Goal: Task Accomplishment & Management: Complete application form

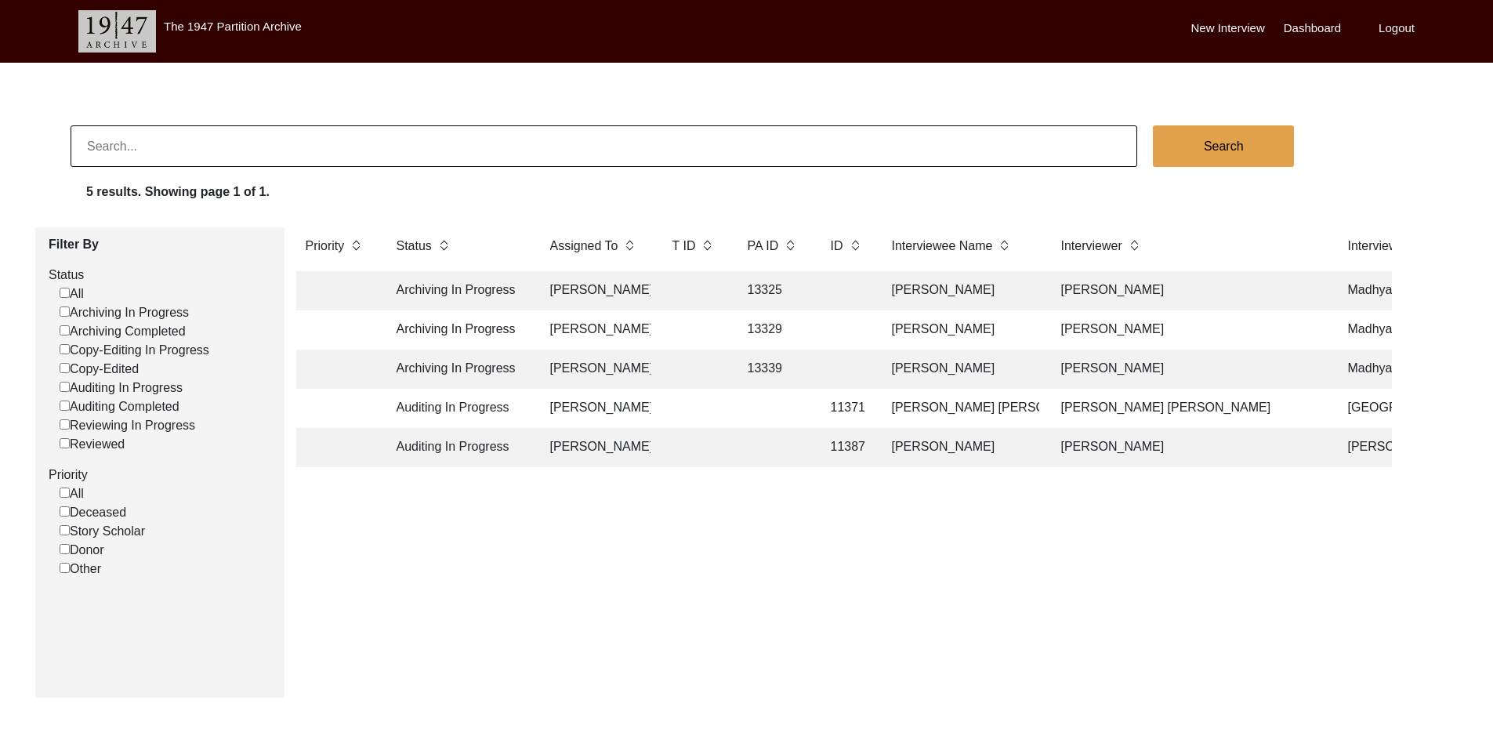
click at [600, 412] on td "[PERSON_NAME]" at bounding box center [596, 408] width 110 height 39
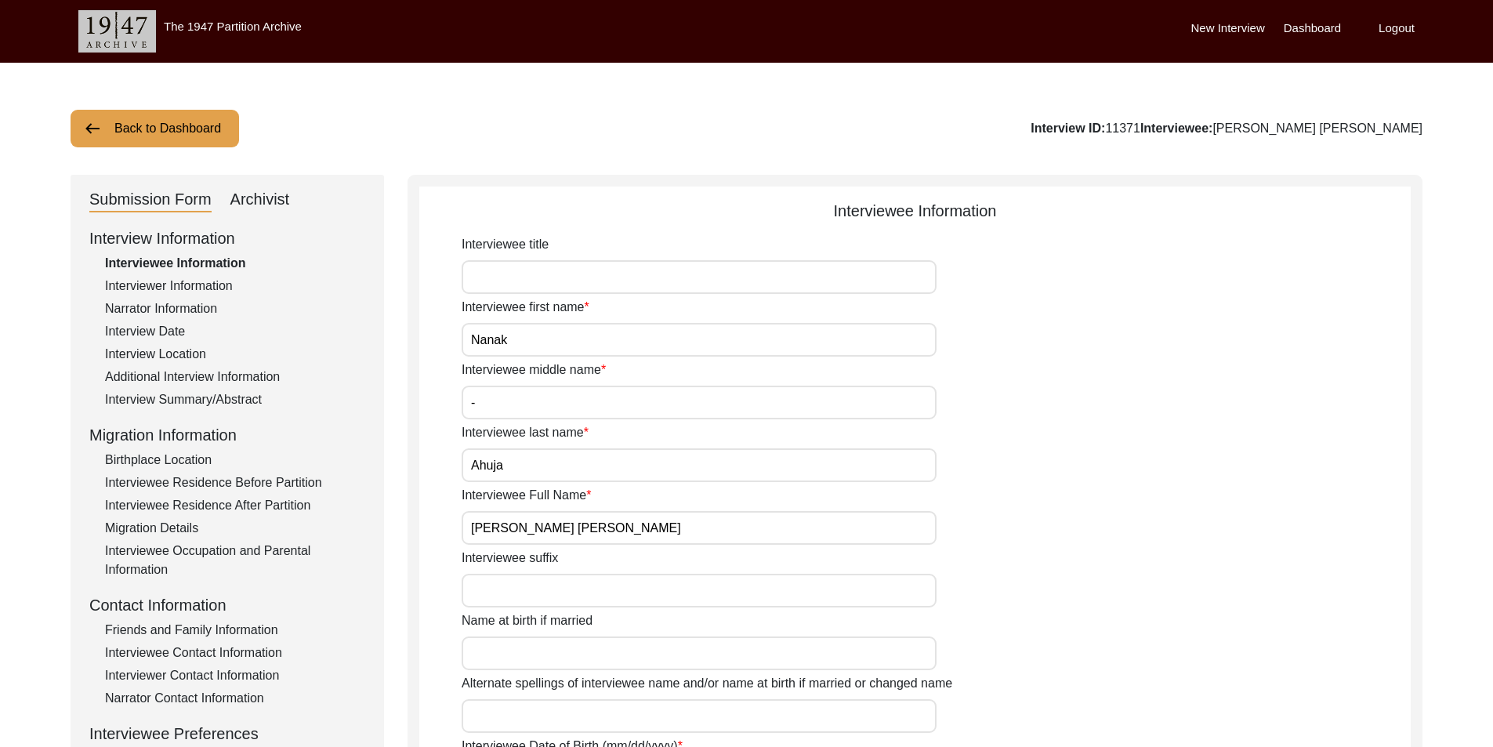
click at [249, 280] on div "Interviewer Information" at bounding box center [235, 286] width 260 height 19
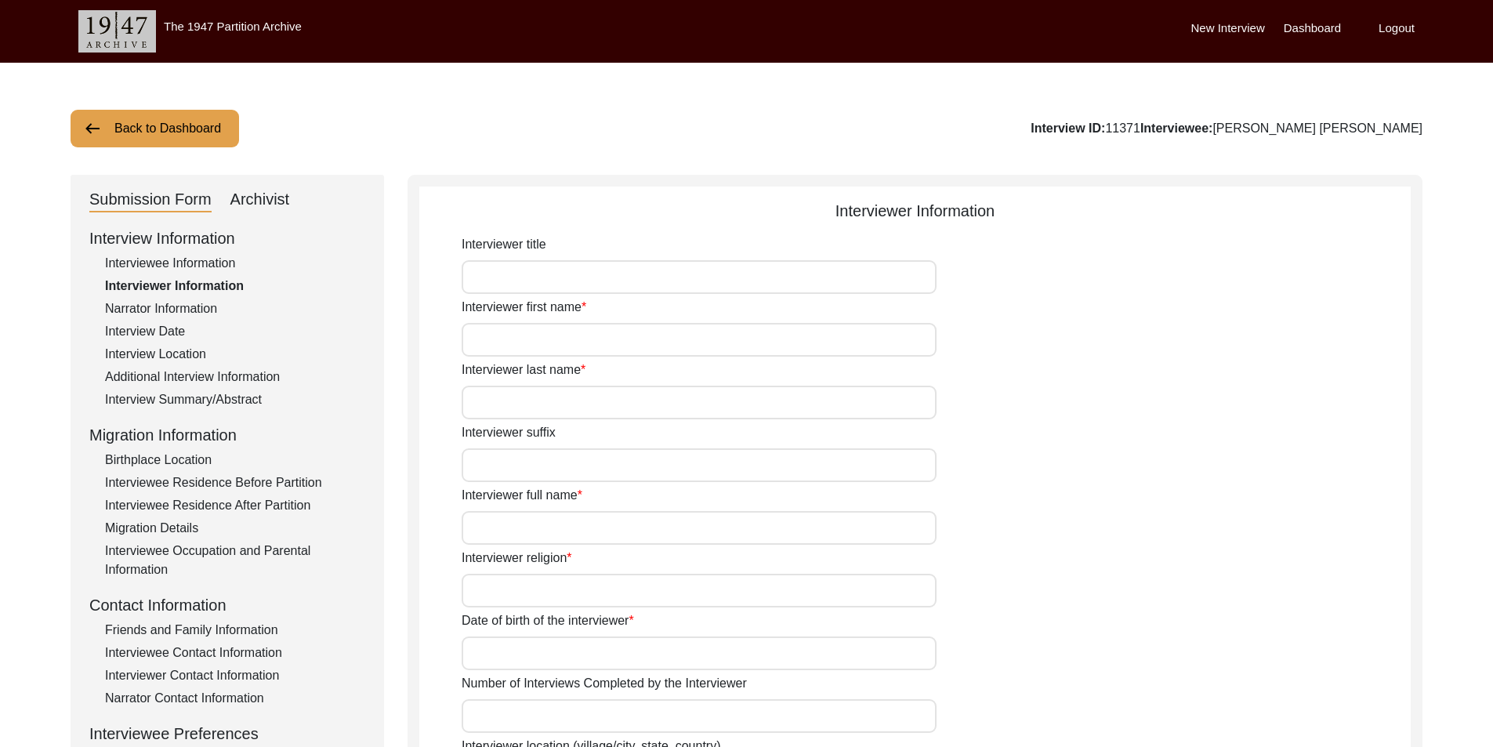
type input "[PERSON_NAME]"
type input "[PERSON_NAME] [PERSON_NAME]"
type input "Sindhi"
type input "[DATE]"
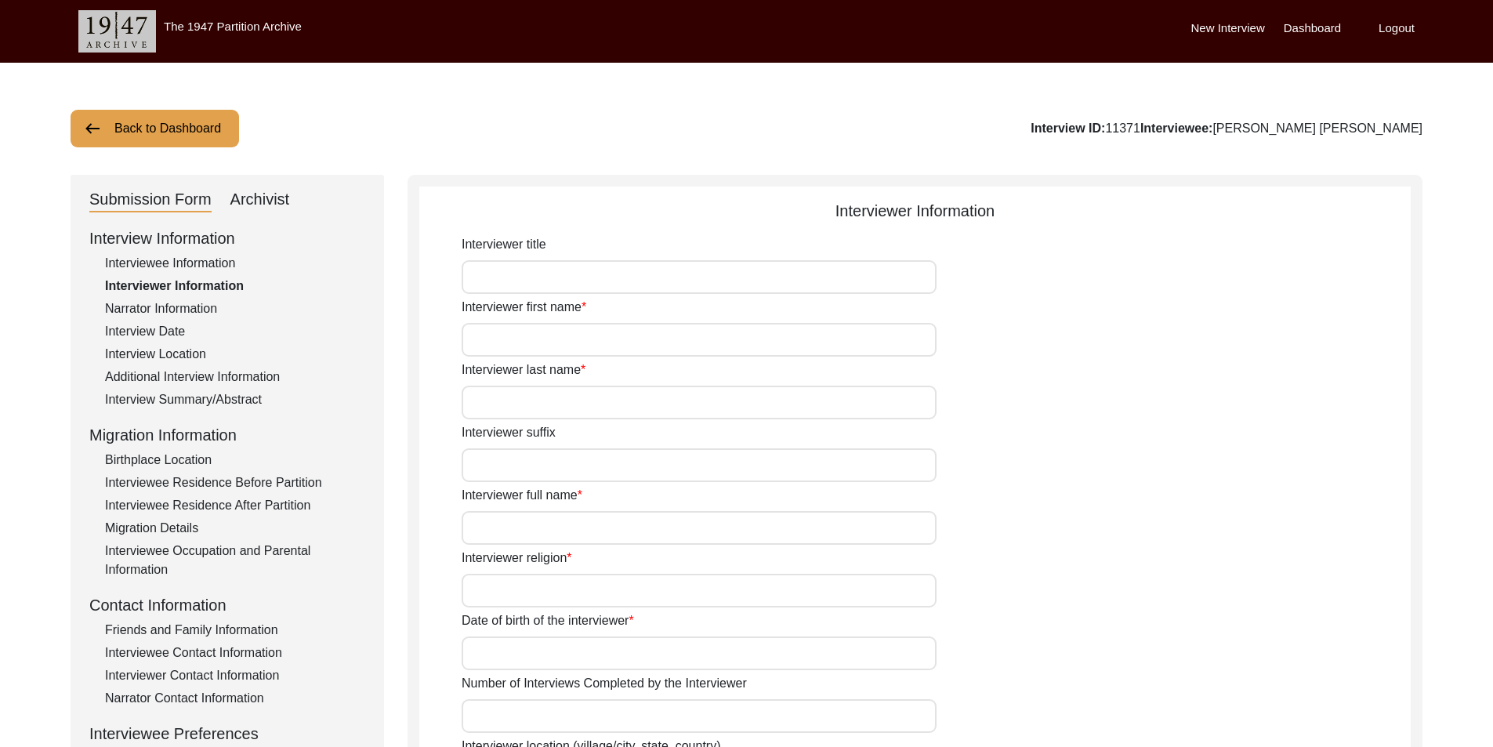
type input "6"
type input "Writer"
type textarea "[PERSON_NAME] was one of the sweetest people I have met, he was very cooperatin…"
type input "hindi"
type textarea "via [GEOGRAPHIC_DATA]"
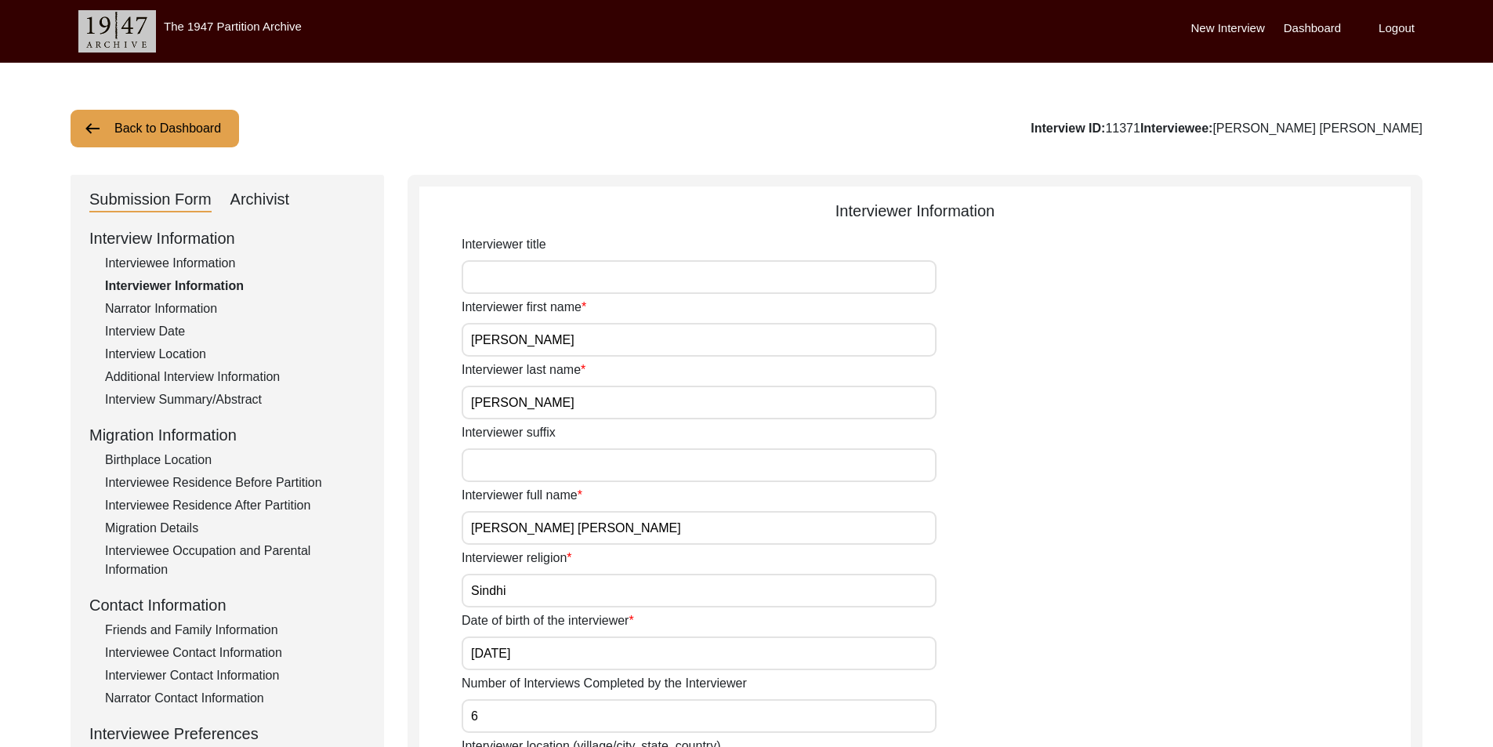
click at [580, 339] on input "[PERSON_NAME]" at bounding box center [699, 340] width 475 height 34
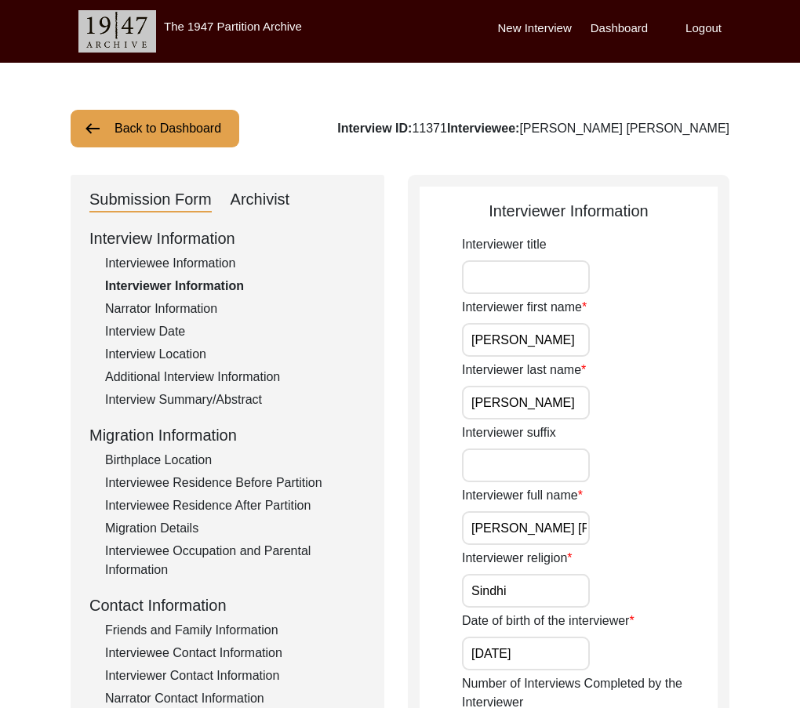
click at [626, 331] on div "Interviewer first name [PERSON_NAME]" at bounding box center [590, 327] width 256 height 59
click at [188, 255] on div "Interviewee Information" at bounding box center [235, 263] width 260 height 19
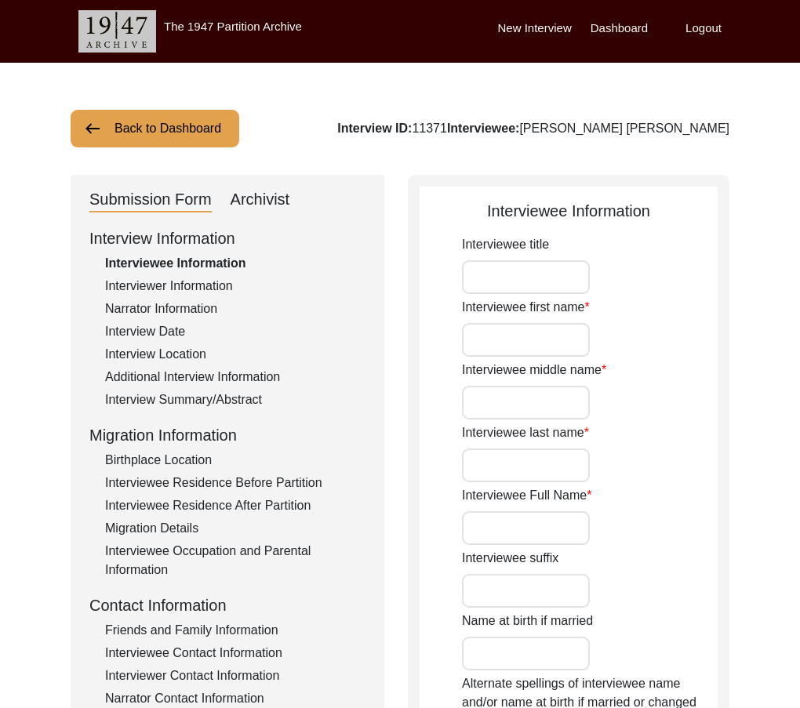
type input "Nanak"
type input "-"
type input "Ahuja"
type input "[PERSON_NAME] [PERSON_NAME]"
type input "1942"
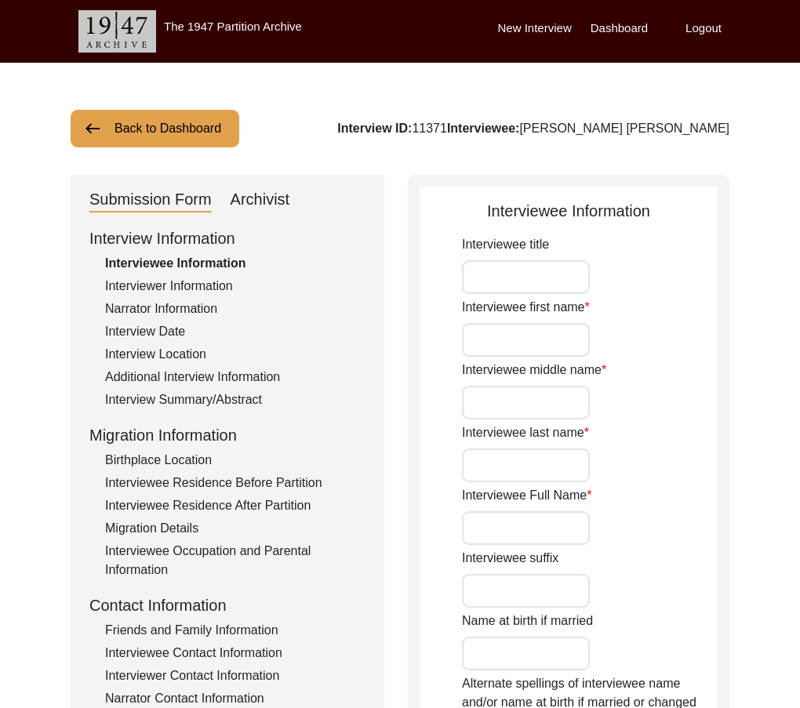
type input "82"
type input "[DEMOGRAPHIC_DATA]"
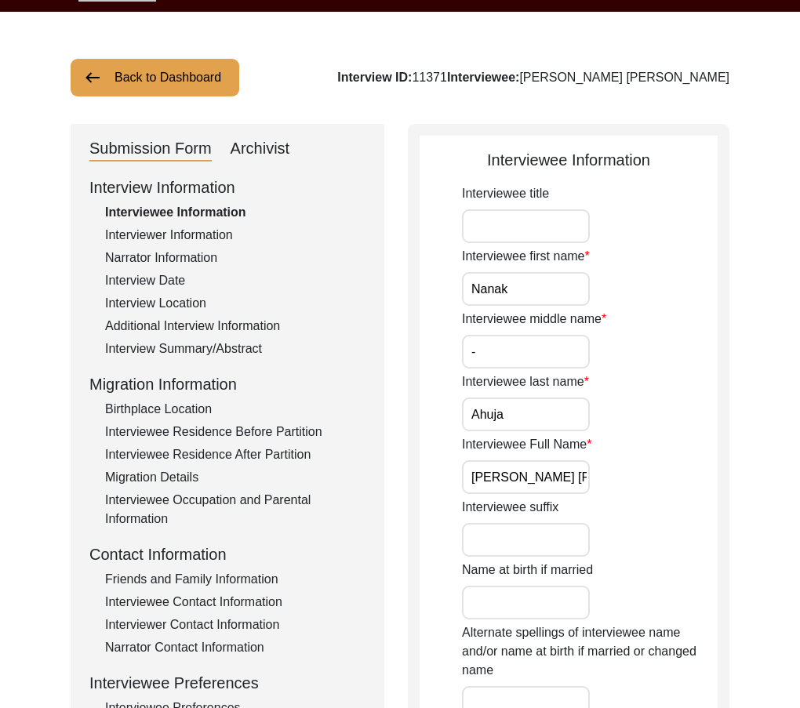
scroll to position [78, 0]
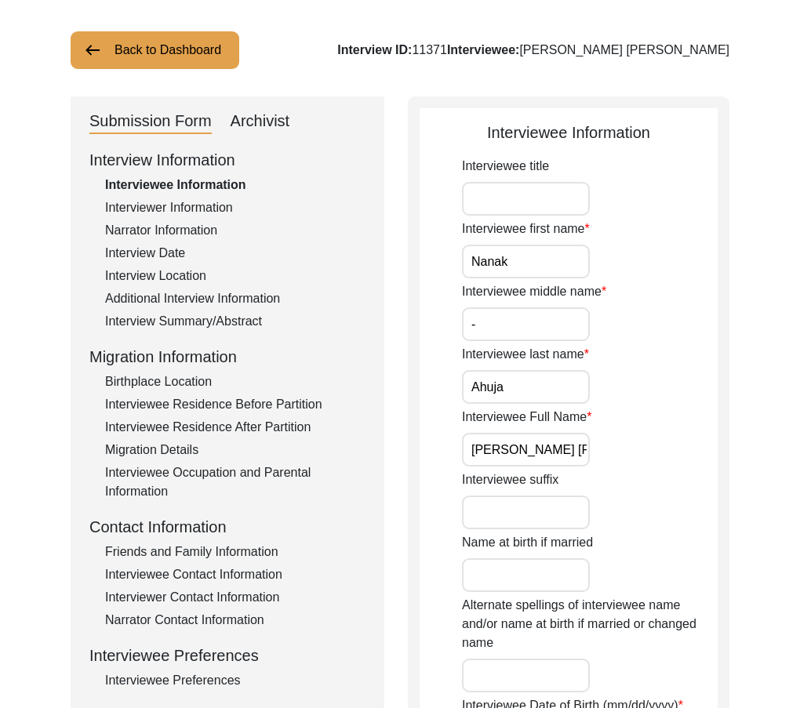
click at [524, 271] on input "Nanak" at bounding box center [526, 262] width 128 height 34
drag, startPoint x: 472, startPoint y: 313, endPoint x: 459, endPoint y: 313, distance: 13.3
click at [514, 369] on div "Interviewee last name [PERSON_NAME]" at bounding box center [590, 374] width 256 height 59
click at [523, 396] on input "Ahuja" at bounding box center [526, 387] width 128 height 34
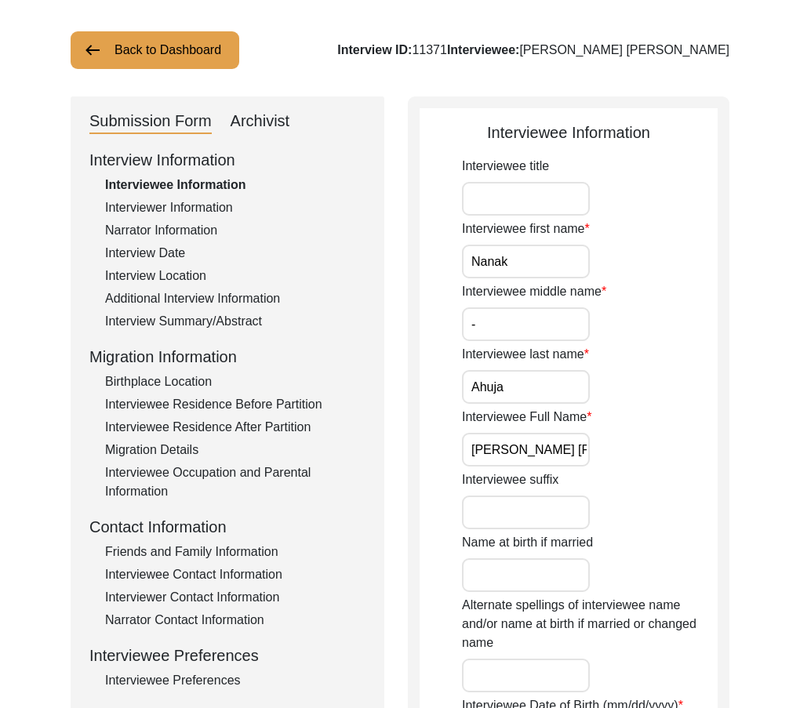
click at [547, 438] on input "[PERSON_NAME] [PERSON_NAME]" at bounding box center [526, 450] width 128 height 34
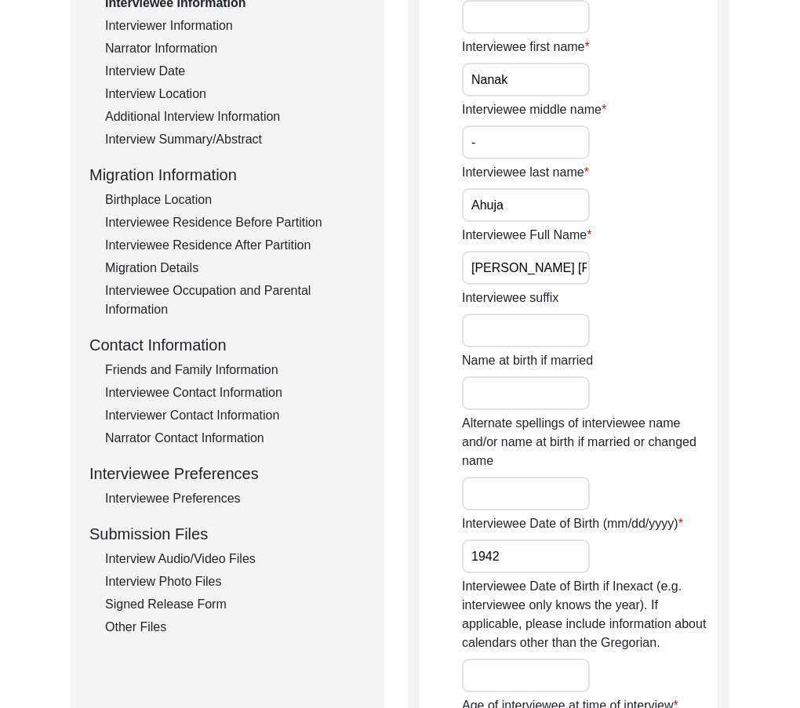
scroll to position [235, 0]
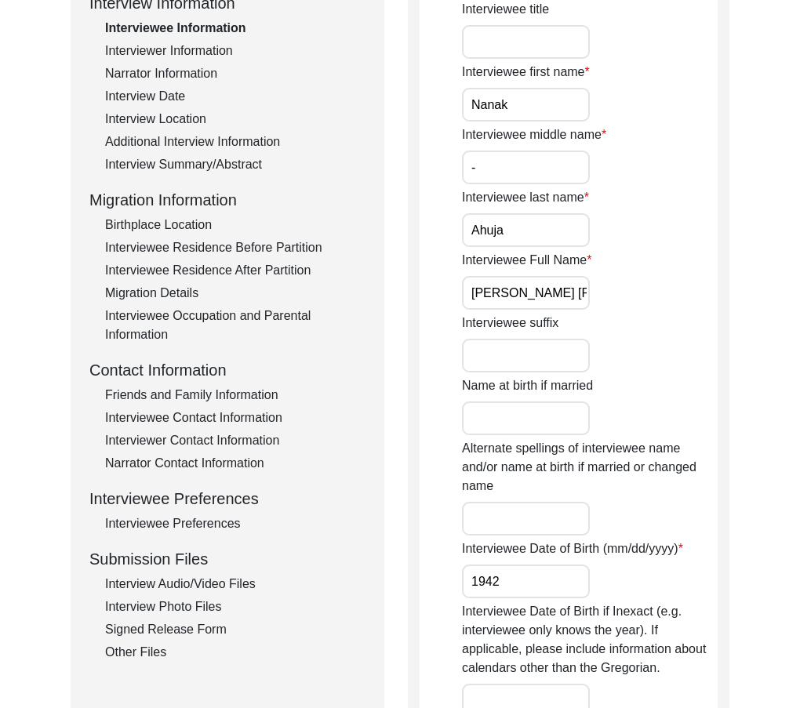
click at [506, 597] on input "1942" at bounding box center [526, 581] width 128 height 34
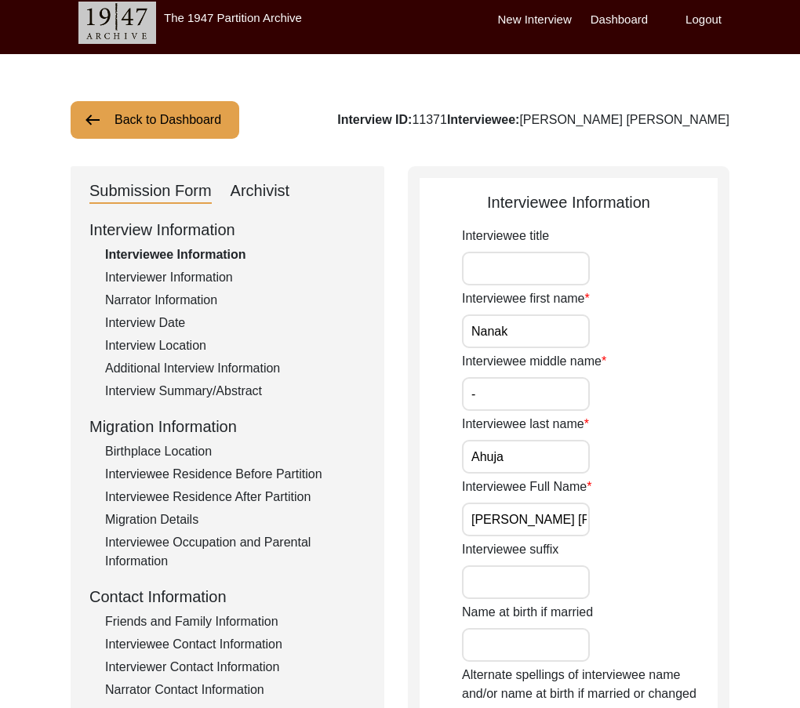
scroll to position [0, 0]
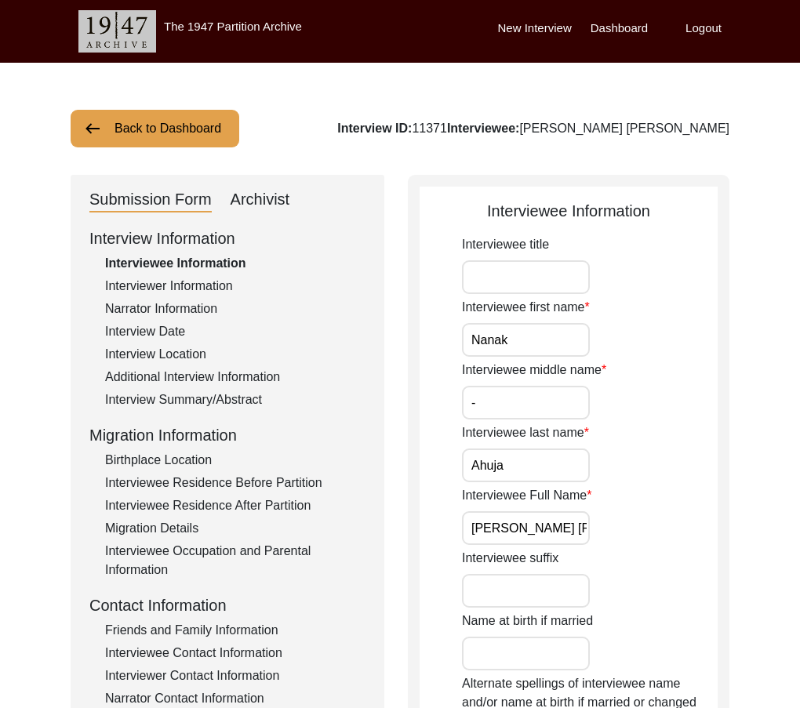
drag, startPoint x: 485, startPoint y: 410, endPoint x: 442, endPoint y: 405, distance: 42.7
type input "N/A"
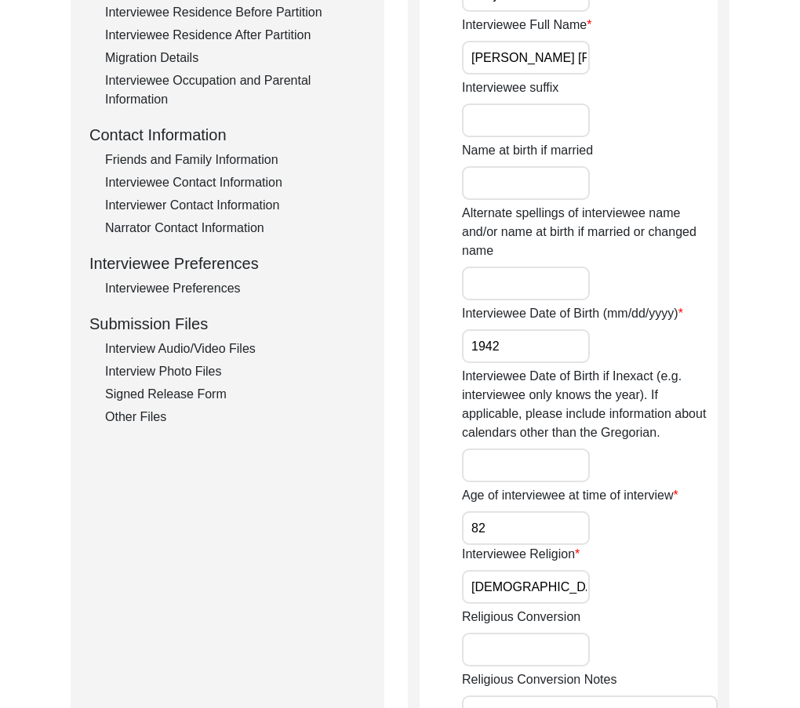
scroll to position [627, 0]
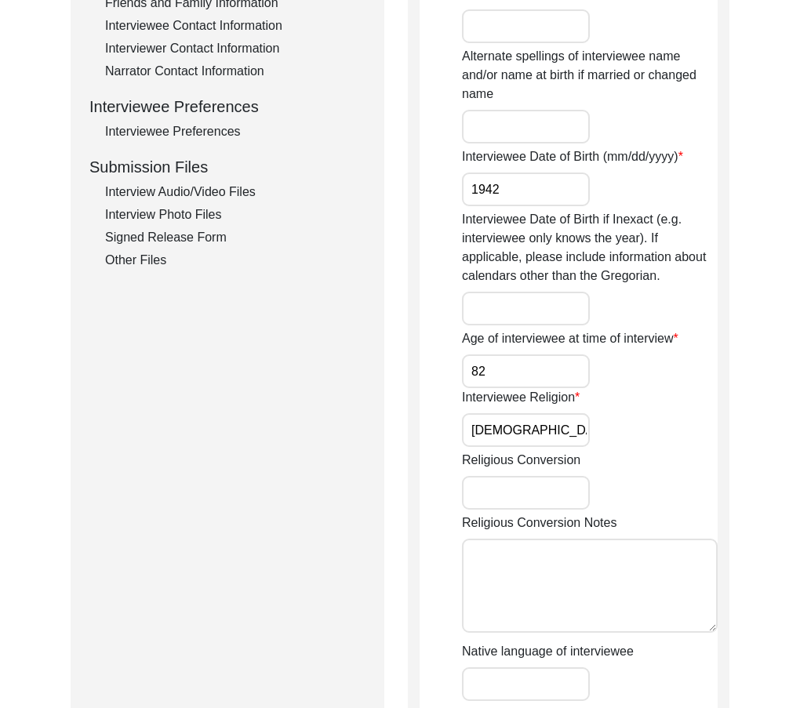
click at [494, 367] on input "82" at bounding box center [526, 371] width 128 height 34
click at [536, 426] on input "[DEMOGRAPHIC_DATA]" at bounding box center [526, 430] width 128 height 34
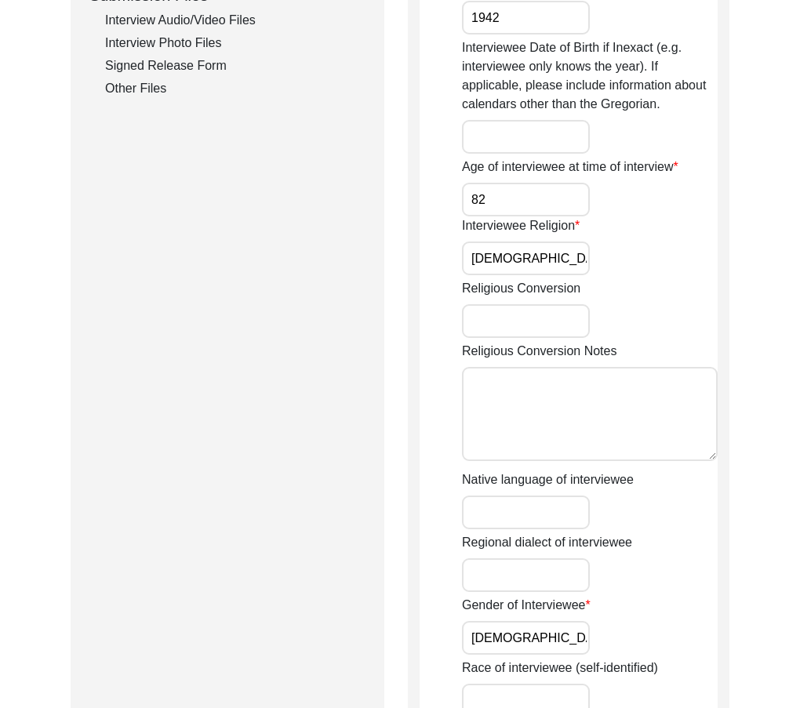
scroll to position [941, 0]
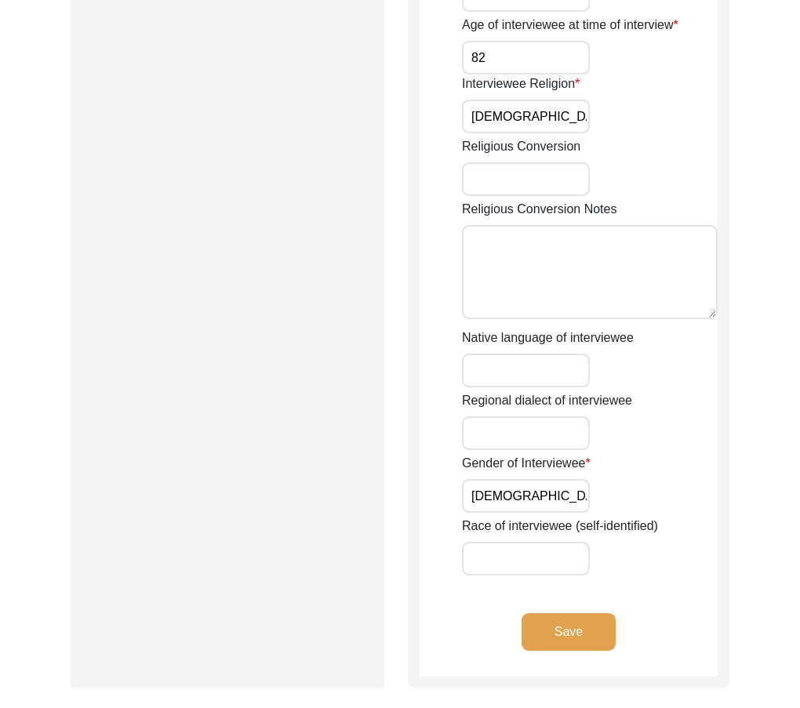
click at [524, 488] on input "[DEMOGRAPHIC_DATA]" at bounding box center [526, 496] width 128 height 34
click at [543, 628] on button "Save" at bounding box center [568, 632] width 94 height 38
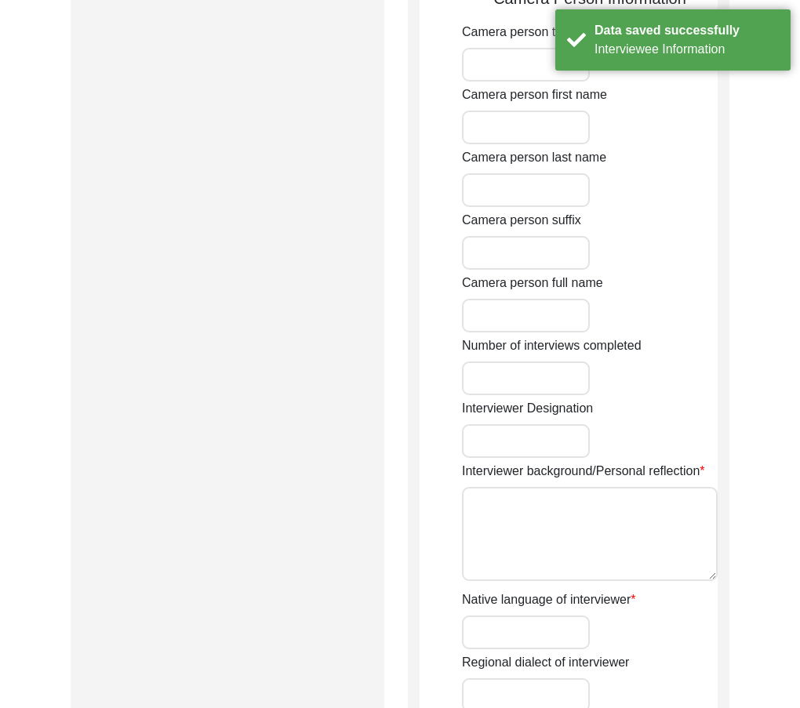
type input "[PERSON_NAME]"
type input "[PERSON_NAME] [PERSON_NAME]"
type input "Sindhi"
type input "[DATE]"
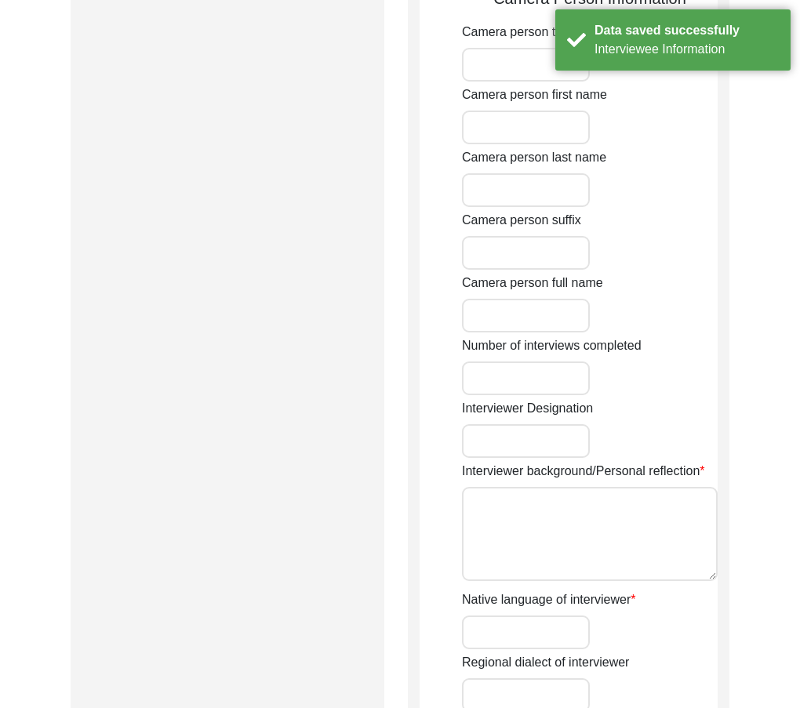
type input "6"
type input "Writer"
type textarea "[PERSON_NAME] was one of the sweetest people I have met, he was very cooperatin…"
type input "hindi"
type textarea "via [GEOGRAPHIC_DATA]"
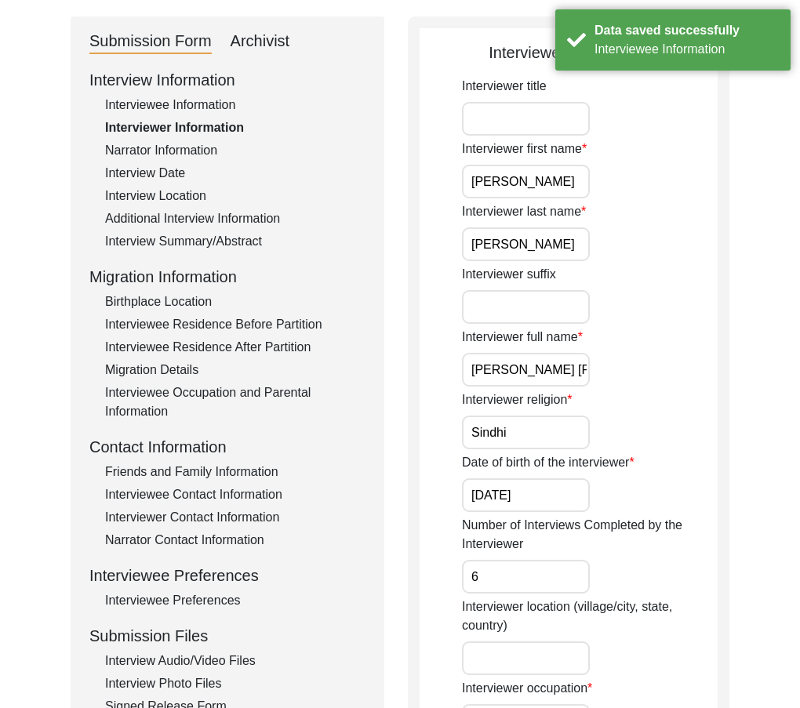
scroll to position [157, 0]
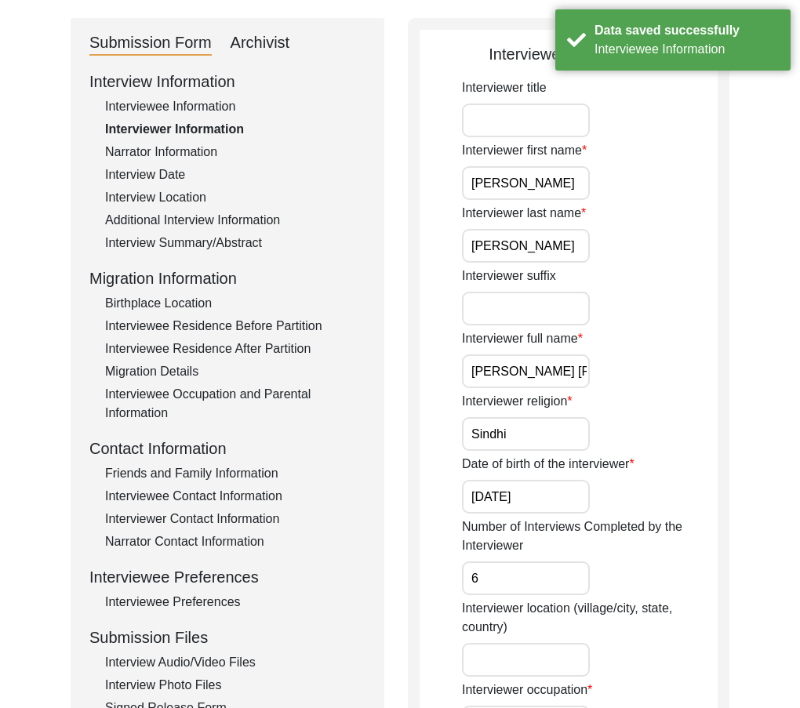
click at [531, 188] on input "[PERSON_NAME]" at bounding box center [526, 183] width 128 height 34
click at [539, 246] on input "[PERSON_NAME]" at bounding box center [526, 246] width 128 height 34
click at [568, 361] on input "[PERSON_NAME] [PERSON_NAME]" at bounding box center [526, 371] width 128 height 34
click at [565, 434] on input "Sindhi" at bounding box center [526, 434] width 128 height 34
click at [564, 502] on input "[DATE]" at bounding box center [526, 497] width 128 height 34
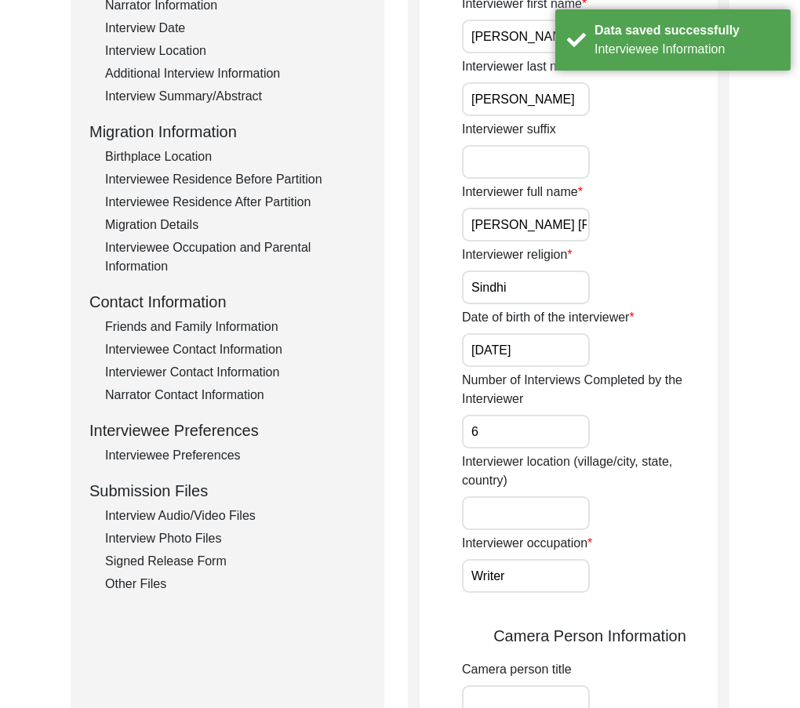
scroll to position [314, 0]
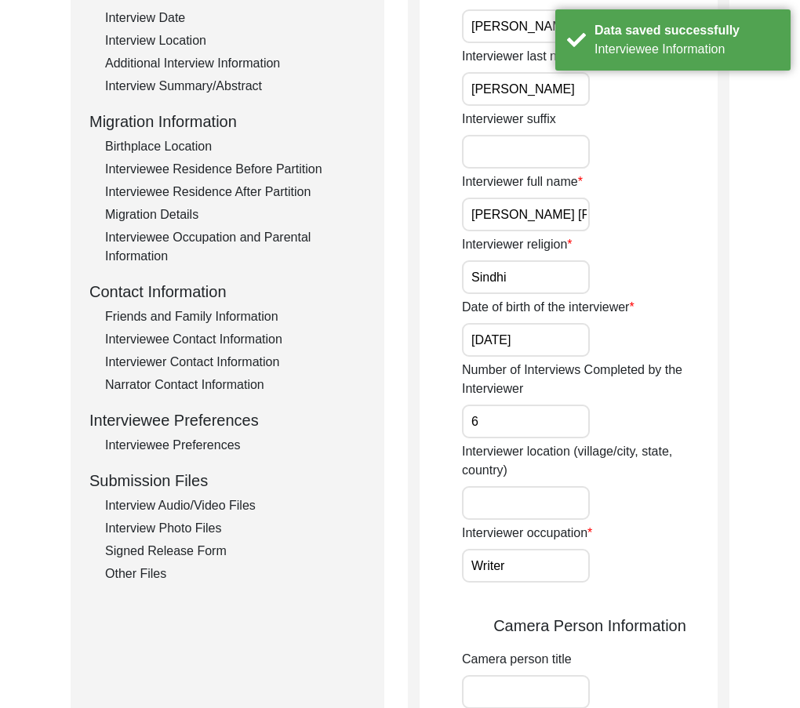
click at [497, 423] on input "6" at bounding box center [526, 422] width 128 height 34
click at [524, 567] on input "Writer" at bounding box center [526, 566] width 128 height 34
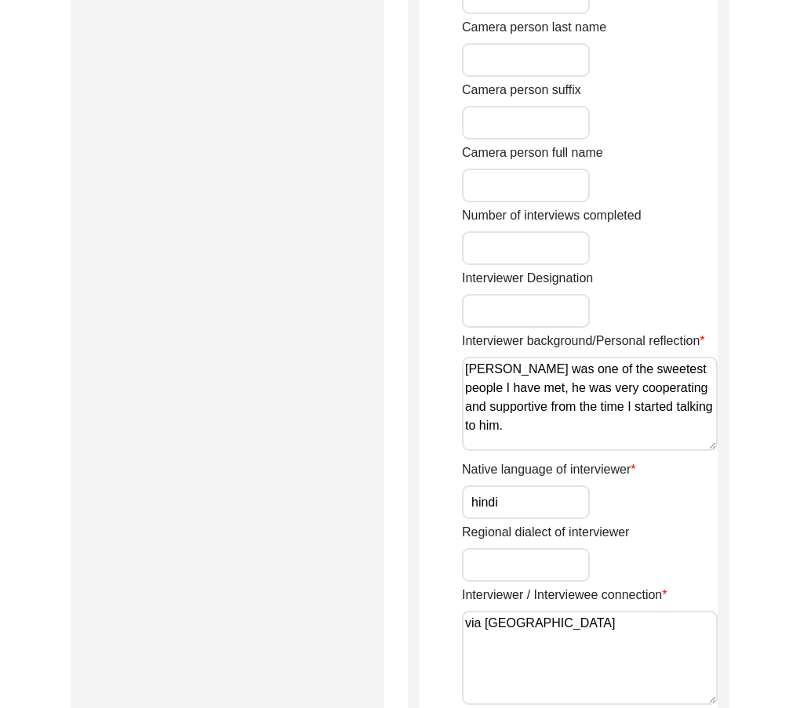
scroll to position [1098, 0]
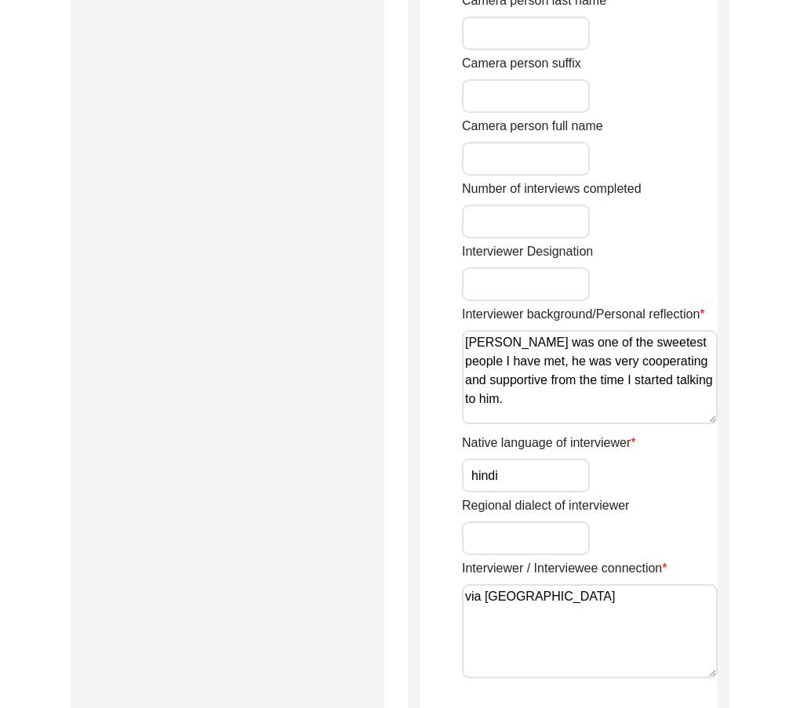
drag, startPoint x: 507, startPoint y: 412, endPoint x: 426, endPoint y: 351, distance: 101.5
click at [520, 479] on input "hindi" at bounding box center [526, 476] width 128 height 34
type input "Hindi"
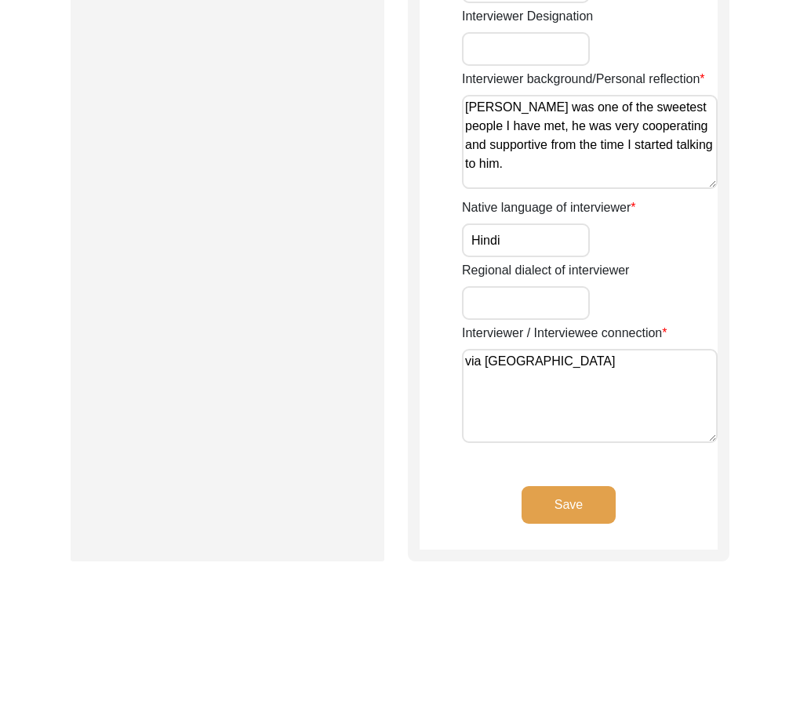
click at [594, 368] on textarea "via [GEOGRAPHIC_DATA]" at bounding box center [590, 396] width 256 height 94
click at [568, 488] on button "Save" at bounding box center [568, 505] width 94 height 38
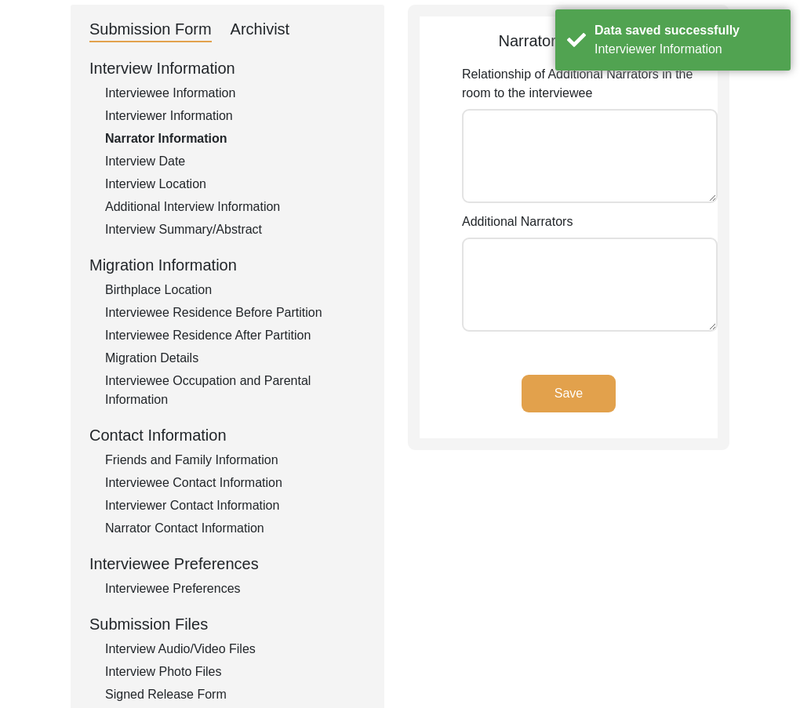
scroll to position [0, 0]
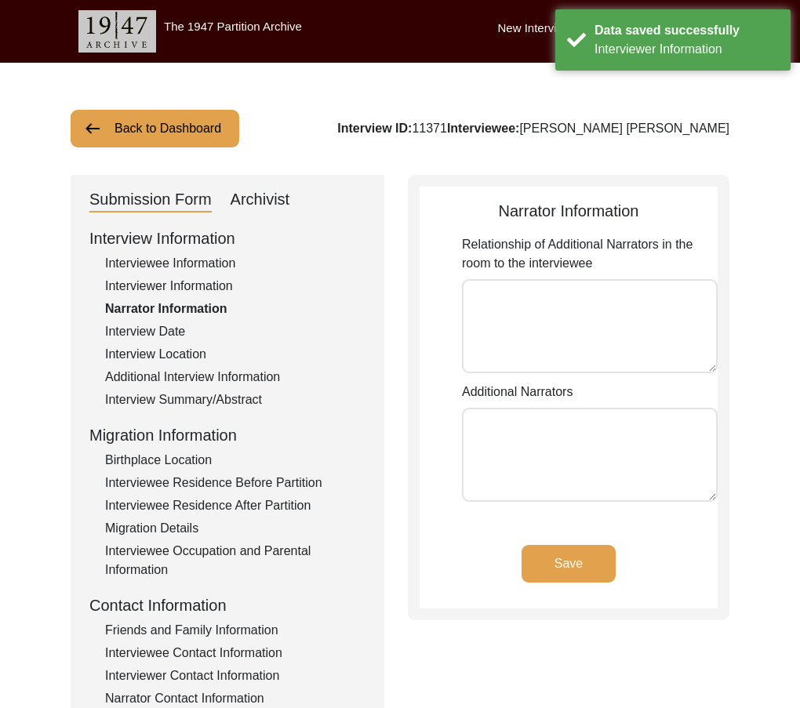
click at [541, 578] on button "Save" at bounding box center [568, 564] width 94 height 38
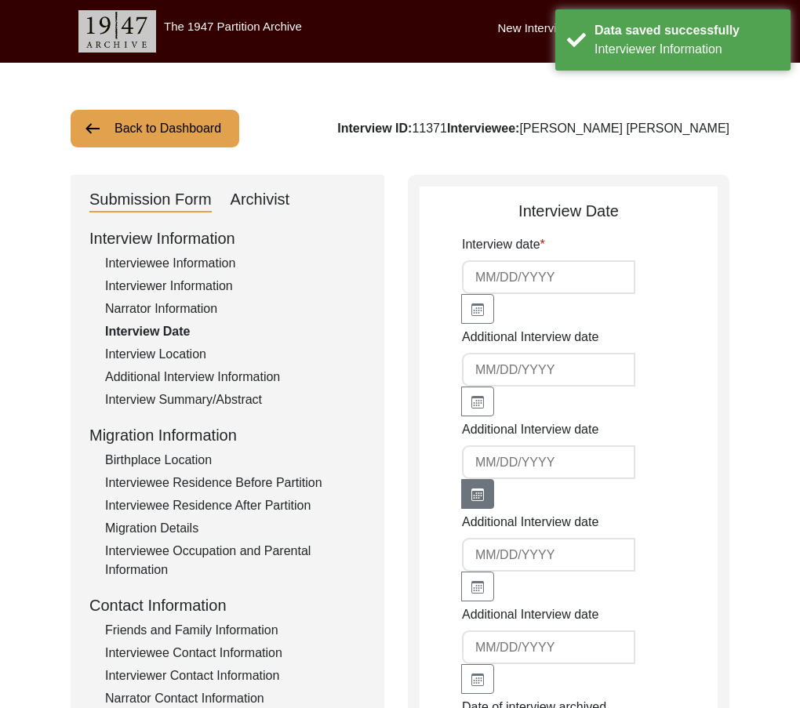
type input "[DATE]"
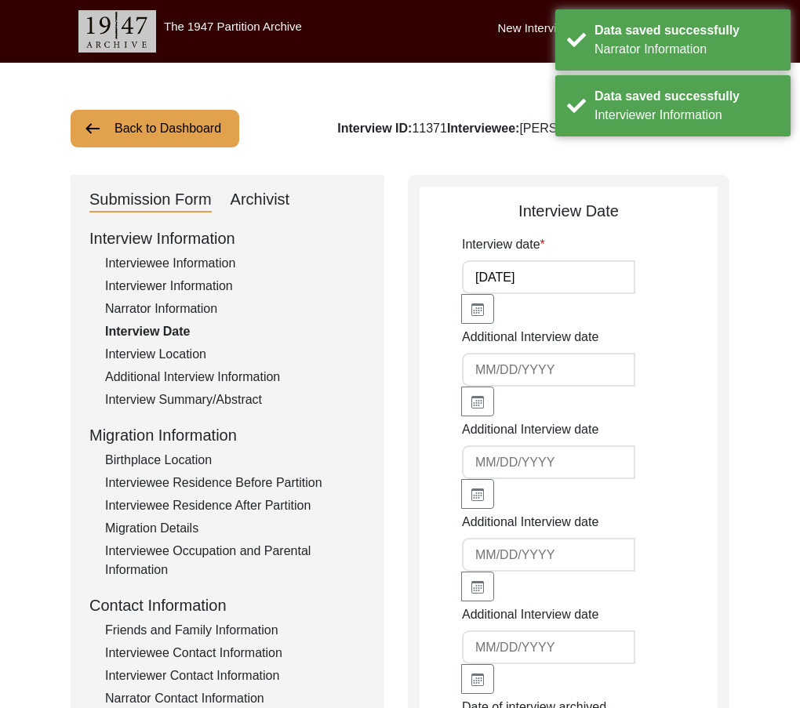
click at [542, 298] on div "[DATE]" at bounding box center [526, 292] width 128 height 64
click at [540, 283] on input "[DATE]" at bounding box center [548, 277] width 173 height 34
click at [183, 355] on div "Interview Location" at bounding box center [235, 354] width 260 height 19
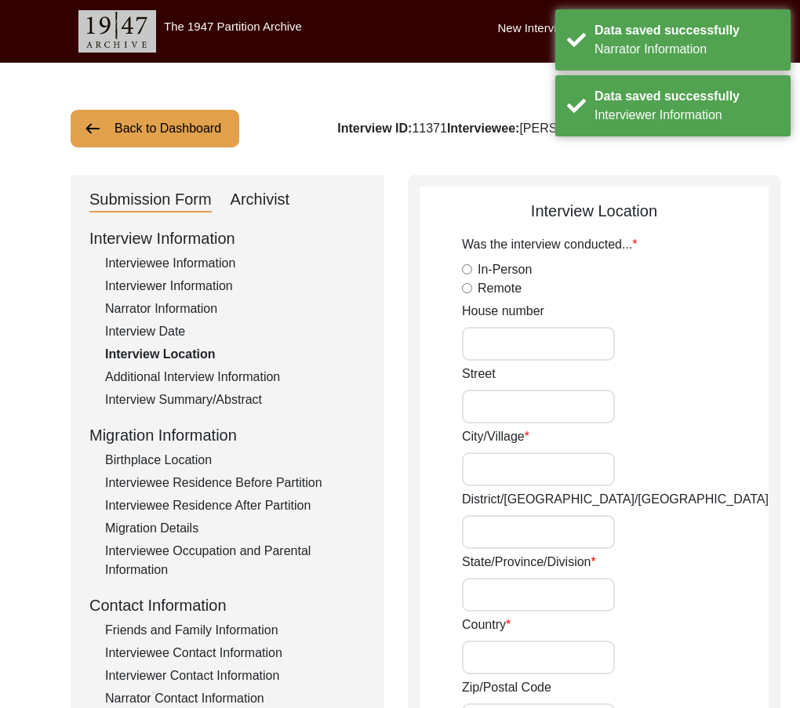
radio input "true"
type input "C I A,24 A, janakpuri"
type input "[GEOGRAPHIC_DATA]"
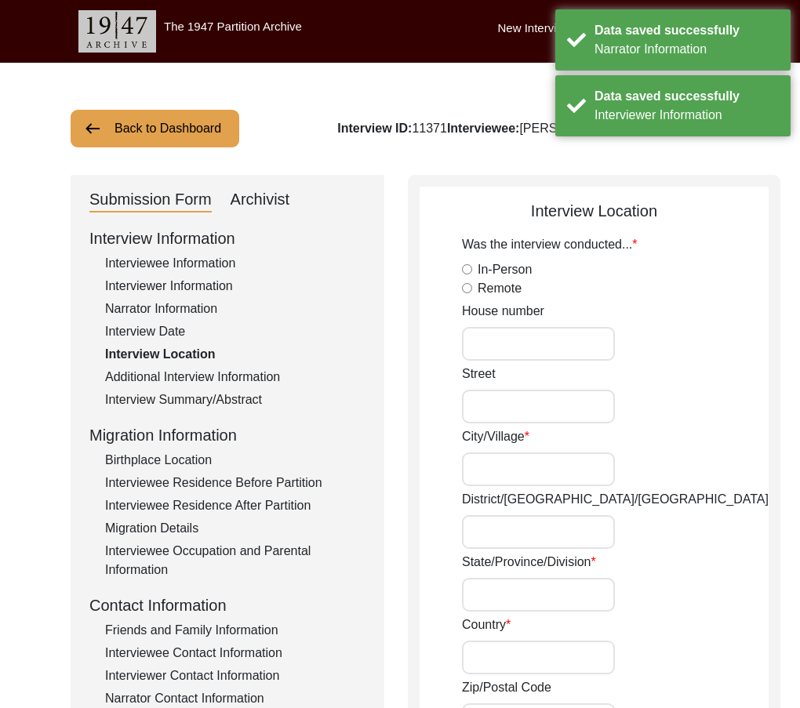
type input "[GEOGRAPHIC_DATA]"
type input "[GEOGRAPHIC_DATA], [GEOGRAPHIC_DATA]"
type input "28.6443"
type input "77.2420"
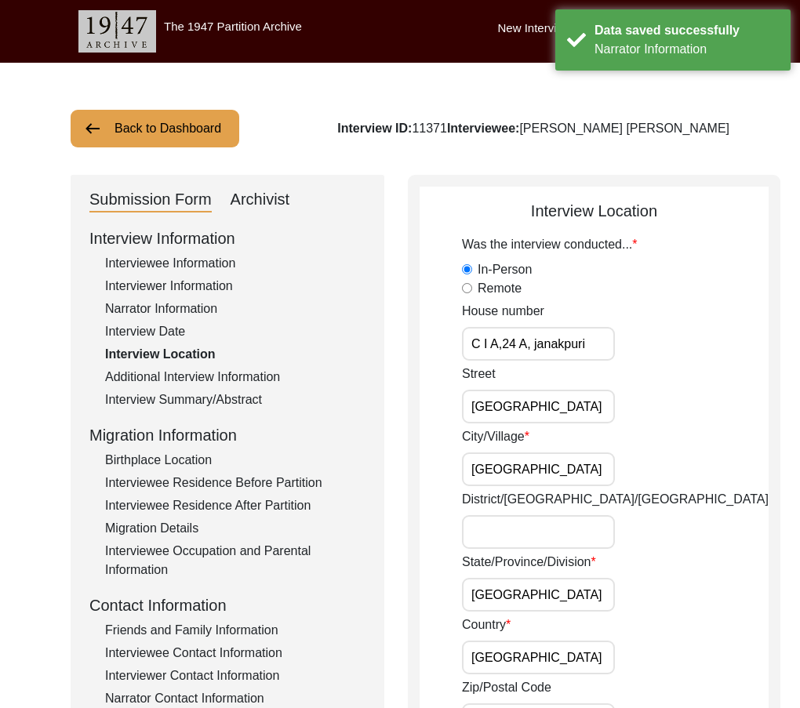
drag, startPoint x: 470, startPoint y: 350, endPoint x: 593, endPoint y: 382, distance: 126.5
click at [622, 351] on div "House number C I A,24 A, janakpuri" at bounding box center [615, 331] width 307 height 59
click at [577, 390] on input "[GEOGRAPHIC_DATA]" at bounding box center [538, 407] width 153 height 34
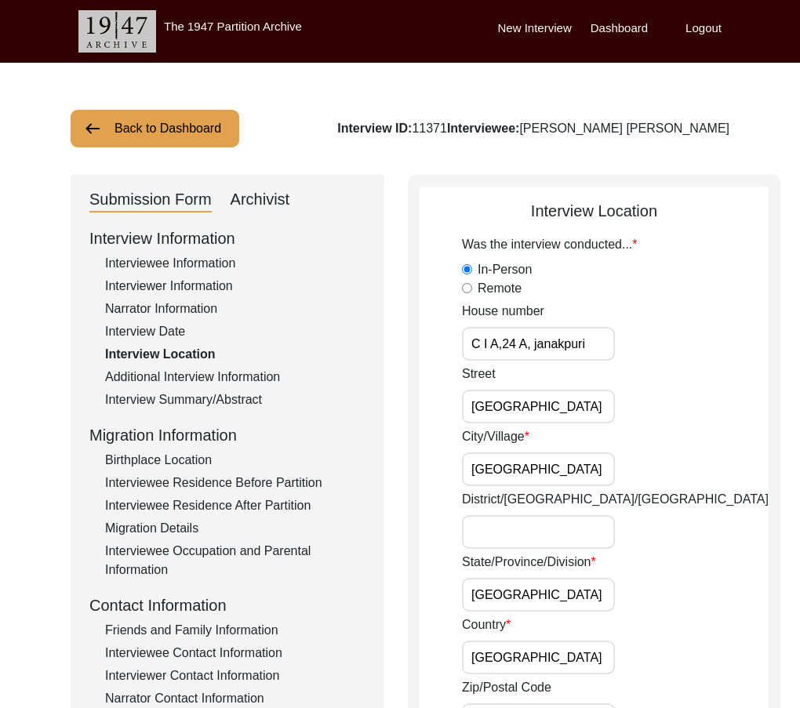
scroll to position [78, 0]
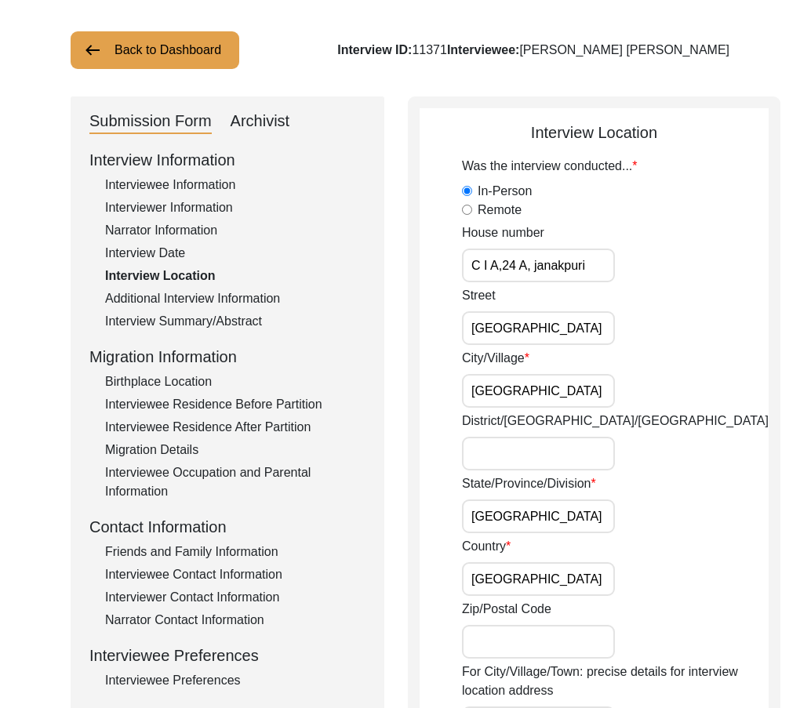
click at [576, 391] on input "[GEOGRAPHIC_DATA]" at bounding box center [538, 391] width 153 height 34
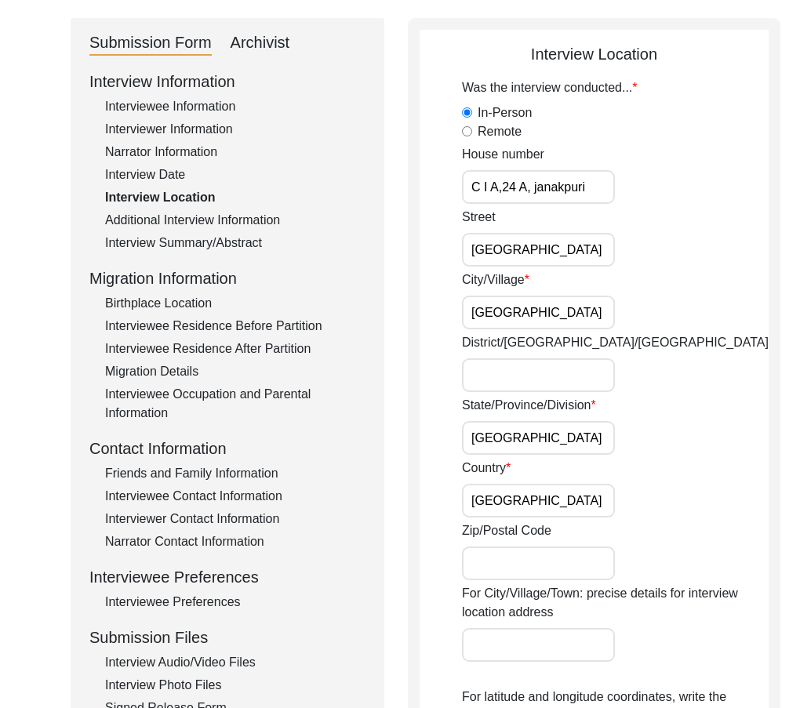
drag, startPoint x: 543, startPoint y: 440, endPoint x: 544, endPoint y: 504, distance: 64.3
click at [543, 441] on input "[GEOGRAPHIC_DATA]" at bounding box center [538, 438] width 153 height 34
click at [544, 512] on input "[GEOGRAPHIC_DATA]" at bounding box center [538, 501] width 153 height 34
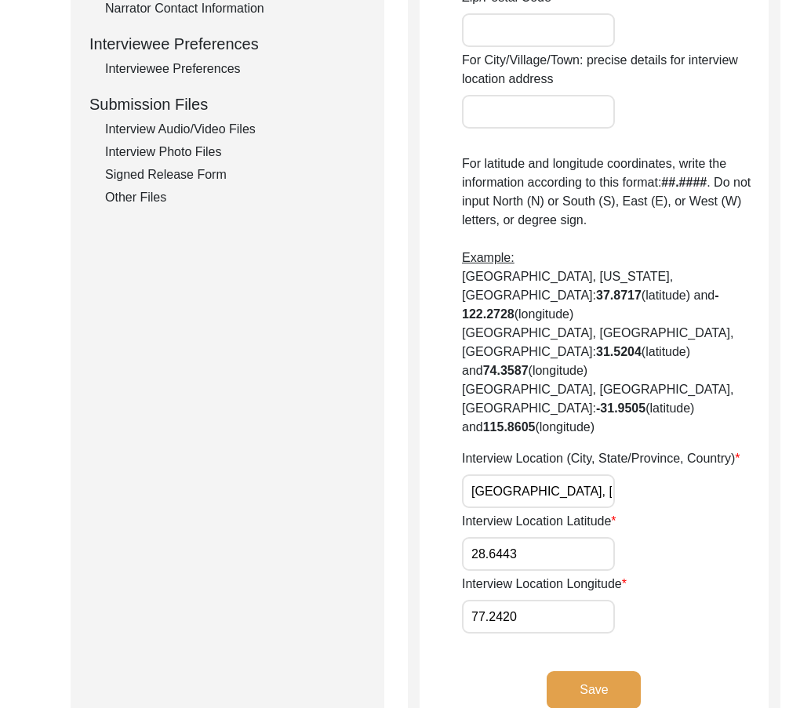
scroll to position [784, 0]
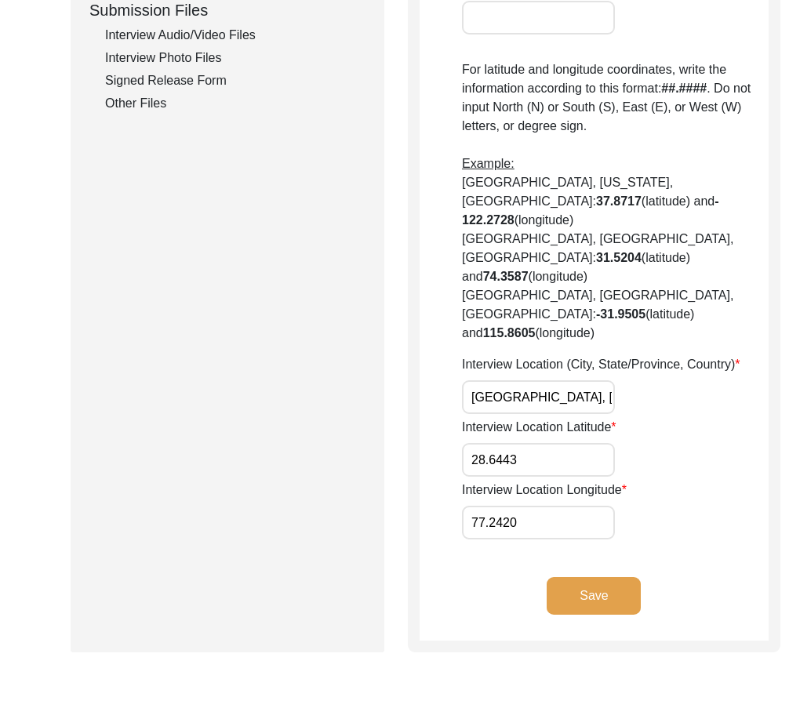
click at [566, 380] on input "[GEOGRAPHIC_DATA], [GEOGRAPHIC_DATA]" at bounding box center [538, 397] width 153 height 34
click at [590, 577] on button "Save" at bounding box center [593, 596] width 94 height 38
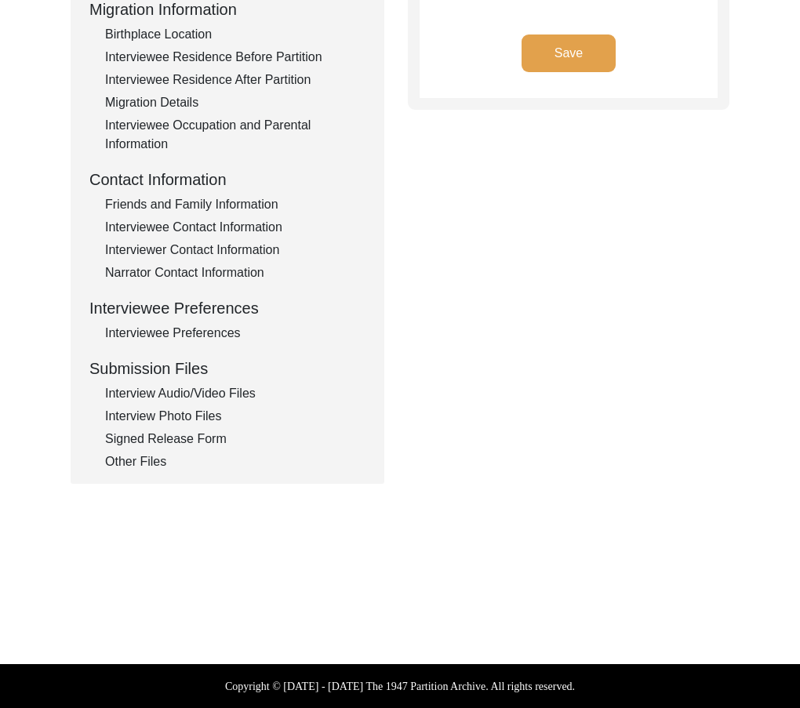
type input "Hindi, English, Sindhi"
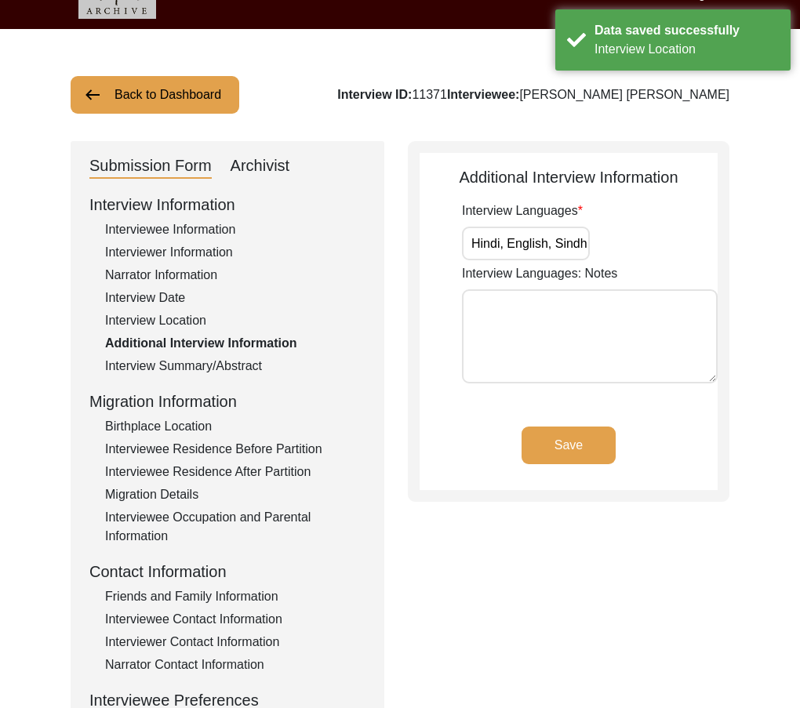
scroll to position [0, 3]
drag, startPoint x: 524, startPoint y: 241, endPoint x: 758, endPoint y: 296, distance: 240.6
click at [764, 283] on div "Back to Dashboard Interview ID: 11371 Interviewee: [PERSON_NAME] [PERSON_NAME] …" at bounding box center [400, 511] width 800 height 964
click at [553, 441] on button "Save" at bounding box center [568, 445] width 94 height 38
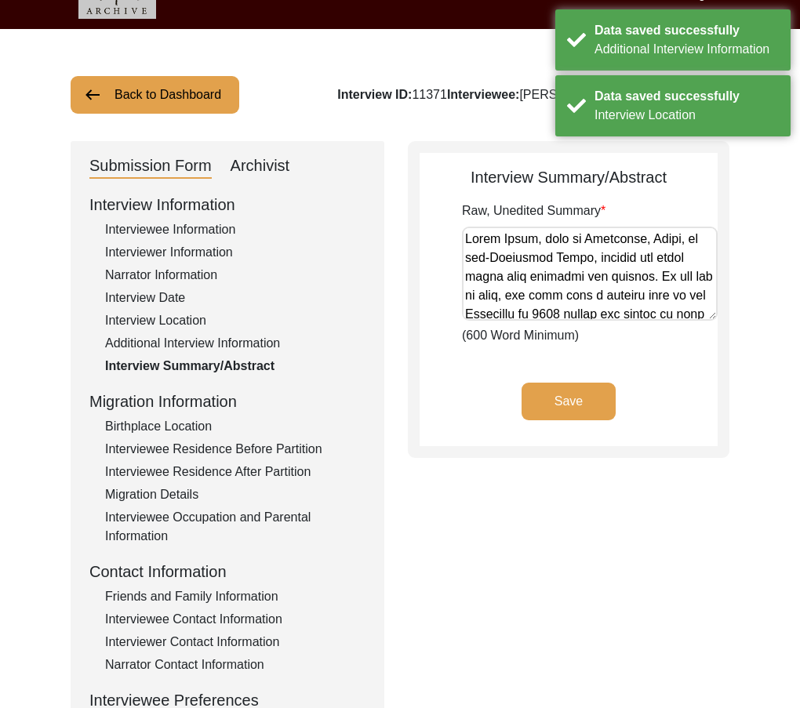
click at [172, 419] on div "Birthplace Location" at bounding box center [235, 426] width 260 height 19
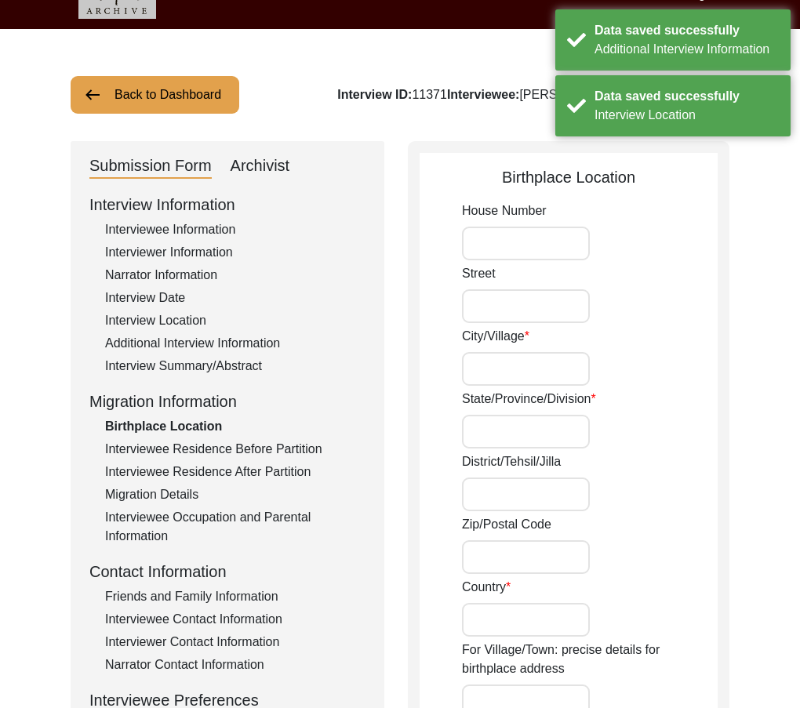
type input "[GEOGRAPHIC_DATA]"
type input "Sindh"
type input "[GEOGRAPHIC_DATA]"
type input "[GEOGRAPHIC_DATA], [GEOGRAPHIC_DATA], [GEOGRAPHIC_DATA]"
type input "28.2823"
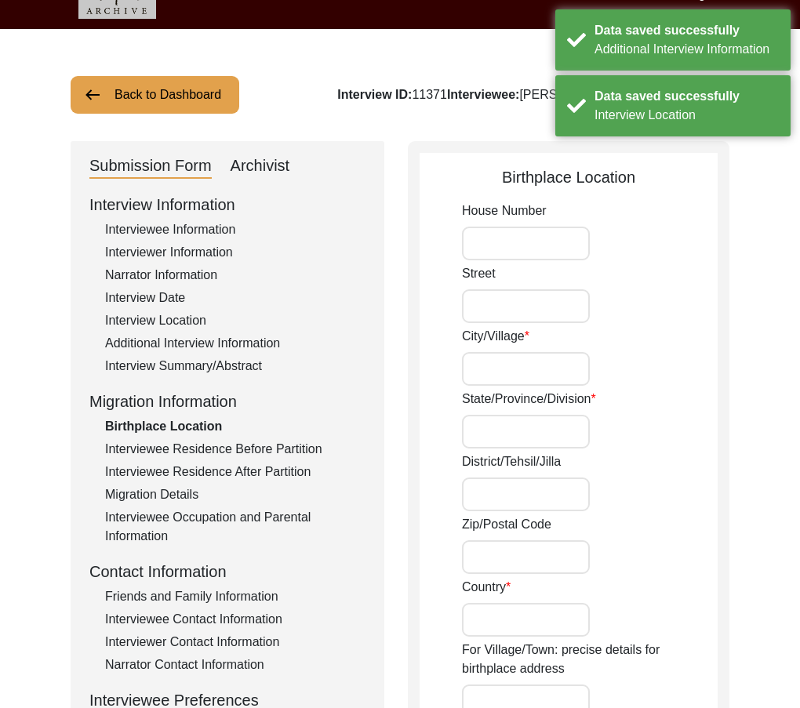
type input "68.4472"
click at [539, 365] on input "[GEOGRAPHIC_DATA]" at bounding box center [526, 369] width 128 height 34
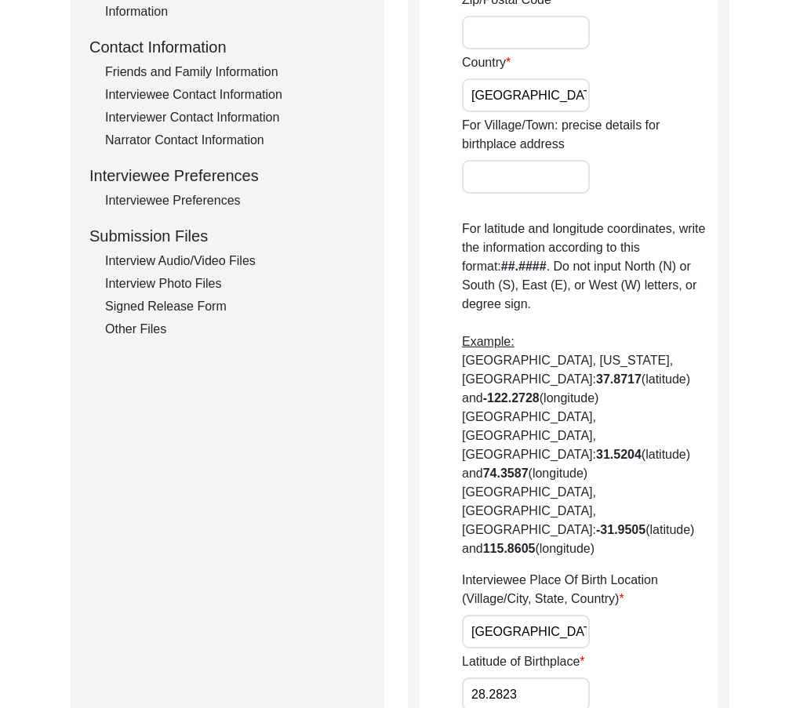
scroll to position [583, 0]
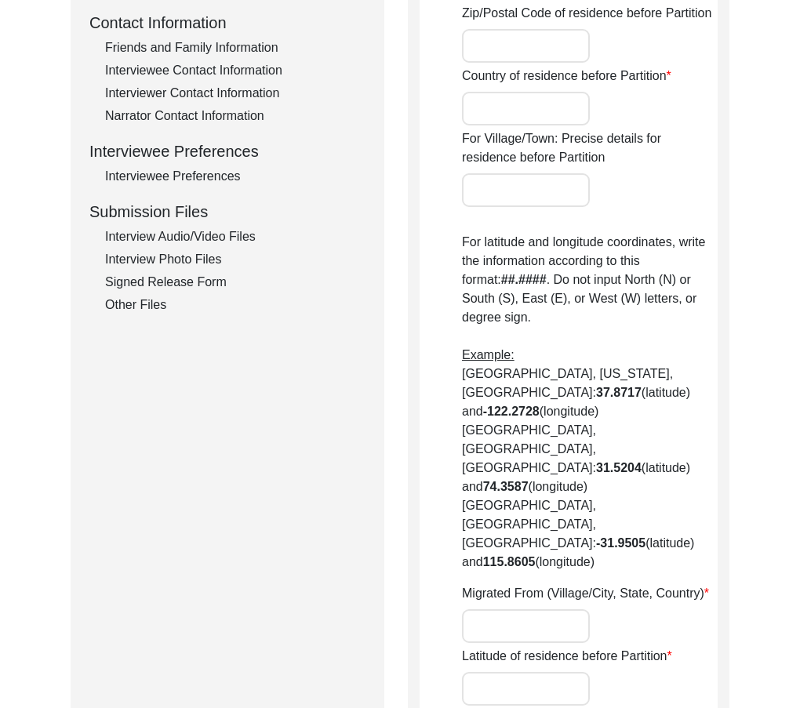
type input "Rohri"
type input "Sindh"
type input "Sukkur"
type input "[GEOGRAPHIC_DATA]"
type input "Rohri, [GEOGRAPHIC_DATA], [GEOGRAPHIC_DATA]"
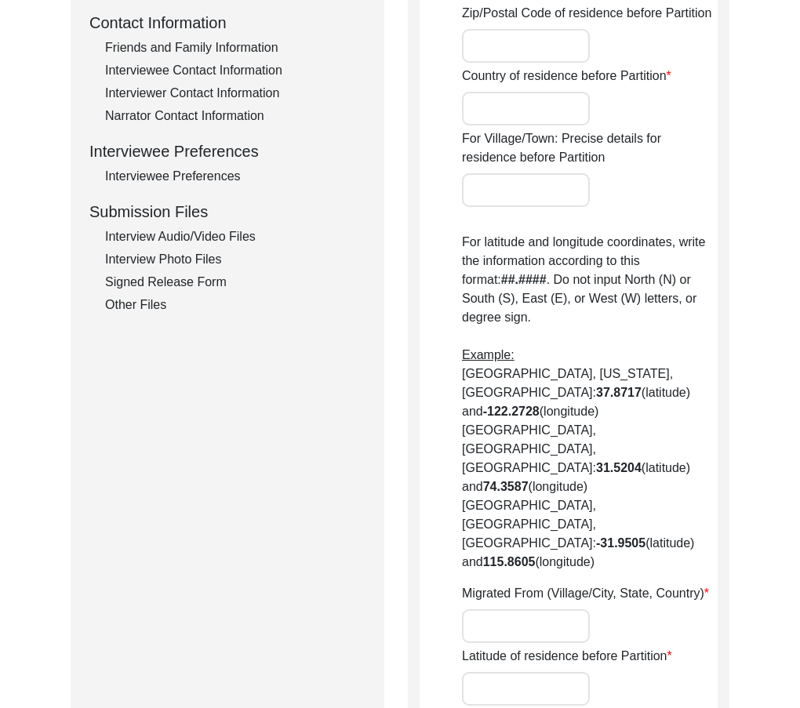
type input "27.6687"
type input "68.8943"
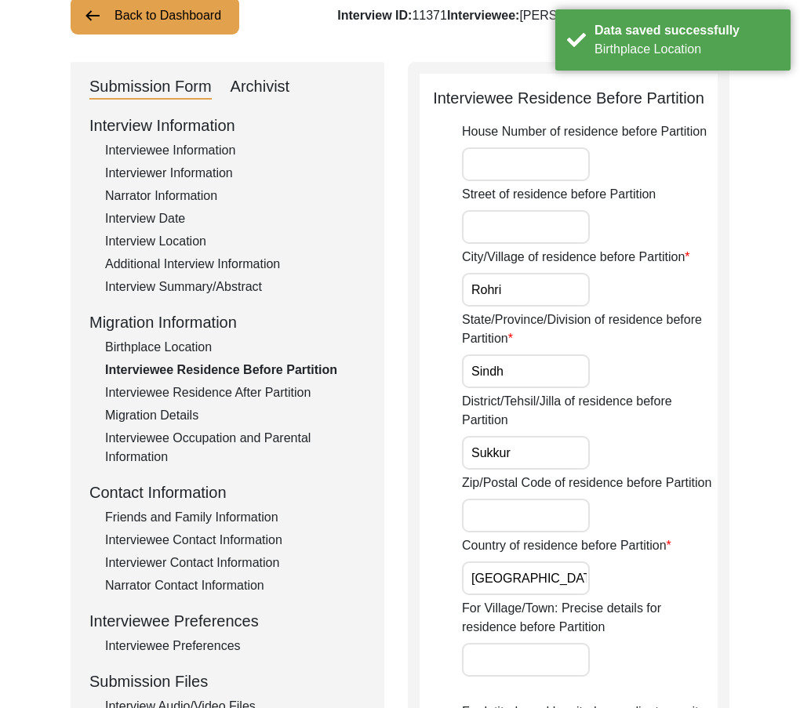
scroll to position [112, 0]
click at [558, 284] on input "Rohri" at bounding box center [526, 291] width 128 height 34
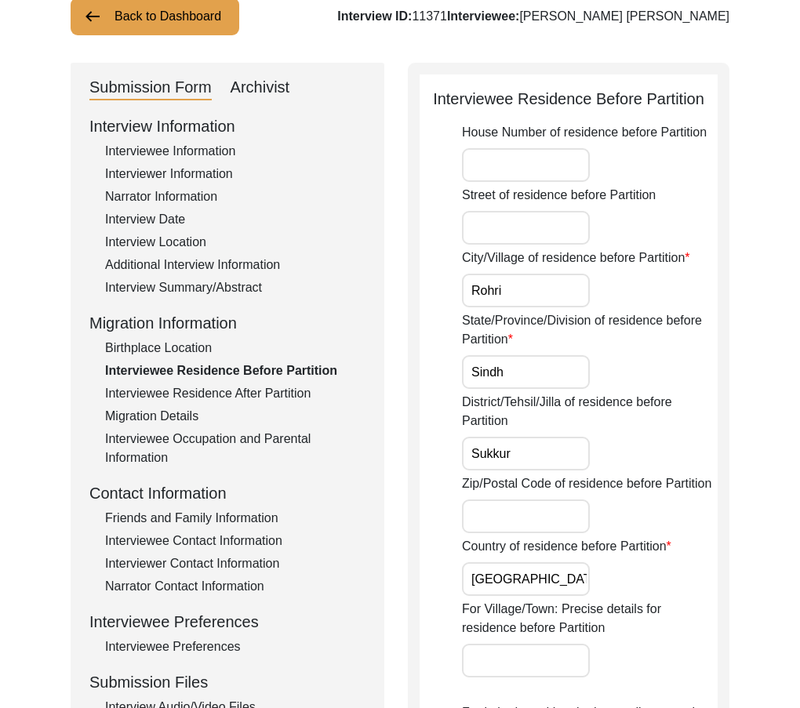
click at [543, 450] on input "Sukkur" at bounding box center [526, 454] width 128 height 34
click at [517, 388] on input "Sindh" at bounding box center [526, 372] width 128 height 34
click at [542, 555] on label "Country of residence before Partition" at bounding box center [566, 546] width 209 height 19
click at [542, 562] on input "[GEOGRAPHIC_DATA]" at bounding box center [526, 579] width 128 height 34
click at [550, 569] on input "[GEOGRAPHIC_DATA]" at bounding box center [526, 579] width 128 height 34
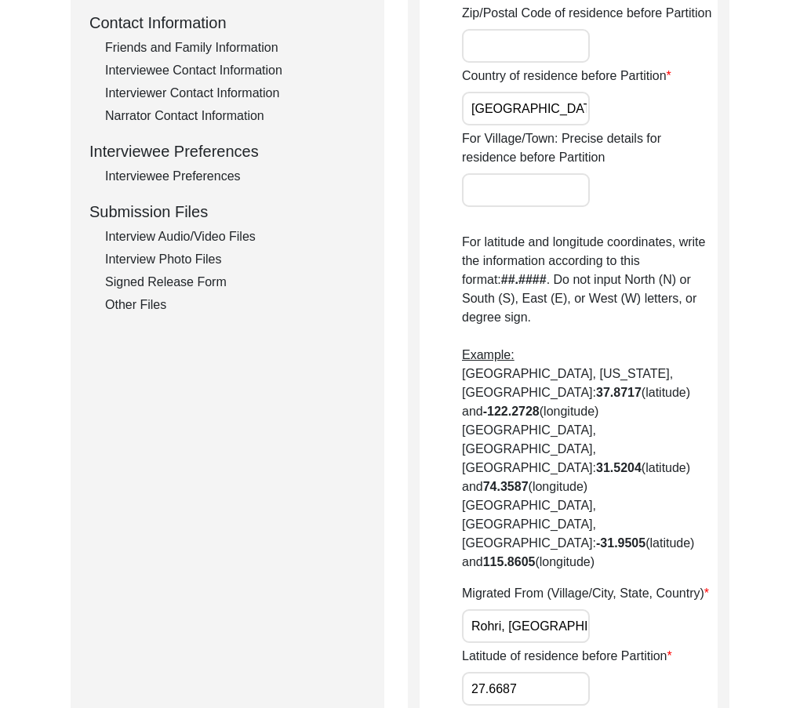
scroll to position [0, 9]
drag, startPoint x: 488, startPoint y: 520, endPoint x: 627, endPoint y: 579, distance: 151.0
click at [666, 568] on div "House Number of residence before Partition Street of residence before [GEOGRAPH…" at bounding box center [590, 211] width 256 height 1116
click at [580, 672] on input "27.6687" at bounding box center [526, 689] width 128 height 34
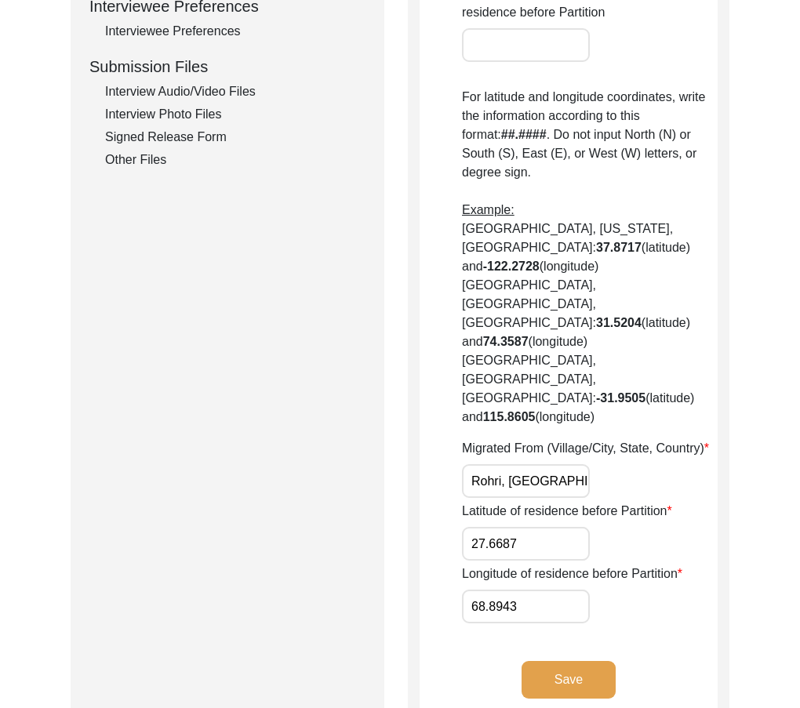
scroll to position [739, 0]
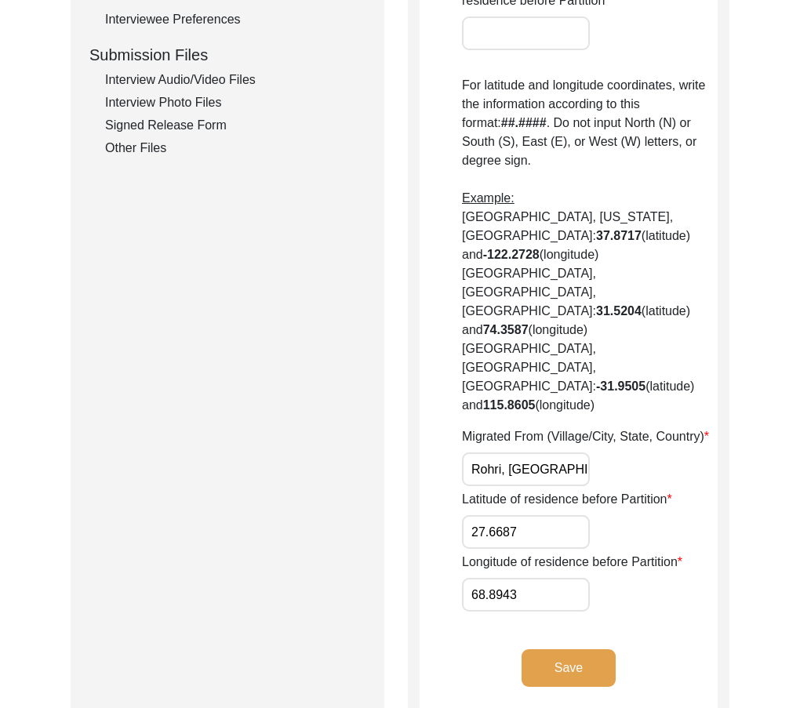
click at [528, 578] on input "68.8943" at bounding box center [526, 595] width 128 height 34
click at [556, 649] on button "Save" at bounding box center [568, 668] width 94 height 38
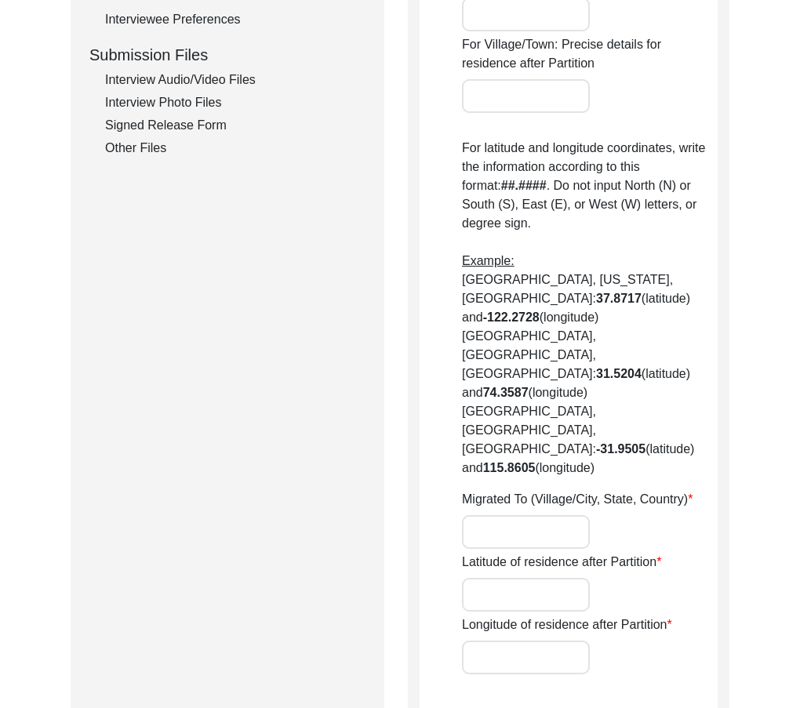
type input "yes"
type input "Indore"
type input "[GEOGRAPHIC_DATA]"
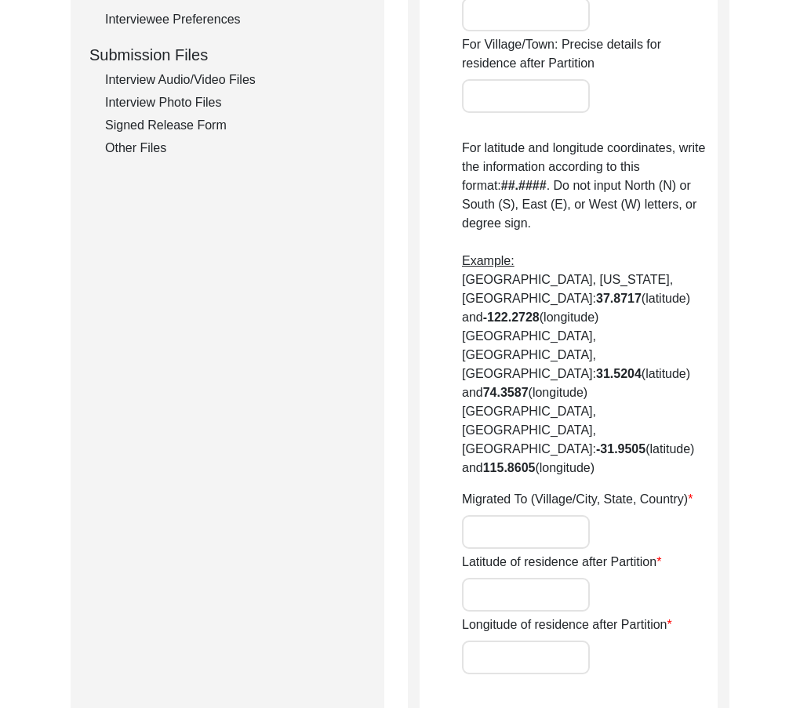
type input "[GEOGRAPHIC_DATA], [GEOGRAPHIC_DATA], [GEOGRAPHIC_DATA]"
type input "22.7195"
type input "75.8577"
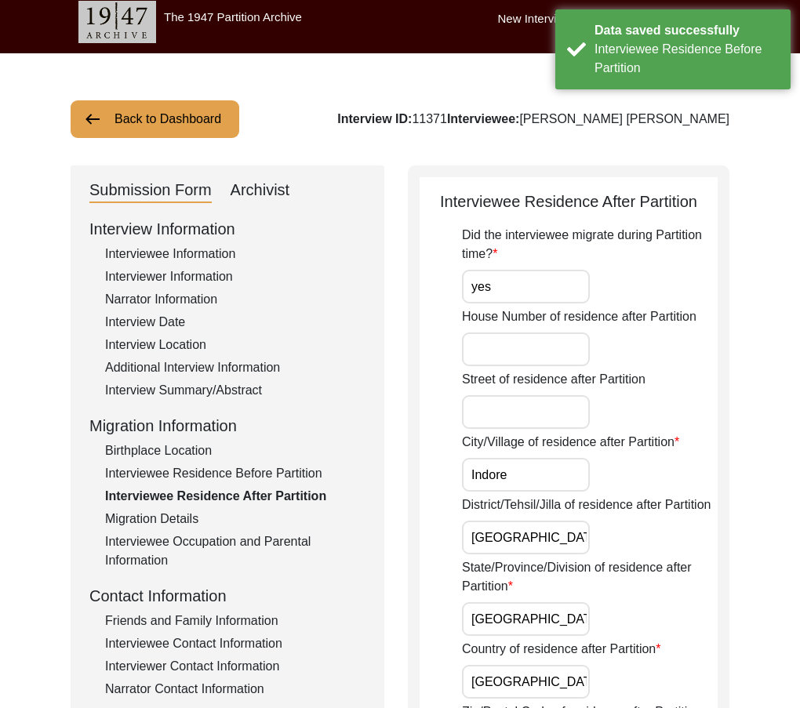
scroll to position [0, 0]
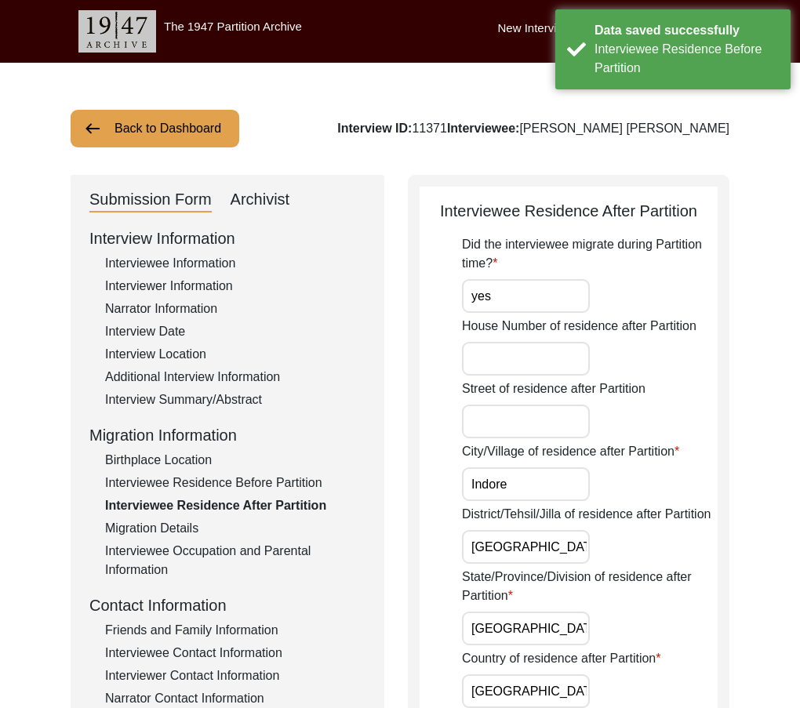
click at [506, 302] on input "yes" at bounding box center [526, 296] width 128 height 34
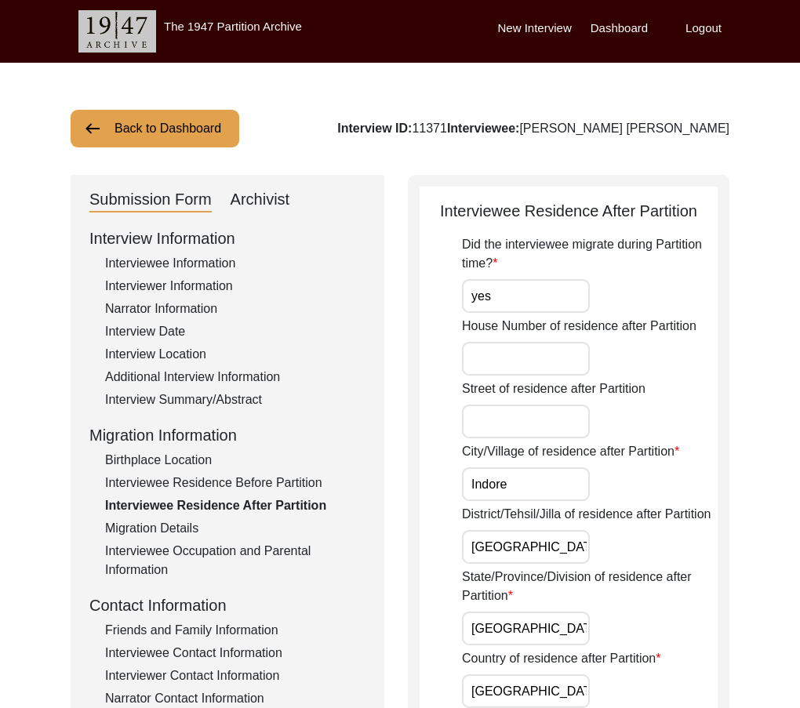
type input "Yes"
click at [530, 477] on input "Indore" at bounding box center [526, 484] width 128 height 34
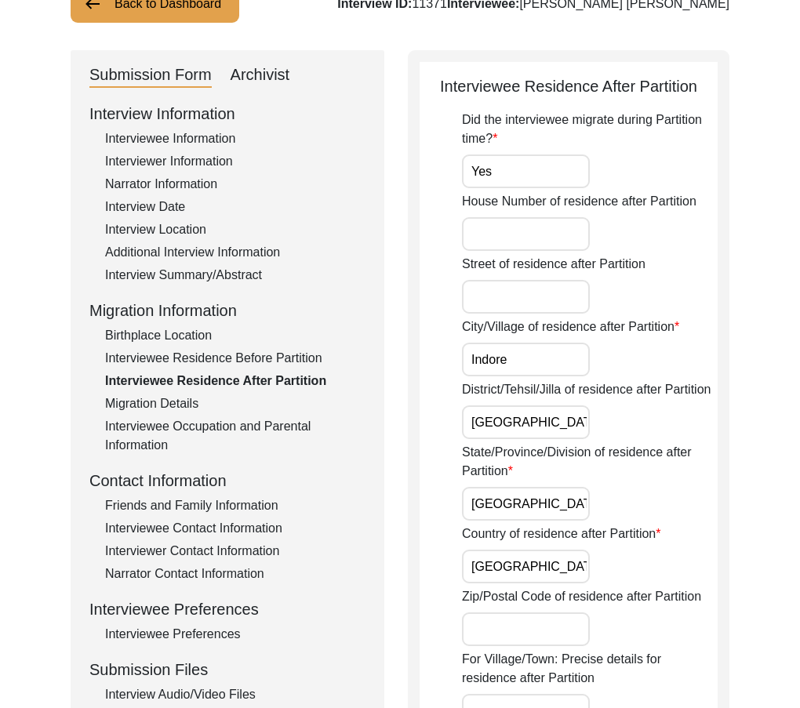
scroll to position [235, 0]
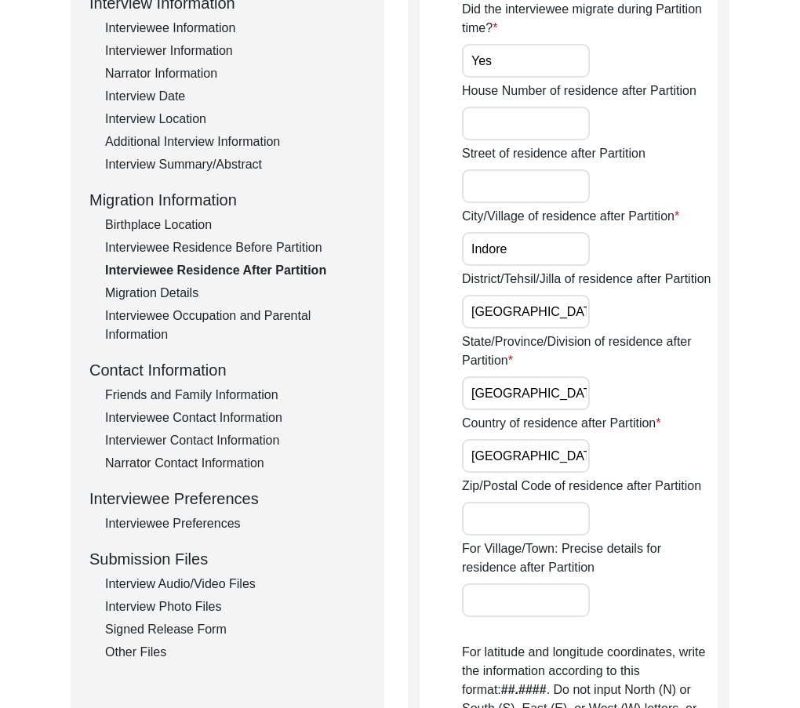
click at [579, 322] on input "[GEOGRAPHIC_DATA]" at bounding box center [526, 312] width 128 height 34
click at [582, 392] on input "[GEOGRAPHIC_DATA]" at bounding box center [526, 393] width 128 height 34
click at [555, 444] on input "[GEOGRAPHIC_DATA]" at bounding box center [526, 456] width 128 height 34
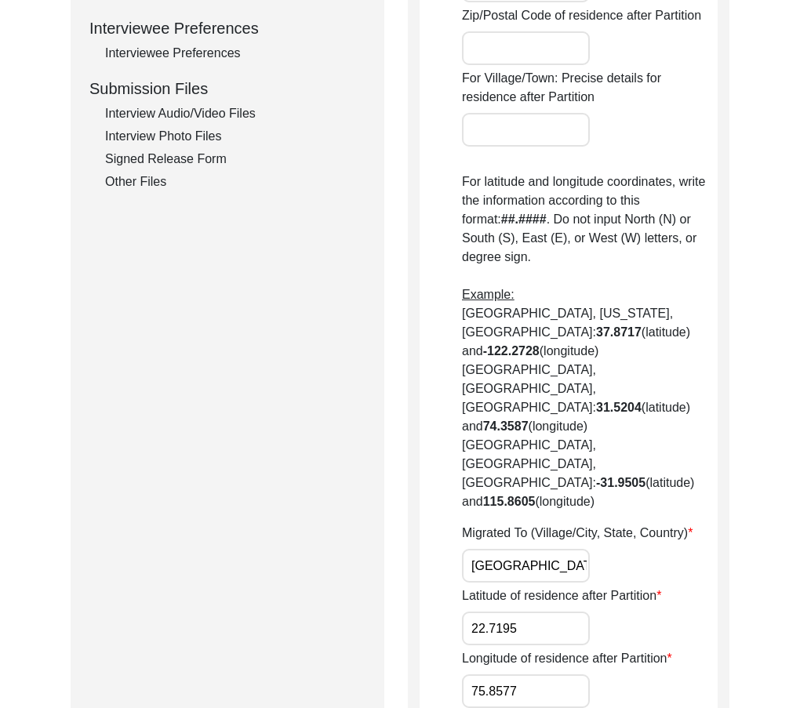
scroll to position [0, 56]
drag, startPoint x: 514, startPoint y: 451, endPoint x: 686, endPoint y: 456, distance: 172.6
click at [690, 524] on div "Migrated To (Village/City, State, Country) [GEOGRAPHIC_DATA], [GEOGRAPHIC_DATA]…" at bounding box center [590, 553] width 256 height 59
click at [571, 612] on input "22.7195" at bounding box center [526, 629] width 128 height 34
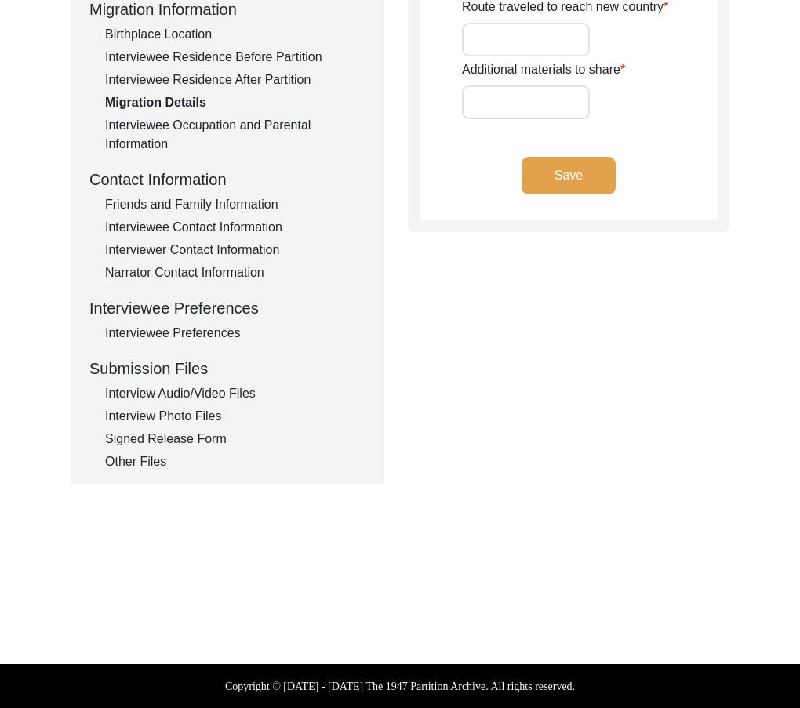
type input "House,Shop"
type input "House,Job"
type input "[GEOGRAPHIC_DATA]"
type input "[GEOGRAPHIC_DATA]-[GEOGRAPHIC_DATA]-[GEOGRAPHIC_DATA]-[GEOGRAPHIC_DATA]-[GEOGRA…"
type input "na"
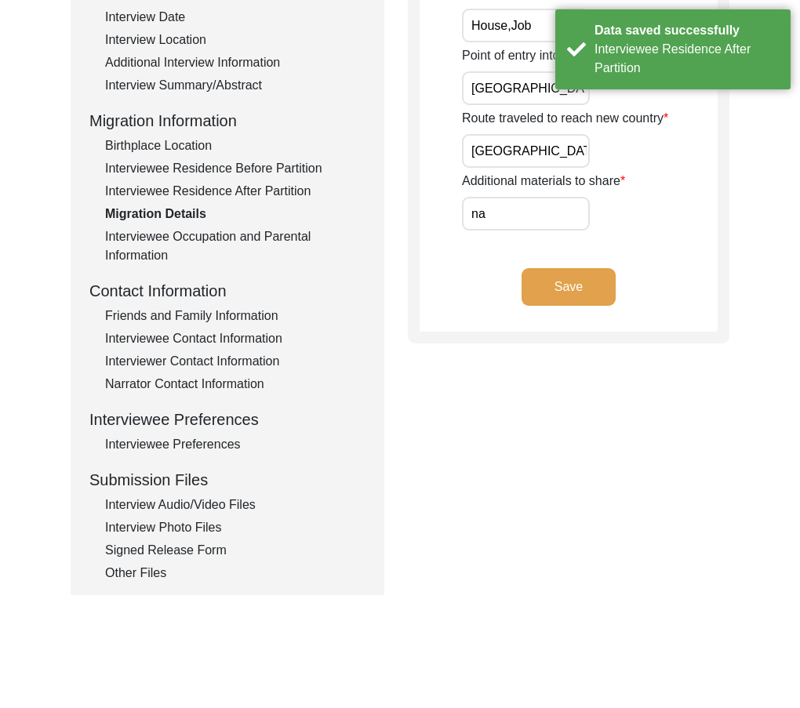
scroll to position [112, 0]
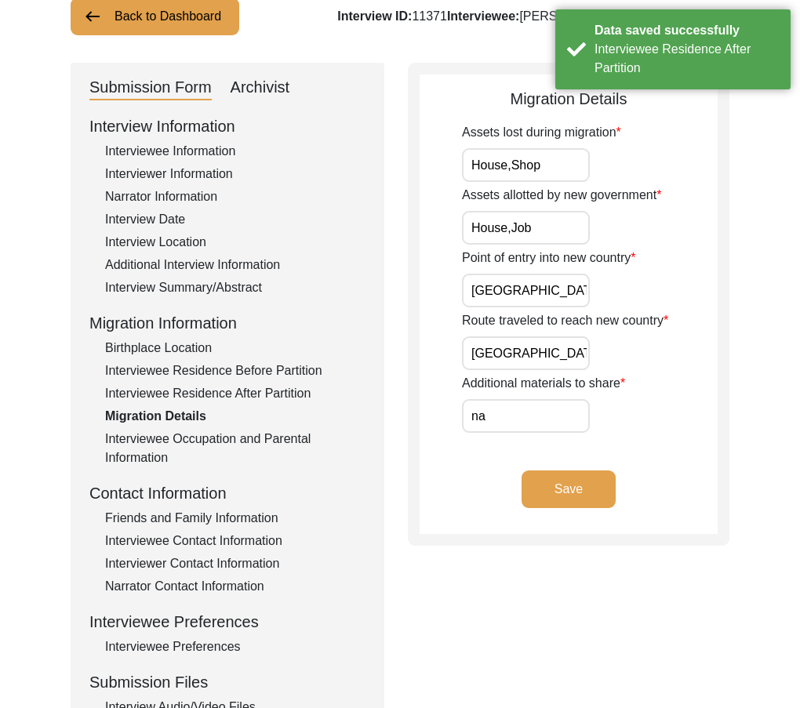
click at [546, 169] on input "House,Shop" at bounding box center [526, 165] width 128 height 34
click at [518, 169] on input "House,Shop" at bounding box center [526, 165] width 128 height 34
click at [514, 168] on input "House,Shop" at bounding box center [526, 165] width 128 height 34
click at [524, 166] on input "House, Shop" at bounding box center [526, 165] width 128 height 34
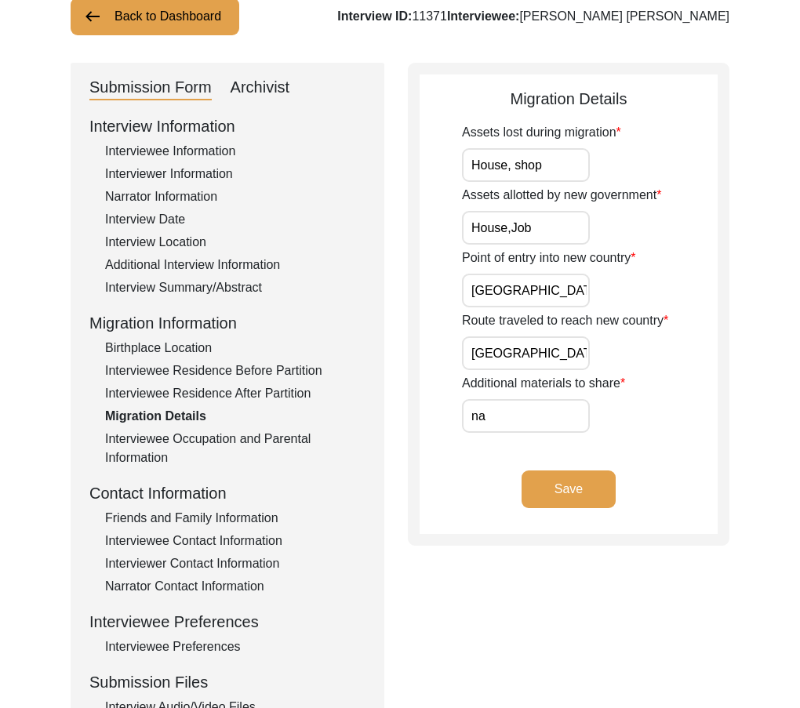
type input "House, shop"
click at [510, 225] on input "House,Job" at bounding box center [526, 228] width 128 height 34
click at [519, 228] on input "House, Job" at bounding box center [526, 228] width 128 height 34
type input "House, job"
drag, startPoint x: 507, startPoint y: 407, endPoint x: 445, endPoint y: 398, distance: 62.5
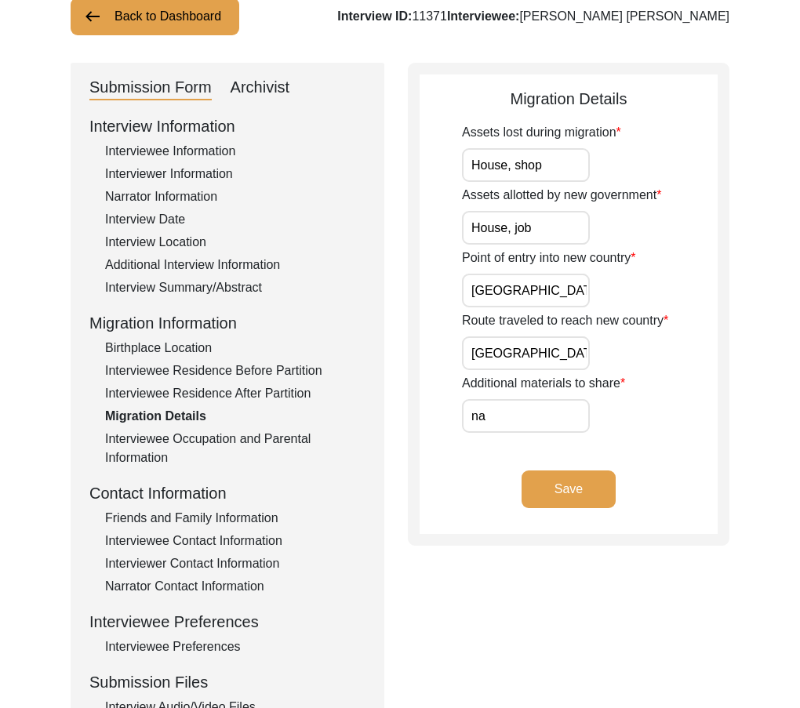
click at [445, 398] on app-migration-details "Migration Details Assets lost during migration House, shop Assets allotted by n…" at bounding box center [568, 310] width 298 height 447
type input "N/A"
click at [445, 398] on app-migration-details "Migration Details Assets lost during migration House, shop Assets allotted by n…" at bounding box center [568, 310] width 298 height 447
click at [584, 476] on button "Save" at bounding box center [568, 489] width 94 height 38
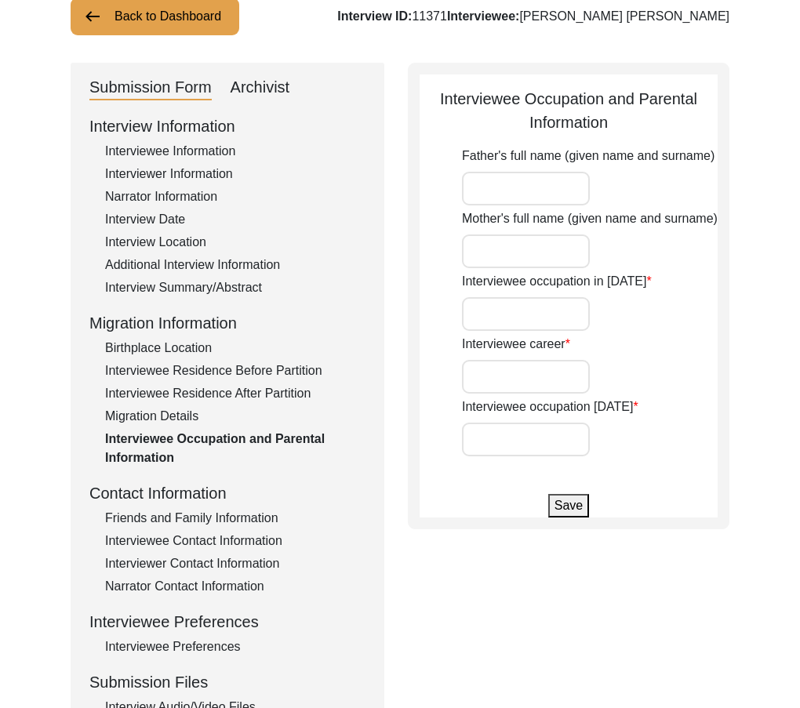
type input "[PERSON_NAME]"
type input "Student"
type input "Government Employee, Dramatist"
type input "Retired"
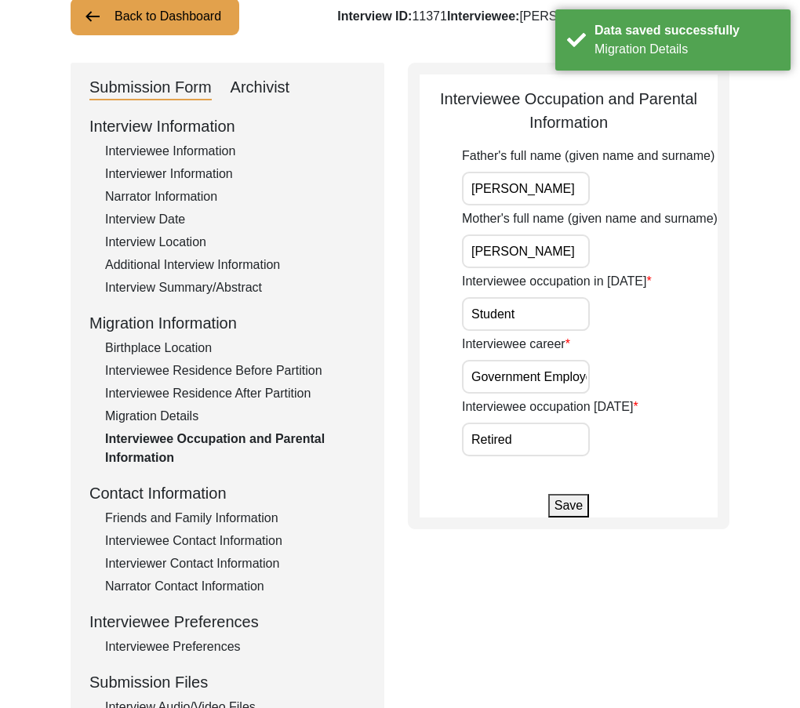
click at [521, 443] on input "Retired" at bounding box center [526, 440] width 128 height 34
drag, startPoint x: 510, startPoint y: 381, endPoint x: 681, endPoint y: 381, distance: 170.9
click at [681, 381] on div "Interviewee career Government Employee, Dramatist" at bounding box center [590, 364] width 256 height 59
click at [559, 316] on input "Student" at bounding box center [526, 314] width 128 height 34
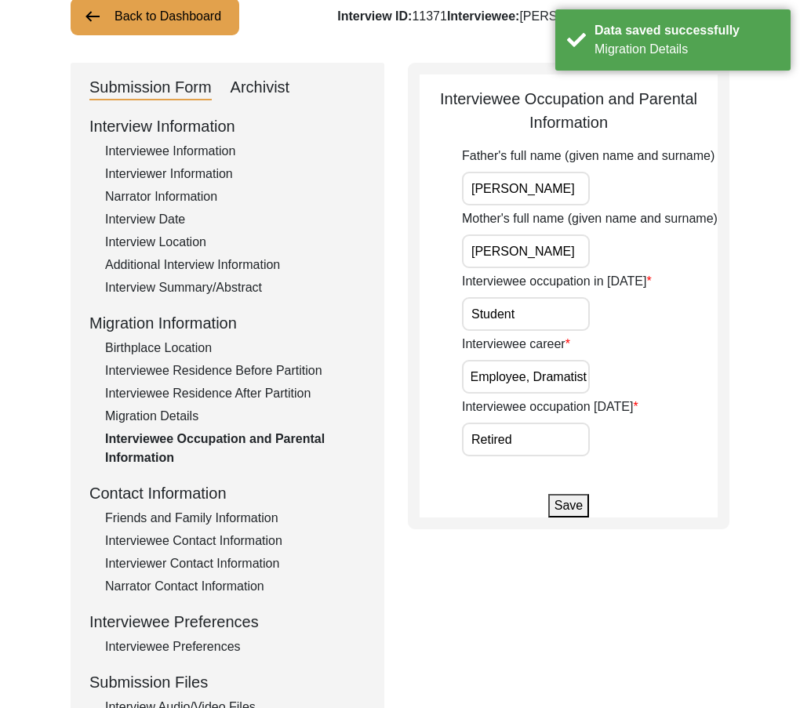
scroll to position [0, 0]
click at [561, 252] on input "[PERSON_NAME]" at bounding box center [526, 251] width 128 height 34
click at [567, 195] on input "[PERSON_NAME]" at bounding box center [526, 189] width 128 height 34
click at [575, 193] on input "[PERSON_NAME]" at bounding box center [526, 189] width 128 height 34
click at [233, 517] on div "Friends and Family Information" at bounding box center [235, 518] width 260 height 19
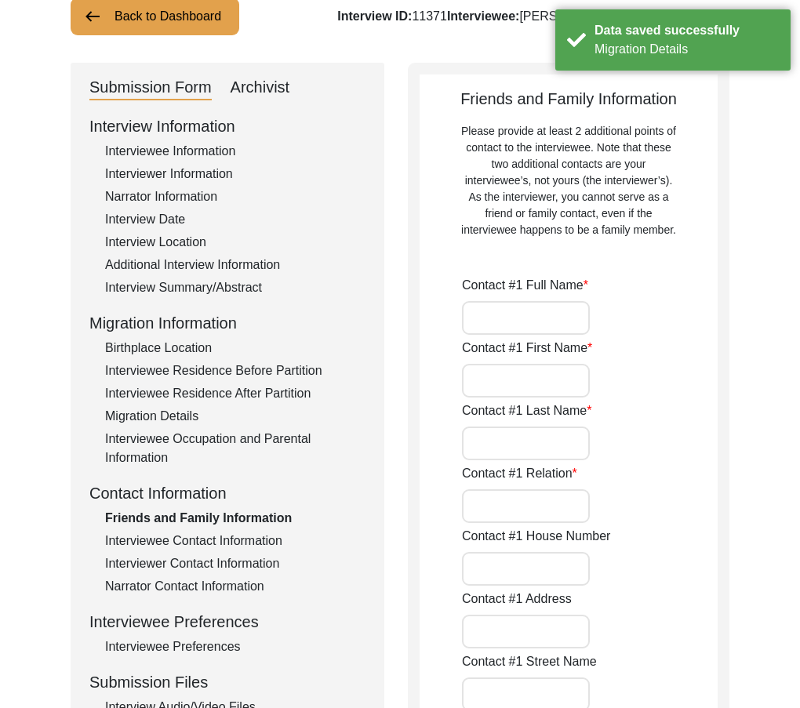
type input "[PERSON_NAME]"
type input "Nirmala"
type input "Ahuja"
type input "Wife"
type input "[GEOGRAPHIC_DATA]"
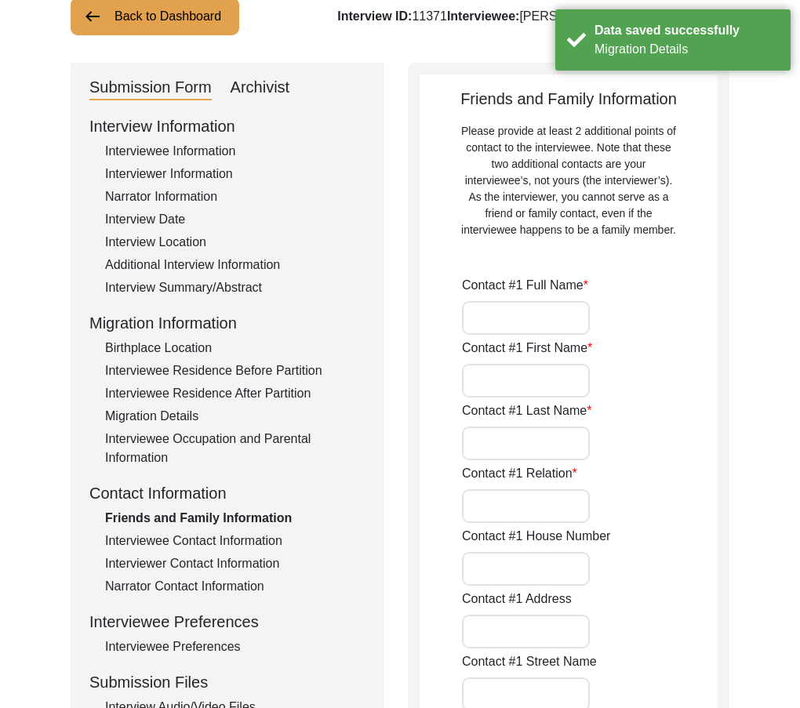
type input "9013383296"
type input "Na"
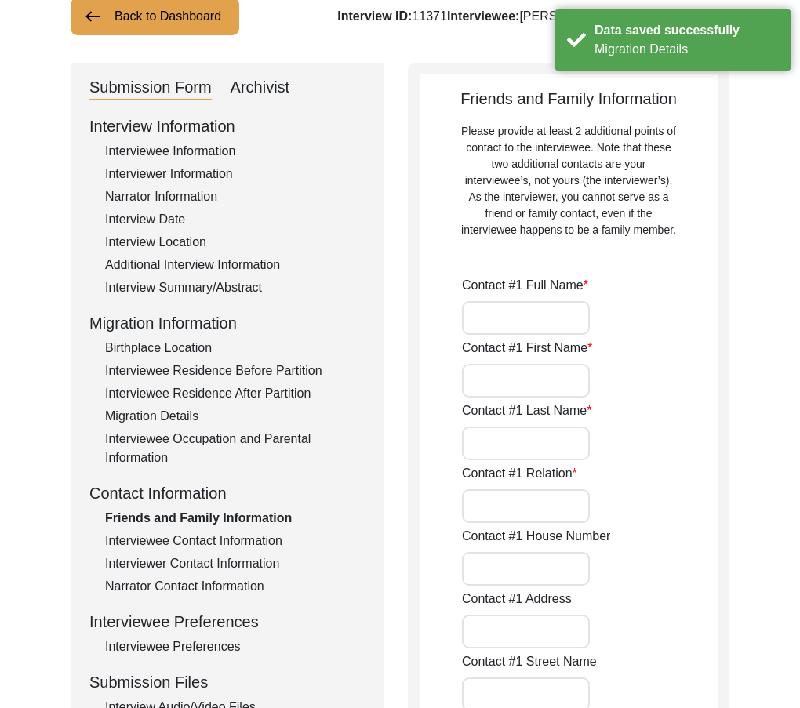
type input "Na"
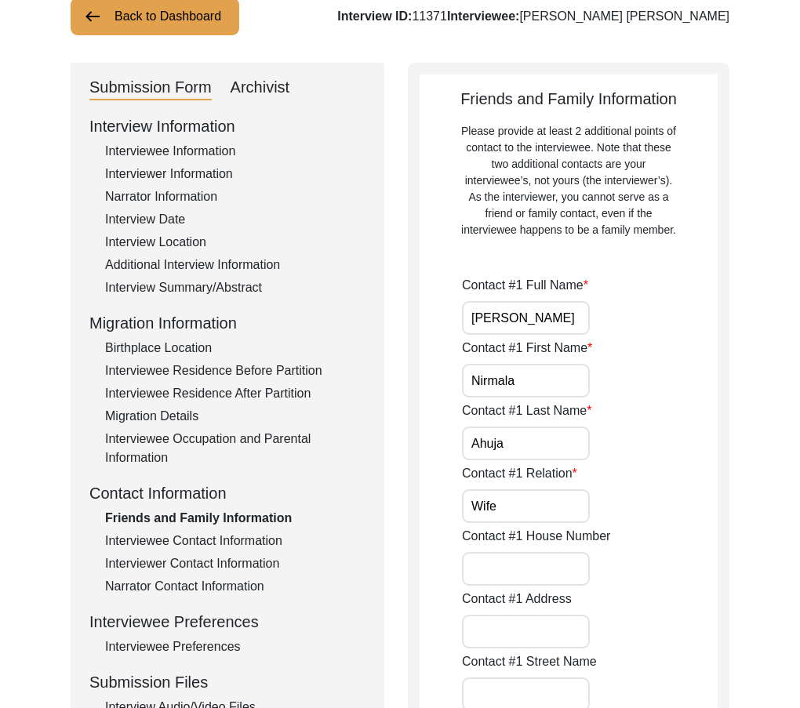
drag, startPoint x: 561, startPoint y: 321, endPoint x: 559, endPoint y: 333, distance: 11.9
click at [561, 322] on input "[PERSON_NAME]" at bounding box center [526, 318] width 128 height 34
drag, startPoint x: 546, startPoint y: 368, endPoint x: 546, endPoint y: 397, distance: 28.2
click at [546, 369] on input "Nirmala" at bounding box center [526, 381] width 128 height 34
click at [533, 446] on input "Ahuja" at bounding box center [526, 443] width 128 height 34
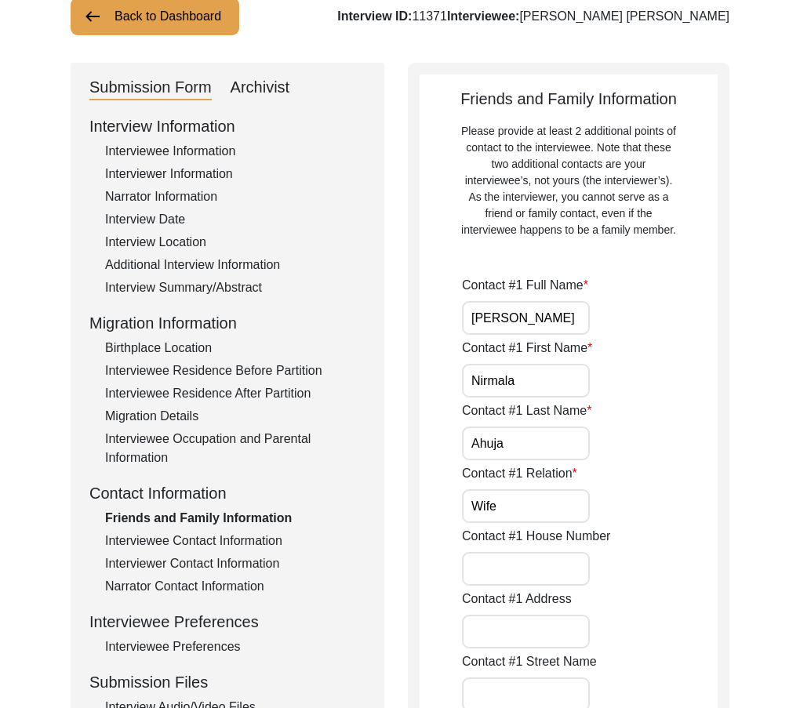
click at [532, 488] on div "Contact #1 Relation Wife" at bounding box center [590, 493] width 256 height 59
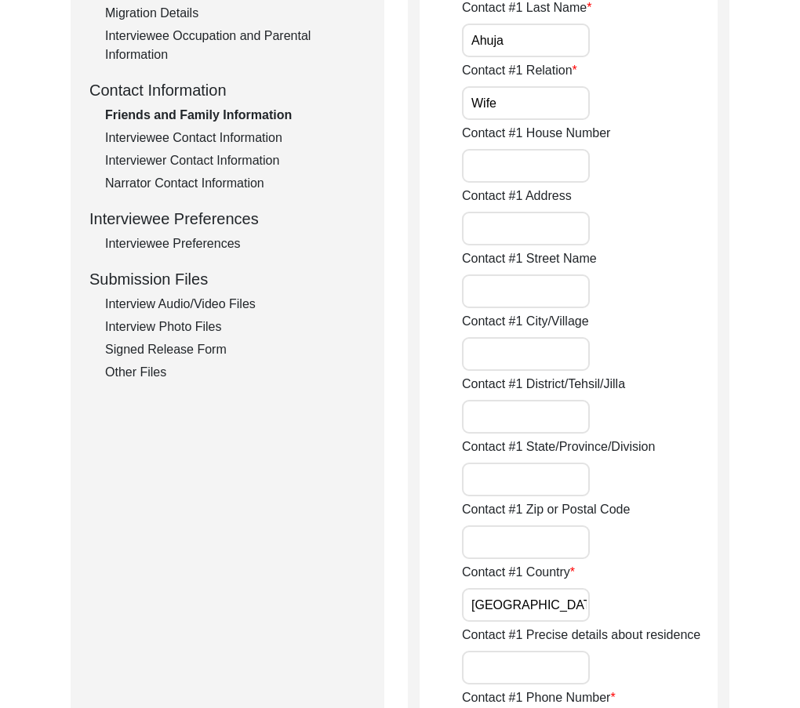
scroll to position [739, 0]
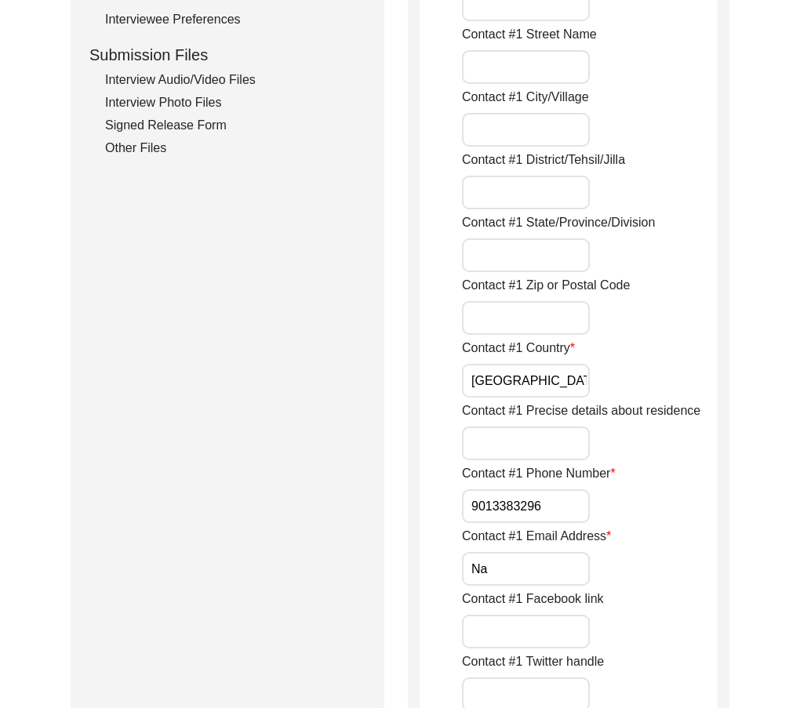
click at [516, 397] on input "[GEOGRAPHIC_DATA]" at bounding box center [526, 381] width 128 height 34
click at [539, 510] on input "9013383296" at bounding box center [526, 506] width 128 height 34
click at [470, 506] on input "9013383296" at bounding box center [526, 506] width 128 height 34
paste input "+91"
drag, startPoint x: 470, startPoint y: 506, endPoint x: 631, endPoint y: 510, distance: 161.5
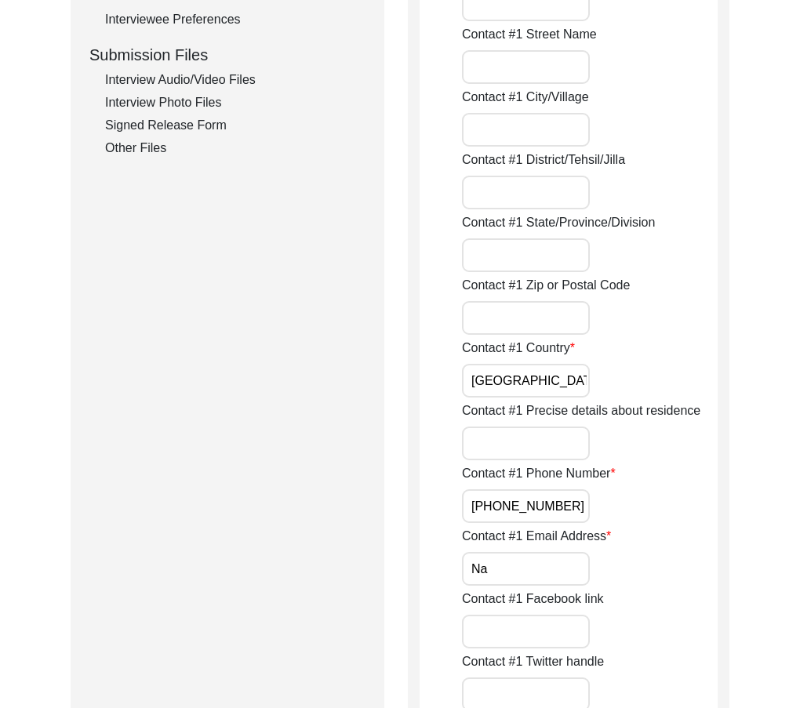
click at [626, 508] on div "Contact #1 Phone Number [PHONE_NUMBER]" at bounding box center [590, 493] width 256 height 59
type input "[PHONE_NUMBER]"
click at [565, 560] on input "Na" at bounding box center [526, 569] width 128 height 34
drag, startPoint x: 543, startPoint y: 574, endPoint x: 465, endPoint y: 555, distance: 79.9
click at [464, 556] on input "Na" at bounding box center [526, 569] width 128 height 34
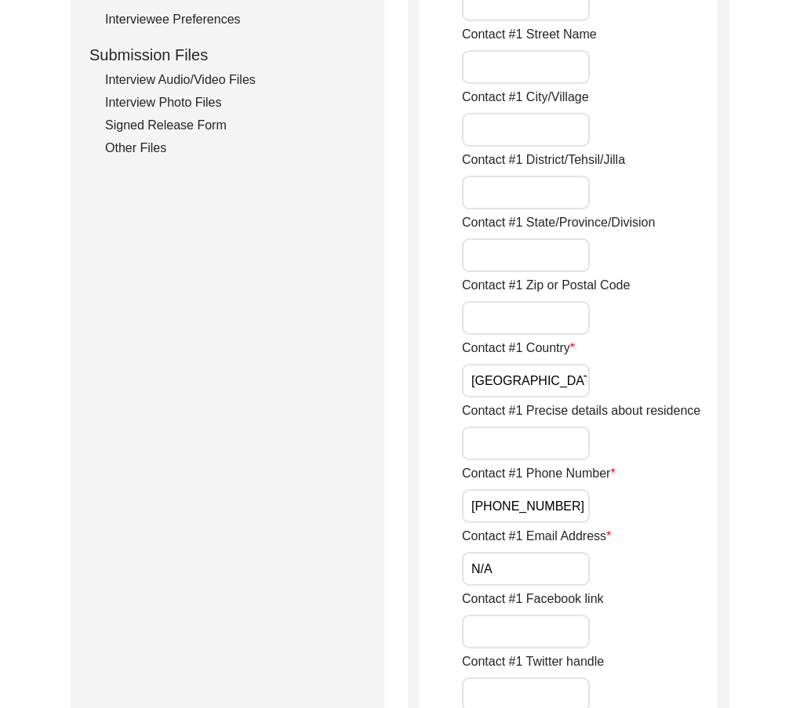
click at [465, 555] on input "N/A" at bounding box center [526, 569] width 128 height 34
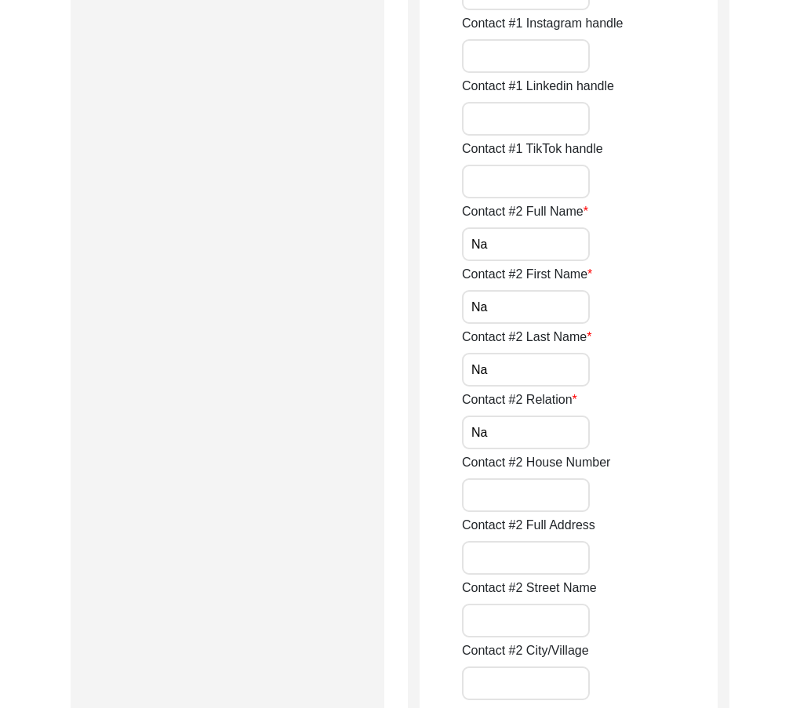
scroll to position [1445, 0]
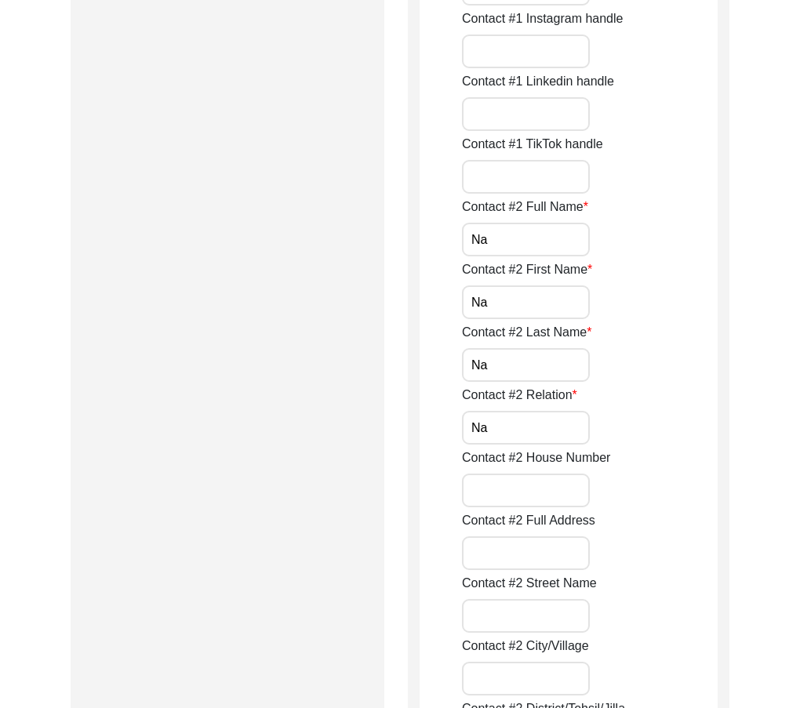
type input "N/A"
drag, startPoint x: 418, startPoint y: 235, endPoint x: 399, endPoint y: 234, distance: 18.9
drag, startPoint x: 475, startPoint y: 247, endPoint x: 491, endPoint y: 246, distance: 15.7
click at [489, 247] on input "N/A" at bounding box center [526, 240] width 128 height 34
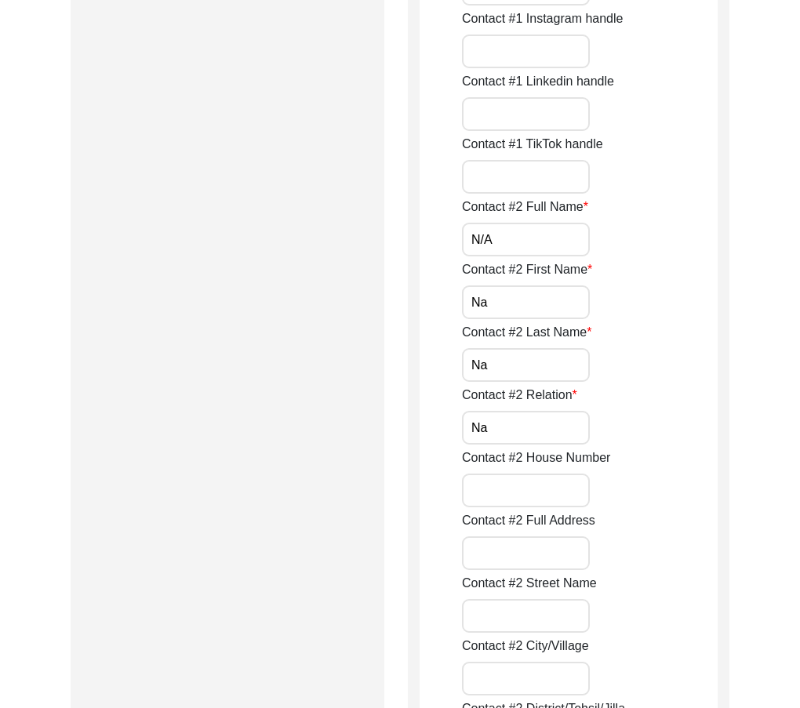
click at [511, 246] on input "N/A" at bounding box center [526, 240] width 128 height 34
drag, startPoint x: 526, startPoint y: 245, endPoint x: 417, endPoint y: 245, distance: 109.0
type input "N/A"
drag, startPoint x: 458, startPoint y: 295, endPoint x: 426, endPoint y: 304, distance: 32.7
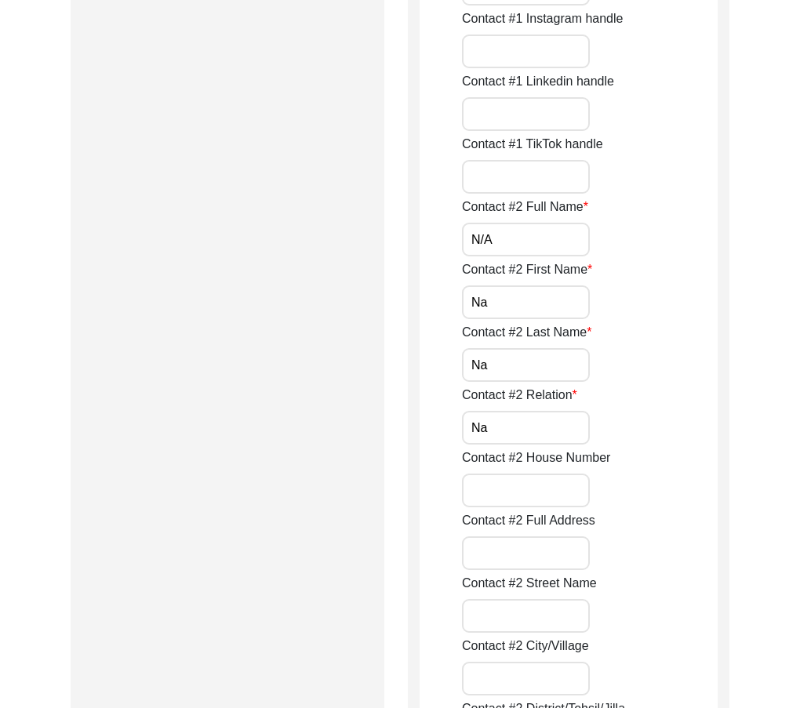
paste input "/A"
type input "N/A"
drag, startPoint x: 496, startPoint y: 352, endPoint x: 406, endPoint y: 352, distance: 90.2
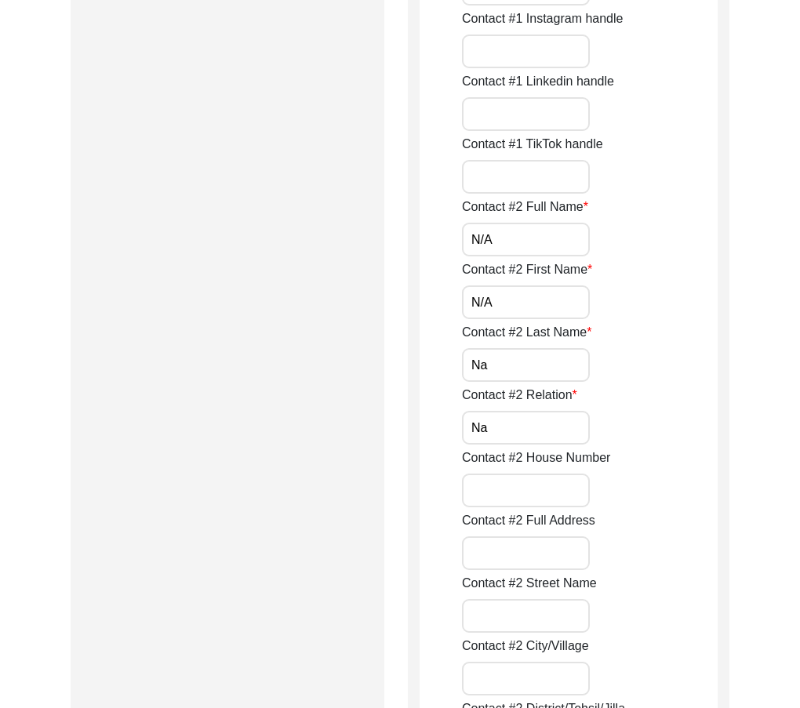
paste input "/A"
type input "N/A"
drag, startPoint x: 491, startPoint y: 420, endPoint x: 399, endPoint y: 408, distance: 92.5
paste input "/A"
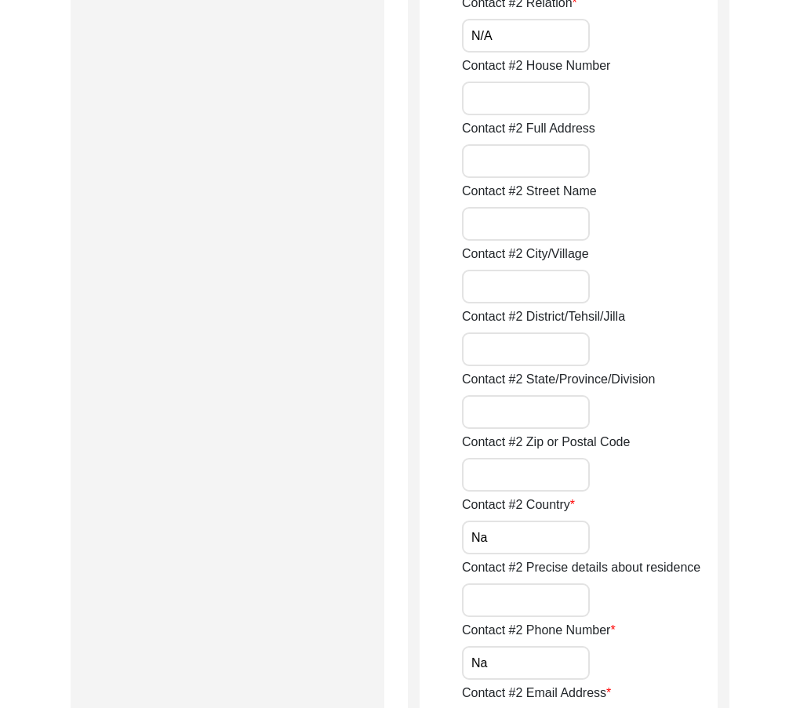
scroll to position [2072, 0]
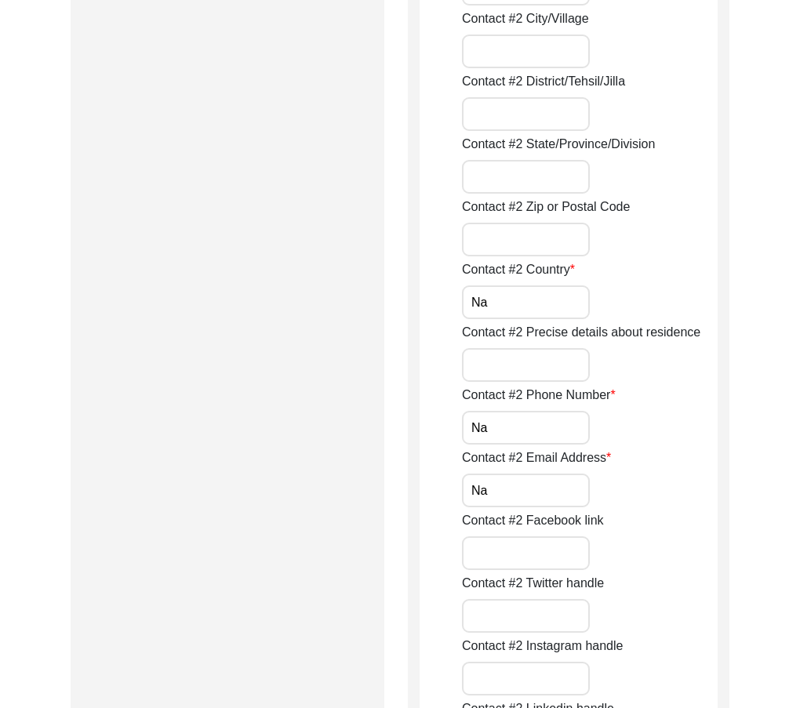
type input "N/A"
drag, startPoint x: 433, startPoint y: 290, endPoint x: 397, endPoint y: 318, distance: 45.3
paste input "/A"
type input "N/A"
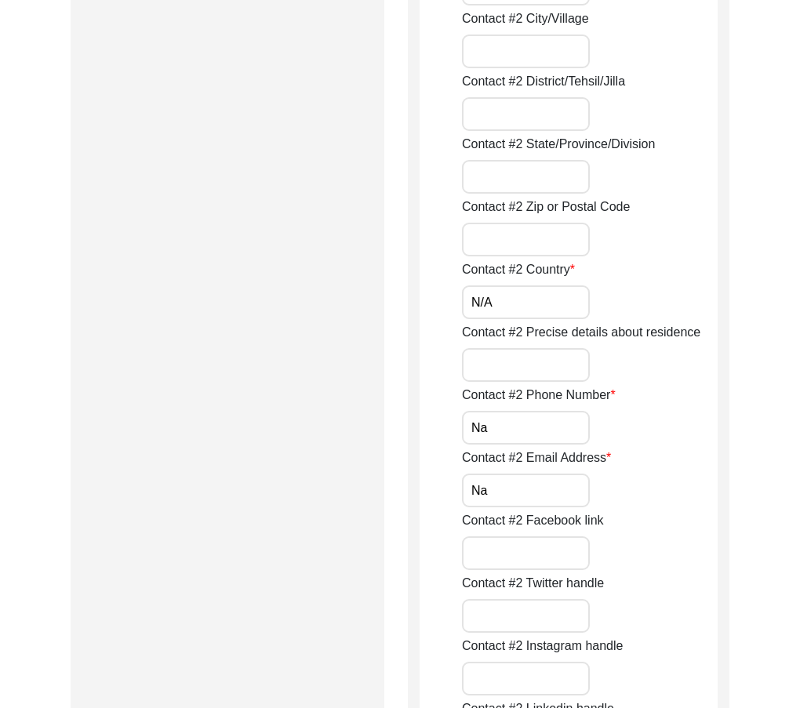
drag, startPoint x: 480, startPoint y: 433, endPoint x: 426, endPoint y: 426, distance: 54.6
paste input "/A"
type input "N/A"
drag, startPoint x: 500, startPoint y: 474, endPoint x: 337, endPoint y: 466, distance: 163.3
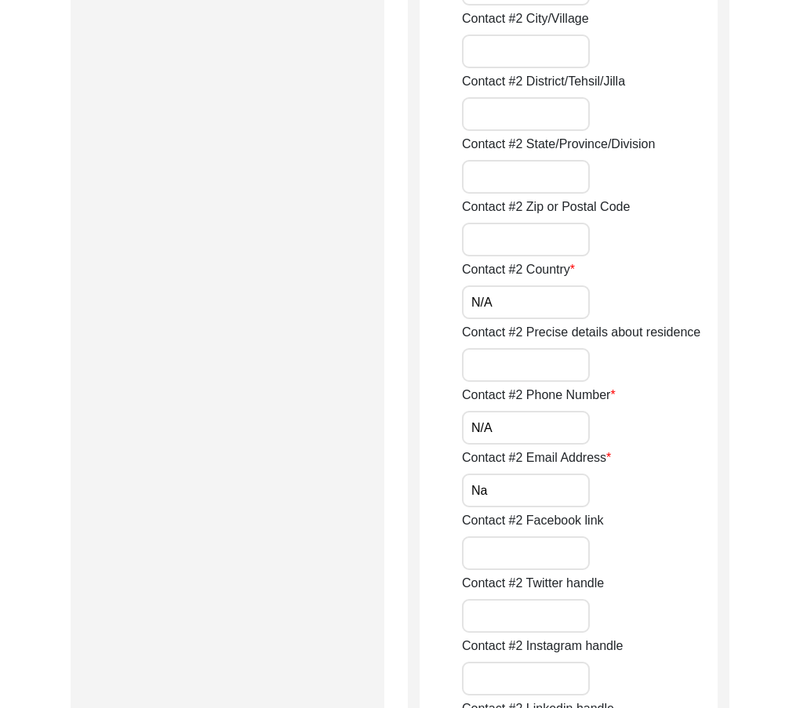
paste input "/A"
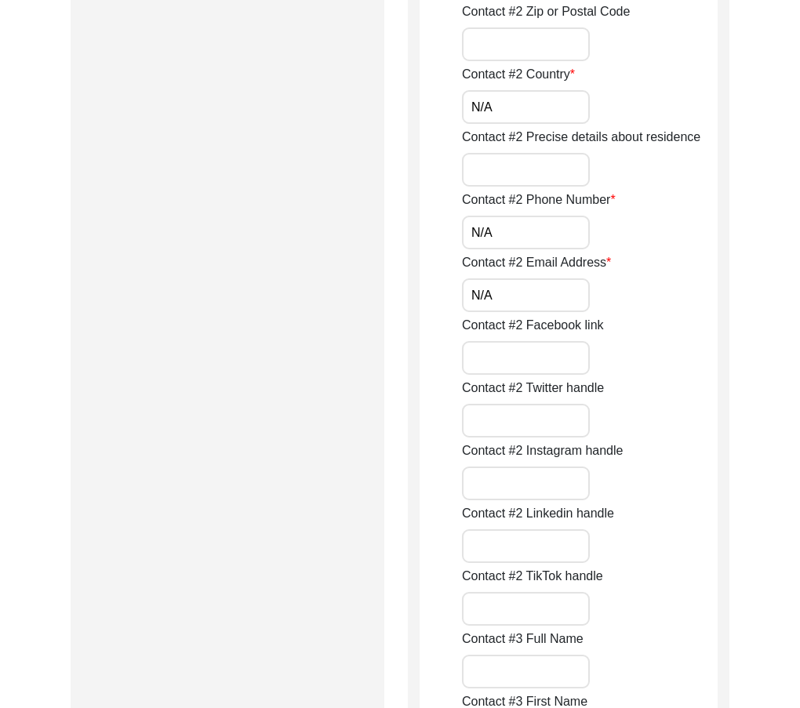
type input "N/A"
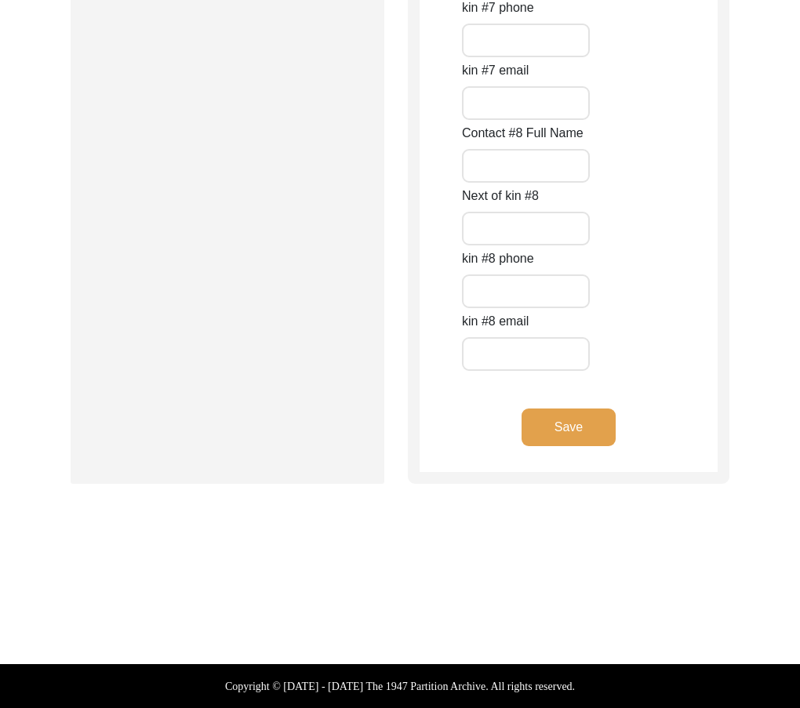
click at [567, 440] on button "Save" at bounding box center [568, 427] width 94 height 38
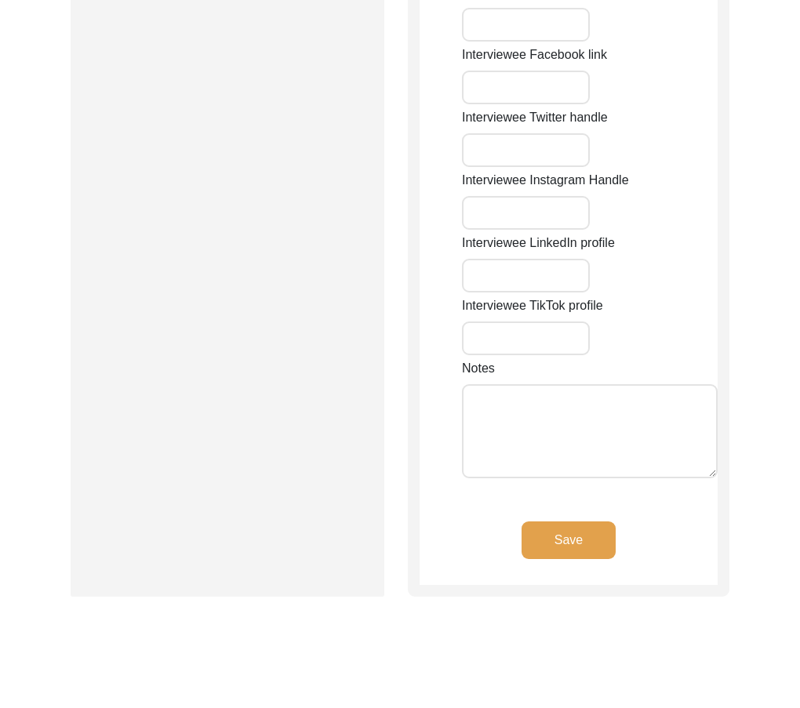
type input "CIA 24A"
type input "[GEOGRAPHIC_DATA]"
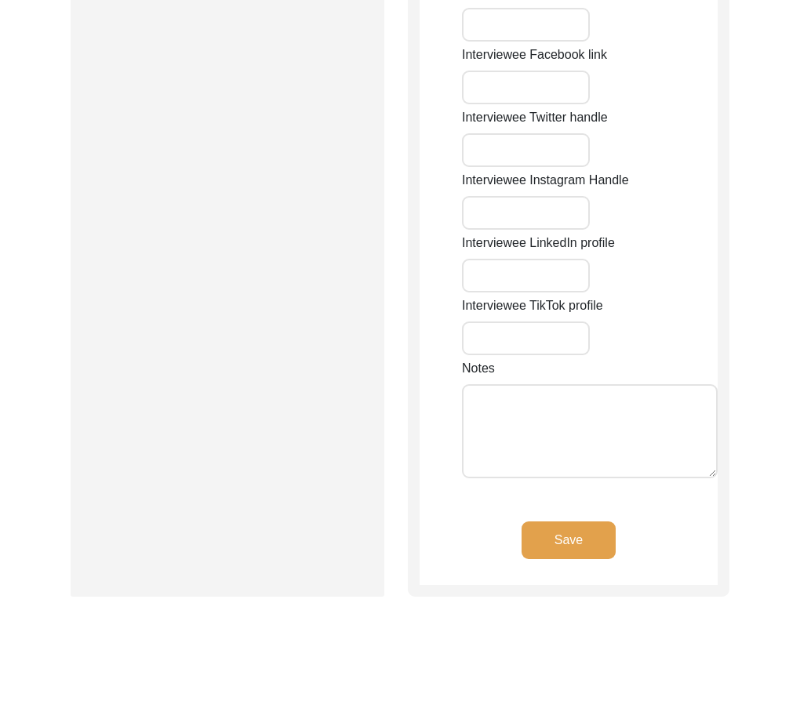
type input "110058"
type input "[GEOGRAPHIC_DATA]"
type input "[GEOGRAPHIC_DATA], [GEOGRAPHIC_DATA]"
type input "28.6443"
type input "77.2420"
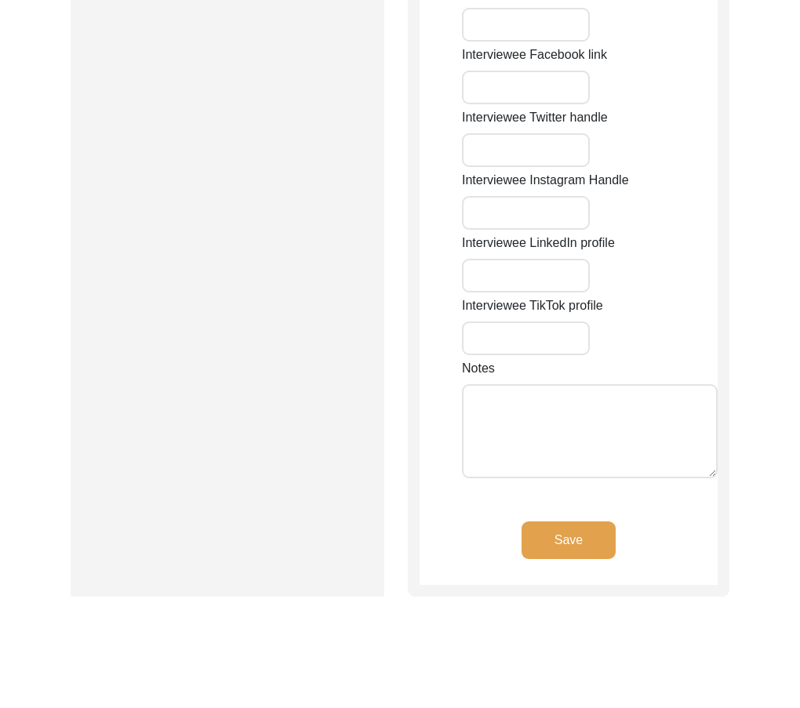
type input "9335965858"
type input "na"
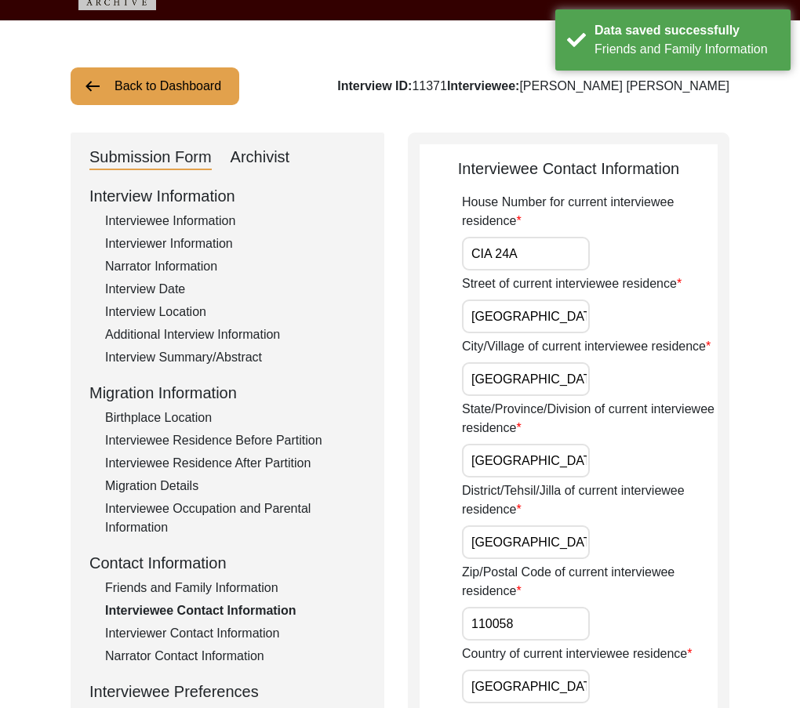
scroll to position [0, 0]
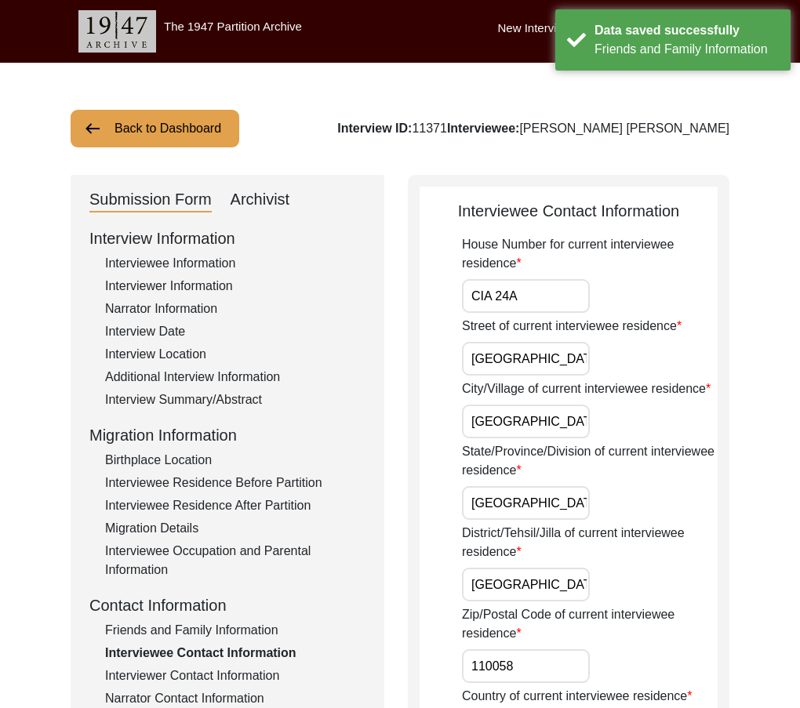
click at [535, 301] on input "CIA 24A" at bounding box center [526, 296] width 128 height 34
drag, startPoint x: 498, startPoint y: 365, endPoint x: 731, endPoint y: 367, distance: 233.6
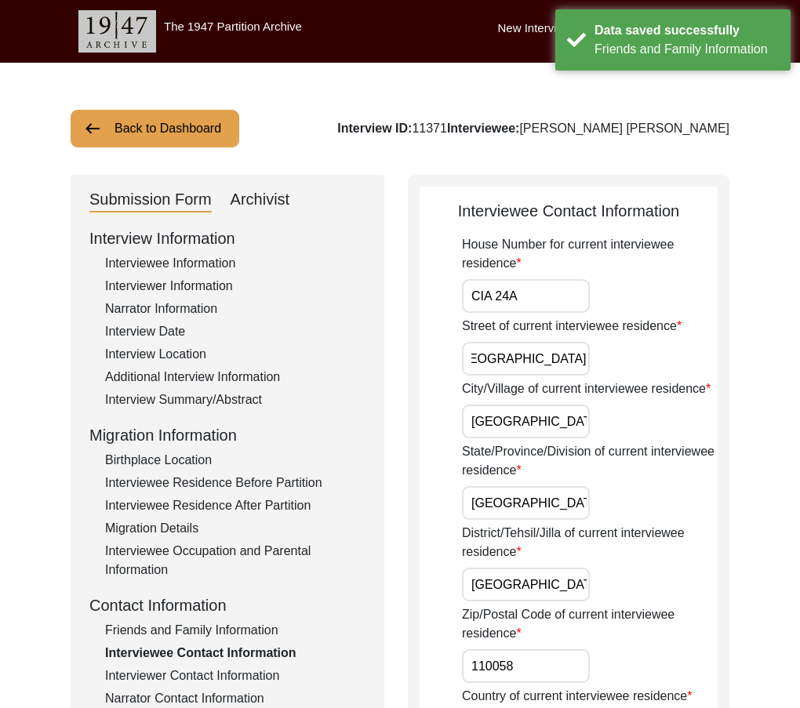
click at [524, 426] on input "[GEOGRAPHIC_DATA]" at bounding box center [526, 422] width 128 height 34
click at [544, 495] on input "[GEOGRAPHIC_DATA]" at bounding box center [526, 503] width 128 height 34
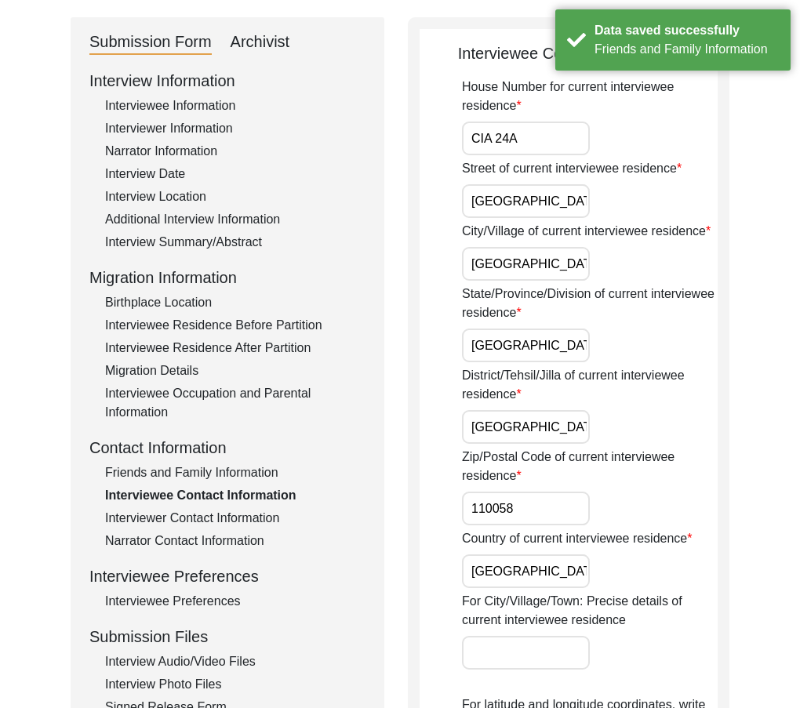
scroll to position [235, 0]
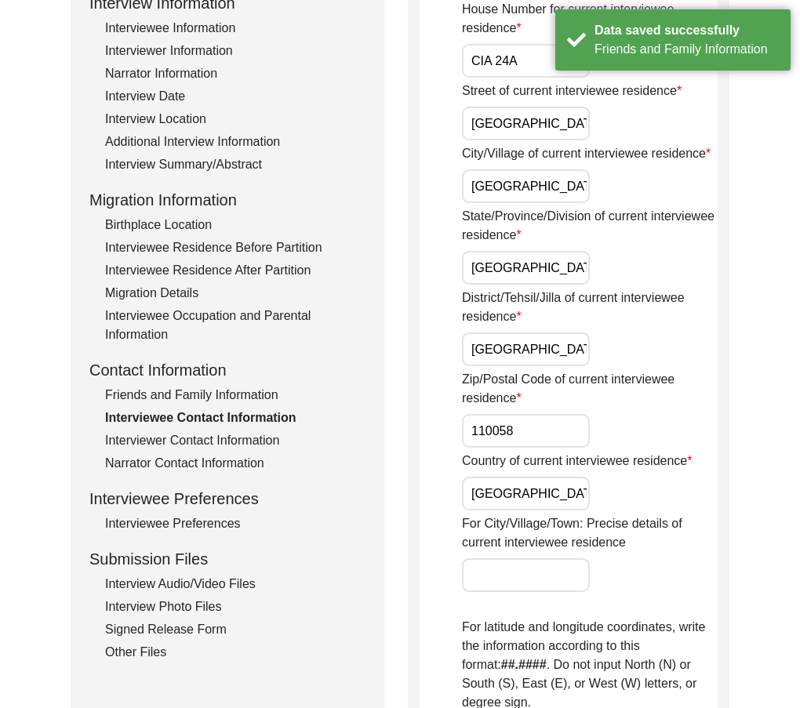
drag, startPoint x: 568, startPoint y: 330, endPoint x: 567, endPoint y: 345, distance: 15.0
click at [568, 331] on div "District/Tehsil/Jilla of current interviewee residence [GEOGRAPHIC_DATA]" at bounding box center [590, 328] width 256 height 78
drag, startPoint x: 567, startPoint y: 345, endPoint x: 566, endPoint y: 363, distance: 18.0
click at [567, 346] on input "[GEOGRAPHIC_DATA]" at bounding box center [526, 349] width 128 height 34
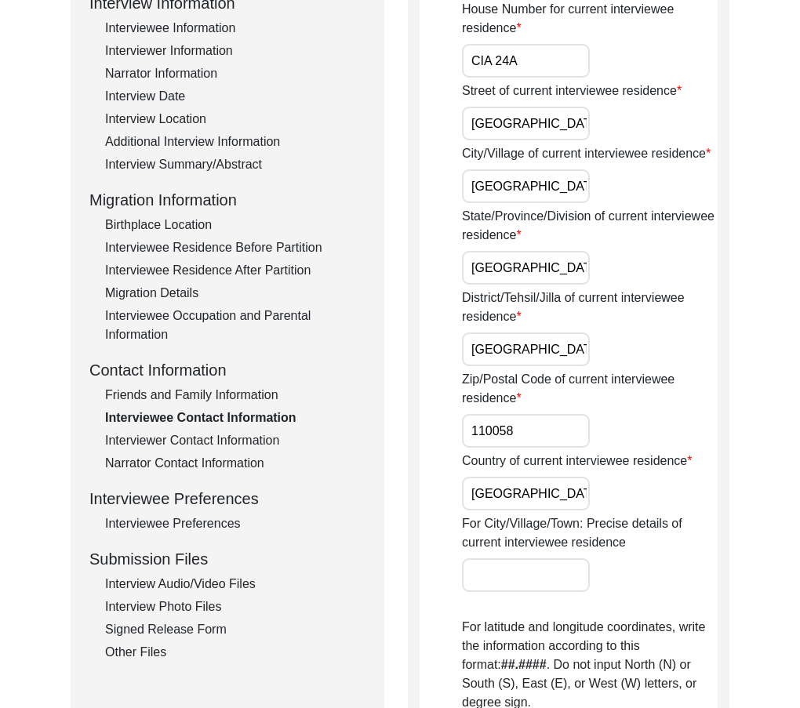
type input "[GEOGRAPHIC_DATA]"
drag, startPoint x: 575, startPoint y: 321, endPoint x: 455, endPoint y: 307, distance: 120.8
copy label "District/Tehsil/Jilla of current interviewee residence"
click at [679, 466] on label "Country of current interviewee residence" at bounding box center [577, 461] width 230 height 19
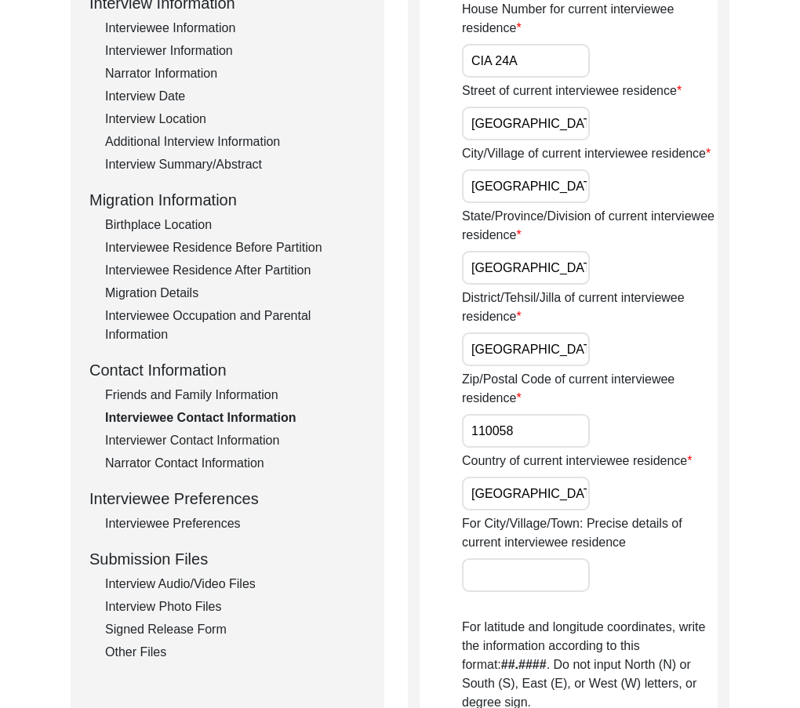
click at [590, 477] on input "[GEOGRAPHIC_DATA]" at bounding box center [526, 494] width 128 height 34
click at [636, 417] on div "Zip/Postal Code of current interviewee residence 110058" at bounding box center [590, 409] width 256 height 78
click at [216, 392] on div "Friends and Family Information" at bounding box center [235, 395] width 260 height 19
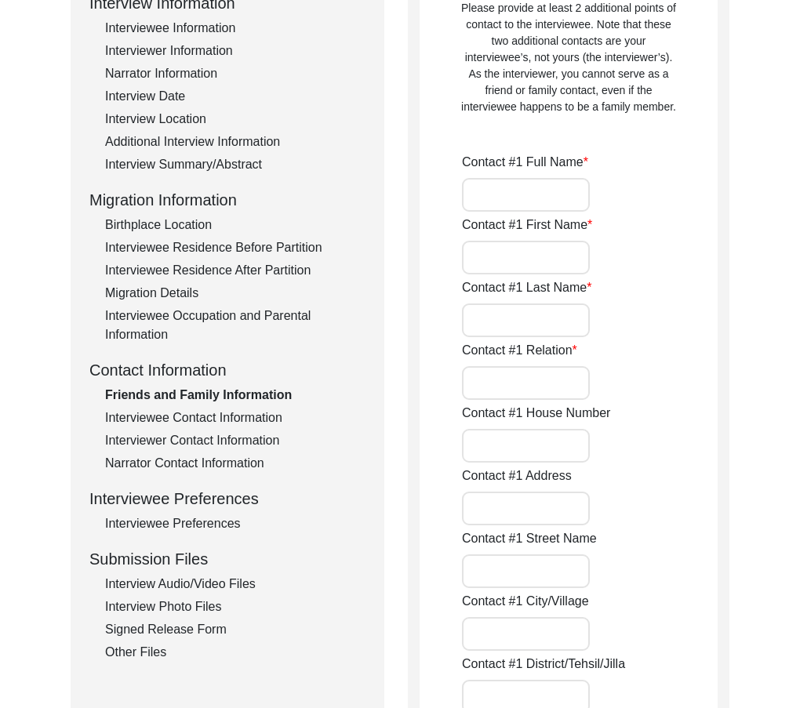
click at [218, 415] on div "Interviewee Contact Information" at bounding box center [235, 417] width 260 height 19
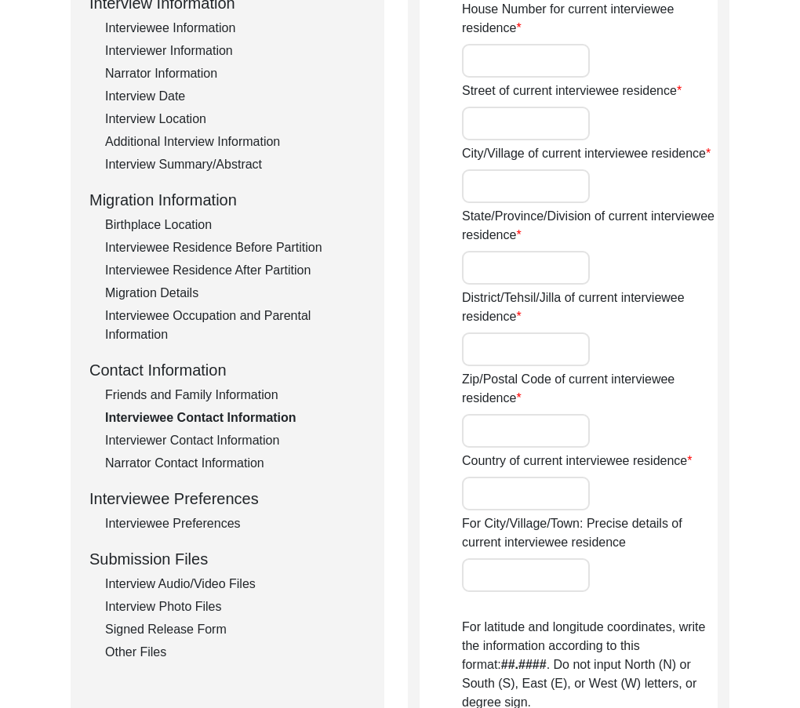
type input "CIA 24A"
type input "[GEOGRAPHIC_DATA]"
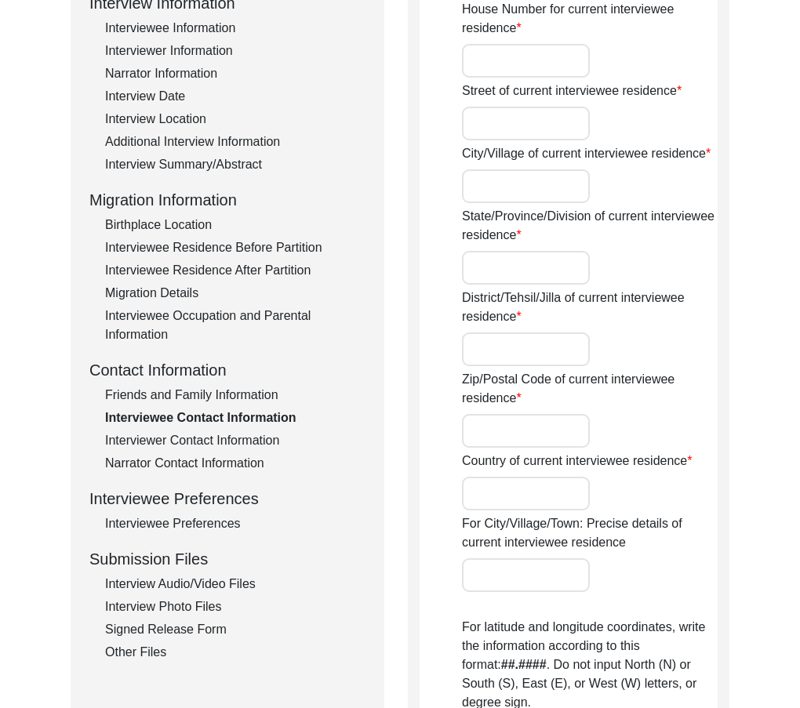
type input "110058"
type input "[GEOGRAPHIC_DATA]"
type input "[GEOGRAPHIC_DATA], [GEOGRAPHIC_DATA]"
type input "28.6443"
type input "77.2420"
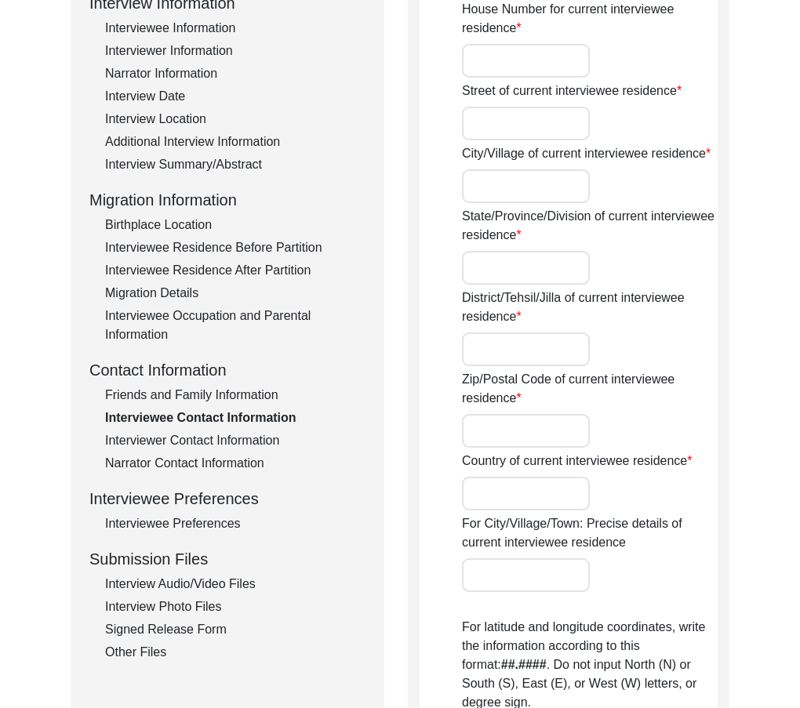
type input "9335965858"
type input "na"
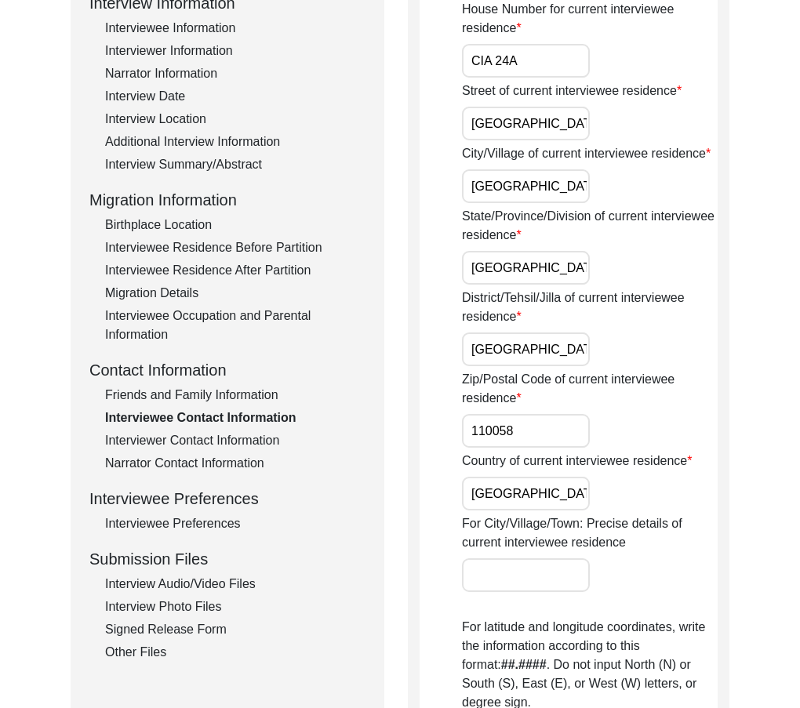
click at [546, 347] on input "[GEOGRAPHIC_DATA]" at bounding box center [526, 349] width 128 height 34
type input "[GEOGRAPHIC_DATA]"
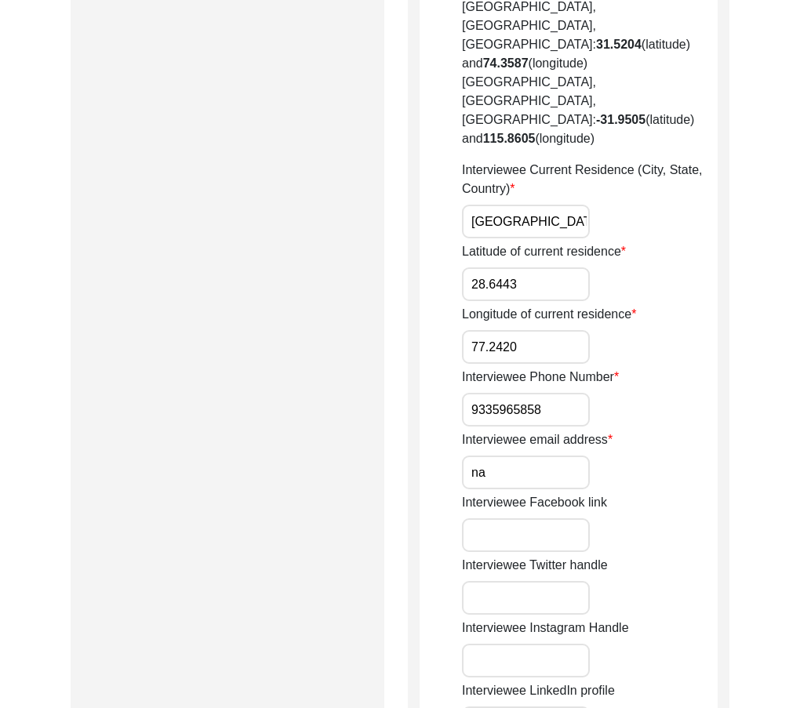
scroll to position [1019, 0]
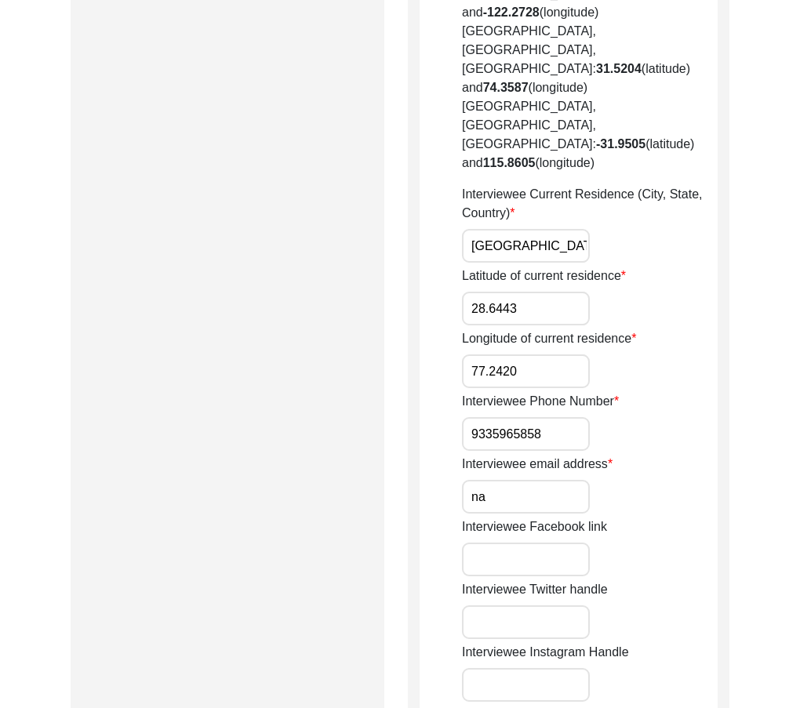
click at [475, 417] on input "9335965858" at bounding box center [526, 434] width 128 height 34
click at [475, 417] on input "_91 9335965858" at bounding box center [526, 434] width 128 height 34
type input "[PHONE_NUMBER]"
drag, startPoint x: 521, startPoint y: 380, endPoint x: 435, endPoint y: 379, distance: 85.5
click at [435, 379] on app-contact-information "Interviewee Contact Information House Number for current interviewee residence …" at bounding box center [568, 118] width 298 height 1877
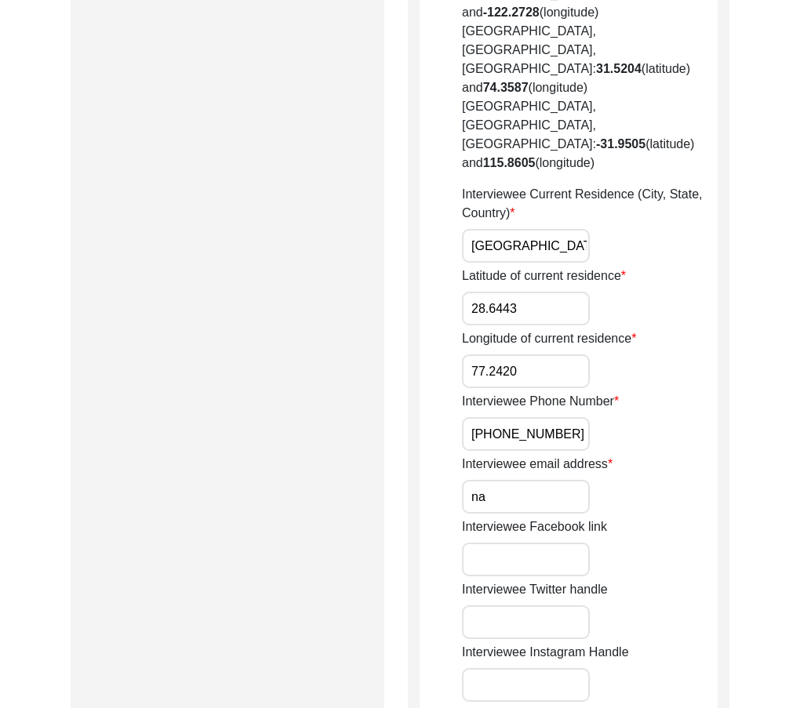
click at [497, 480] on input "na" at bounding box center [526, 497] width 128 height 34
drag, startPoint x: 497, startPoint y: 388, endPoint x: 394, endPoint y: 378, distance: 103.2
click at [396, 378] on div "Submission Form Archivist Interview Information Interviewee Information Intervi…" at bounding box center [400, 112] width 659 height 1913
type input "N/A"
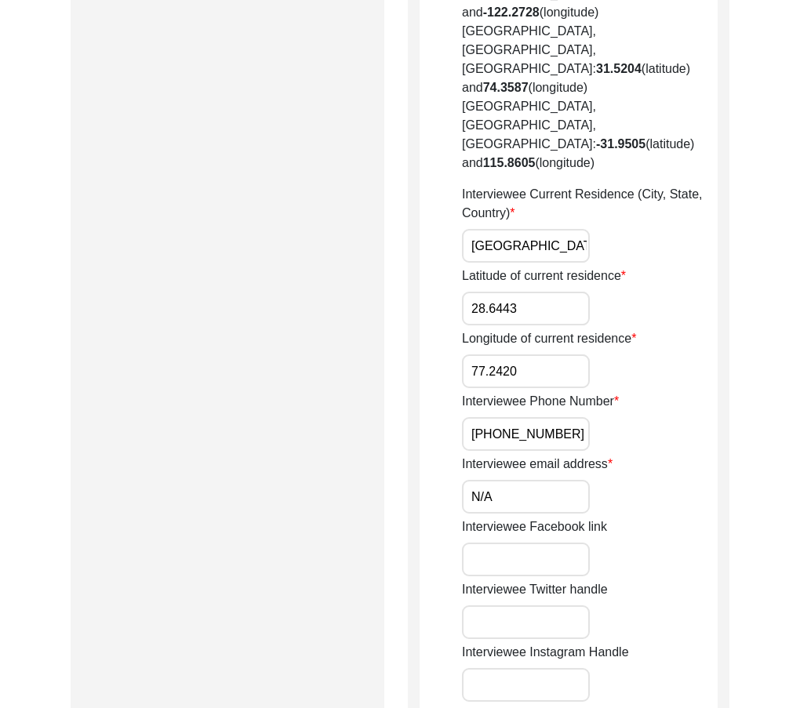
click at [394, 378] on div "Submission Form Archivist Interview Information Interviewee Information Intervi…" at bounding box center [400, 112] width 659 height 1913
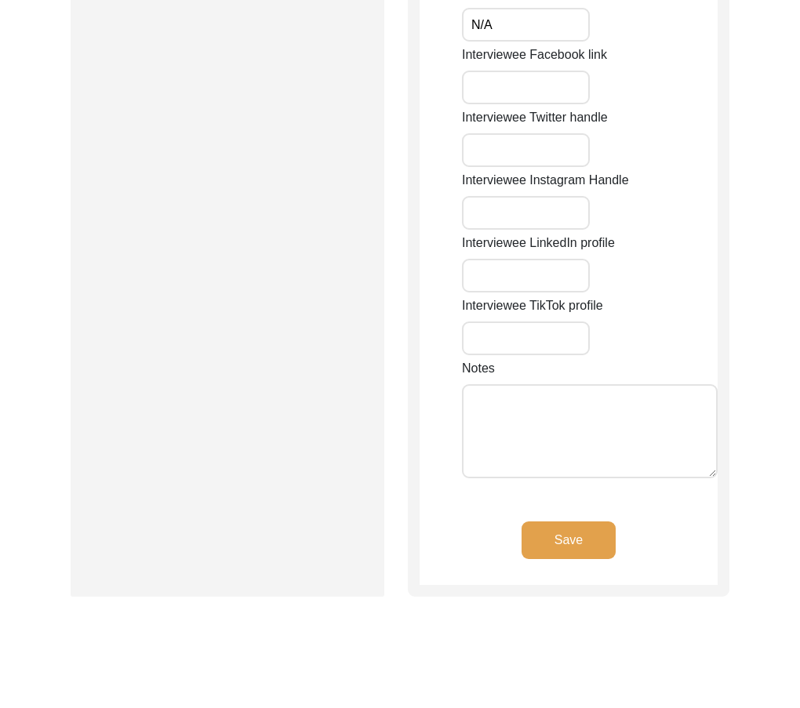
click at [590, 521] on button "Save" at bounding box center [568, 540] width 94 height 38
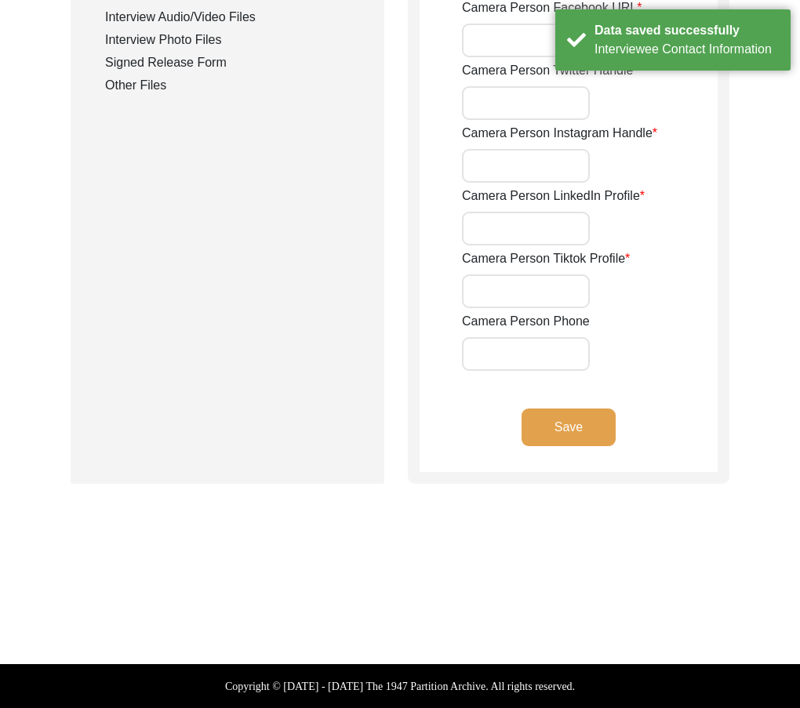
type input "9335965858"
type input "[EMAIL_ADDRESS][DOMAIN_NAME]"
type input "[URL][DOMAIN_NAME][PERSON_NAME][PERSON_NAME]"
type input "[URL][DOMAIN_NAME]"
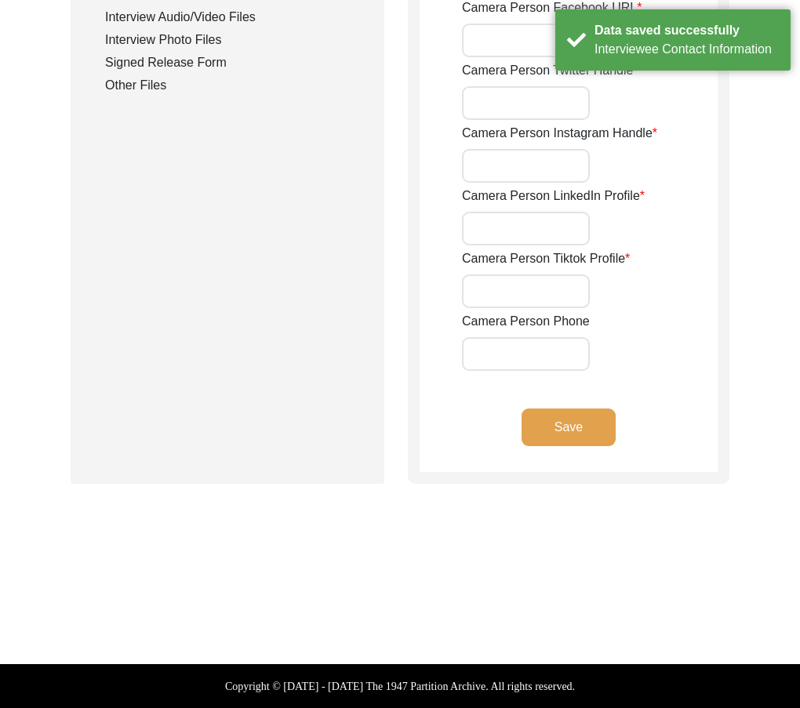
type input "[URL][DOMAIN_NAME][PERSON_NAME]"
type input "na"
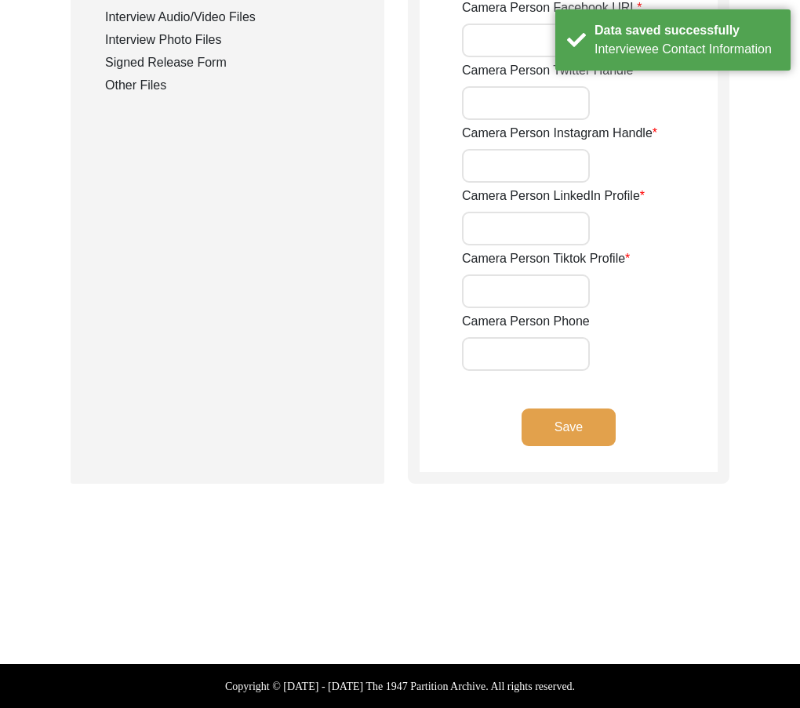
type input "na"
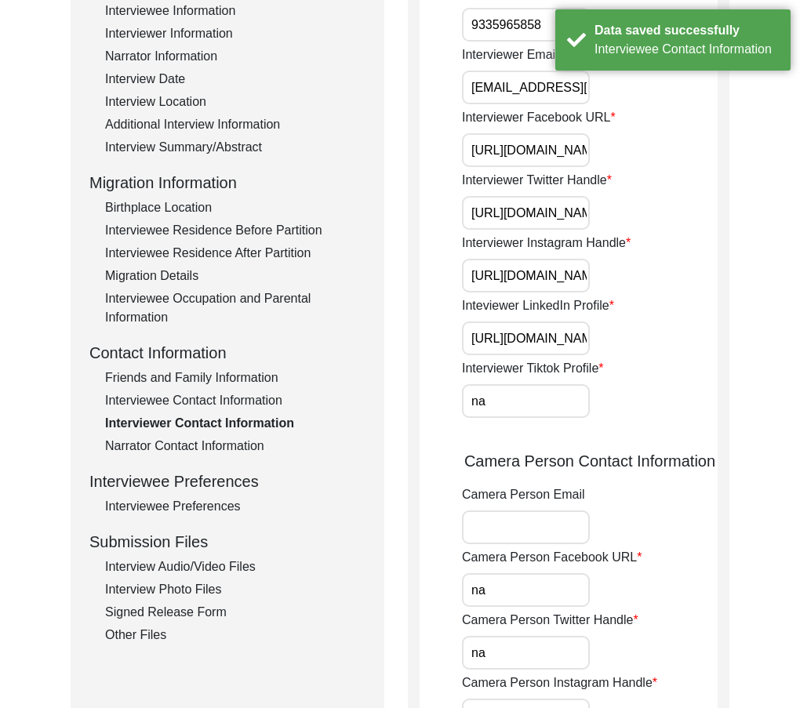
scroll to position [96, 0]
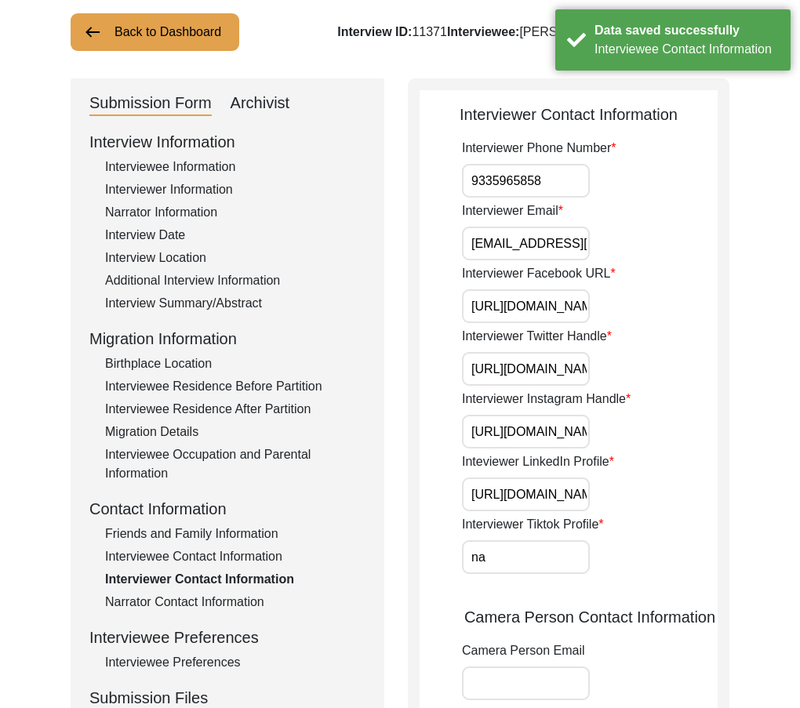
click at [554, 177] on input "9335965858" at bounding box center [526, 181] width 128 height 34
click at [467, 182] on input "9335965858" at bounding box center [526, 181] width 128 height 34
type input "9335965858"
drag, startPoint x: 484, startPoint y: 241, endPoint x: 717, endPoint y: 265, distance: 234.8
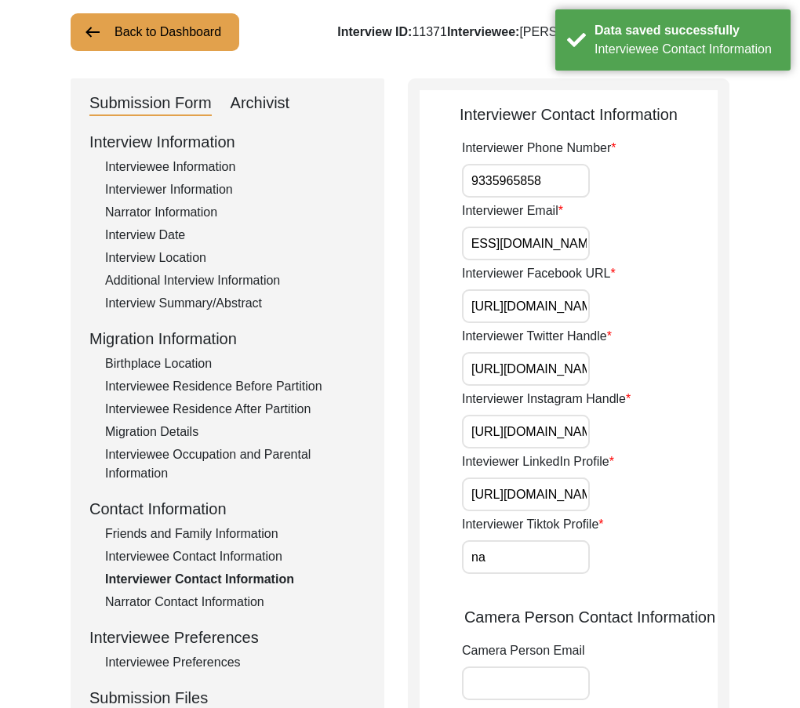
click at [717, 265] on div "Interviewer Contact Information Interviewer Phone Number [PHONE_NUMBER] Intervi…" at bounding box center [568, 633] width 321 height 1111
drag, startPoint x: 679, startPoint y: 322, endPoint x: 717, endPoint y: 335, distance: 40.4
click at [718, 331] on div "Interviewer Contact Information Interviewer Phone Number [PHONE_NUMBER] Intervi…" at bounding box center [568, 633] width 321 height 1111
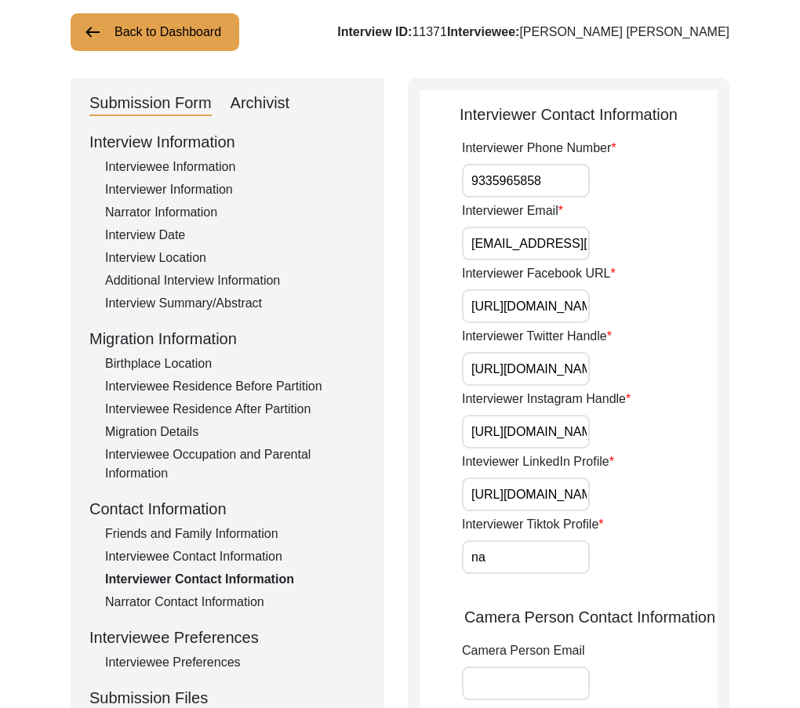
scroll to position [0, 294]
drag, startPoint x: 595, startPoint y: 375, endPoint x: 746, endPoint y: 378, distance: 151.3
click at [746, 378] on div "Back to Dashboard Interview ID: 11371 Interviewee: [PERSON_NAME] [PERSON_NAME] …" at bounding box center [400, 636] width 800 height 1341
drag, startPoint x: 514, startPoint y: 428, endPoint x: 639, endPoint y: 504, distance: 146.7
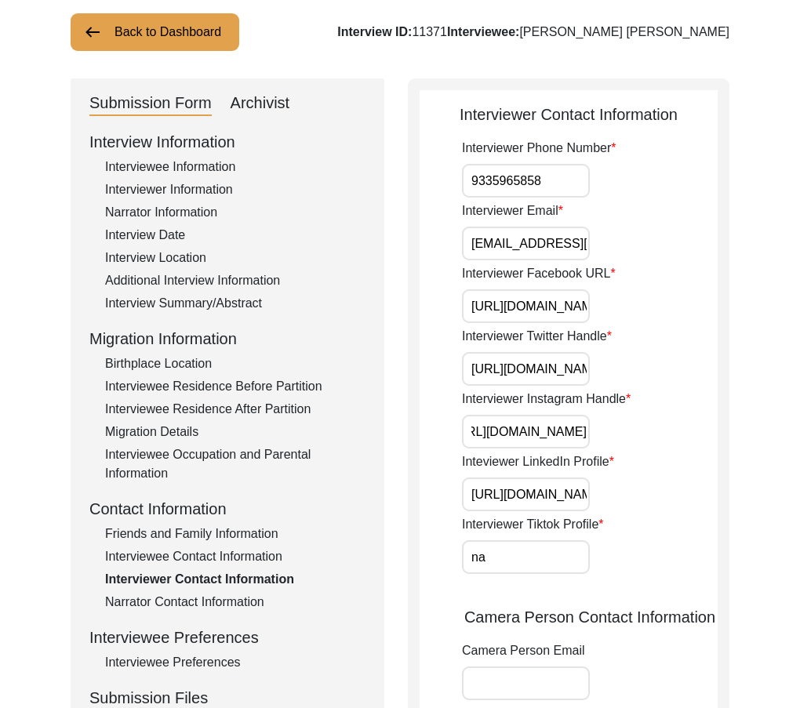
click at [716, 462] on div "Interviewer Phone Number [PHONE_NUMBER] Interviewer Email [EMAIL_ADDRESS][DOMAI…" at bounding box center [590, 608] width 256 height 938
drag, startPoint x: 532, startPoint y: 515, endPoint x: 721, endPoint y: 515, distance: 188.9
click at [721, 515] on div "Interviewer Contact Information Interviewer Phone Number [PHONE_NUMBER] Intervi…" at bounding box center [568, 633] width 321 height 1111
click at [528, 483] on input "[URL][DOMAIN_NAME][PERSON_NAME]" at bounding box center [526, 494] width 128 height 34
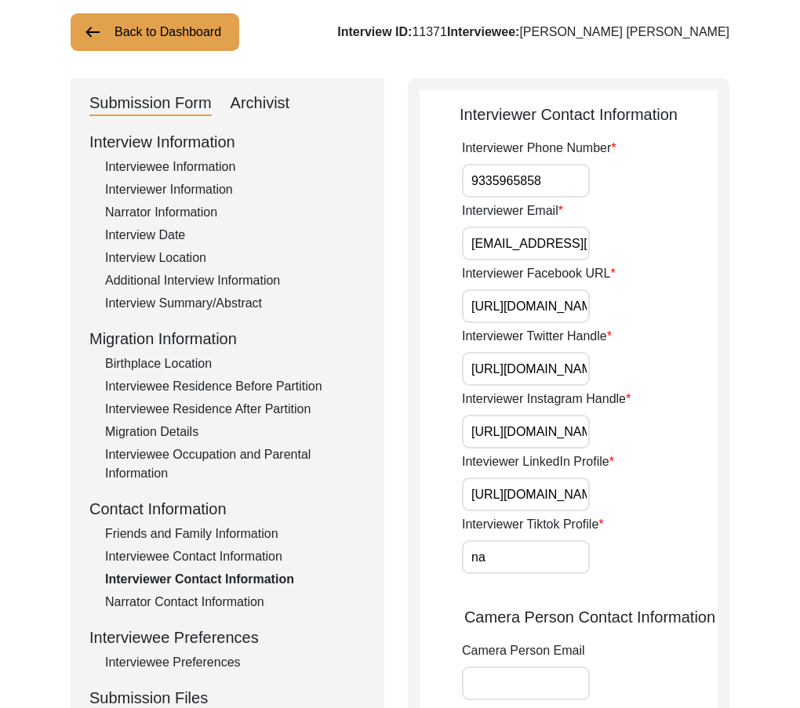
scroll to position [0, 191]
drag, startPoint x: 526, startPoint y: 490, endPoint x: 728, endPoint y: 518, distance: 204.2
click at [720, 498] on div "Interviewer Contact Information Interviewer Phone Number [PHONE_NUMBER] Intervi…" at bounding box center [568, 633] width 321 height 1111
click at [535, 561] on input "na" at bounding box center [526, 557] width 128 height 34
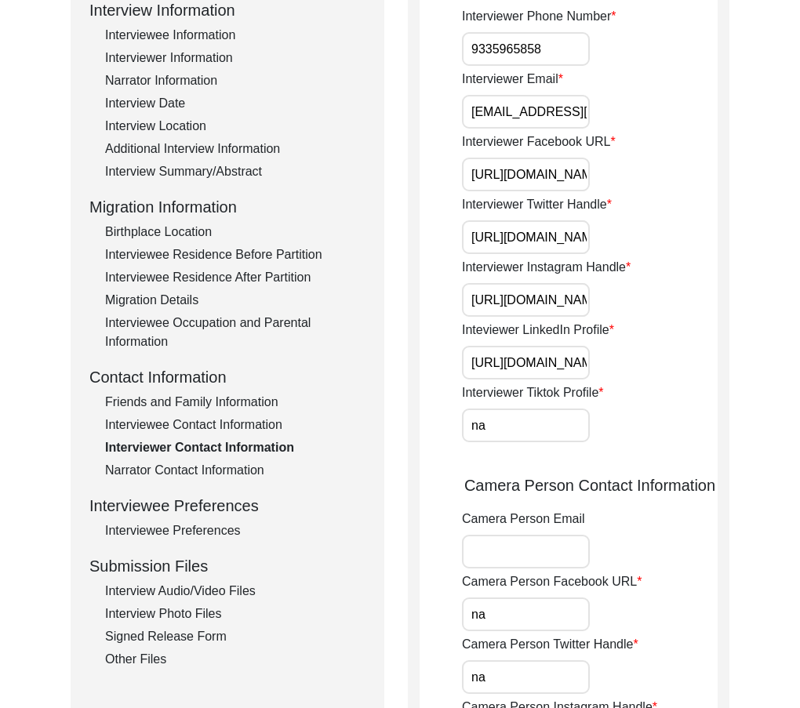
scroll to position [410, 0]
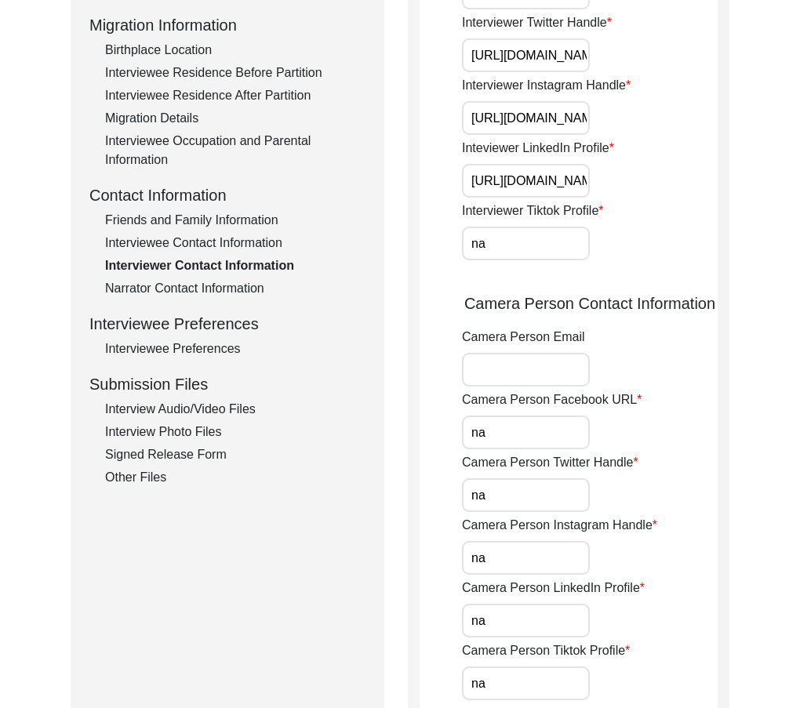
click at [434, 236] on app-interviewer-contact-information "Interviewer Contact Information Interviewer Phone Number [PHONE_NUMBER] Intervi…" at bounding box center [568, 326] width 298 height 1075
paste input "N/A"
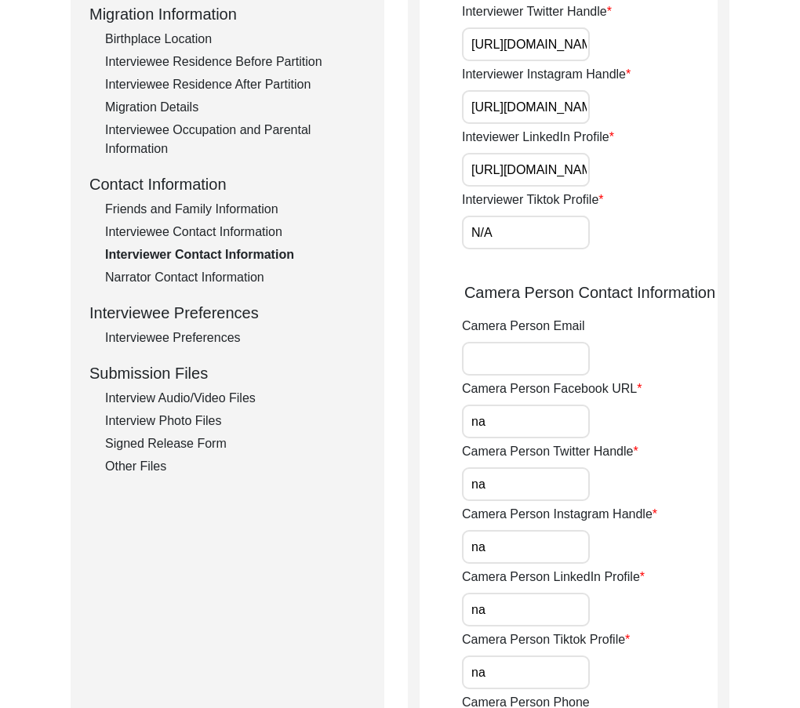
scroll to position [567, 0]
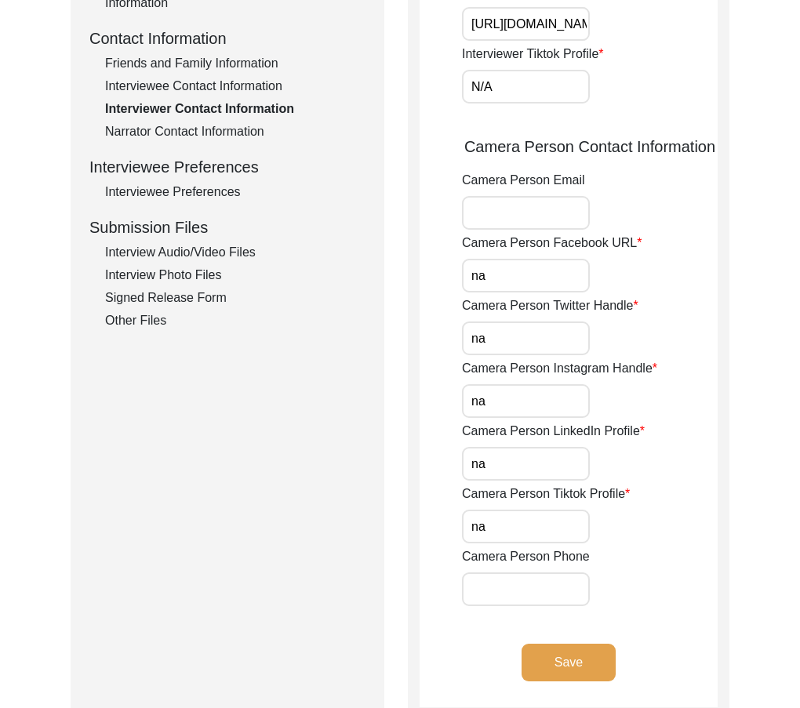
type input "N/A"
drag, startPoint x: 476, startPoint y: 268, endPoint x: 423, endPoint y: 268, distance: 53.3
click at [451, 268] on app-interviewer-contact-information "Interviewer Contact Information Interviewer Phone Number [PHONE_NUMBER] Intervi…" at bounding box center [568, 169] width 298 height 1075
paste input "N/A"
type input "N/A"
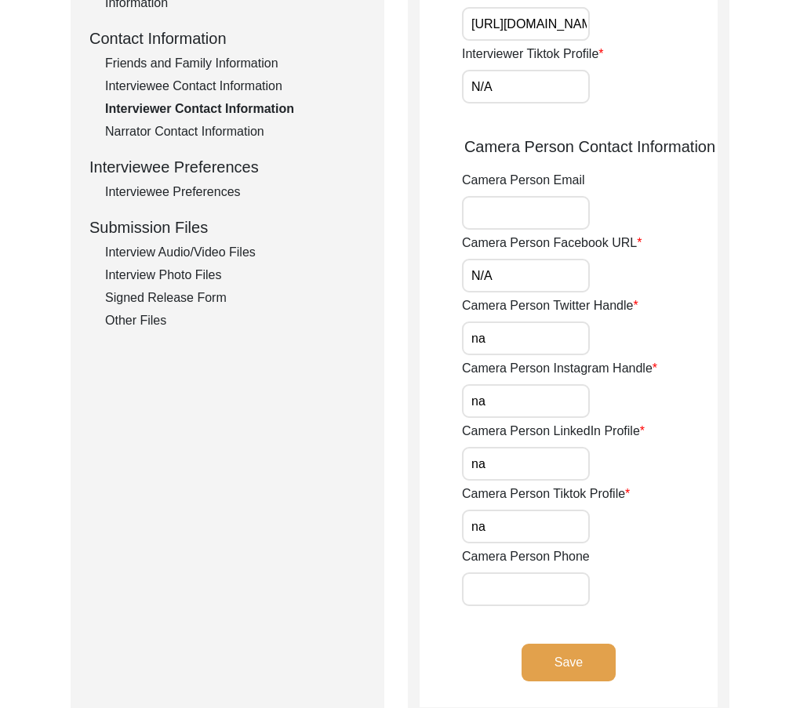
paste input "N/A"
drag, startPoint x: 497, startPoint y: 338, endPoint x: 442, endPoint y: 333, distance: 55.1
click at [450, 333] on app-interviewer-contact-information "Interviewer Contact Information Interviewer Phone Number [PHONE_NUMBER] Intervi…" at bounding box center [568, 169] width 298 height 1075
type input "N/A"
paste input "N/A"
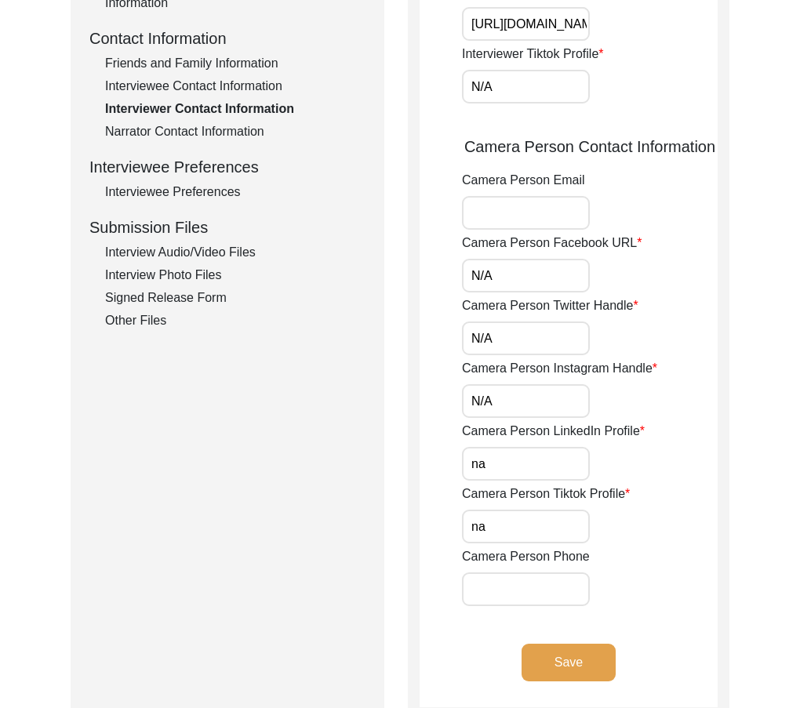
drag, startPoint x: 495, startPoint y: 398, endPoint x: 437, endPoint y: 395, distance: 58.9
click at [440, 395] on app-interviewer-contact-information "Interviewer Contact Information Interviewer Phone Number [PHONE_NUMBER] Intervi…" at bounding box center [568, 169] width 298 height 1075
type input "N/A"
paste input "N/A"
drag, startPoint x: 488, startPoint y: 466, endPoint x: 421, endPoint y: 456, distance: 68.1
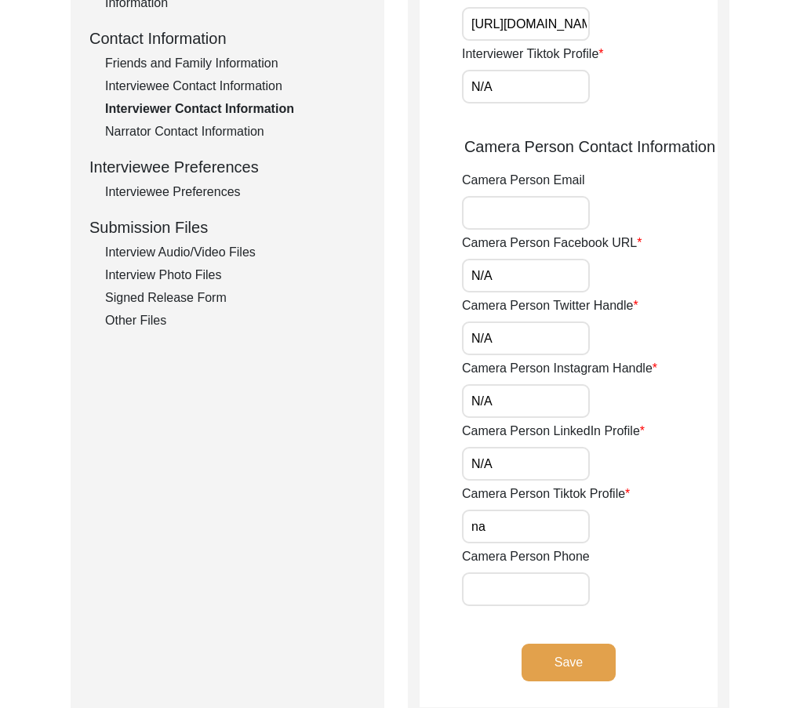
click at [428, 456] on app-interviewer-contact-information "Interviewer Contact Information Interviewer Phone Number [PHONE_NUMBER] Intervi…" at bounding box center [568, 169] width 298 height 1075
type input "N/A"
drag, startPoint x: 488, startPoint y: 522, endPoint x: 457, endPoint y: 523, distance: 30.6
click at [458, 523] on app-interviewer-contact-information "Interviewer Contact Information Interviewer Phone Number [PHONE_NUMBER] Intervi…" at bounding box center [568, 169] width 298 height 1075
paste input "N/A"
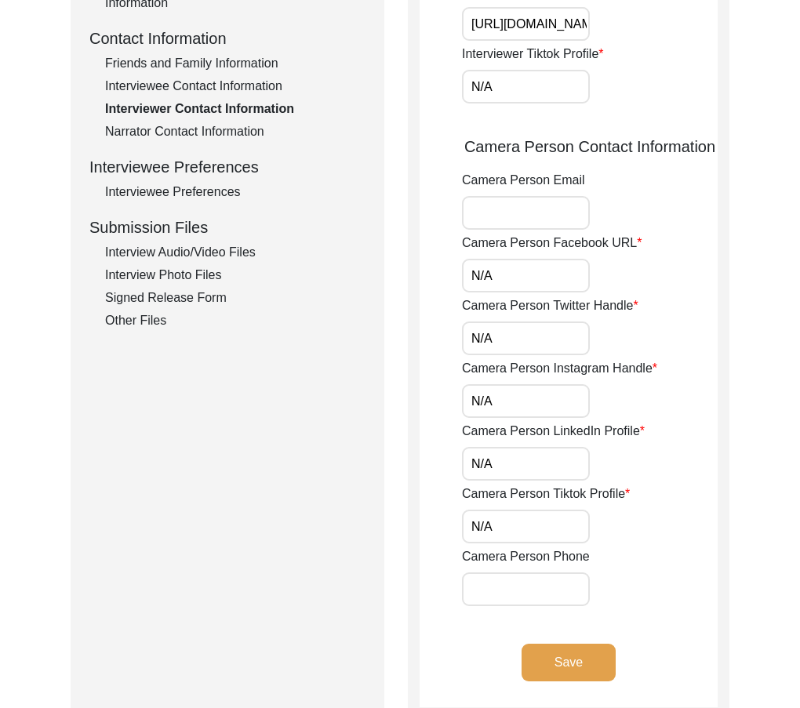
type input "N/A"
click at [457, 523] on app-interviewer-contact-information "Interviewer Contact Information Interviewer Phone Number [PHONE_NUMBER] Intervi…" at bounding box center [568, 169] width 298 height 1075
click at [555, 649] on button "Save" at bounding box center [568, 663] width 94 height 38
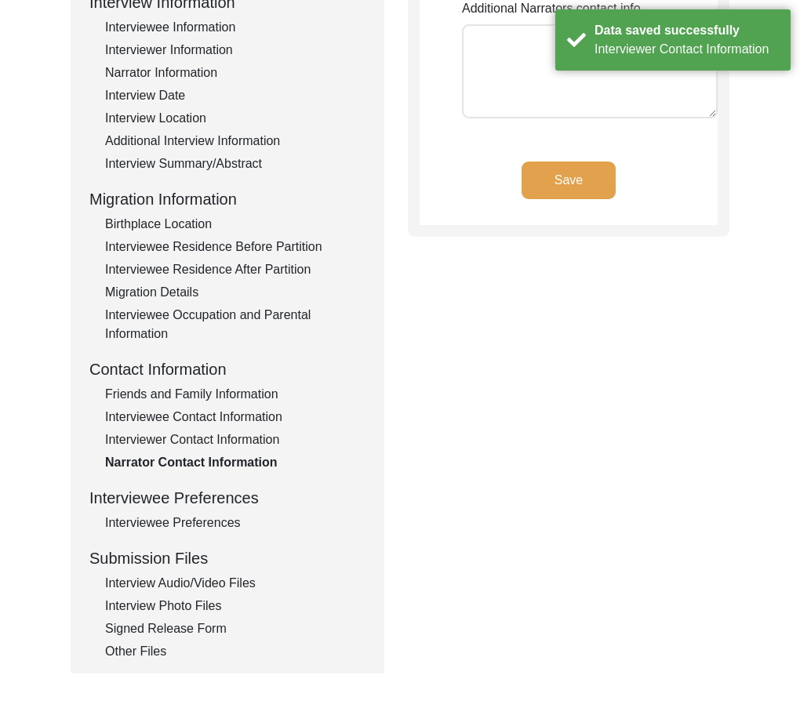
scroll to position [426, 0]
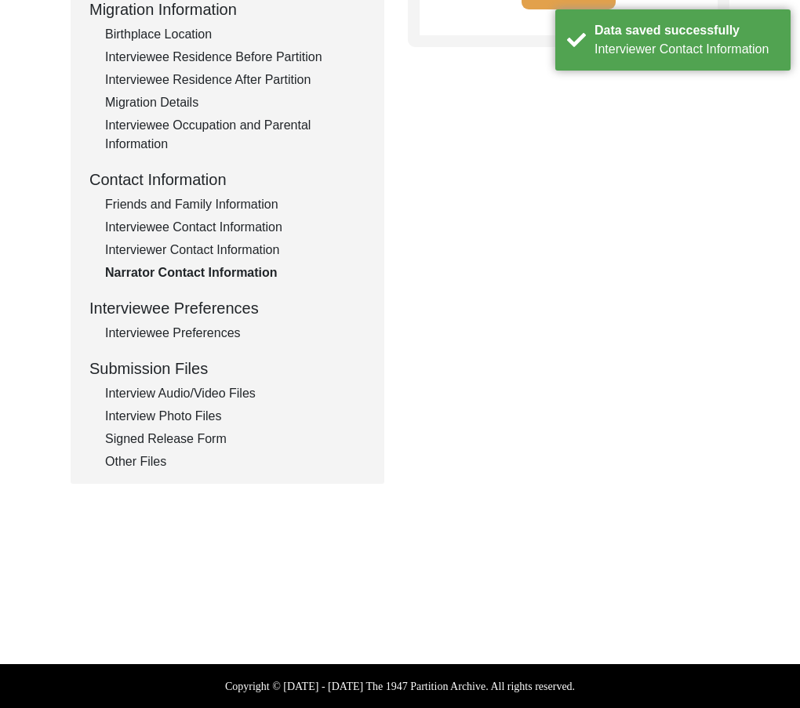
click at [182, 335] on div "Interviewee Preferences" at bounding box center [235, 333] width 260 height 19
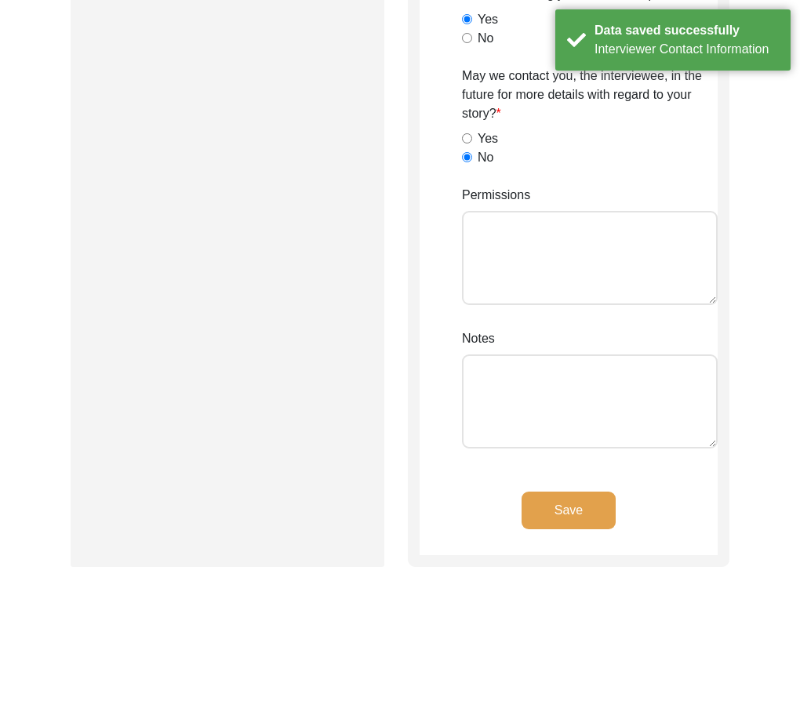
click at [563, 516] on button "Save" at bounding box center [568, 511] width 94 height 38
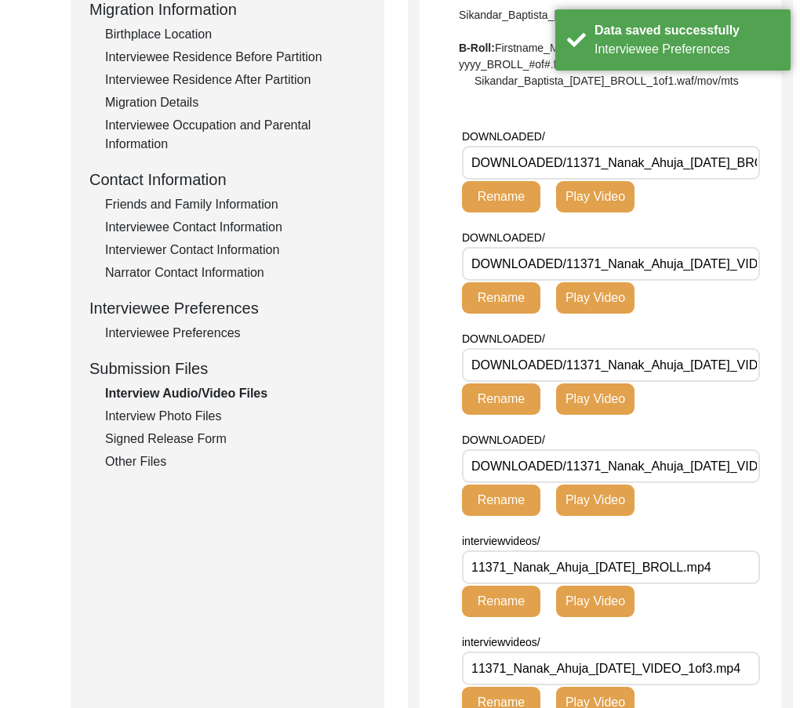
click at [217, 403] on div "Interview Information Interviewee Information Interviewer Information Narrator …" at bounding box center [227, 136] width 276 height 670
click at [216, 410] on div "Interview Photo Files" at bounding box center [235, 416] width 260 height 19
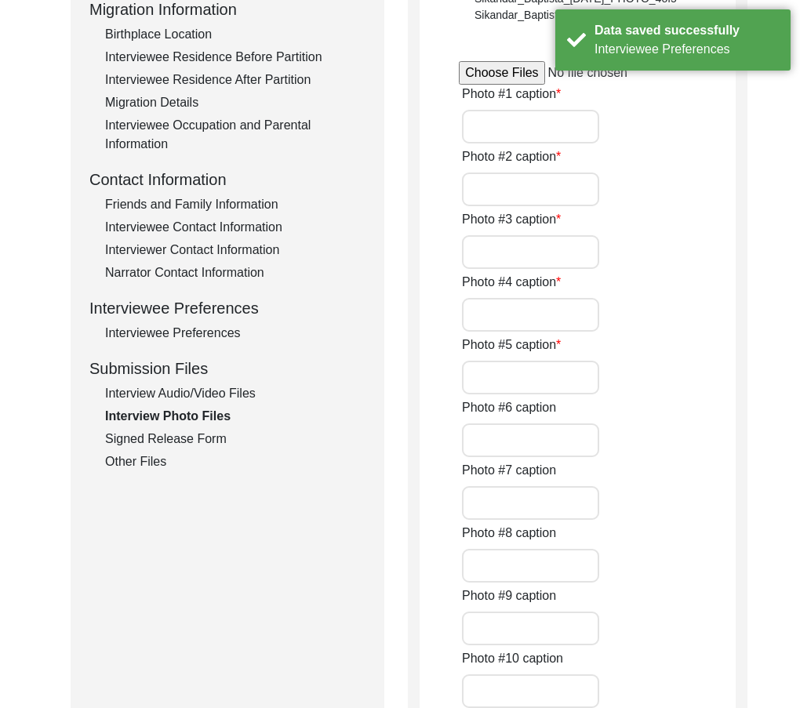
type input "at [PERSON_NAME] residence"
type input "At the time of rolling"
type input "During the interview"
type input "Sharing an anecdote"
type input "at the time of interview"
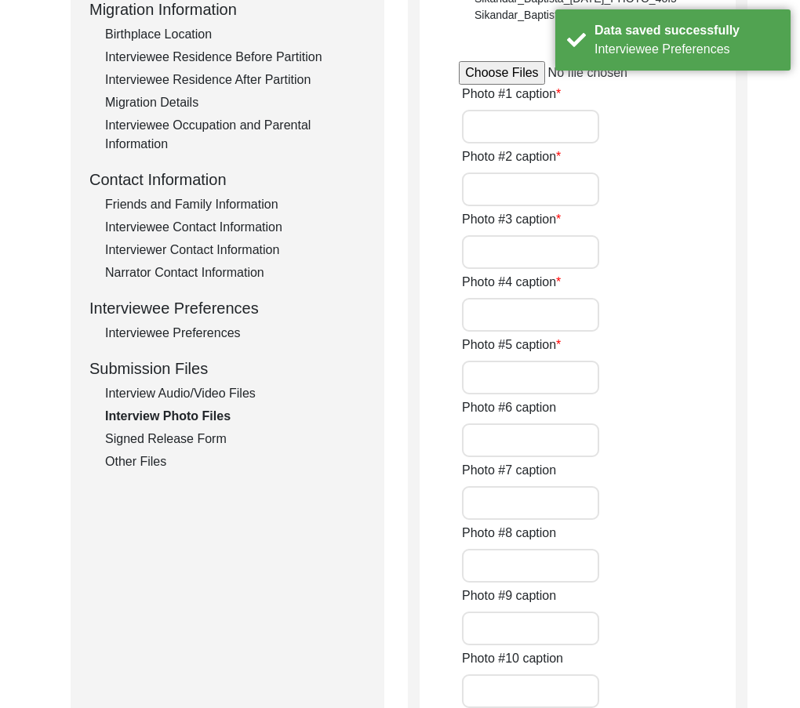
type input "0"
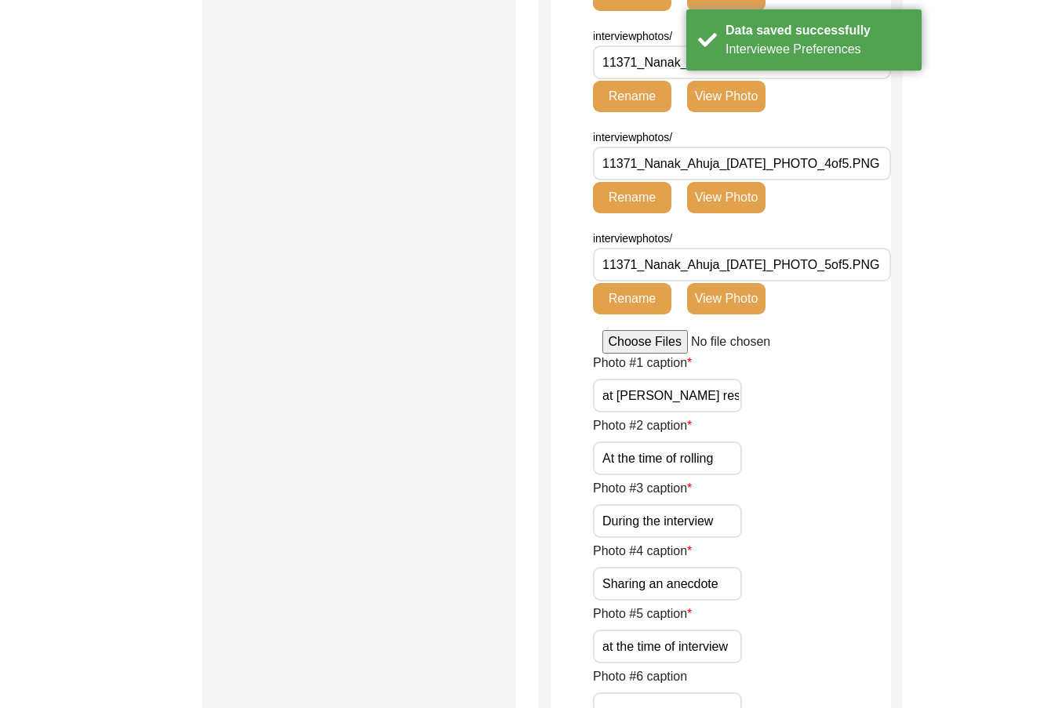
scroll to position [1210, 0]
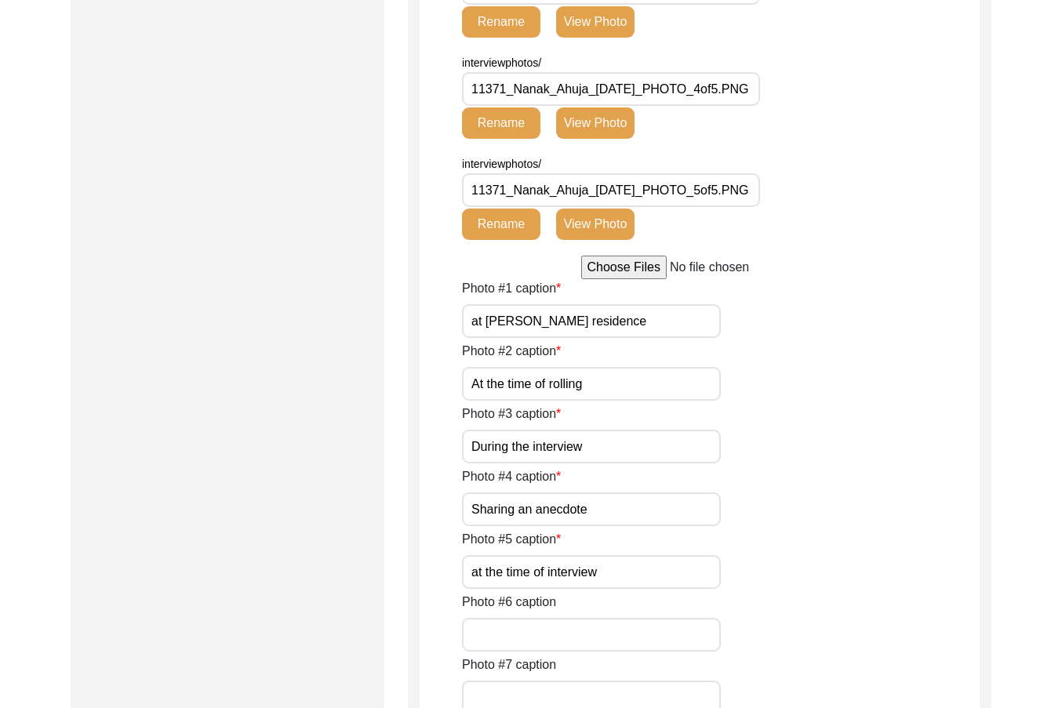
click at [475, 318] on input "at [PERSON_NAME] residence" at bounding box center [591, 321] width 259 height 34
type input "At [PERSON_NAME] residence"
click at [659, 408] on div "Photo #3 caption During the interview" at bounding box center [720, 434] width 517 height 59
click at [647, 383] on input "At the time of rolling" at bounding box center [591, 384] width 259 height 34
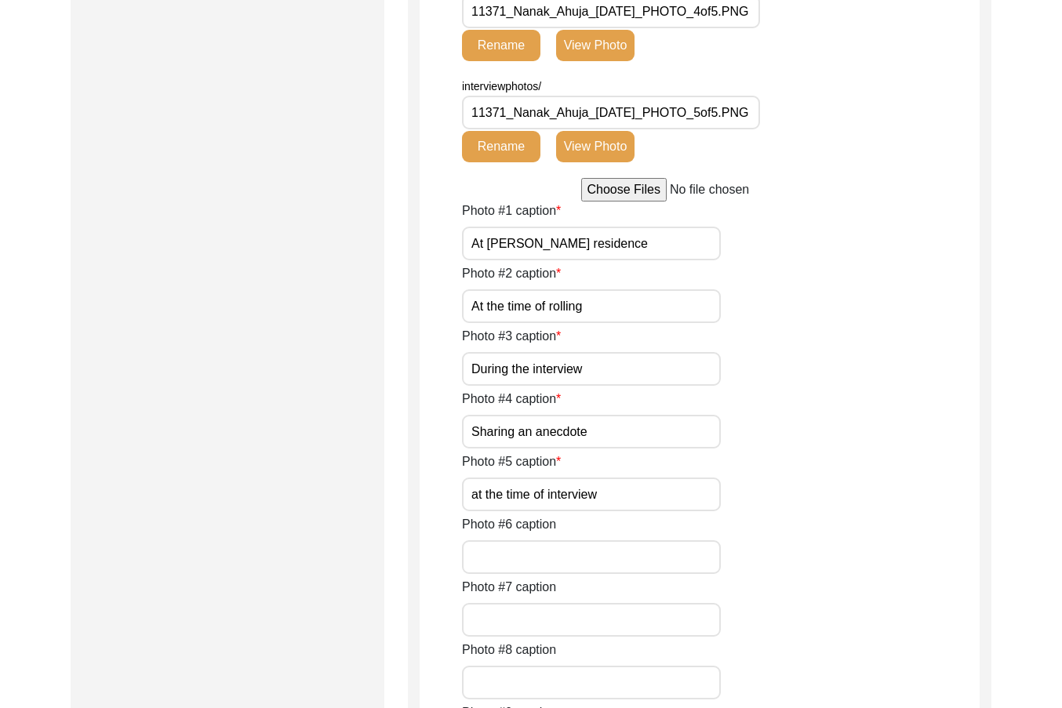
scroll to position [1288, 0]
click at [623, 382] on input "During the interview" at bounding box center [591, 368] width 259 height 34
click at [613, 434] on input "Sharing an anecdote" at bounding box center [591, 431] width 259 height 34
click at [473, 497] on input "at the time of interview" at bounding box center [591, 494] width 259 height 34
click at [464, 497] on input "At the time of interview" at bounding box center [591, 494] width 259 height 34
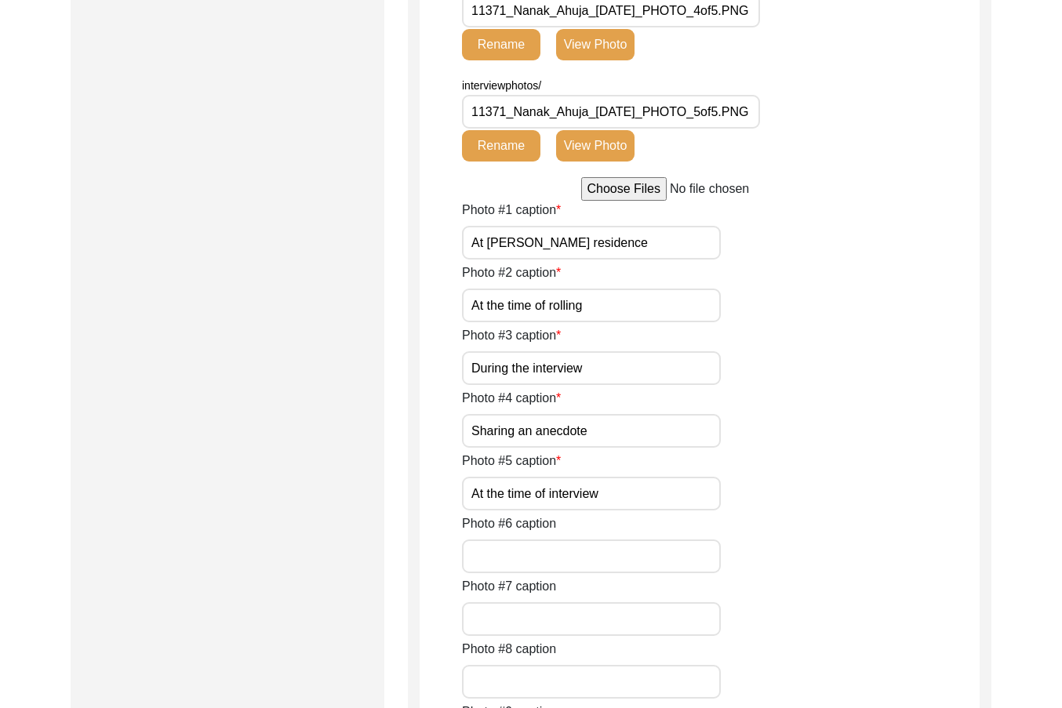
click at [464, 497] on input "At the time of interview" at bounding box center [591, 494] width 259 height 34
type input "At the time of interview"
click at [395, 476] on div "Submission Form Archivist Interview Information Interviewee Information Intervi…" at bounding box center [531, 70] width 920 height 2367
click at [687, 476] on div "Photo #5 caption At the time of interview" at bounding box center [720, 481] width 517 height 59
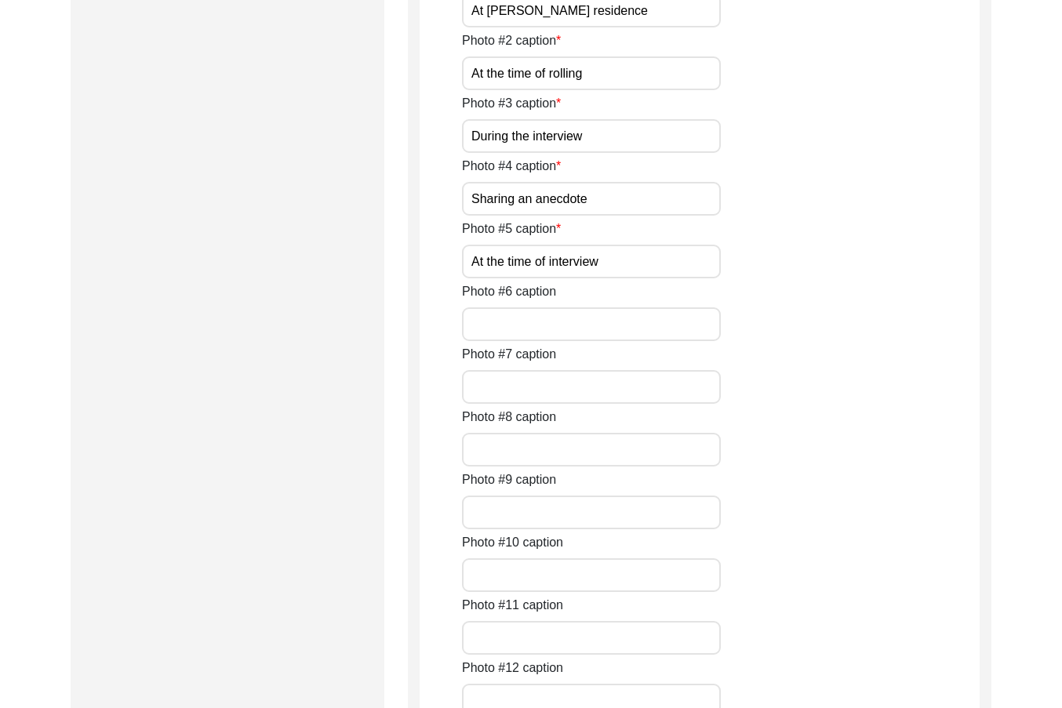
scroll to position [1994, 0]
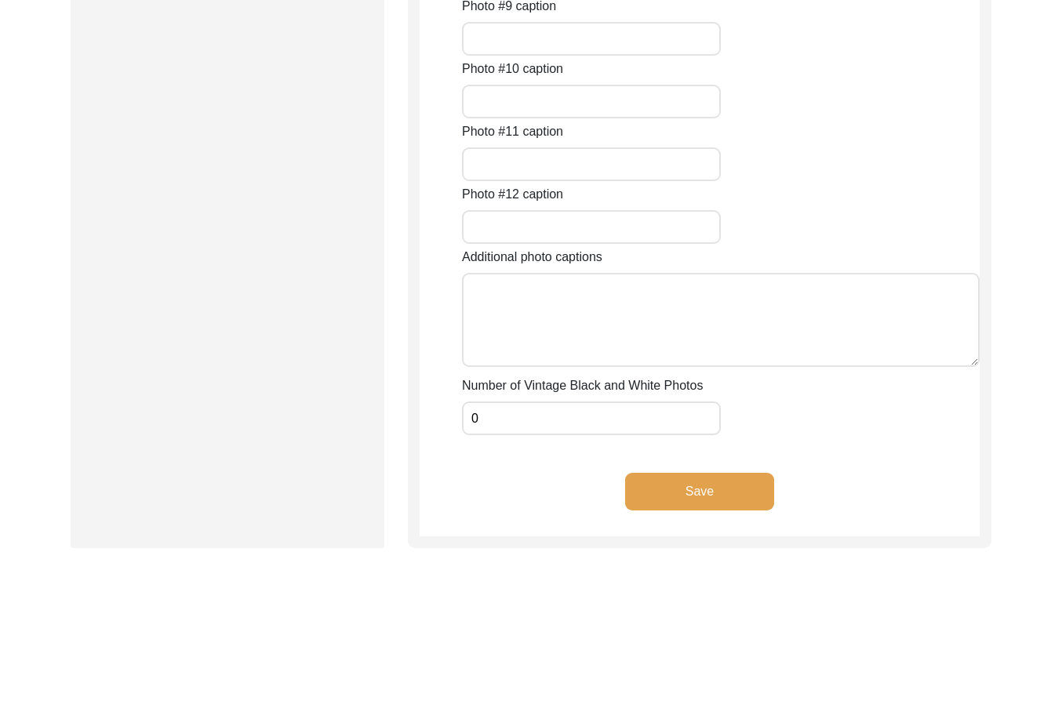
click at [693, 517] on div "Save" at bounding box center [699, 505] width 560 height 64
click at [688, 499] on button "Save" at bounding box center [699, 492] width 149 height 38
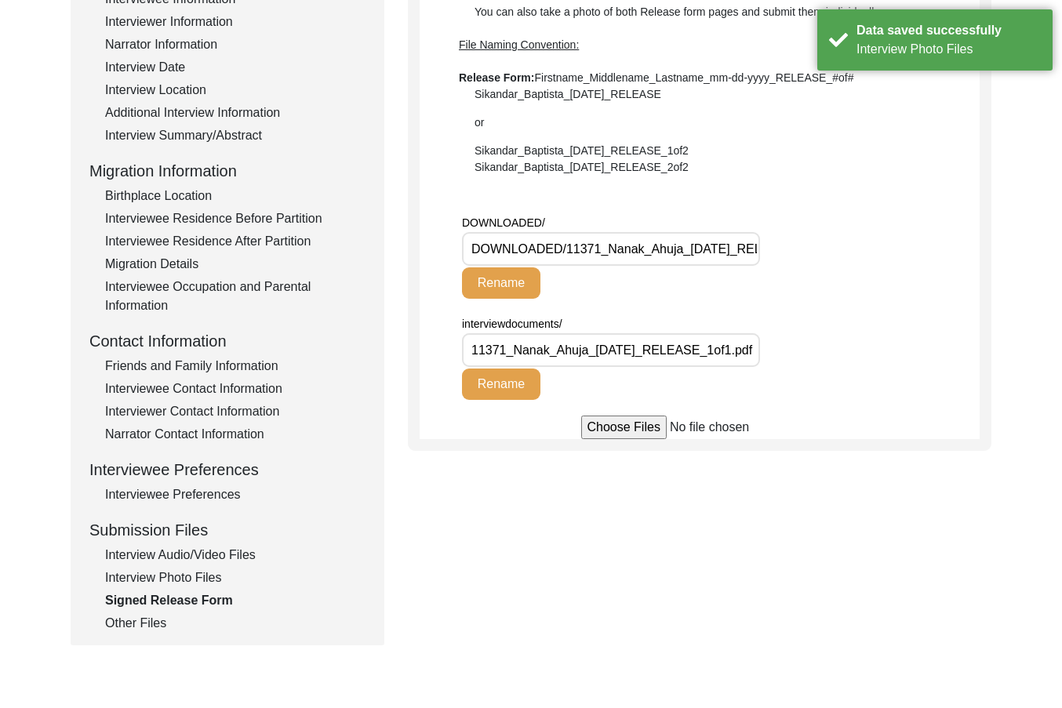
scroll to position [314, 0]
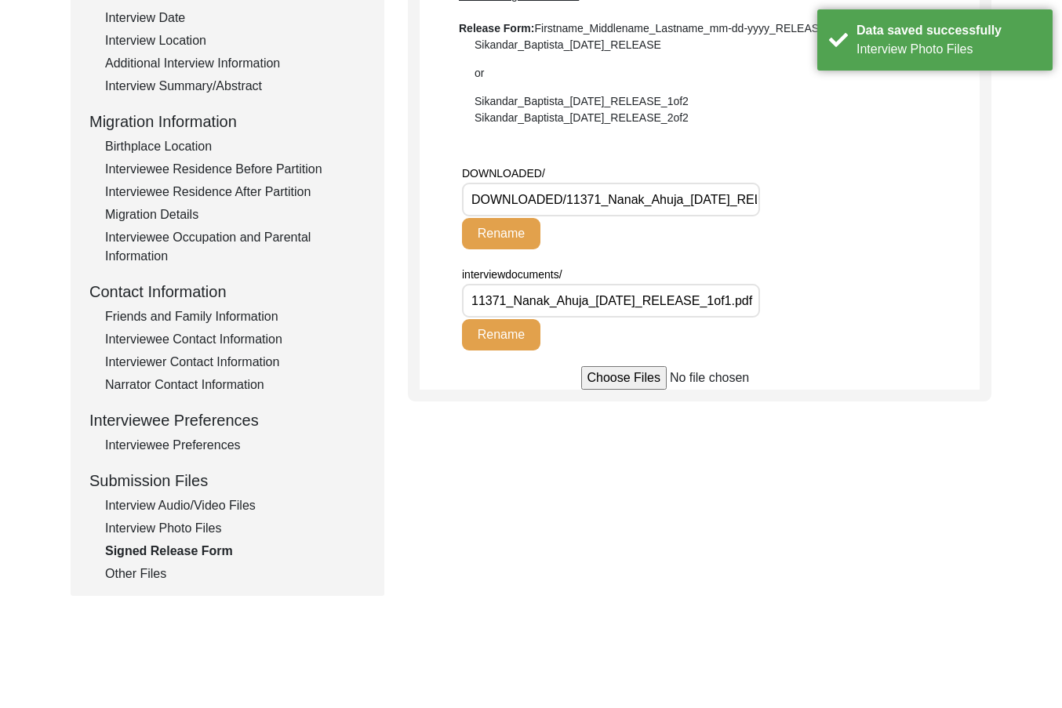
click at [151, 568] on div "Other Files" at bounding box center [235, 573] width 260 height 19
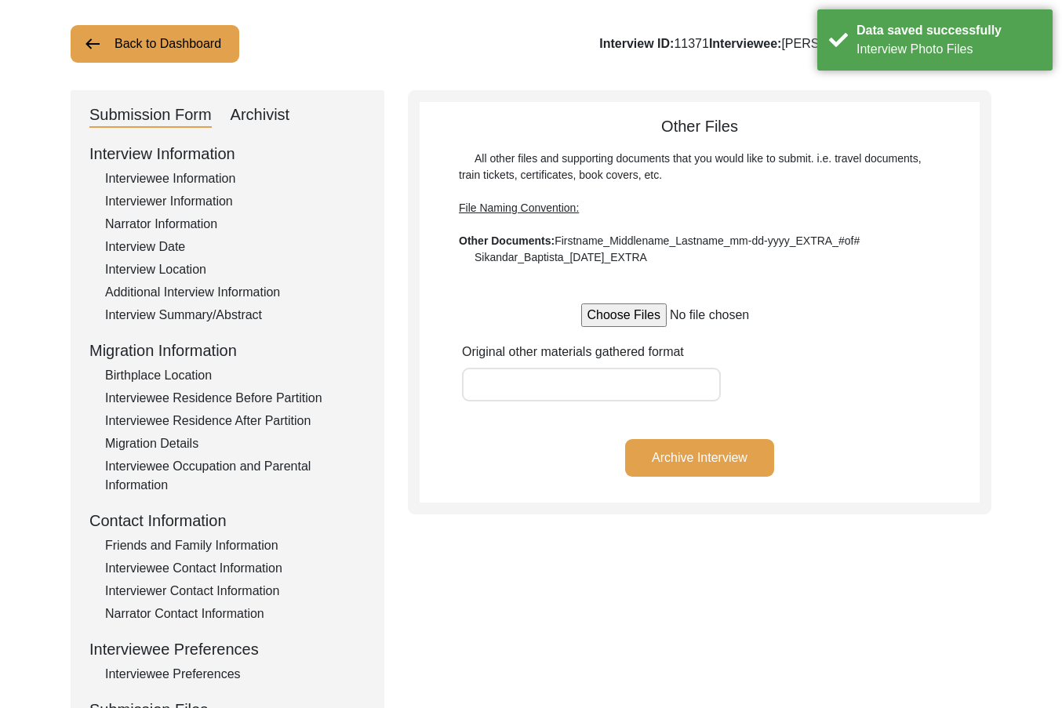
scroll to position [78, 0]
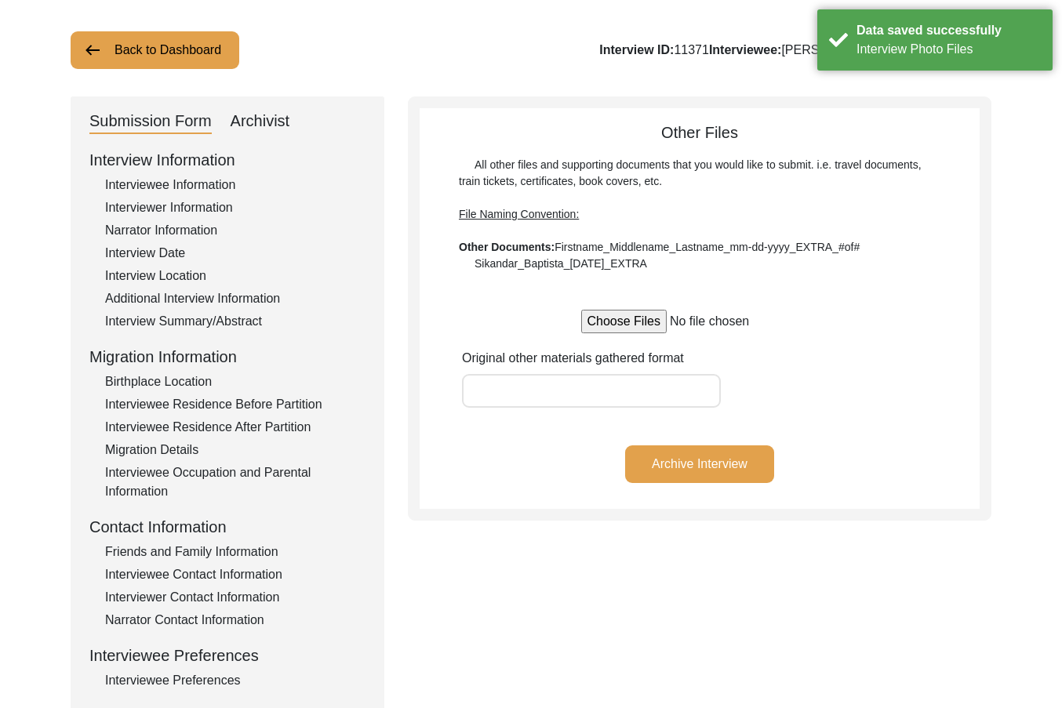
click at [270, 125] on div "Archivist" at bounding box center [260, 121] width 60 height 25
select select "442"
select select "Auditing In Progress"
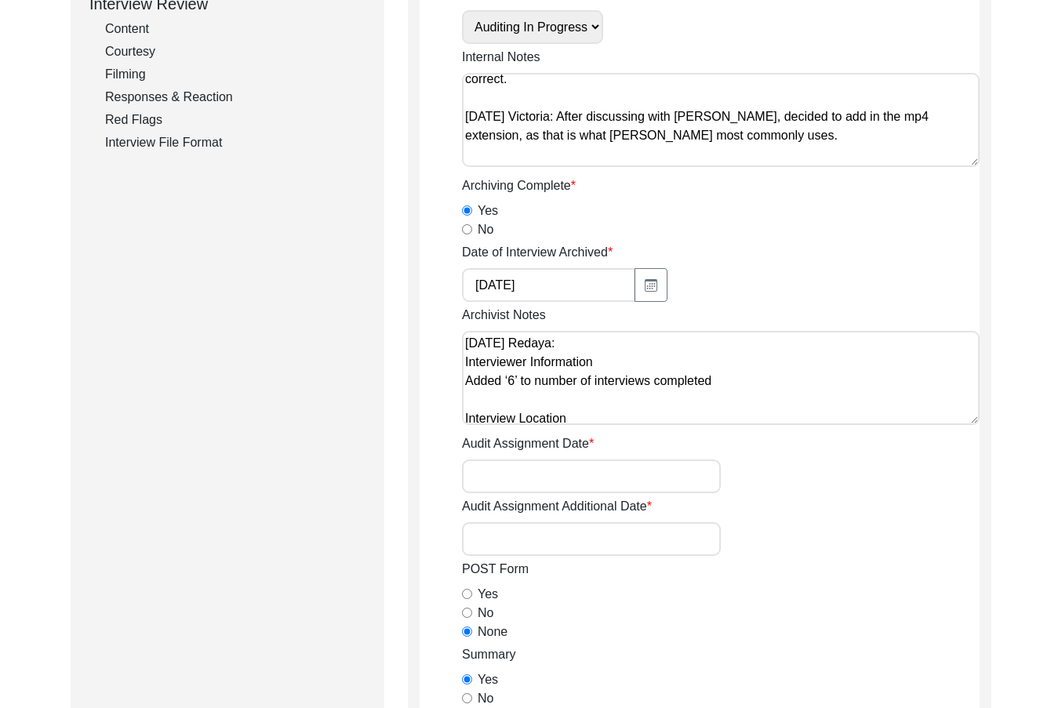
scroll to position [392, 0]
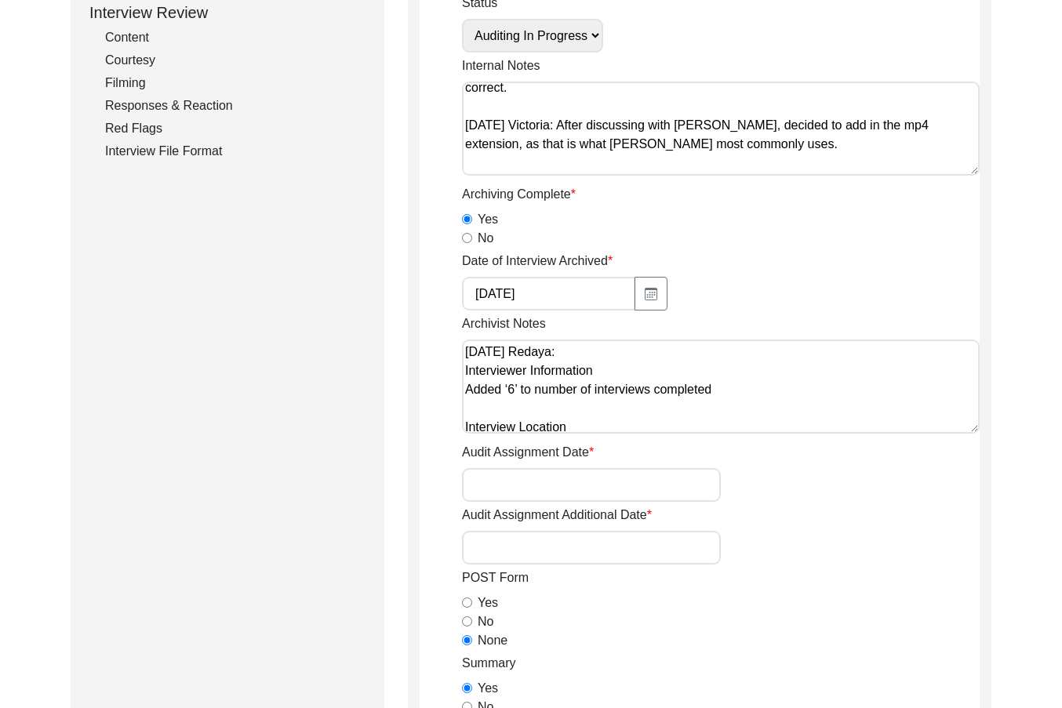
click at [519, 478] on input "Audit Assignment Date" at bounding box center [591, 485] width 259 height 34
type input "[DATE]"
click at [559, 561] on input "Audit Assignment Additional Date" at bounding box center [591, 548] width 259 height 34
type input "N/A"
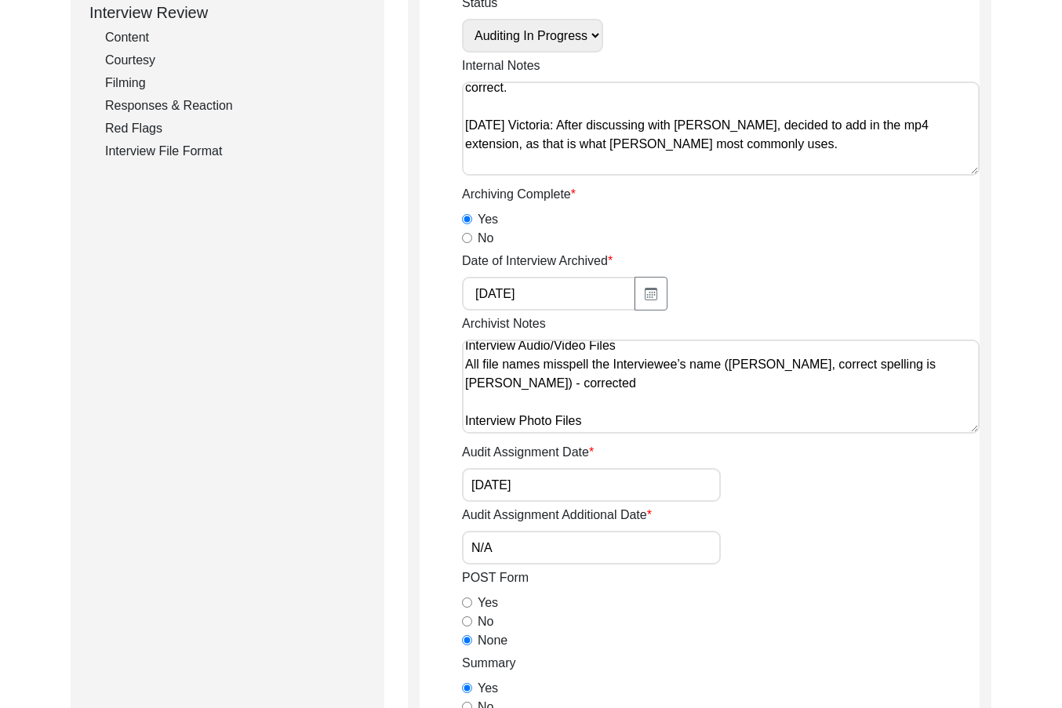
click at [544, 432] on textarea "[DATE] Redaya: Interviewer Information Added ‘6’ to number of interviews comple…" at bounding box center [720, 386] width 517 height 94
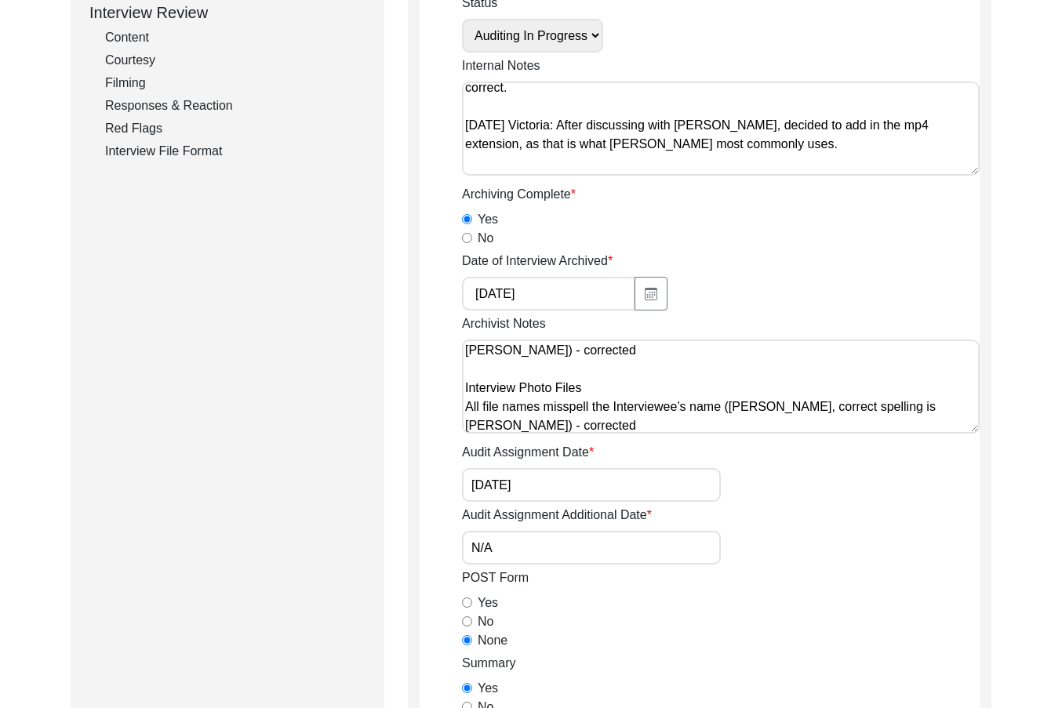
drag, startPoint x: 766, startPoint y: 427, endPoint x: 782, endPoint y: 427, distance: 15.7
click at [772, 427] on textarea "[DATE] Redaya: Interviewer Information Added ‘6’ to number of interviews comple…" at bounding box center [720, 386] width 517 height 94
click at [822, 425] on textarea "[DATE] Redaya: Interviewer Information Added ‘6’ to number of interviews comple…" at bounding box center [720, 386] width 517 height 94
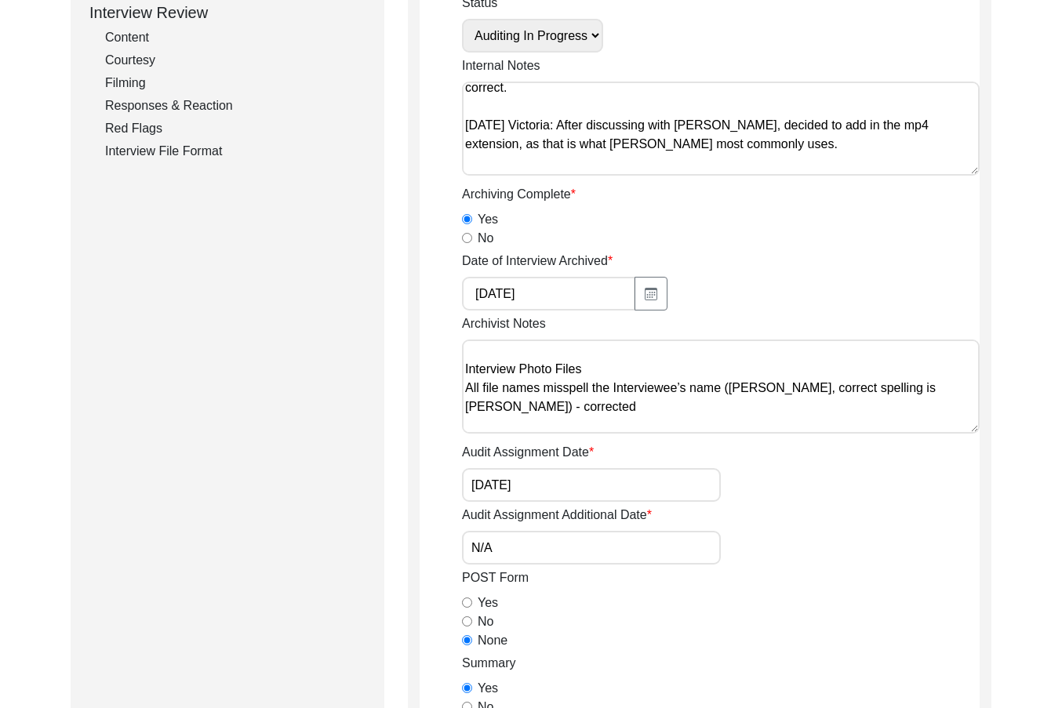
paste textarea "Native Language of Interviewer: Capitalized Hindi Did Interviewee Migrate: Capi…"
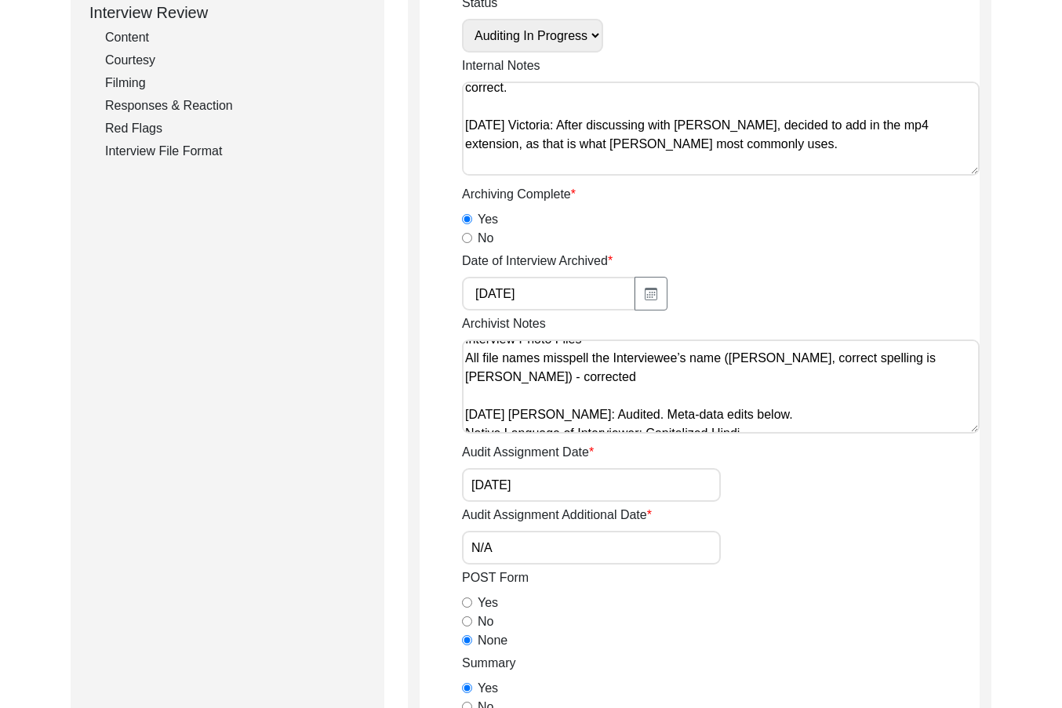
scroll to position [323, 0]
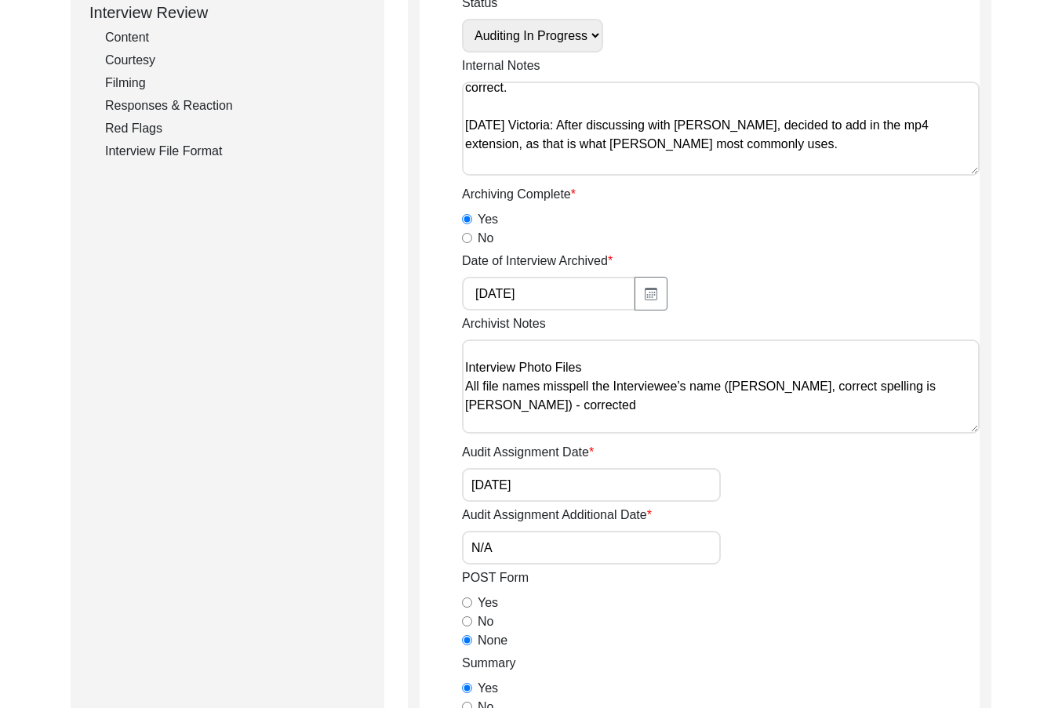
click at [831, 403] on textarea "[DATE] Redaya: Interviewer Information Added ‘6’ to number of interviews comple…" at bounding box center [720, 386] width 517 height 94
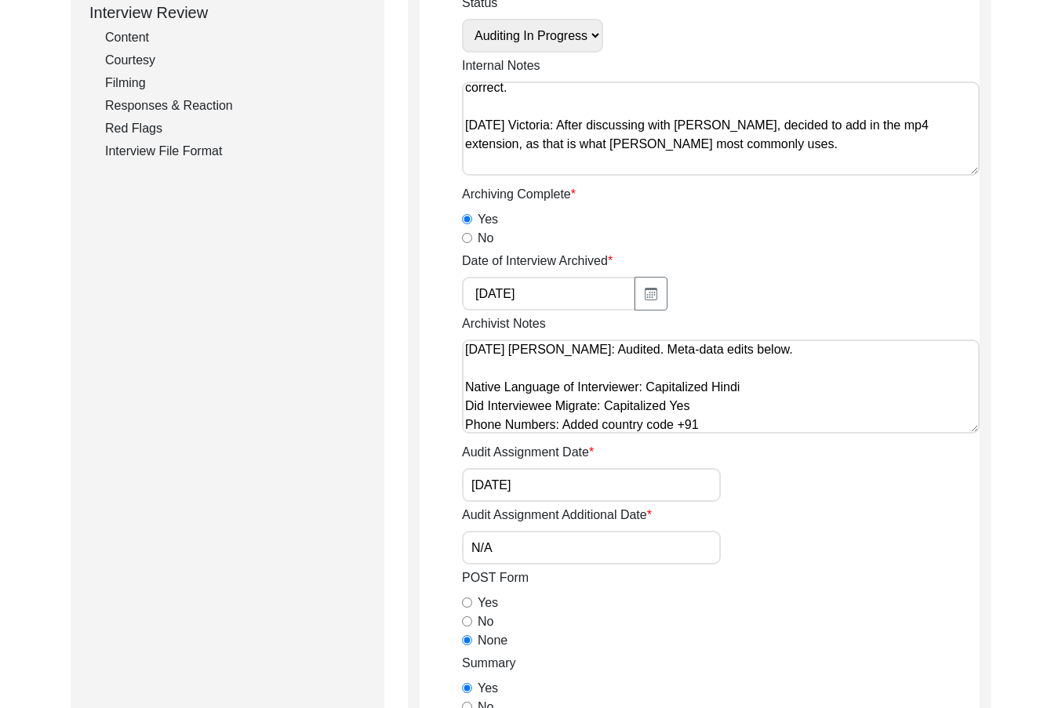
scroll to position [420, 0]
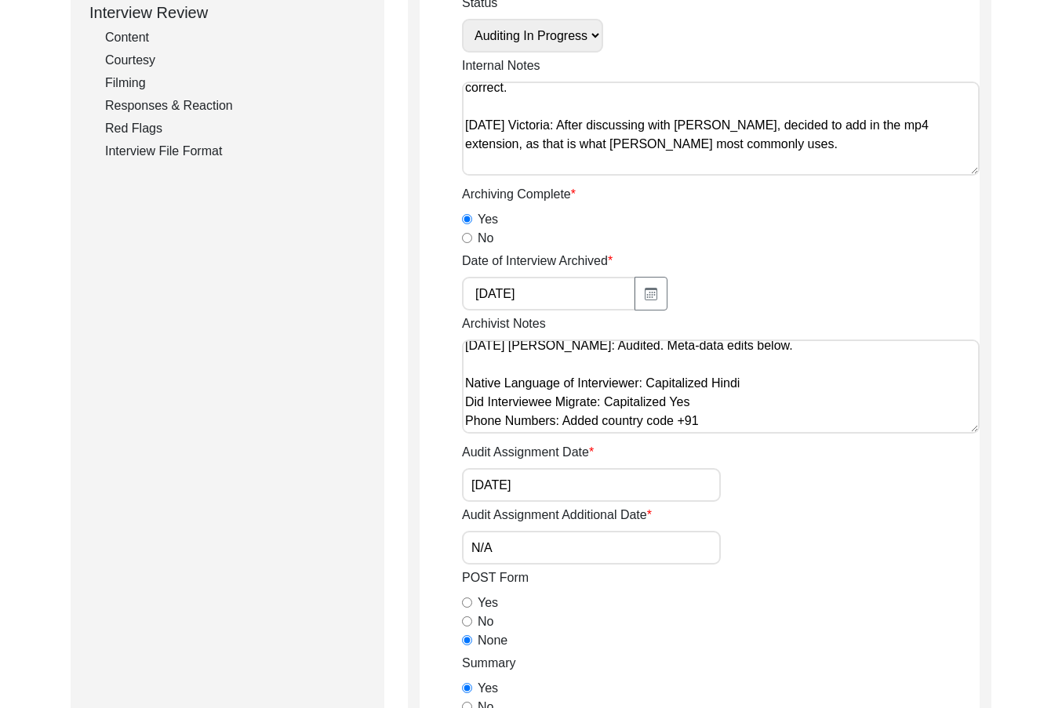
type textarea "[DATE] Redaya: Interviewer Information Added ‘6’ to number of interviews comple…"
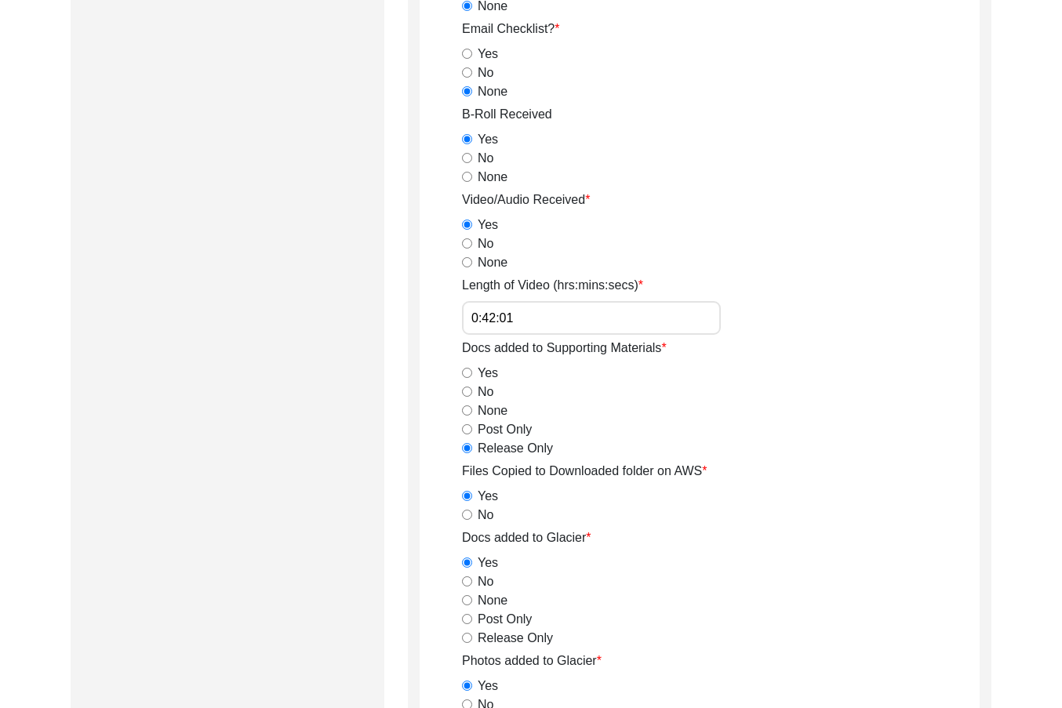
scroll to position [1490, 0]
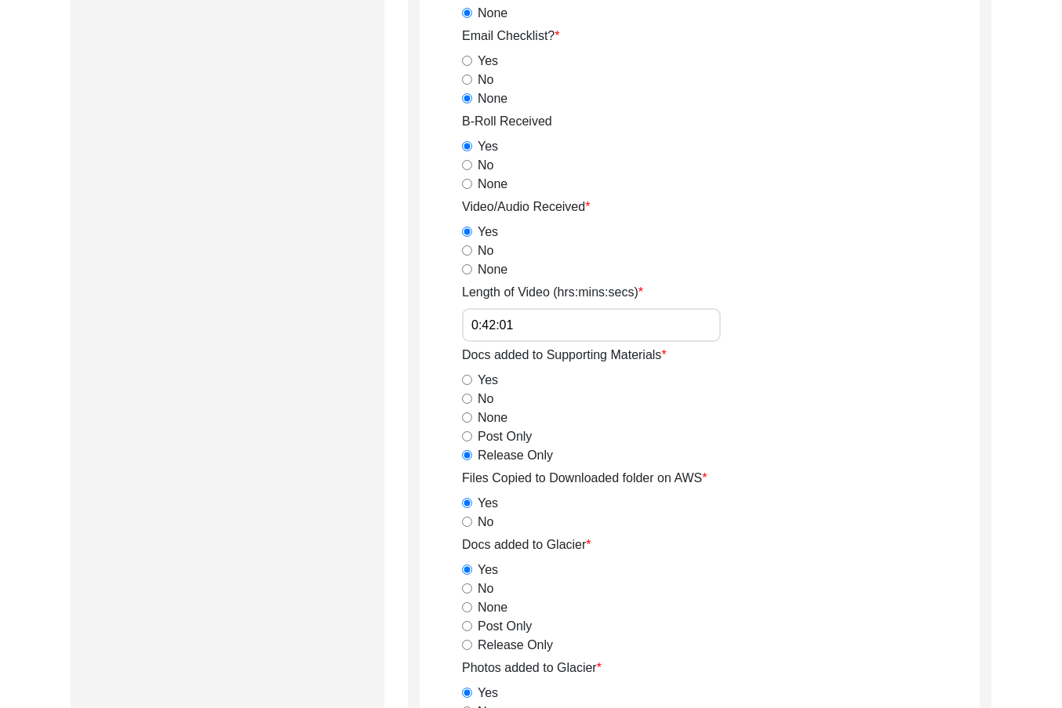
click at [583, 324] on input "0:42:01" at bounding box center [591, 325] width 259 height 34
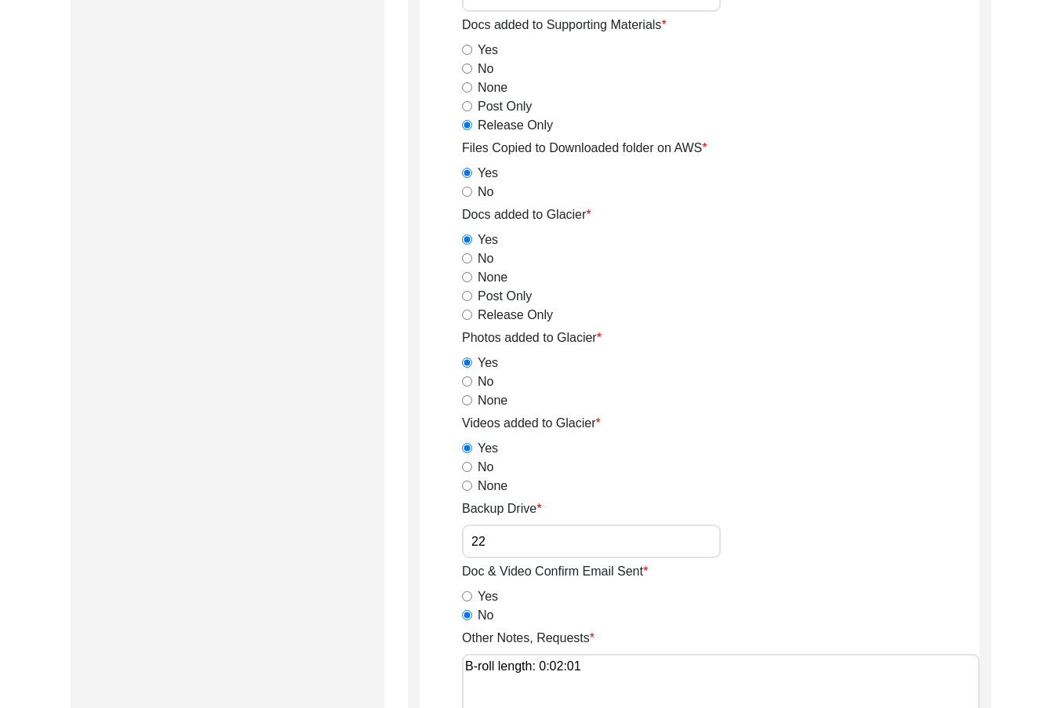
scroll to position [2117, 0]
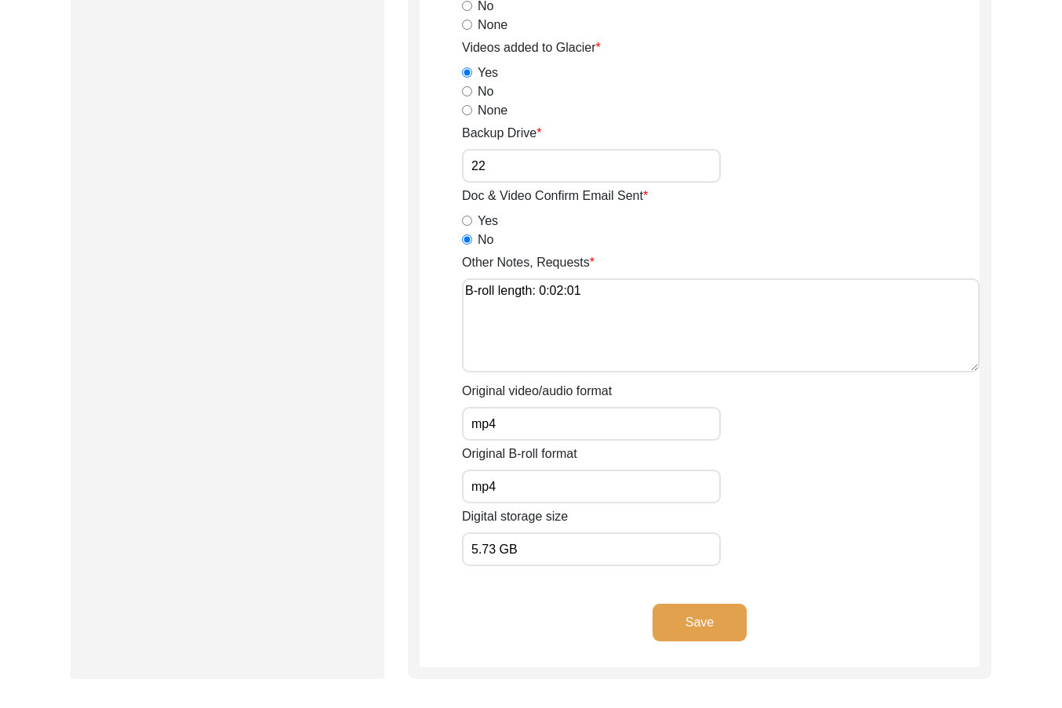
click at [703, 626] on button "Save" at bounding box center [699, 623] width 94 height 38
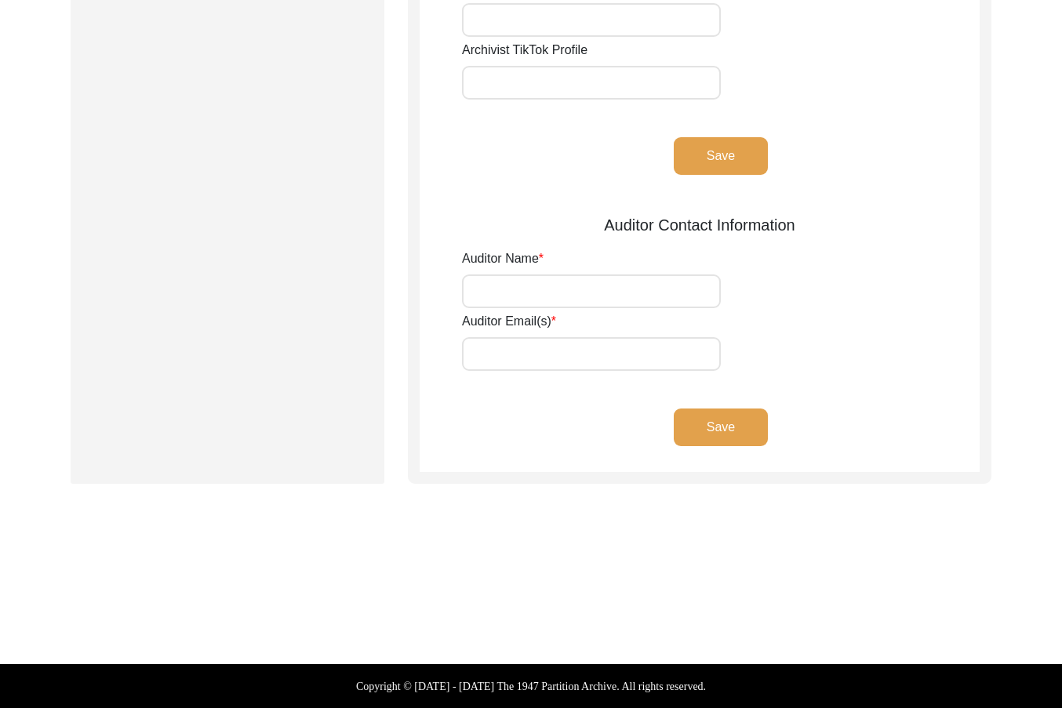
type input "Redaya Red Fox"
type input "[EMAIL_ADDRESS][DOMAIN_NAME]"
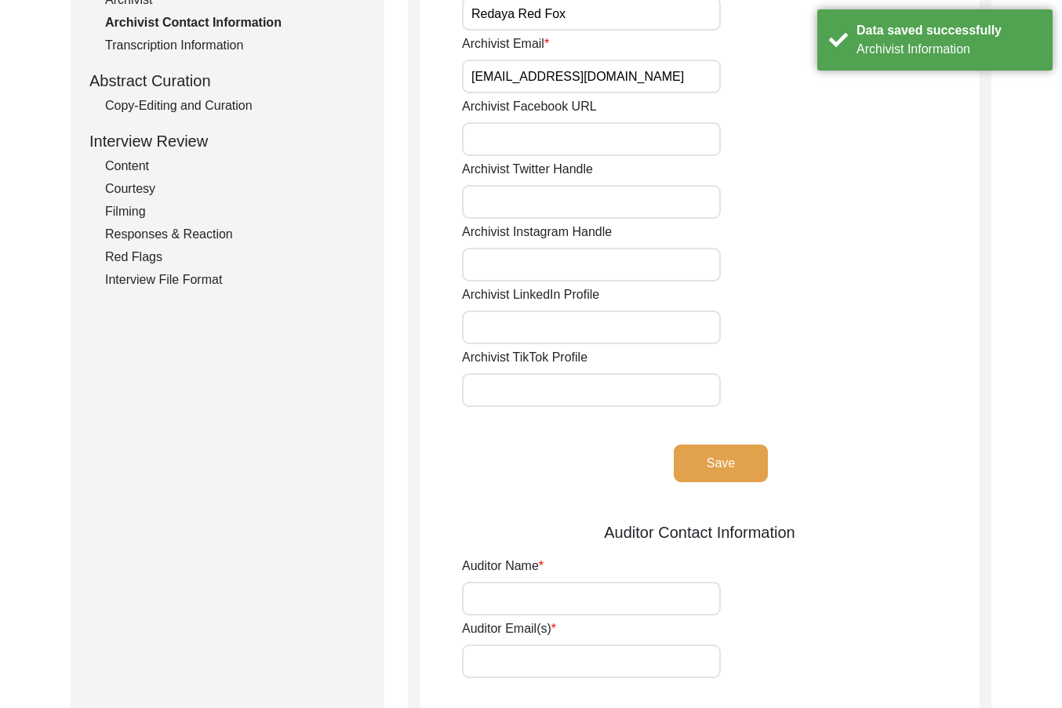
scroll to position [22, 0]
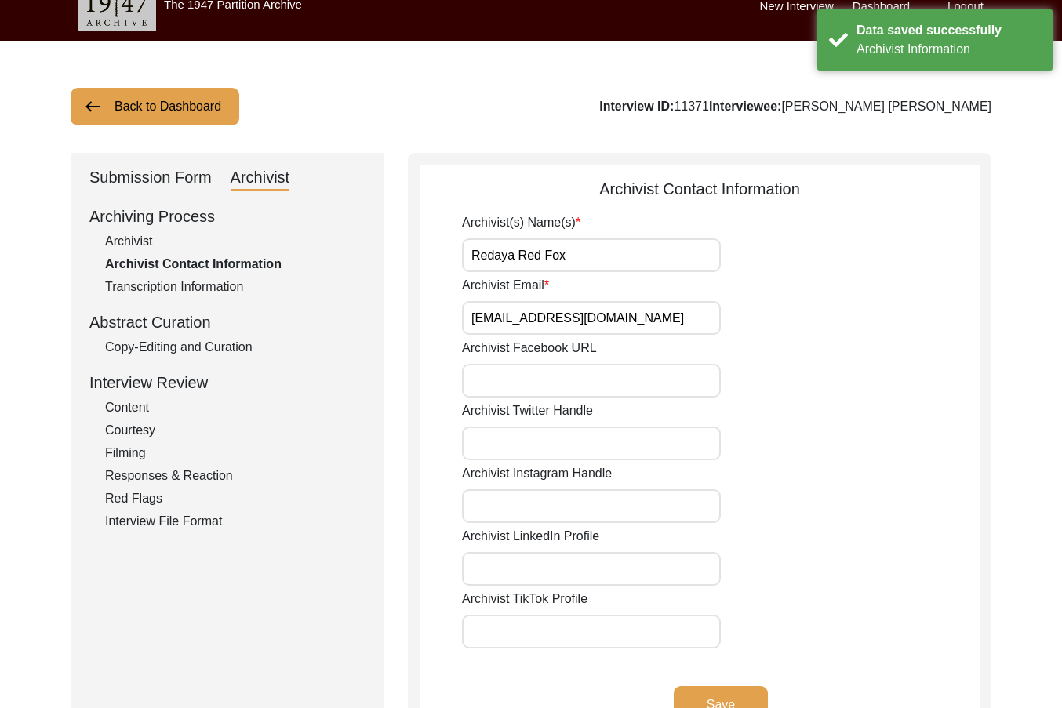
click at [638, 263] on input "Redaya Red Fox" at bounding box center [591, 255] width 259 height 34
type input "Redaya [PERSON_NAME], [PERSON_NAME] (Auditor)"
click at [654, 316] on input "Archivist Email" at bounding box center [591, 318] width 259 height 34
type input "[EMAIL_ADDRESS][DOMAIN_NAME], [PERSON_NAME] (Auditor)"
click at [811, 368] on div "Archivist Facebook URL" at bounding box center [720, 368] width 517 height 59
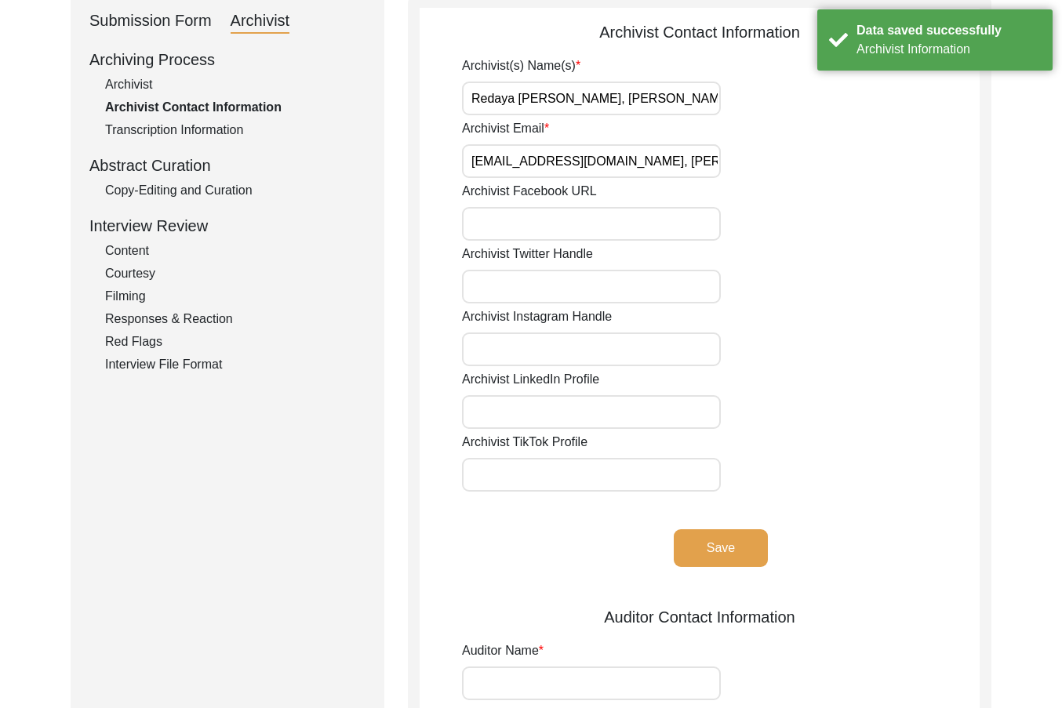
click at [759, 532] on button "Save" at bounding box center [720, 548] width 94 height 38
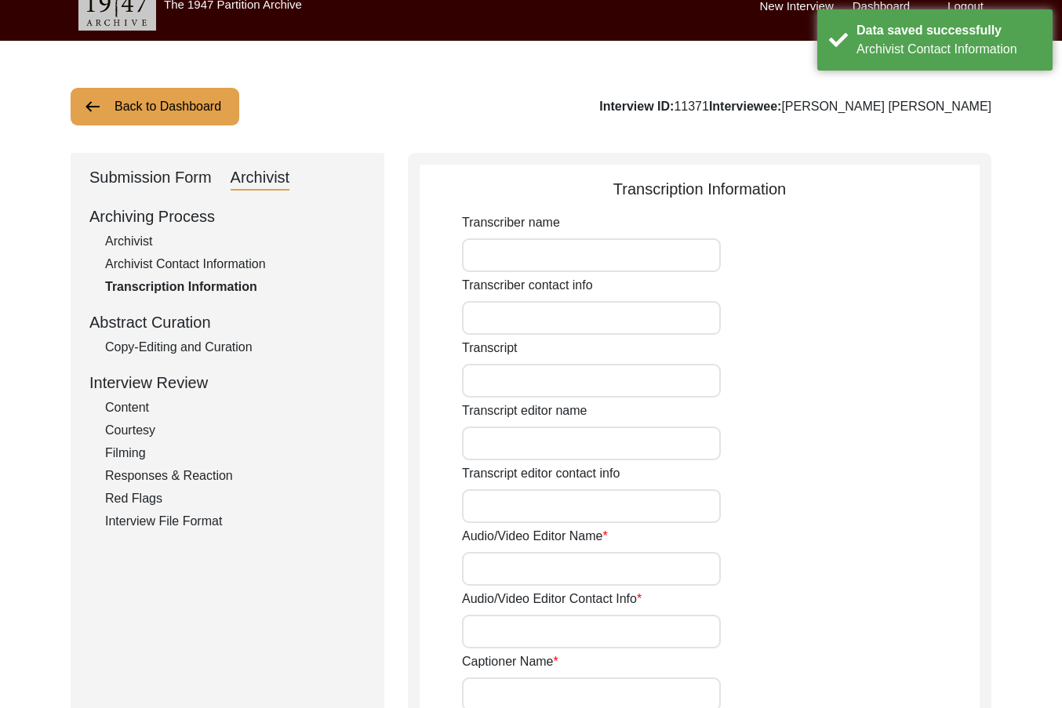
click at [205, 350] on div "Copy-Editing and Curation" at bounding box center [235, 347] width 260 height 19
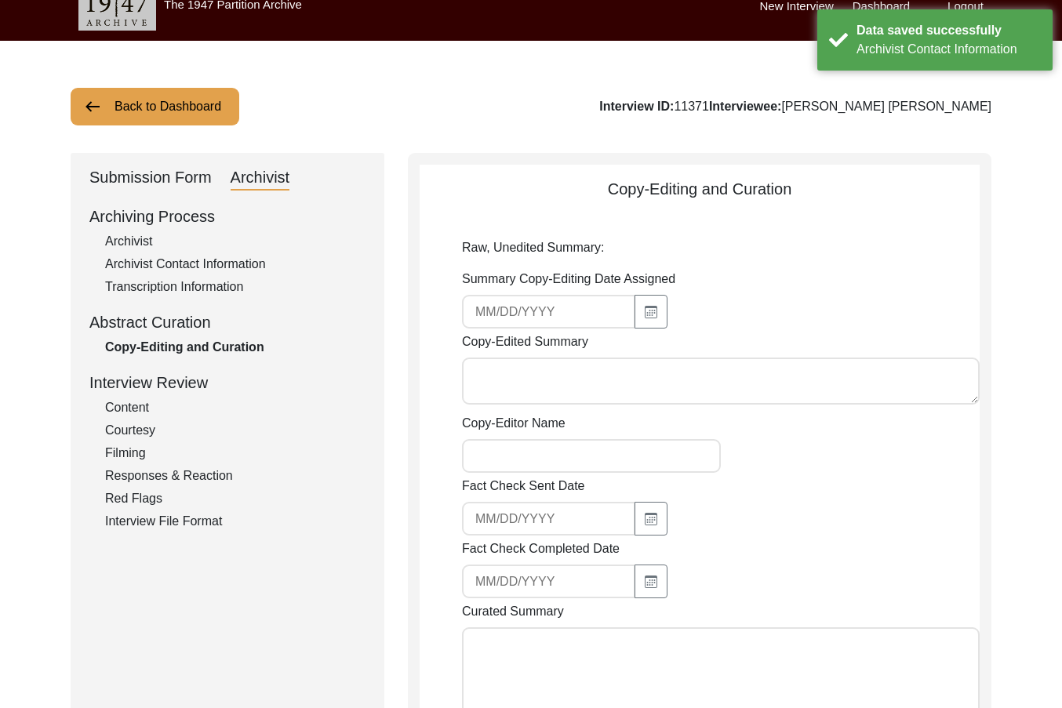
type textarea "Lo. Ipsum Dolor, sita co 4420 ad Elitseddo, Eiusm, te inc-Utlaboree Dolor, magn…"
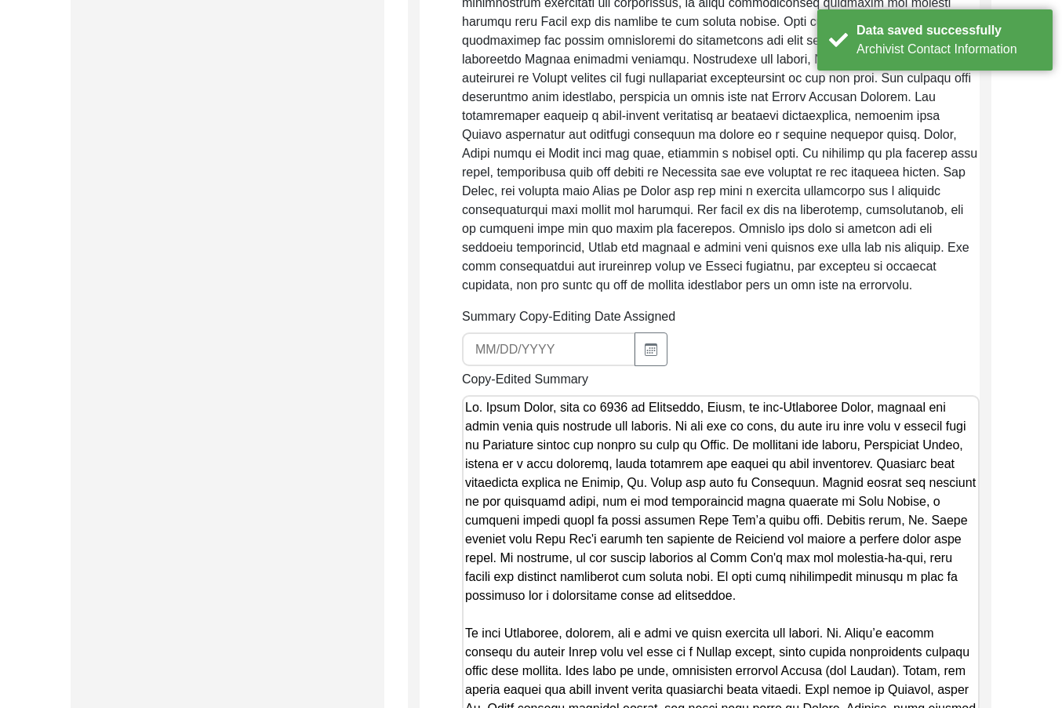
scroll to position [884, 0]
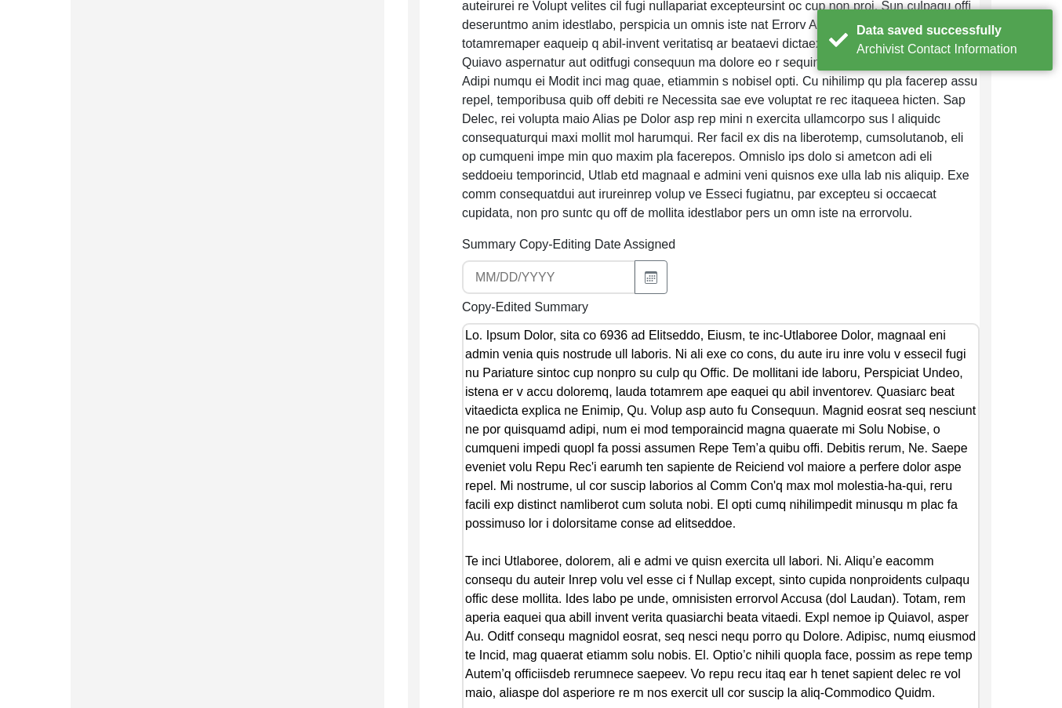
click at [583, 406] on textarea "Copy-Edited Summary" at bounding box center [720, 591] width 517 height 536
click at [477, 403] on textarea "Copy-Edited Summary" at bounding box center [720, 591] width 517 height 536
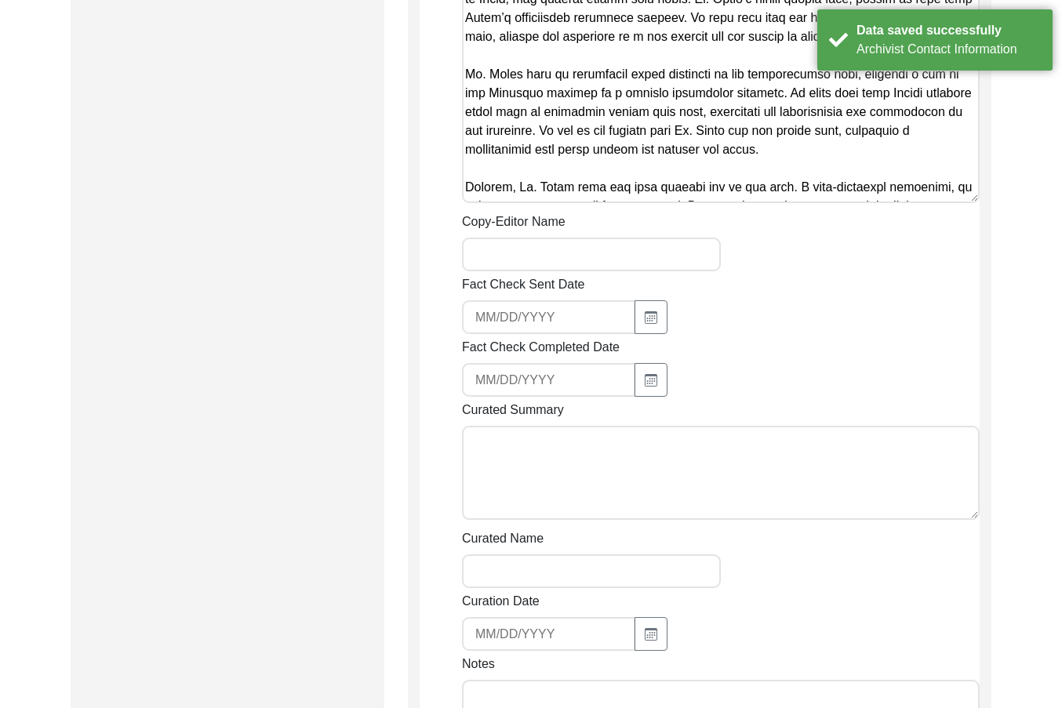
scroll to position [1433, 0]
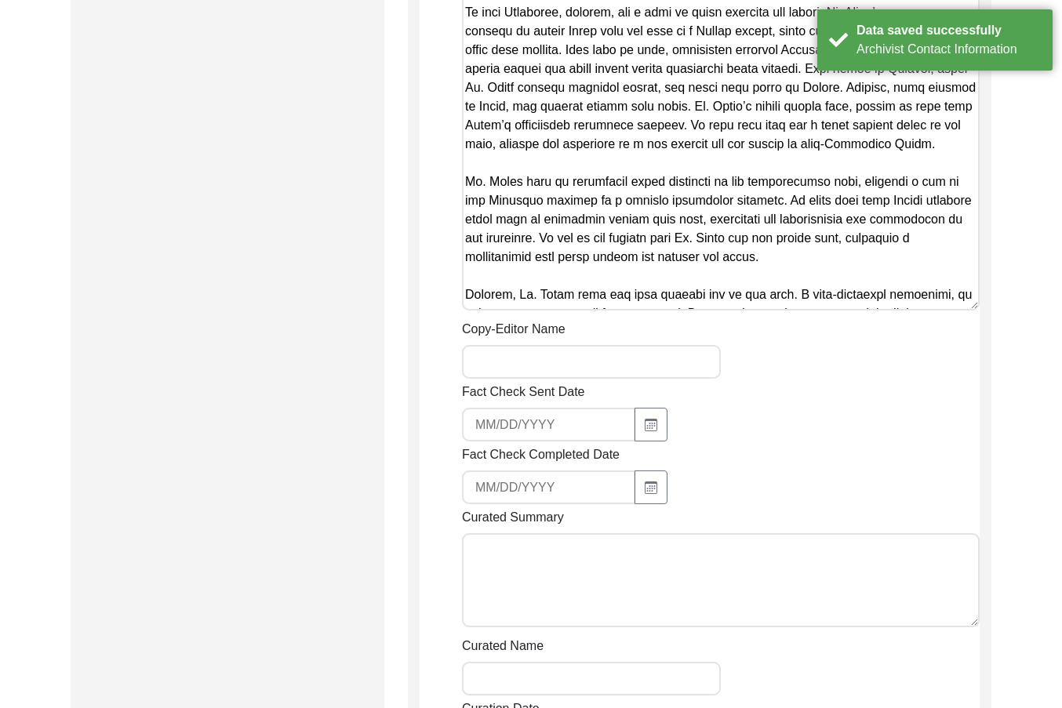
click at [523, 322] on div "Copy-Editor Name" at bounding box center [720, 349] width 517 height 59
click at [533, 345] on input "Copy-Editor Name" at bounding box center [591, 362] width 259 height 34
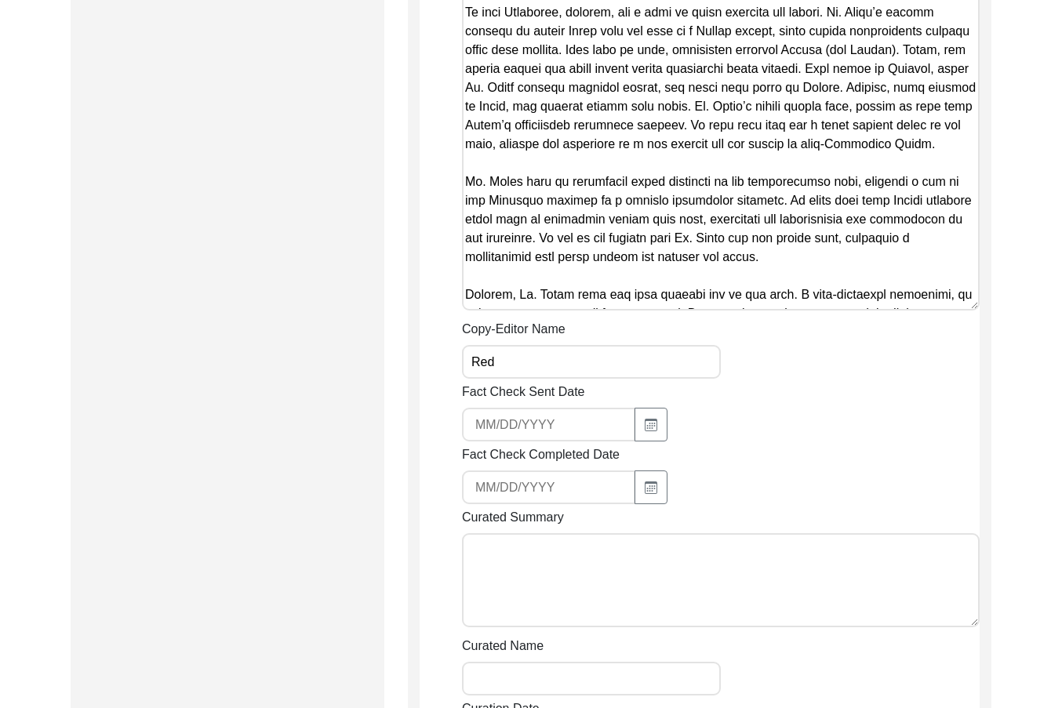
type input "Redaya Red Fox"
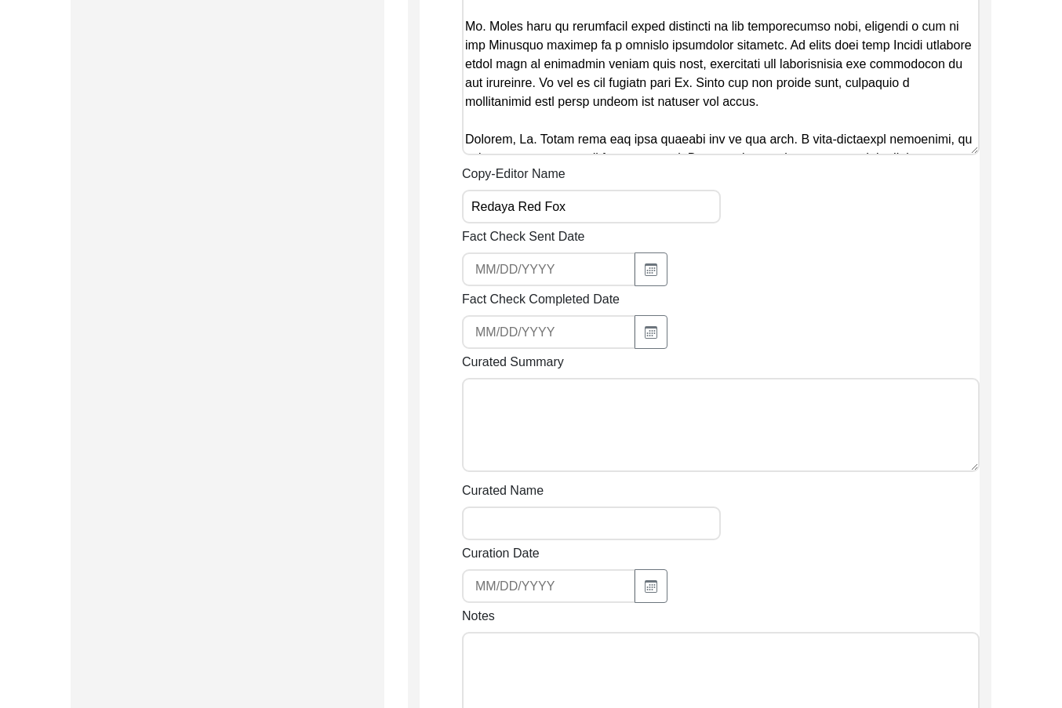
scroll to position [1747, 0]
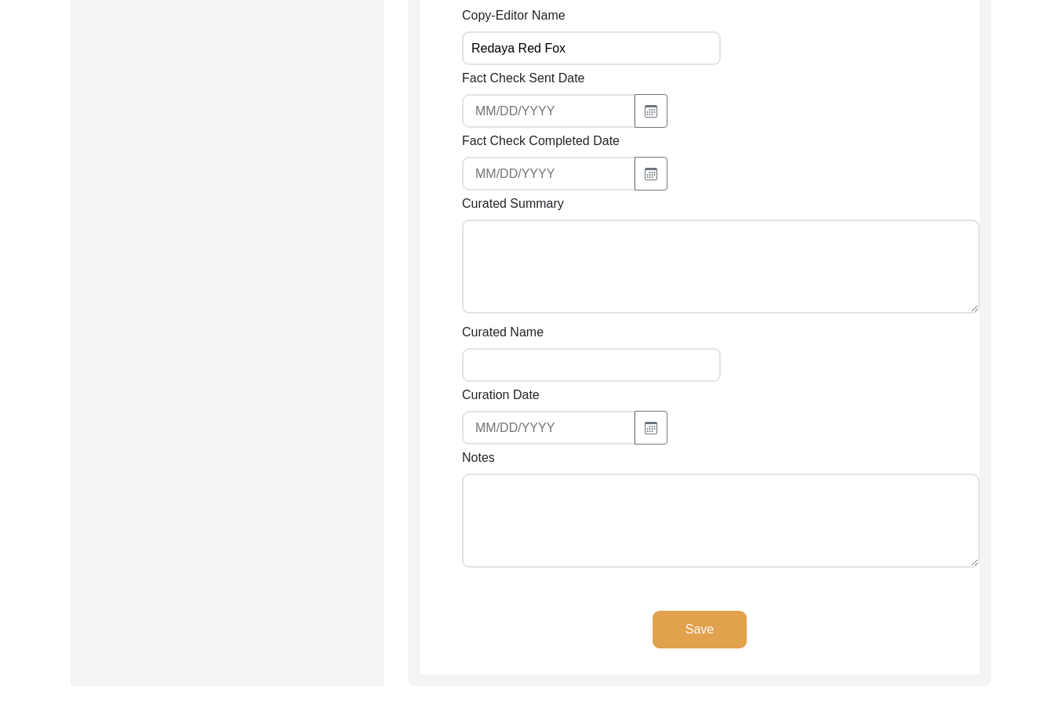
click at [563, 487] on textarea "Notes" at bounding box center [720, 521] width 517 height 94
click at [537, 520] on textarea "[DATE] [PERSON_NAME]: Copy-edited. Added editor's name," at bounding box center [720, 521] width 517 height 94
click at [866, 482] on textarea "[DATE] [PERSON_NAME]: Copy-edited. Added editor's name," at bounding box center [720, 521] width 517 height 94
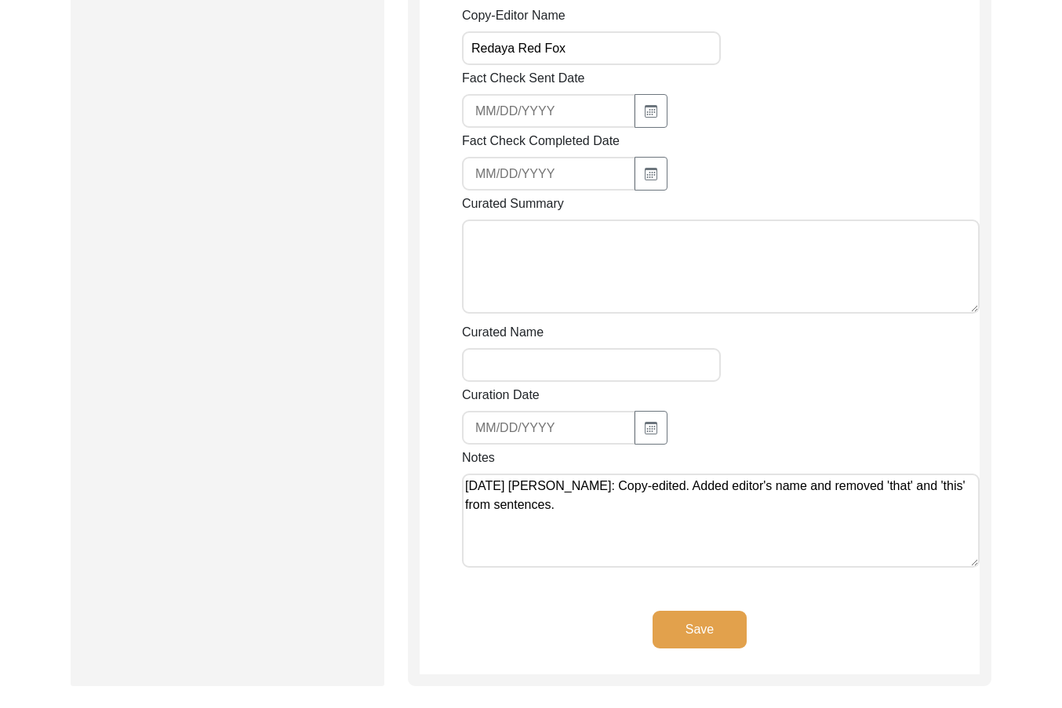
type textarea "[DATE] [PERSON_NAME]: Copy-edited. Added editor's name and removed 'that' and '…"
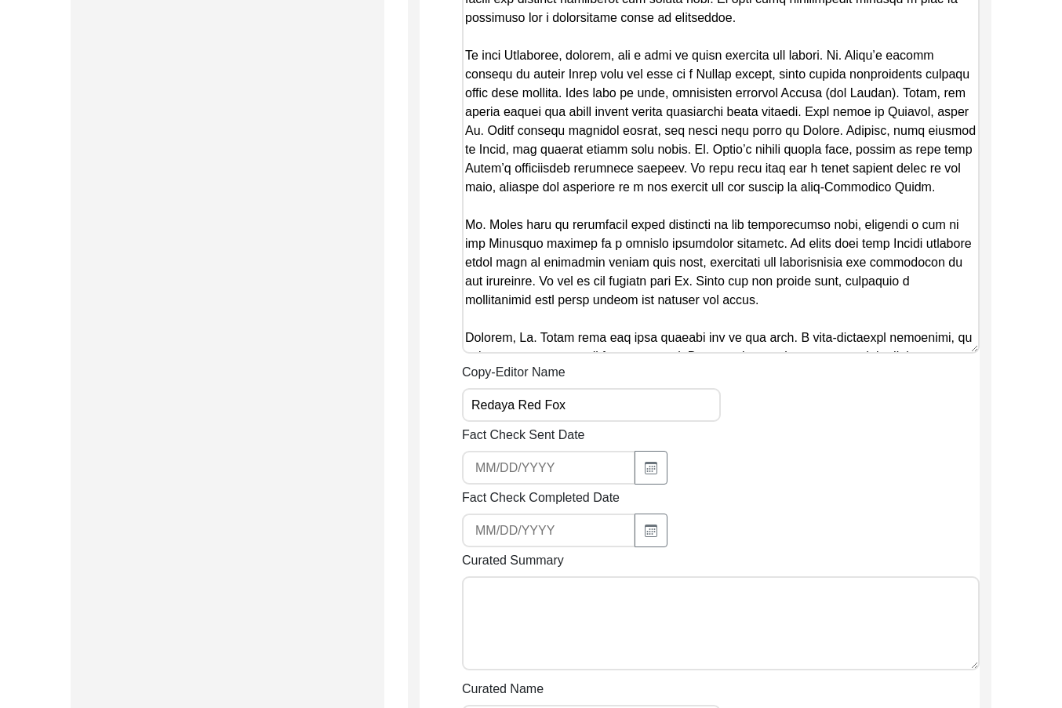
scroll to position [1276, 0]
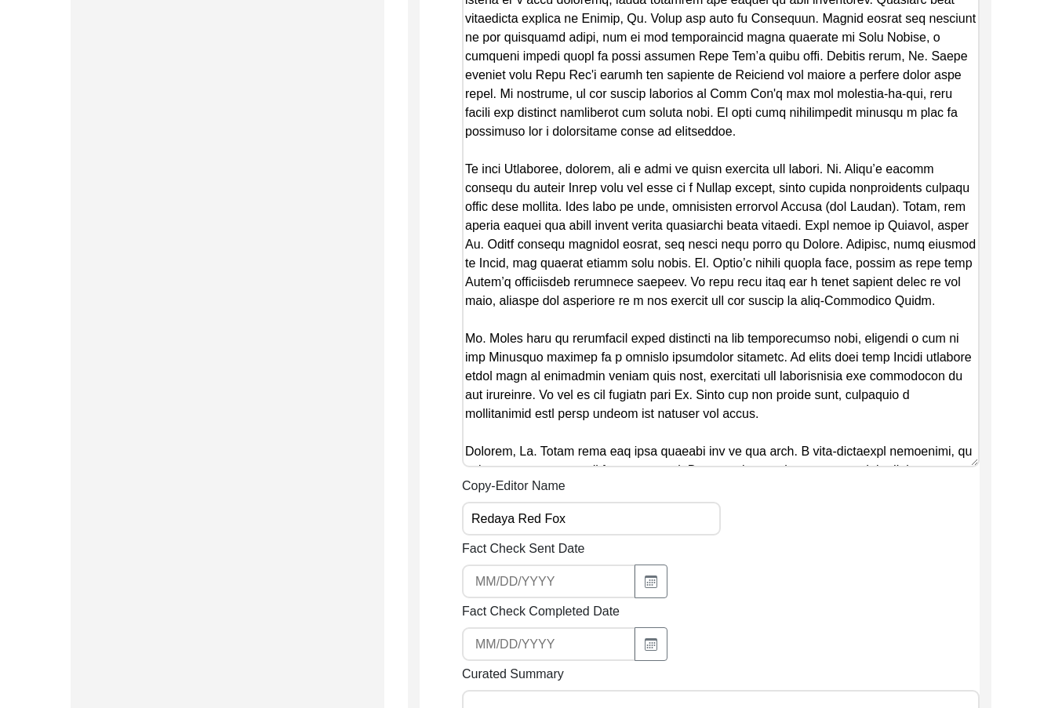
click at [633, 283] on textarea "Copy-Edited Summary" at bounding box center [720, 199] width 517 height 536
paste textarea "Lore Ips'd sitame con adipisci el Seddoeiu tem incidi u laboree dolor magn aliq…"
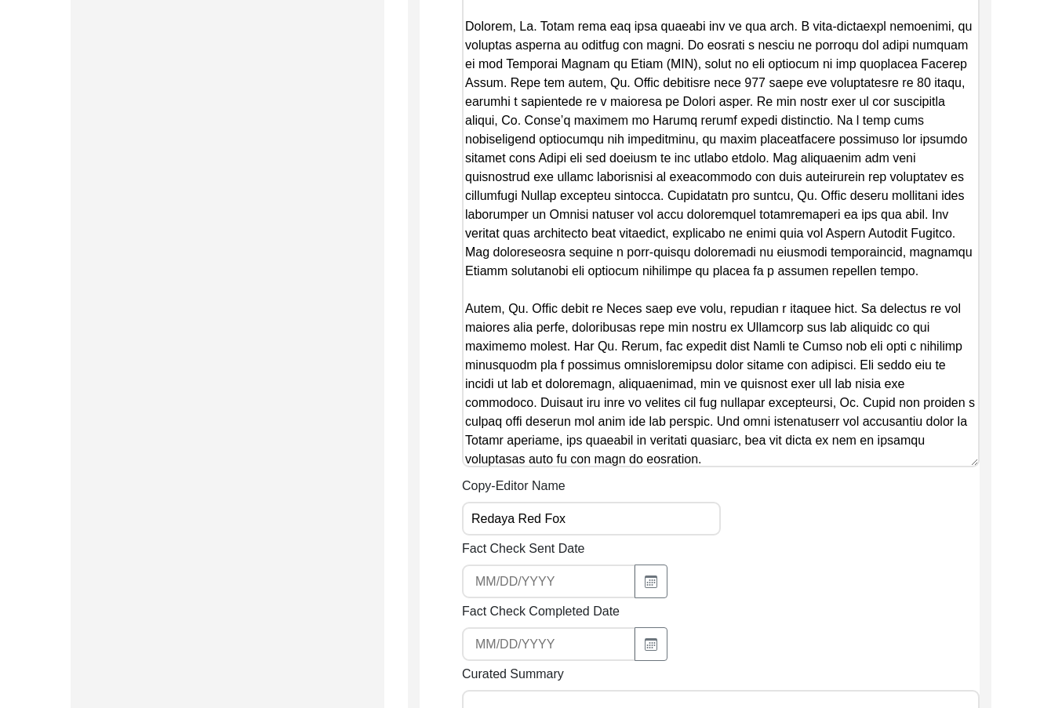
click at [654, 435] on textarea "Copy-Edited Summary" at bounding box center [720, 199] width 517 height 536
click at [806, 424] on textarea "Copy-Edited Summary" at bounding box center [720, 199] width 517 height 536
click at [807, 443] on textarea "Copy-Edited Summary" at bounding box center [720, 199] width 517 height 536
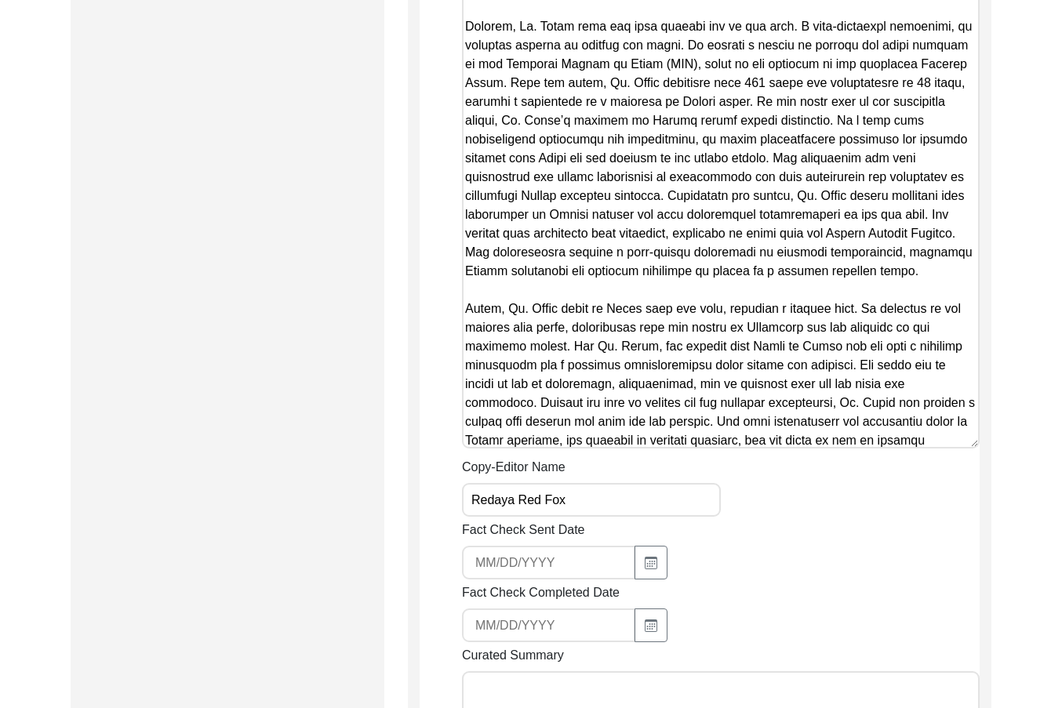
type textarea "Lo. Ipsum Dolor, sita co 3916 ad Elitseddo, Eiusm, te inc-Utlaboree Dolor, magn…"
click at [860, 468] on div "Copy-Editor Name [PERSON_NAME]" at bounding box center [720, 487] width 517 height 59
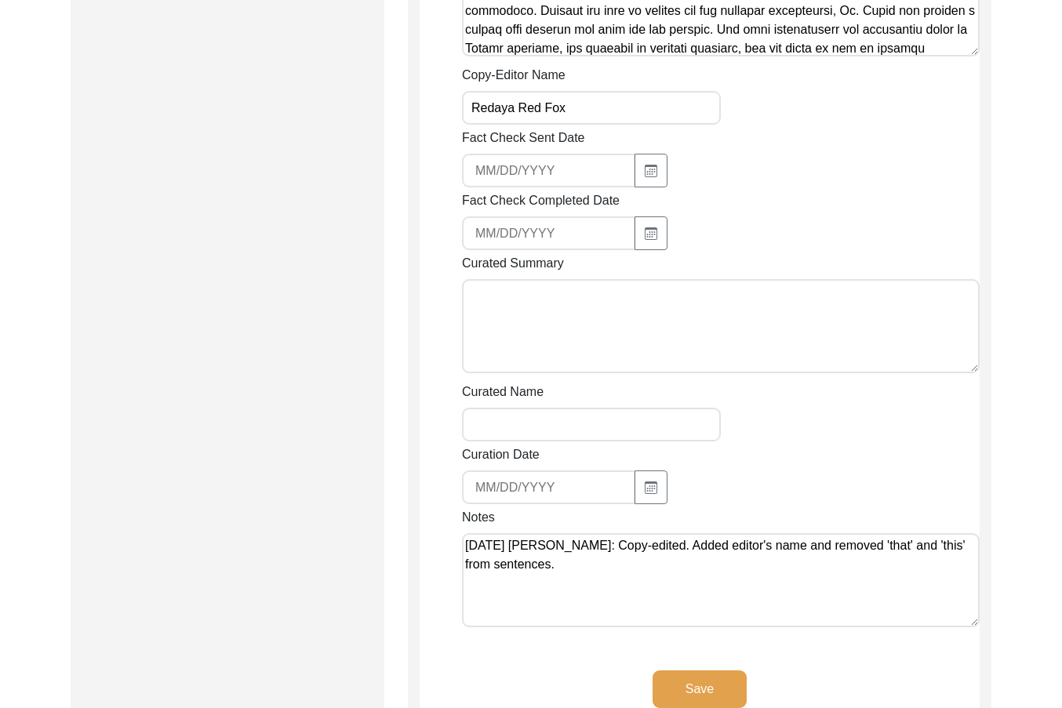
drag, startPoint x: 851, startPoint y: 557, endPoint x: 903, endPoint y: 524, distance: 60.9
click at [903, 533] on textarea "[DATE] [PERSON_NAME]: Copy-edited. Added editor's name and removed 'that' and '…" at bounding box center [720, 580] width 517 height 94
drag, startPoint x: 748, startPoint y: 551, endPoint x: 902, endPoint y: 527, distance: 155.6
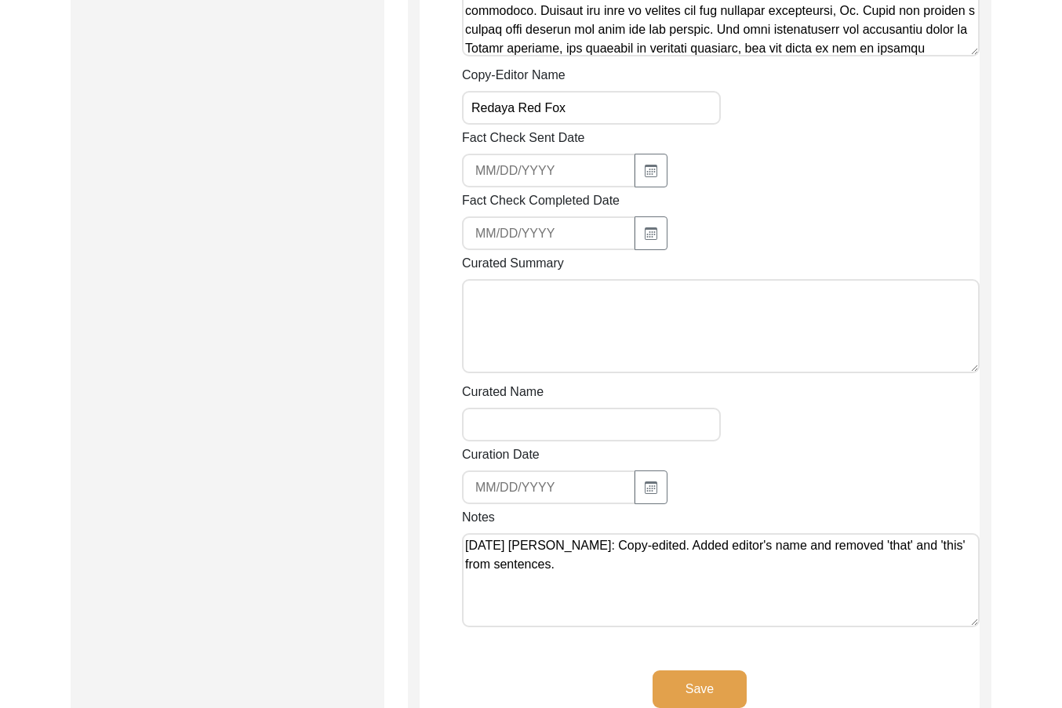
click at [902, 533] on textarea "[DATE] [PERSON_NAME]: Copy-edited. Added editor's name and removed 'that' and '…" at bounding box center [720, 580] width 517 height 94
click at [863, 546] on textarea "[DATE] [PERSON_NAME]: Copy-edited. Added editor's name and removed demonstrativ…" at bounding box center [720, 580] width 517 height 94
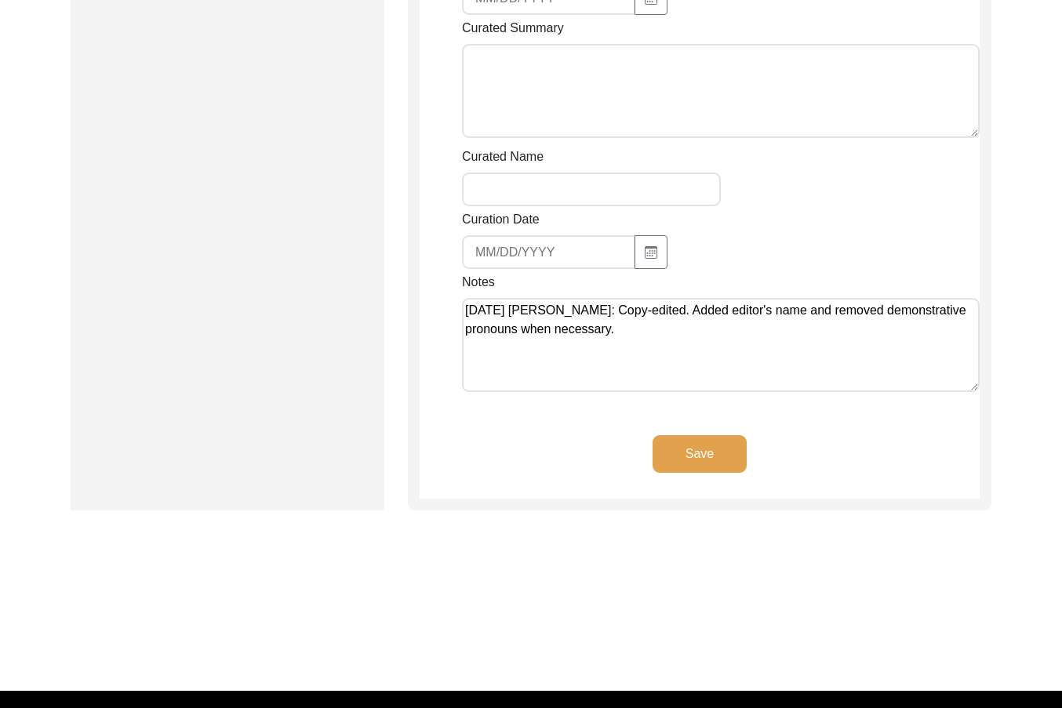
type textarea "[DATE] [PERSON_NAME]: Copy-edited. Added editor's name and removed demonstrativ…"
click at [695, 435] on button "Save" at bounding box center [699, 454] width 94 height 38
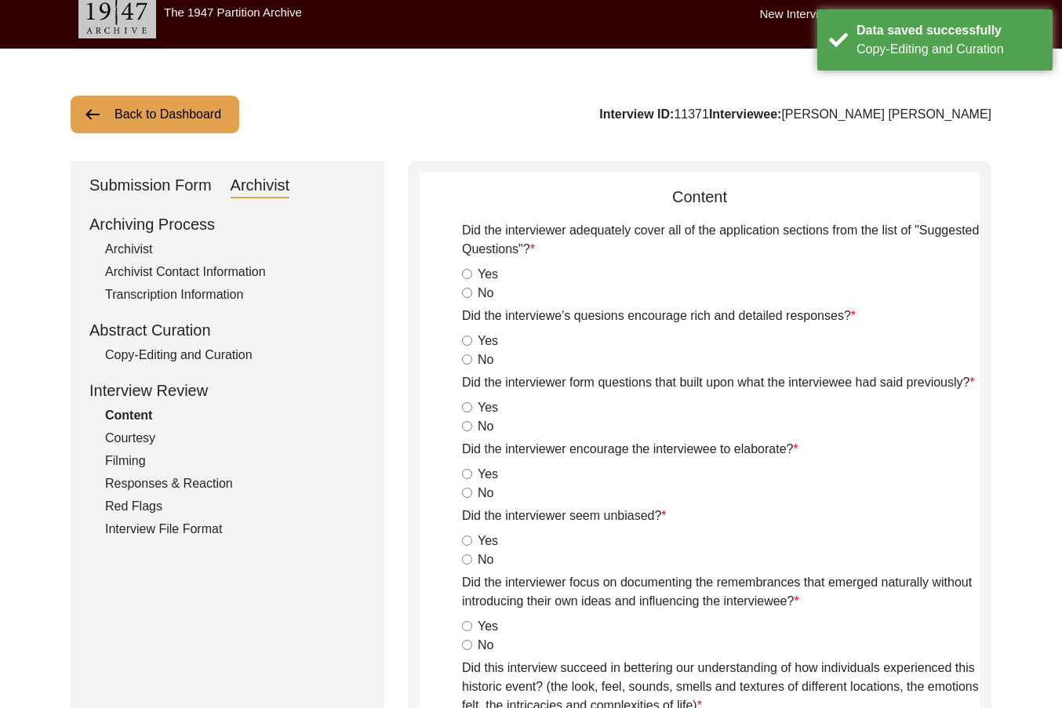
scroll to position [0, 0]
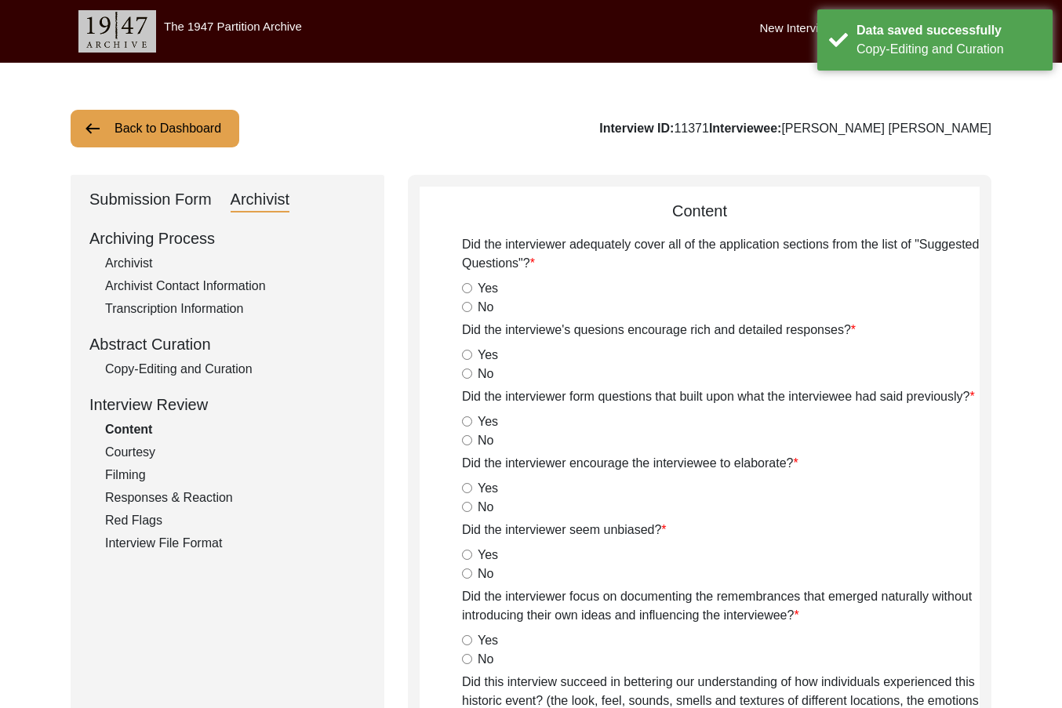
click at [152, 145] on button "Back to Dashboard" at bounding box center [155, 129] width 169 height 38
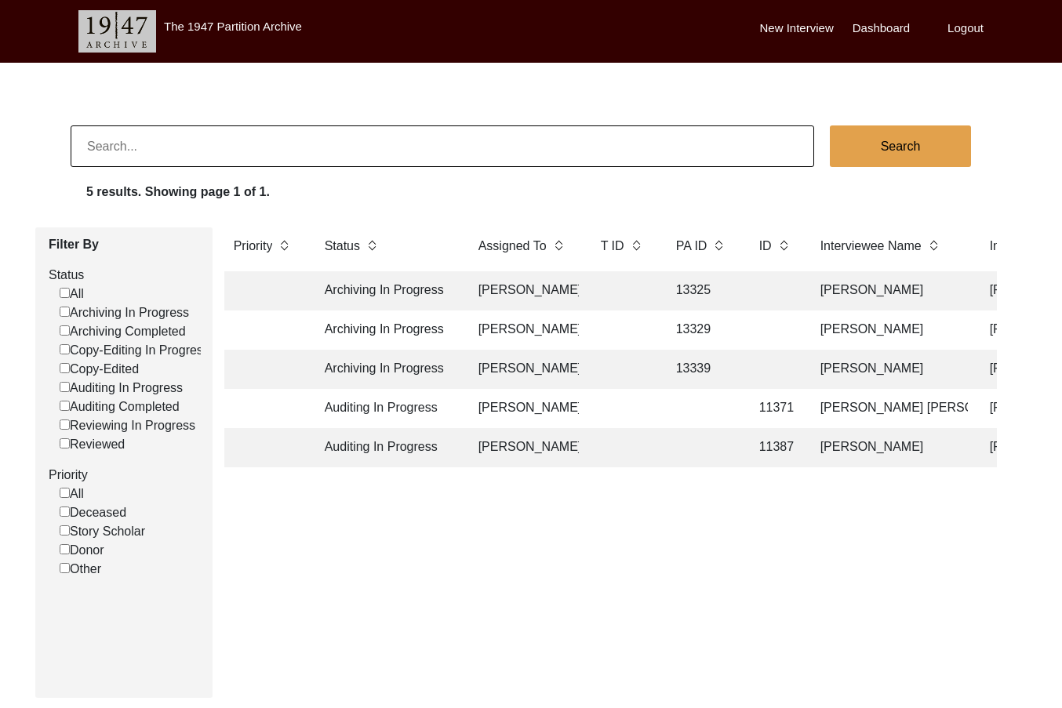
click at [425, 417] on td "Auditing In Progress" at bounding box center [385, 408] width 141 height 39
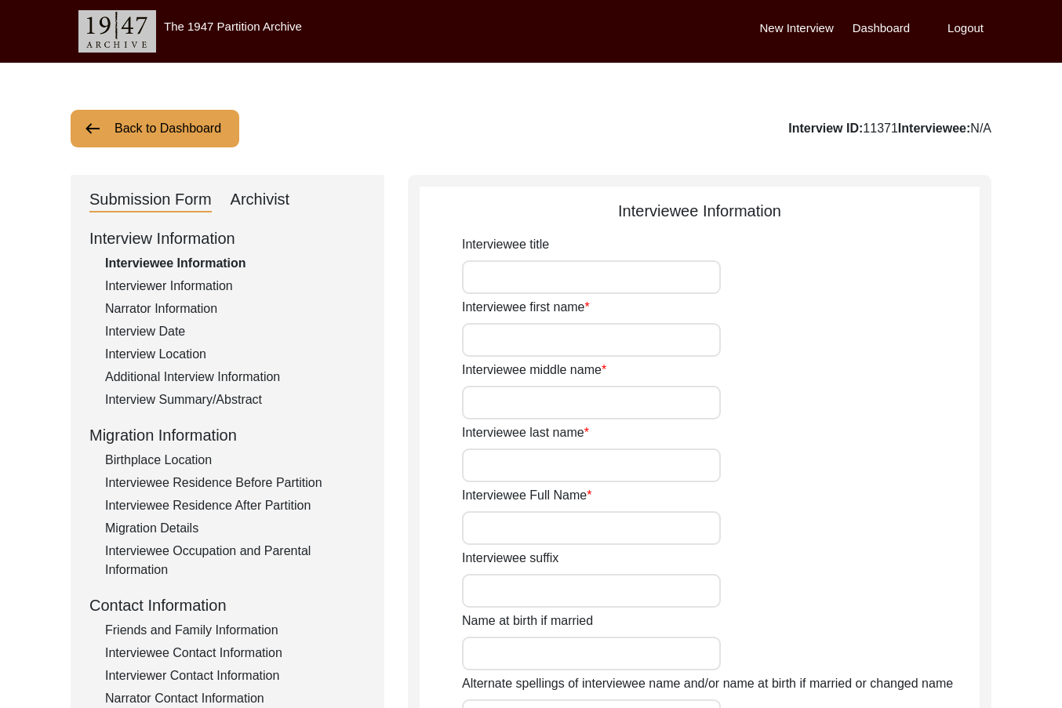
type input "Nanak"
type input "N/A"
type input "Ahuja"
type input "[PERSON_NAME] [PERSON_NAME]"
type input "1942"
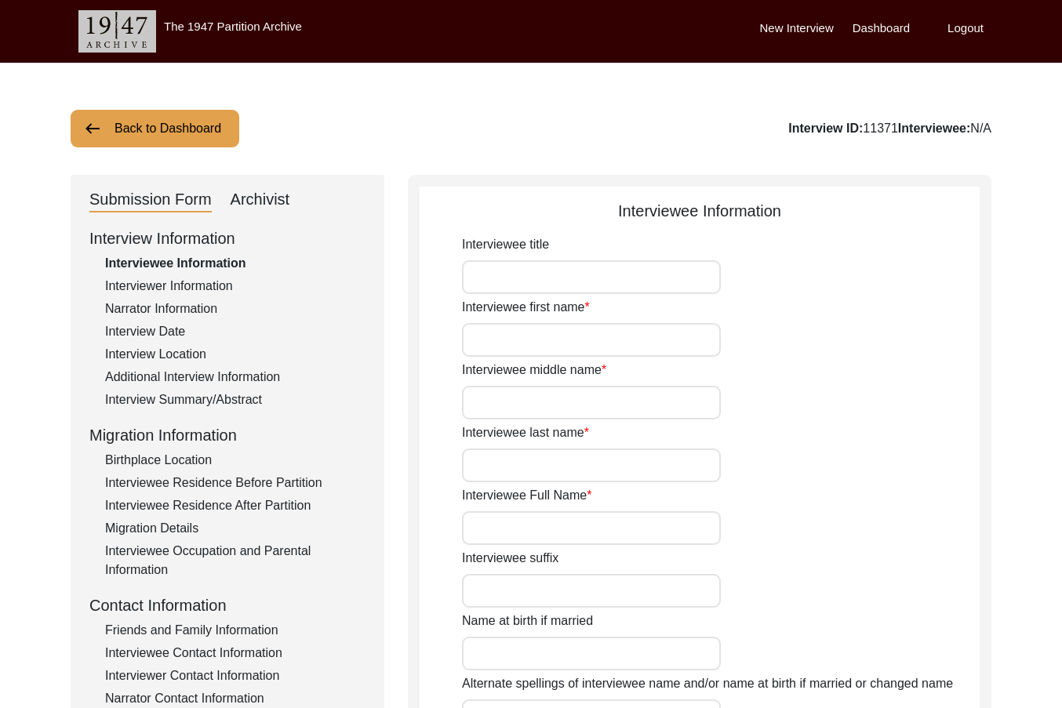
type input "82"
type input "[DEMOGRAPHIC_DATA]"
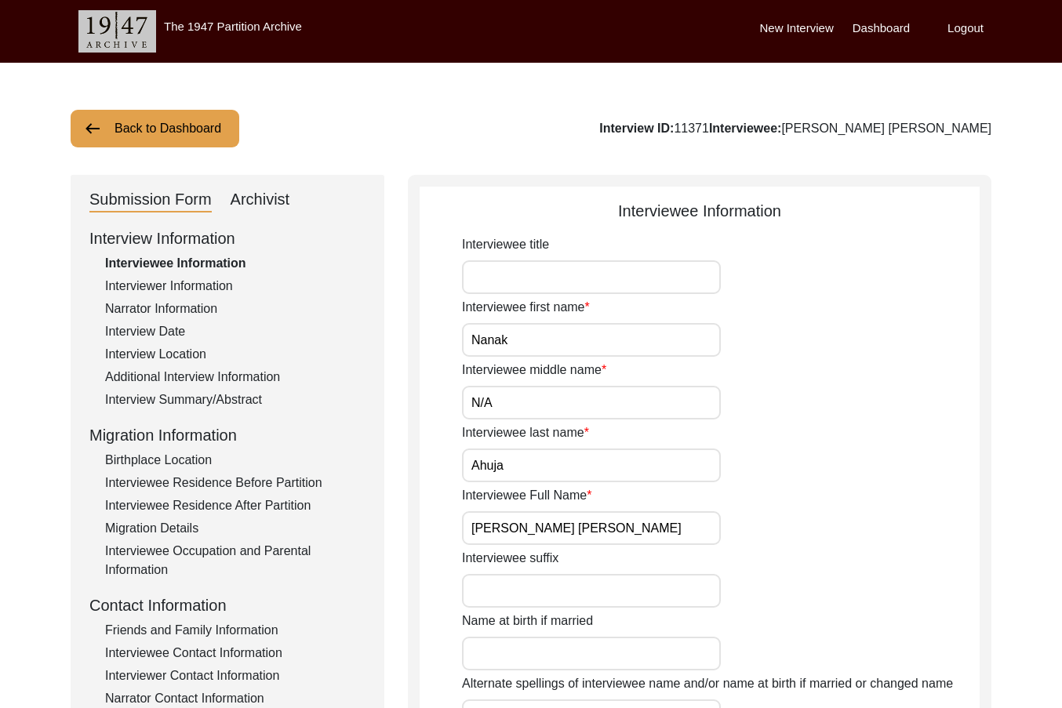
click at [256, 202] on div "Archivist" at bounding box center [260, 199] width 60 height 25
select select "442"
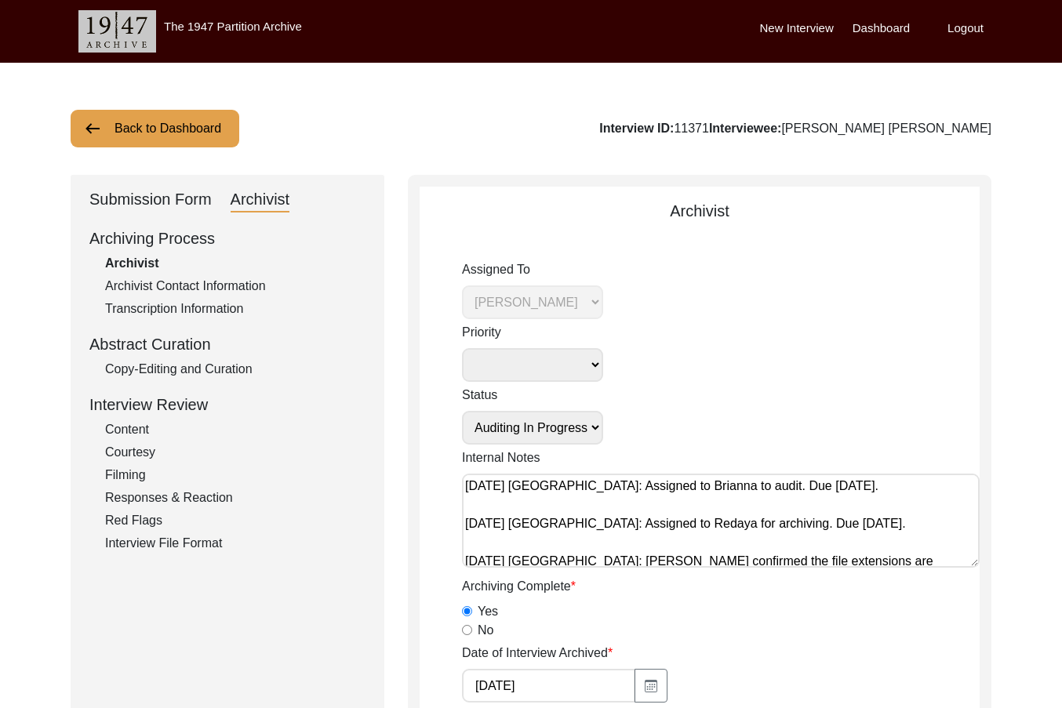
click at [508, 431] on select "Submission In Progress Submitted/Received Archiving In Progress Archiving Compl…" at bounding box center [532, 428] width 141 height 34
select select "Auditing Completed"
click at [462, 411] on select "Submission In Progress Submitted/Received Archiving In Progress Archiving Compl…" at bounding box center [532, 428] width 141 height 34
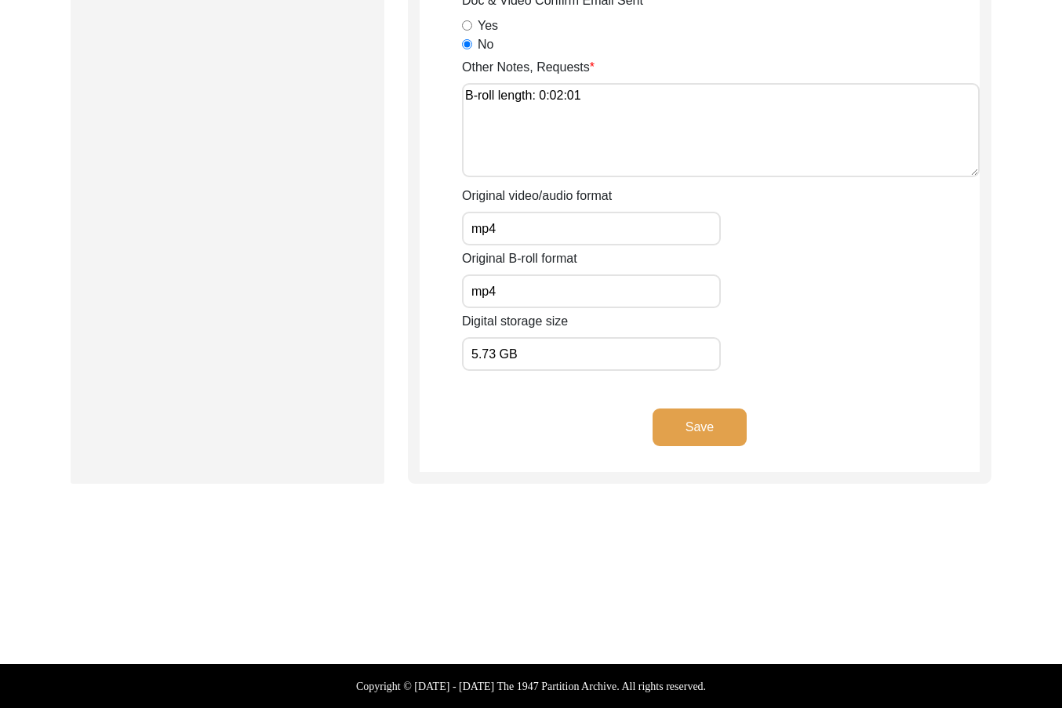
click at [697, 418] on button "Save" at bounding box center [699, 427] width 94 height 38
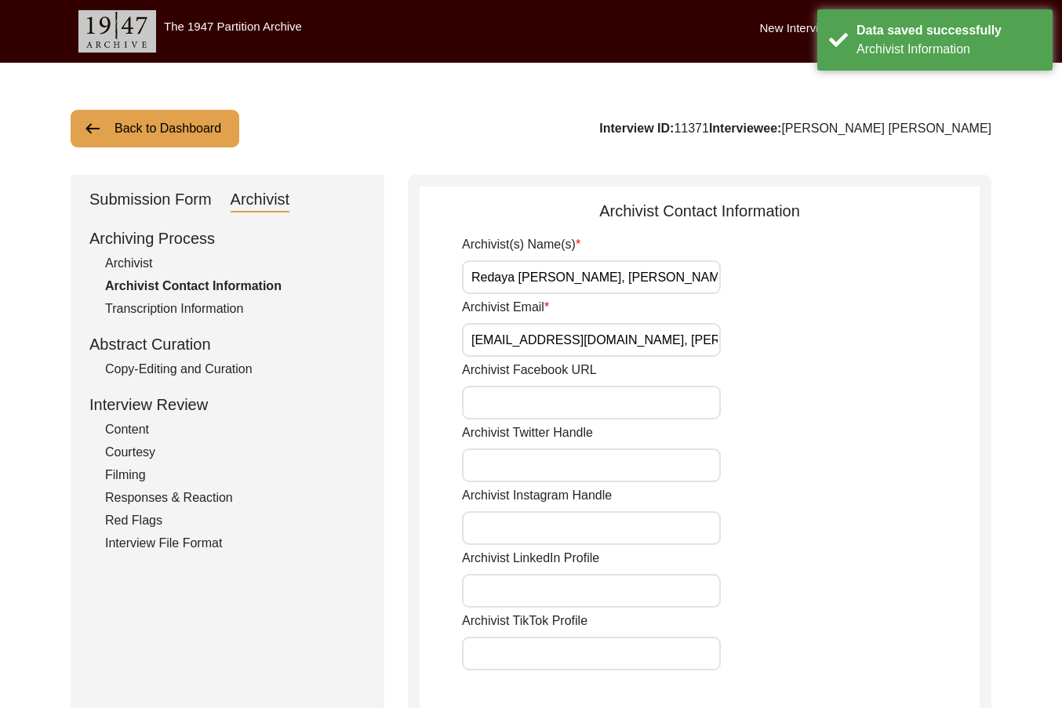
click at [127, 143] on button "Back to Dashboard" at bounding box center [155, 129] width 169 height 38
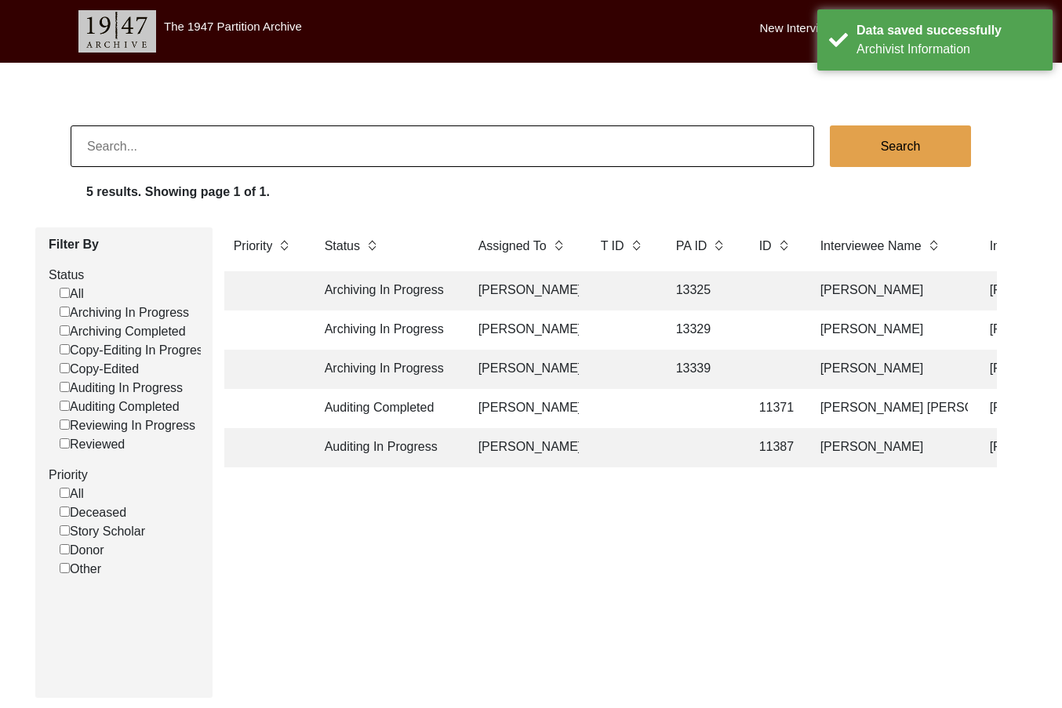
click at [541, 452] on td "[PERSON_NAME]" at bounding box center [524, 447] width 110 height 39
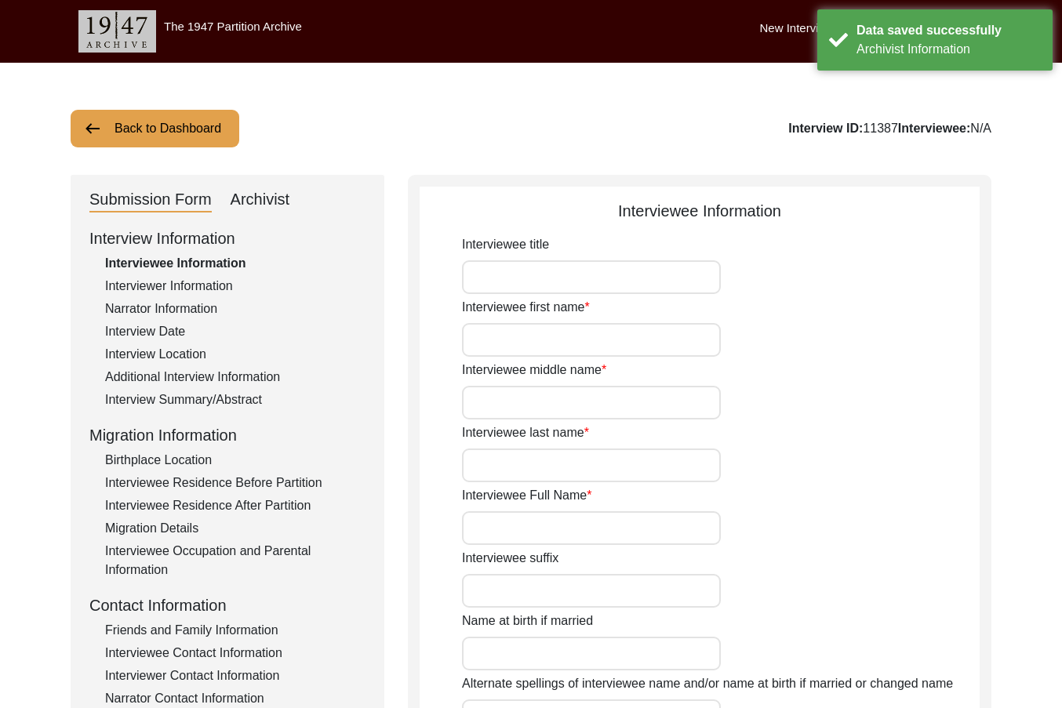
type input "Nurbanu"
type input "n/a"
type input "[PERSON_NAME]"
type input "Nurbanu Narsi"
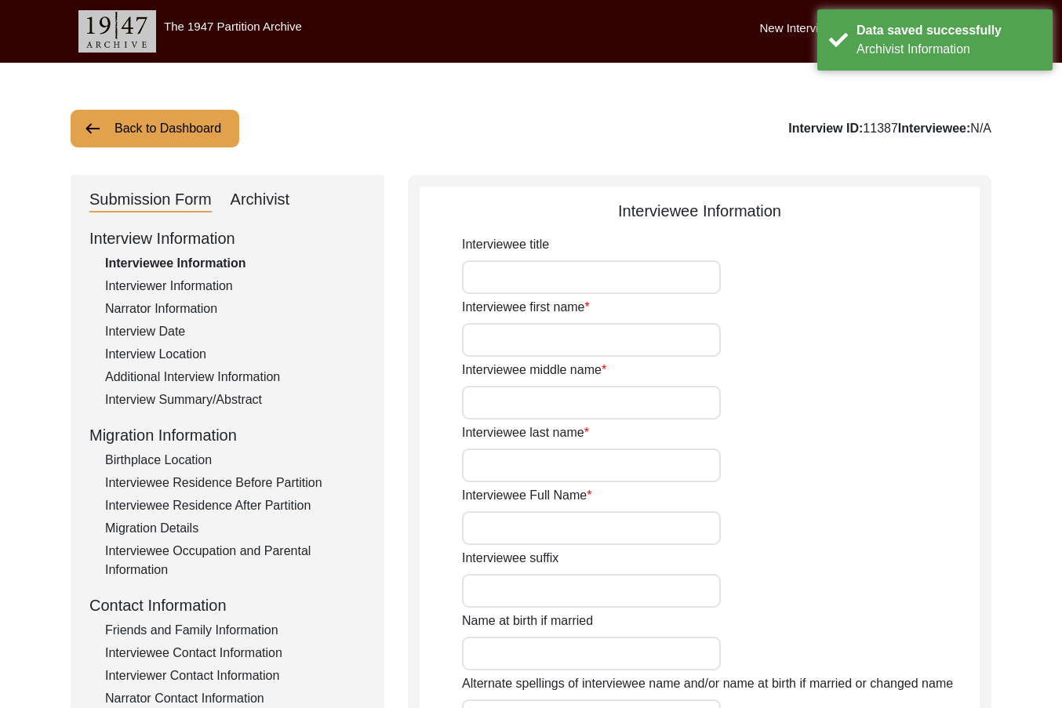
type input "[DATE]"
type input "87"
type input "[DEMOGRAPHIC_DATA]"
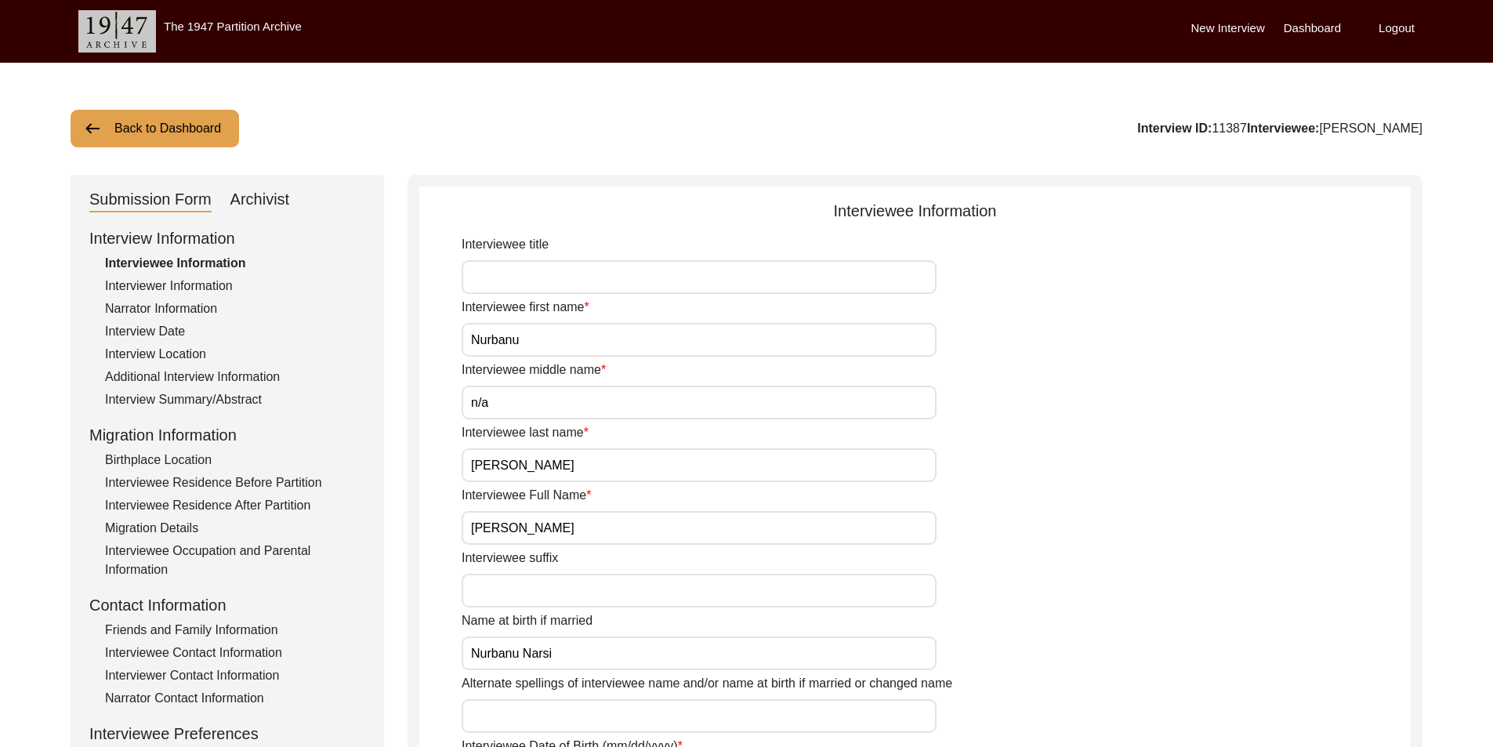
click at [533, 343] on input "Nurbanu" at bounding box center [699, 340] width 475 height 34
click at [523, 400] on input "n/a" at bounding box center [699, 403] width 475 height 34
type input "N/A"
click at [575, 349] on input "Nurbanu" at bounding box center [699, 340] width 475 height 34
click at [558, 450] on input "[PERSON_NAME]" at bounding box center [699, 465] width 475 height 34
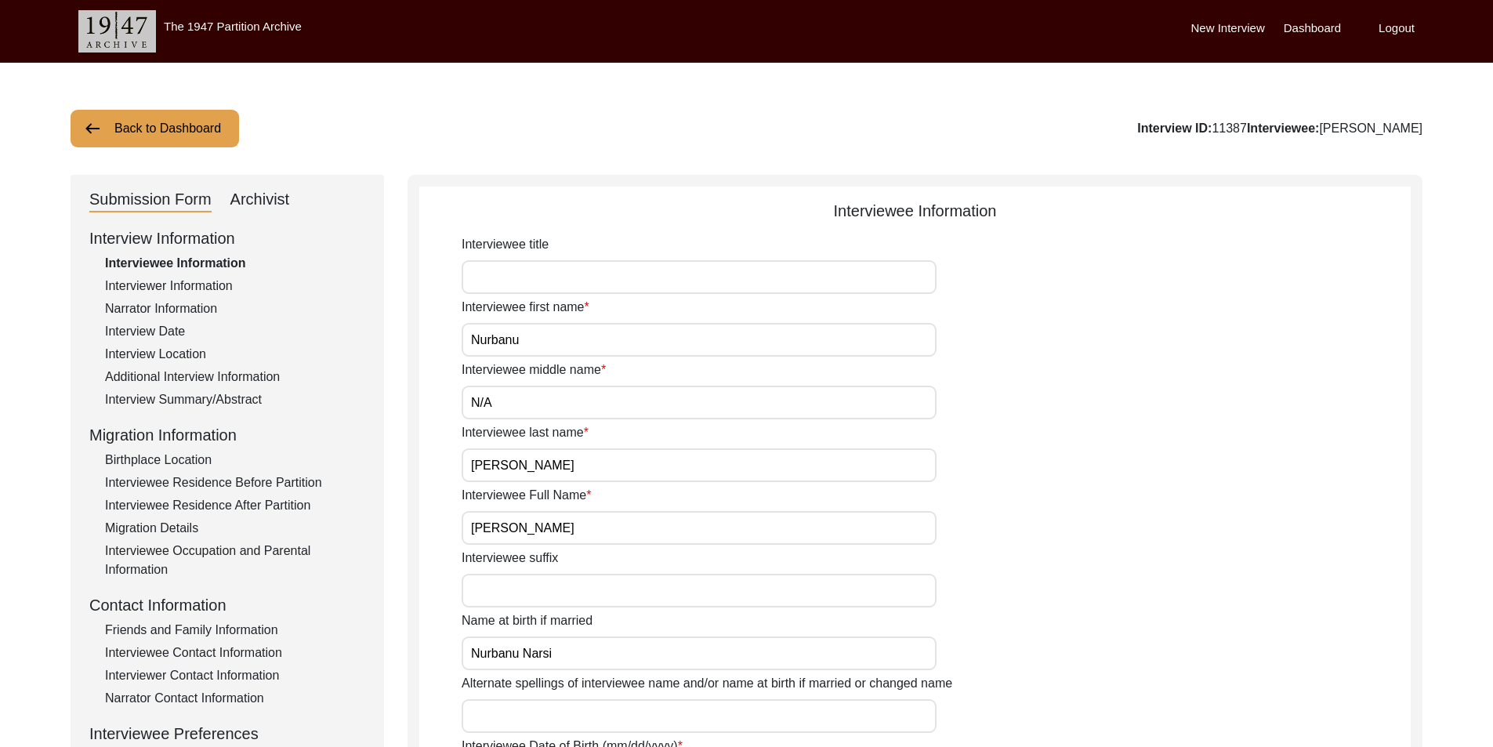
click at [604, 527] on input "[PERSON_NAME]" at bounding box center [699, 528] width 475 height 34
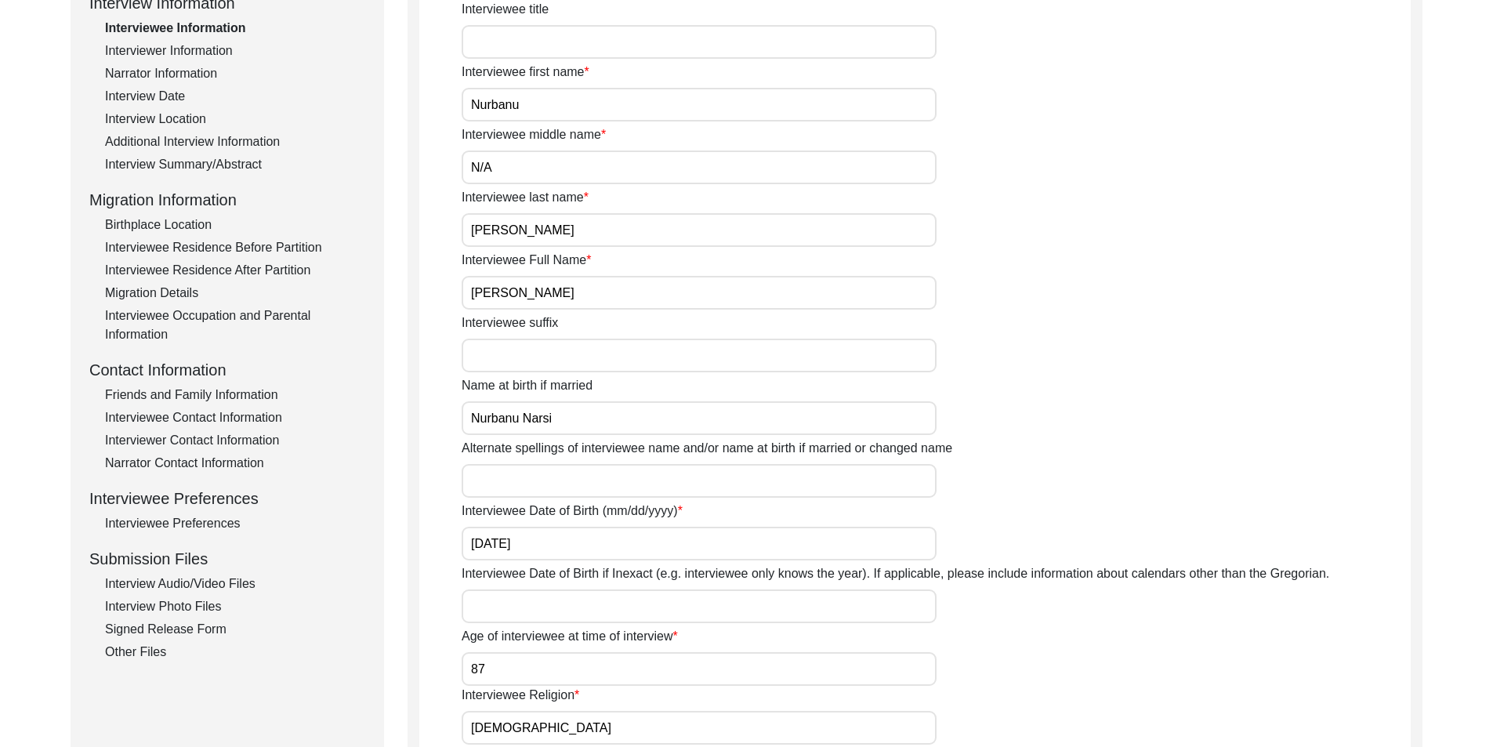
click at [596, 411] on input "Nurbanu Narsi" at bounding box center [699, 418] width 475 height 34
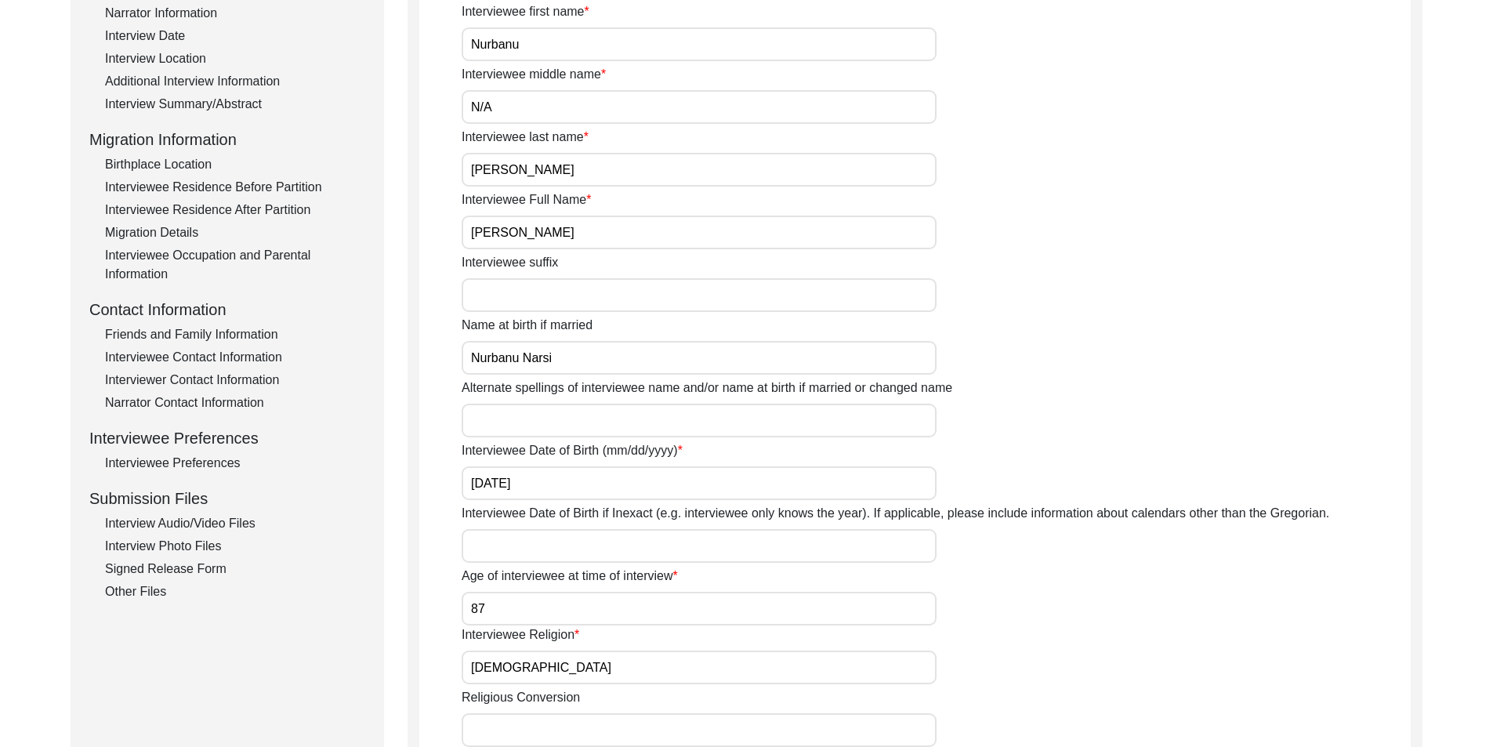
scroll to position [392, 0]
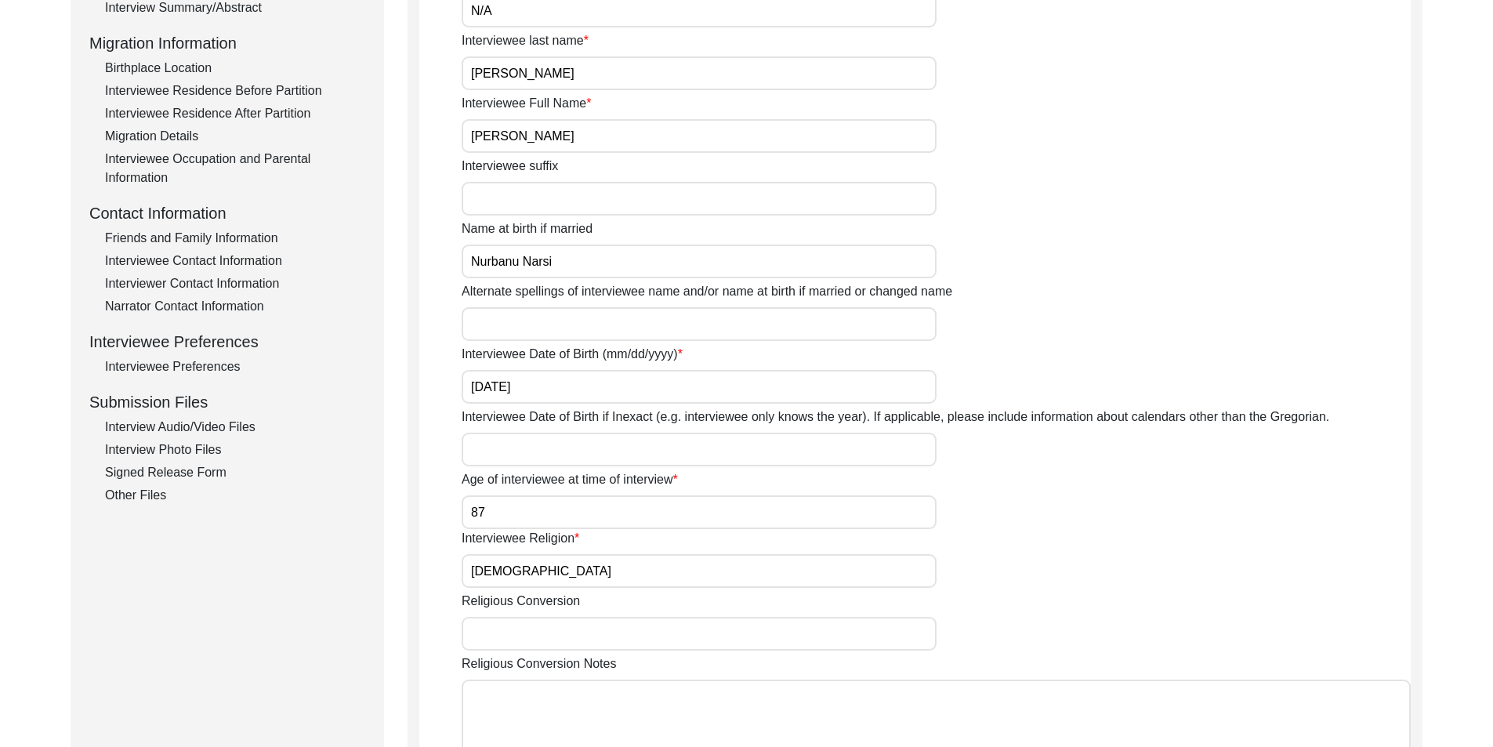
click at [559, 394] on input "[DATE]" at bounding box center [699, 387] width 475 height 34
click at [538, 514] on input "87" at bounding box center [699, 512] width 475 height 34
click at [545, 565] on input "[DEMOGRAPHIC_DATA]" at bounding box center [699, 571] width 475 height 34
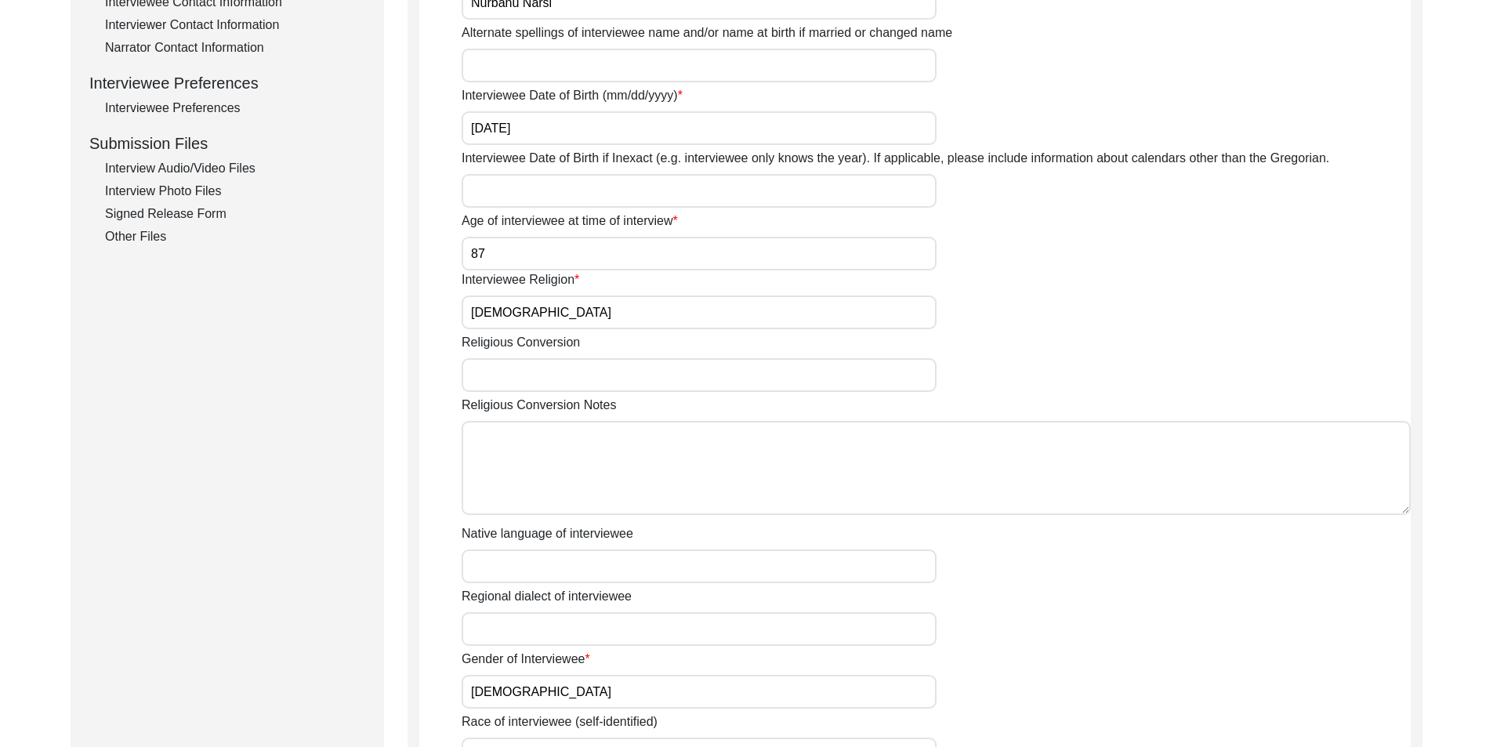
scroll to position [627, 0]
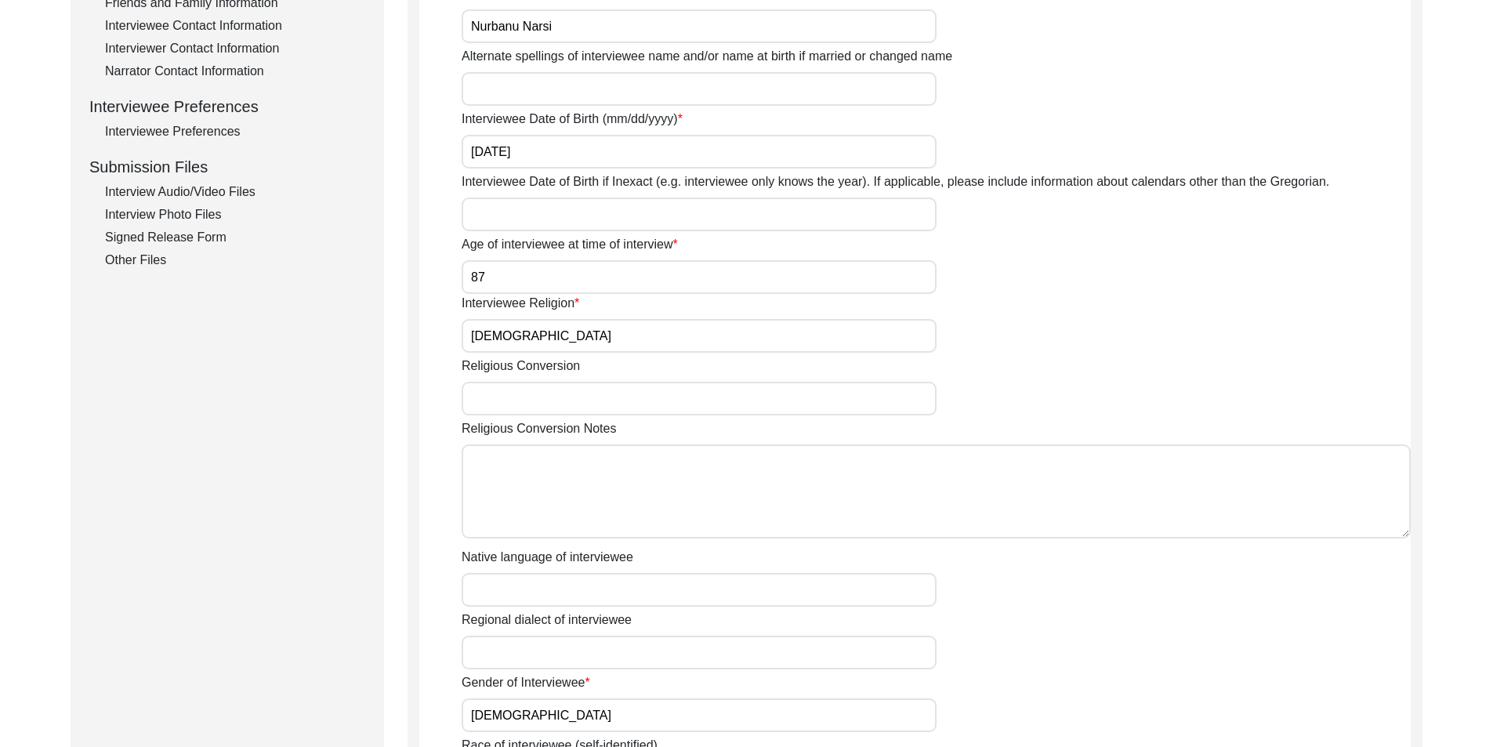
click at [572, 335] on input "[DEMOGRAPHIC_DATA]" at bounding box center [699, 336] width 475 height 34
type input "[DEMOGRAPHIC_DATA]"
click at [965, 379] on div "Religious Conversion" at bounding box center [936, 386] width 949 height 59
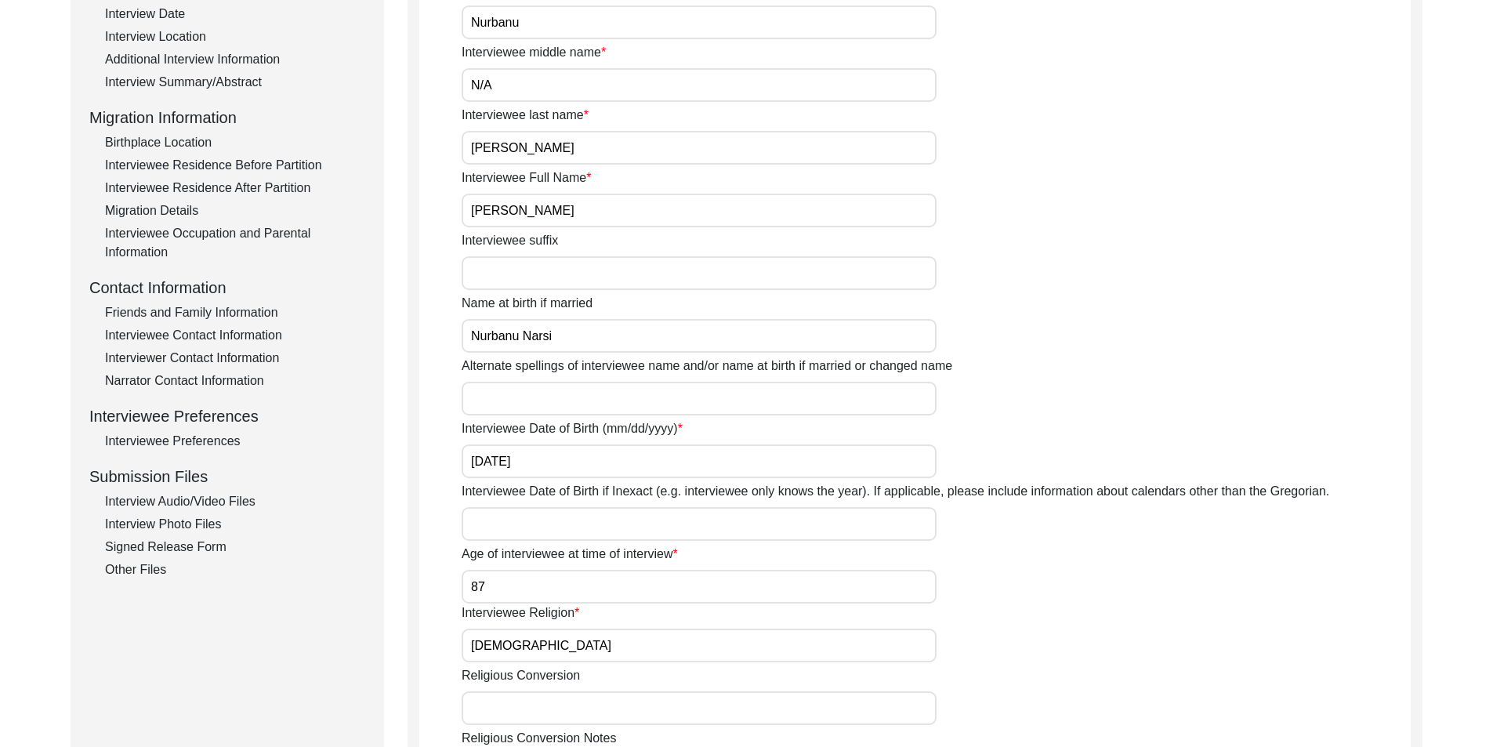
scroll to position [157, 0]
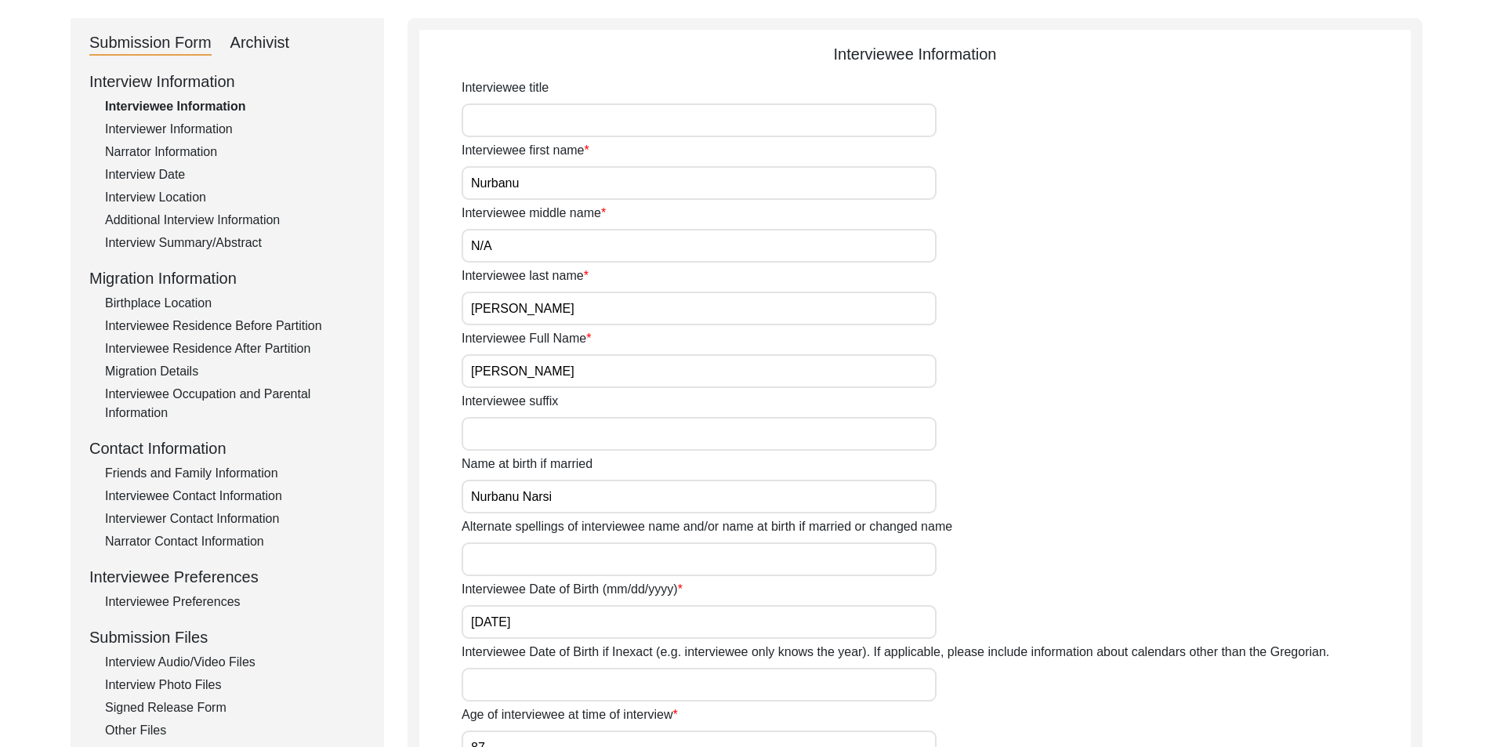
click at [602, 132] on input "Interviewee title" at bounding box center [699, 120] width 475 height 34
paste input "Mrs."
type input "Mrs."
click at [473, 208] on label "Interviewee middle name" at bounding box center [534, 213] width 144 height 19
click at [473, 229] on input "N/A" at bounding box center [699, 246] width 475 height 34
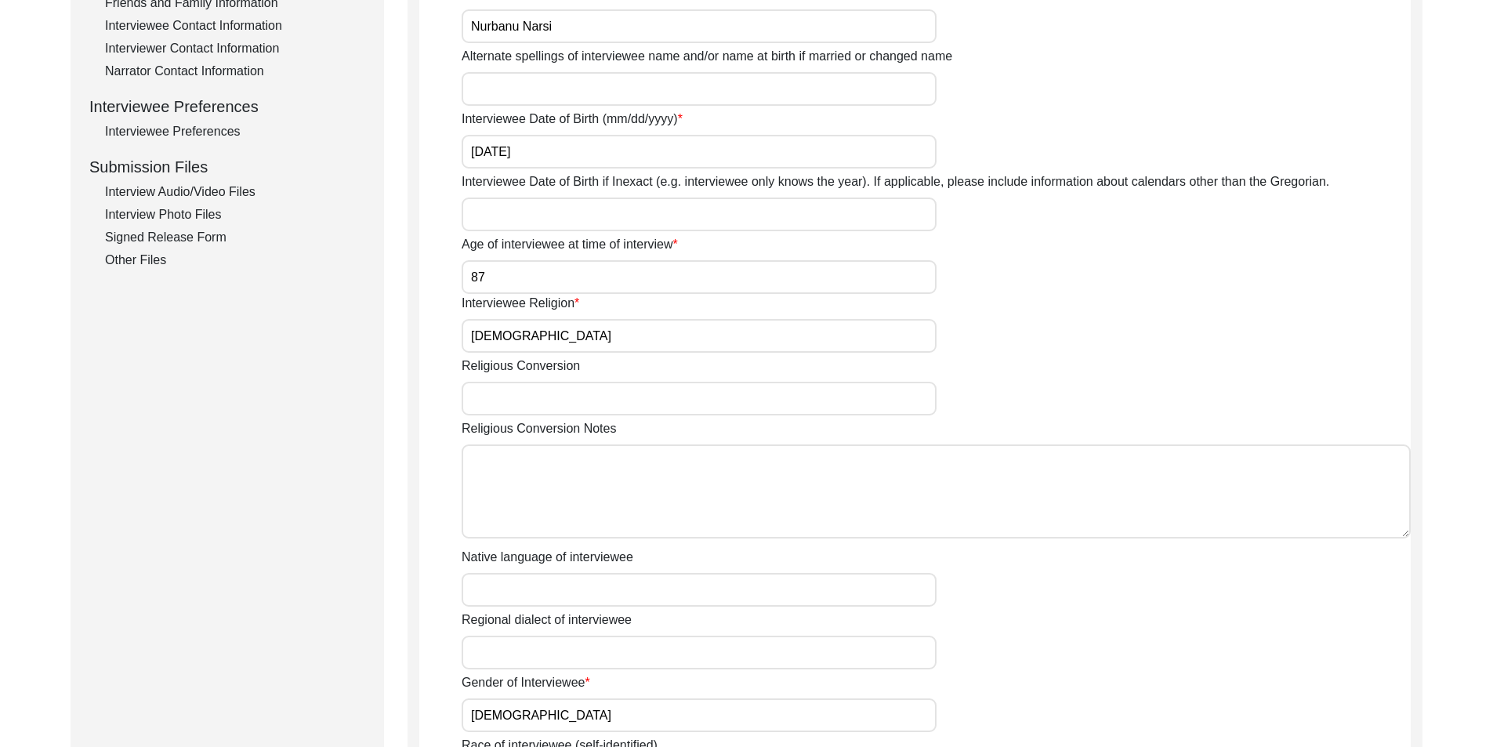
click at [566, 332] on input "[DEMOGRAPHIC_DATA]" at bounding box center [699, 336] width 475 height 34
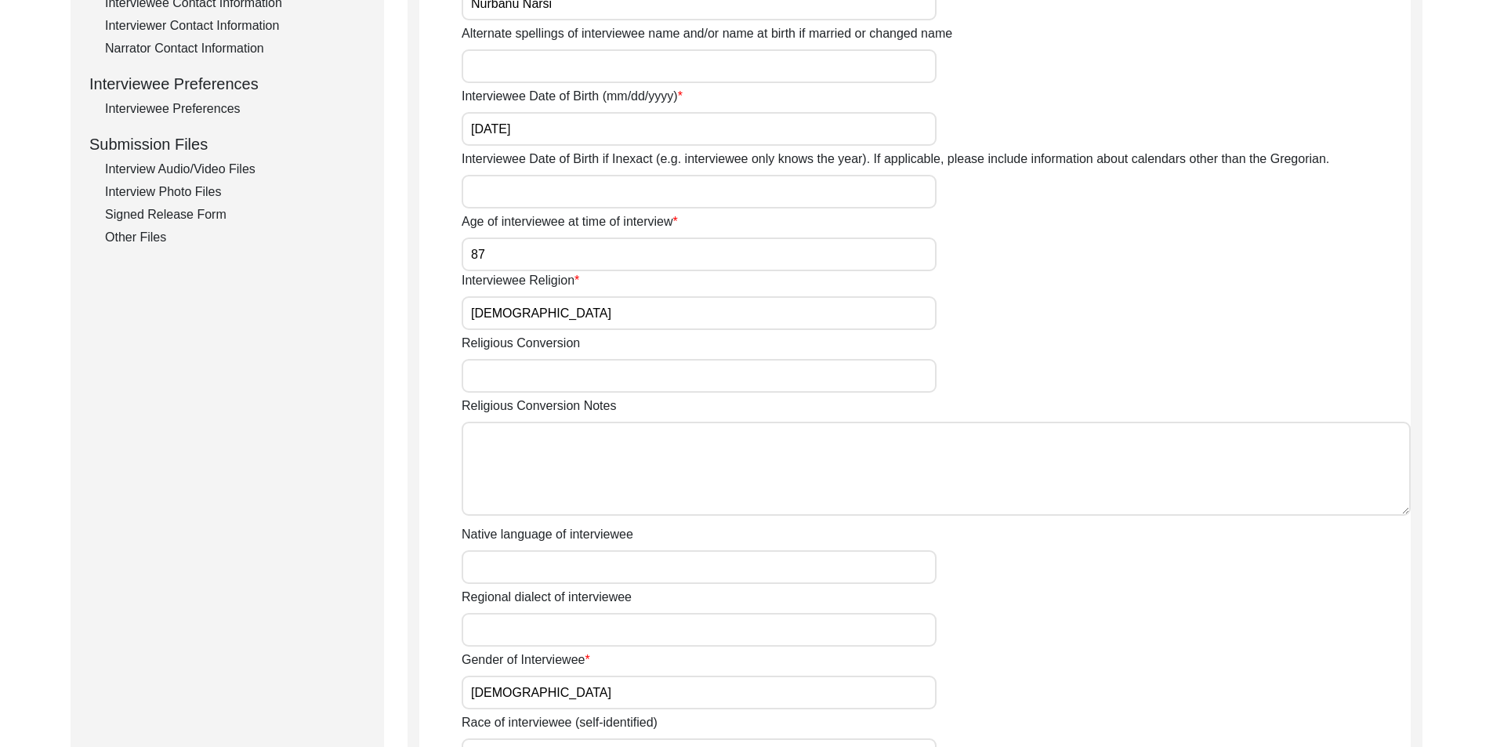
scroll to position [862, 0]
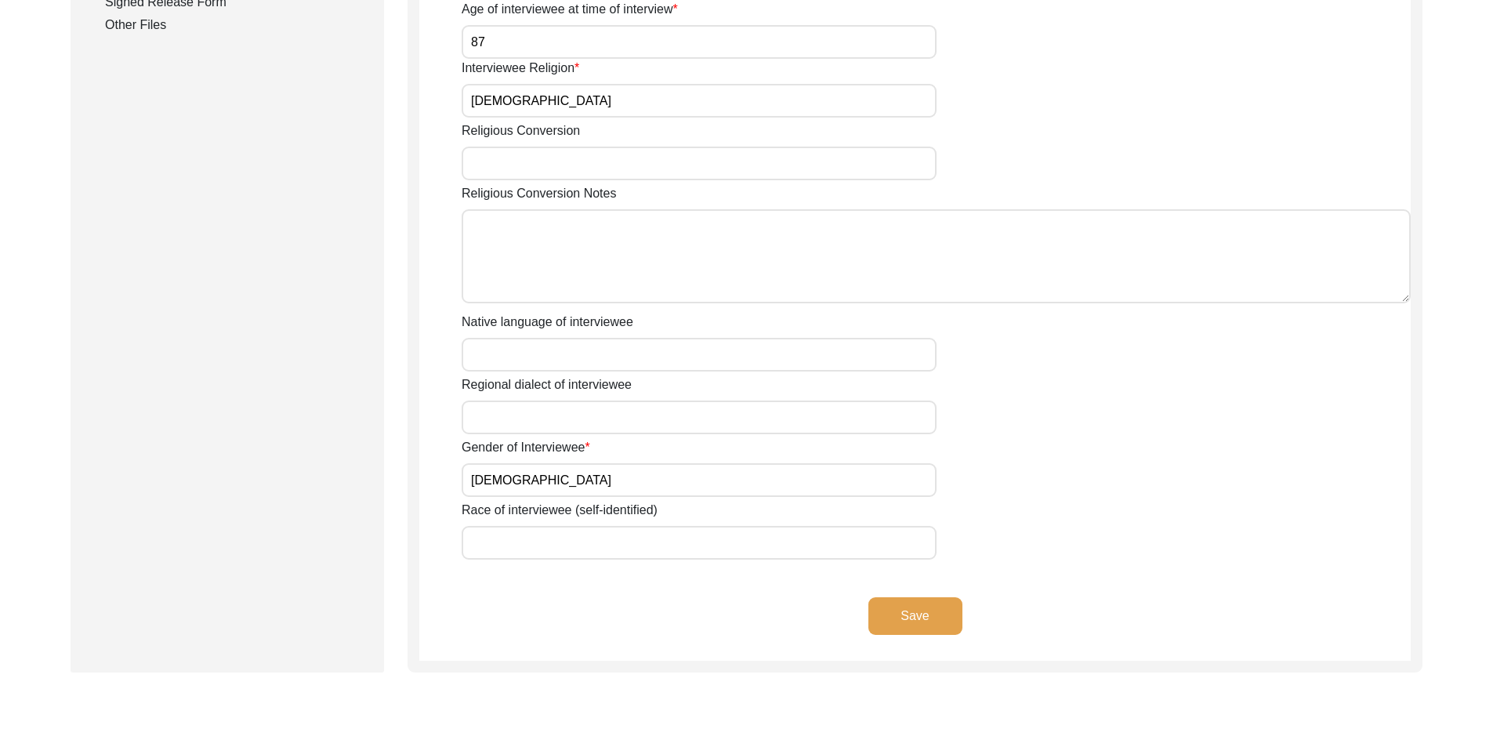
click at [528, 488] on input "[DEMOGRAPHIC_DATA]" at bounding box center [699, 480] width 475 height 34
click at [980, 628] on div "Save" at bounding box center [915, 629] width 992 height 64
click at [938, 622] on button "Save" at bounding box center [916, 616] width 94 height 38
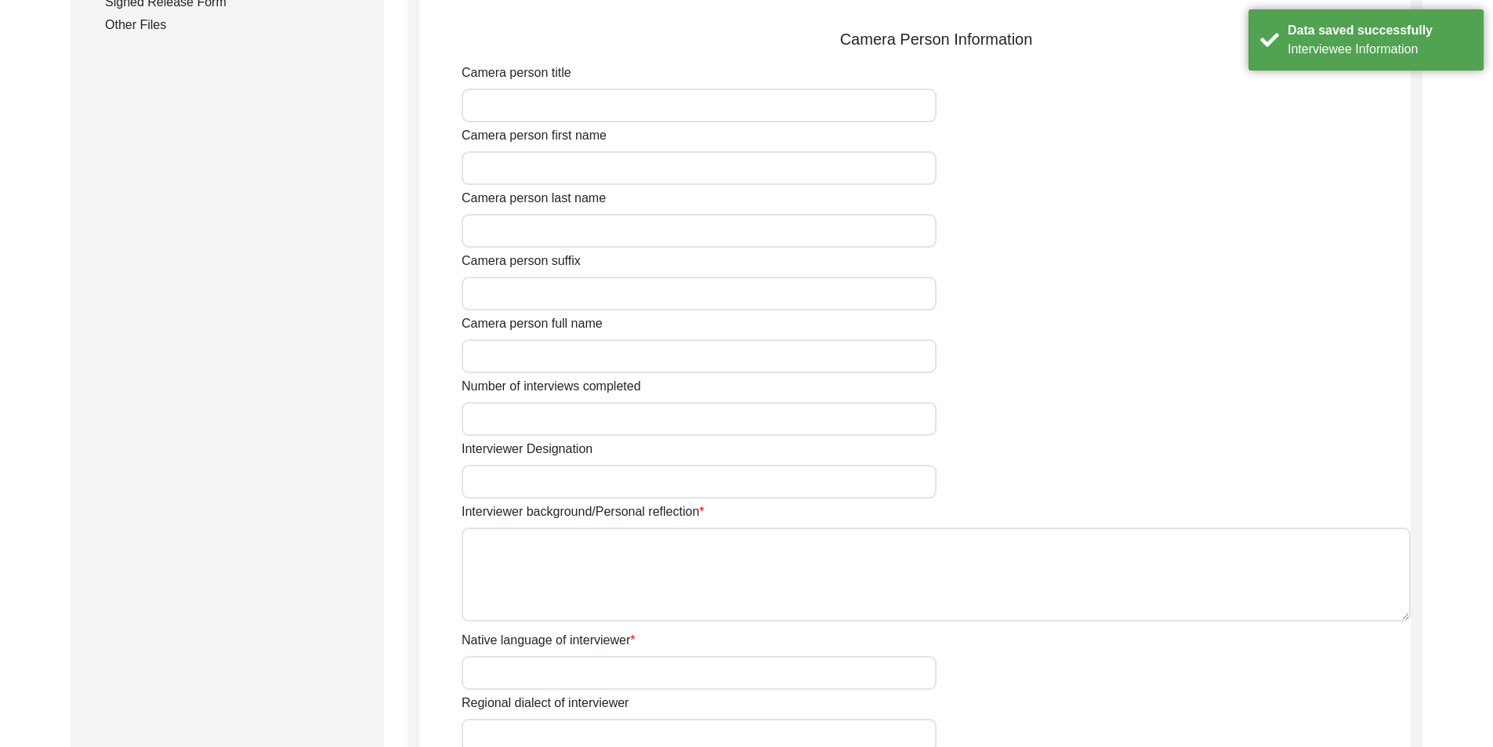
type input "Sofia"
type input "[PERSON_NAME]"
type input "[DEMOGRAPHIC_DATA]"
type input "[DATE]"
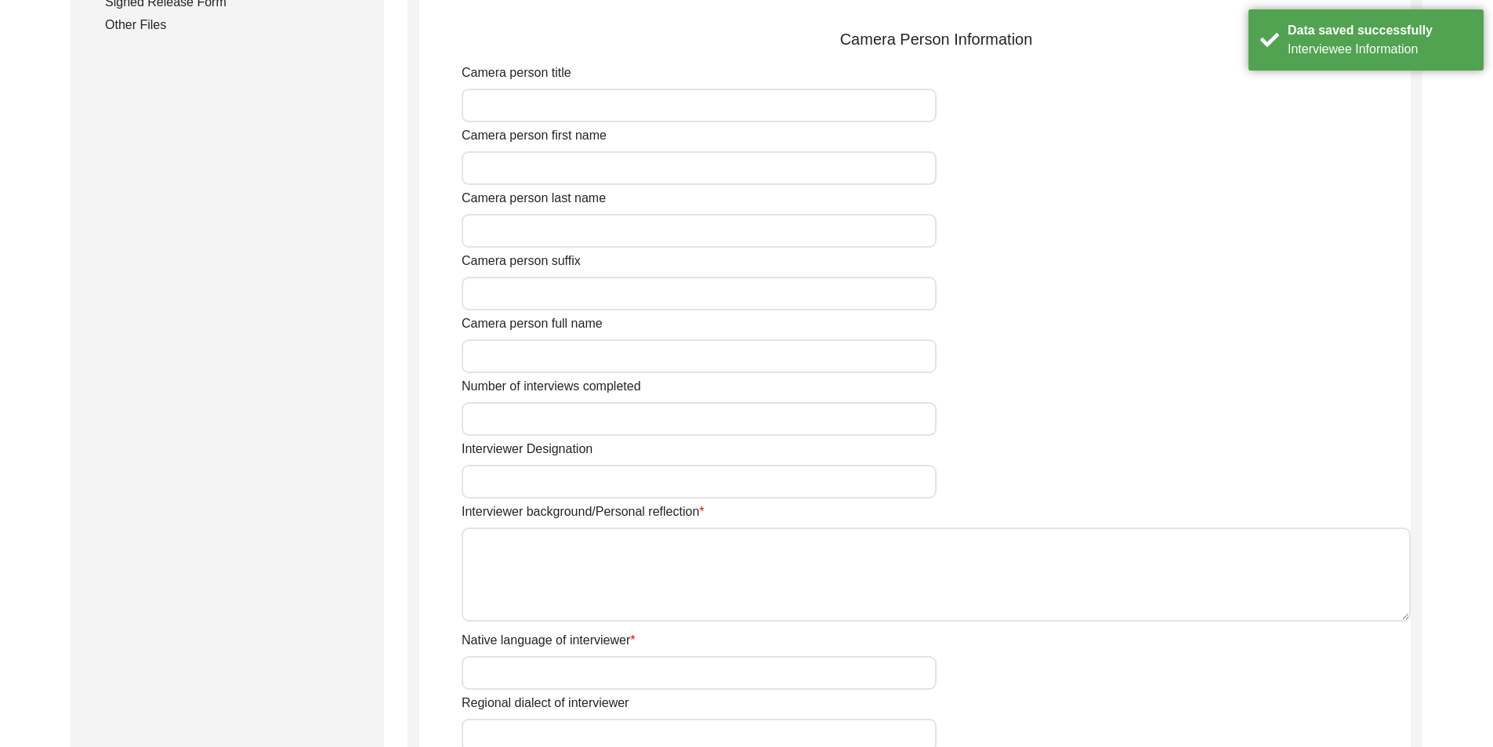
type input "Student"
type textarea "n/a"
type input "English"
type textarea "n/a"
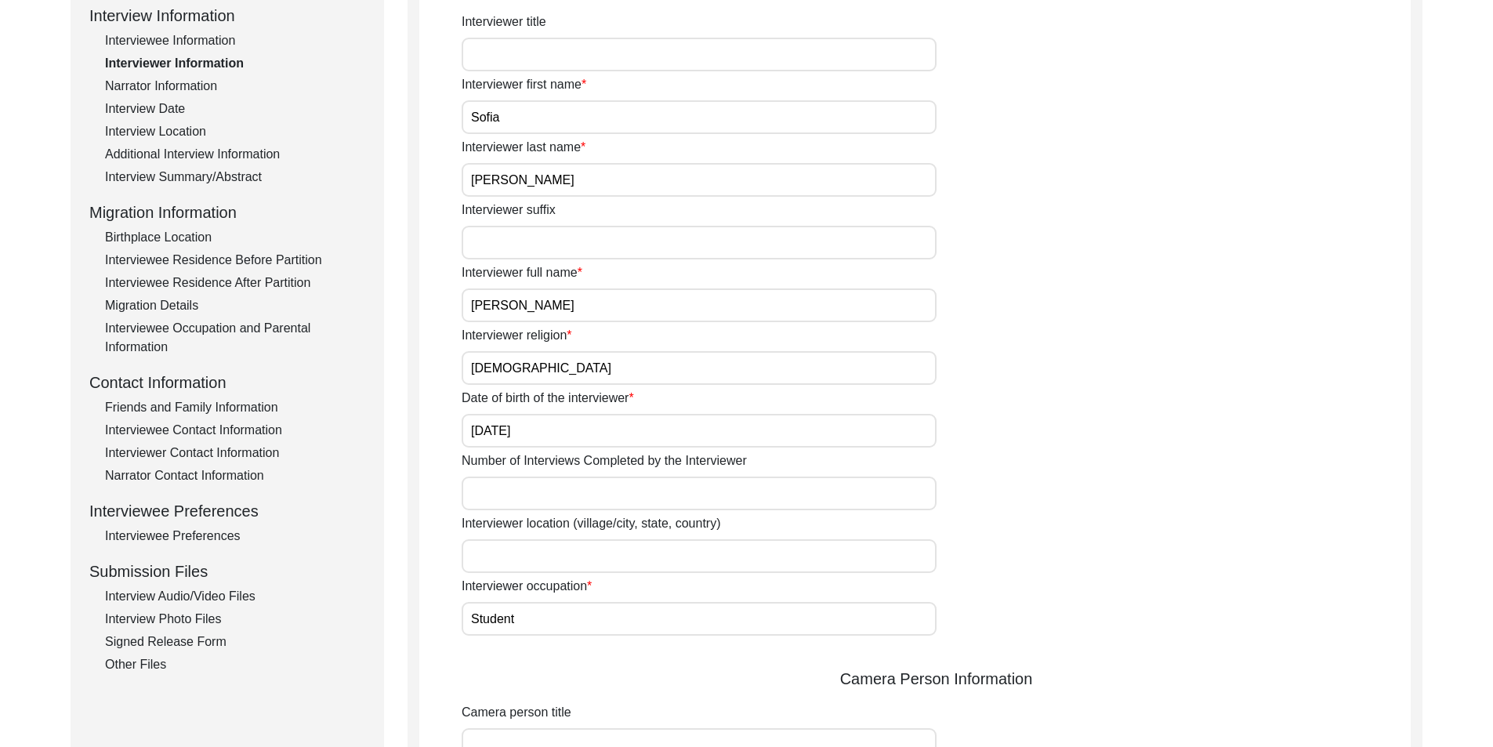
scroll to position [235, 0]
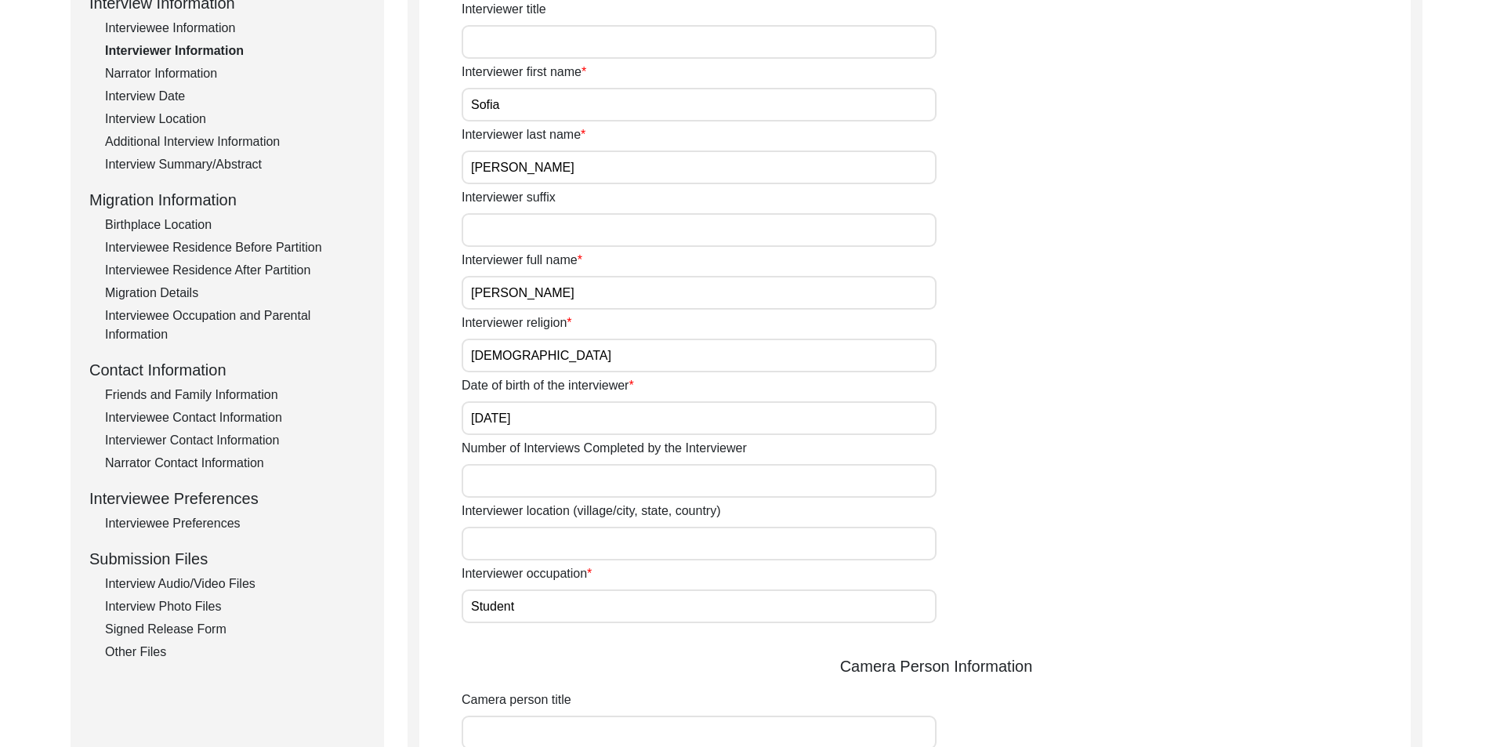
click at [553, 357] on input "[DEMOGRAPHIC_DATA]" at bounding box center [699, 356] width 475 height 34
click at [617, 365] on input "[DEMOGRAPHIC_DATA]" at bounding box center [699, 356] width 475 height 34
click at [782, 357] on input "[DEMOGRAPHIC_DATA]" at bounding box center [699, 356] width 475 height 34
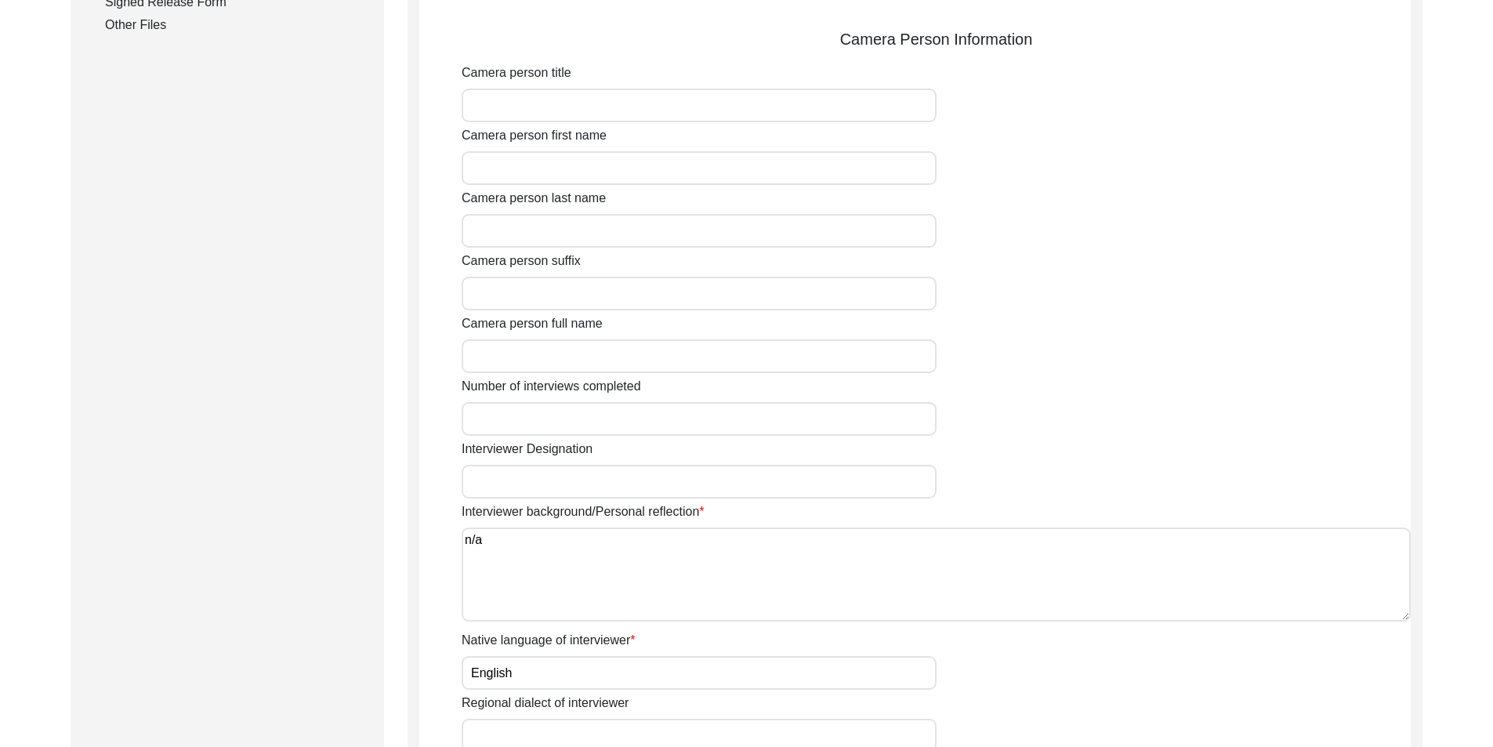
scroll to position [941, 0]
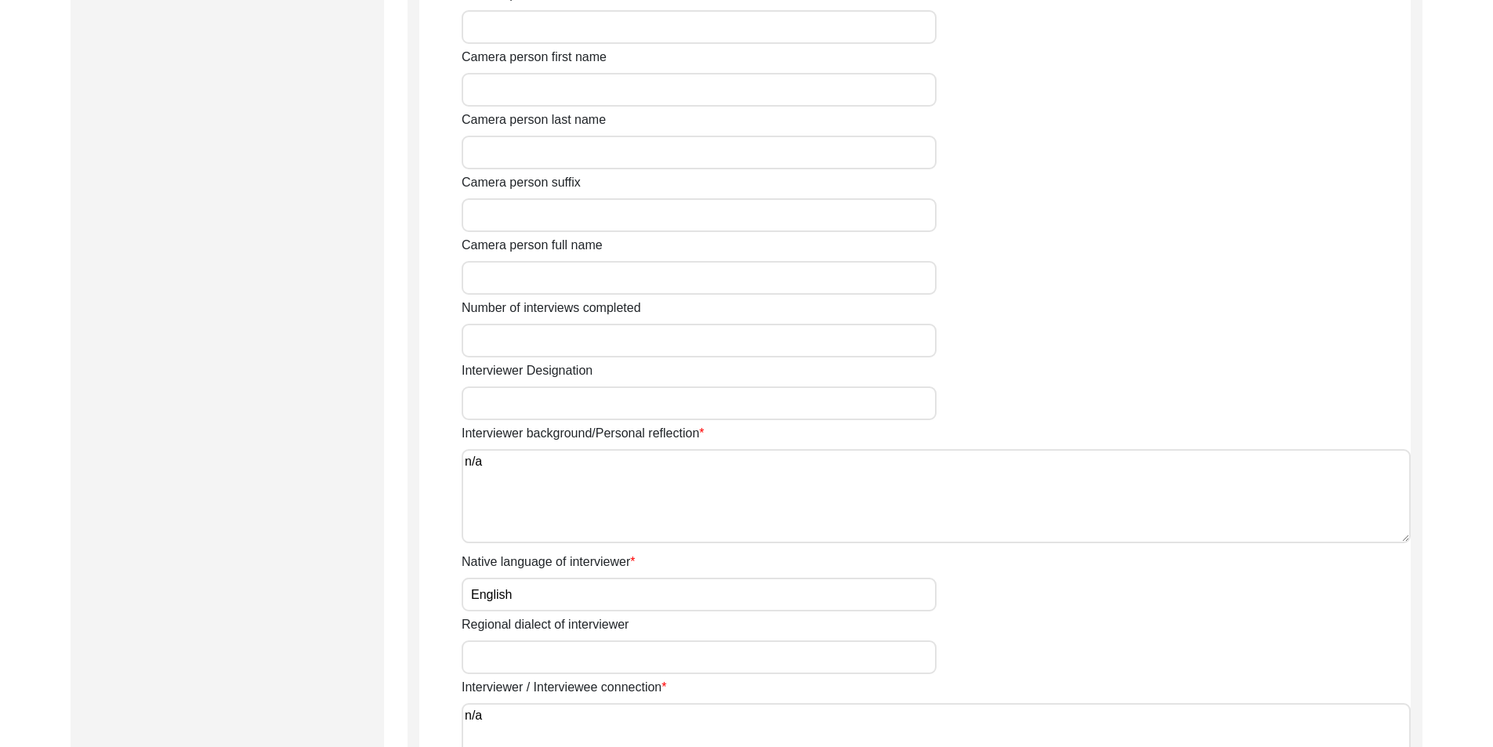
type input "[DEMOGRAPHIC_DATA]"
click at [536, 455] on textarea "n/a" at bounding box center [936, 496] width 949 height 94
drag, startPoint x: 524, startPoint y: 467, endPoint x: 396, endPoint y: 456, distance: 128.3
click at [397, 456] on div "Submission Form Archivist Interview Information Interviewee Information Intervi…" at bounding box center [747, 75] width 1352 height 1682
click at [397, 455] on div "Submission Form Archivist Interview Information Interviewee Information Intervi…" at bounding box center [747, 75] width 1352 height 1682
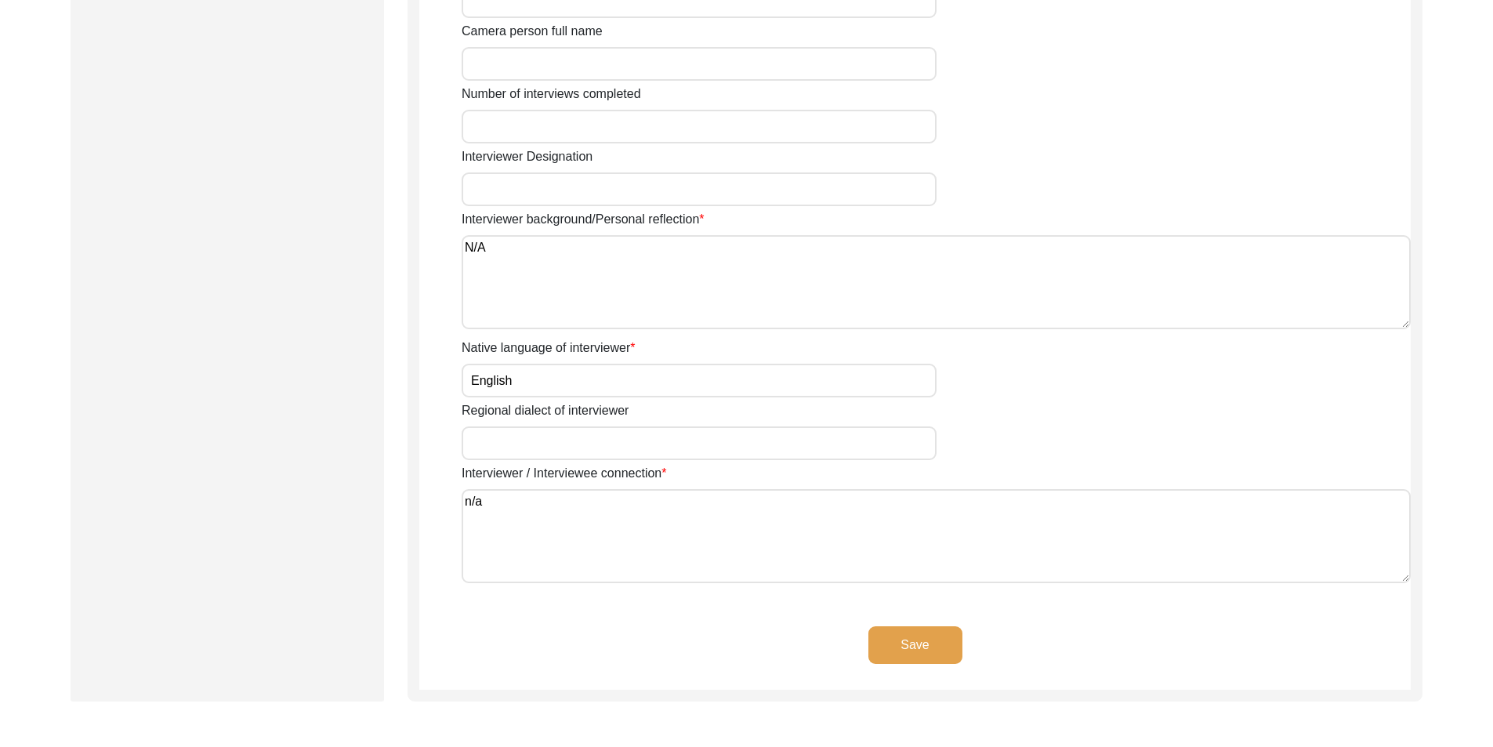
scroll to position [1176, 0]
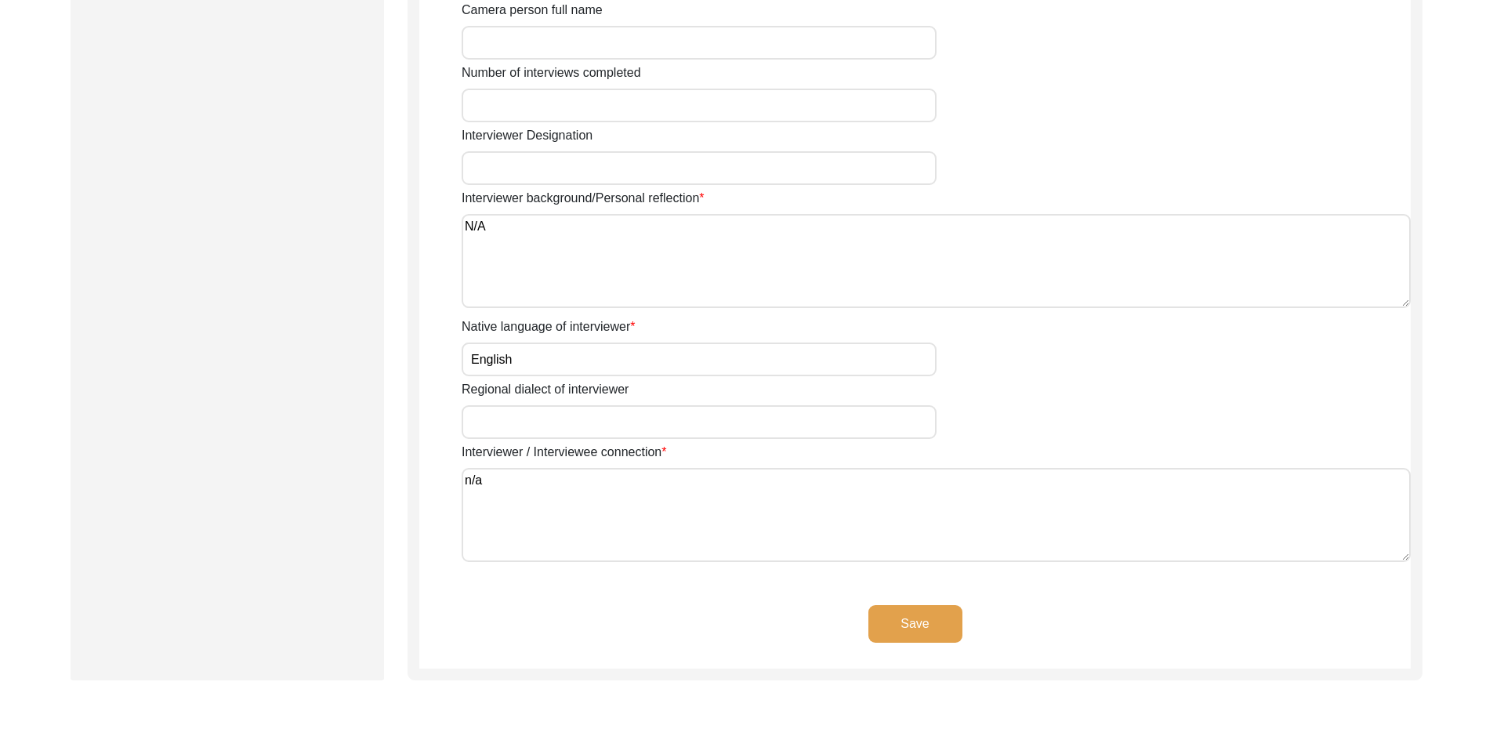
drag, startPoint x: 495, startPoint y: 505, endPoint x: 426, endPoint y: 496, distance: 68.8
click at [895, 617] on button "Save" at bounding box center [916, 624] width 94 height 38
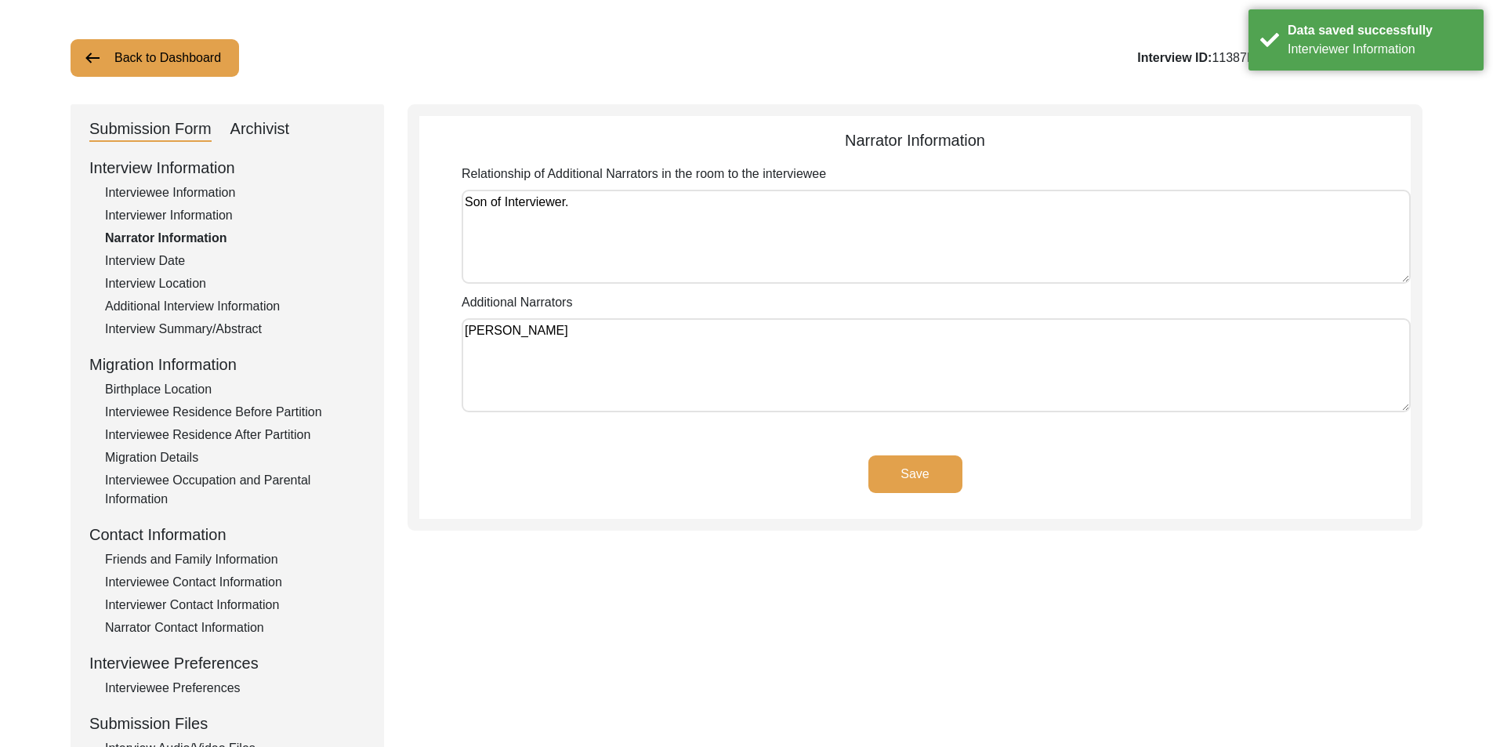
scroll to position [0, 0]
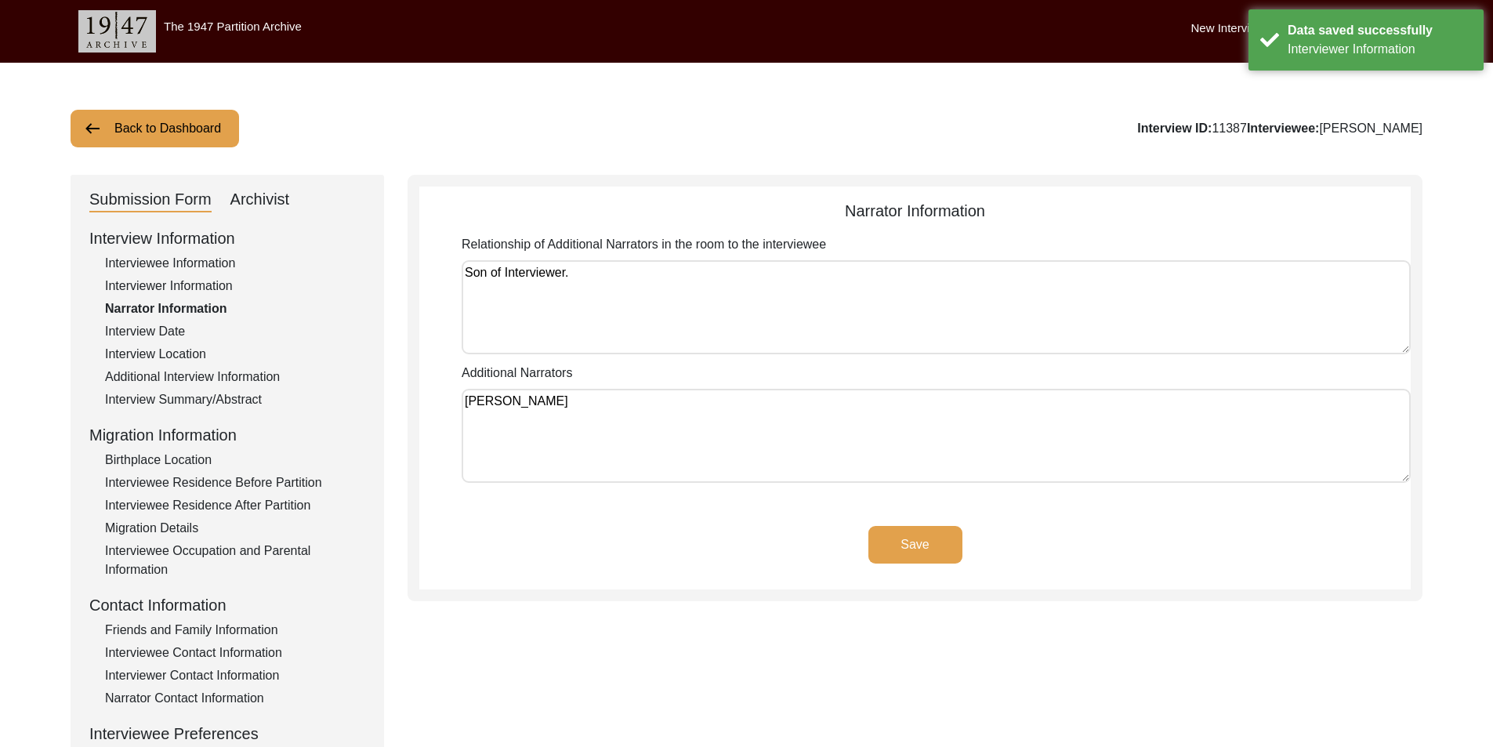
drag, startPoint x: 561, startPoint y: 263, endPoint x: 340, endPoint y: 274, distance: 220.6
click at [358, 270] on div "Submission Form Archivist Interview Information Interviewee Information Intervi…" at bounding box center [747, 542] width 1352 height 735
drag, startPoint x: 612, startPoint y: 419, endPoint x: 383, endPoint y: 405, distance: 230.1
click at [390, 405] on div "Submission Form Archivist Interview Information Interviewee Information Intervi…" at bounding box center [747, 542] width 1352 height 735
click at [668, 521] on app-narrator-information "Narrator Information Relationship of Additional Narrators in the room to the in…" at bounding box center [915, 394] width 992 height 390
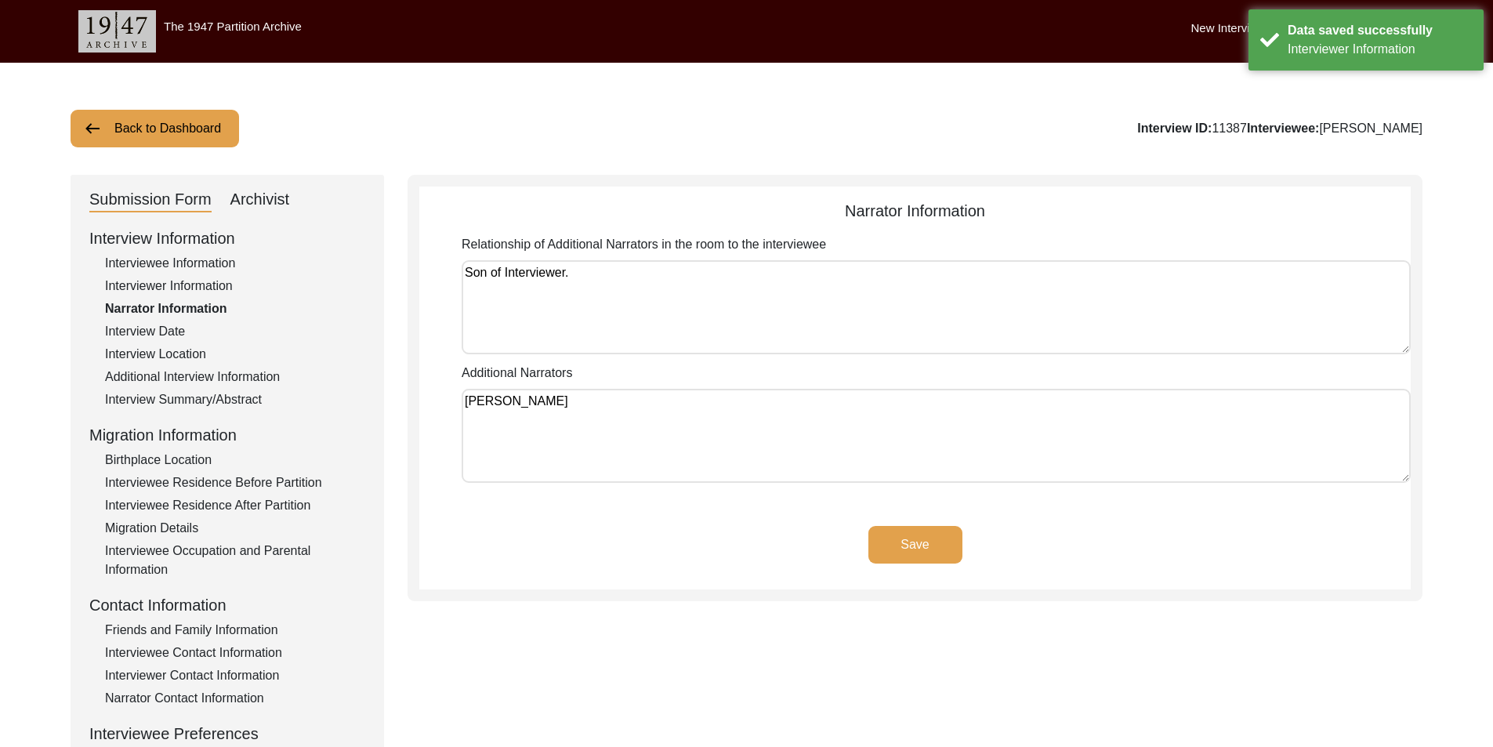
click at [906, 547] on button "Save" at bounding box center [916, 545] width 94 height 38
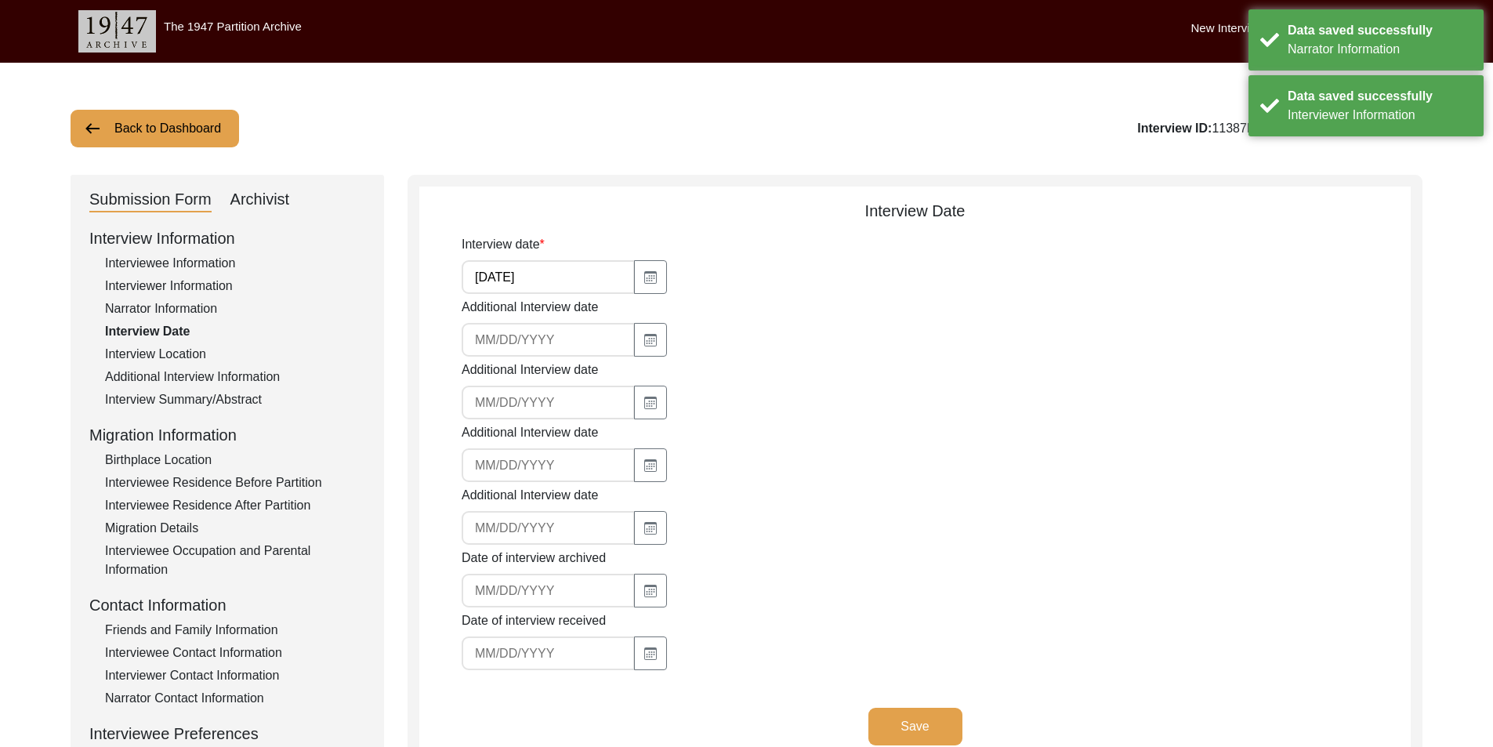
click at [545, 274] on input "[DATE]" at bounding box center [548, 277] width 173 height 34
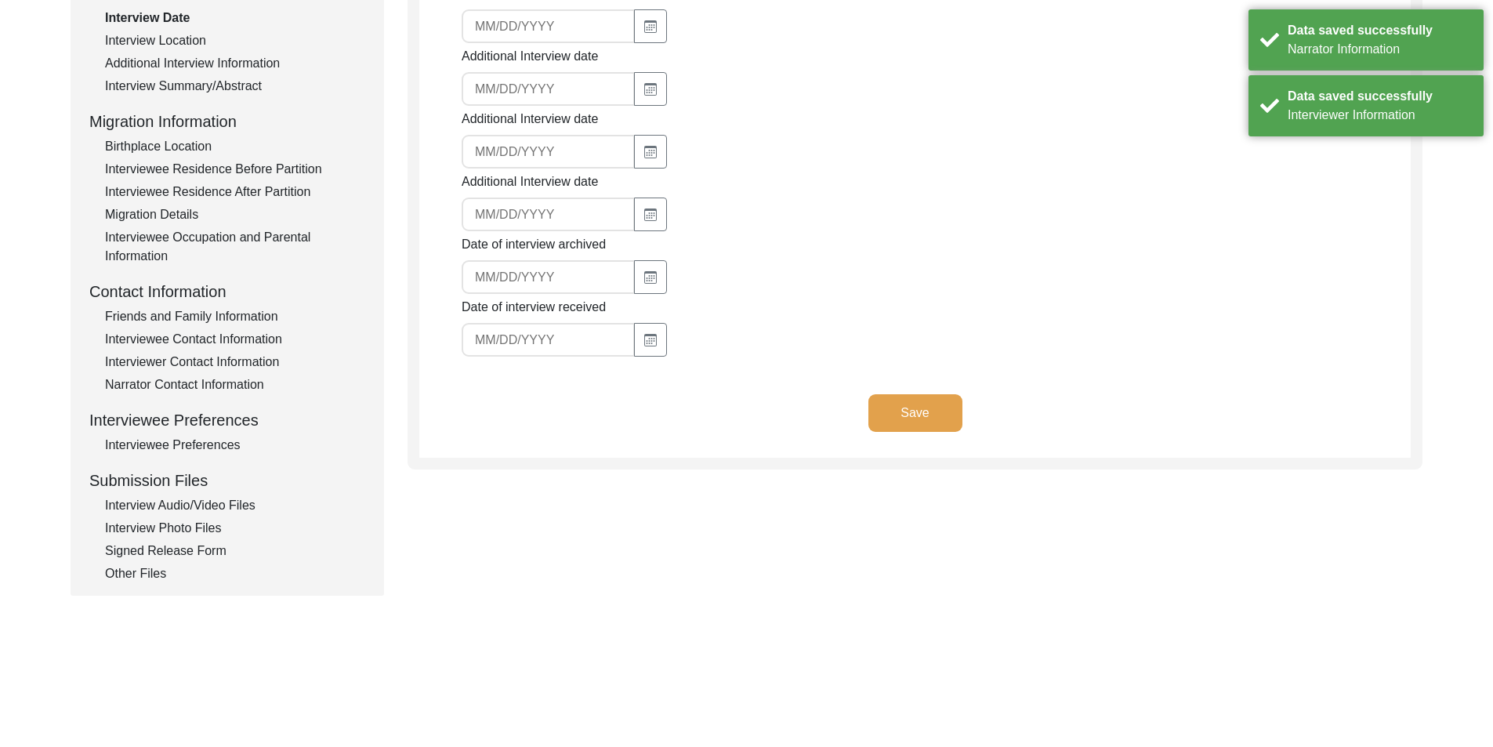
click at [935, 395] on button "Save" at bounding box center [916, 413] width 94 height 38
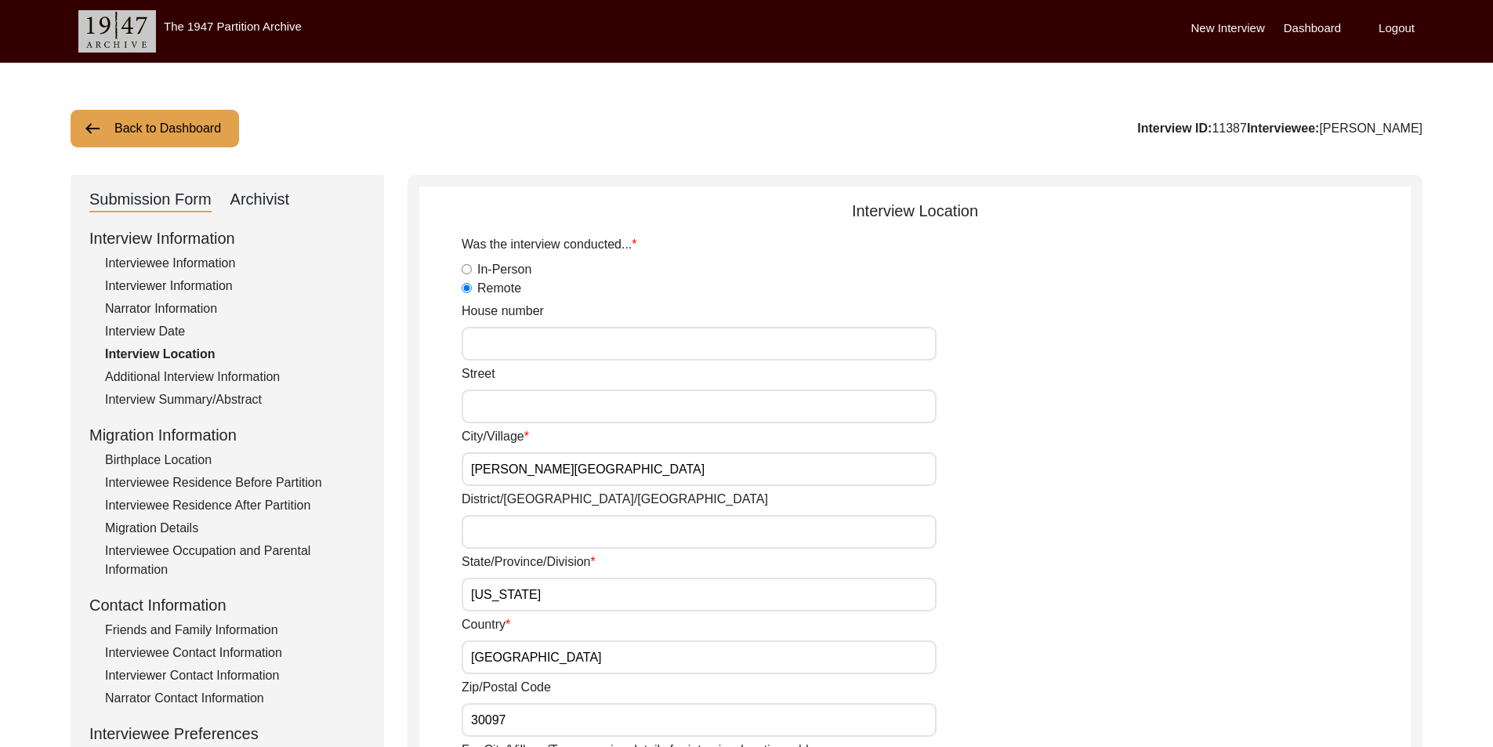
click at [599, 462] on input "[PERSON_NAME][GEOGRAPHIC_DATA]" at bounding box center [699, 469] width 475 height 34
click at [599, 461] on input "[PERSON_NAME][GEOGRAPHIC_DATA]" at bounding box center [699, 469] width 475 height 34
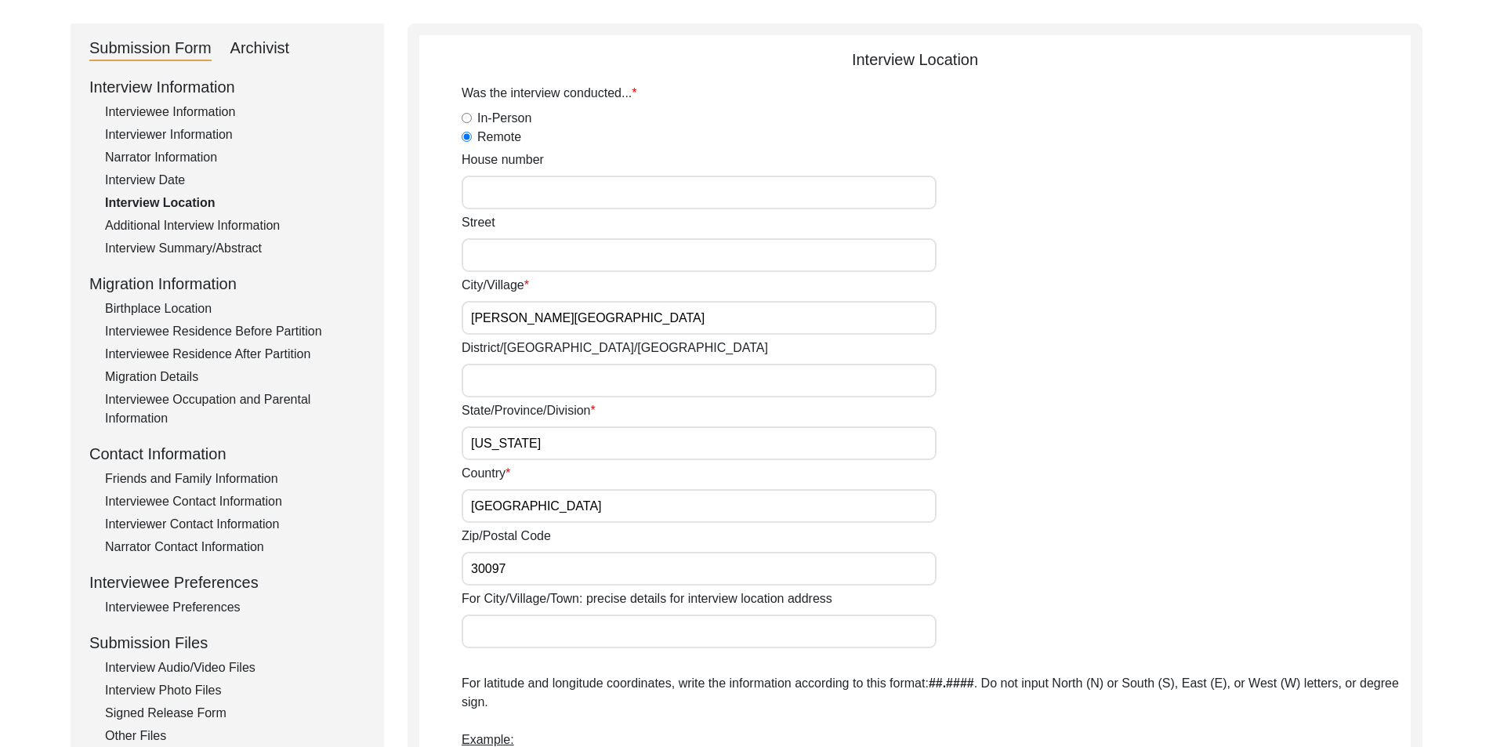
scroll to position [157, 0]
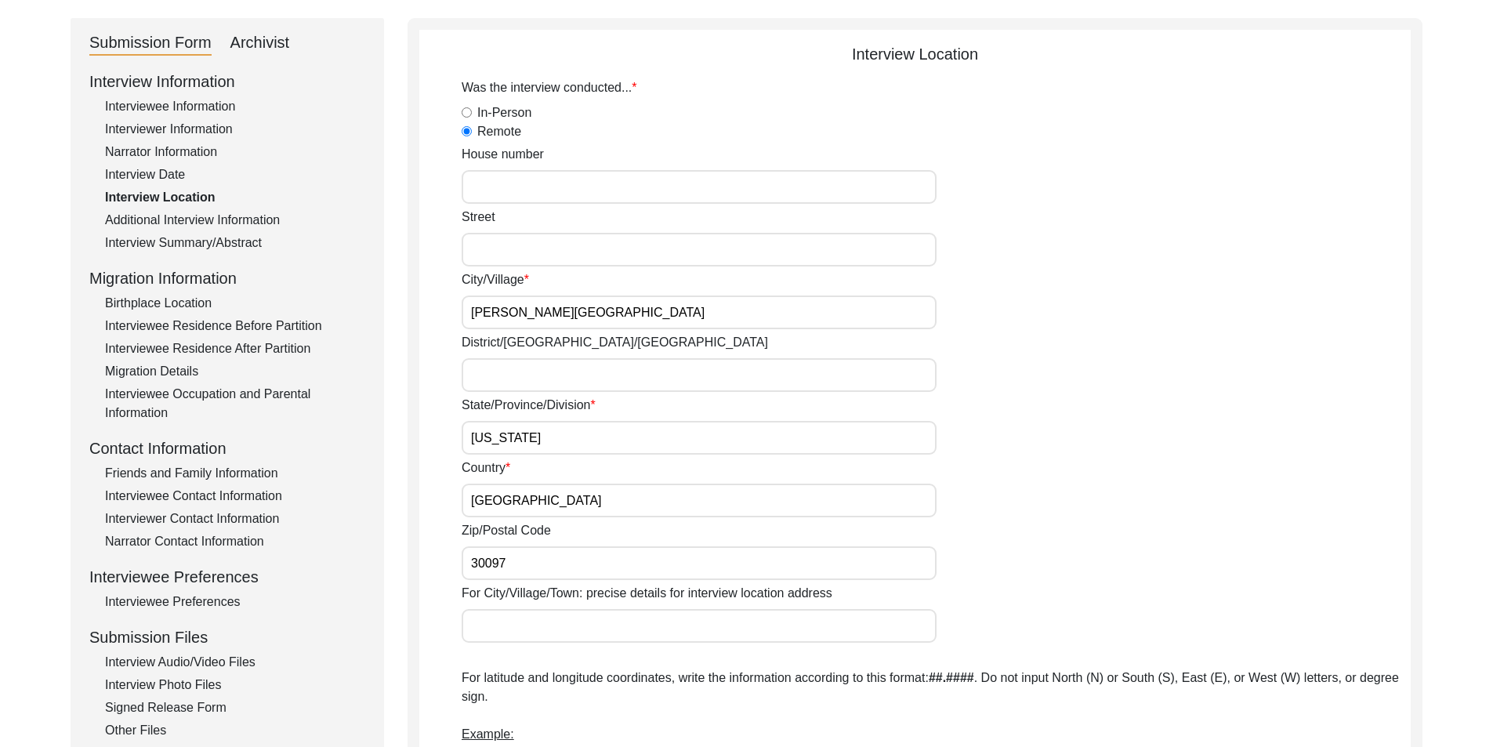
click at [550, 472] on div "Country [GEOGRAPHIC_DATA]" at bounding box center [936, 488] width 949 height 59
click at [539, 451] on input "[US_STATE]" at bounding box center [699, 438] width 475 height 34
drag, startPoint x: 571, startPoint y: 488, endPoint x: 575, endPoint y: 509, distance: 21.5
click at [572, 489] on input "[GEOGRAPHIC_DATA]" at bounding box center [699, 501] width 475 height 34
click at [509, 562] on input "30097" at bounding box center [699, 563] width 475 height 34
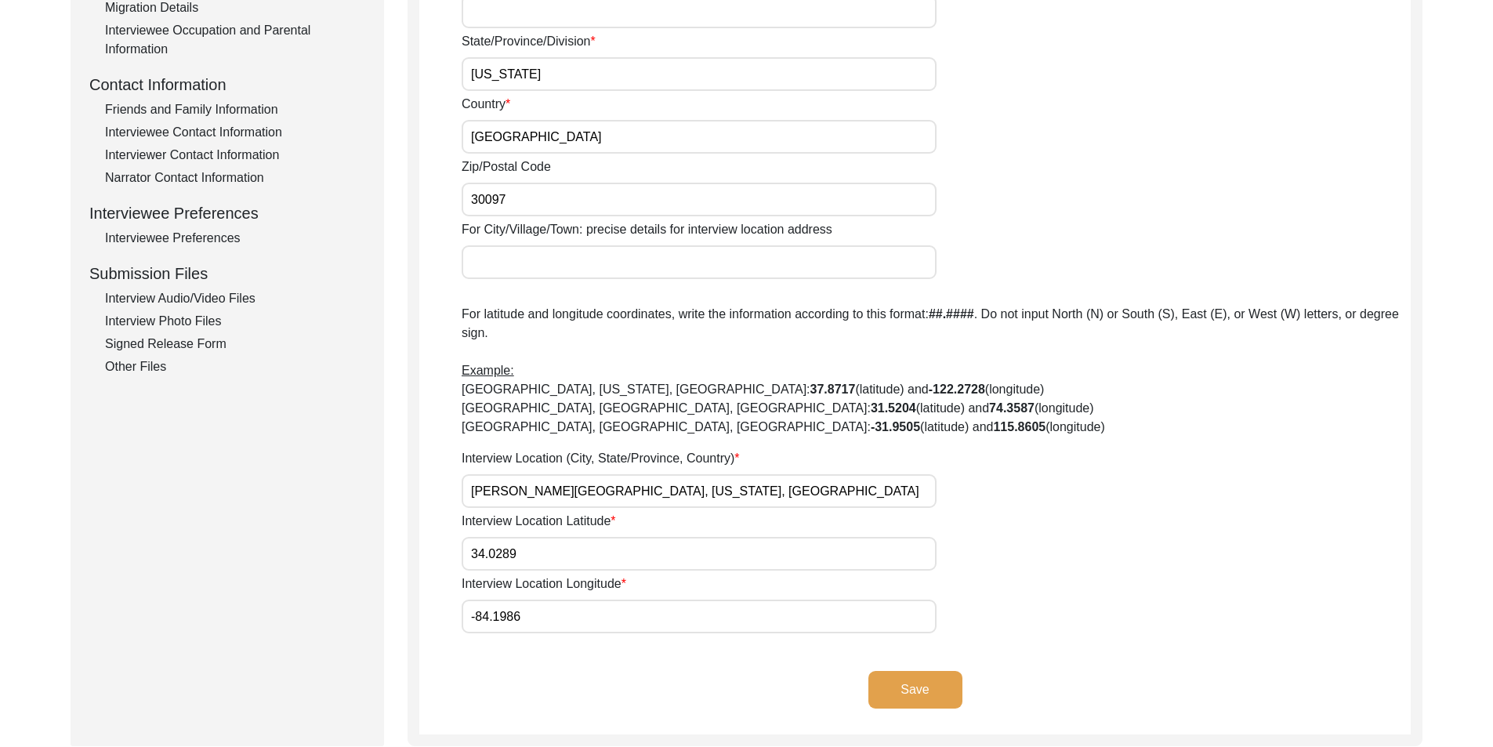
scroll to position [549, 0]
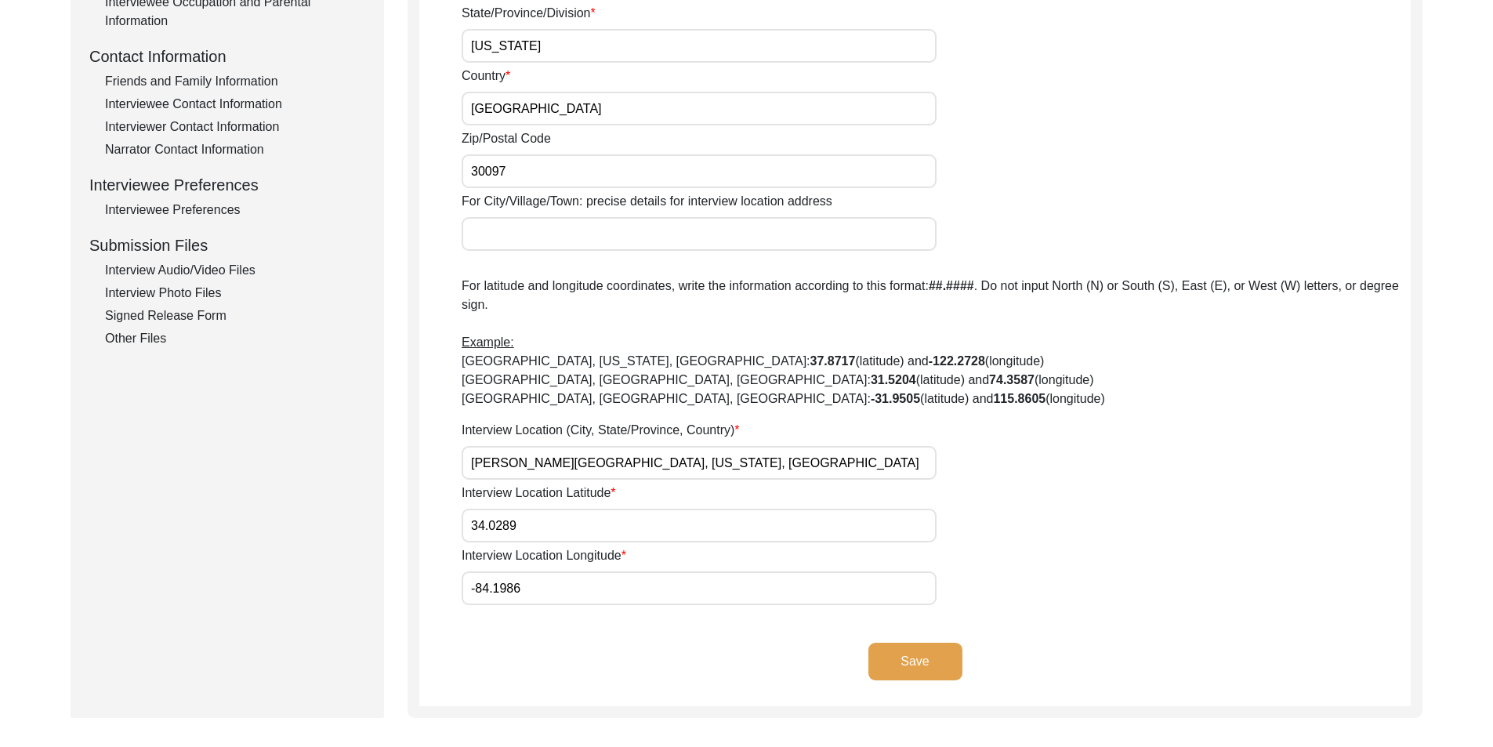
click at [904, 658] on button "Save" at bounding box center [916, 662] width 94 height 38
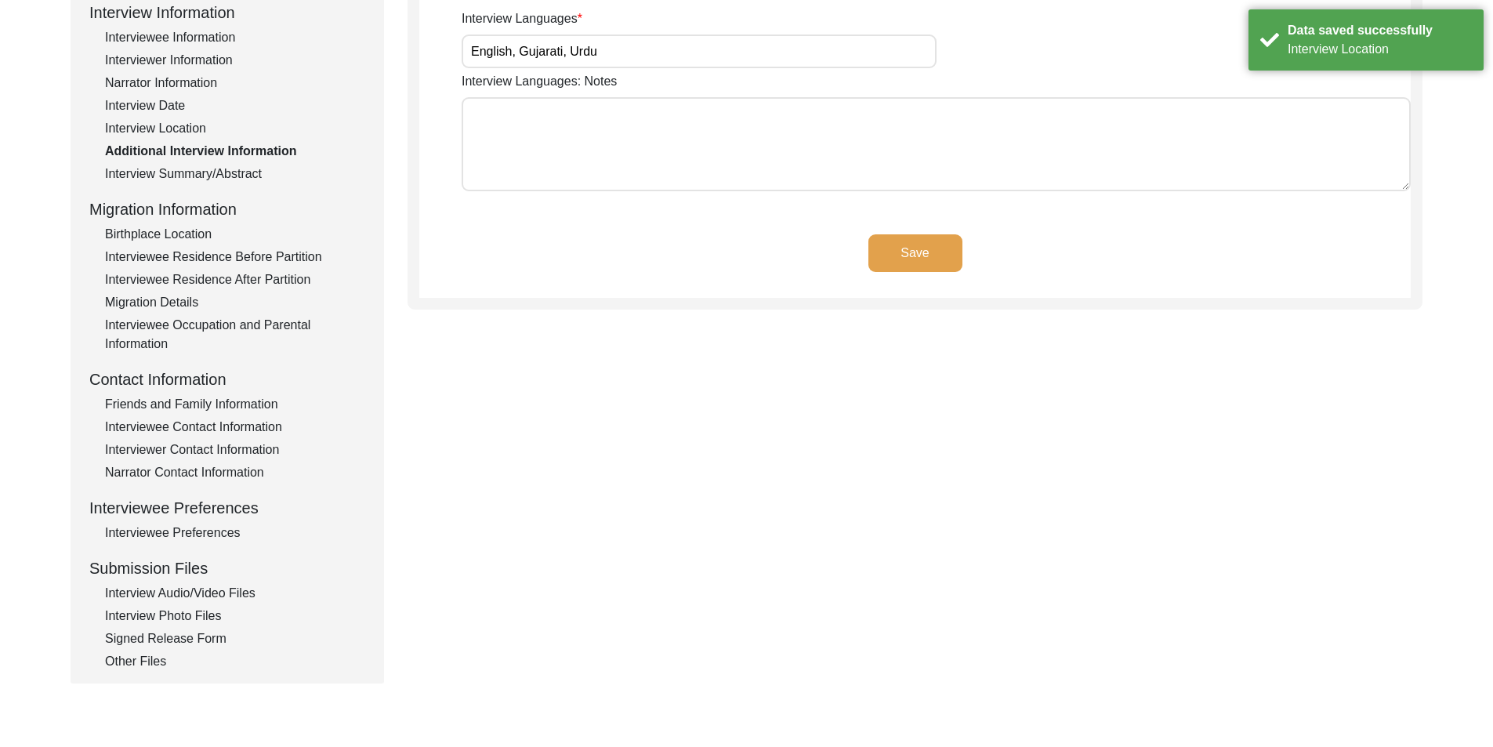
scroll to position [0, 0]
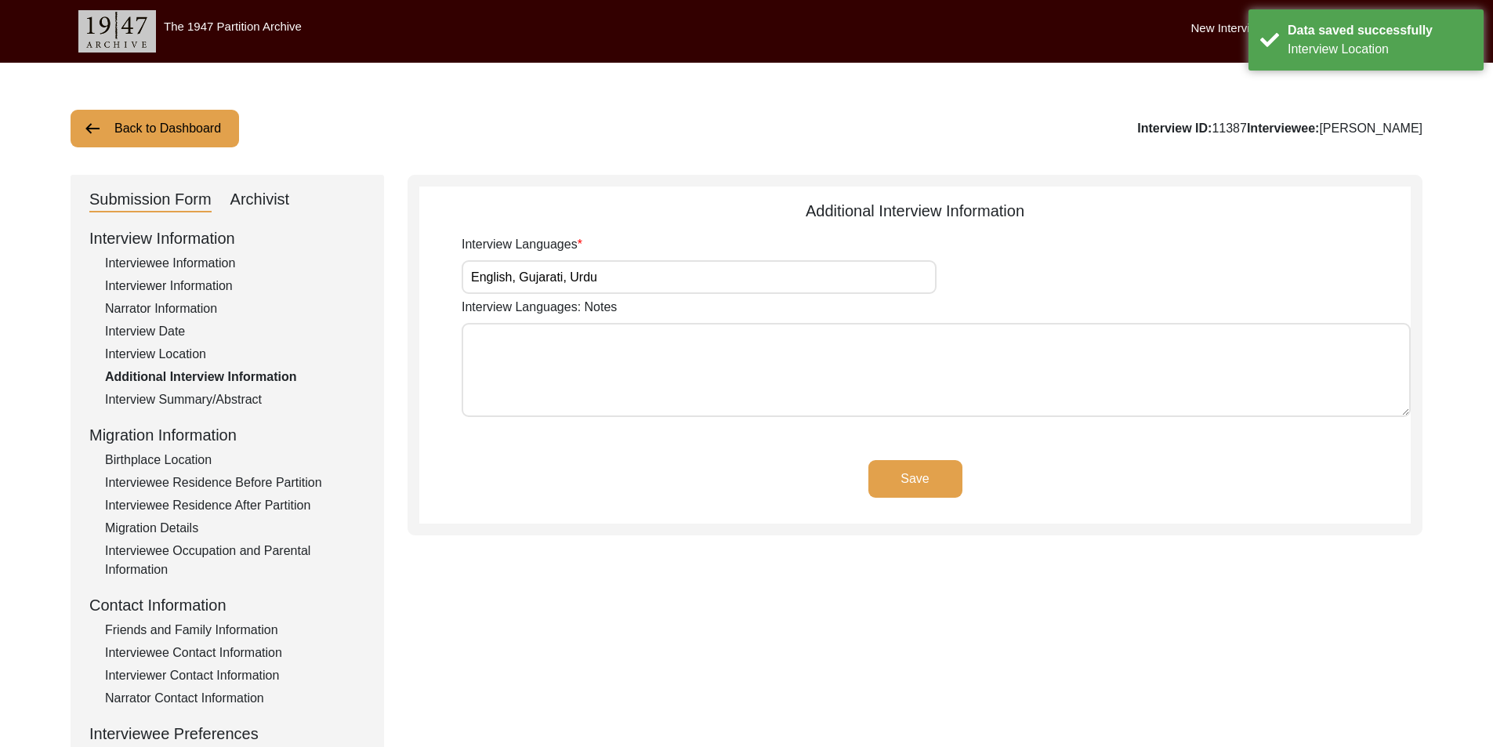
click at [644, 277] on input "English, Gujarati, Urdu" at bounding box center [699, 277] width 475 height 34
drag, startPoint x: 898, startPoint y: 477, endPoint x: 912, endPoint y: 481, distance: 13.7
click at [912, 481] on button "Save" at bounding box center [916, 479] width 94 height 38
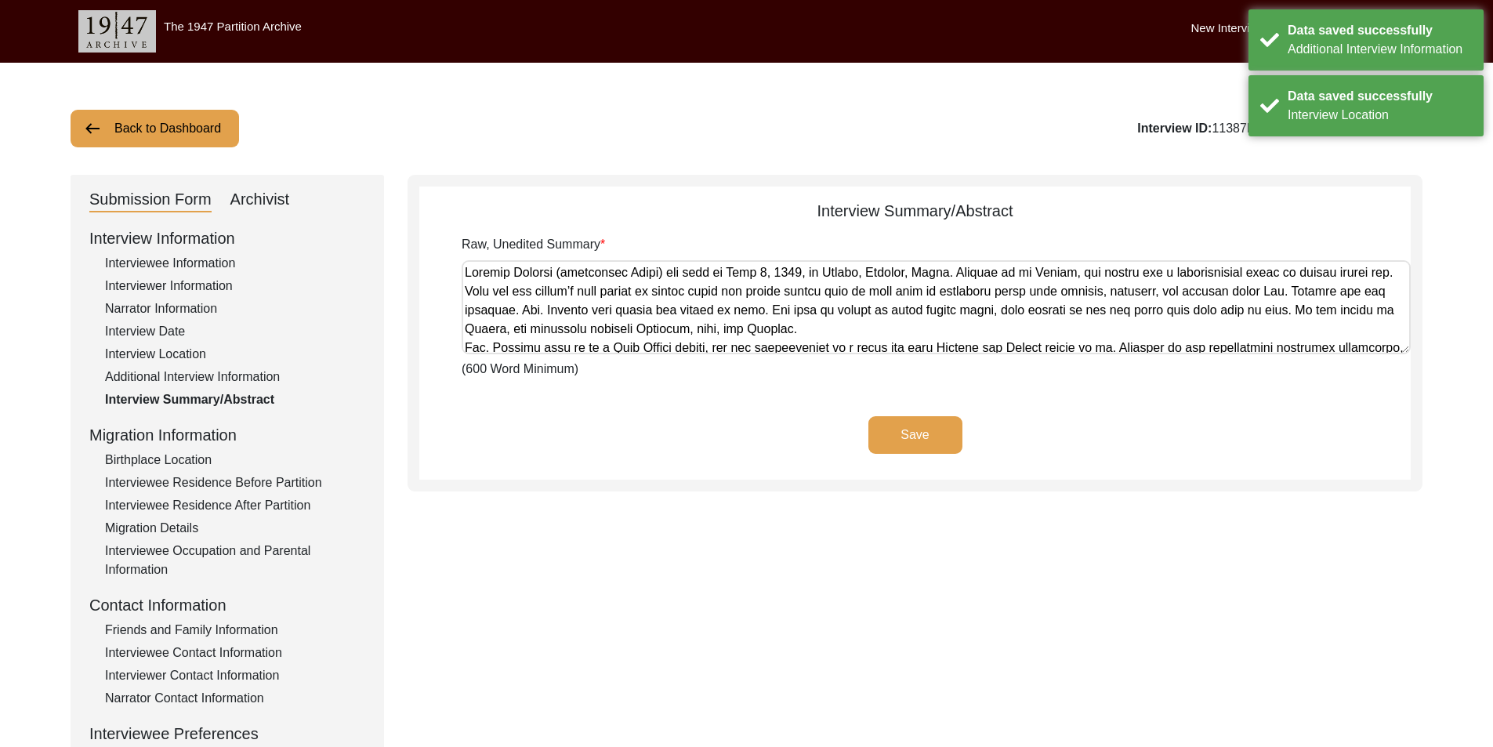
click at [158, 456] on div "Birthplace Location" at bounding box center [235, 460] width 260 height 19
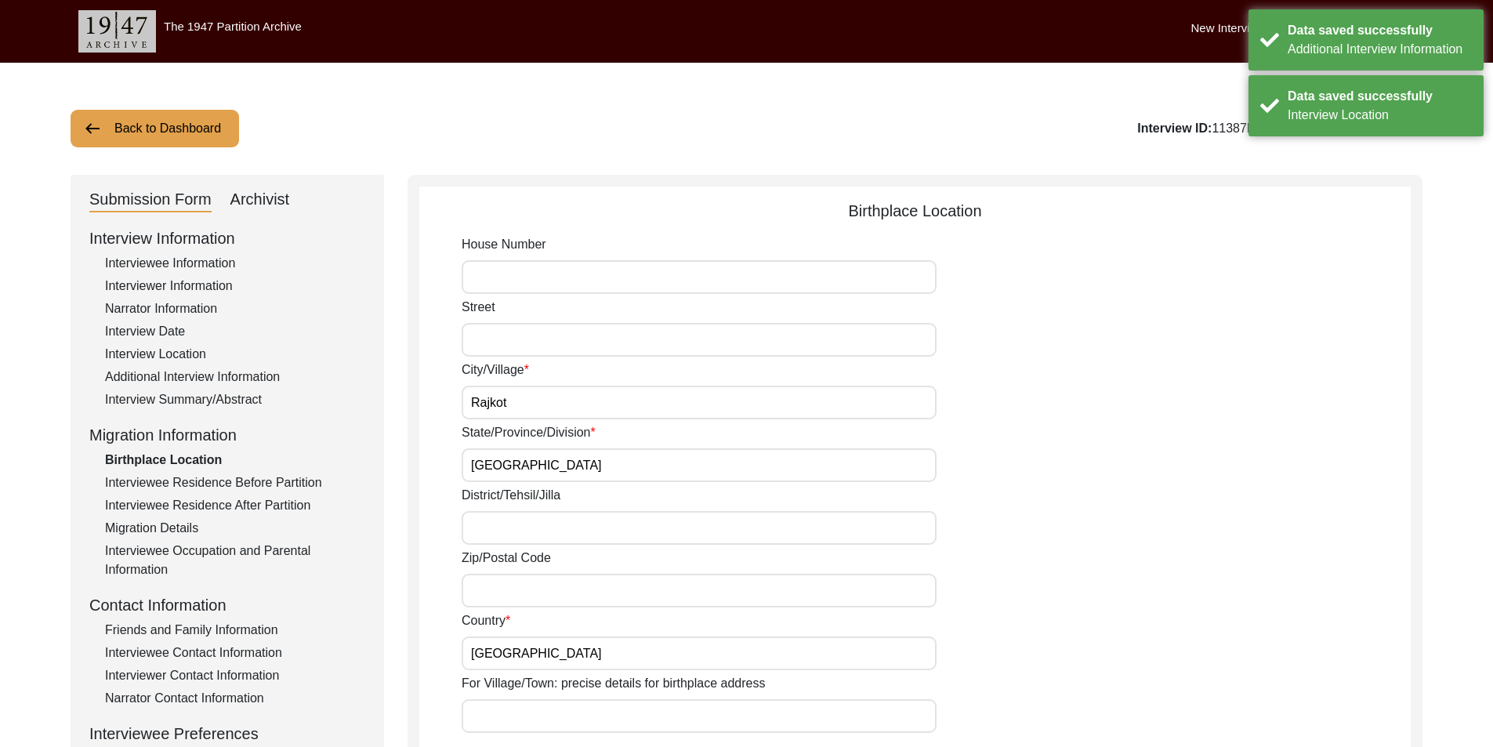
click at [529, 415] on input "Rajkot" at bounding box center [699, 403] width 475 height 34
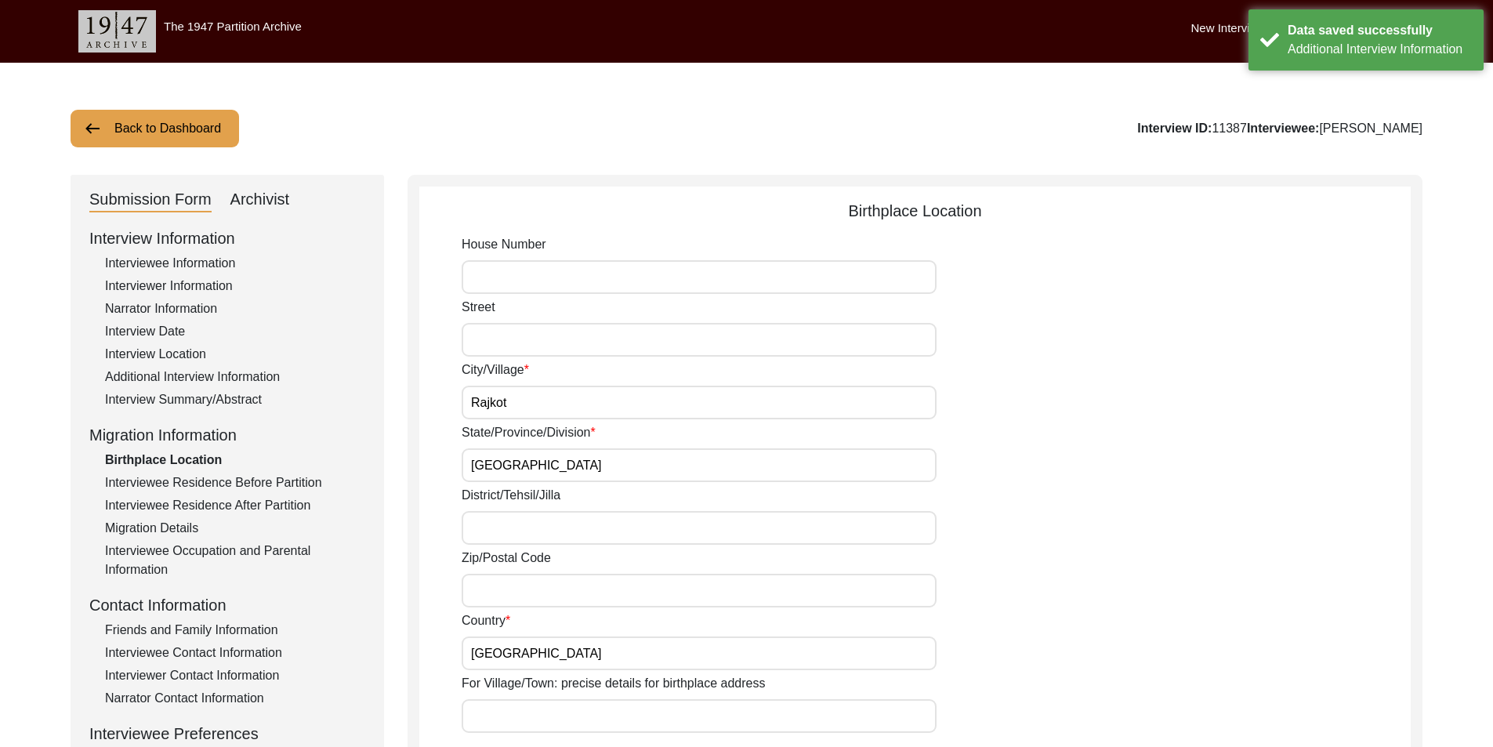
click at [628, 412] on input "Rajkot" at bounding box center [699, 403] width 475 height 34
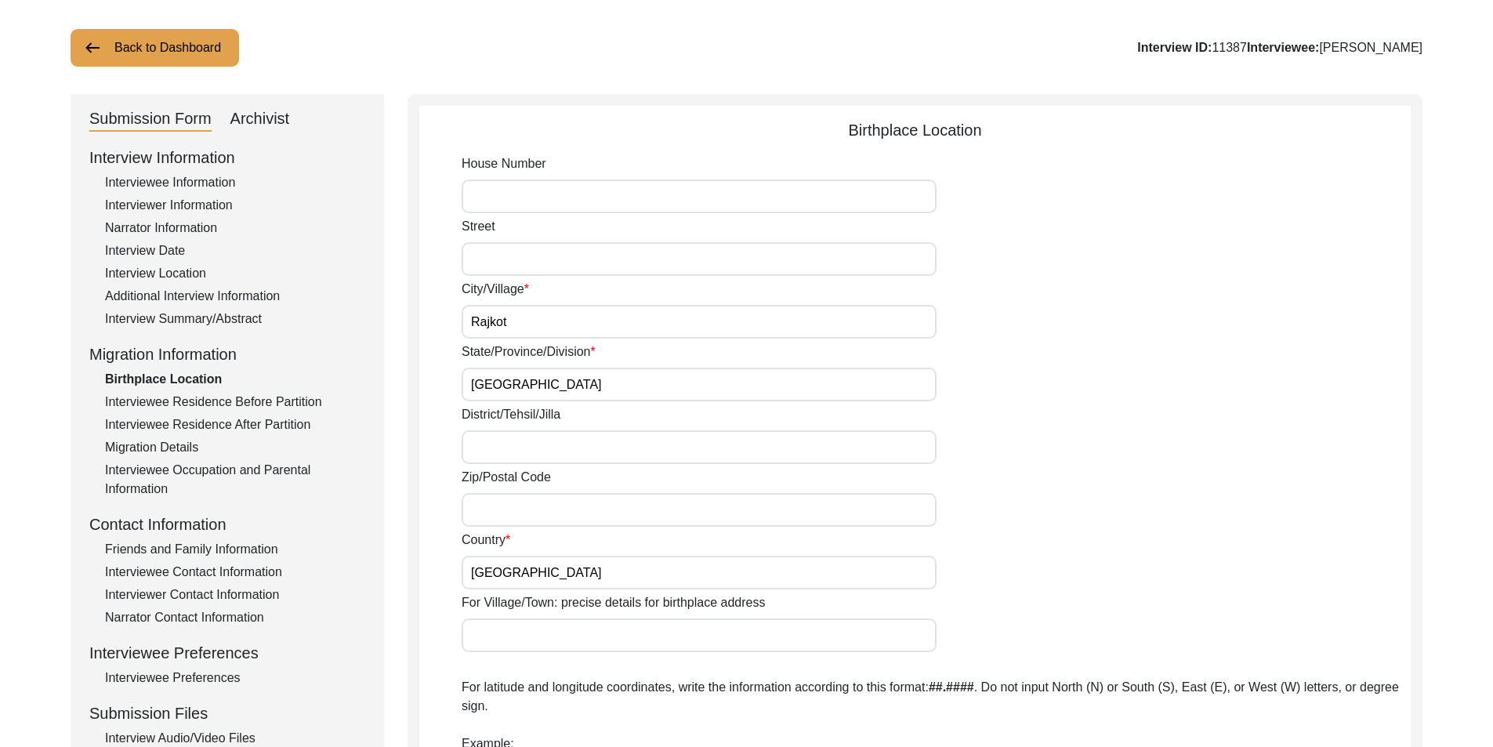
scroll to position [157, 0]
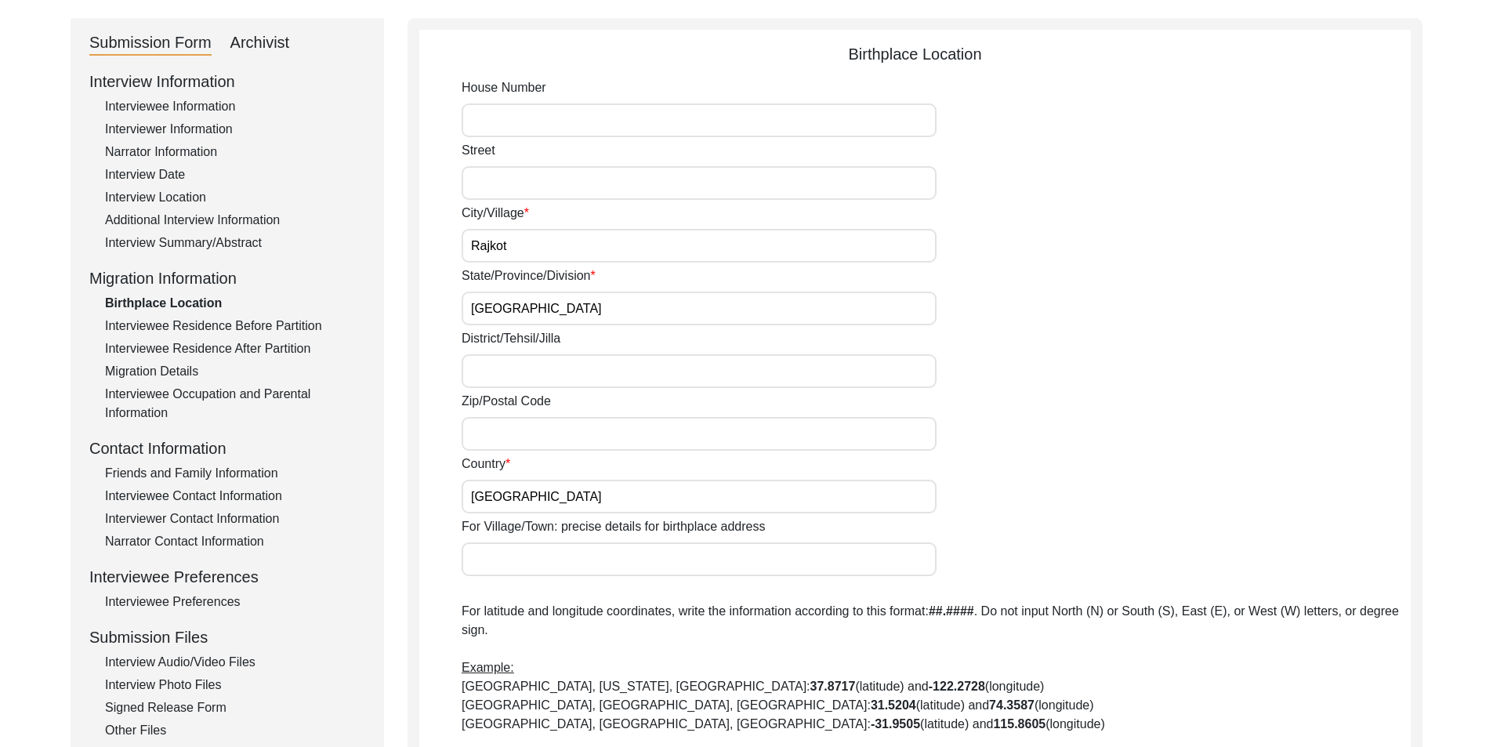
click at [543, 303] on input "[GEOGRAPHIC_DATA]" at bounding box center [699, 309] width 475 height 34
click at [541, 488] on input "[GEOGRAPHIC_DATA]" at bounding box center [699, 497] width 475 height 34
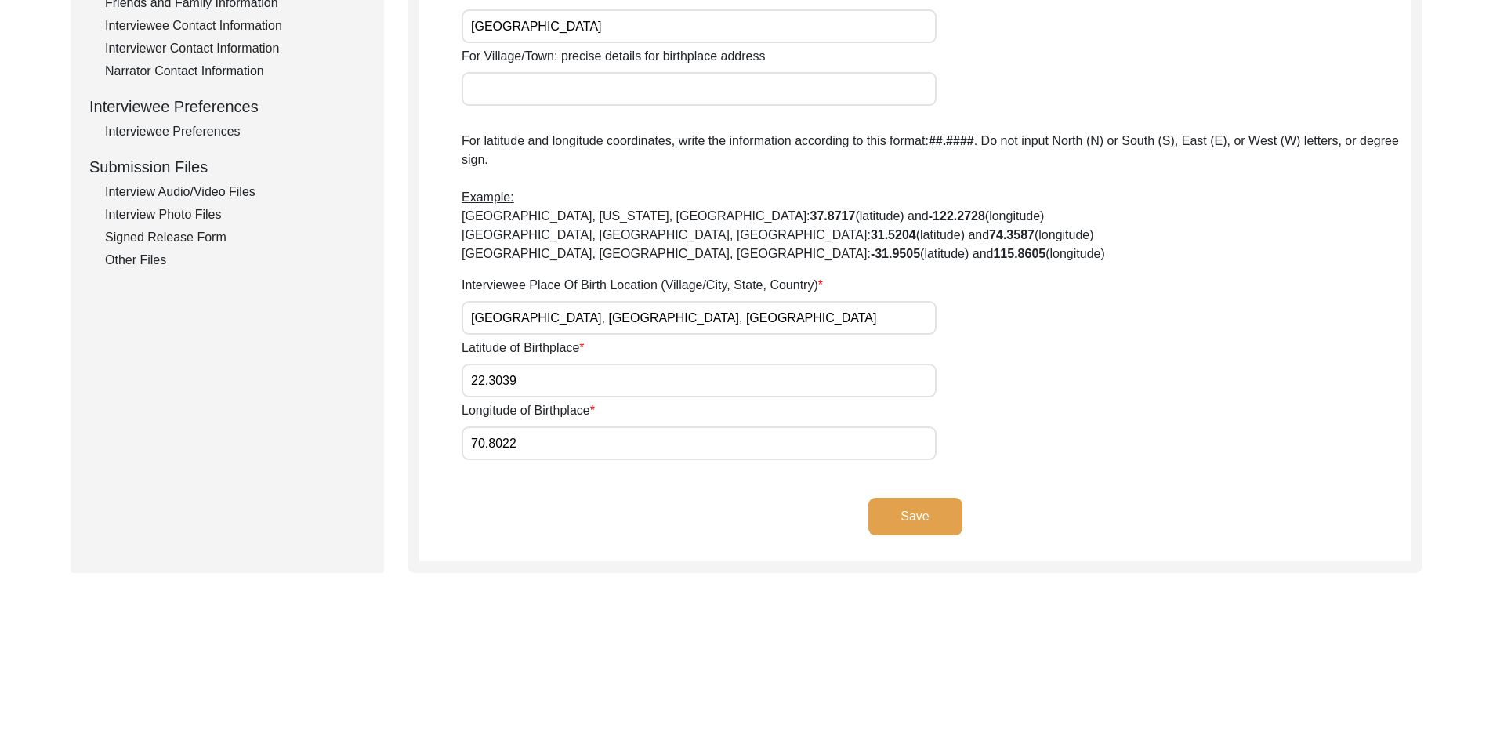
click at [619, 316] on input "[GEOGRAPHIC_DATA], [GEOGRAPHIC_DATA], [GEOGRAPHIC_DATA]" at bounding box center [699, 318] width 475 height 34
click at [913, 514] on button "Save" at bounding box center [916, 517] width 94 height 38
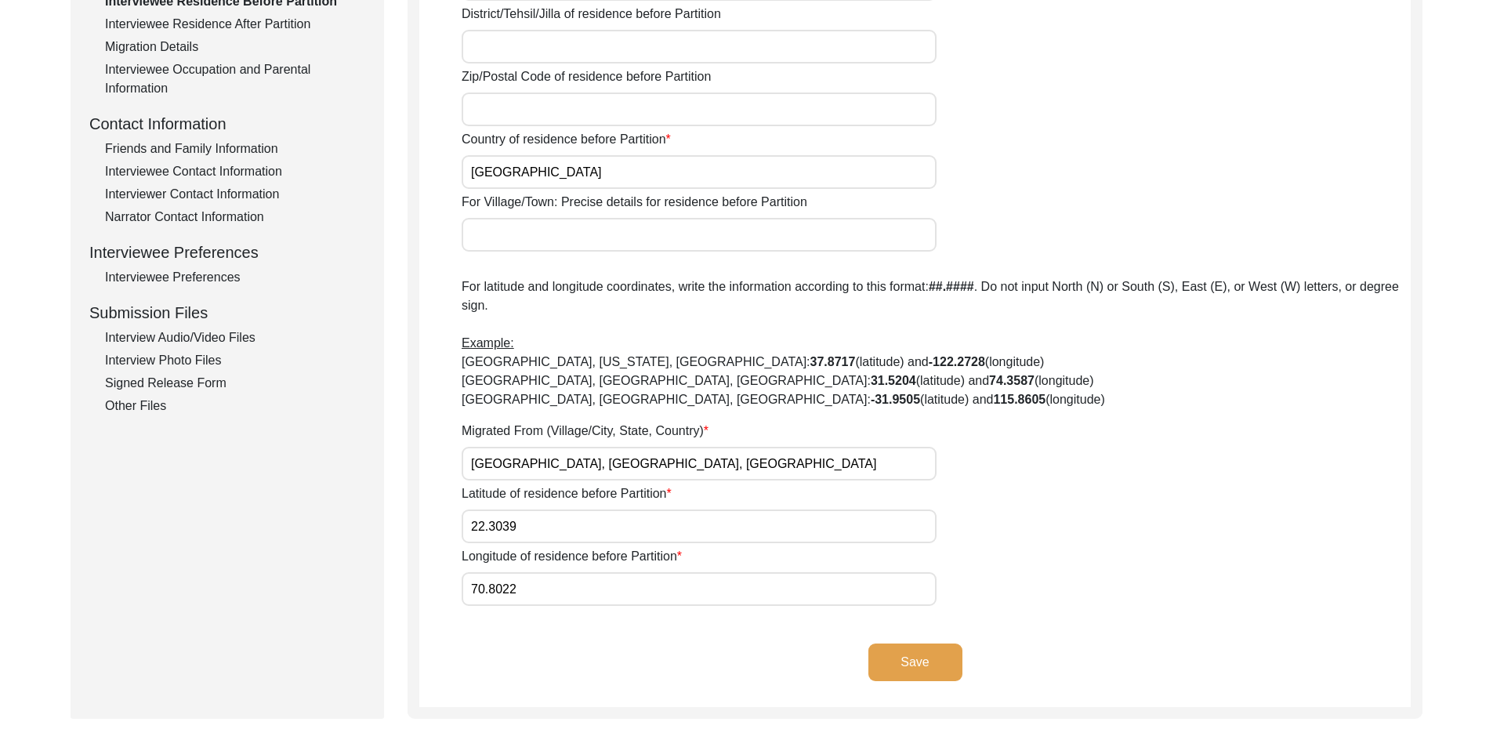
scroll to position [677, 0]
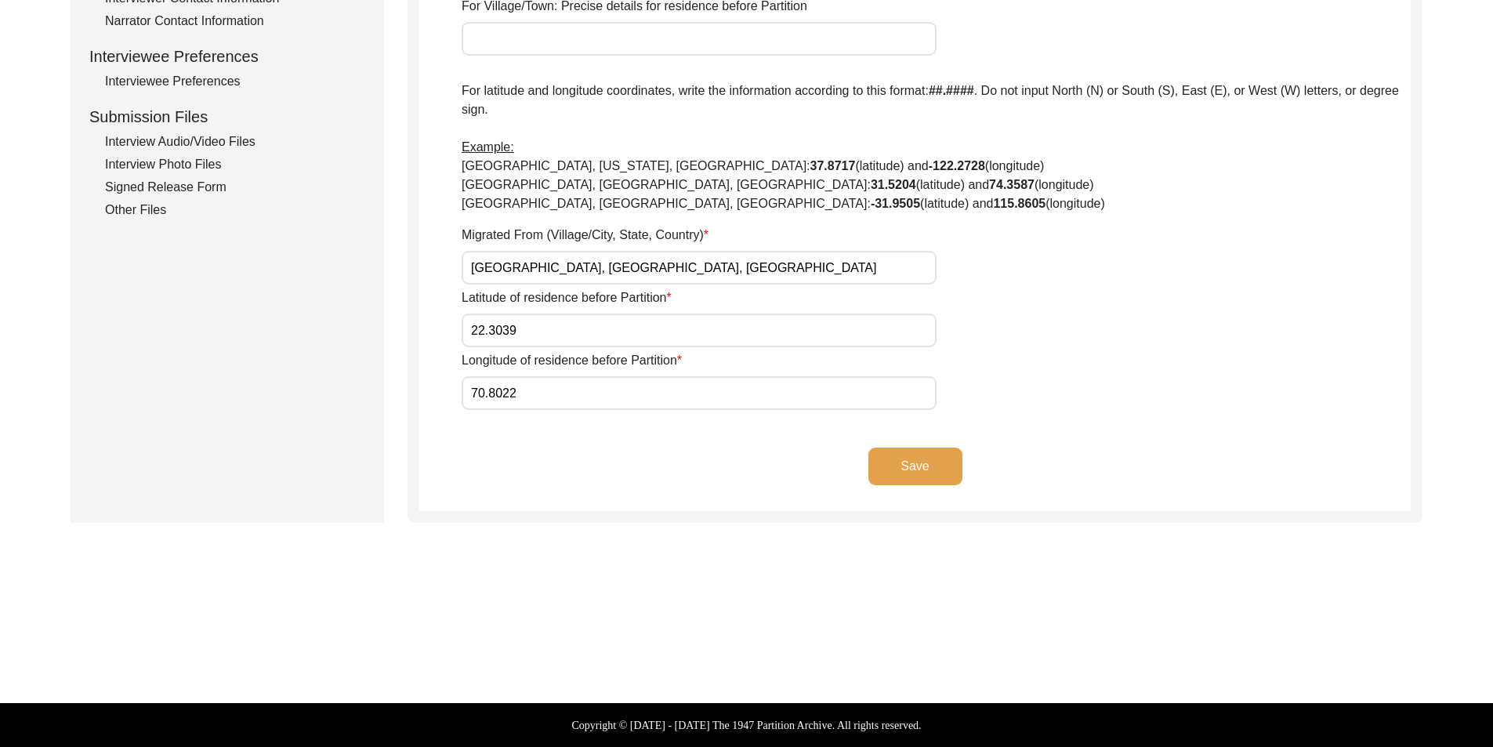
click at [878, 473] on button "Save" at bounding box center [916, 467] width 94 height 38
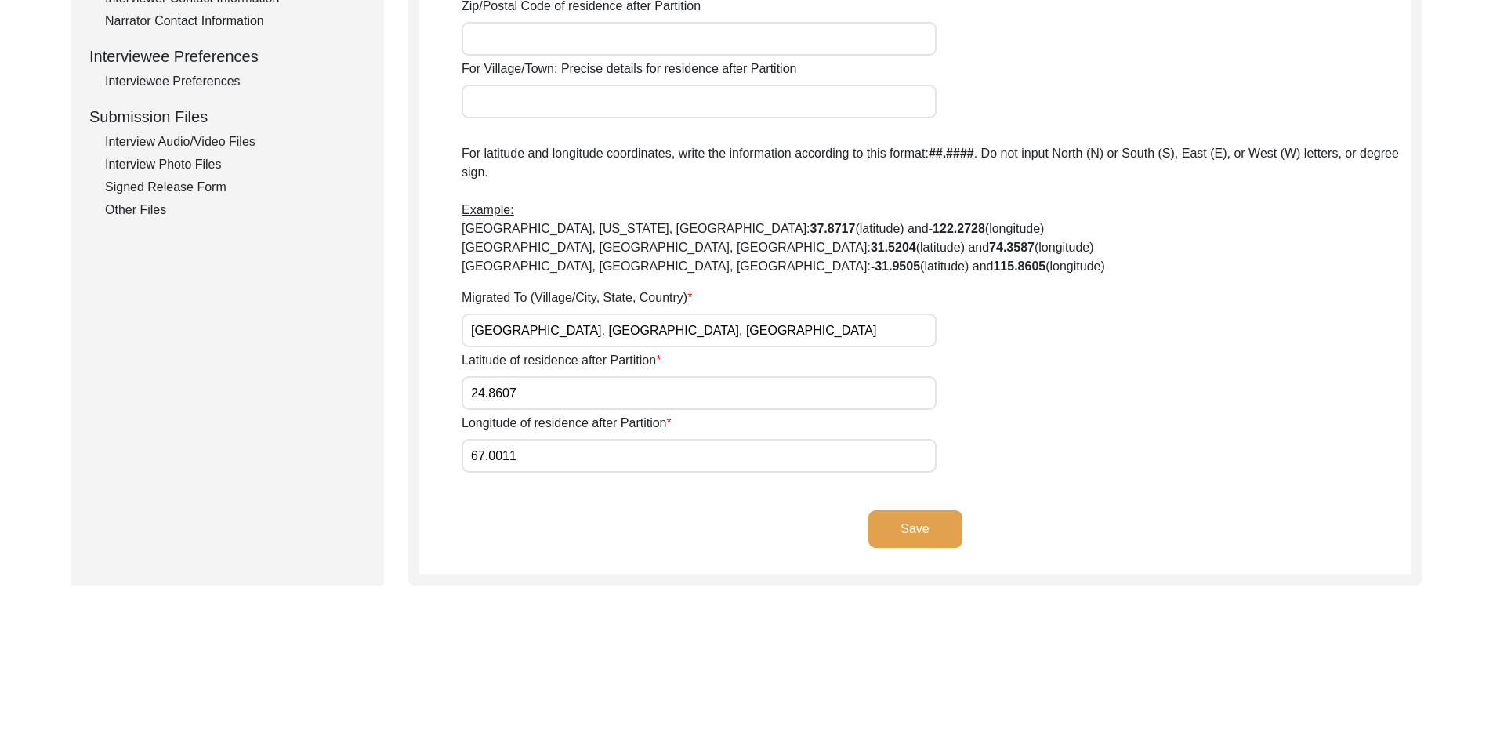
click at [942, 541] on button "Save" at bounding box center [916, 529] width 94 height 38
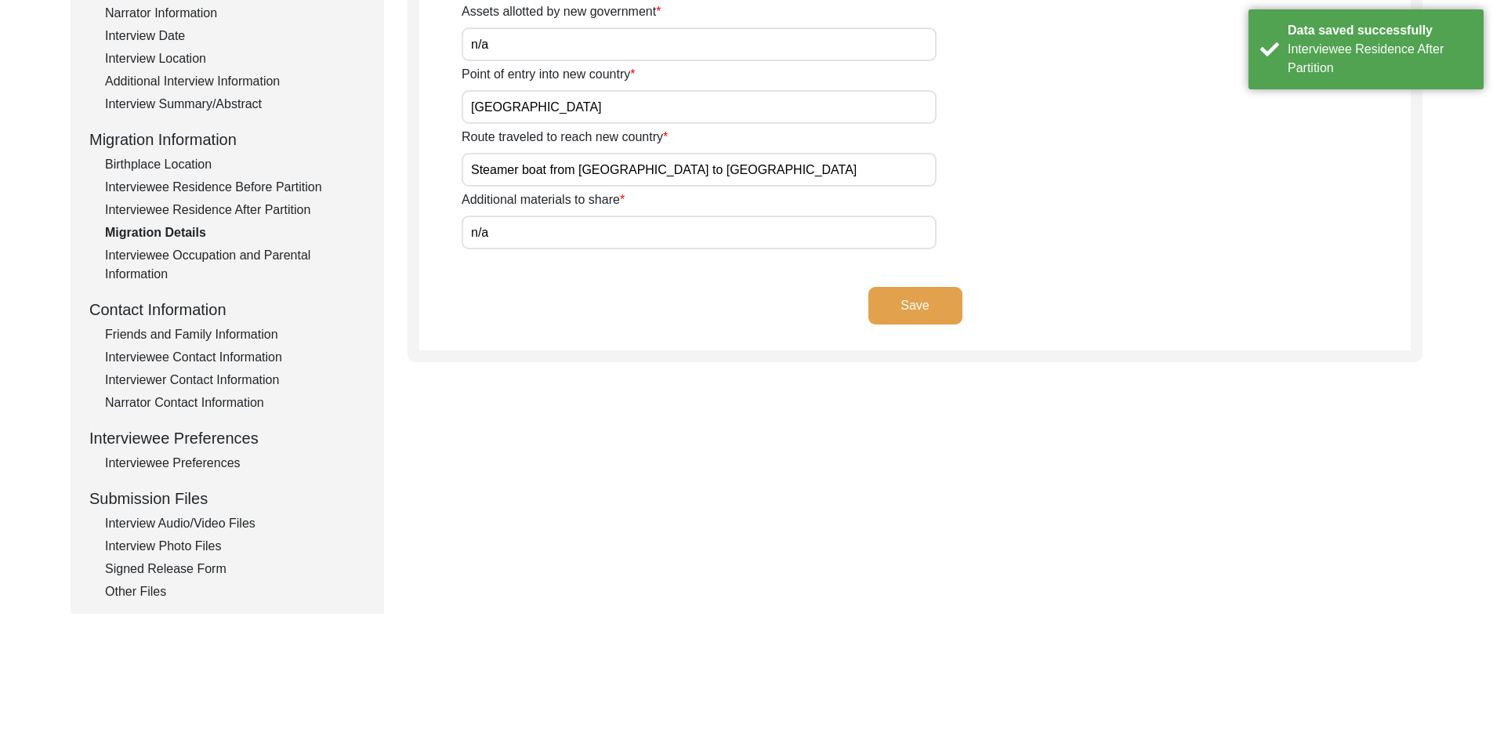
scroll to position [151, 0]
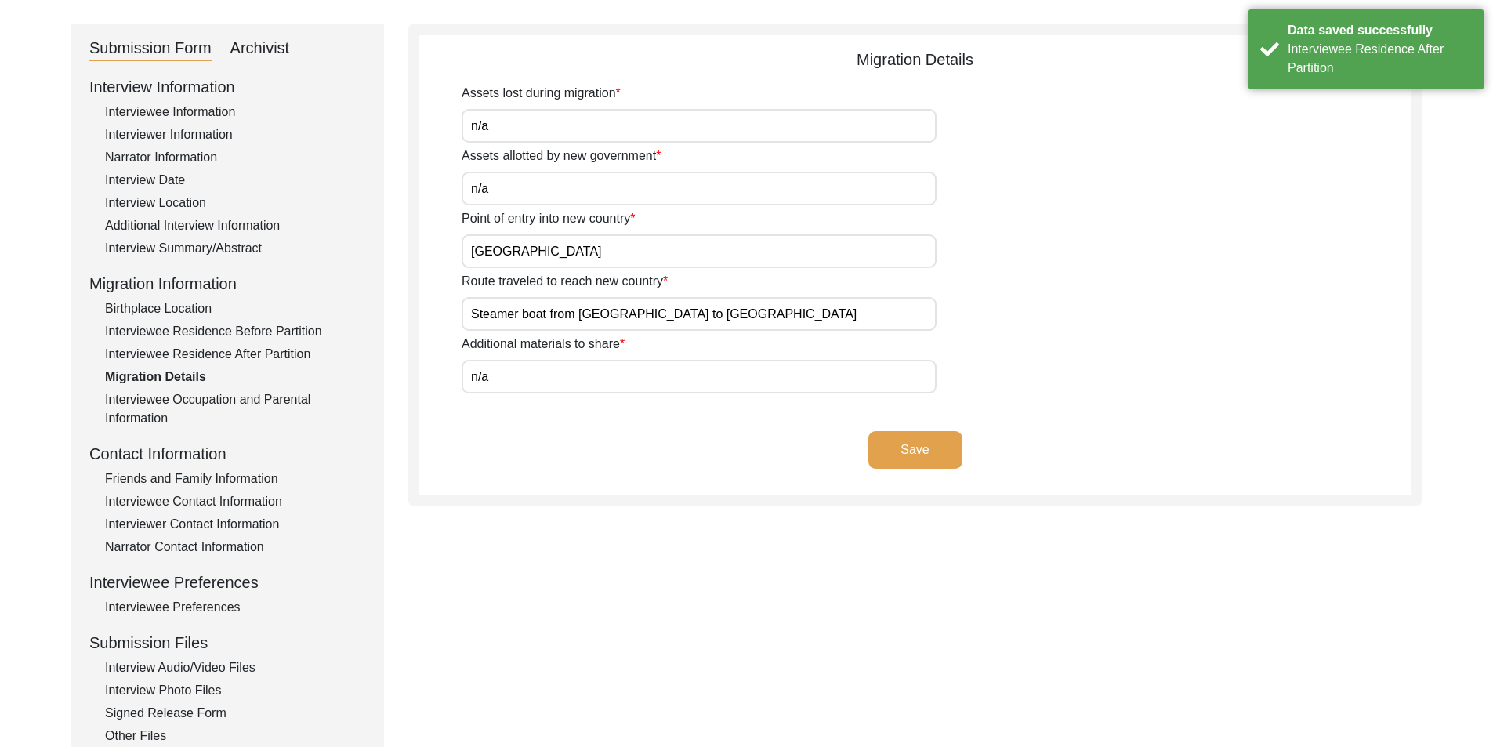
click at [531, 138] on input "n/a" at bounding box center [699, 126] width 475 height 34
click at [554, 189] on input "n/a" at bounding box center [699, 189] width 475 height 34
click at [572, 252] on input "[GEOGRAPHIC_DATA]" at bounding box center [699, 251] width 475 height 34
drag, startPoint x: 717, startPoint y: 314, endPoint x: 439, endPoint y: 306, distance: 278.4
click at [448, 306] on app-migration-details "Migration Details Assets lost during migration N/A Assets allotted by new gover…" at bounding box center [915, 271] width 992 height 447
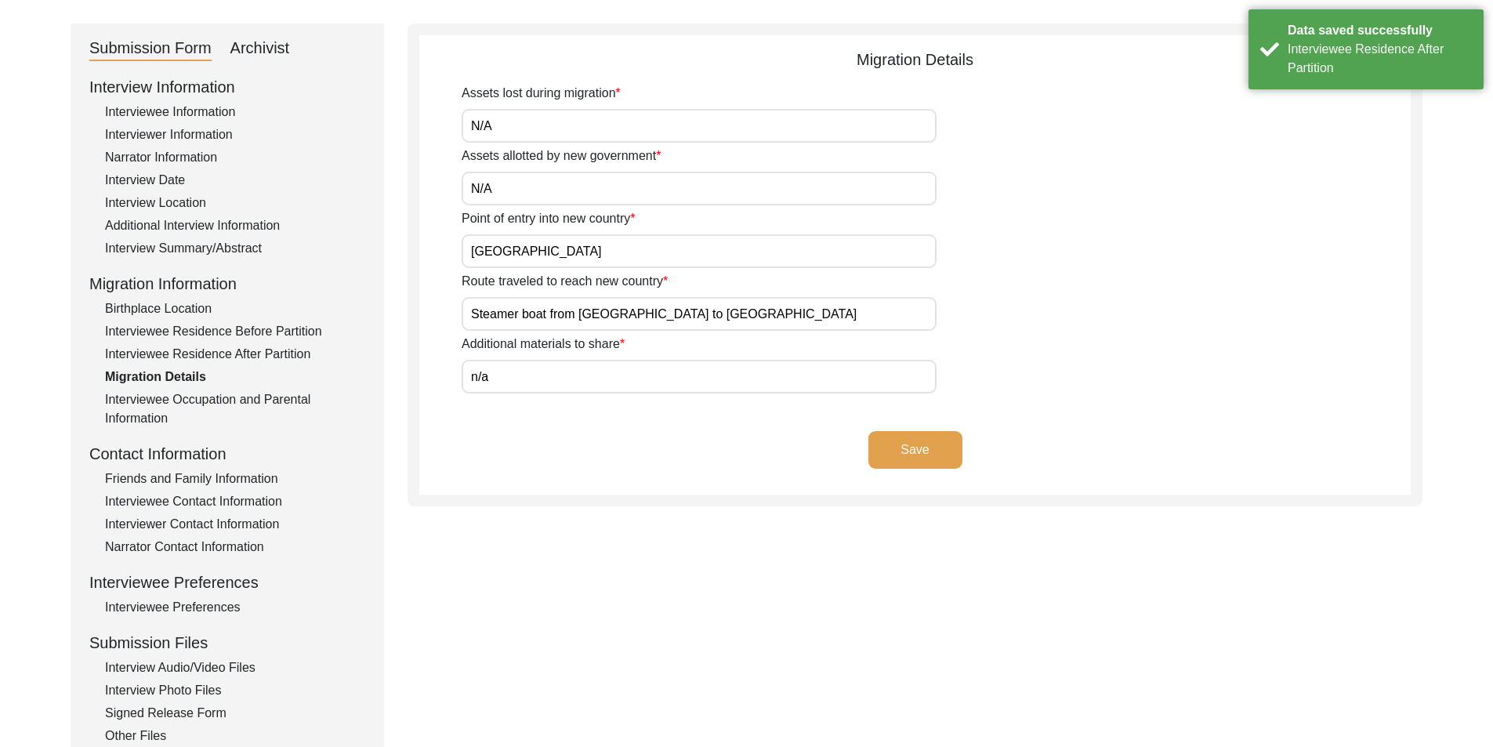
click at [564, 372] on input "n/a" at bounding box center [699, 377] width 475 height 34
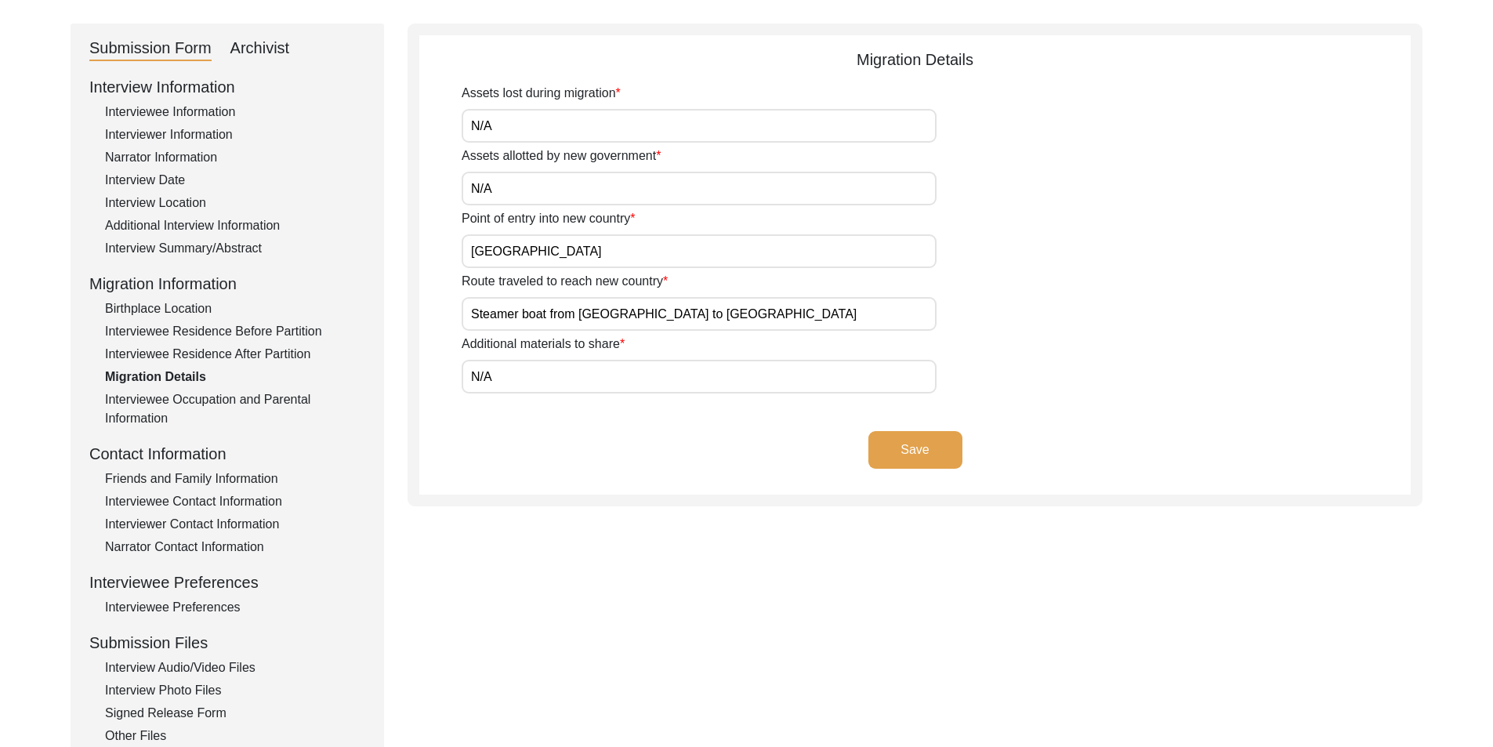
click at [575, 412] on app-migration-details "Migration Details Assets lost during migration N/A Assets allotted by new gover…" at bounding box center [915, 271] width 992 height 447
click at [878, 463] on button "Save" at bounding box center [916, 450] width 94 height 38
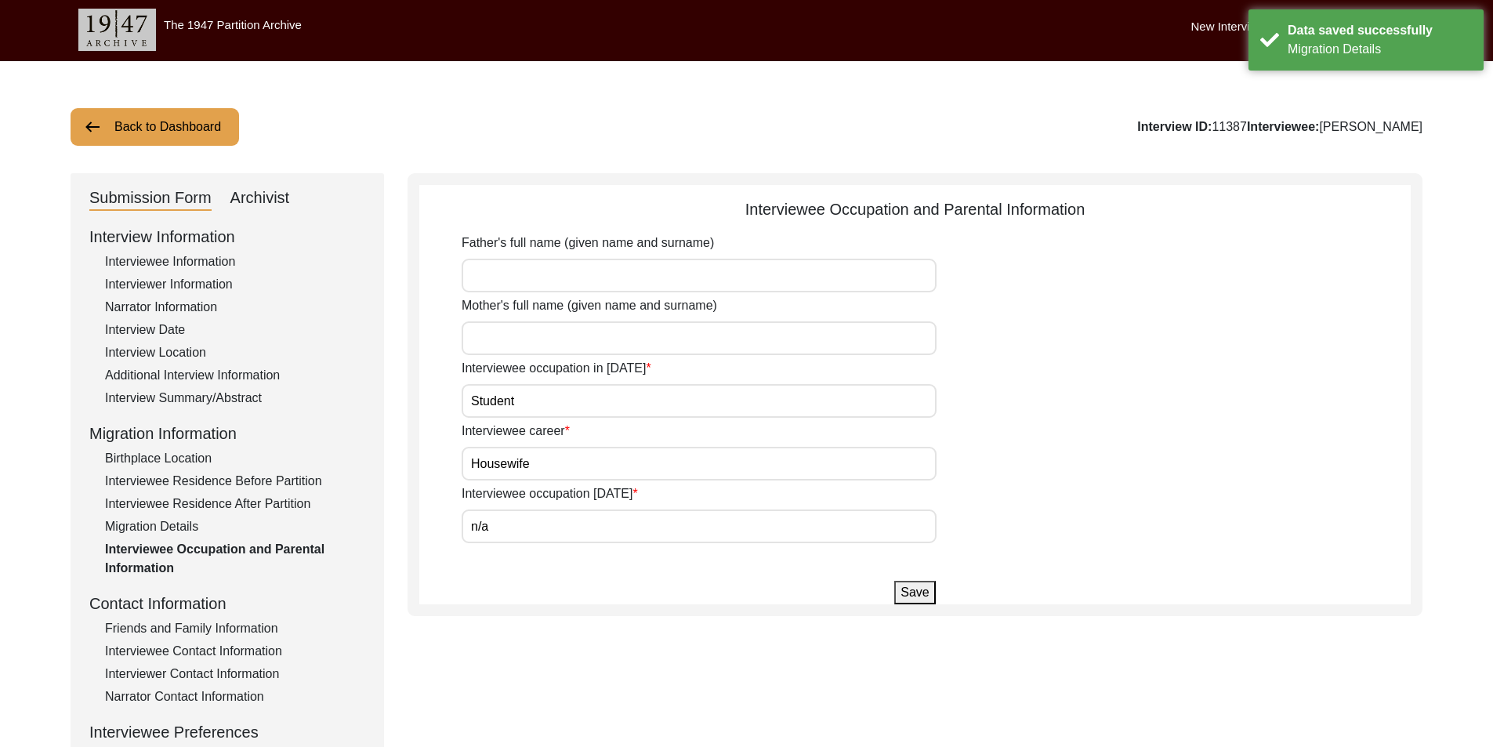
scroll to position [0, 0]
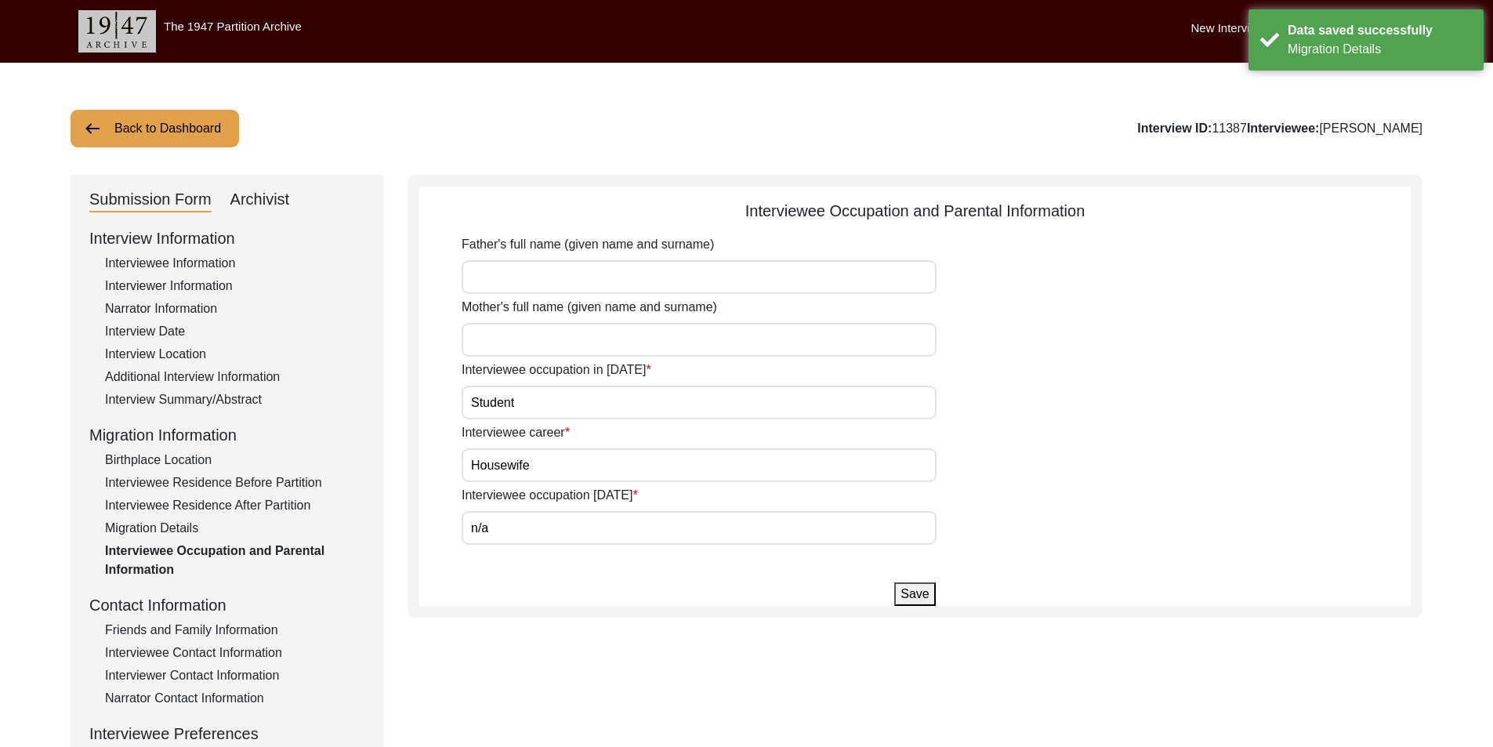
click at [565, 411] on input "Student" at bounding box center [699, 403] width 475 height 34
click at [535, 463] on input "Housewife" at bounding box center [699, 465] width 475 height 34
drag, startPoint x: 516, startPoint y: 529, endPoint x: 449, endPoint y: 520, distance: 67.3
click at [449, 520] on app-parental-information "Interviewee Occupation and Parental Information Father's full name (given name …" at bounding box center [915, 402] width 992 height 407
click at [516, 561] on app-parental-information "Interviewee Occupation and Parental Information Father's full name (given name …" at bounding box center [915, 402] width 992 height 407
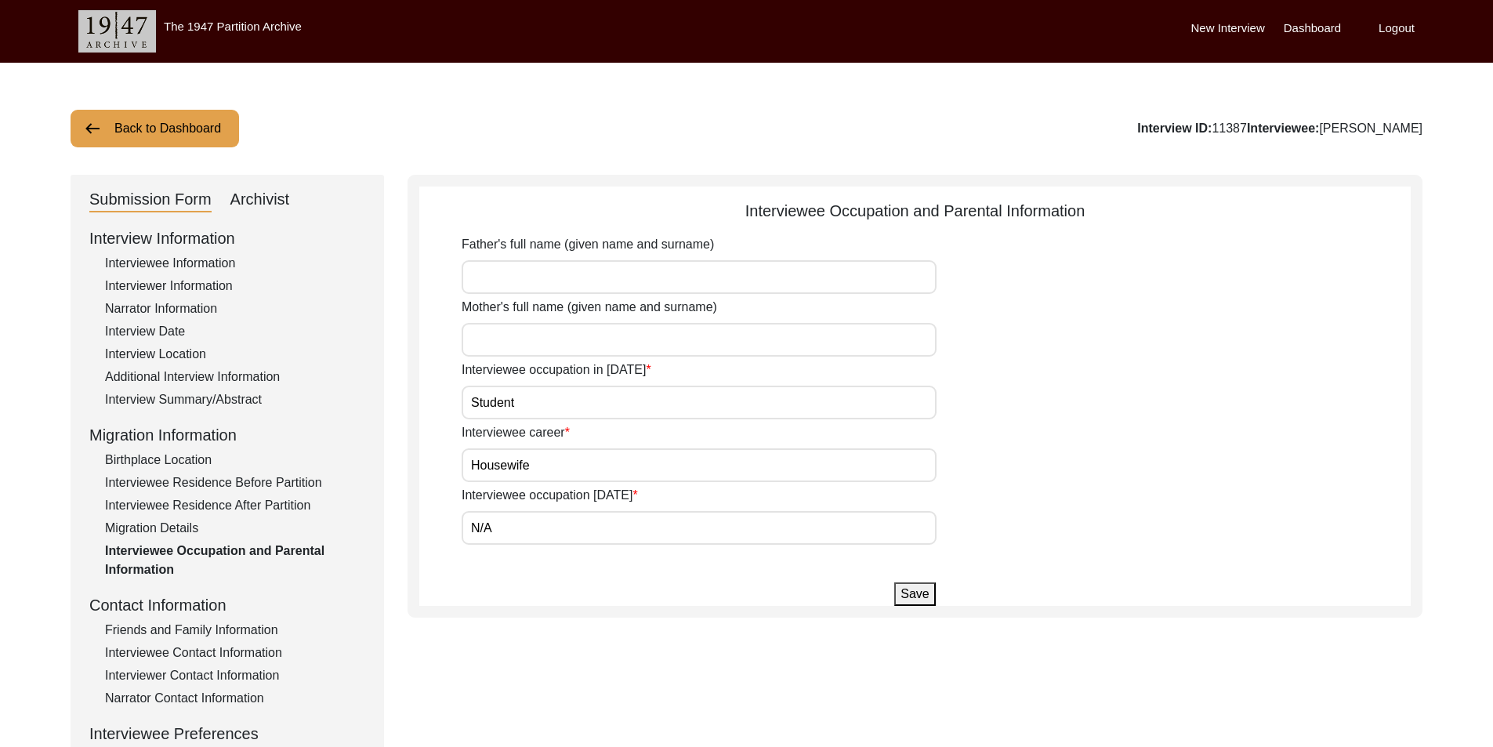
click at [914, 592] on button "Save" at bounding box center [915, 595] width 41 height 24
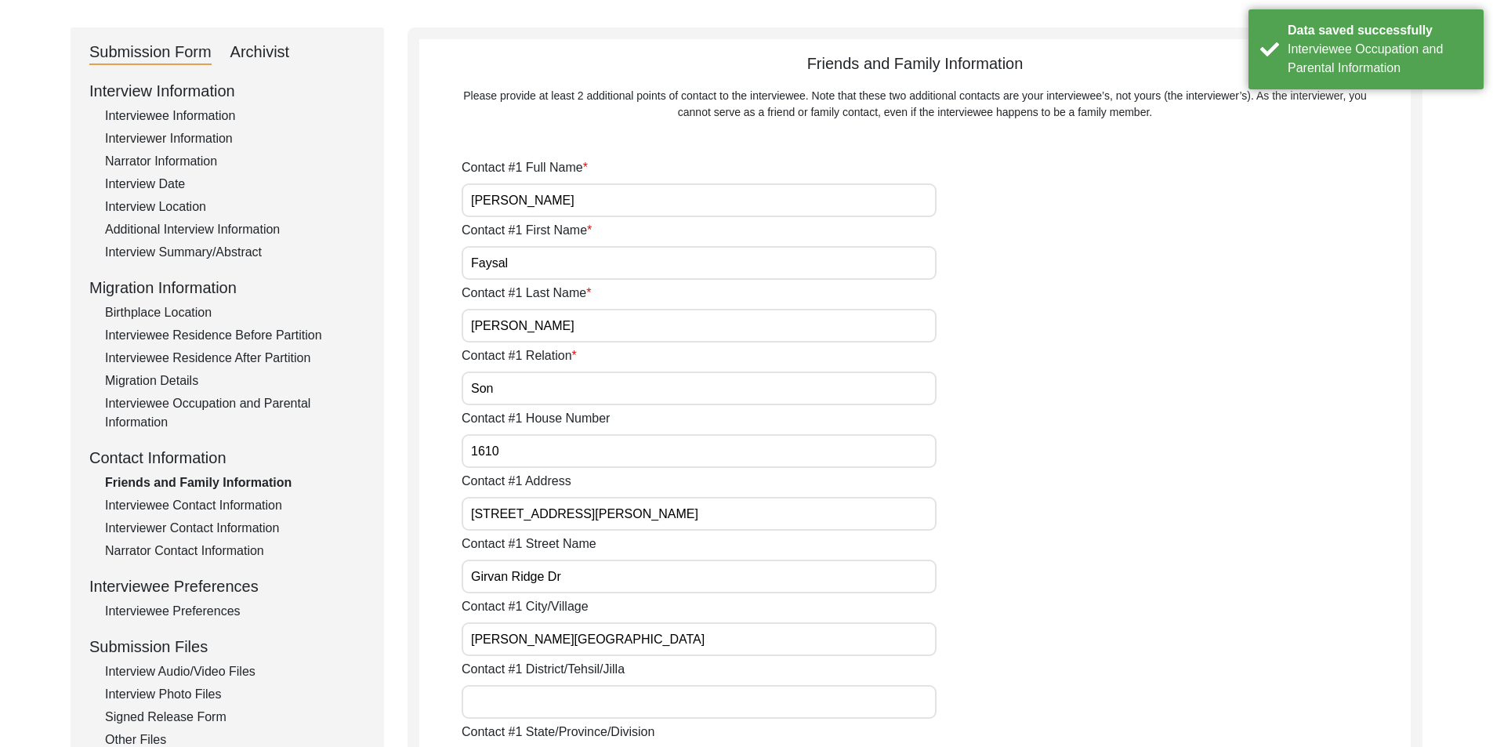
scroll to position [235, 0]
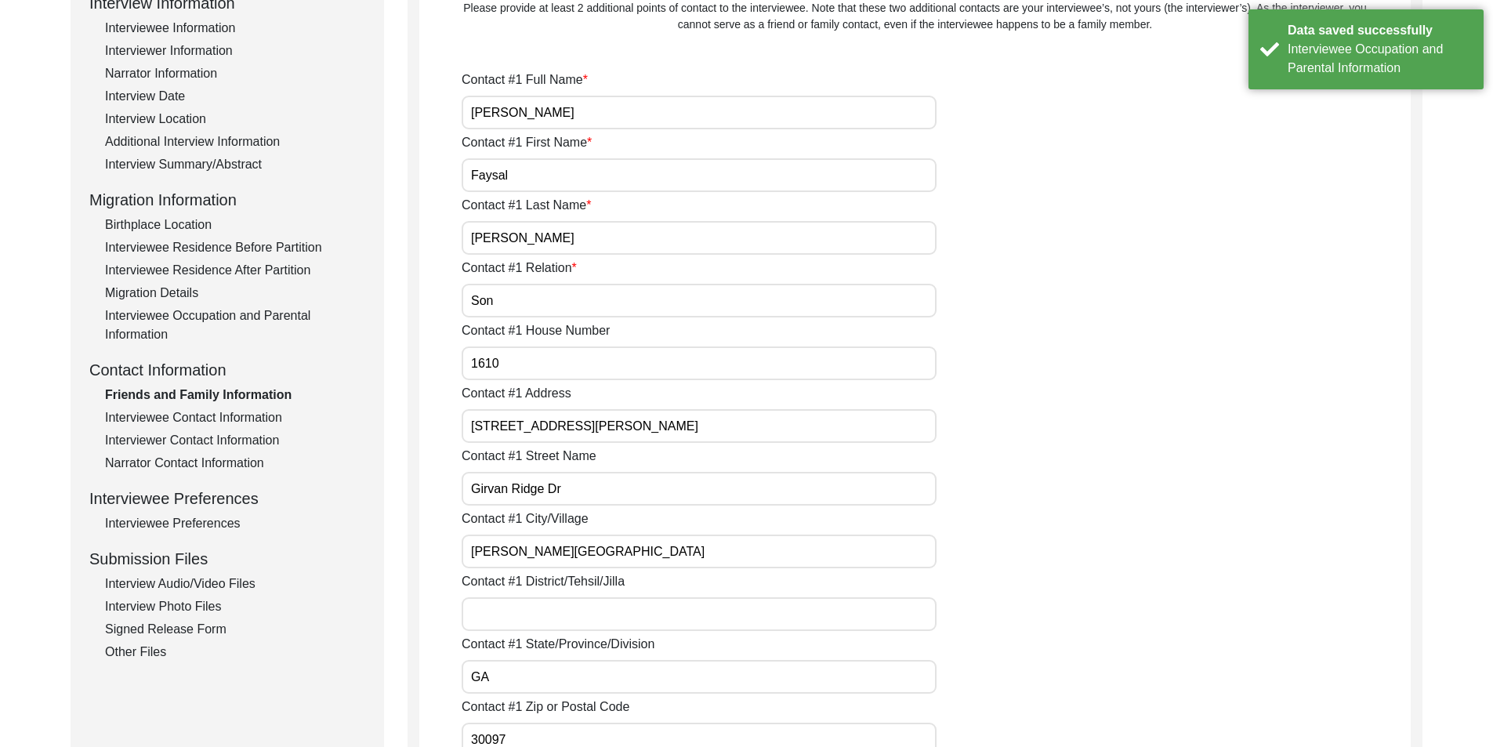
click at [710, 111] on input "[PERSON_NAME]" at bounding box center [699, 113] width 475 height 34
click at [664, 176] on input "Faysal" at bounding box center [699, 175] width 475 height 34
click at [624, 298] on input "Son" at bounding box center [699, 301] width 475 height 34
click at [775, 368] on input "1610" at bounding box center [699, 364] width 475 height 34
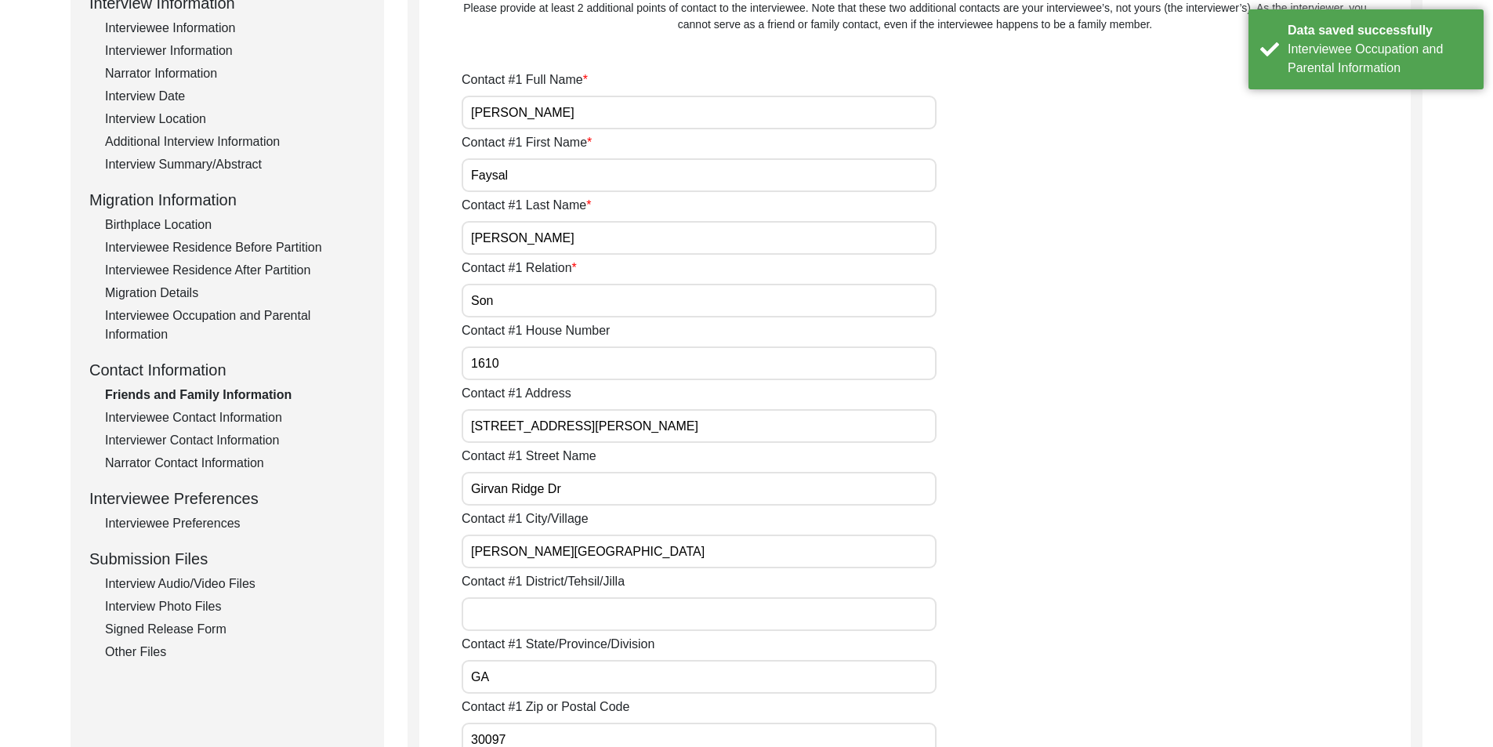
click at [816, 424] on input "[STREET_ADDRESS][PERSON_NAME]" at bounding box center [699, 426] width 475 height 34
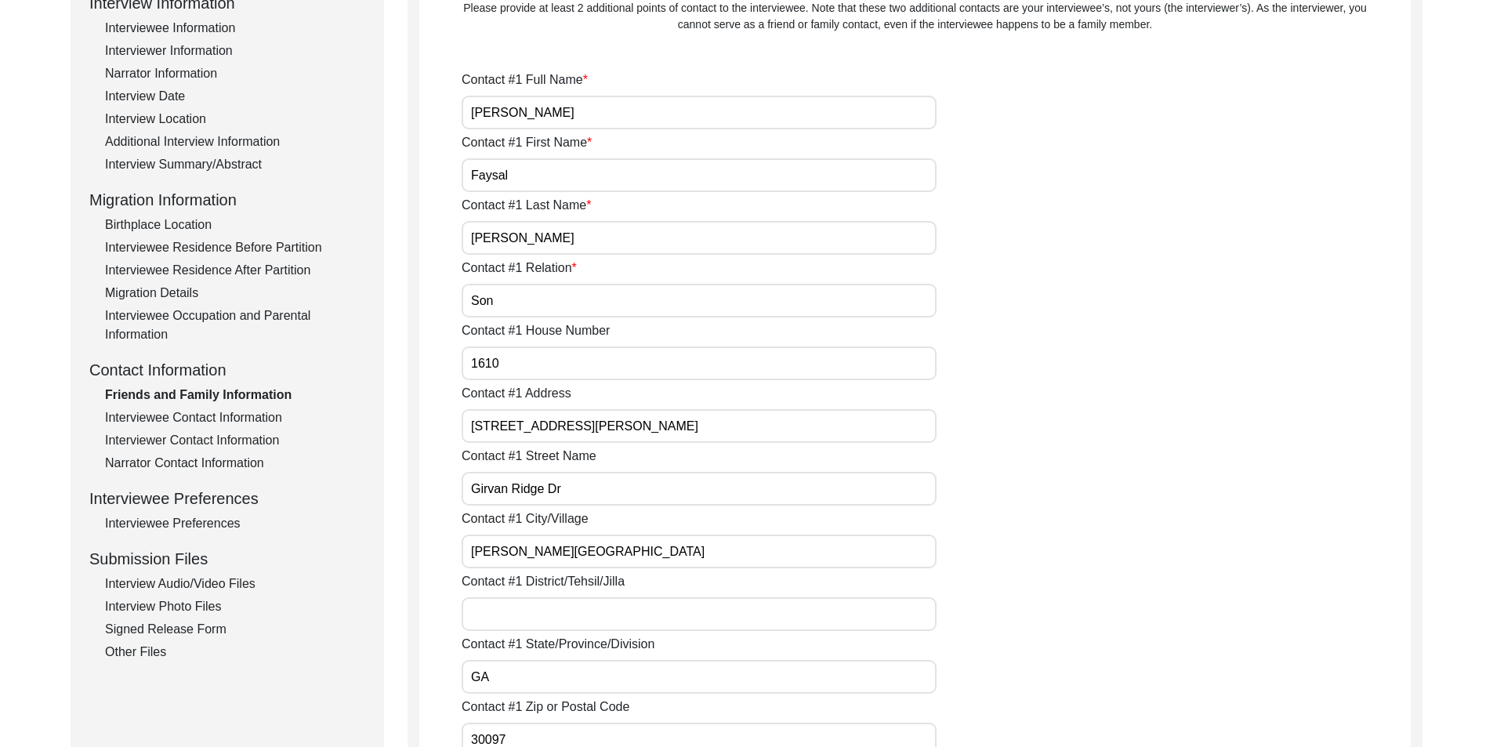
click at [614, 363] on input "1610" at bounding box center [699, 364] width 475 height 34
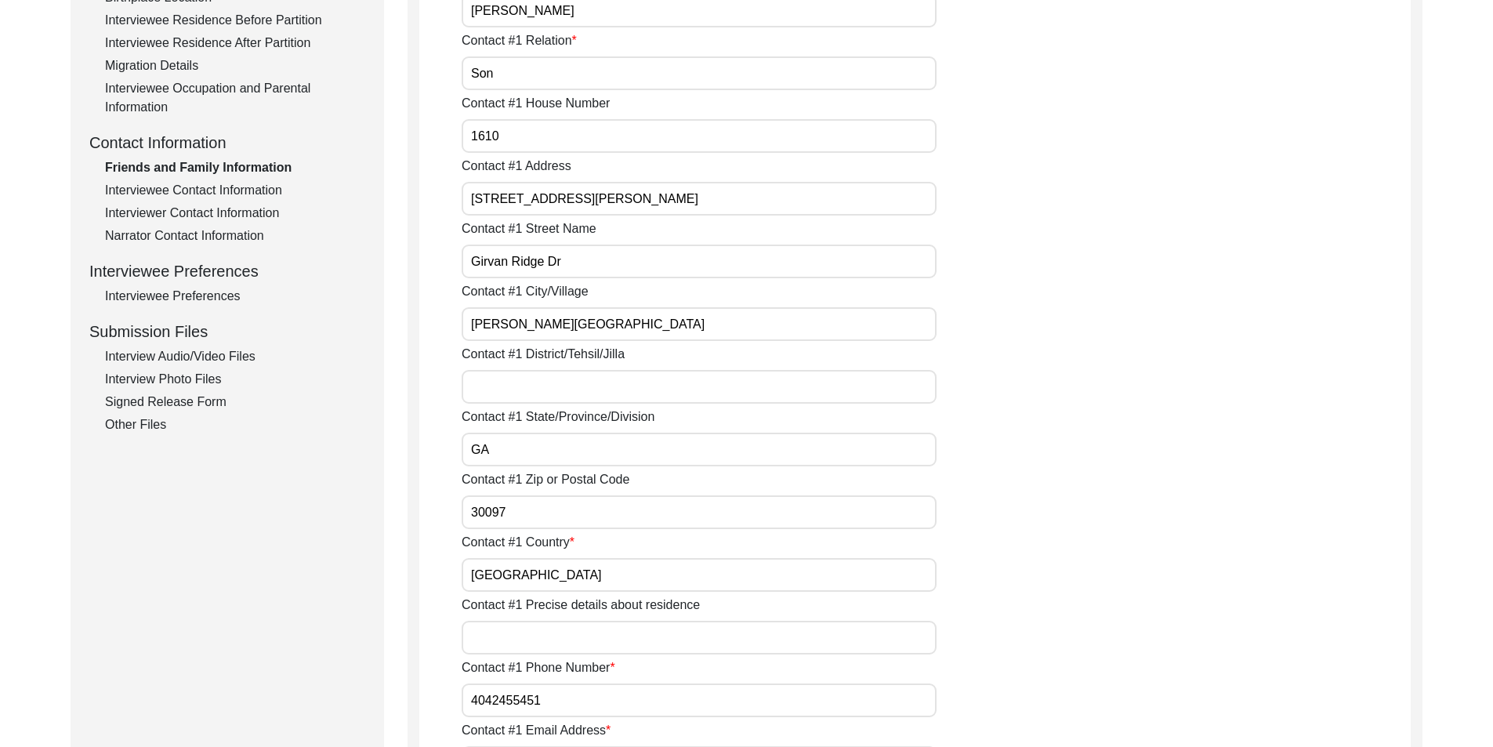
scroll to position [470, 0]
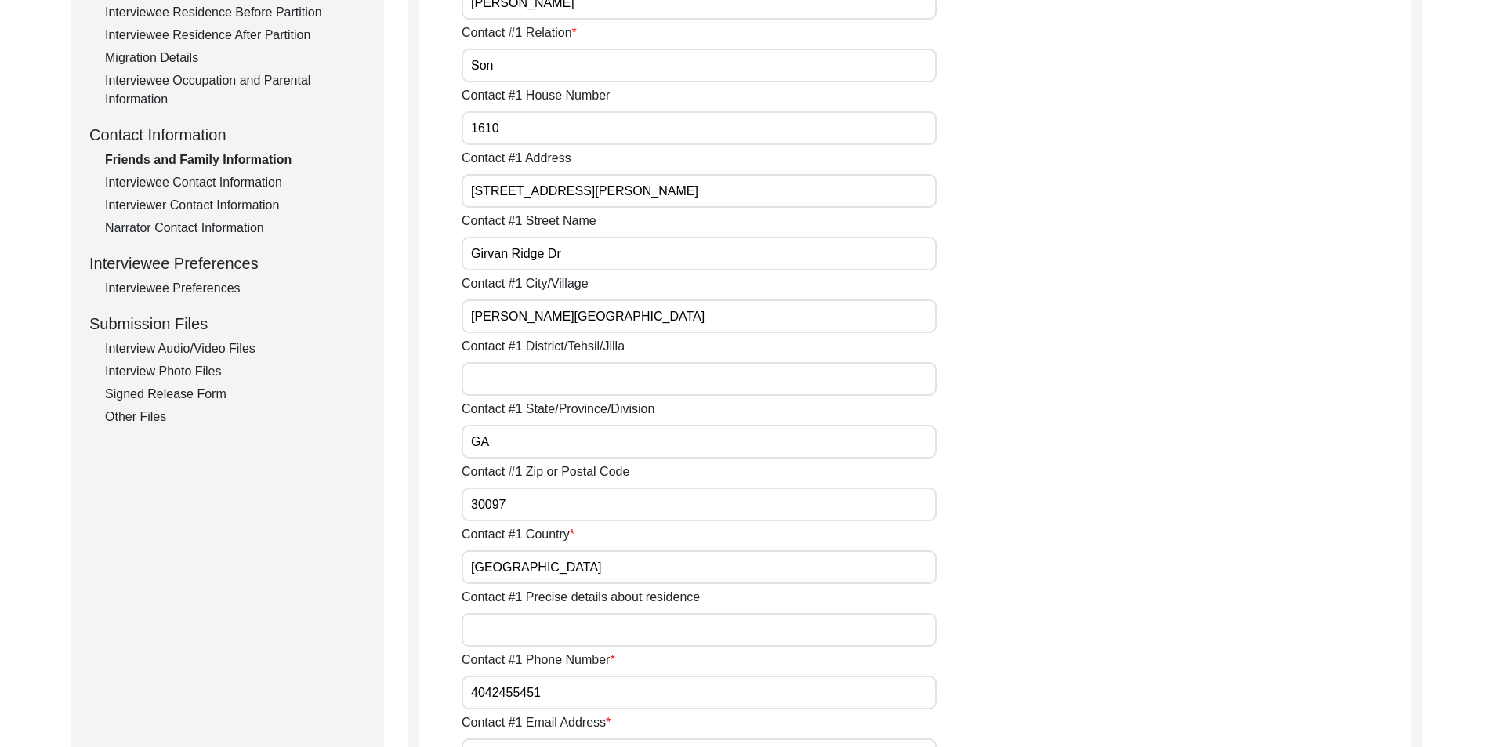
click at [771, 194] on input "[STREET_ADDRESS][PERSON_NAME]" at bounding box center [699, 191] width 475 height 34
click at [734, 266] on input "Girvan Ridge Dr" at bounding box center [699, 254] width 475 height 34
click at [731, 317] on input "[PERSON_NAME][GEOGRAPHIC_DATA]" at bounding box center [699, 316] width 475 height 34
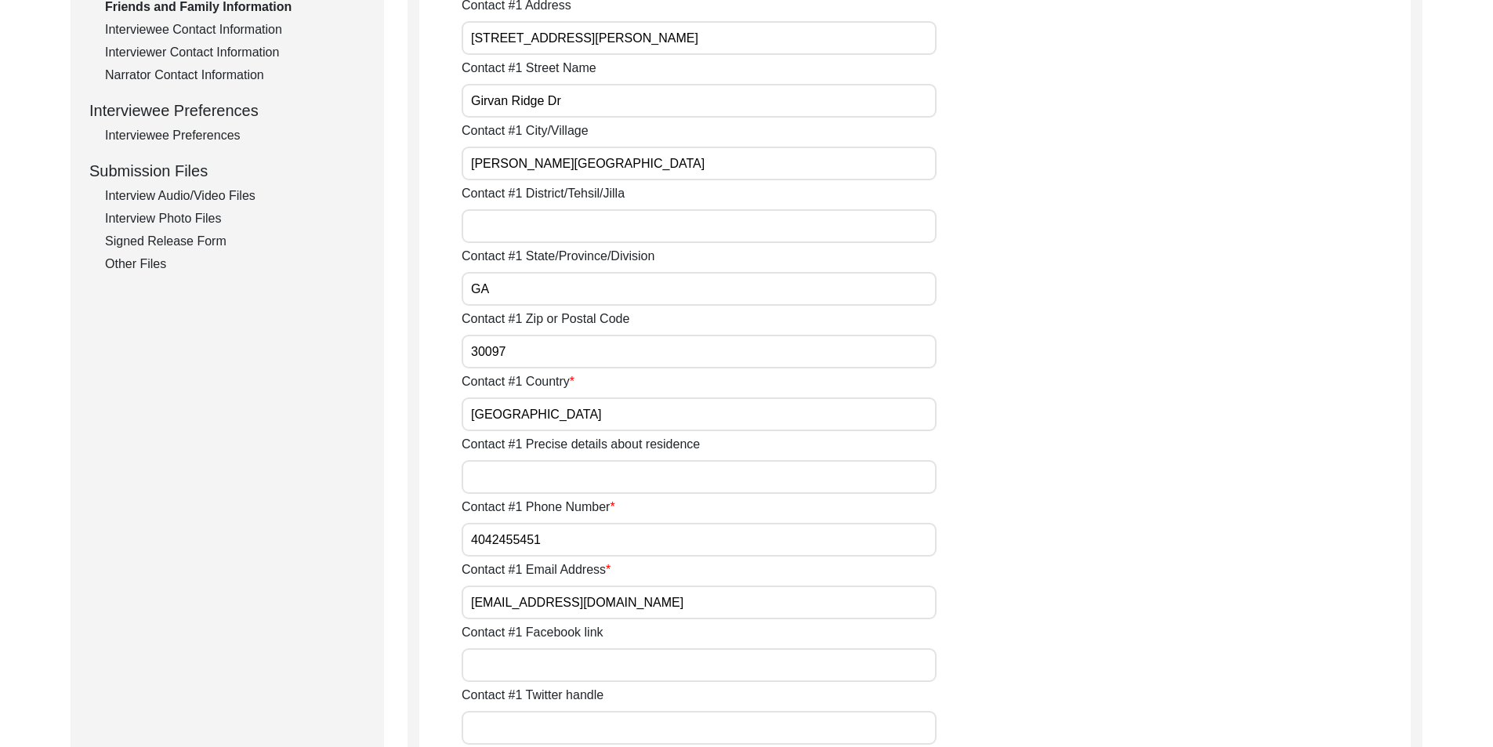
scroll to position [627, 0]
click at [638, 292] on input "GA" at bounding box center [699, 285] width 475 height 34
click at [622, 372] on div "Contact #1 Country [GEOGRAPHIC_DATA]" at bounding box center [936, 397] width 949 height 59
click at [590, 364] on input "30097" at bounding box center [699, 348] width 475 height 34
click at [586, 423] on input "[GEOGRAPHIC_DATA]" at bounding box center [699, 411] width 475 height 34
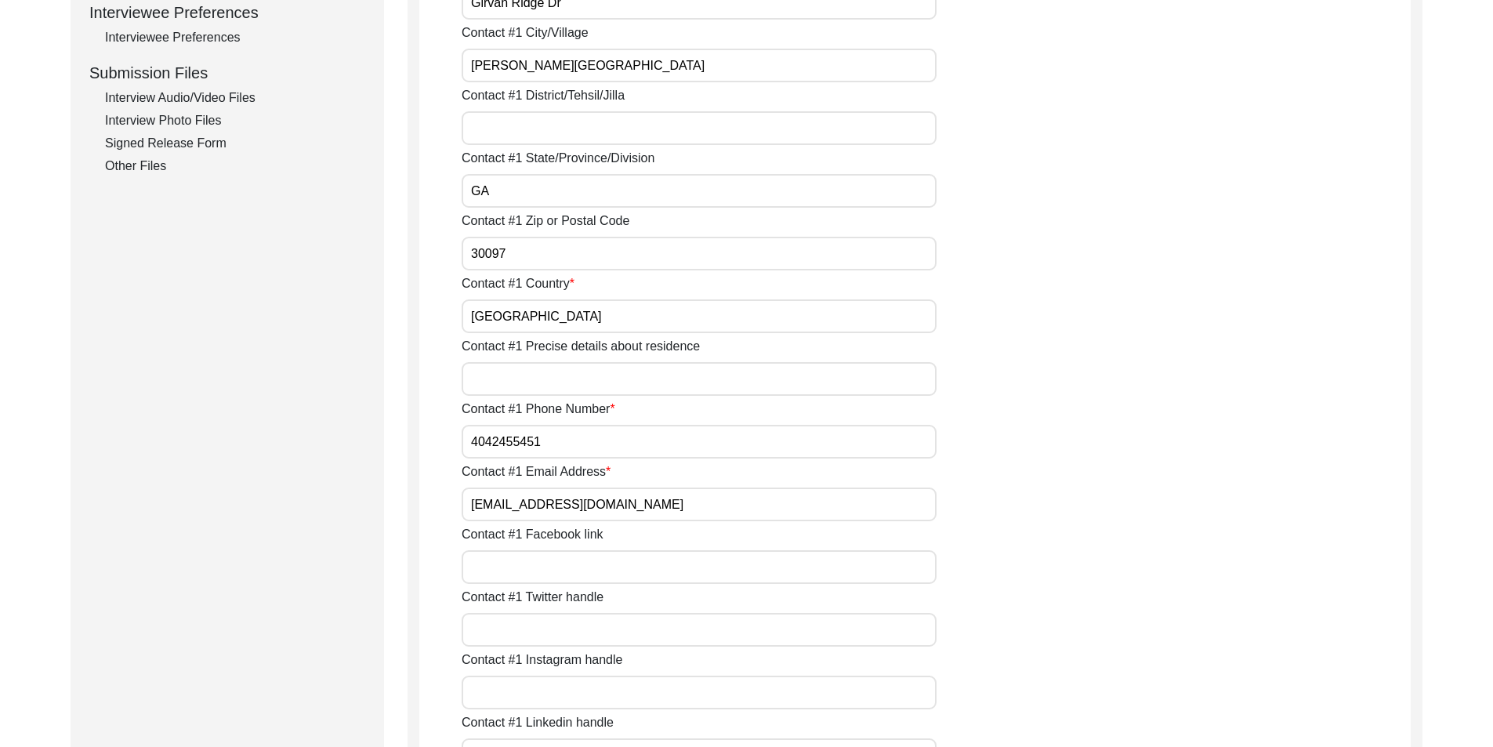
scroll to position [784, 0]
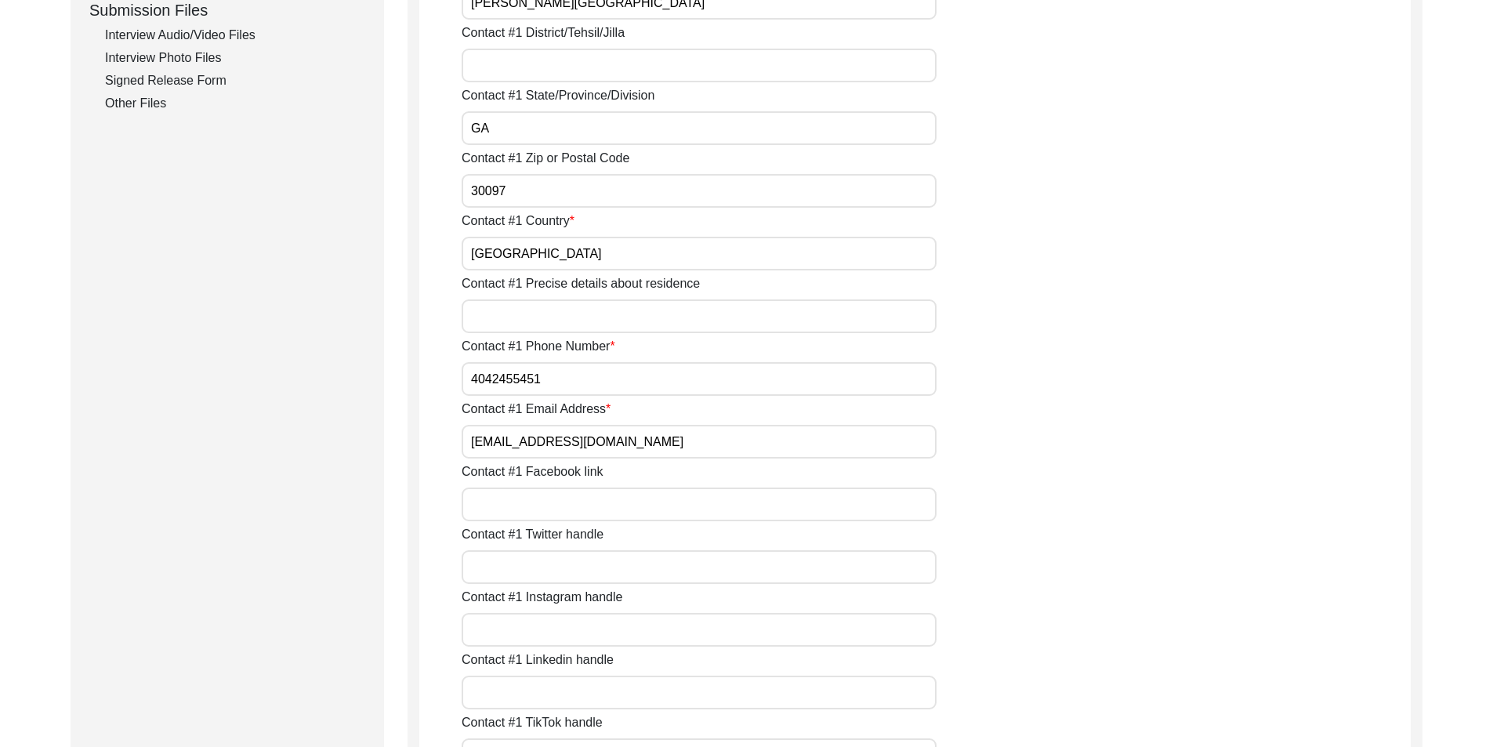
click at [574, 394] on input "4042455451" at bounding box center [699, 379] width 475 height 34
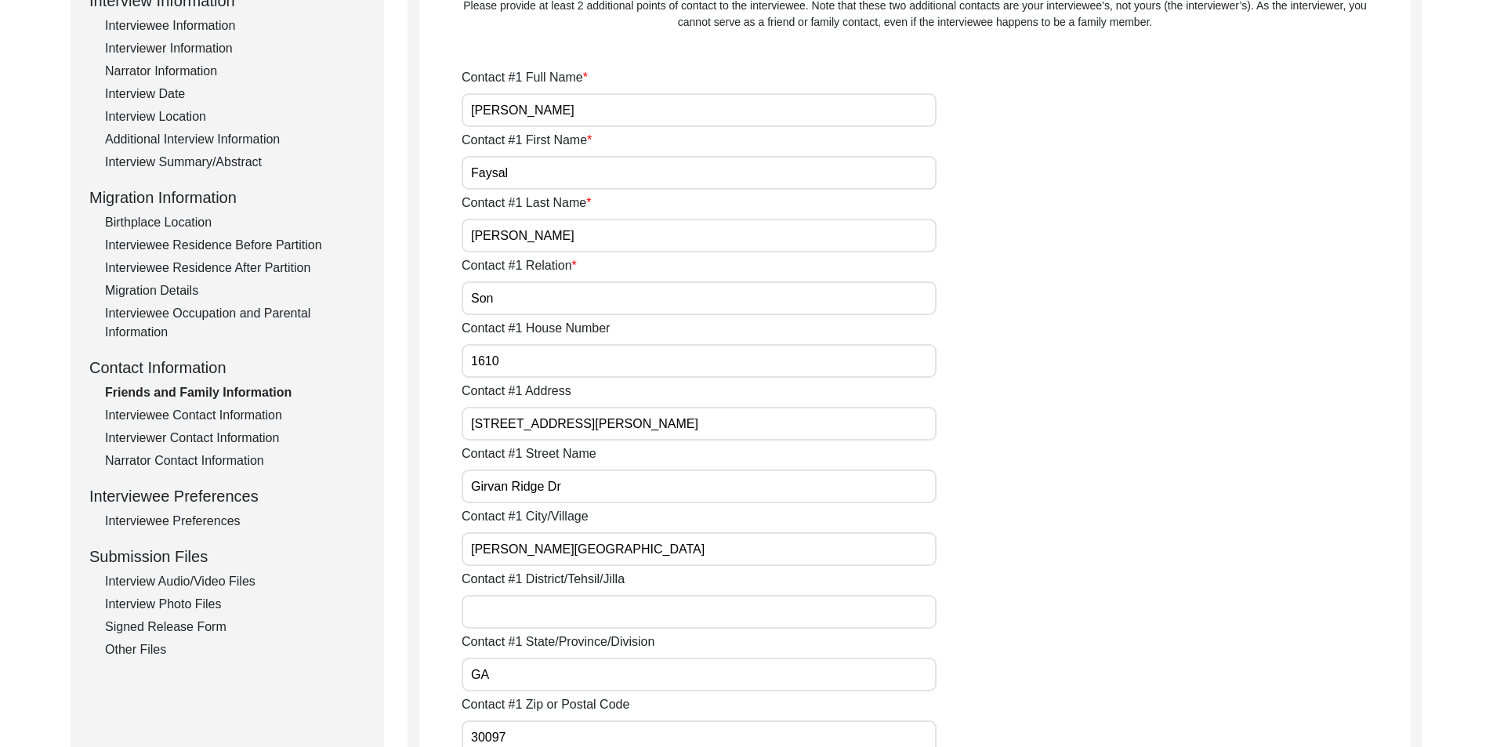
scroll to position [314, 0]
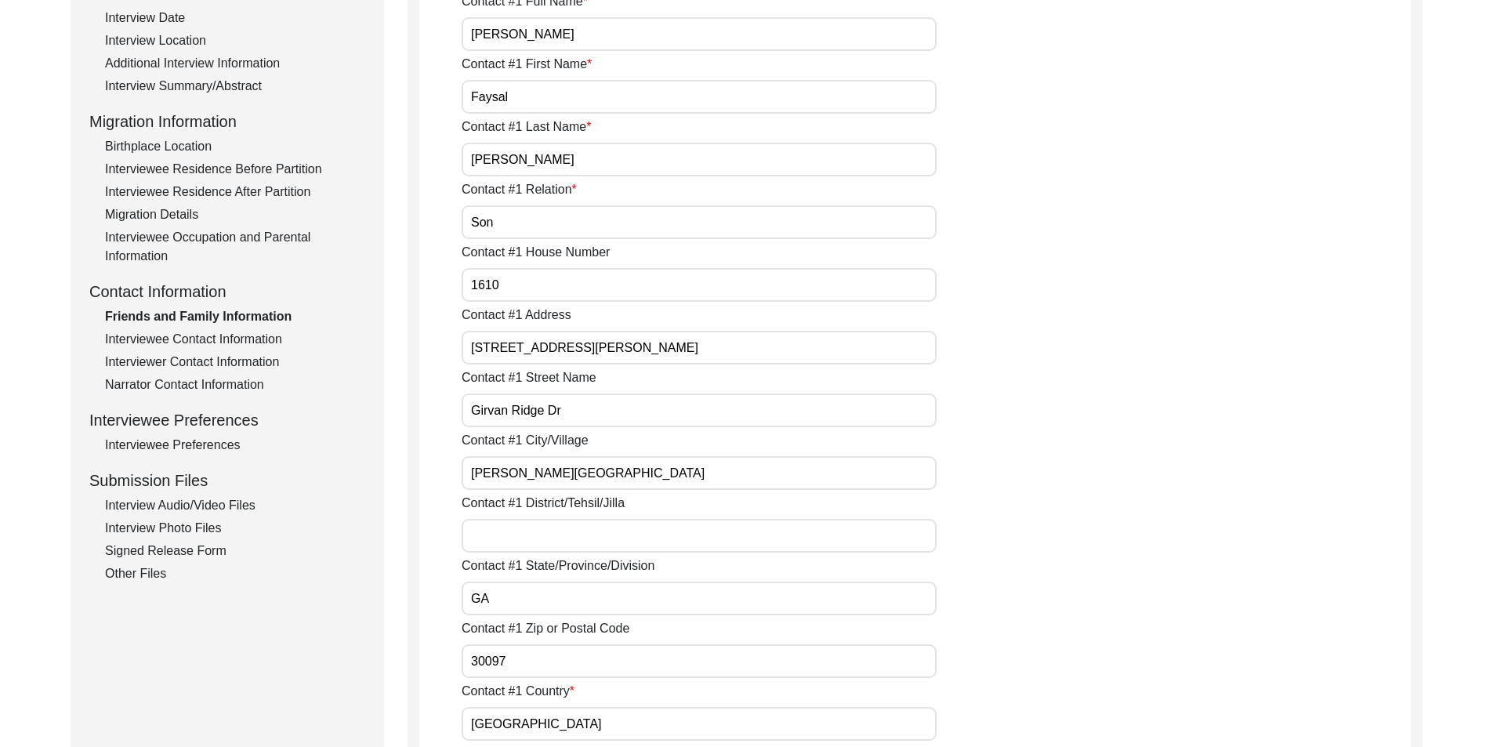
drag, startPoint x: 683, startPoint y: 345, endPoint x: 691, endPoint y: 347, distance: 8.0
click at [691, 347] on input "[STREET_ADDRESS][PERSON_NAME]" at bounding box center [699, 348] width 475 height 34
click at [601, 414] on input "Girvan Ridge Dr" at bounding box center [699, 411] width 475 height 34
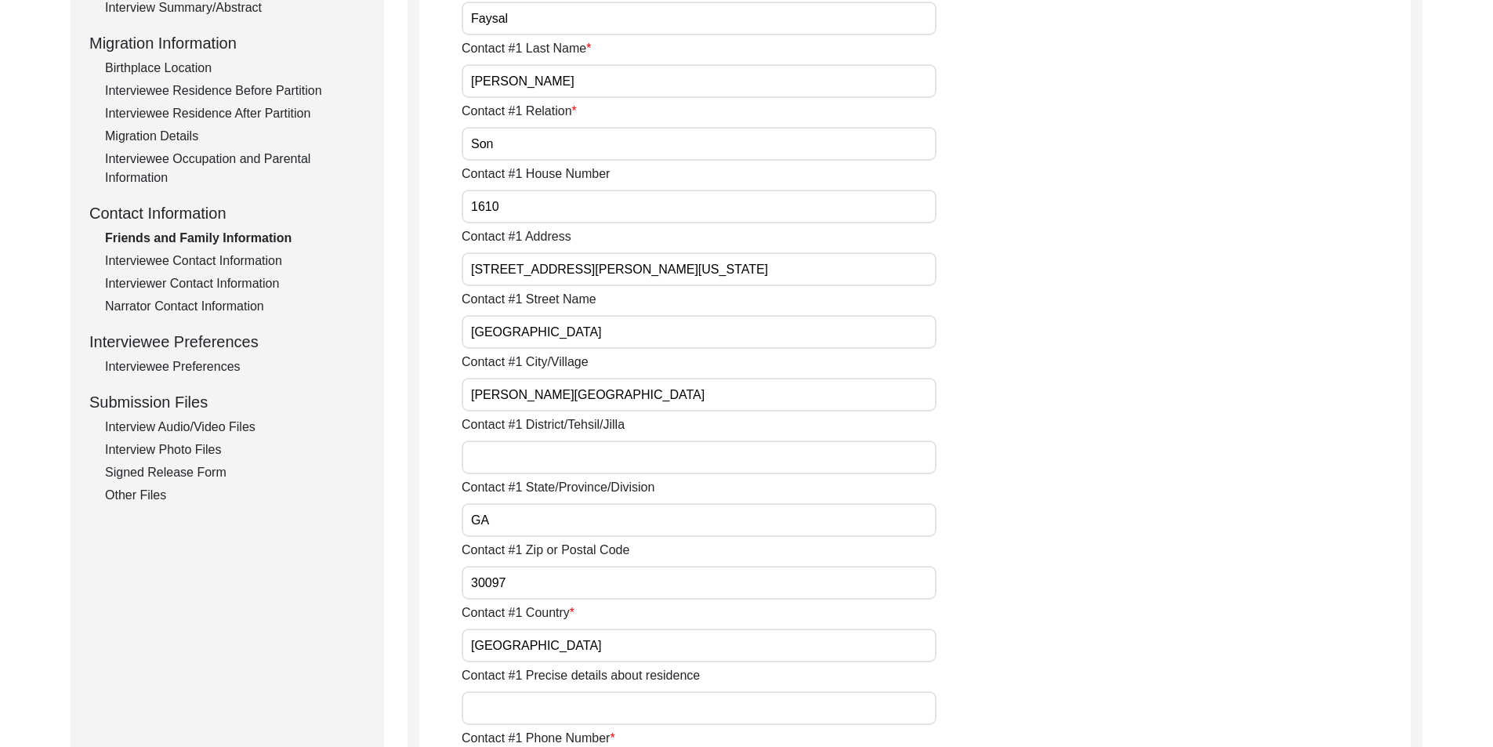
scroll to position [470, 0]
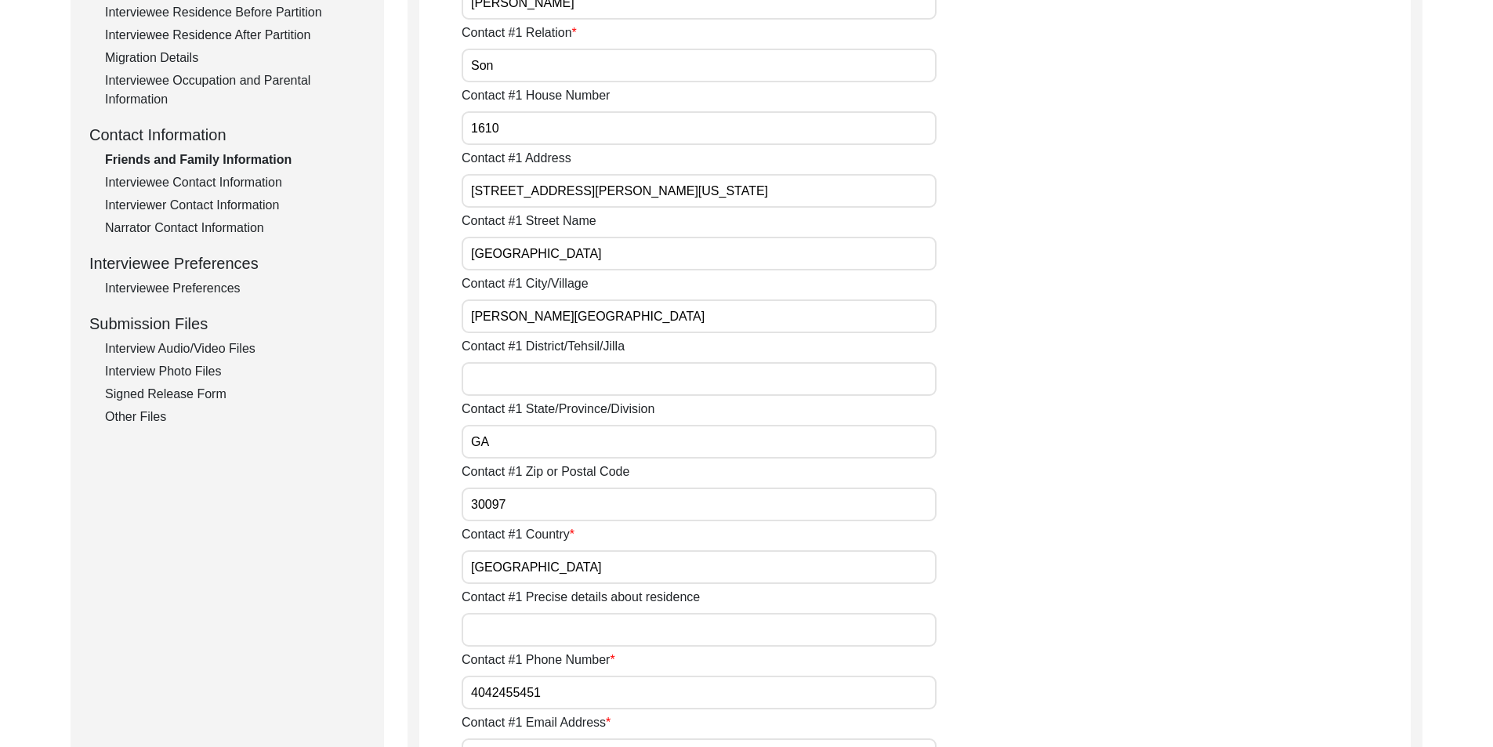
drag, startPoint x: 539, startPoint y: 439, endPoint x: 443, endPoint y: 436, distance: 96.5
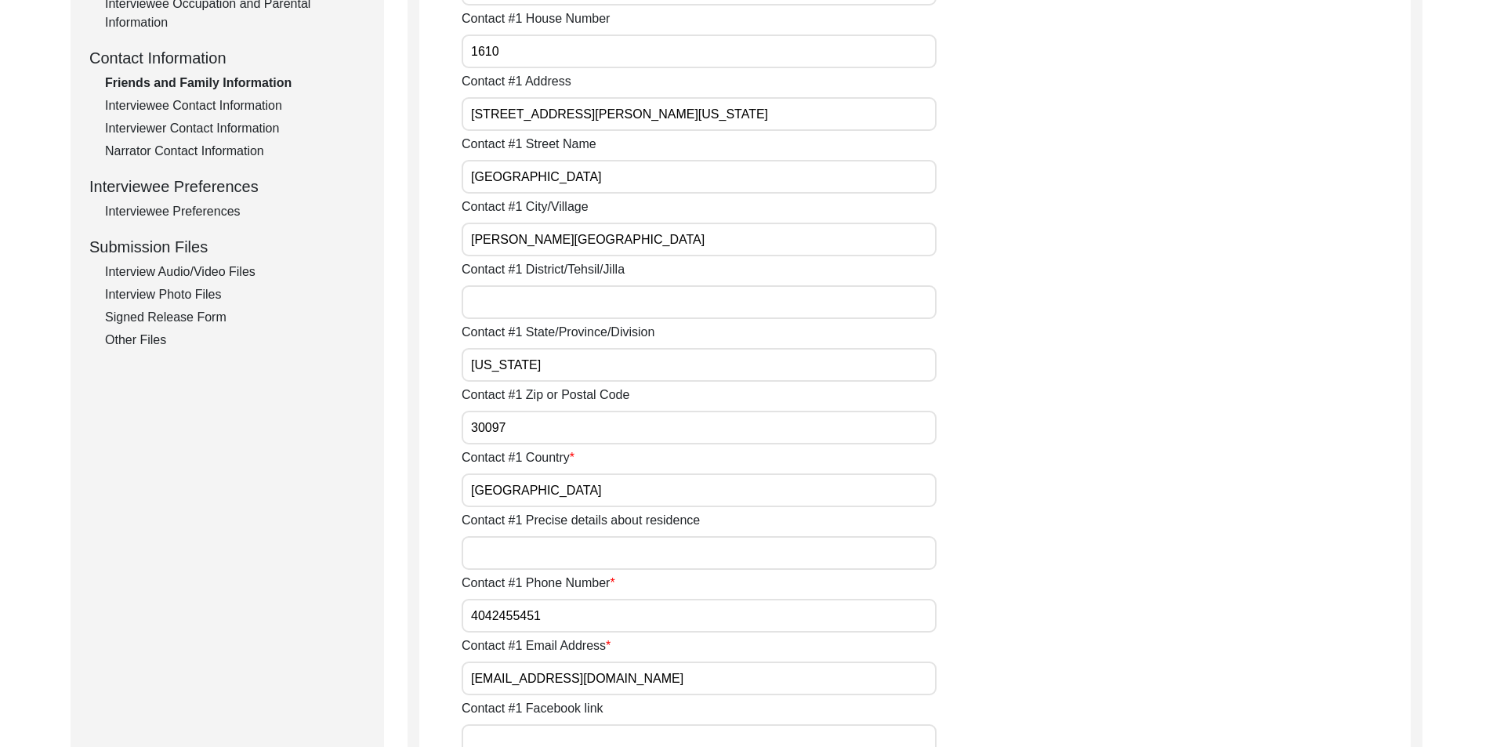
scroll to position [706, 0]
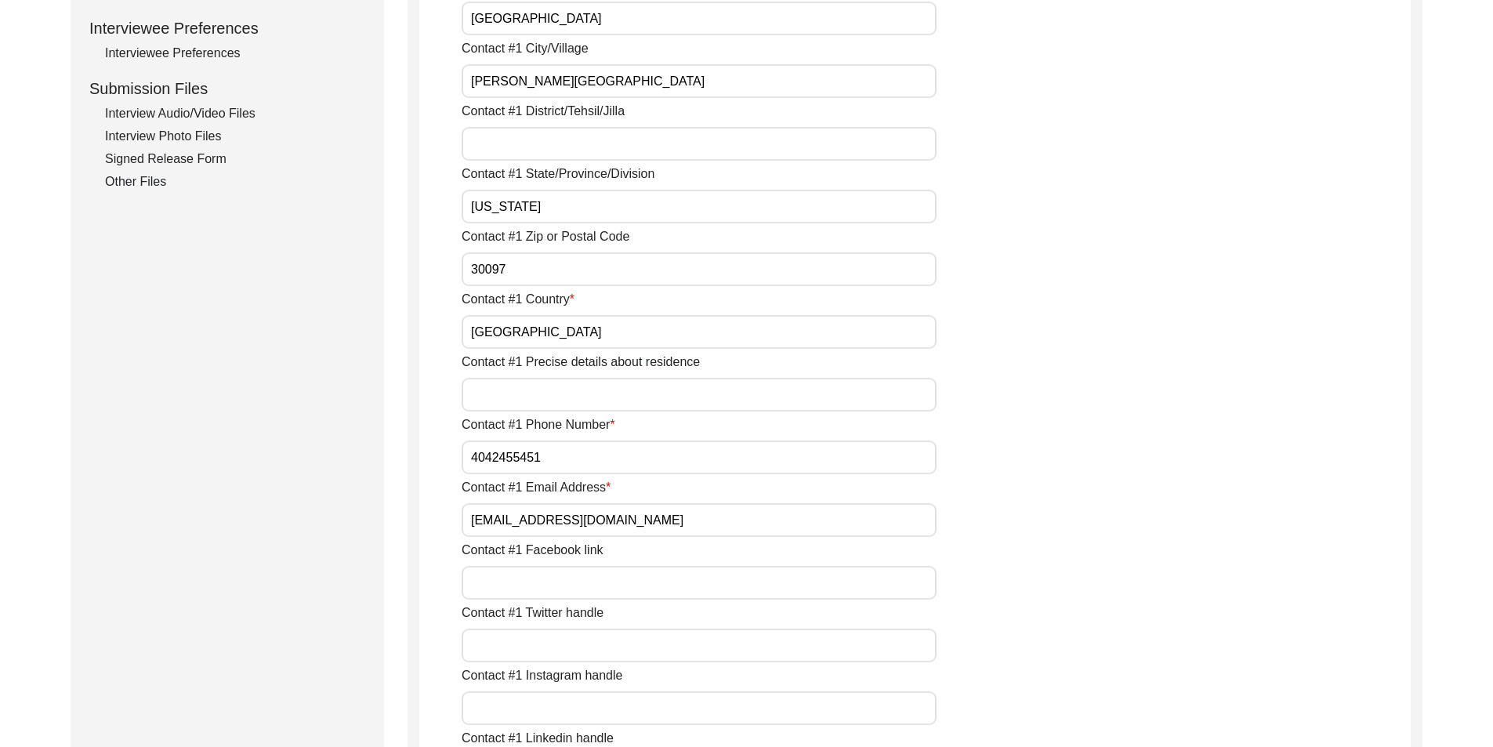
click at [470, 462] on input "4042455451" at bounding box center [699, 458] width 475 height 34
drag, startPoint x: 632, startPoint y: 465, endPoint x: 368, endPoint y: 448, distance: 263.9
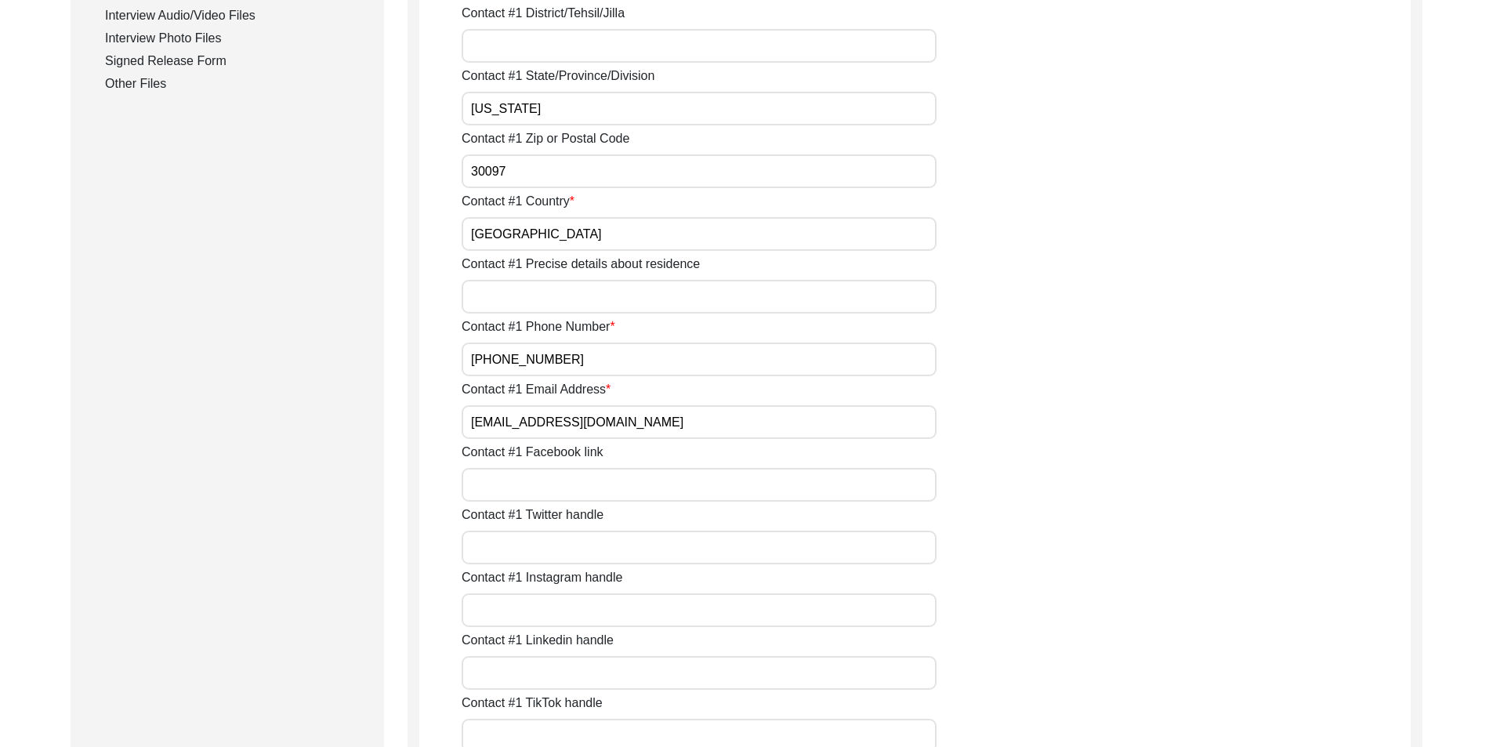
scroll to position [941, 0]
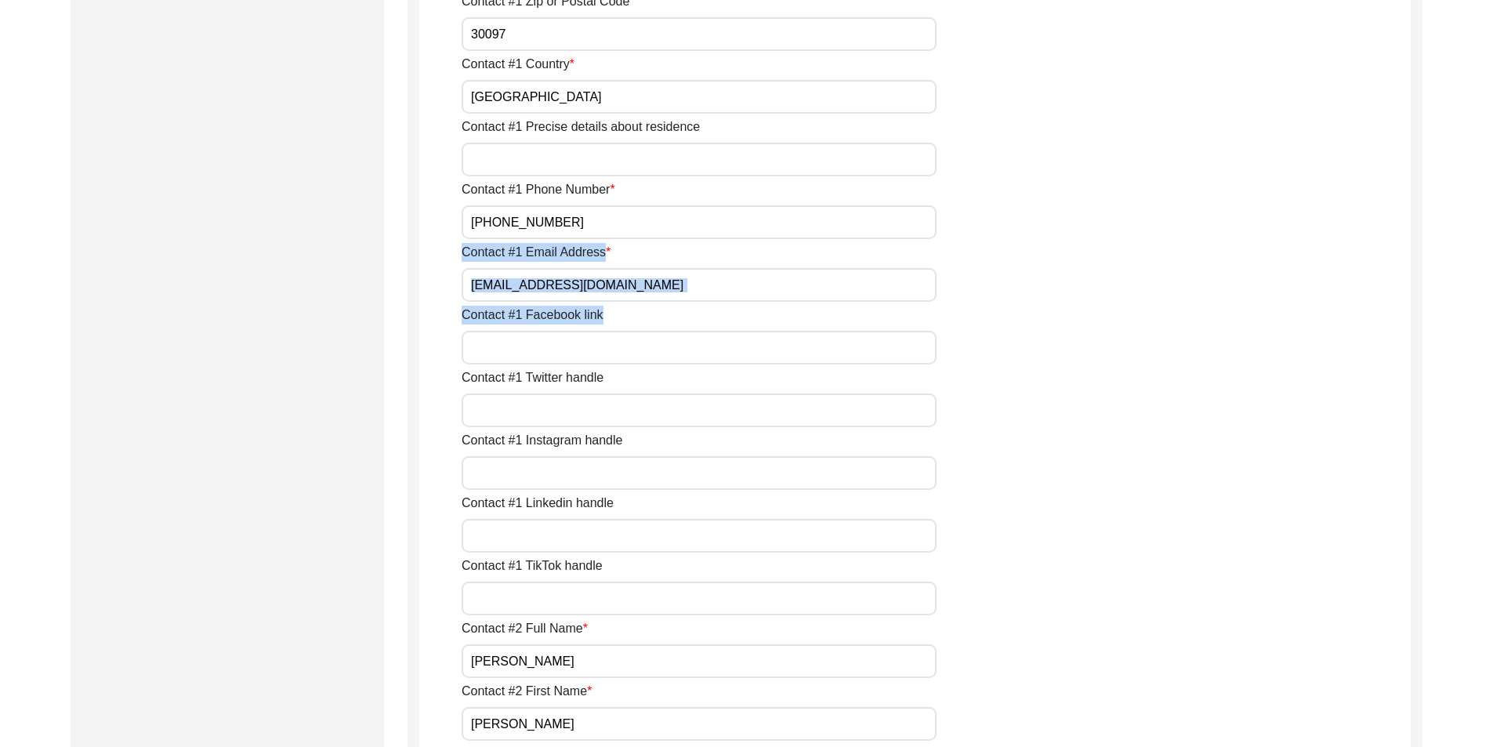
drag, startPoint x: 619, startPoint y: 320, endPoint x: 408, endPoint y: 285, distance: 212.9
drag, startPoint x: 677, startPoint y: 287, endPoint x: 434, endPoint y: 274, distance: 243.4
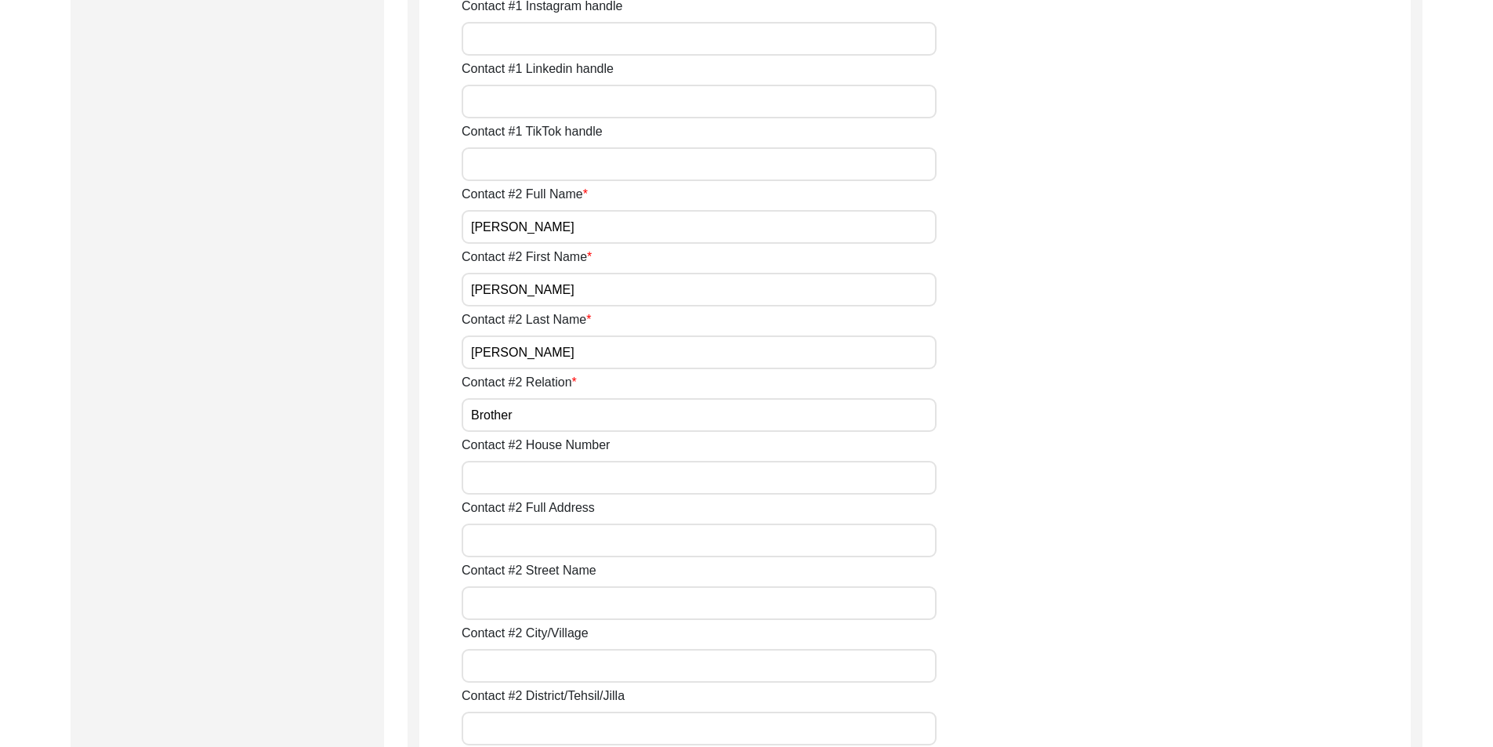
scroll to position [1411, 0]
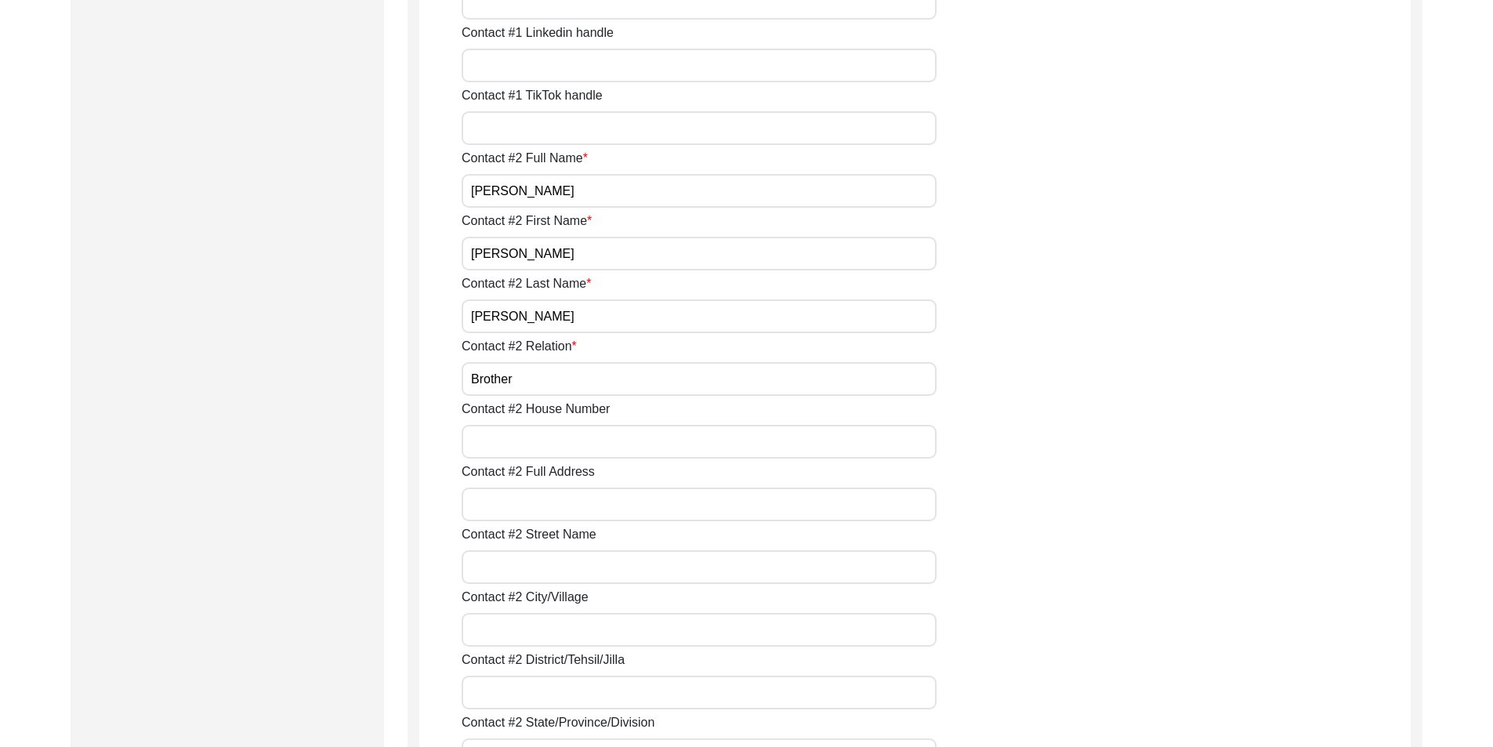
click at [553, 193] on input "[PERSON_NAME]" at bounding box center [699, 191] width 475 height 34
click at [532, 254] on input "[PERSON_NAME]" at bounding box center [699, 254] width 475 height 34
click at [519, 312] on input "[PERSON_NAME]" at bounding box center [699, 316] width 475 height 34
click at [535, 381] on input "Brother" at bounding box center [699, 379] width 475 height 34
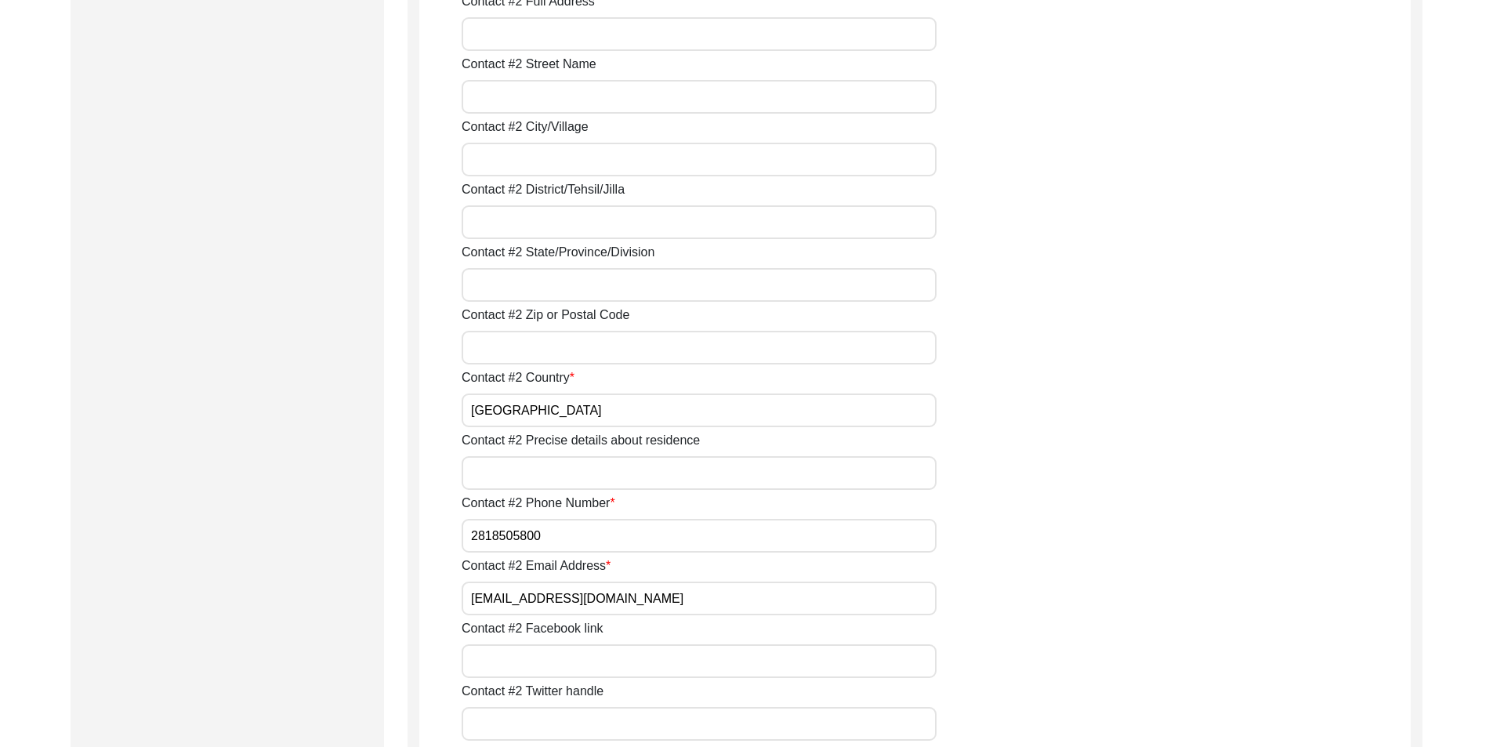
click at [523, 422] on input "[GEOGRAPHIC_DATA]" at bounding box center [699, 411] width 475 height 34
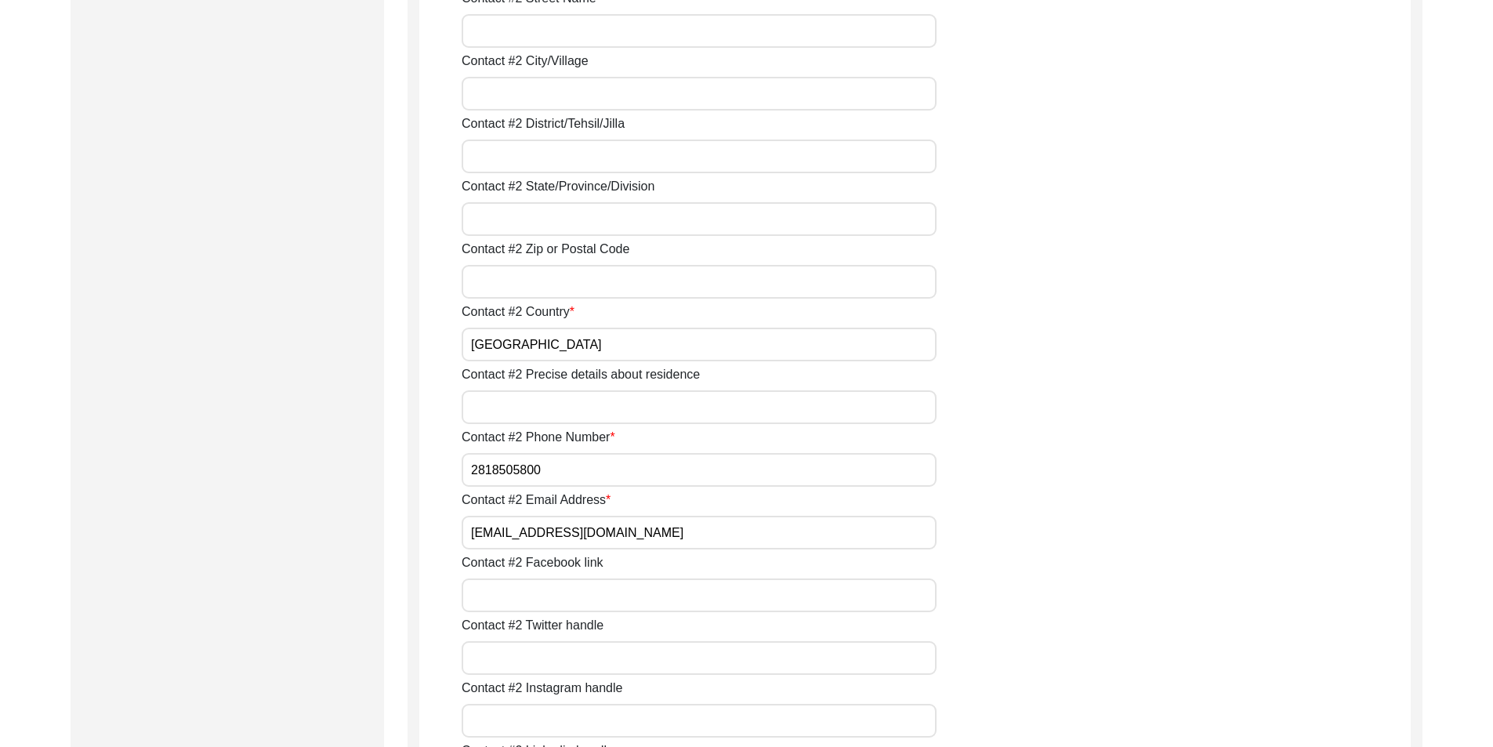
scroll to position [2038, 0]
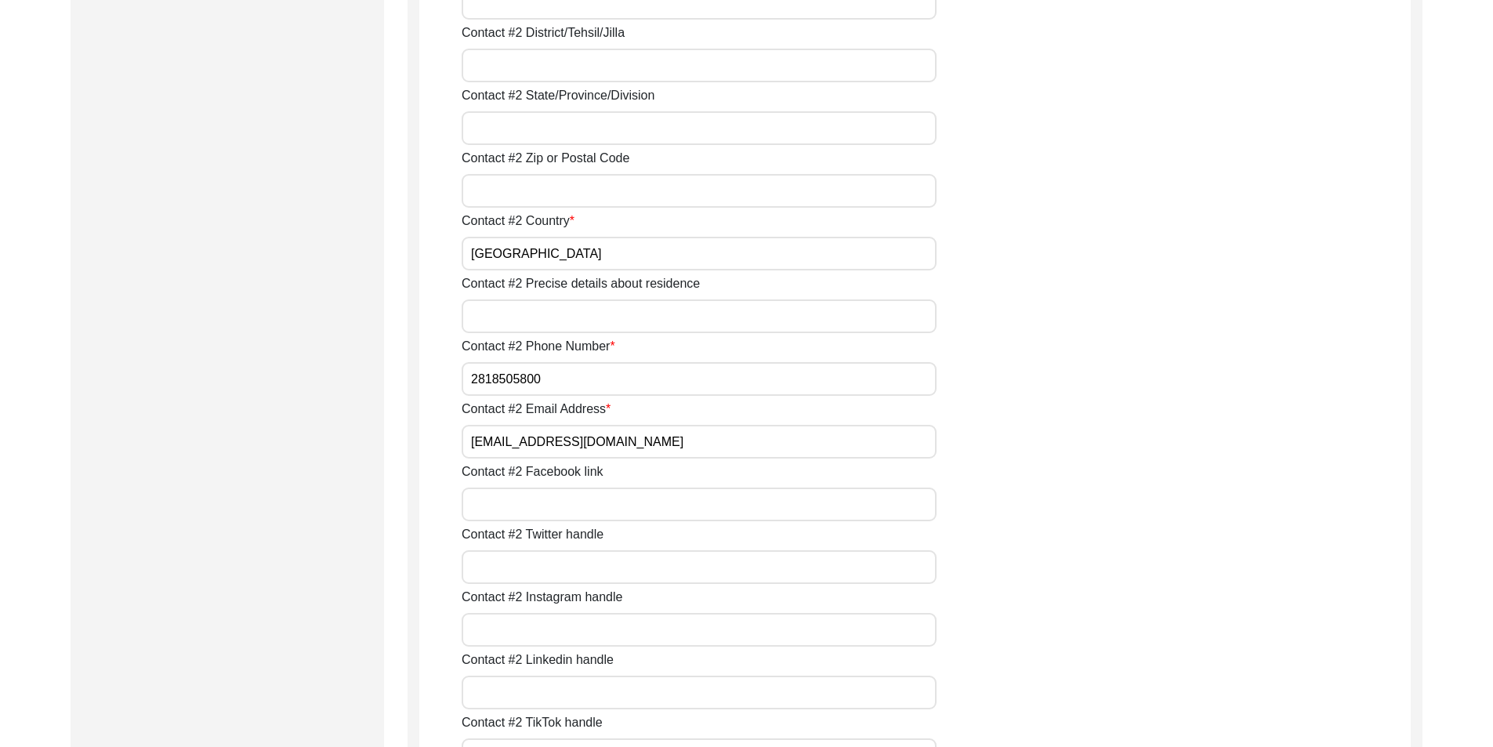
drag, startPoint x: 459, startPoint y: 375, endPoint x: 469, endPoint y: 379, distance: 10.2
click at [470, 379] on input "2818505800" at bounding box center [699, 379] width 475 height 34
drag, startPoint x: 678, startPoint y: 383, endPoint x: 383, endPoint y: 373, distance: 294.9
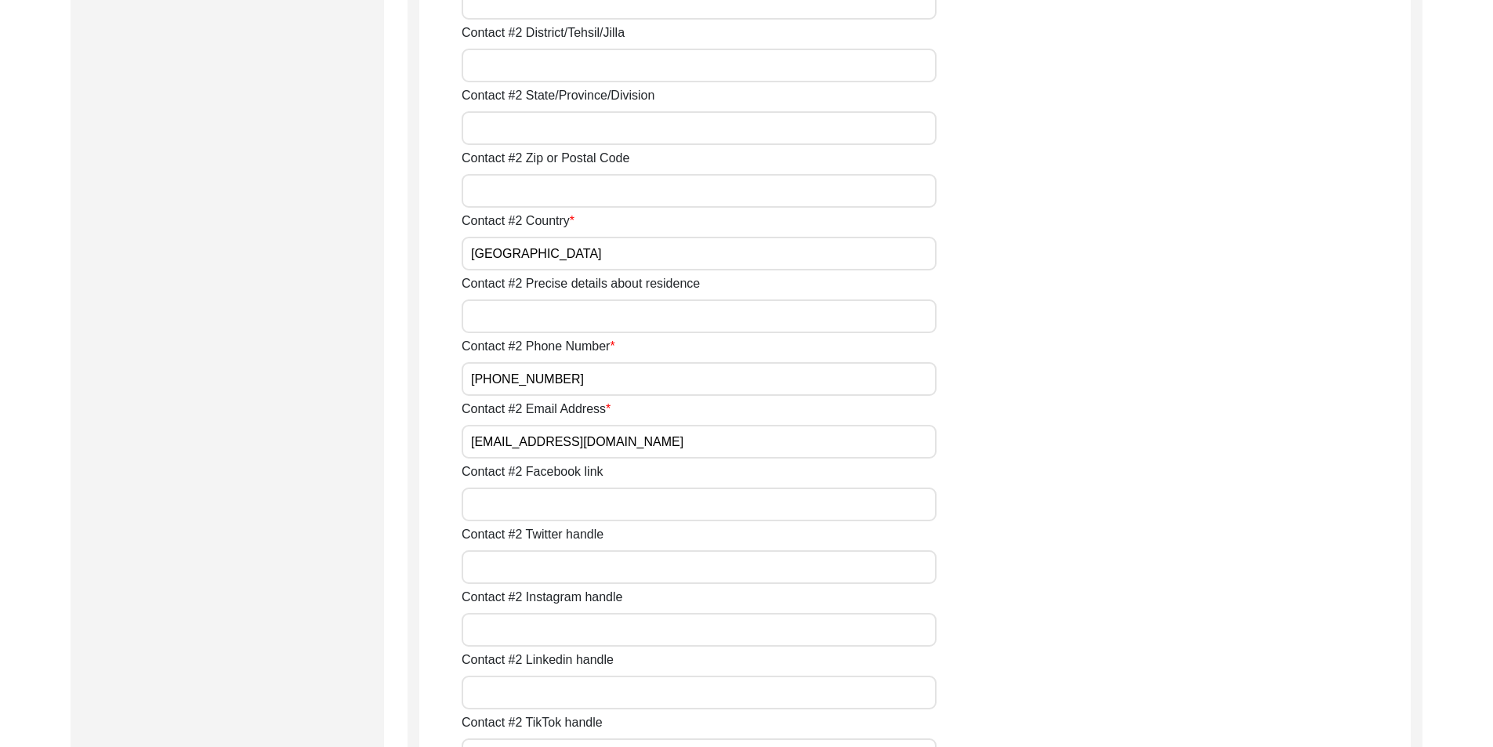
click at [648, 443] on input "[EMAIL_ADDRESS][DOMAIN_NAME]" at bounding box center [699, 442] width 475 height 34
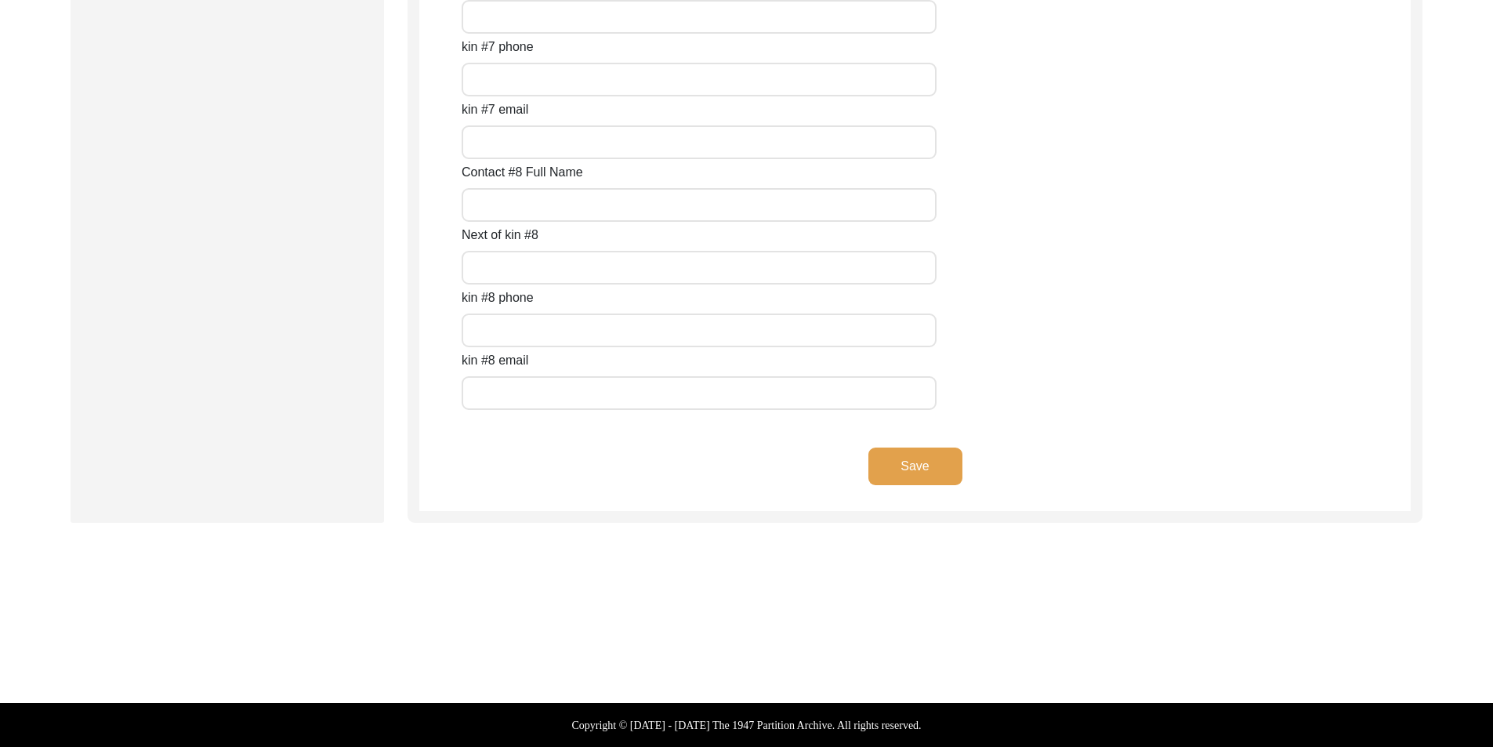
click at [875, 465] on button "Save" at bounding box center [916, 467] width 94 height 38
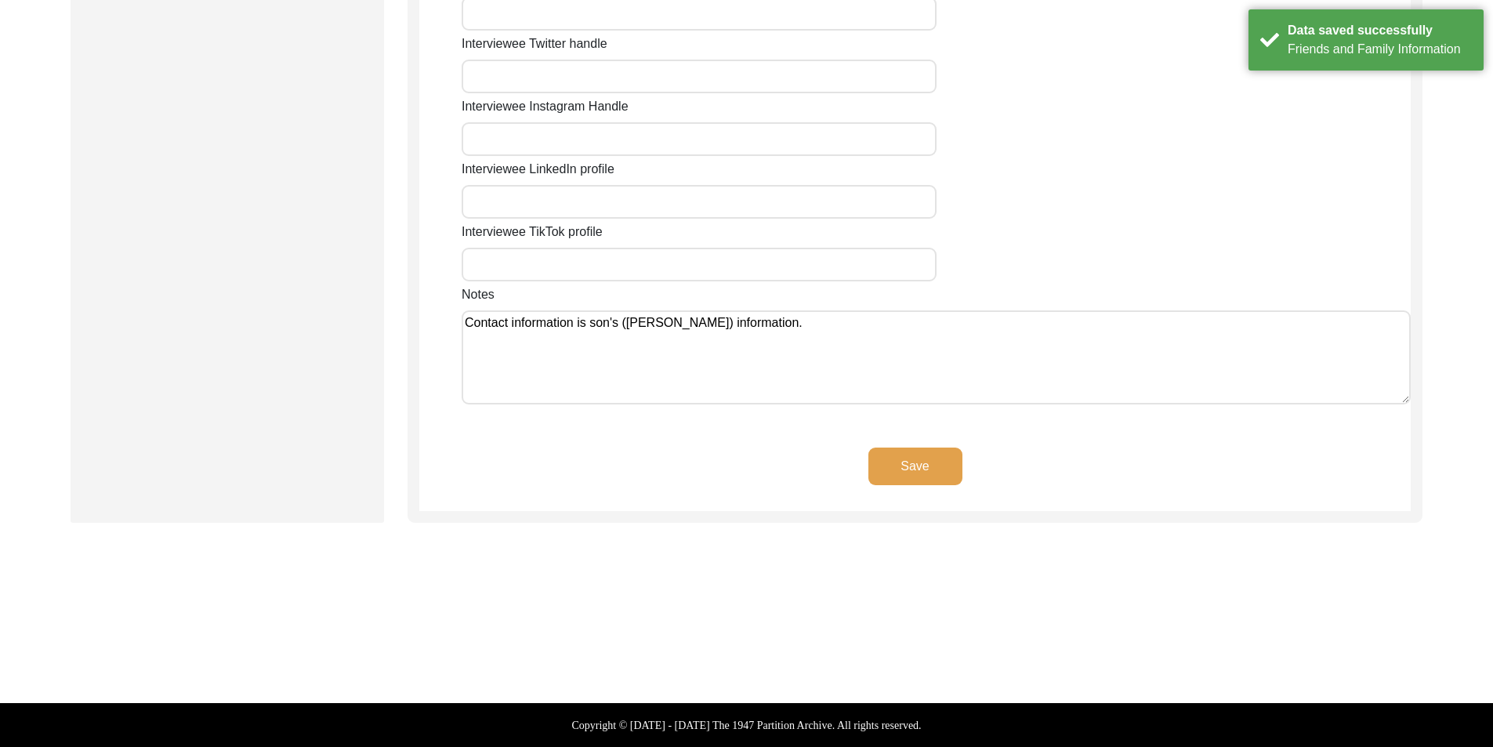
click at [844, 350] on textarea "Contact information is son's ([PERSON_NAME]) information." at bounding box center [936, 357] width 949 height 94
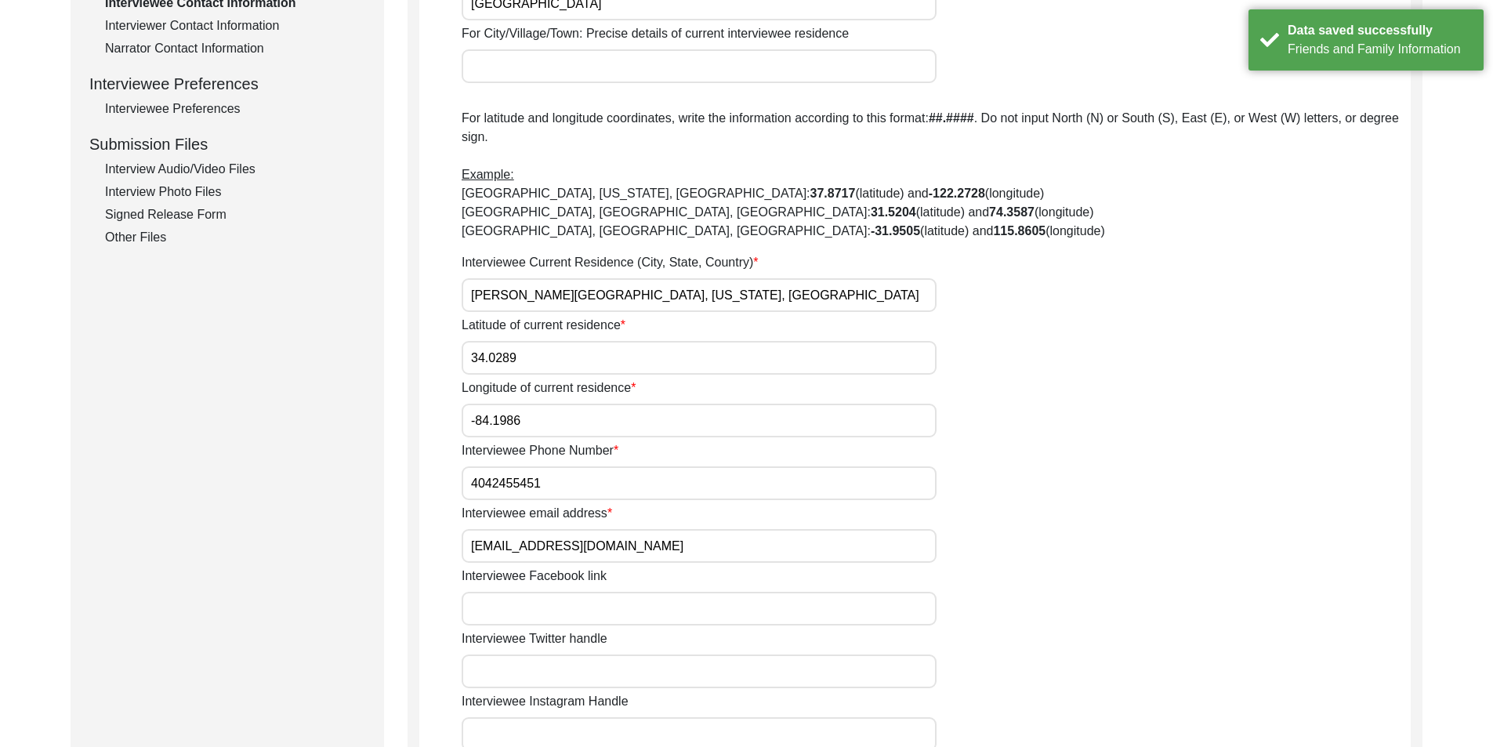
scroll to position [618, 0]
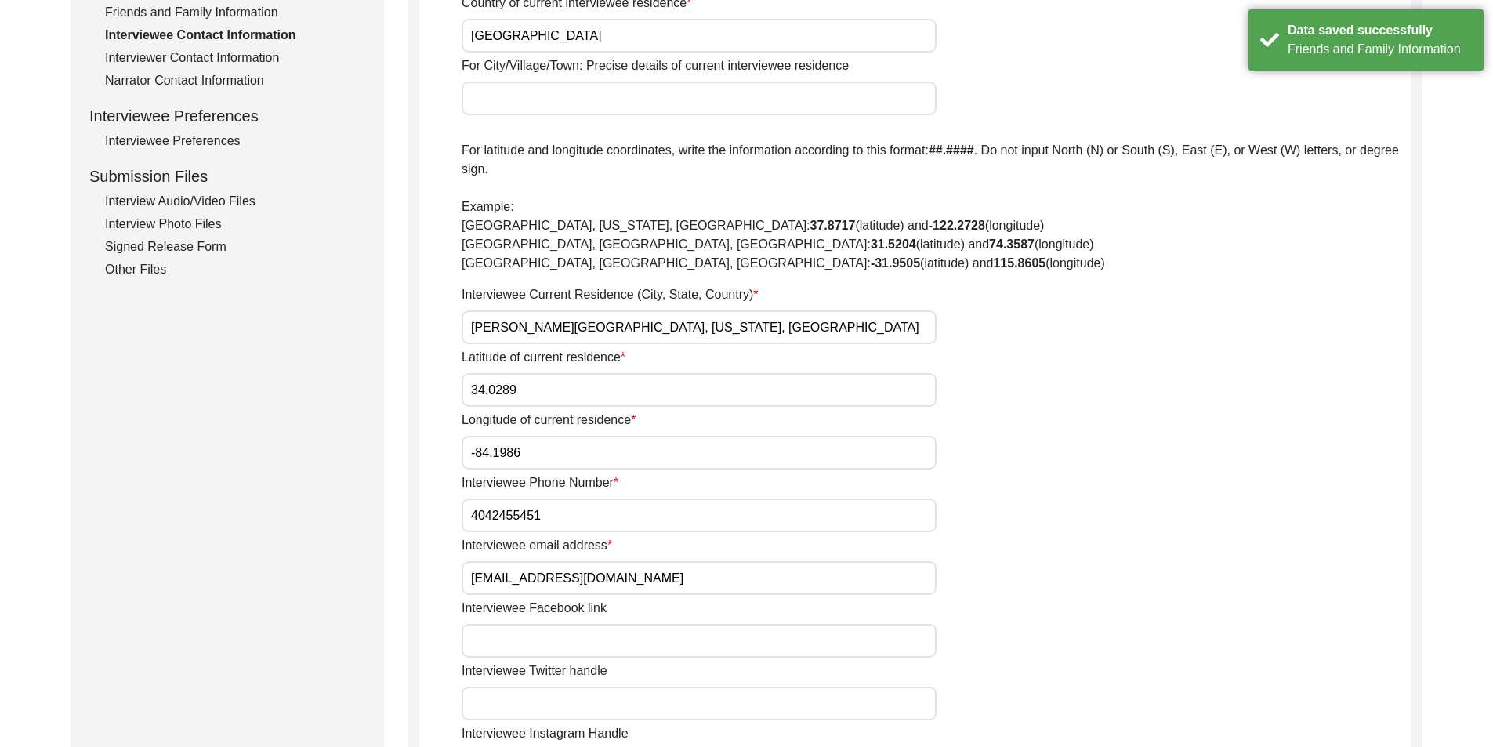
click at [618, 405] on input "34.0289" at bounding box center [699, 390] width 475 height 34
click at [576, 474] on label "Interviewee Phone Number" at bounding box center [540, 483] width 157 height 19
click at [576, 499] on input "4042455451" at bounding box center [699, 516] width 475 height 34
click at [477, 517] on input "4042455451" at bounding box center [699, 516] width 475 height 34
click at [471, 517] on input "4042455451" at bounding box center [699, 516] width 475 height 34
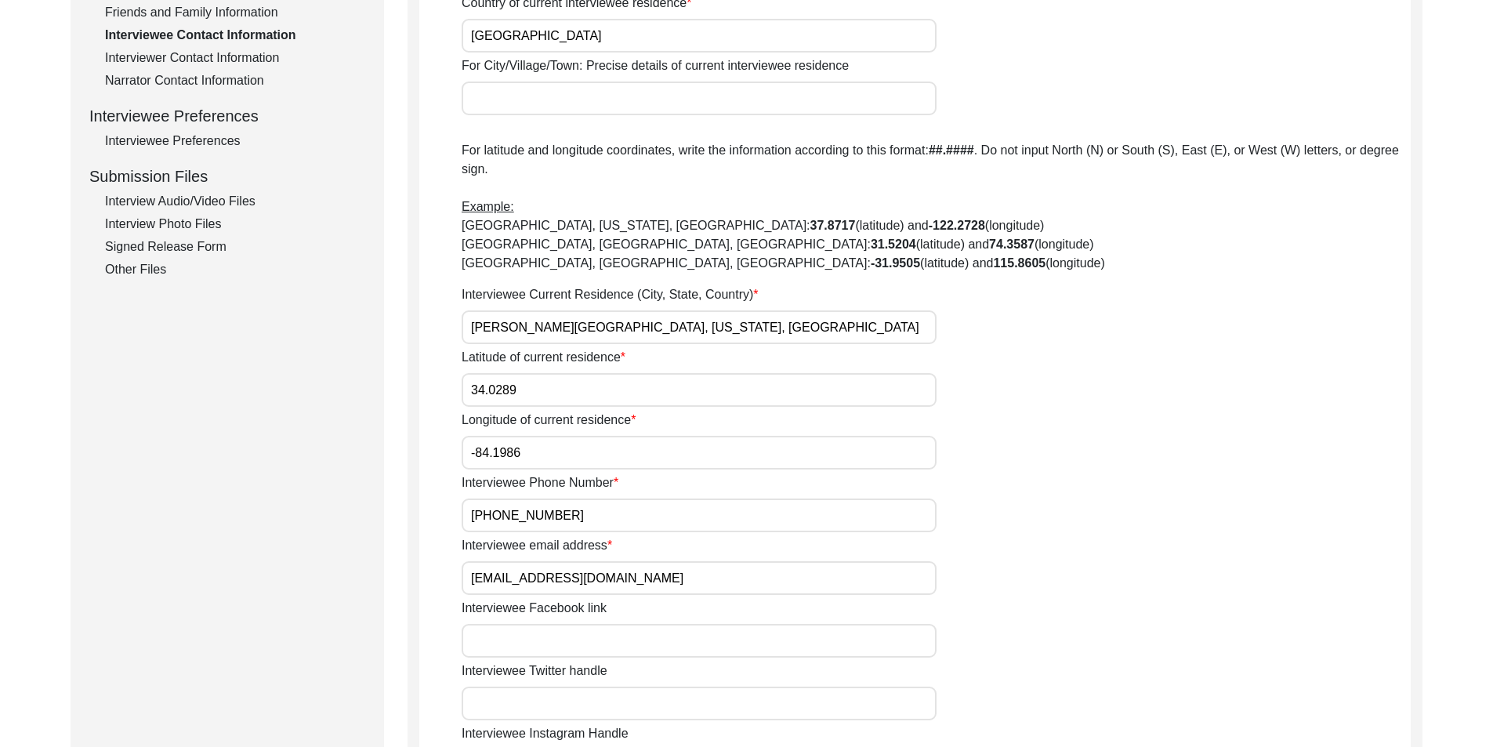
drag, startPoint x: 612, startPoint y: 513, endPoint x: 643, endPoint y: 539, distance: 40.7
click at [612, 514] on input "[PHONE_NUMBER]" at bounding box center [699, 516] width 475 height 34
click at [662, 564] on input "[EMAIL_ADDRESS][DOMAIN_NAME]" at bounding box center [699, 578] width 475 height 34
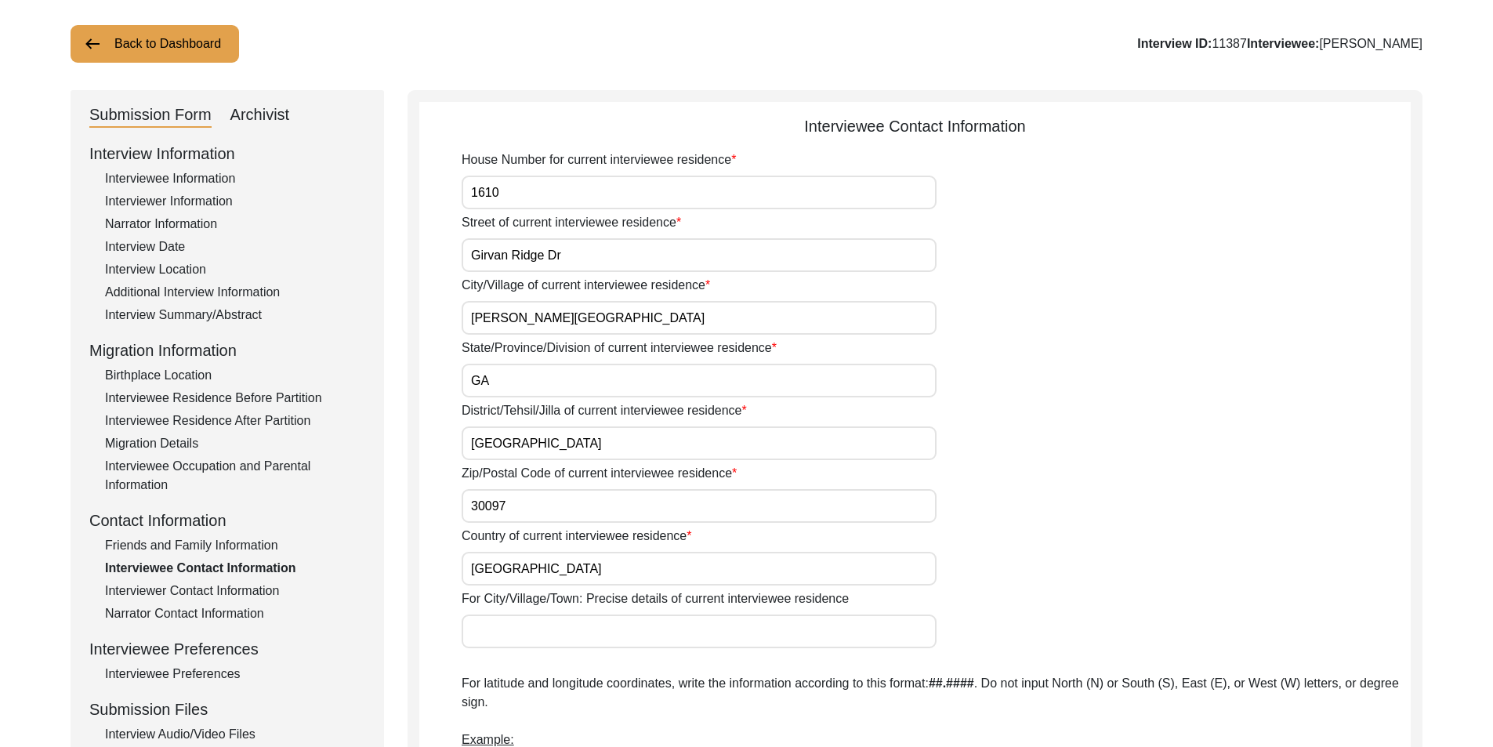
scroll to position [69, 0]
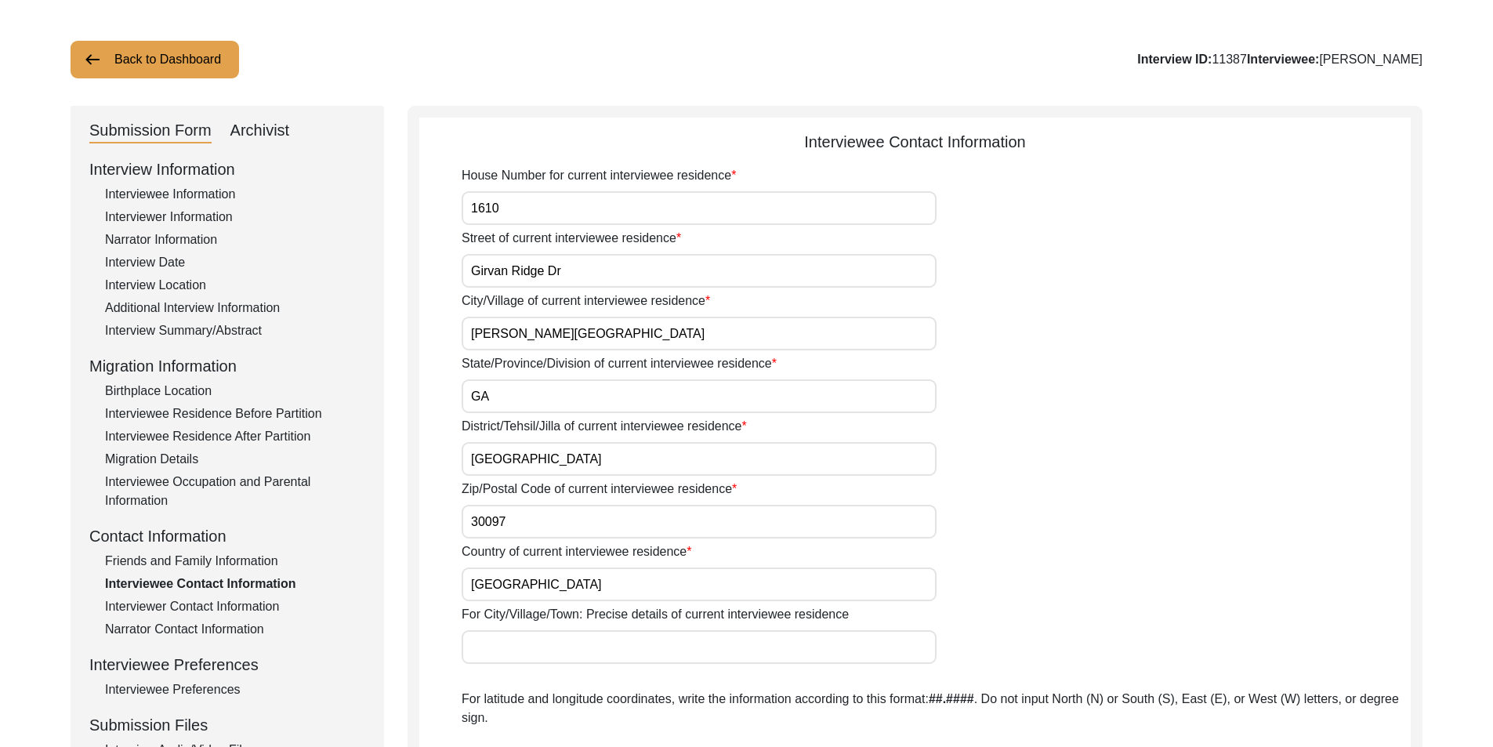
drag, startPoint x: 552, startPoint y: 385, endPoint x: 448, endPoint y: 380, distance: 104.4
click at [571, 278] on input "Girvan Ridge Dr" at bounding box center [699, 271] width 475 height 34
click at [582, 332] on input "[PERSON_NAME][GEOGRAPHIC_DATA]" at bounding box center [699, 334] width 475 height 34
drag, startPoint x: 521, startPoint y: 204, endPoint x: 522, endPoint y: 348, distance: 144.3
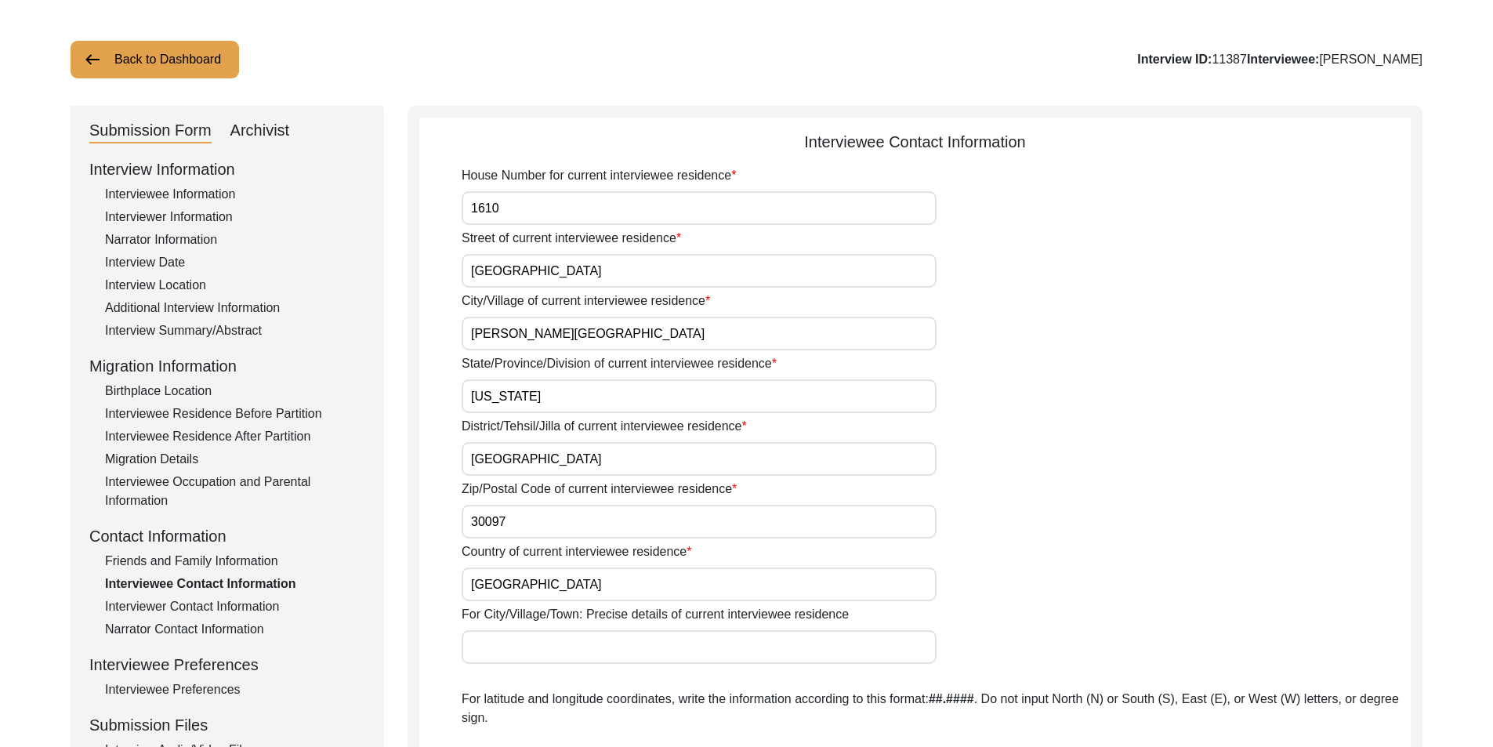
click at [521, 209] on input "1610" at bounding box center [699, 208] width 475 height 34
click at [524, 389] on input "[US_STATE]" at bounding box center [699, 396] width 475 height 34
click at [587, 456] on input "[GEOGRAPHIC_DATA]" at bounding box center [699, 459] width 475 height 34
click at [546, 528] on input "30097" at bounding box center [699, 522] width 475 height 34
click at [543, 568] on div "Country of current interviewee residence [DEMOGRAPHIC_DATA]" at bounding box center [936, 572] width 949 height 59
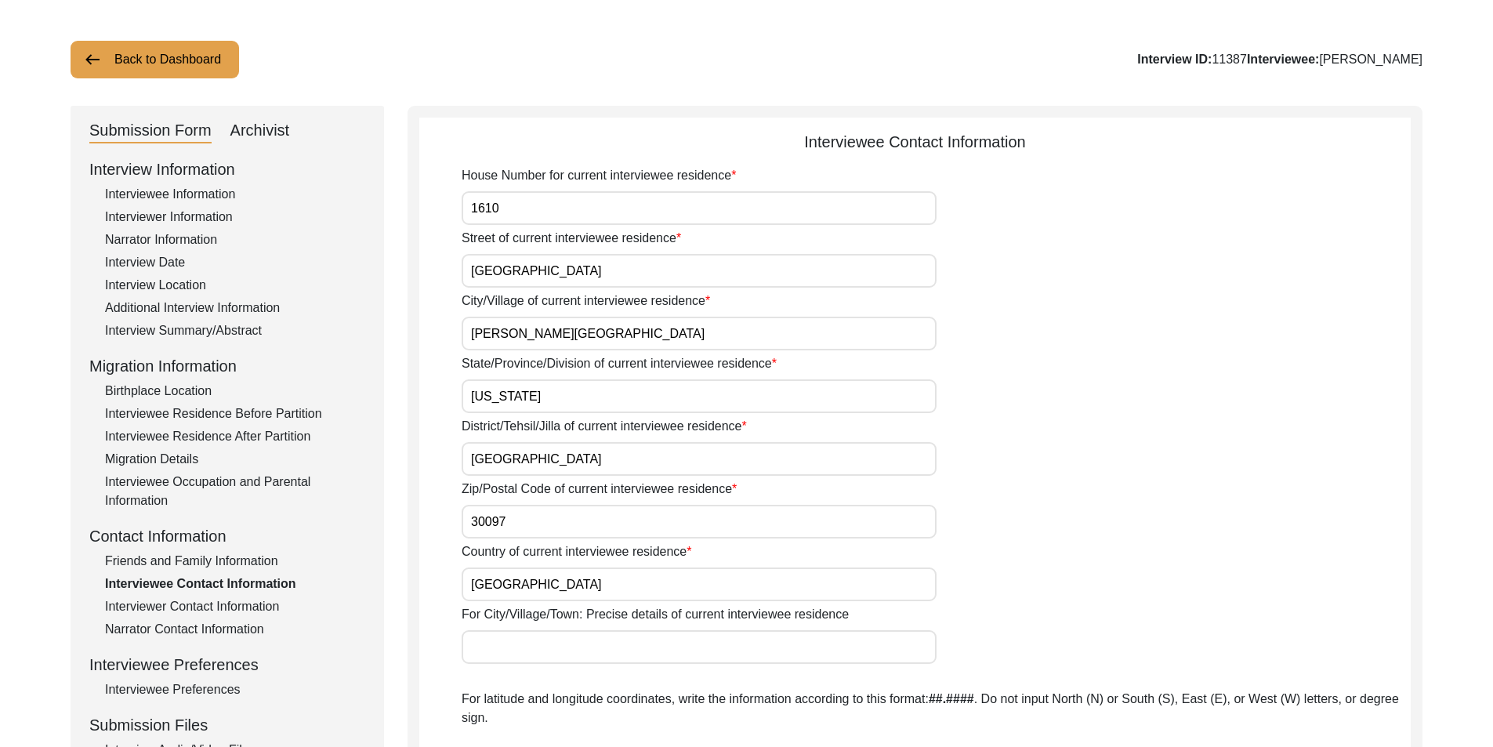
click at [547, 574] on input "[GEOGRAPHIC_DATA]" at bounding box center [699, 585] width 475 height 34
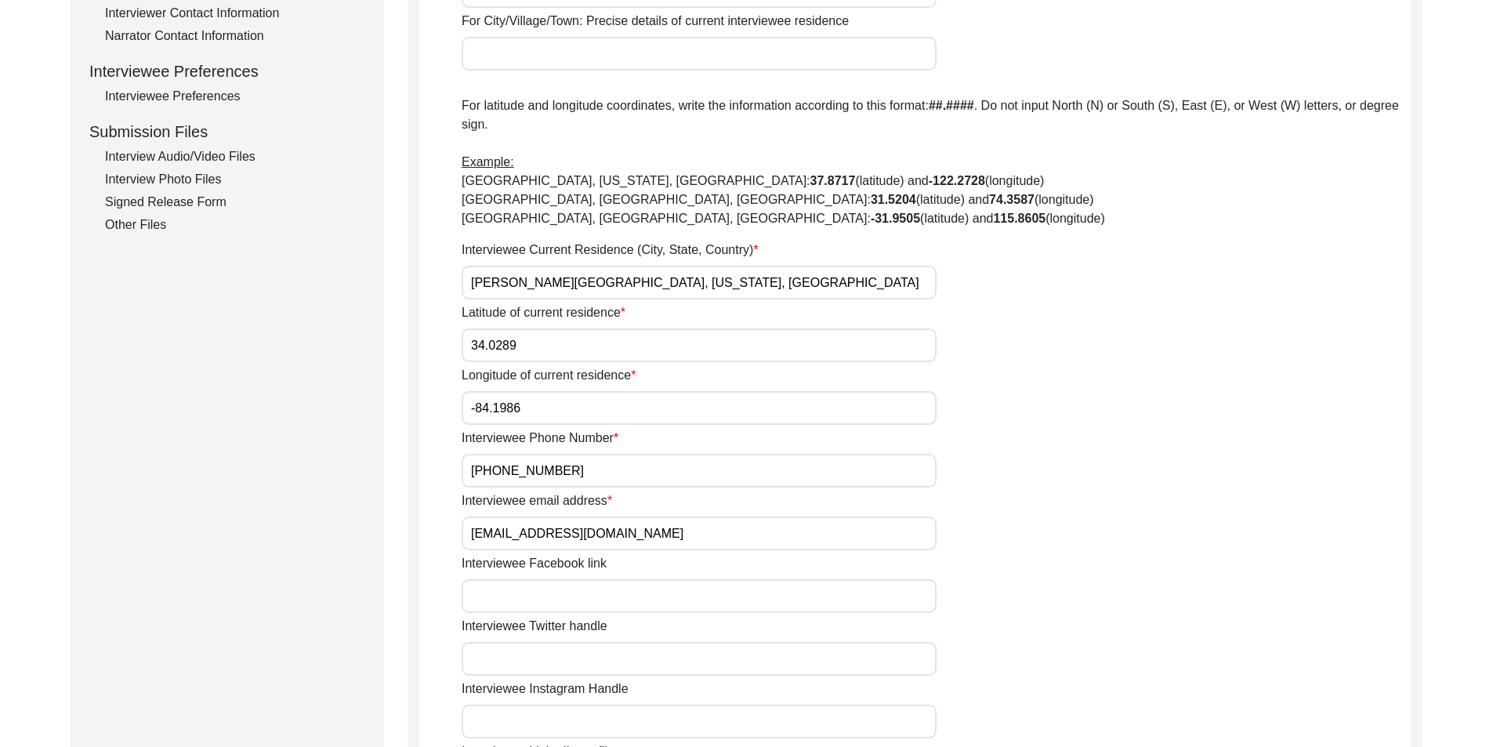
scroll to position [775, 0]
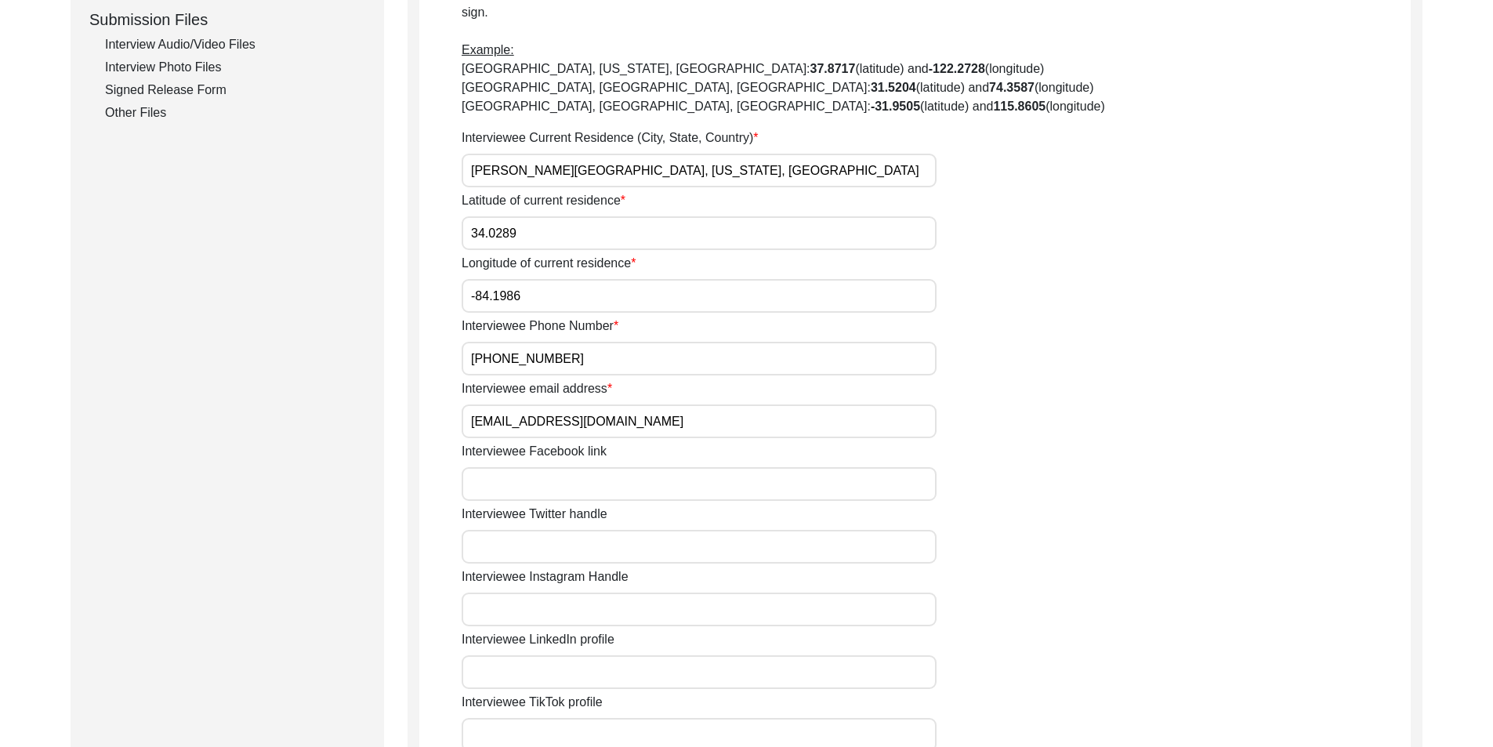
drag, startPoint x: 644, startPoint y: 165, endPoint x: 494, endPoint y: 192, distance: 152.2
click at [441, 163] on app-contact-information "Interviewee Contact Information House Number for current interviewee residence …" at bounding box center [915, 203] width 992 height 1557
click at [590, 217] on input "34.0289" at bounding box center [699, 233] width 475 height 34
click at [561, 285] on input "-84.1986" at bounding box center [699, 296] width 475 height 34
click at [624, 347] on input "[PHONE_NUMBER]" at bounding box center [699, 359] width 475 height 34
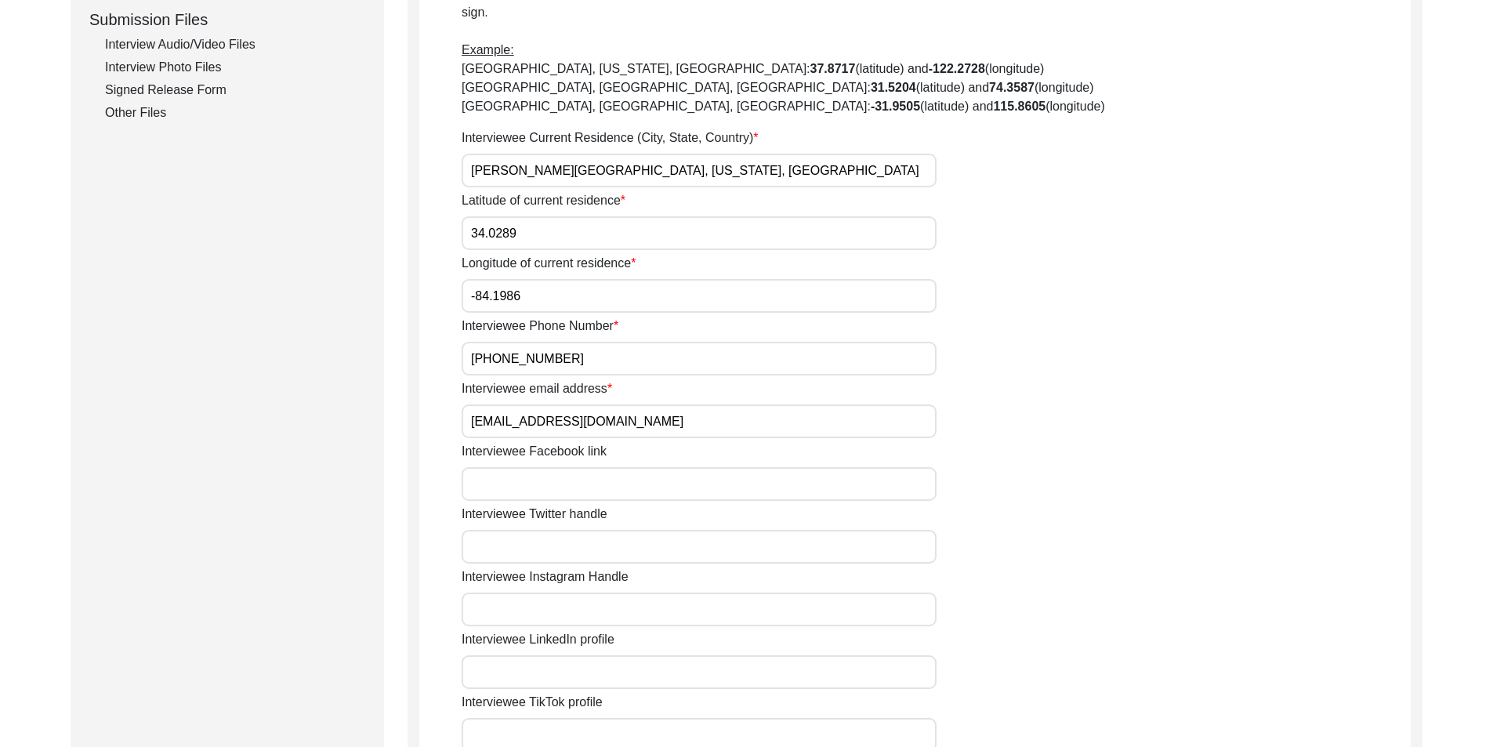
click at [631, 416] on input "[EMAIL_ADDRESS][DOMAIN_NAME]" at bounding box center [699, 422] width 475 height 34
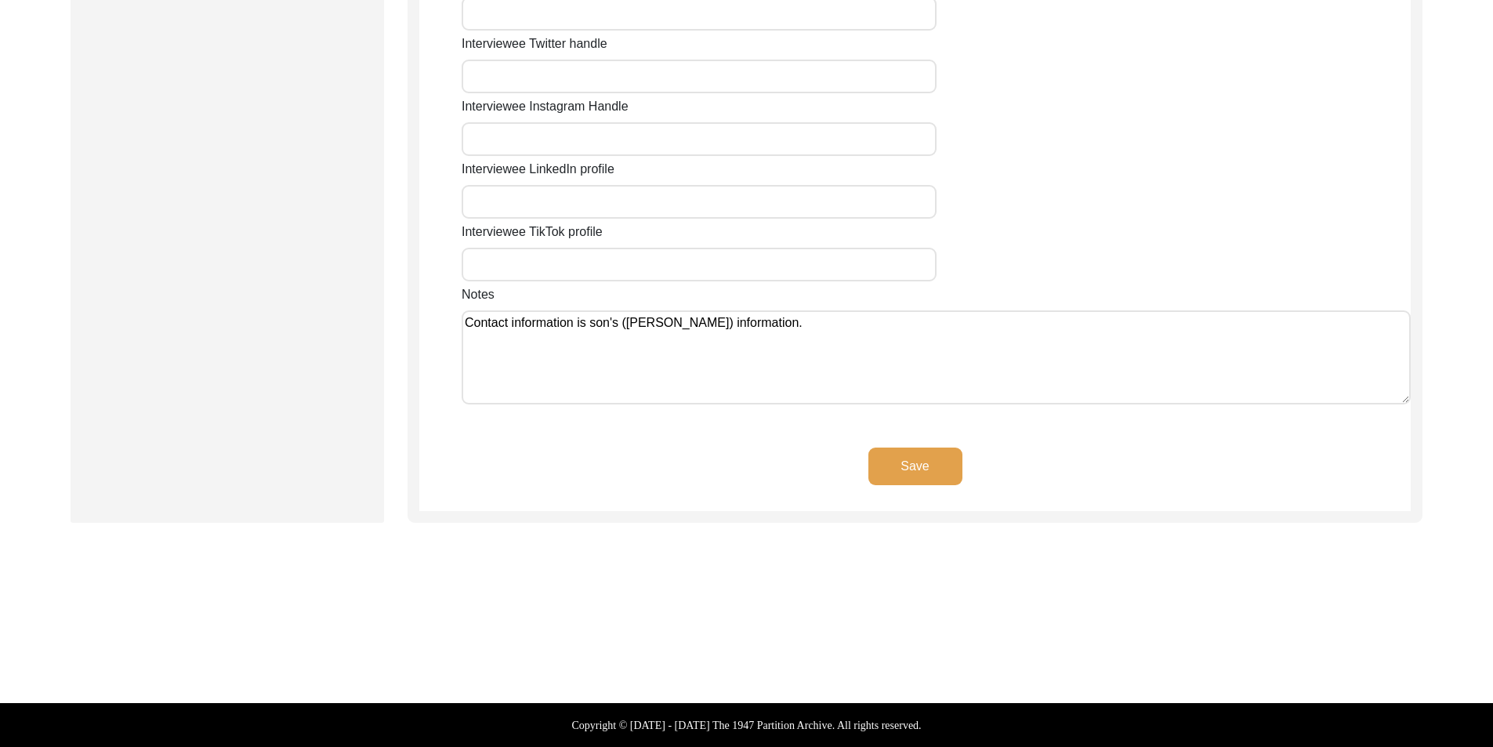
click at [885, 461] on button "Save" at bounding box center [916, 467] width 94 height 38
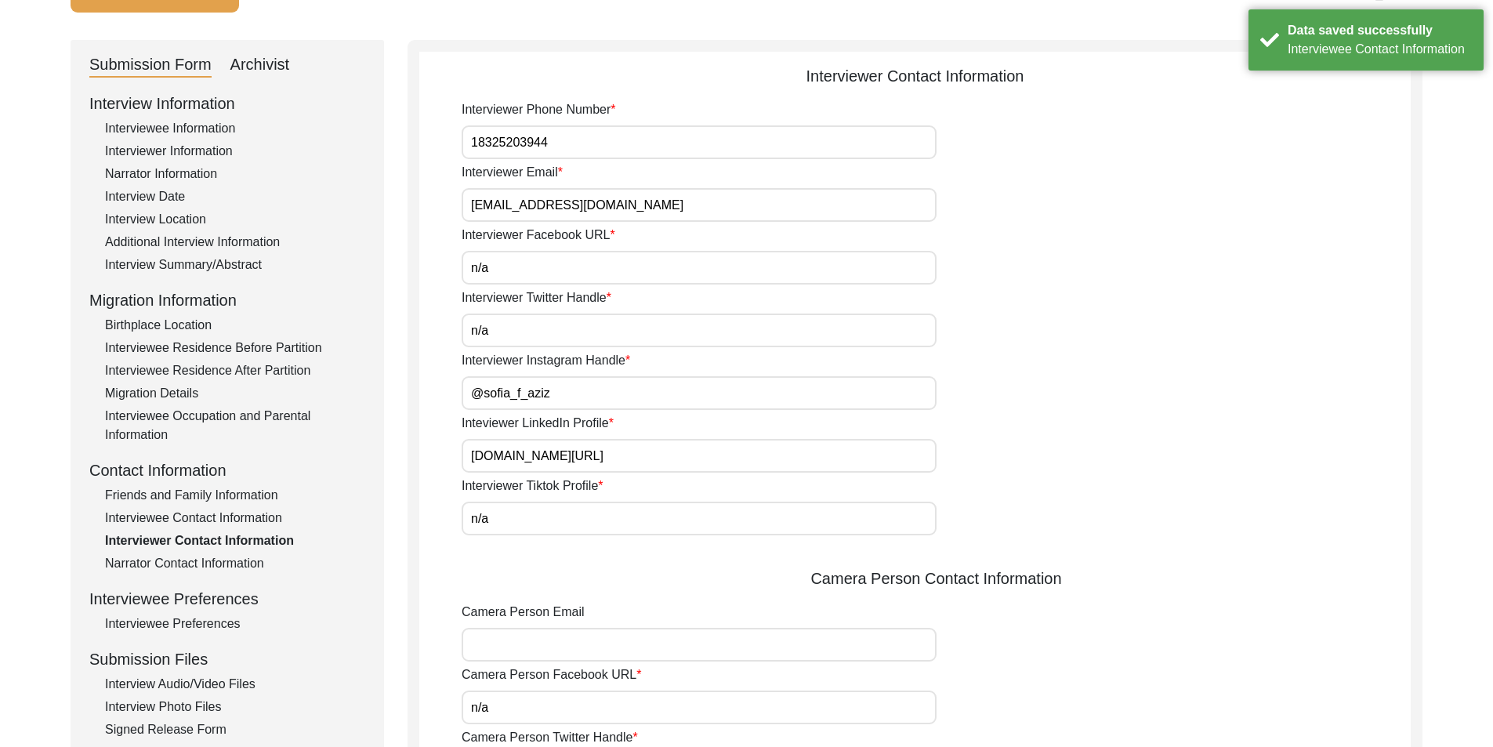
scroll to position [0, 0]
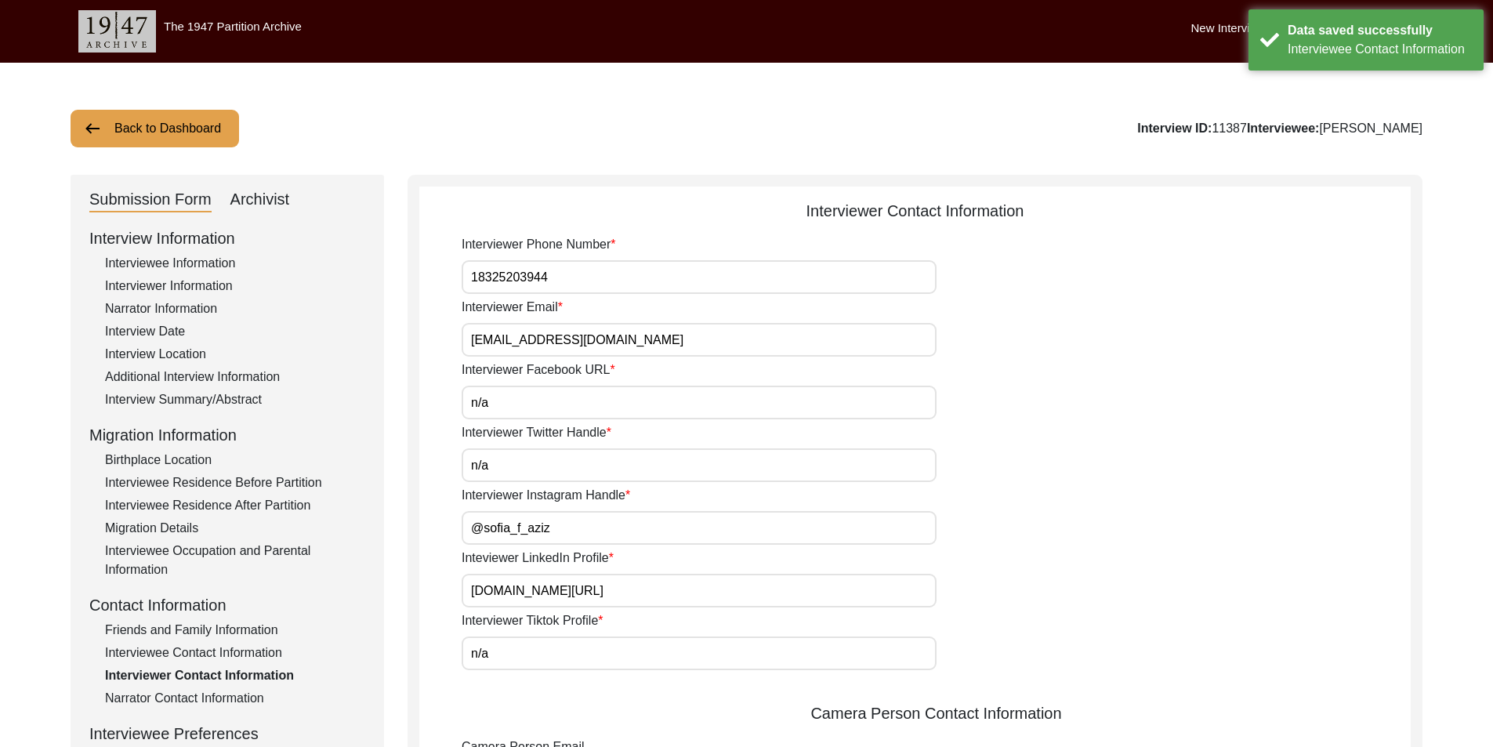
click at [208, 255] on div "Interviewee Information" at bounding box center [235, 263] width 260 height 19
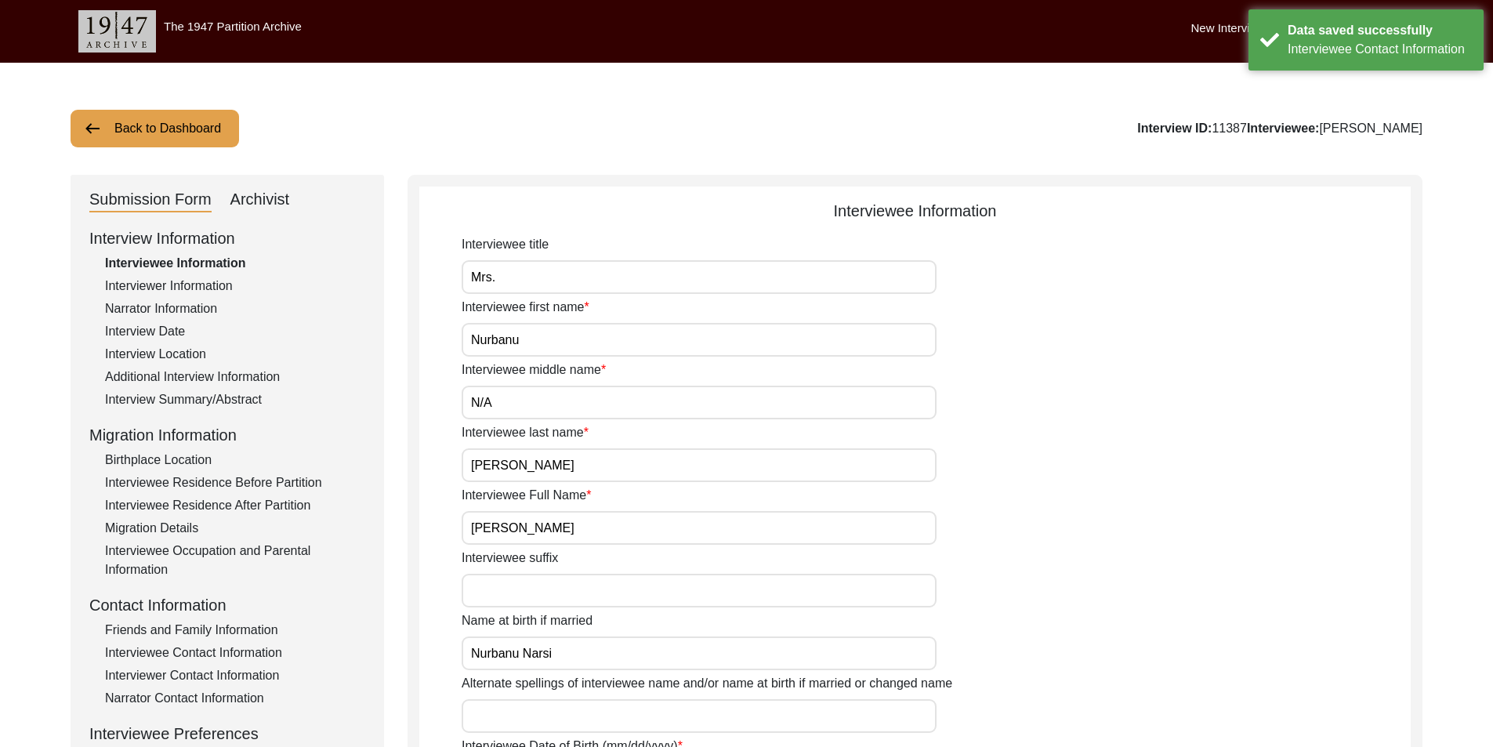
click at [206, 285] on div "Interviewer Information" at bounding box center [235, 286] width 260 height 19
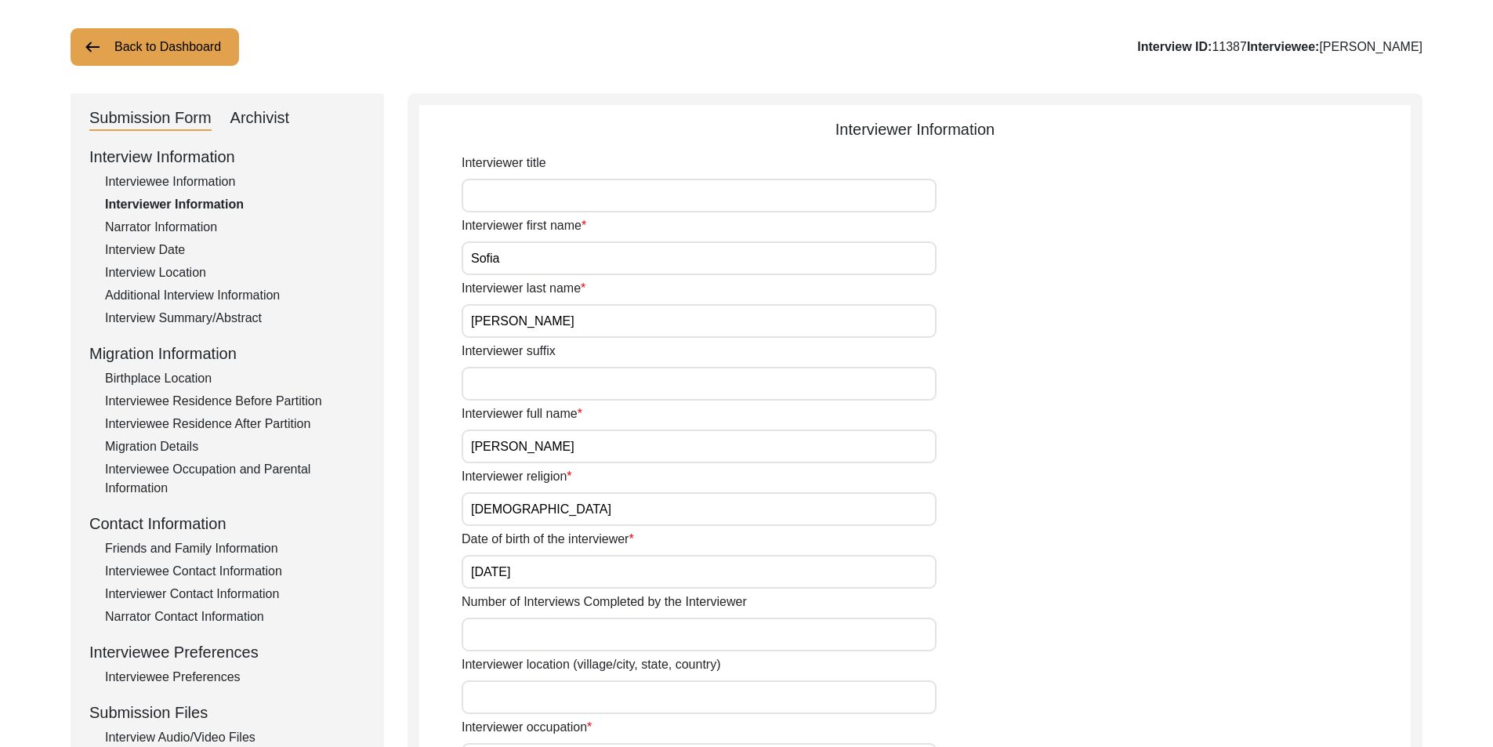
scroll to position [78, 0]
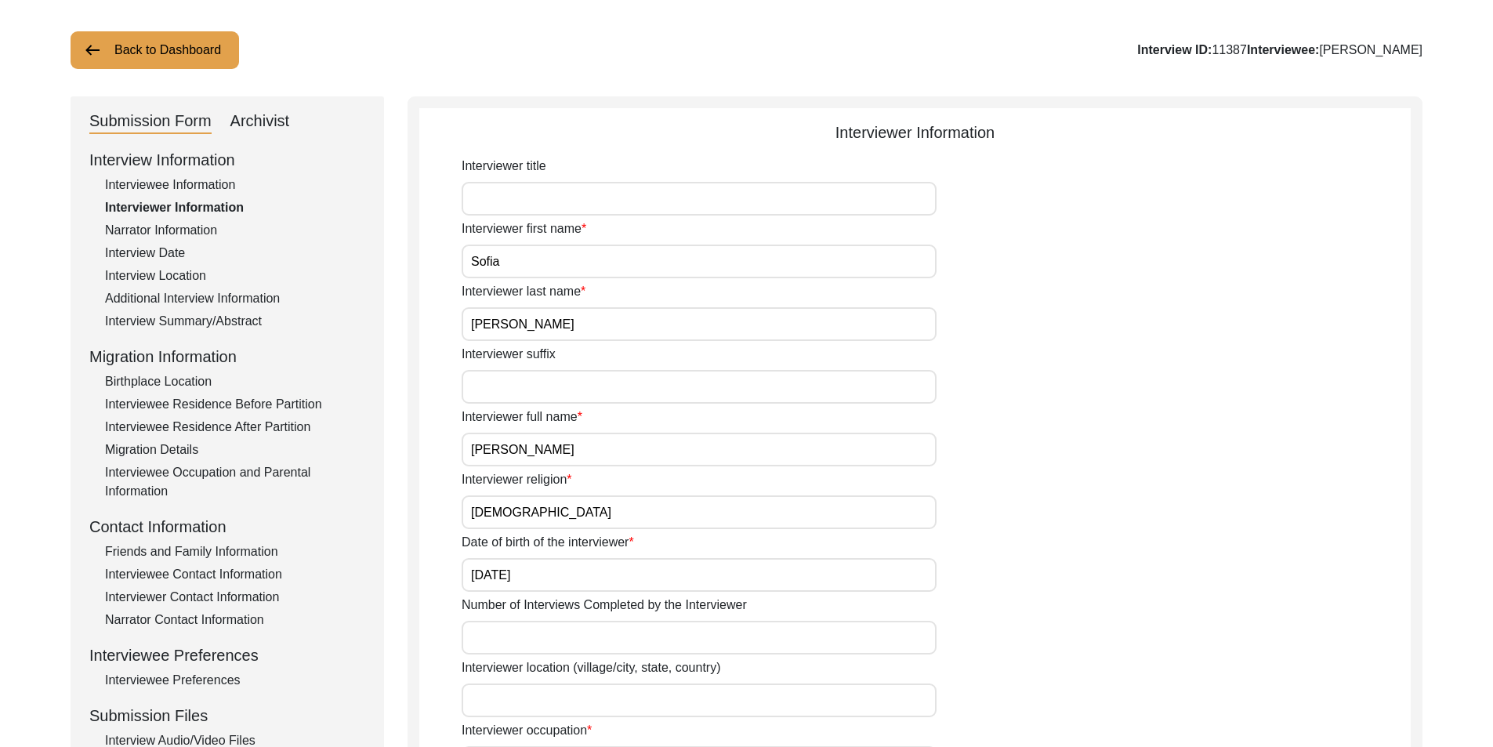
click at [157, 238] on div "Narrator Information" at bounding box center [235, 230] width 260 height 19
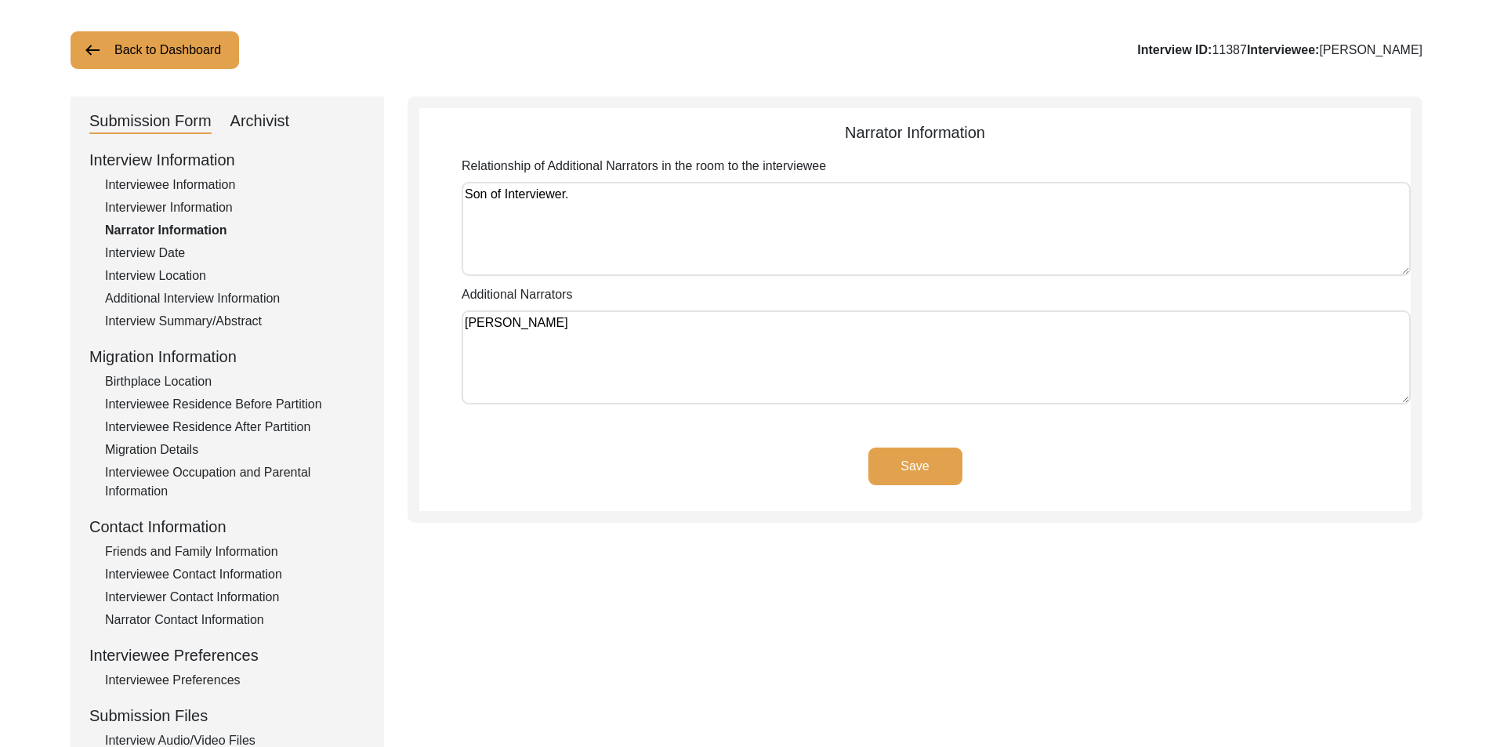
click at [158, 247] on div "Interview Date" at bounding box center [235, 253] width 260 height 19
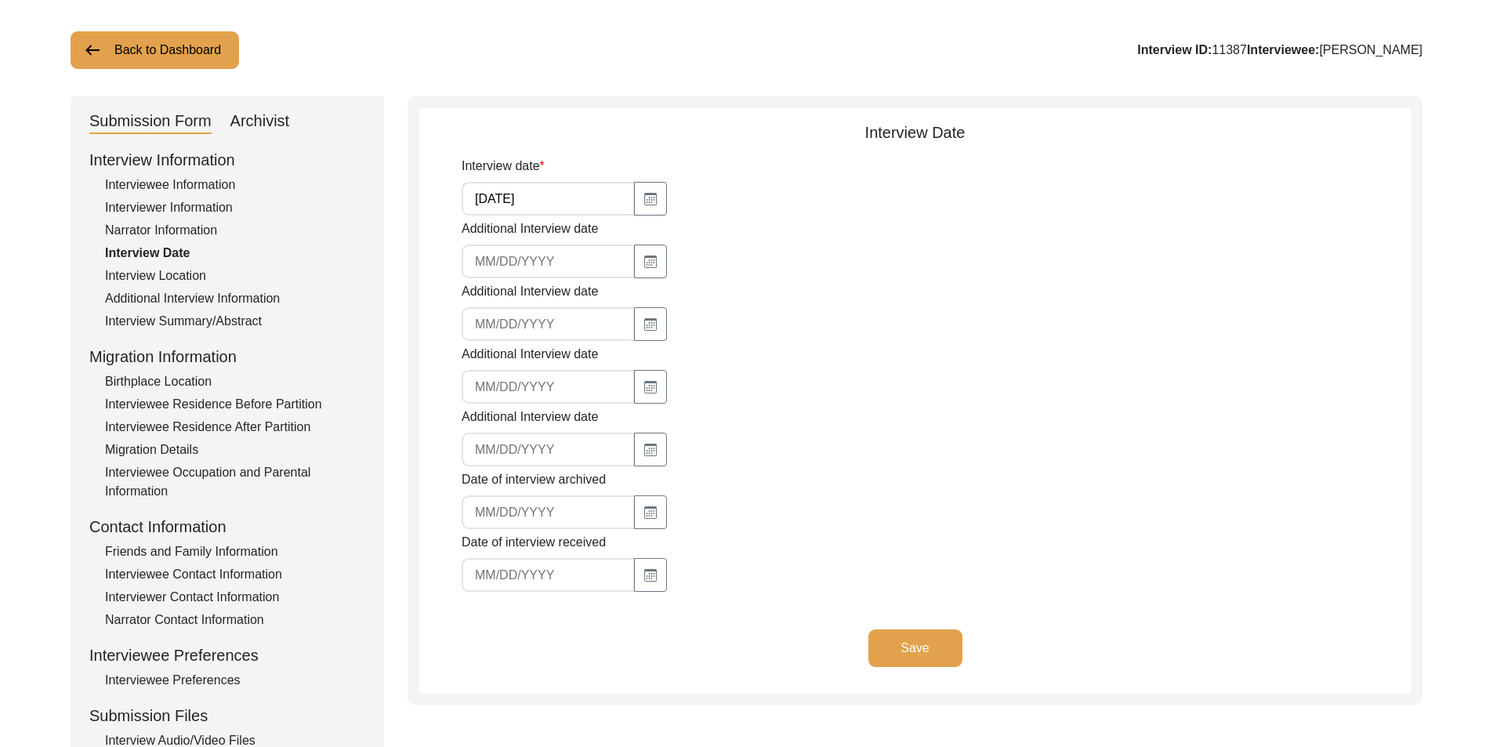
click at [181, 273] on div "Interview Location" at bounding box center [235, 276] width 260 height 19
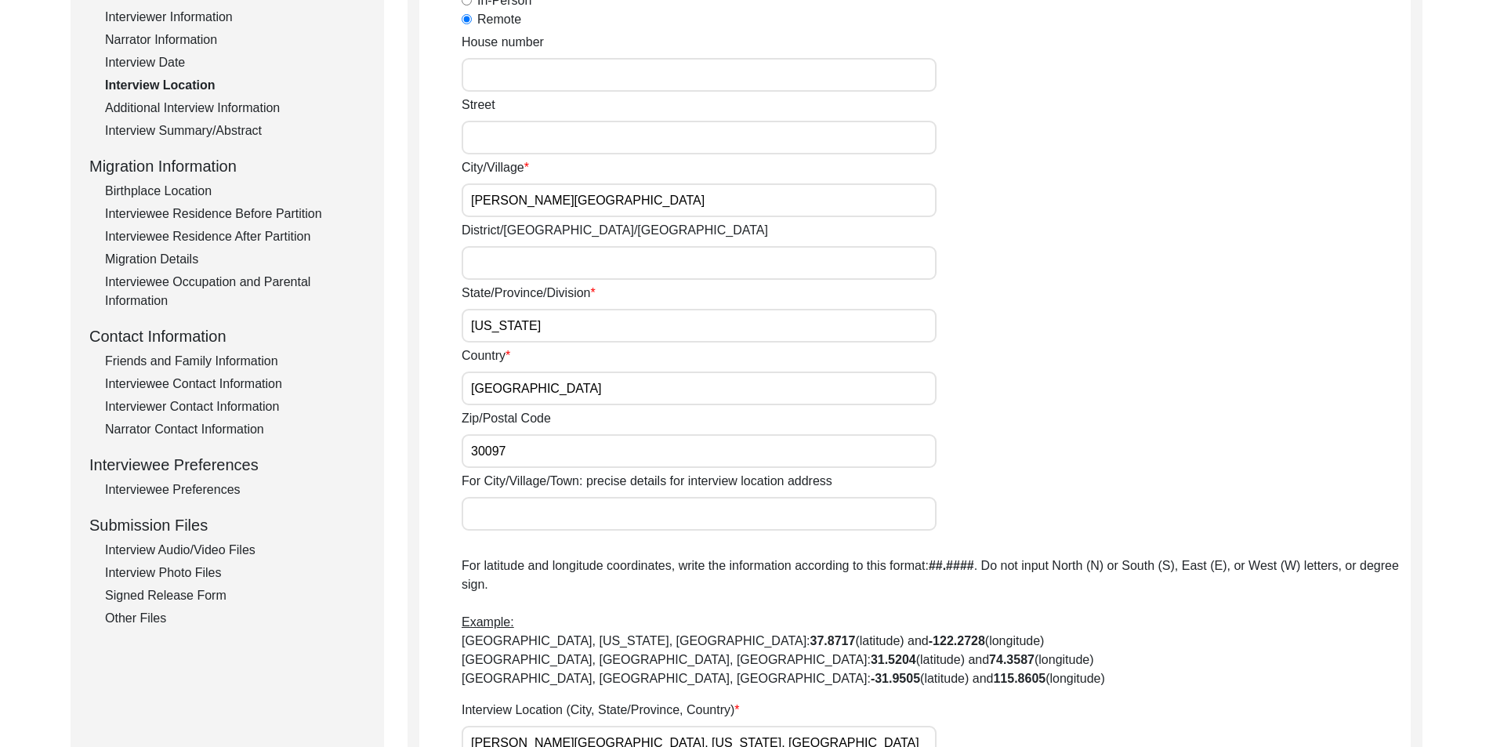
scroll to position [470, 0]
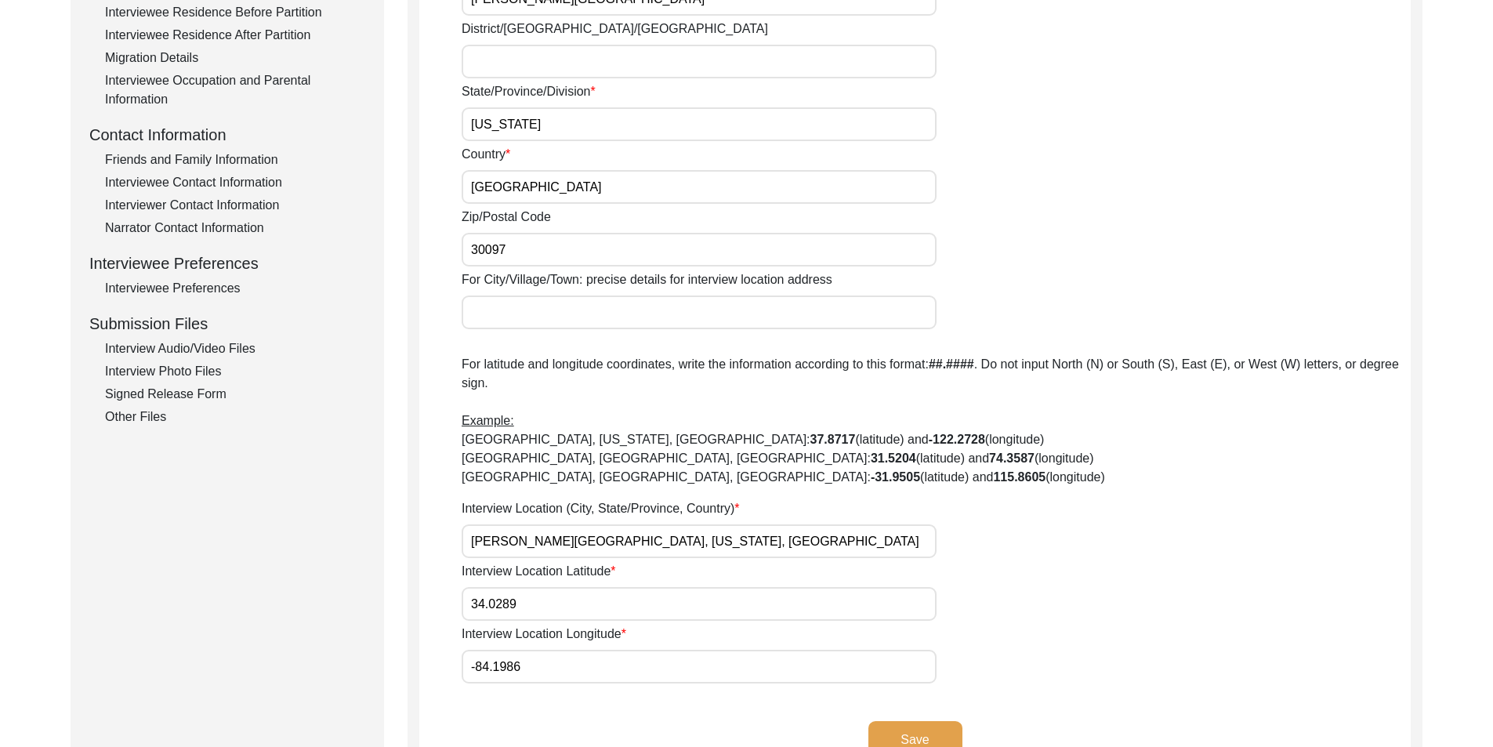
click at [161, 230] on div "Narrator Contact Information" at bounding box center [235, 228] width 260 height 19
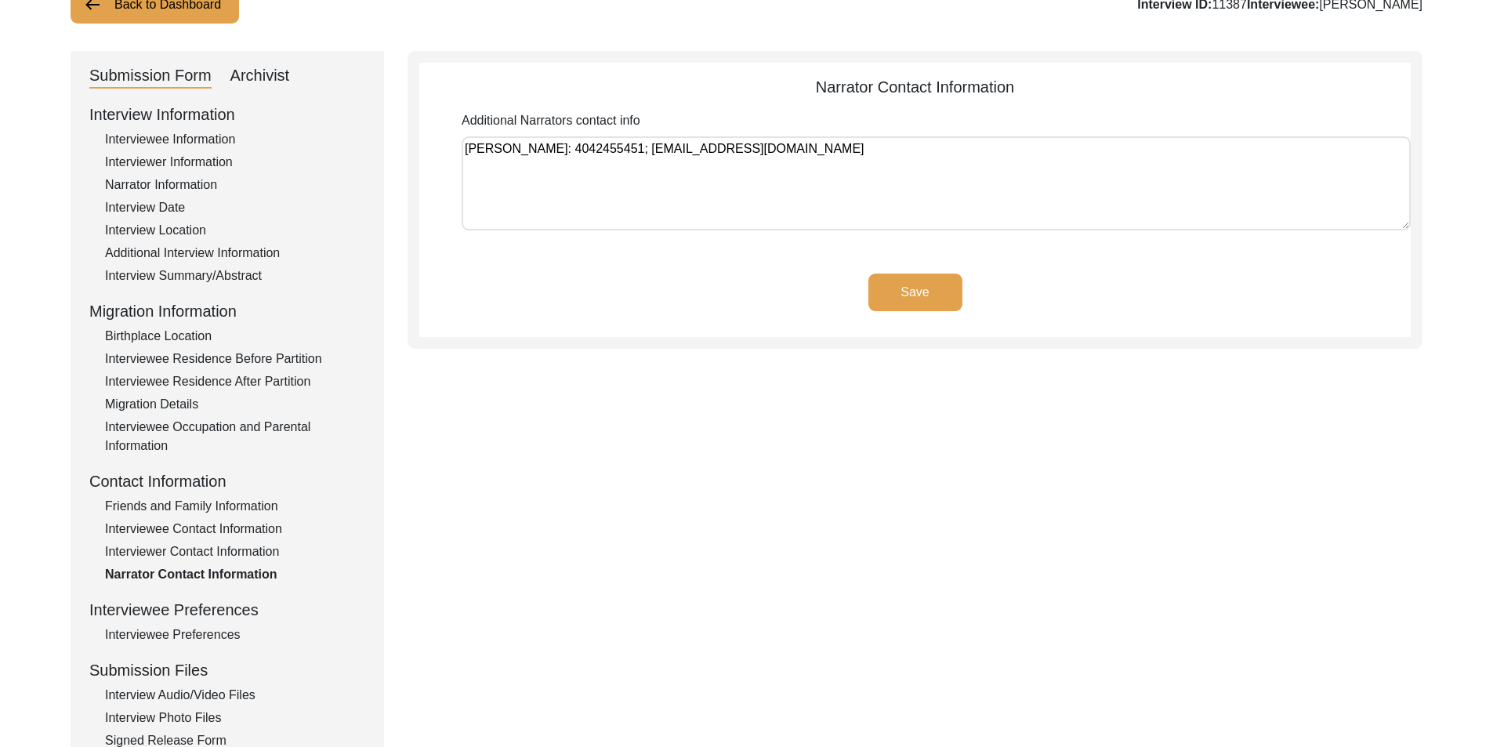
scroll to position [151, 0]
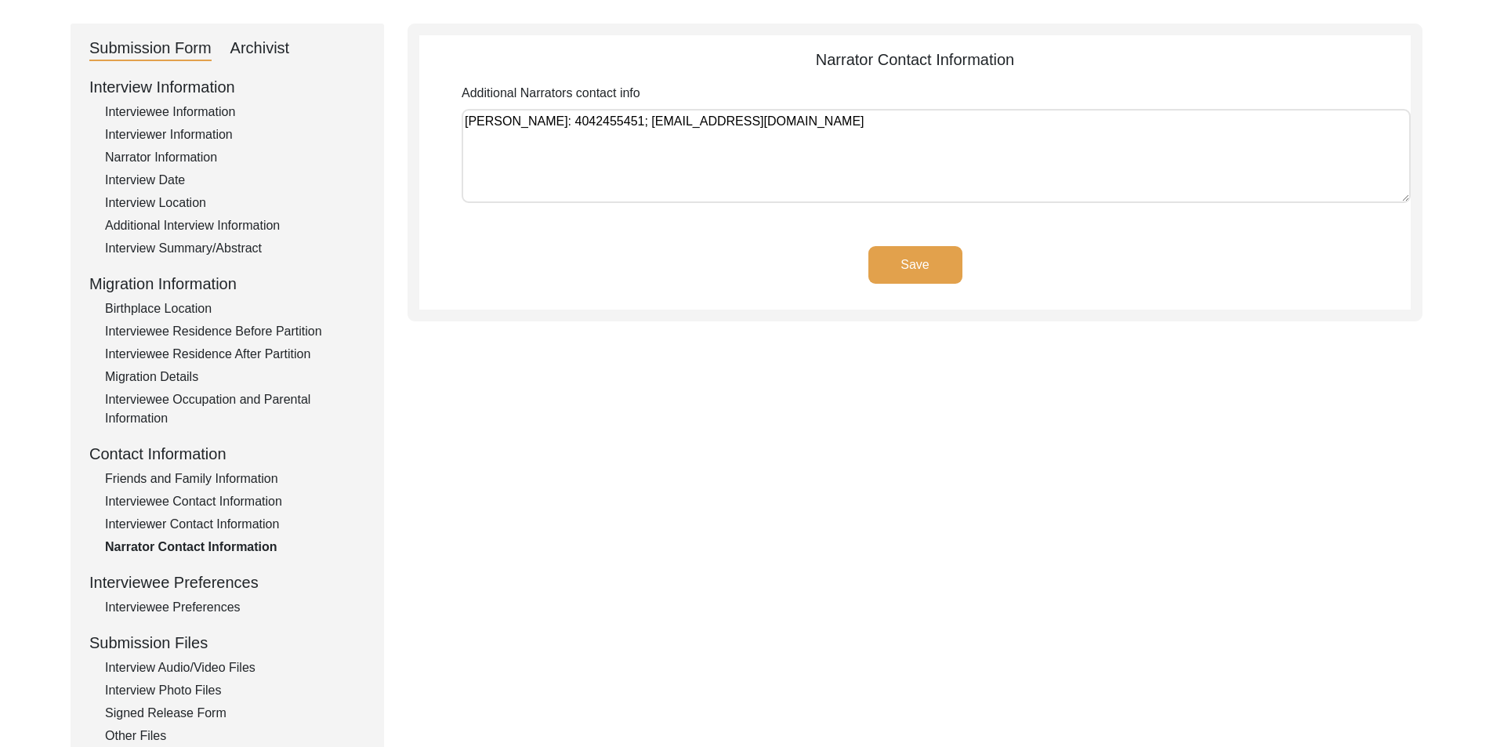
drag, startPoint x: 811, startPoint y: 122, endPoint x: 361, endPoint y: 111, distance: 450.1
click at [361, 111] on div "Submission Form Archivist Interview Information Interviewee Information Intervi…" at bounding box center [747, 391] width 1352 height 735
click at [223, 517] on div "Interviewer Contact Information" at bounding box center [235, 524] width 260 height 19
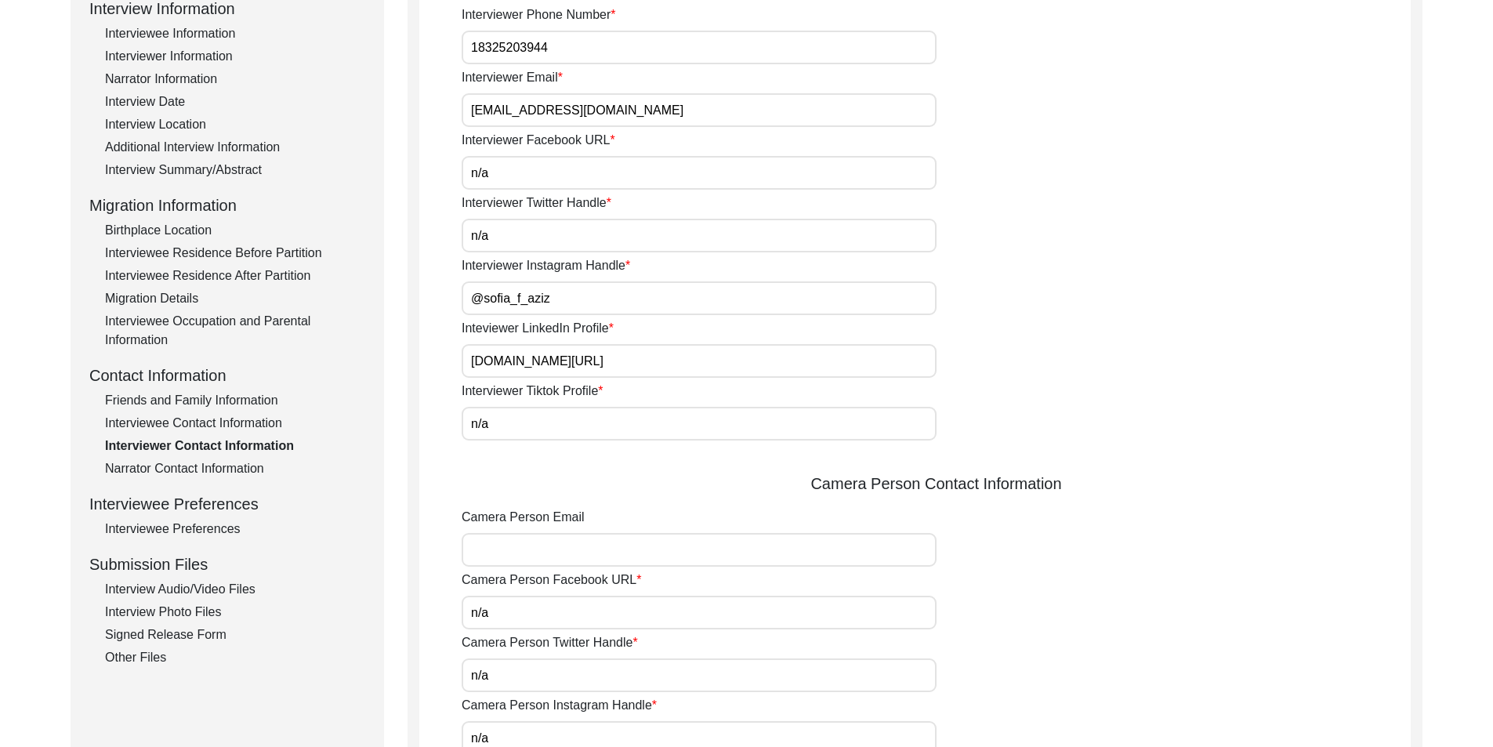
scroll to position [465, 0]
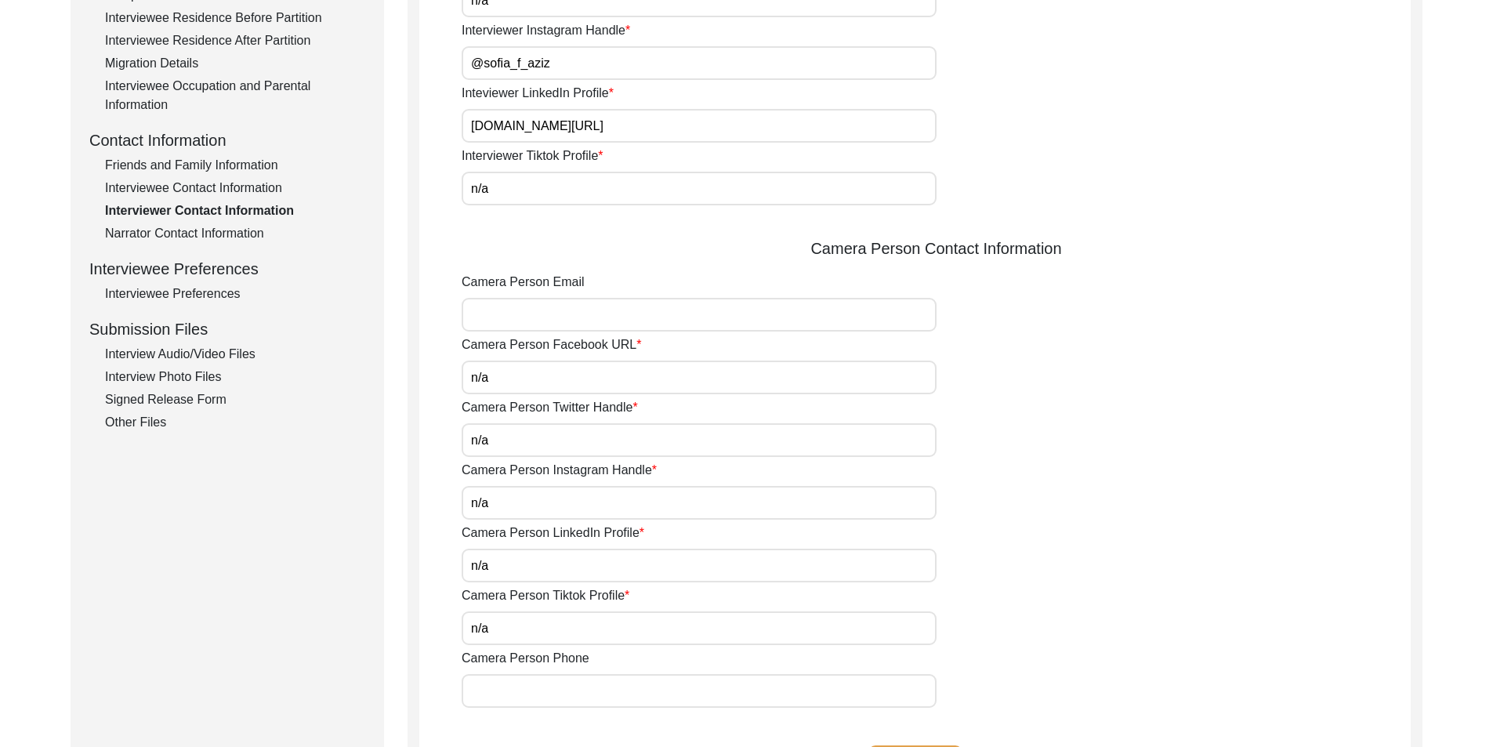
click at [194, 296] on div "Interviewee Preferences" at bounding box center [235, 294] width 260 height 19
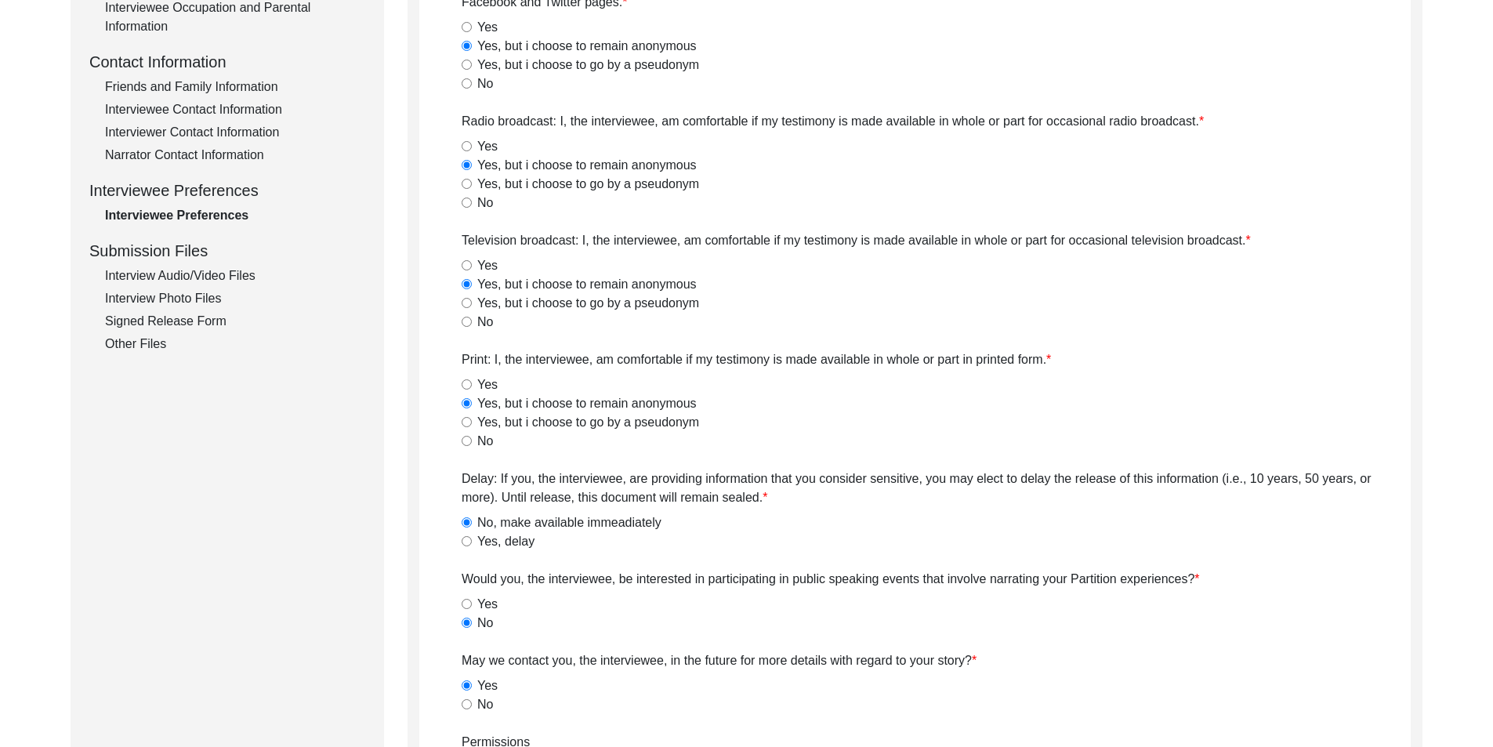
click at [169, 279] on div "Interview Audio/Video Files" at bounding box center [235, 276] width 260 height 19
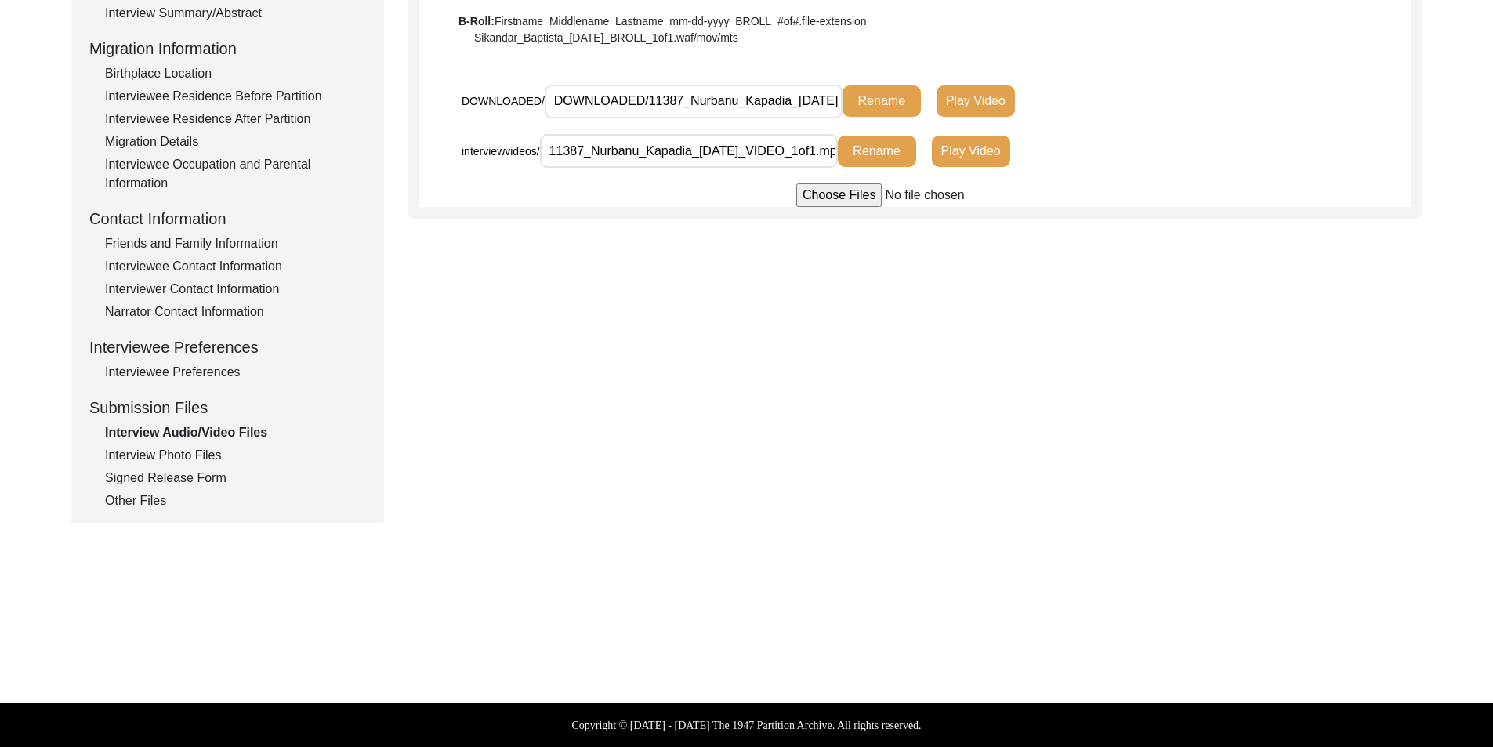
click at [183, 450] on div "Interview Photo Files" at bounding box center [235, 455] width 260 height 19
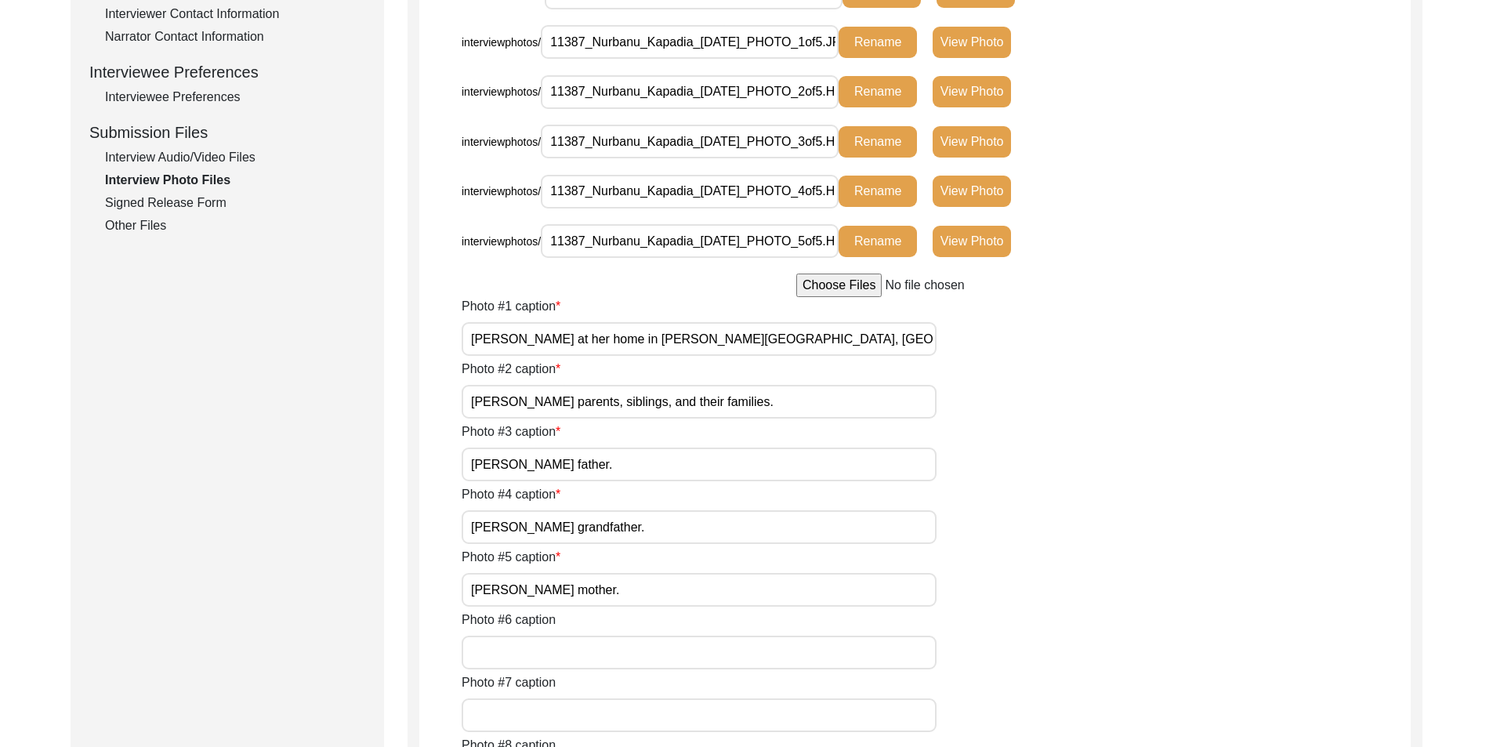
scroll to position [700, 0]
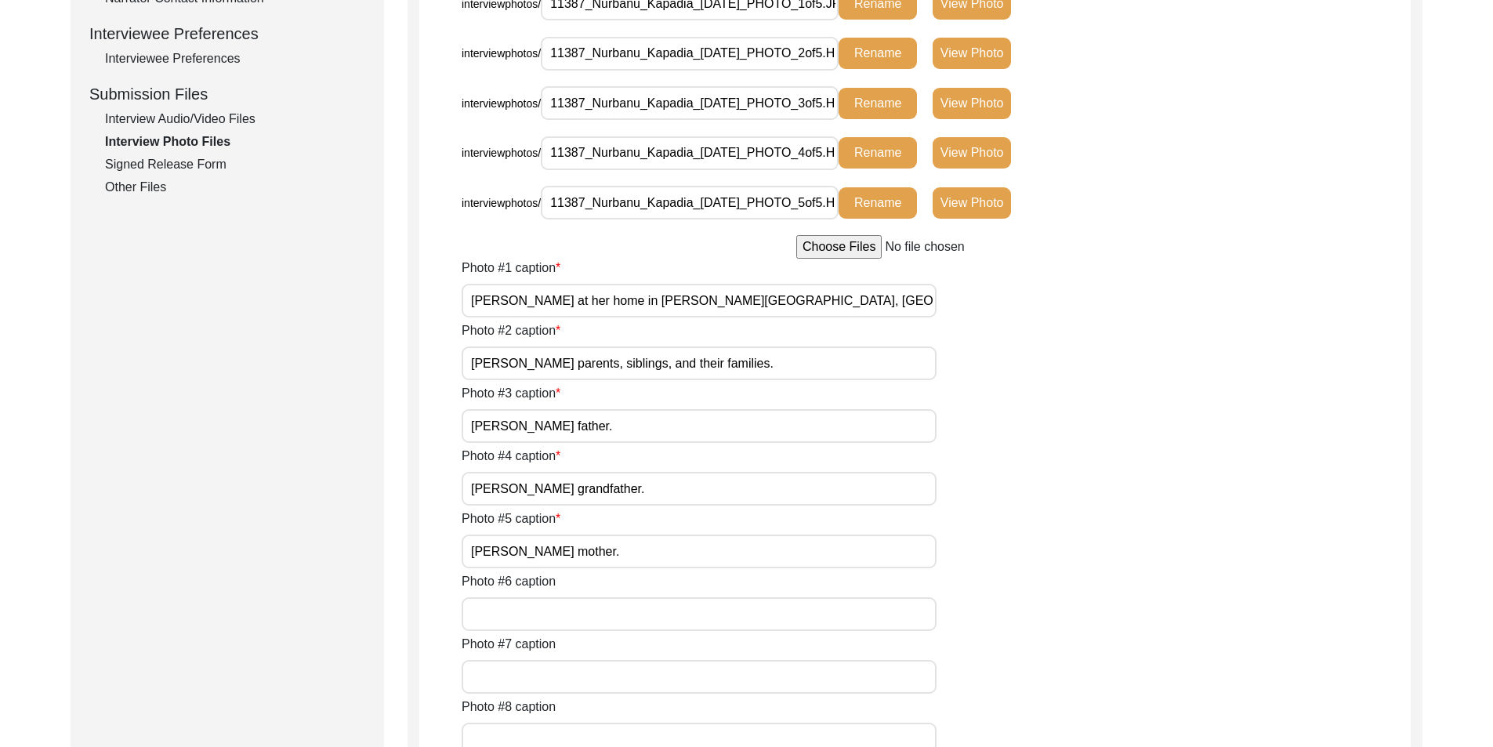
click at [762, 303] on input "[PERSON_NAME] at her home in [PERSON_NAME][GEOGRAPHIC_DATA], [GEOGRAPHIC_DATA]." at bounding box center [699, 301] width 475 height 34
click at [762, 365] on input "[PERSON_NAME] parents, siblings, and their families." at bounding box center [699, 364] width 475 height 34
click at [744, 409] on input "[PERSON_NAME] father." at bounding box center [699, 426] width 475 height 34
drag, startPoint x: 673, startPoint y: 467, endPoint x: 673, endPoint y: 483, distance: 15.7
click at [673, 470] on div "Photo #4 caption [PERSON_NAME] grandfather." at bounding box center [936, 476] width 949 height 59
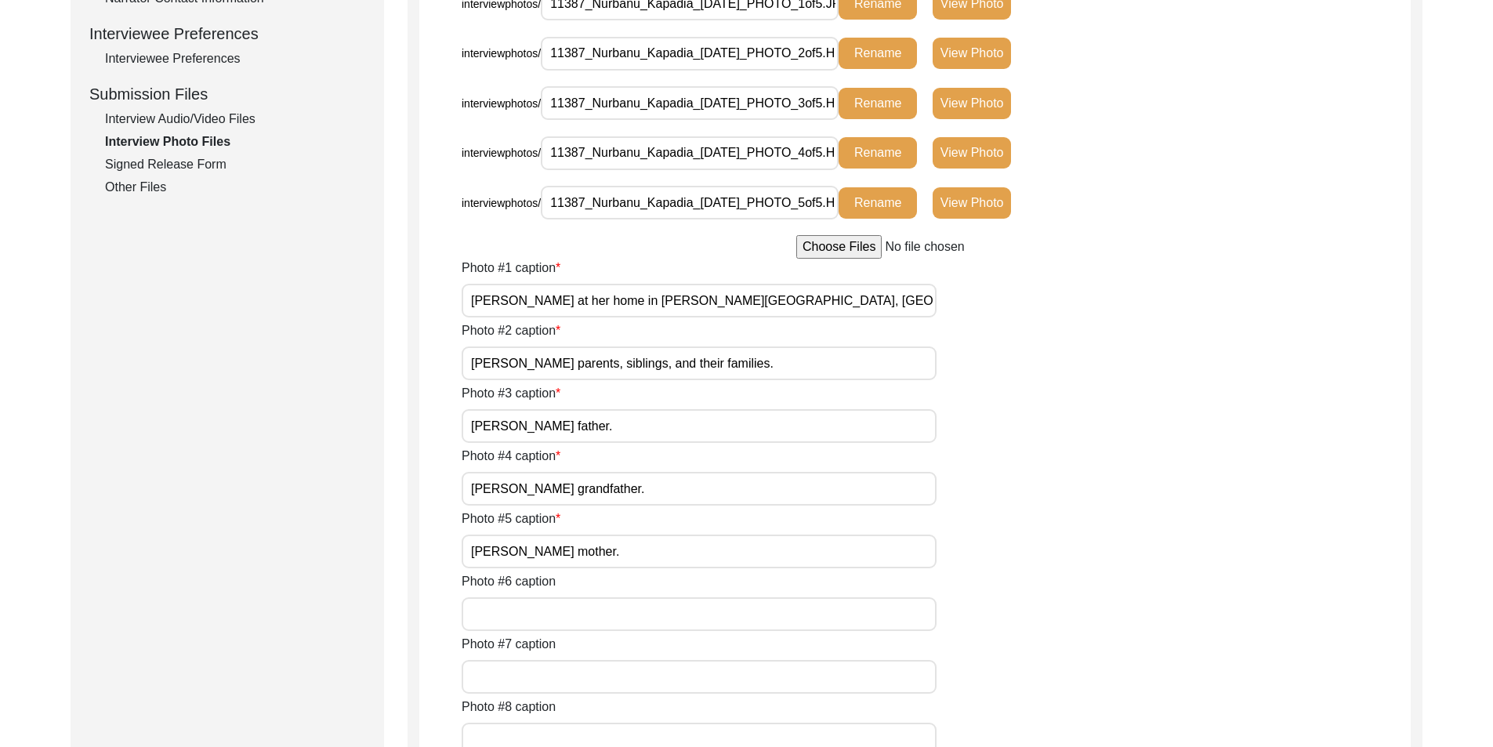
click at [673, 485] on input "[PERSON_NAME] grandfather." at bounding box center [699, 489] width 475 height 34
click at [670, 551] on input "[PERSON_NAME] mother." at bounding box center [699, 552] width 475 height 34
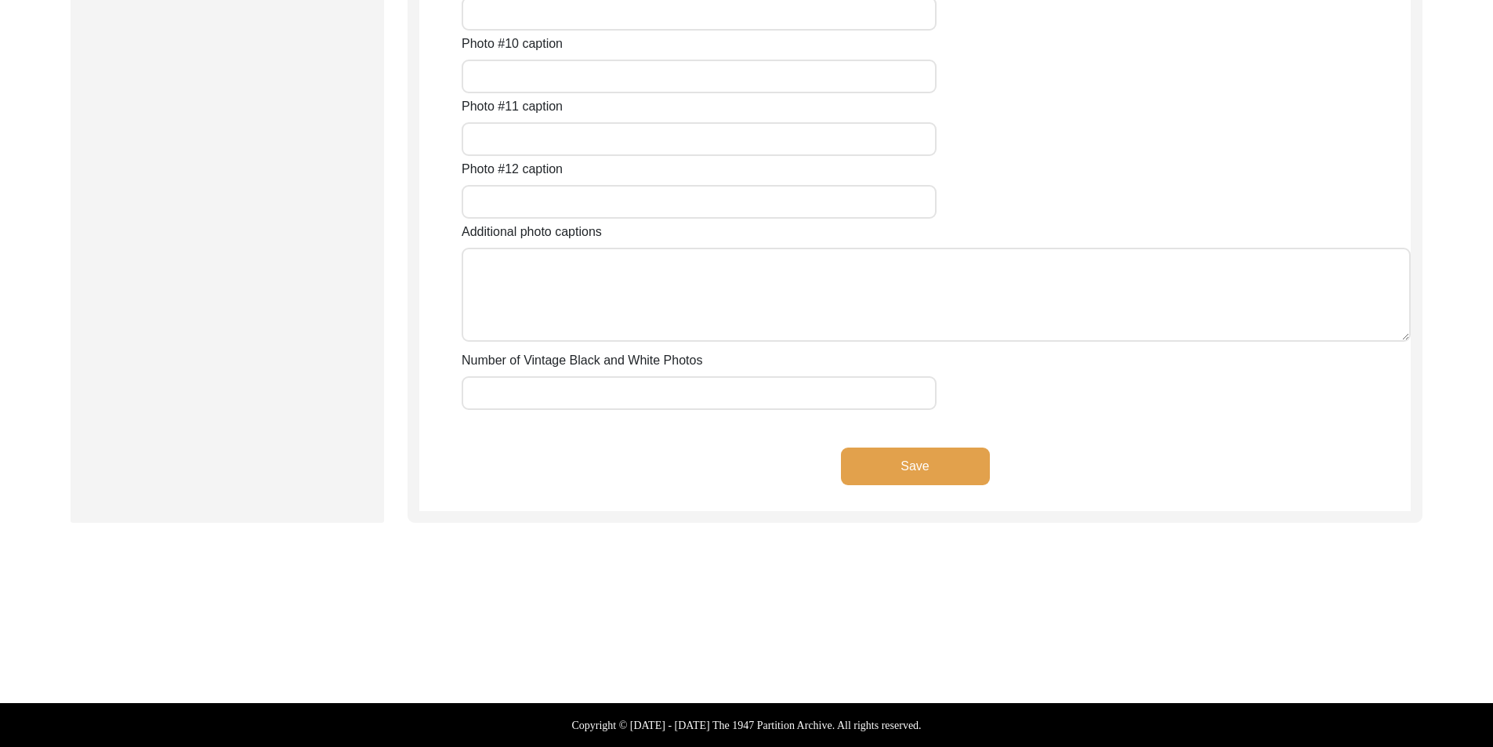
click at [858, 467] on button "Save" at bounding box center [915, 467] width 149 height 38
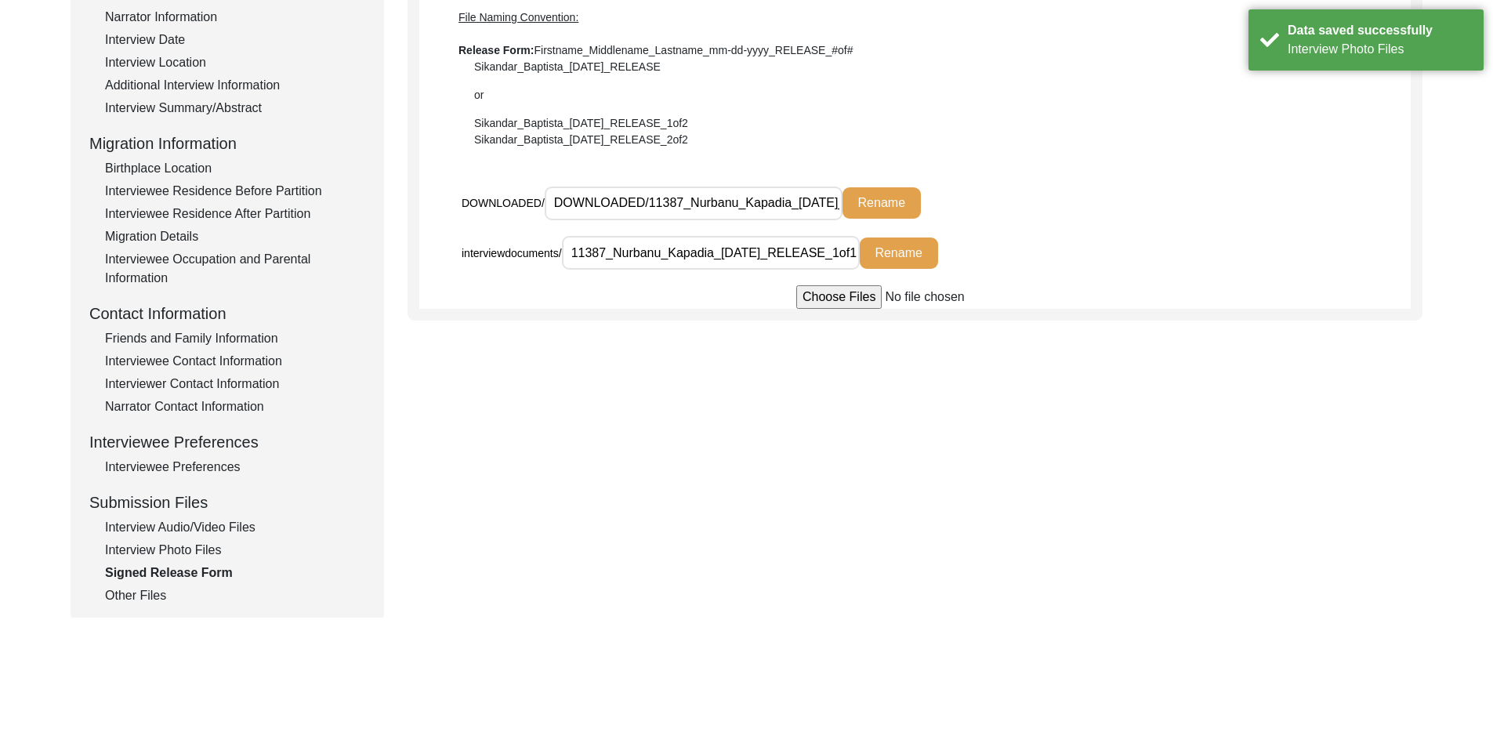
scroll to position [308, 0]
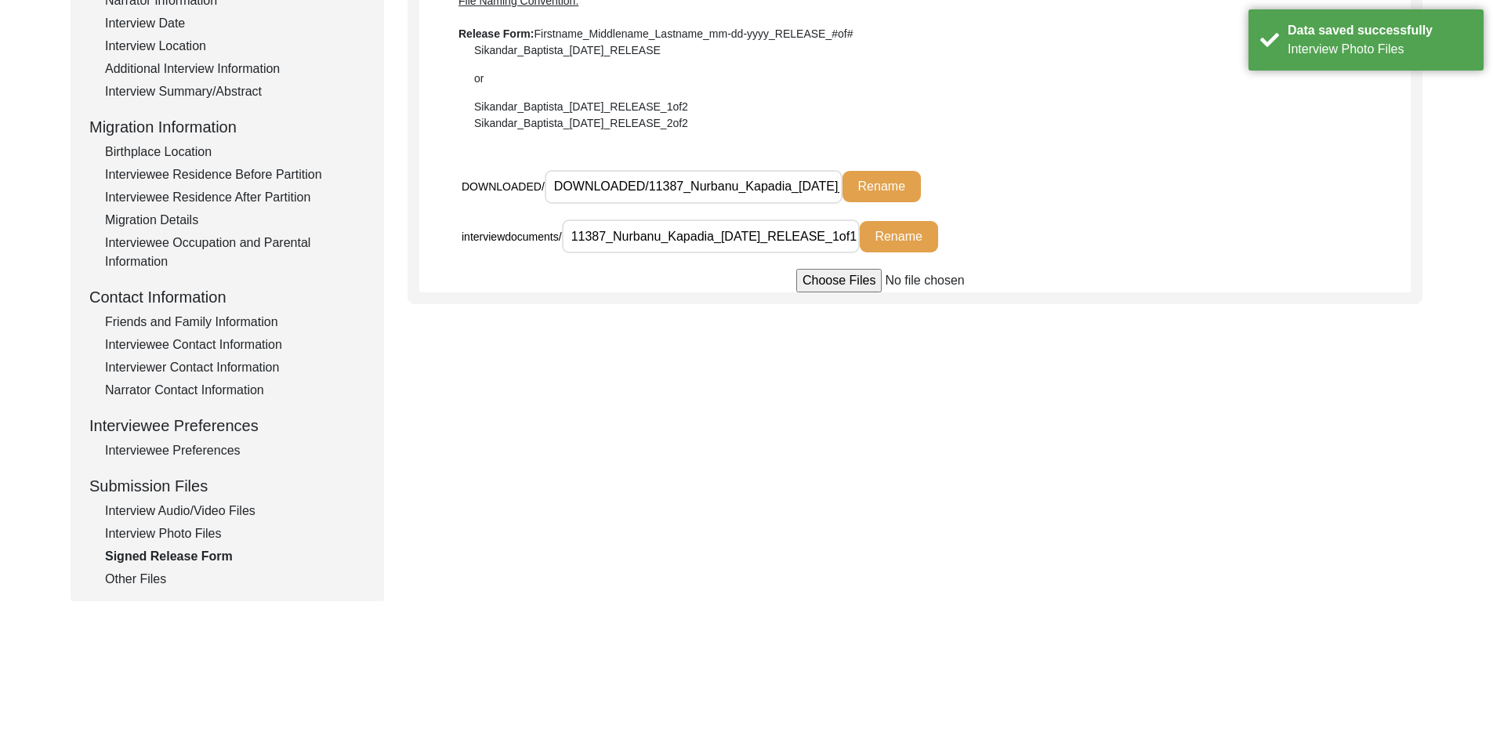
click at [150, 574] on div "Other Files" at bounding box center [235, 579] width 260 height 19
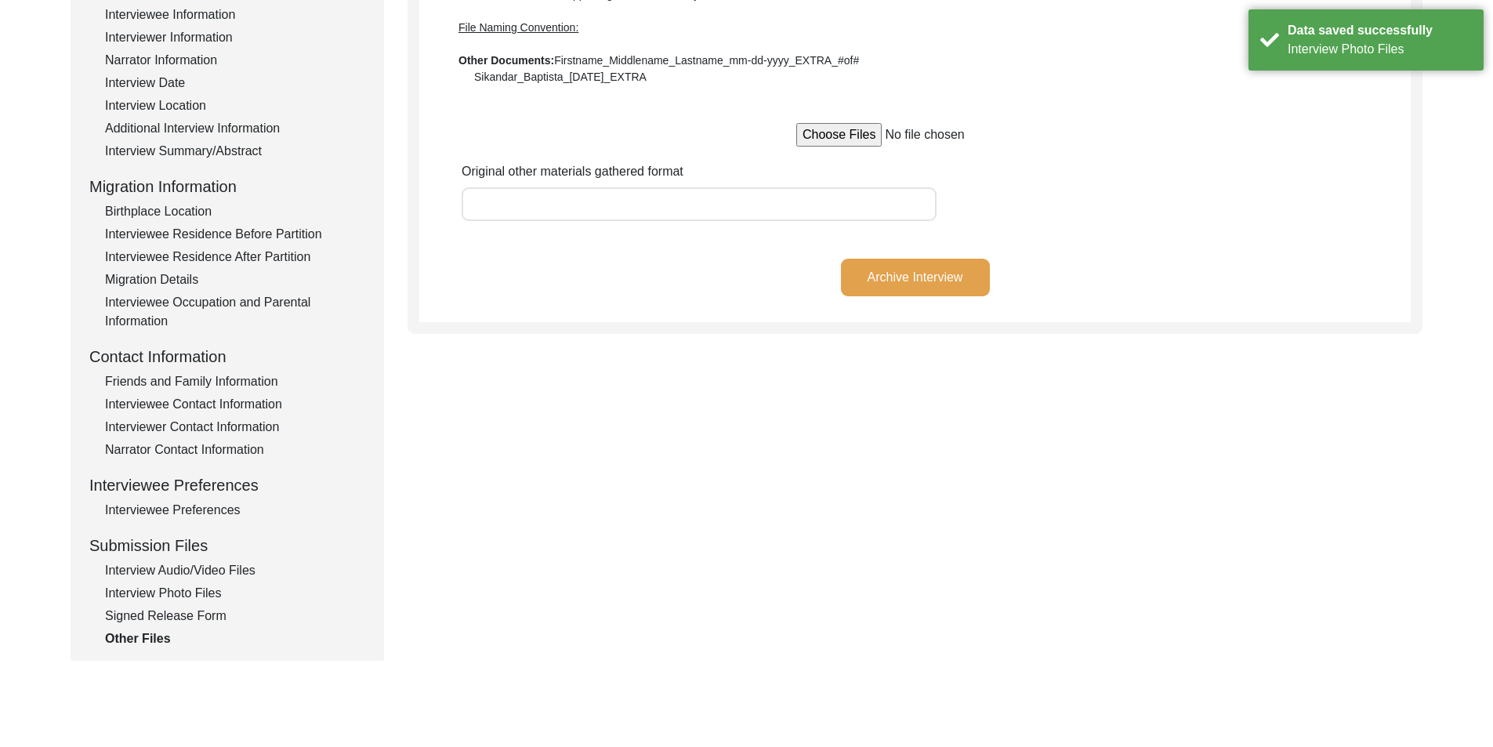
scroll to position [73, 0]
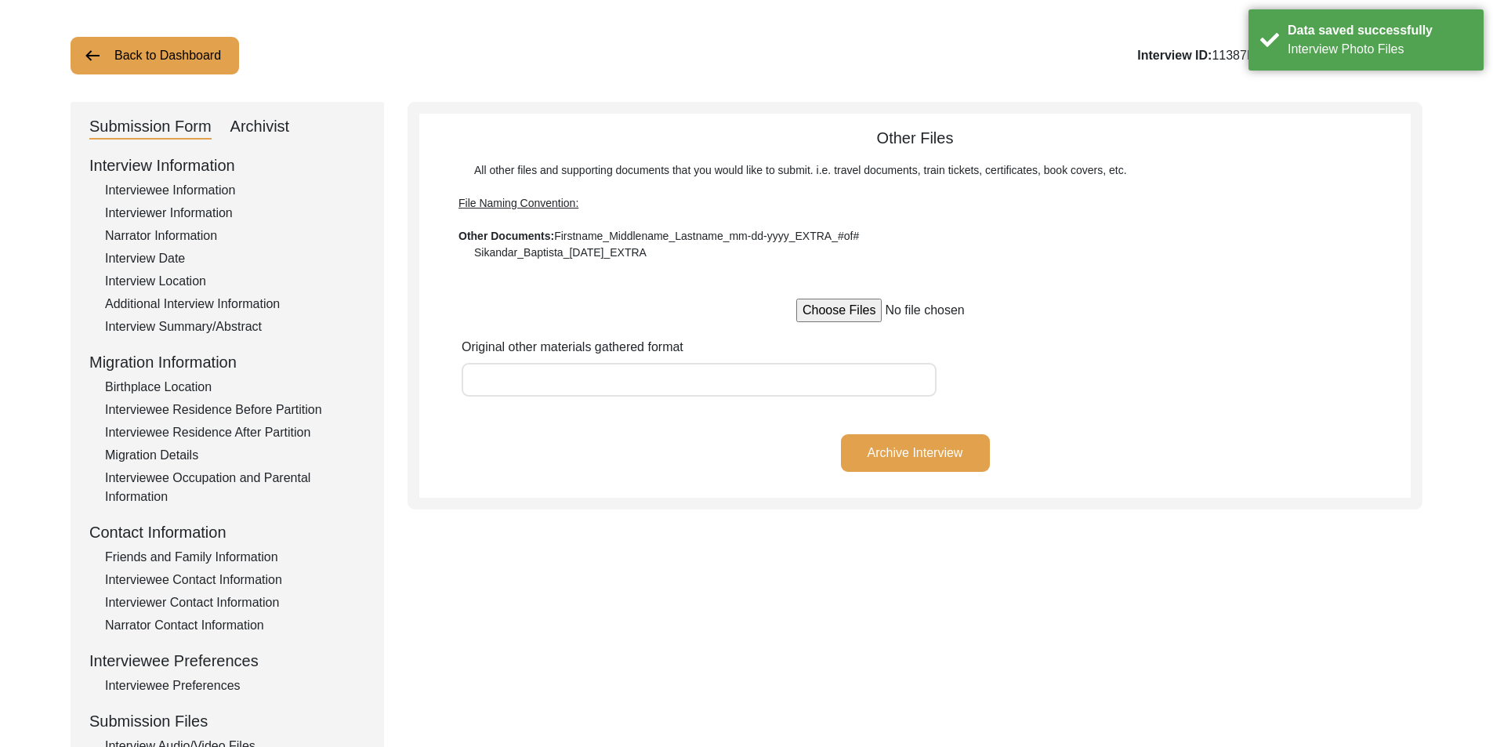
click at [281, 125] on div "Archivist" at bounding box center [260, 126] width 60 height 25
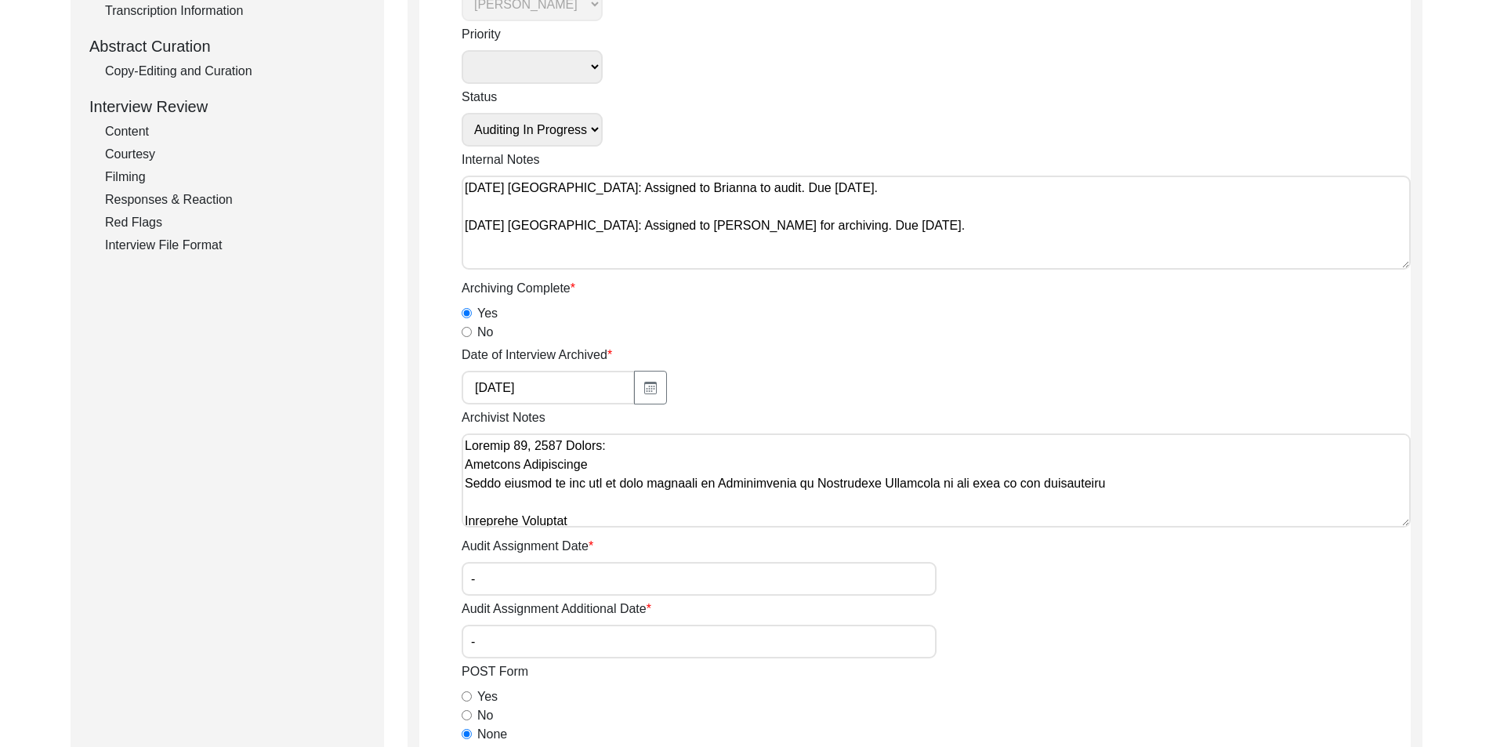
scroll to position [387, 0]
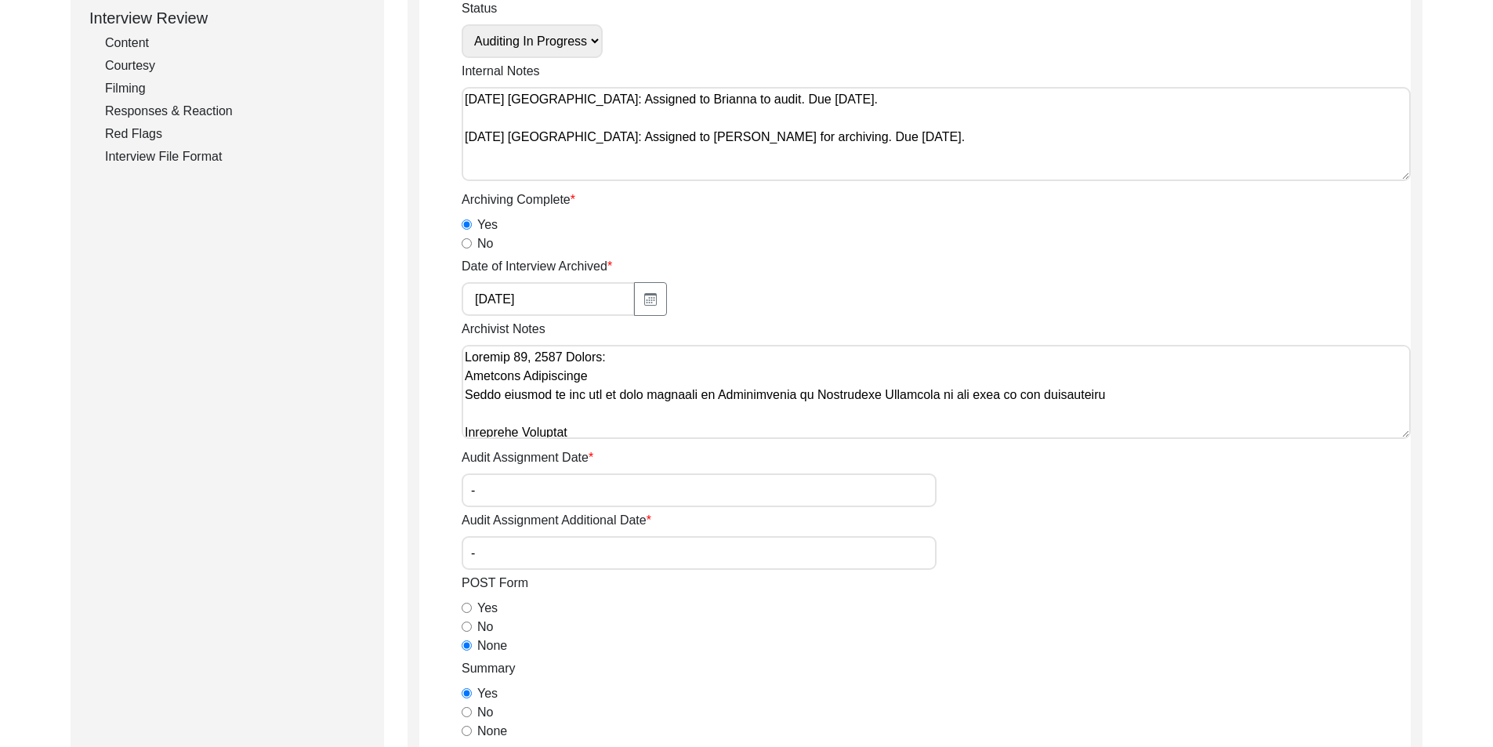
drag, startPoint x: 552, startPoint y: 490, endPoint x: 452, endPoint y: 480, distance: 100.1
drag, startPoint x: 517, startPoint y: 545, endPoint x: 464, endPoint y: 546, distance: 52.5
click at [464, 546] on input "-" at bounding box center [699, 553] width 475 height 34
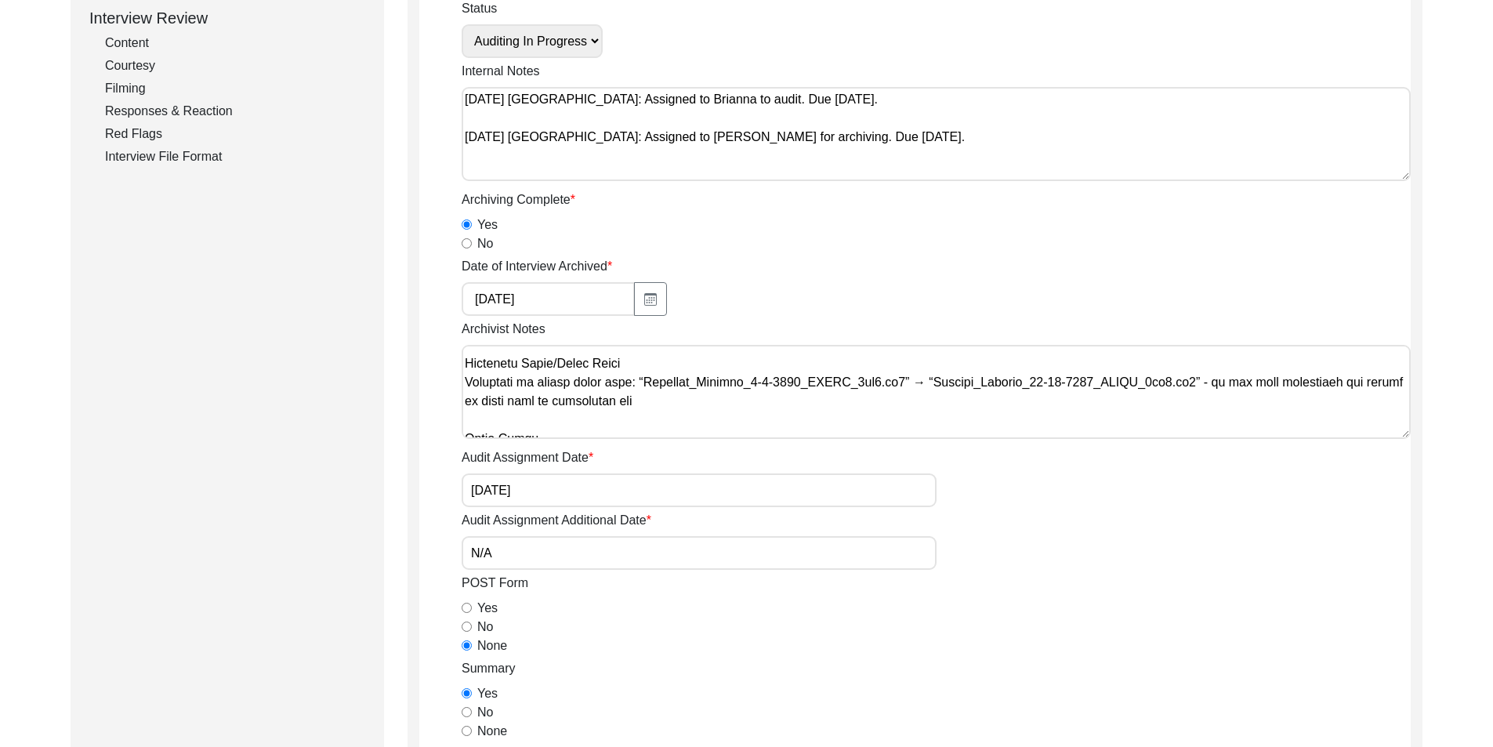
scroll to position [514, 0]
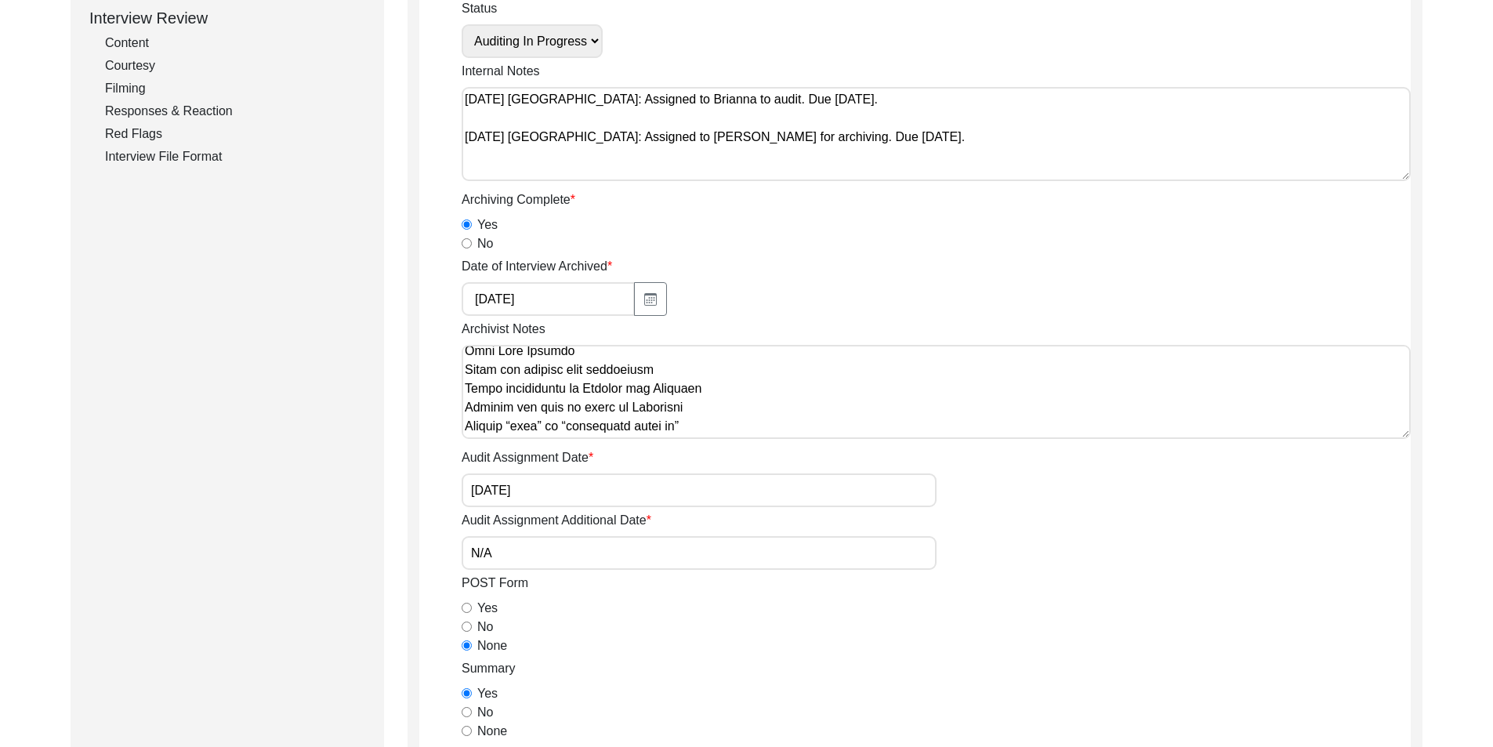
click at [743, 432] on textarea "Archivist Notes" at bounding box center [936, 392] width 949 height 94
paste textarea "Interviewee Title: Added Mrs. Interviewee/Interviewer Religion: Changed [DEMOGR…"
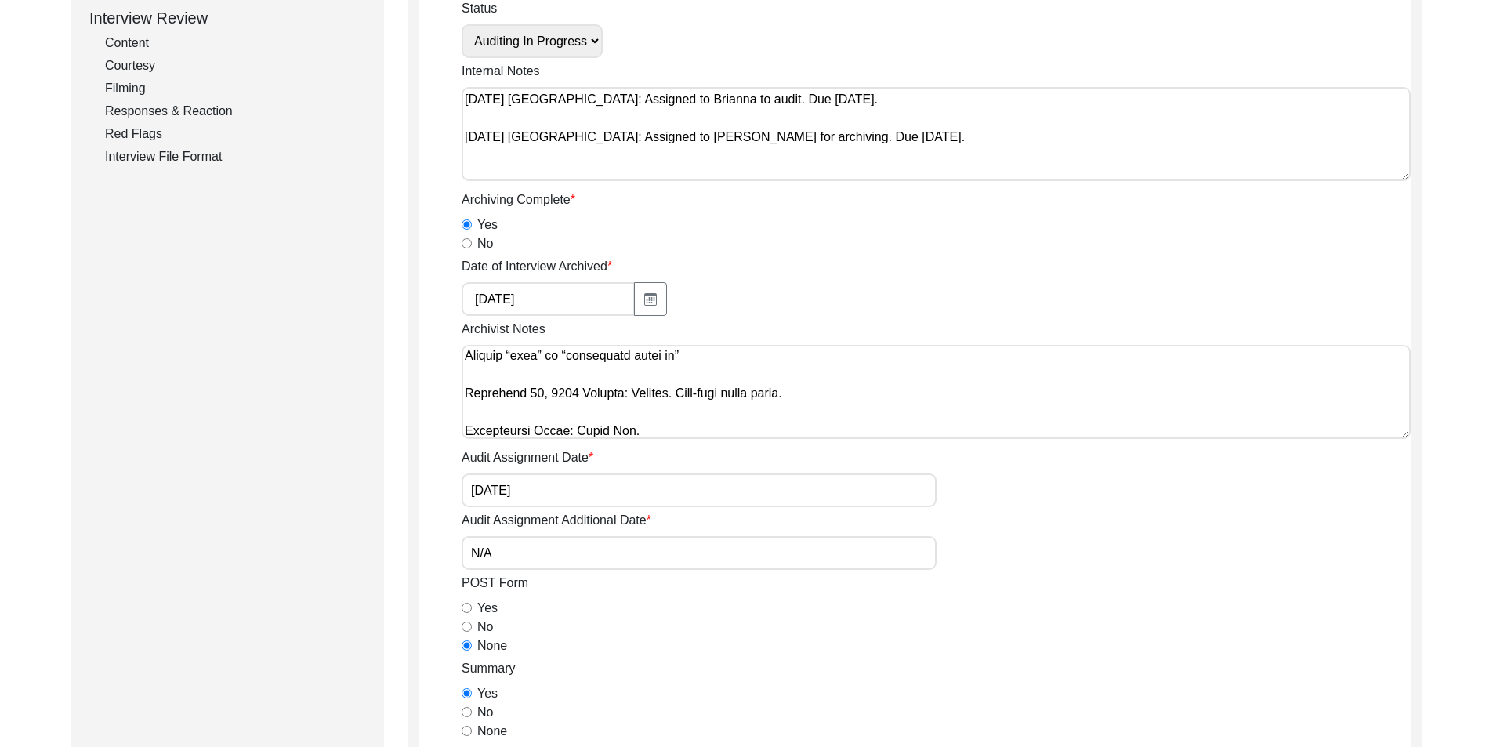
scroll to position [646, 0]
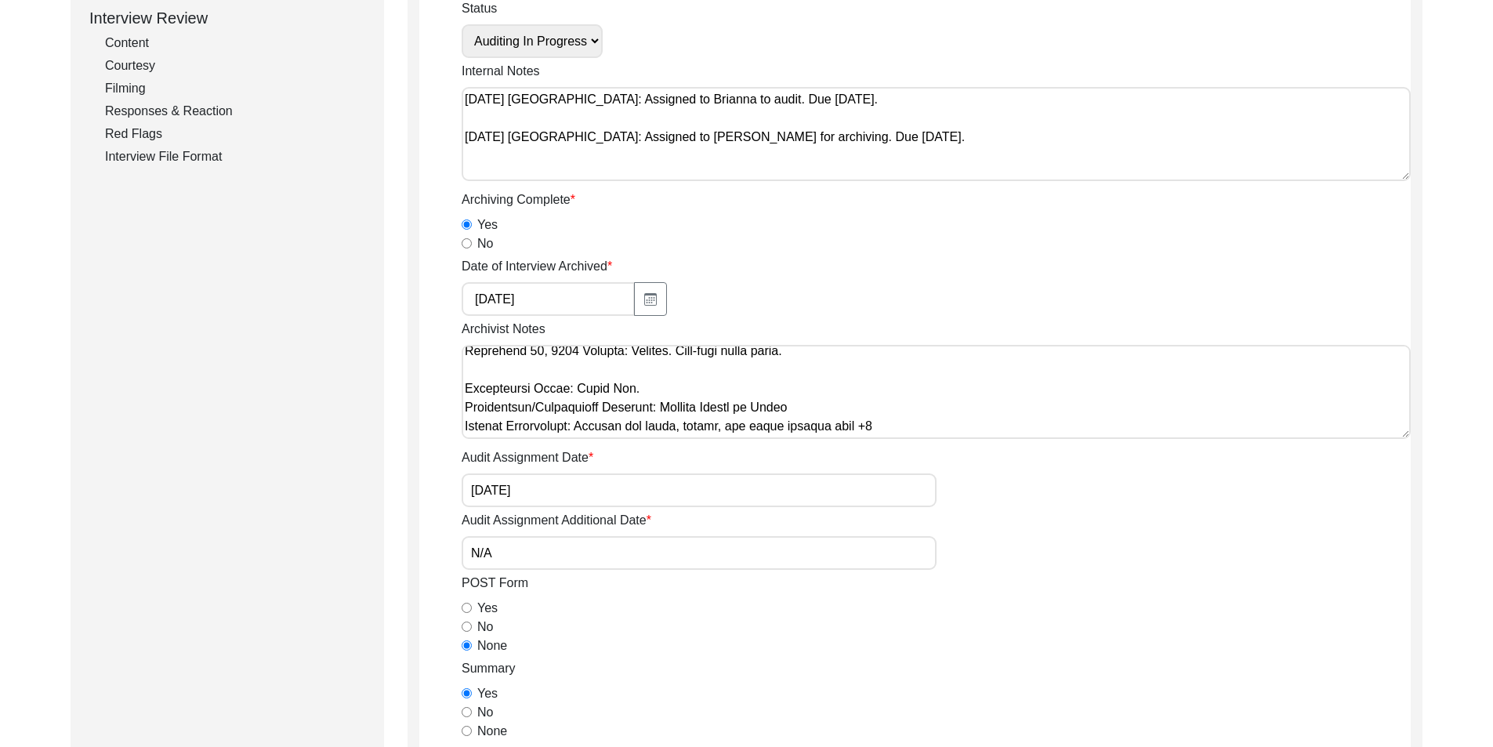
click at [805, 423] on textarea "Archivist Notes" at bounding box center [936, 392] width 949 height 94
click at [941, 440] on div "Archivist Notes" at bounding box center [936, 382] width 949 height 125
click at [924, 426] on textarea "Archivist Notes" at bounding box center [936, 392] width 949 height 94
click at [1085, 470] on div "Audit Assignment Date [DATE]" at bounding box center [936, 477] width 949 height 59
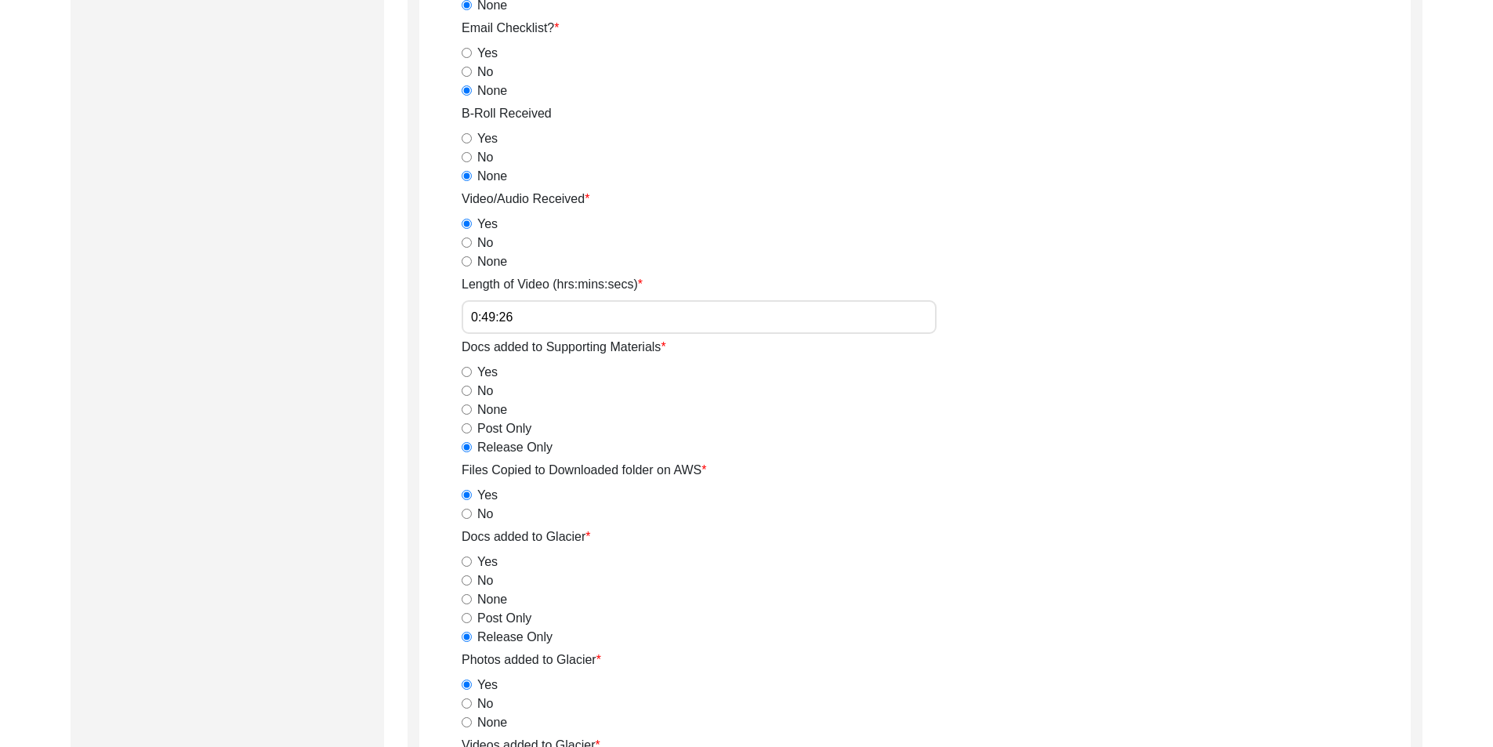
scroll to position [1641, 0]
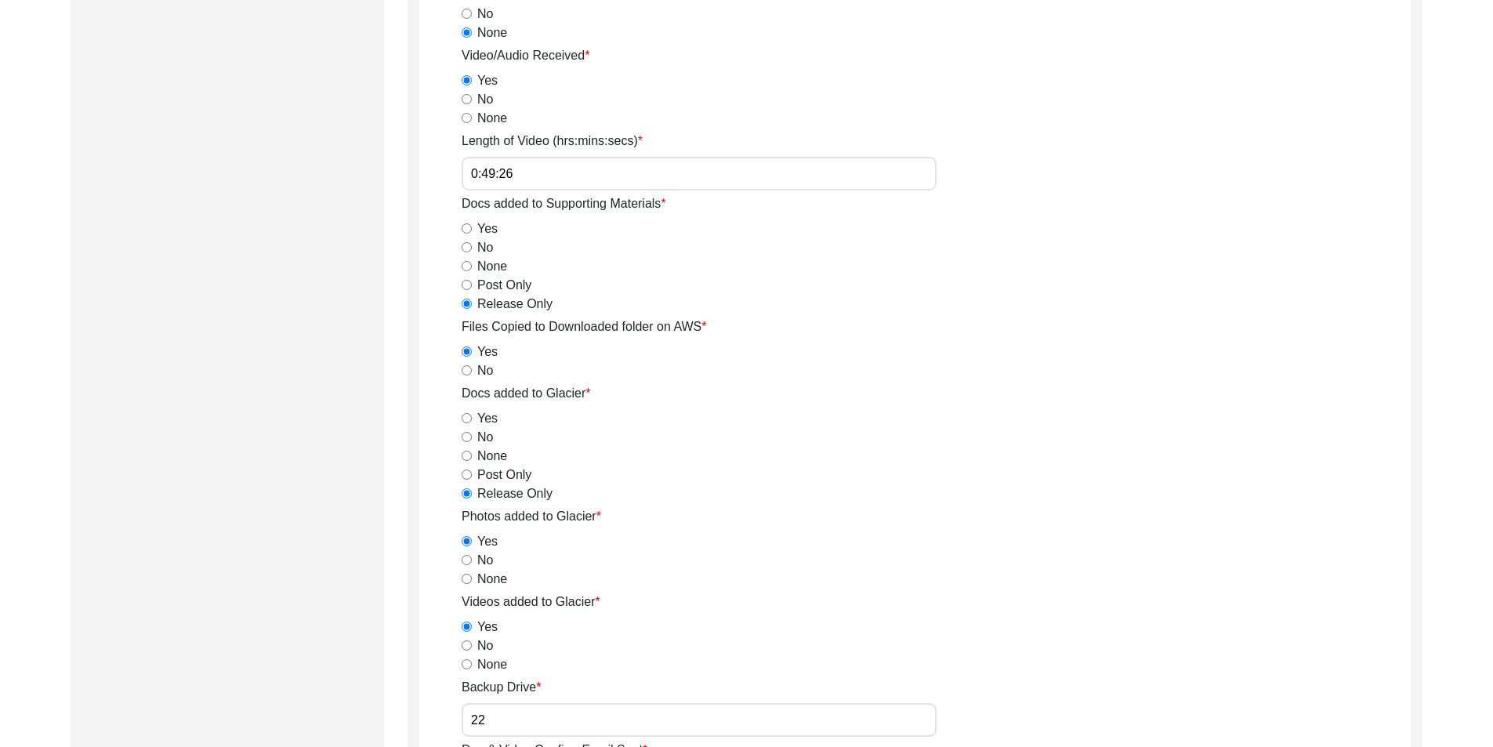
click at [619, 176] on input "0:49:26" at bounding box center [699, 174] width 475 height 34
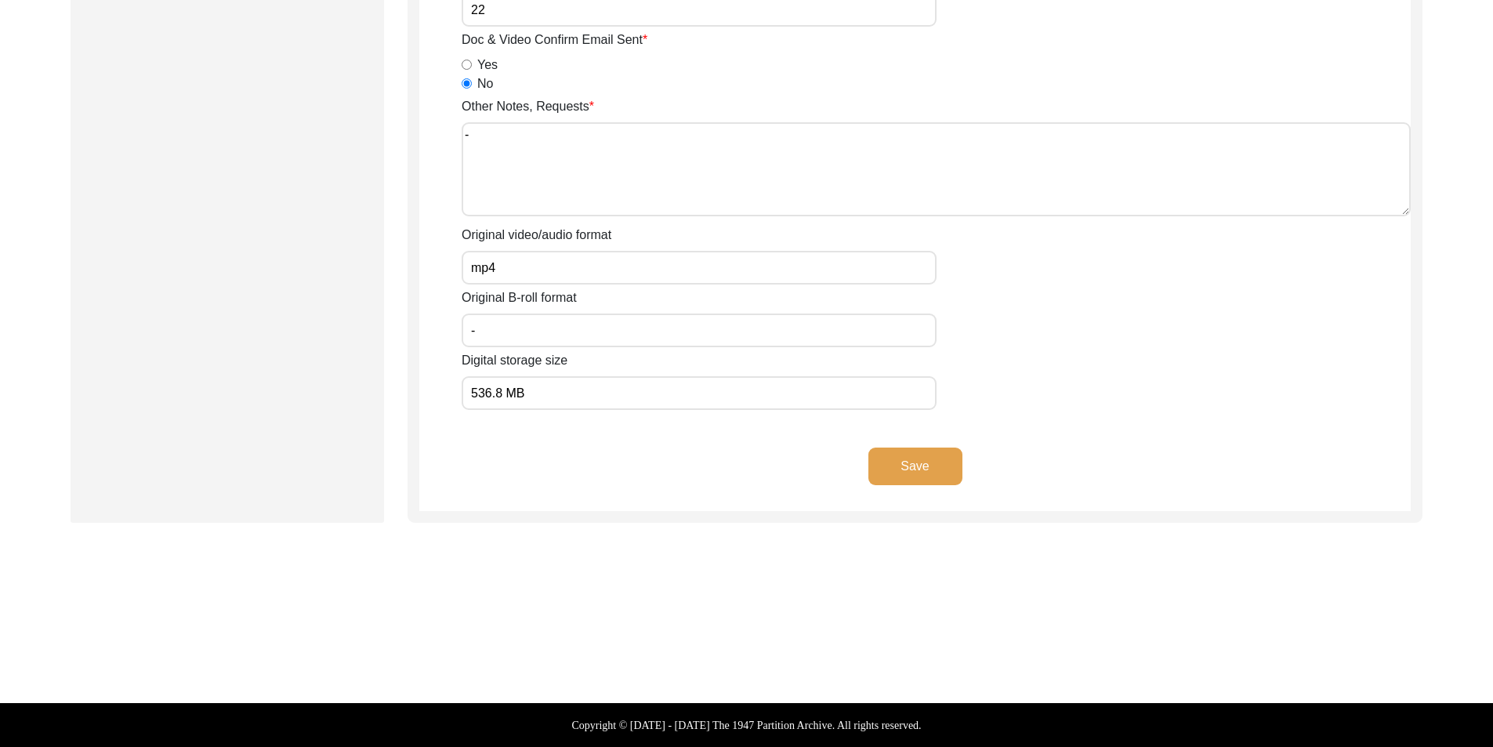
click at [956, 468] on button "Save" at bounding box center [916, 467] width 94 height 38
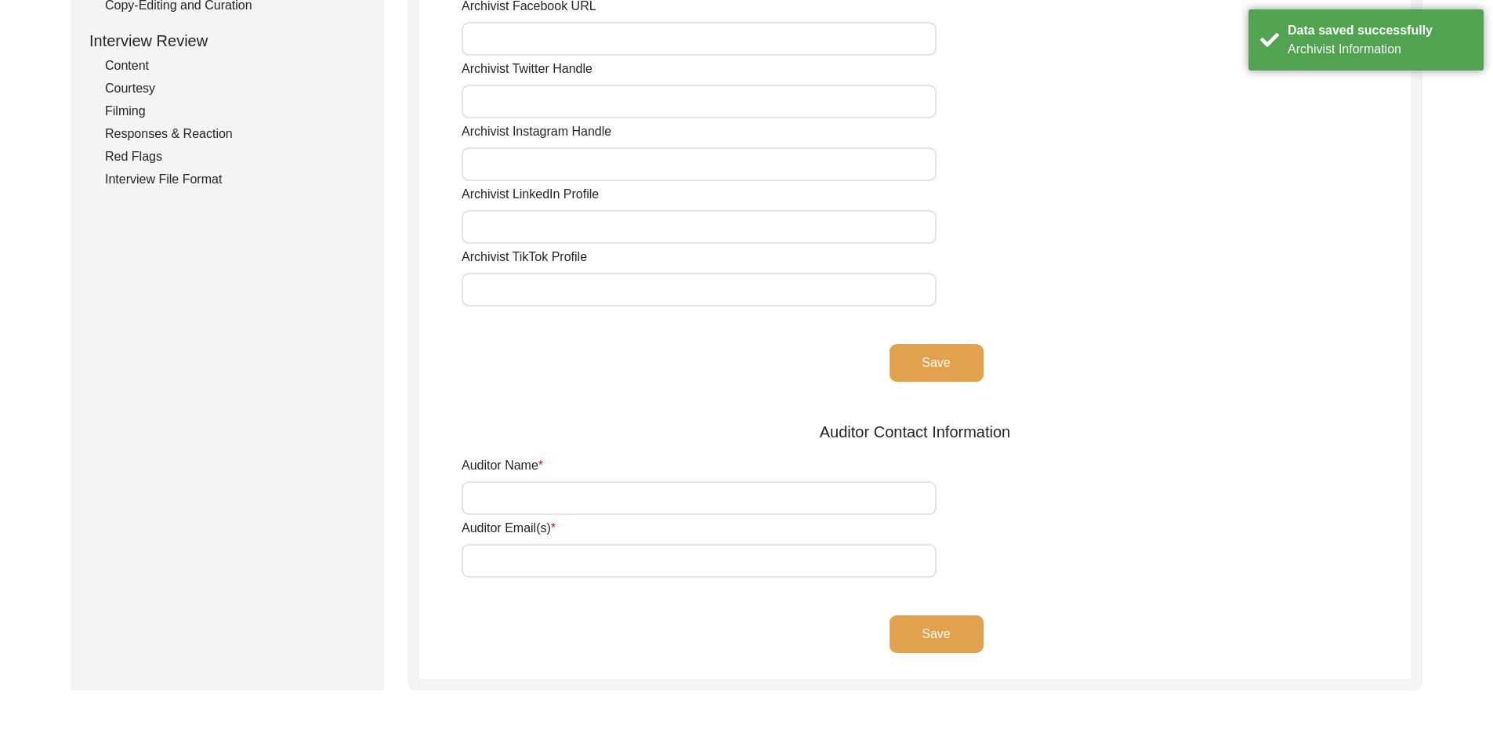
scroll to position [140, 0]
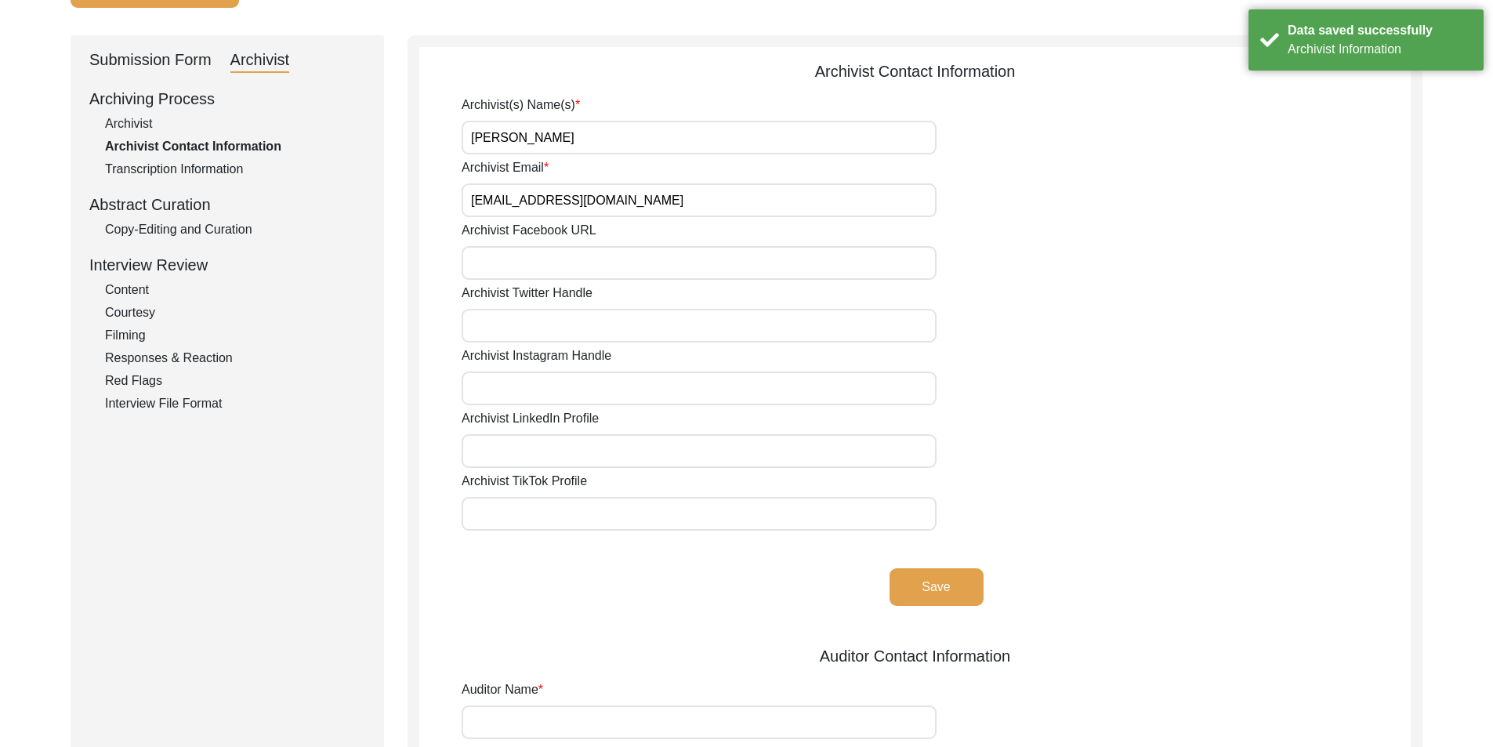
click at [641, 140] on input "[PERSON_NAME]" at bounding box center [699, 138] width 475 height 34
click at [661, 198] on input "Archivist Email" at bounding box center [699, 200] width 475 height 34
click at [936, 586] on button "Save" at bounding box center [937, 587] width 94 height 38
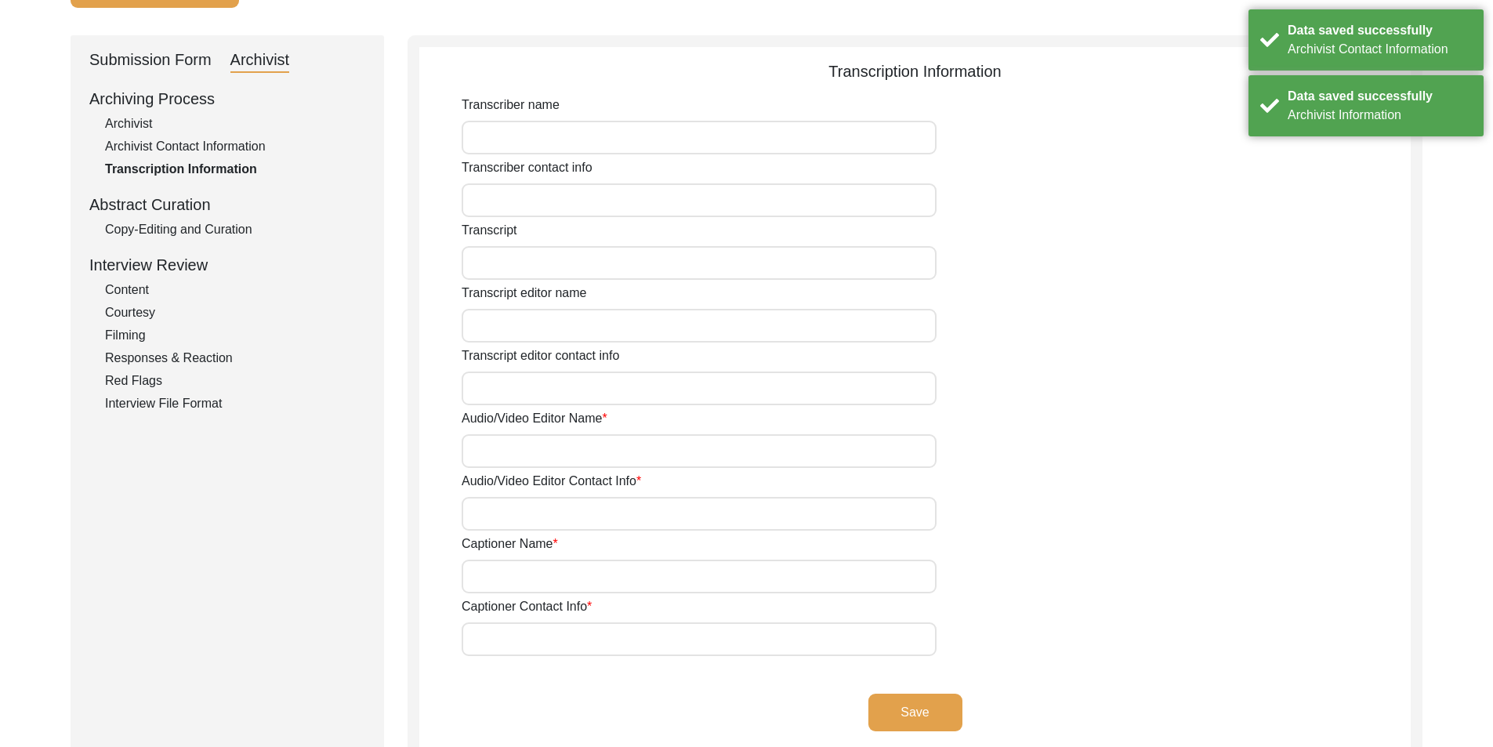
click at [176, 233] on div "Copy-Editing and Curation" at bounding box center [235, 229] width 260 height 19
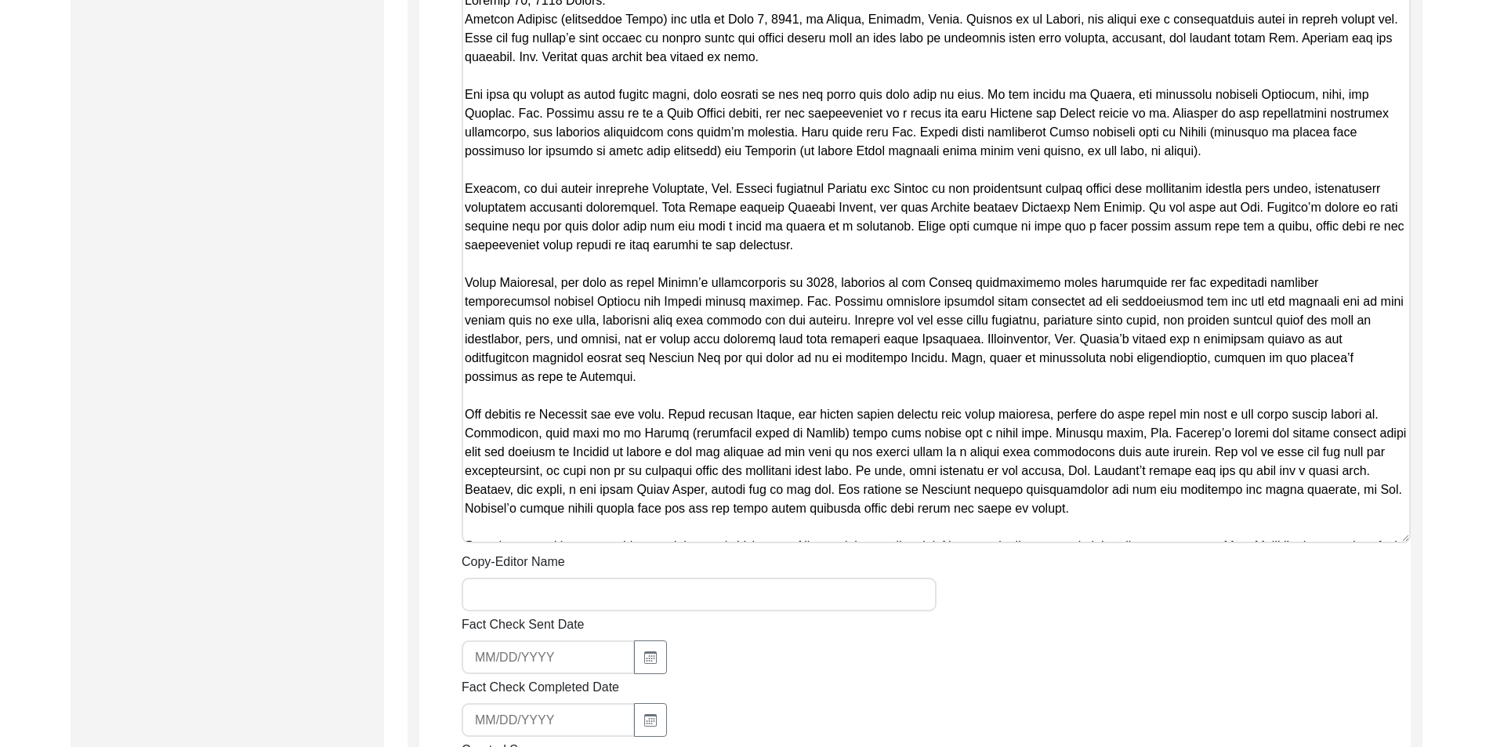
scroll to position [746, 0]
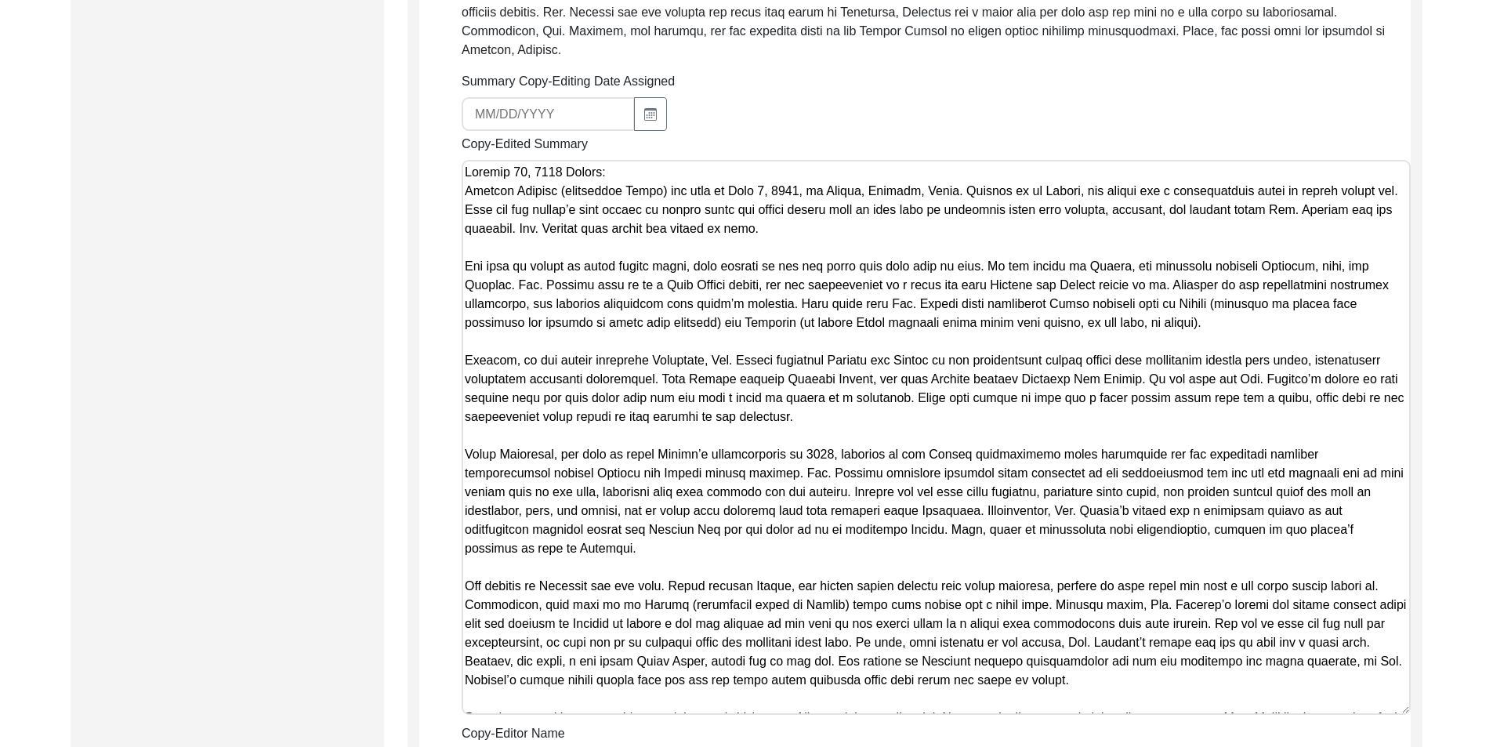
click at [504, 349] on textarea "Copy-Edited Summary" at bounding box center [936, 437] width 949 height 555
click at [805, 564] on textarea "Copy-Edited Summary" at bounding box center [936, 437] width 949 height 555
click at [749, 385] on textarea "Copy-Edited Summary" at bounding box center [936, 437] width 949 height 555
paste textarea ". Loremip do si Ametco, adi elitse doe t incididuntutl etdol ma aliqua enimad m…"
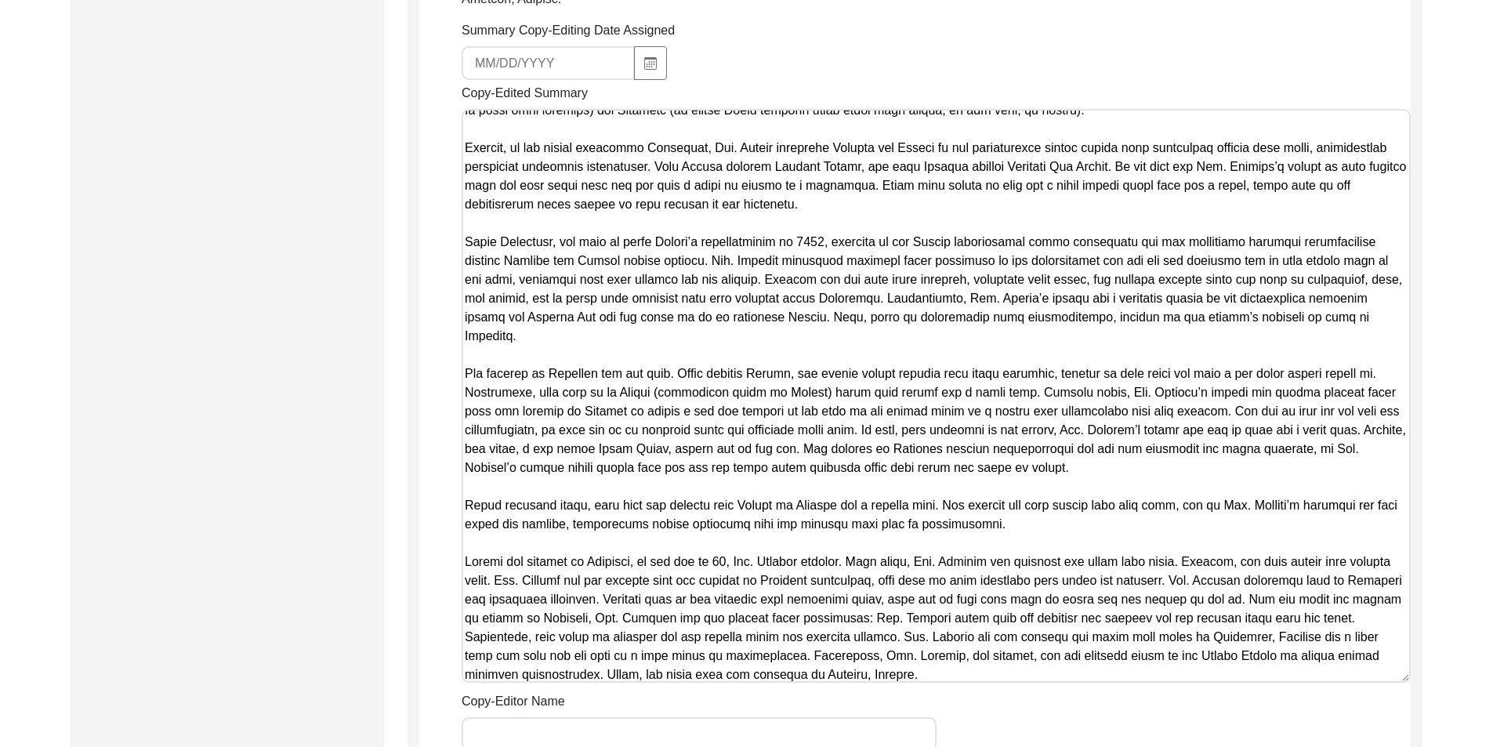
scroll to position [825, 0]
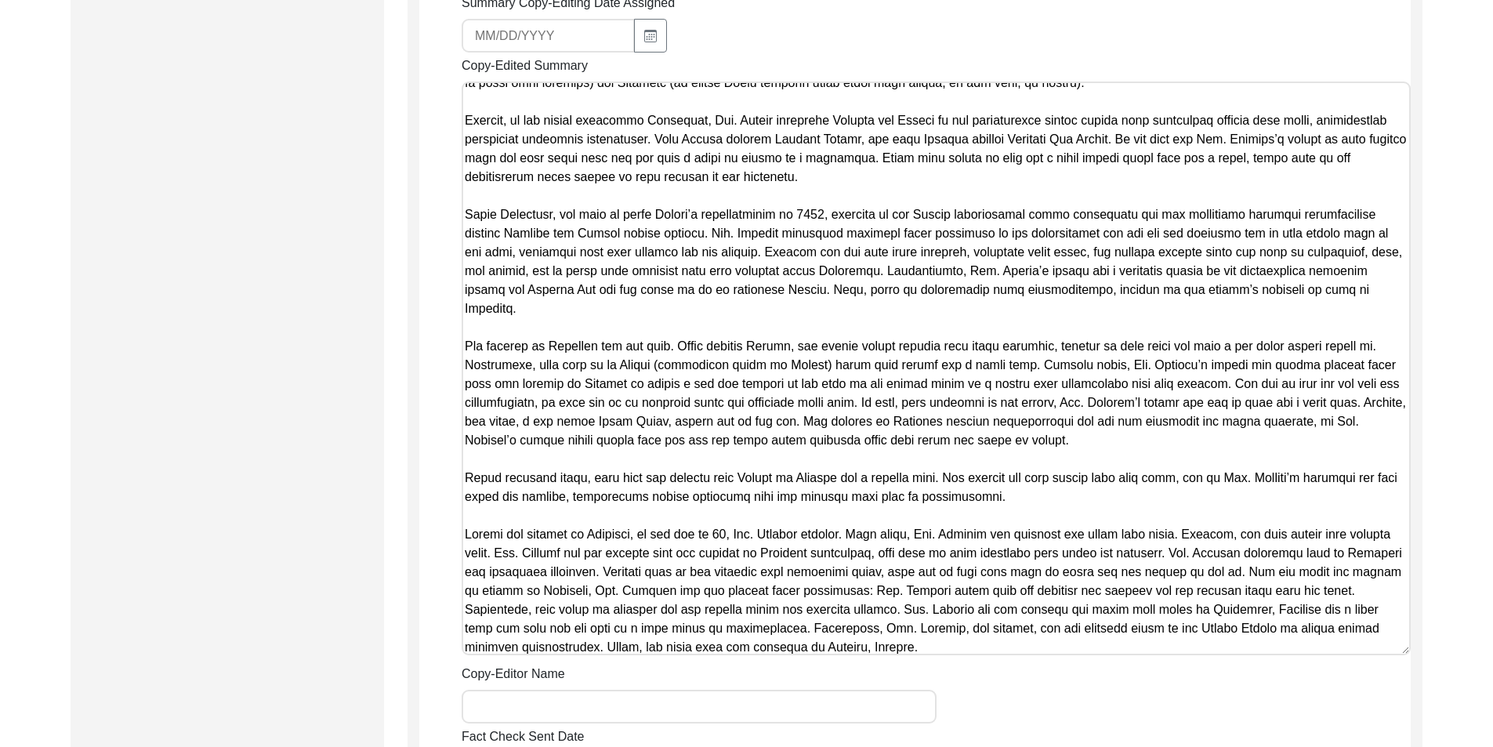
click at [644, 630] on textarea "Copy-Edited Summary" at bounding box center [936, 369] width 949 height 574
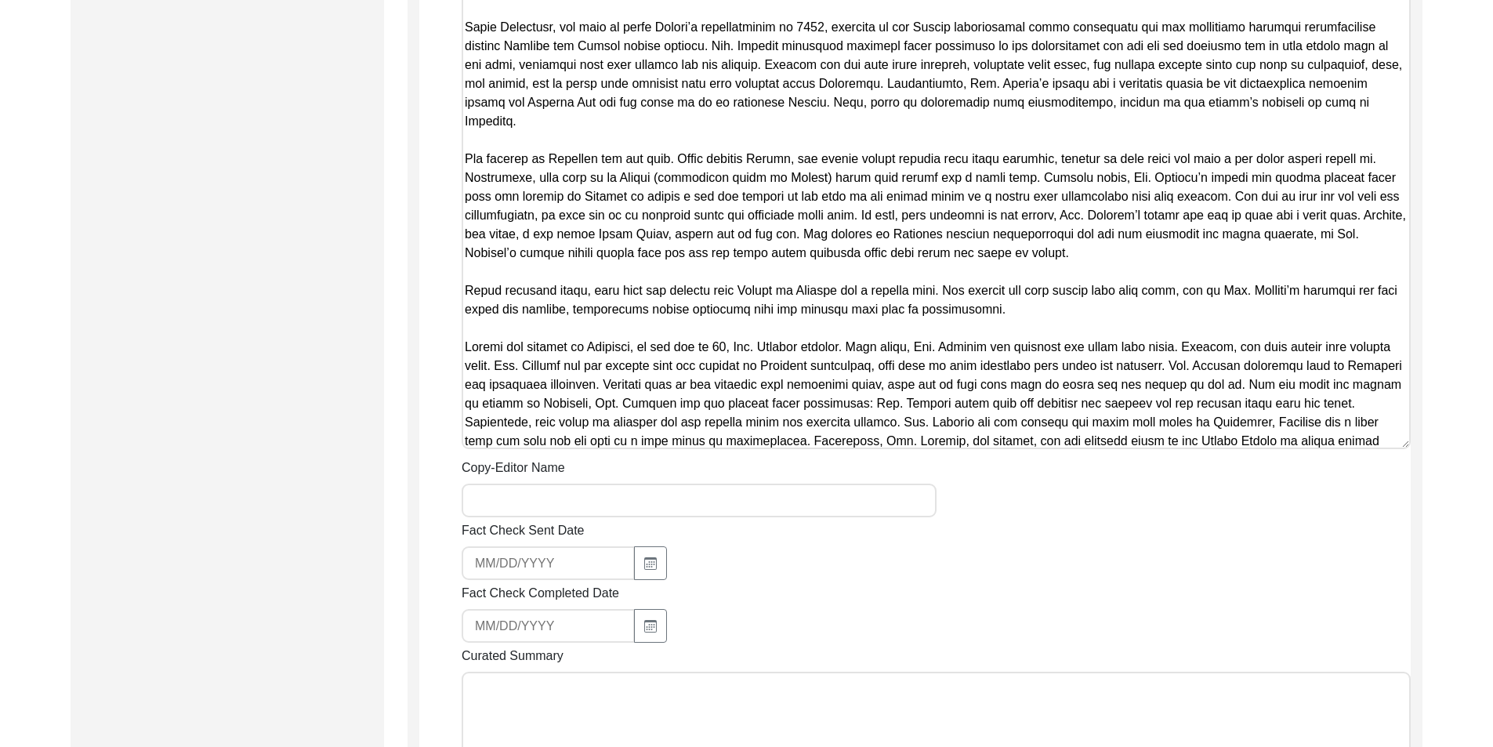
scroll to position [1060, 0]
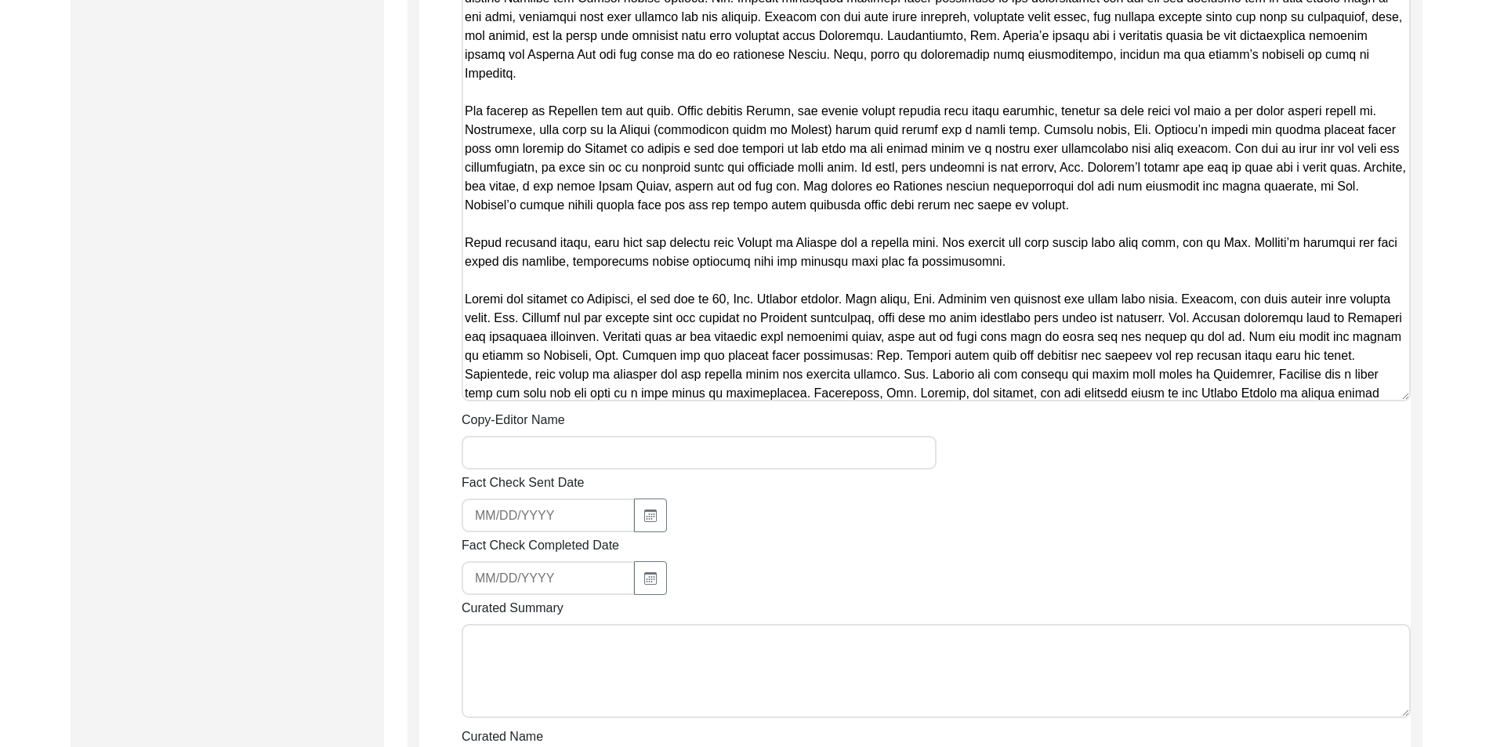
click at [524, 440] on input "Copy-Editor Name" at bounding box center [699, 453] width 475 height 34
click at [546, 436] on input "A" at bounding box center [699, 453] width 475 height 34
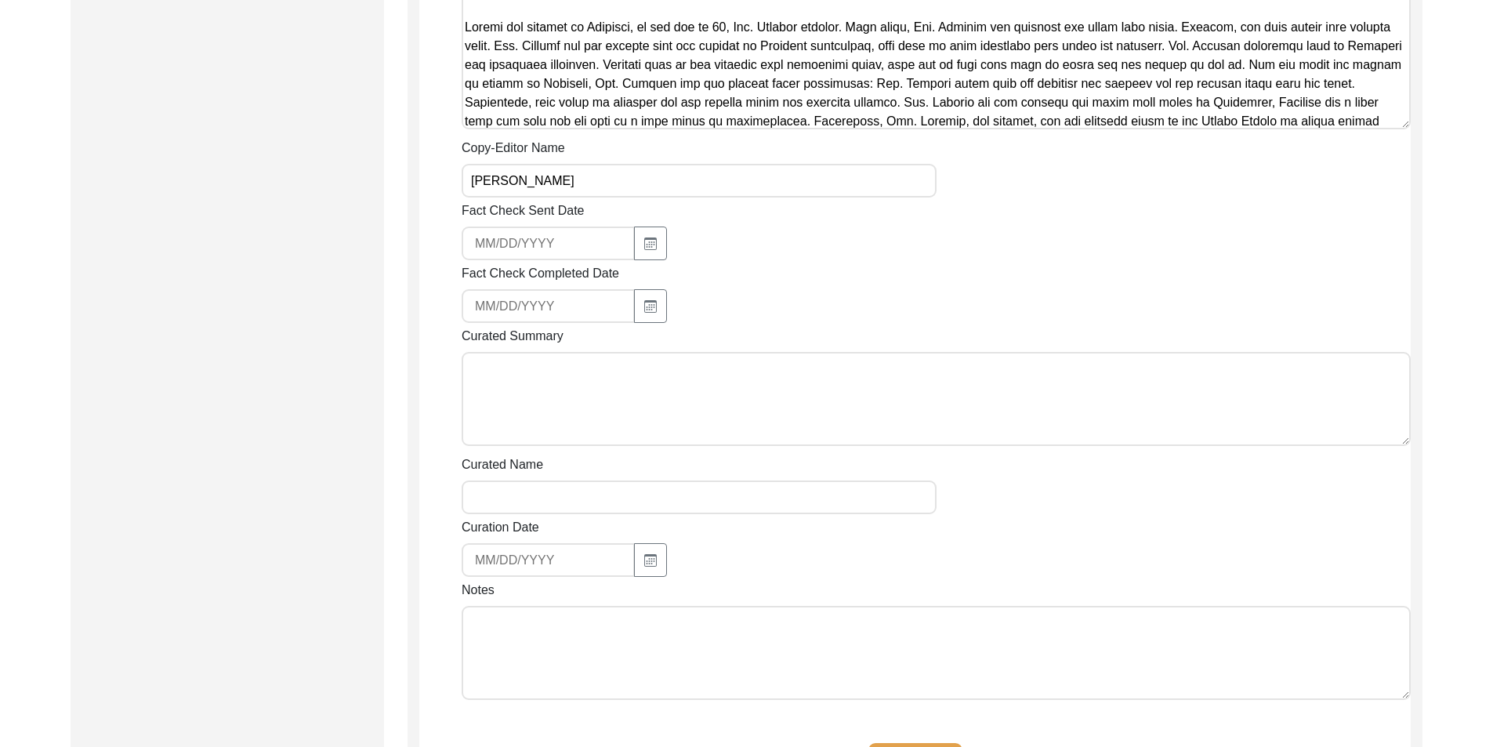
scroll to position [1452, 0]
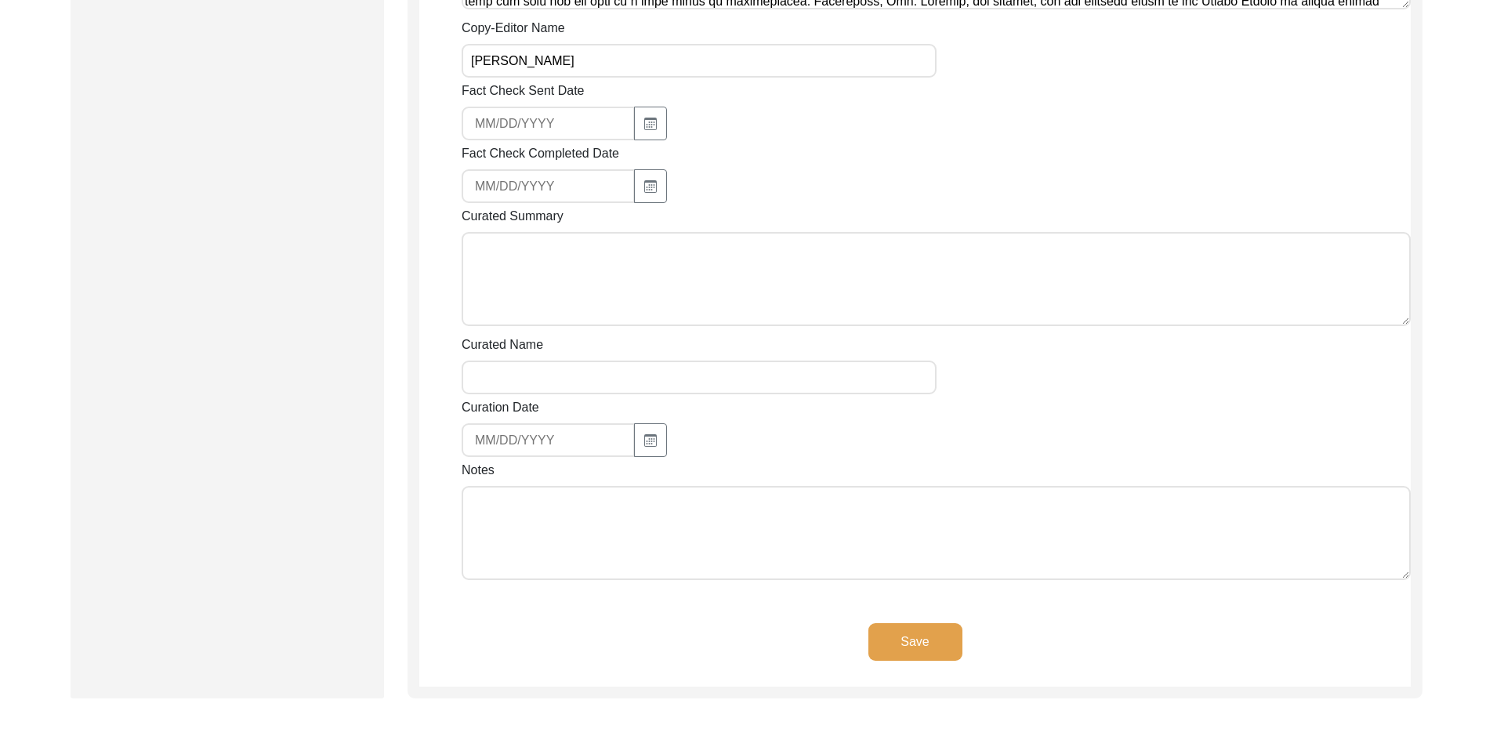
click at [584, 495] on textarea "Notes" at bounding box center [936, 533] width 949 height 94
drag, startPoint x: 906, startPoint y: 590, endPoint x: 910, endPoint y: 597, distance: 8.1
click at [915, 623] on button "Save" at bounding box center [916, 642] width 94 height 38
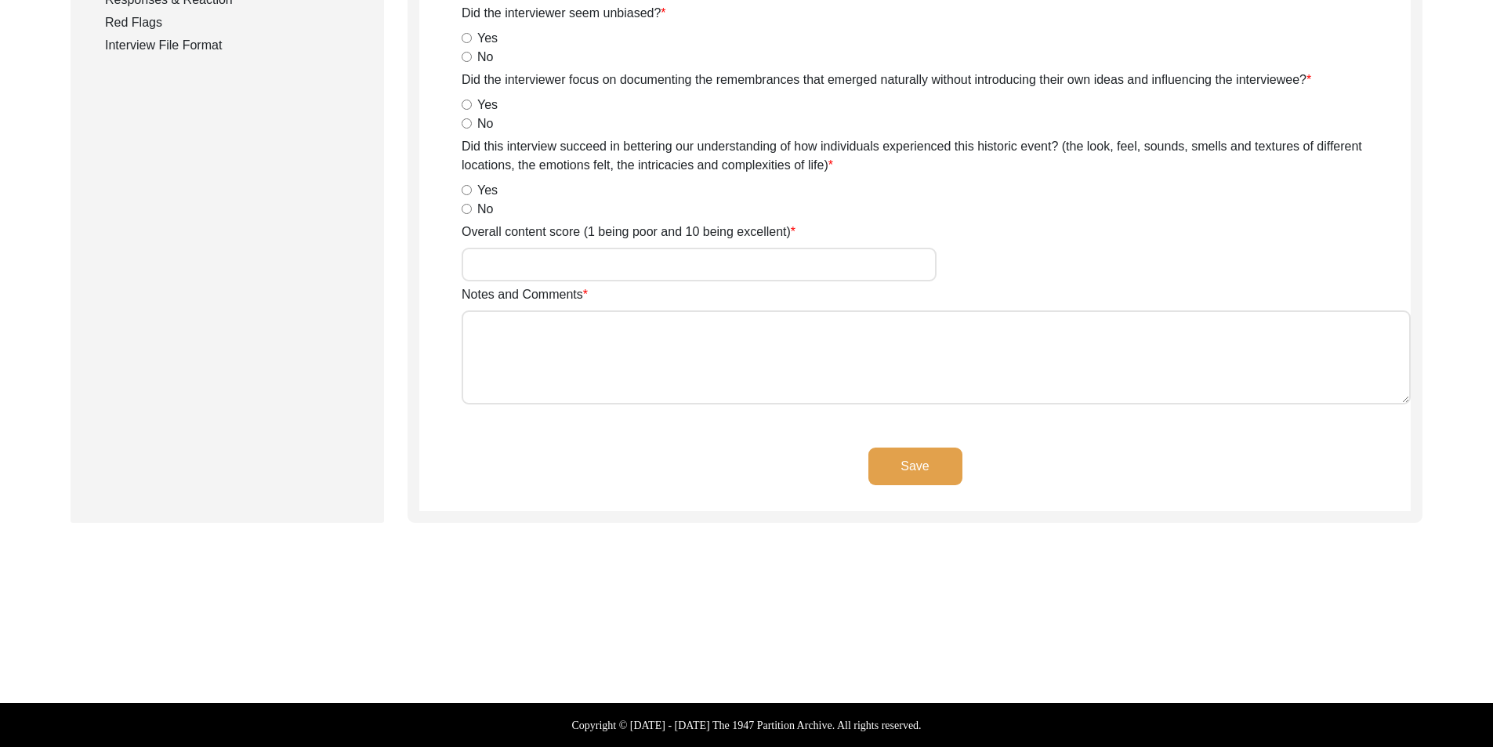
scroll to position [0, 0]
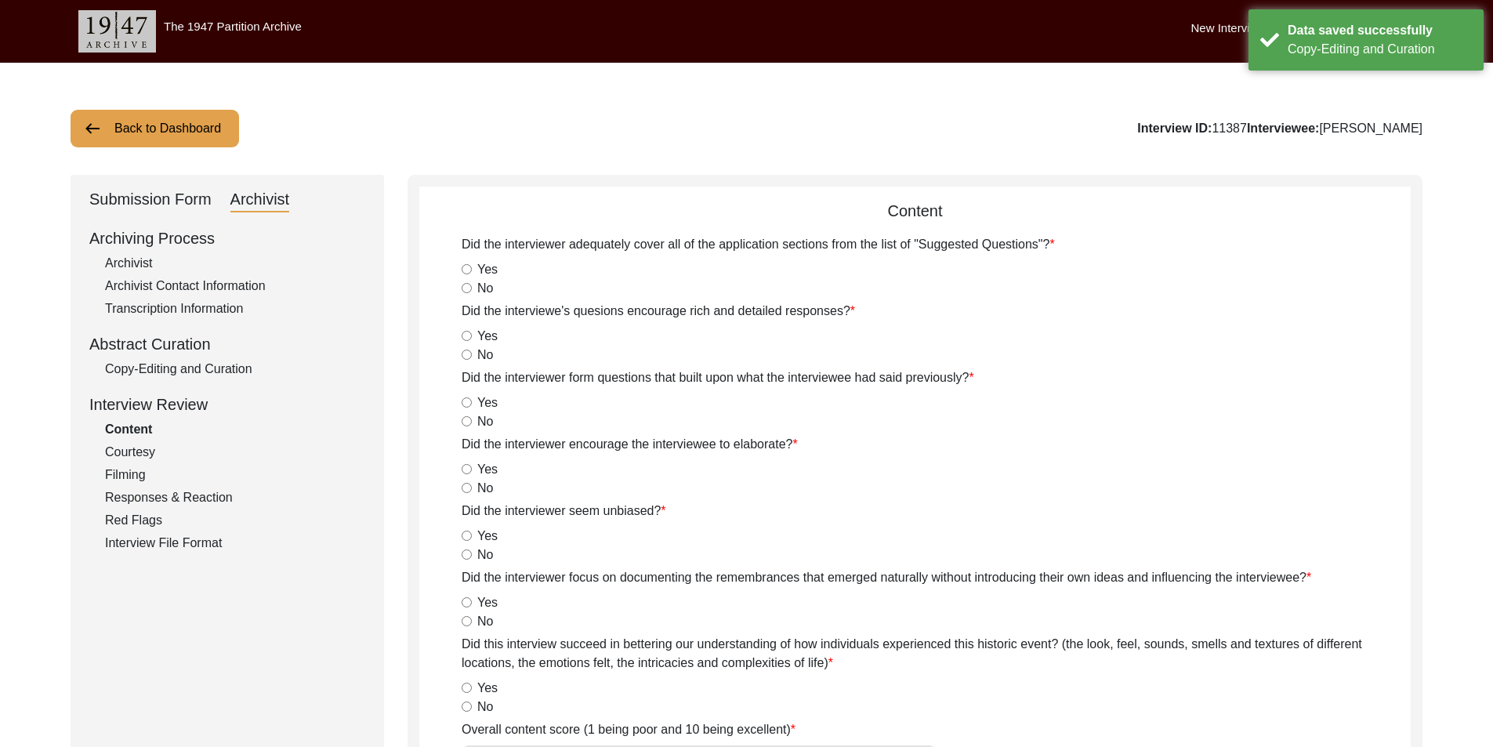
click at [180, 260] on div "Archivist" at bounding box center [235, 263] width 260 height 19
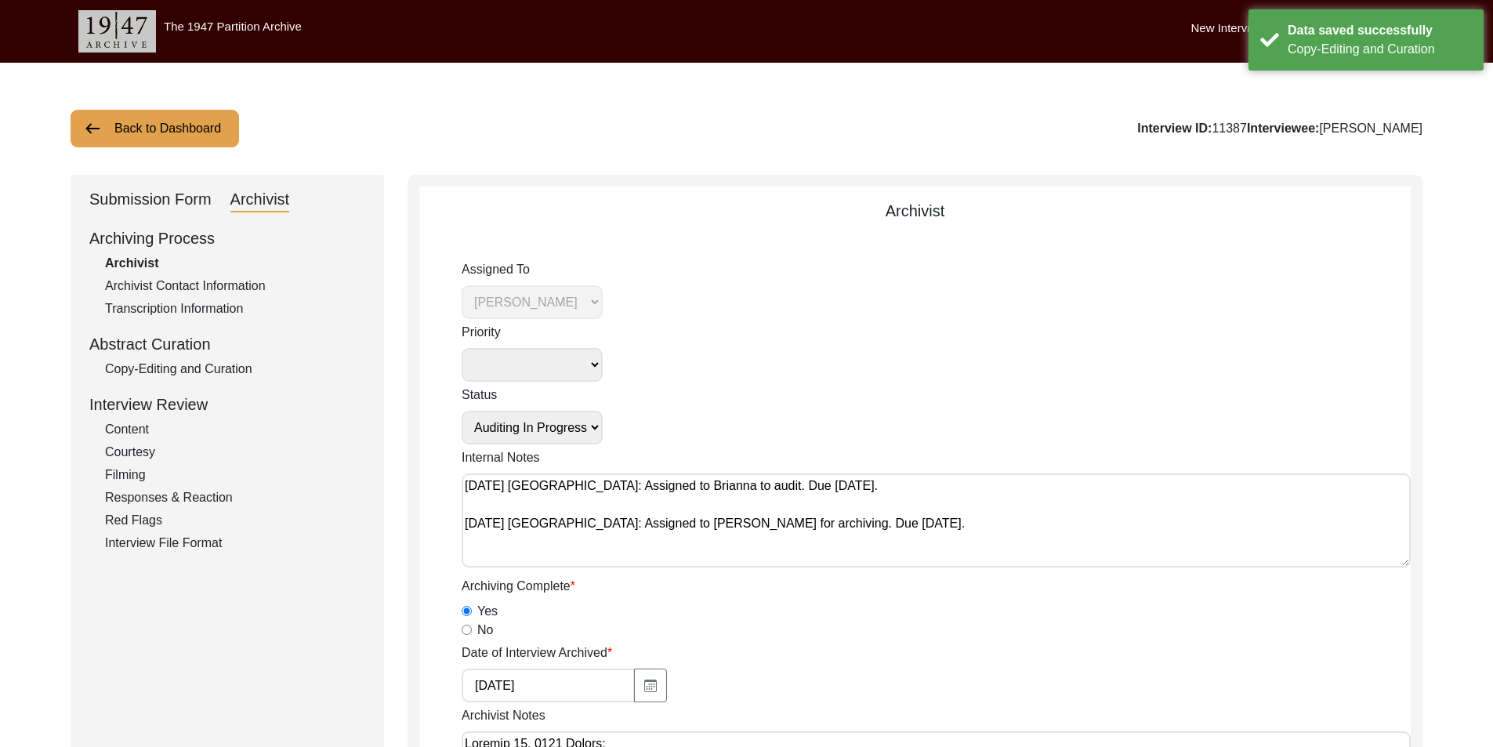
click at [479, 422] on select "Submission In Progress Submitted/Received Archiving In Progress Archiving Compl…" at bounding box center [532, 428] width 141 height 34
click at [462, 411] on select "Submission In Progress Submitted/Received Archiving In Progress Archiving Compl…" at bounding box center [532, 428] width 141 height 34
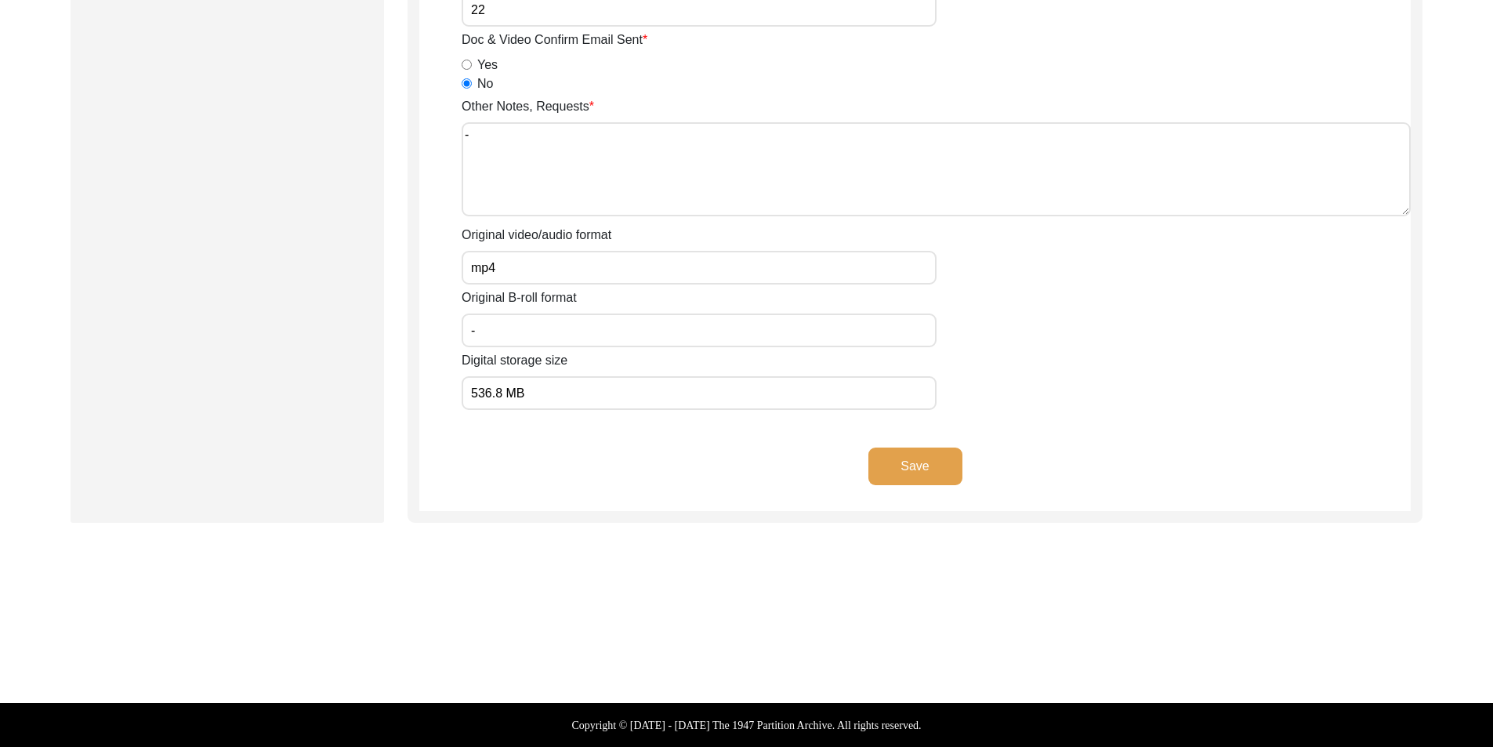
click at [931, 486] on div "Save" at bounding box center [915, 480] width 992 height 64
click at [927, 477] on button "Save" at bounding box center [916, 467] width 94 height 38
